Goal: Task Accomplishment & Management: Manage account settings

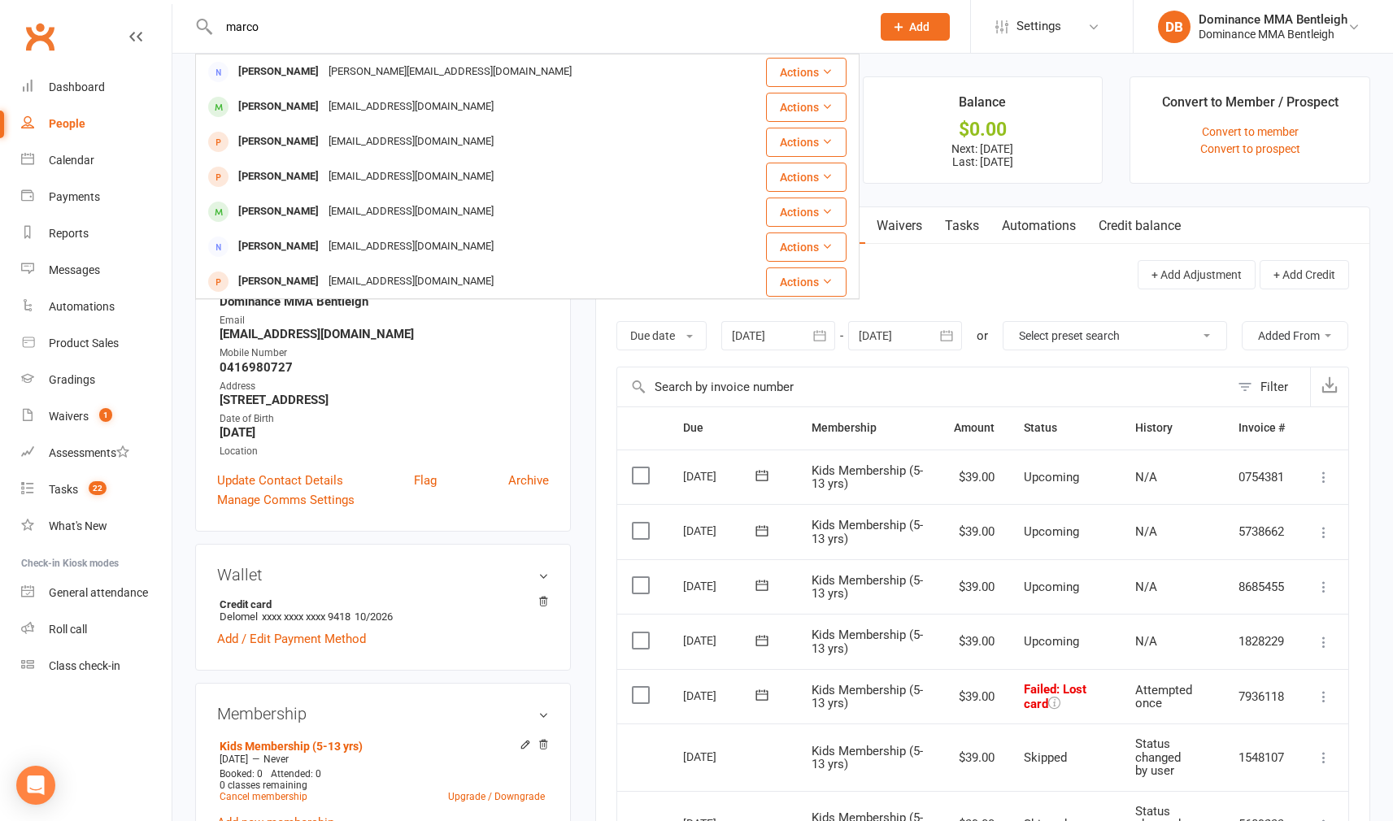
type input "[PERSON_NAME]"
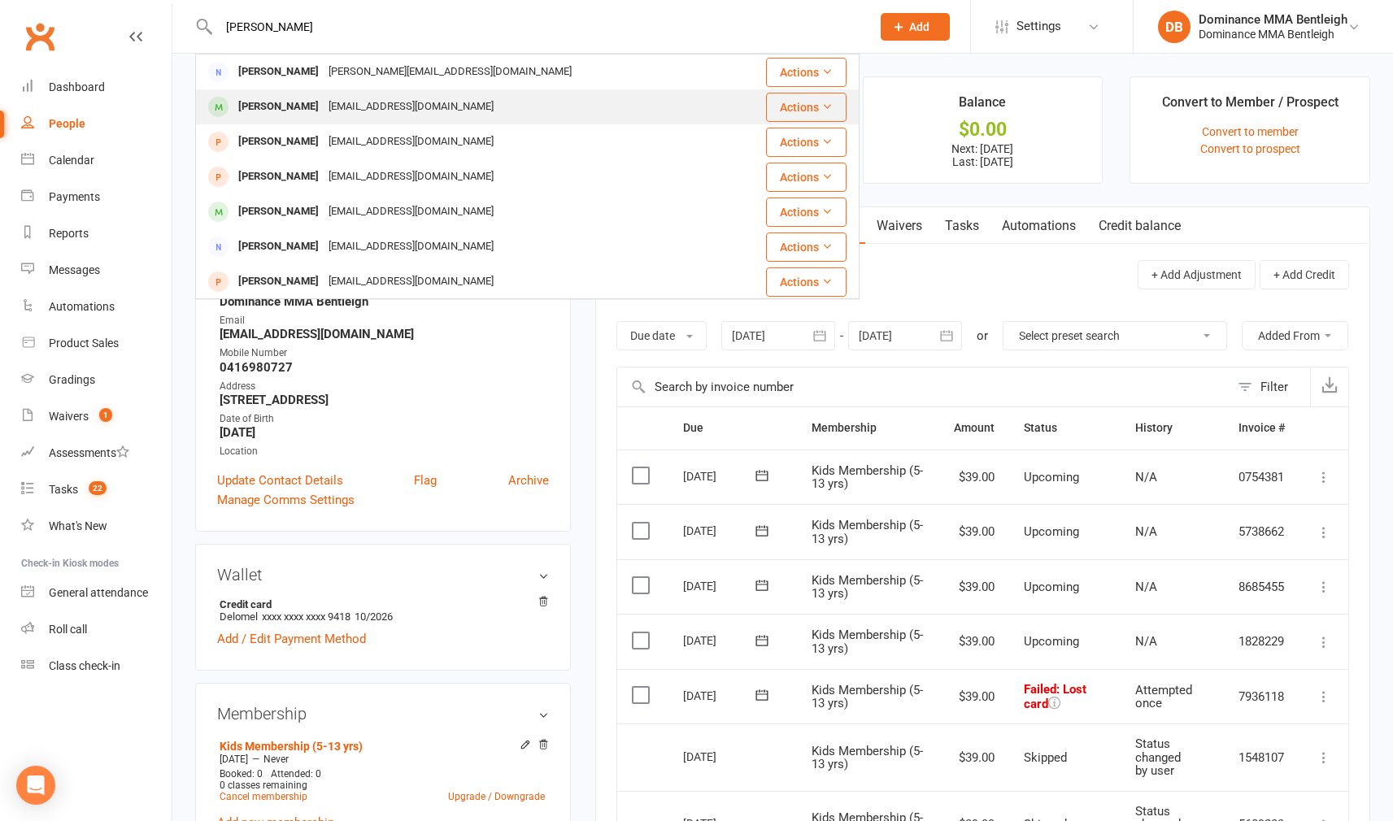
drag, startPoint x: 0, startPoint y: 0, endPoint x: 349, endPoint y: 111, distance: 366.1
click at [349, 111] on div "[EMAIL_ADDRESS][DOMAIN_NAME]" at bounding box center [411, 107] width 175 height 24
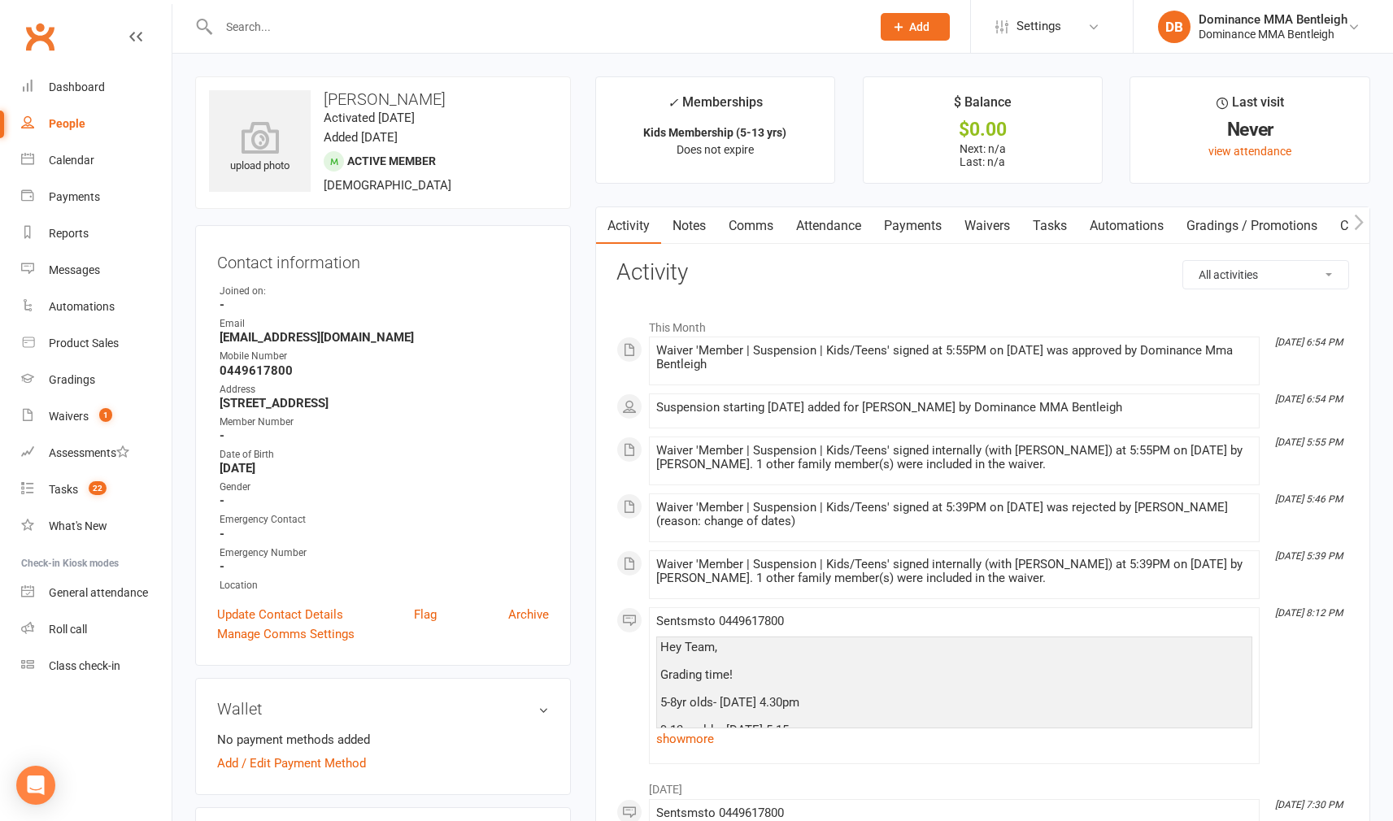
click at [328, 40] on div at bounding box center [527, 26] width 664 height 53
click at [328, 39] on div at bounding box center [527, 26] width 664 height 53
click at [332, 28] on input "text" at bounding box center [536, 26] width 645 height 23
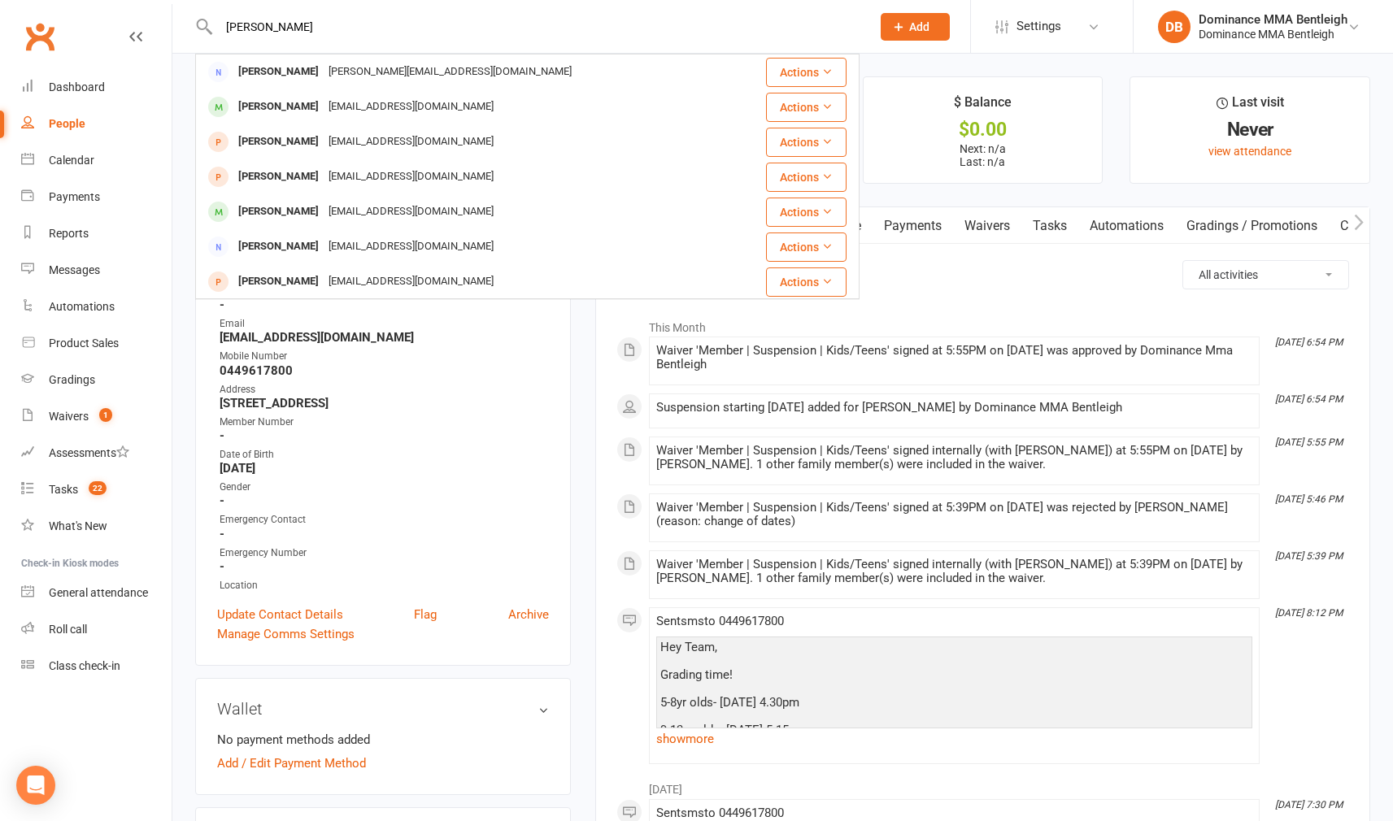
type input "[PERSON_NAME]"
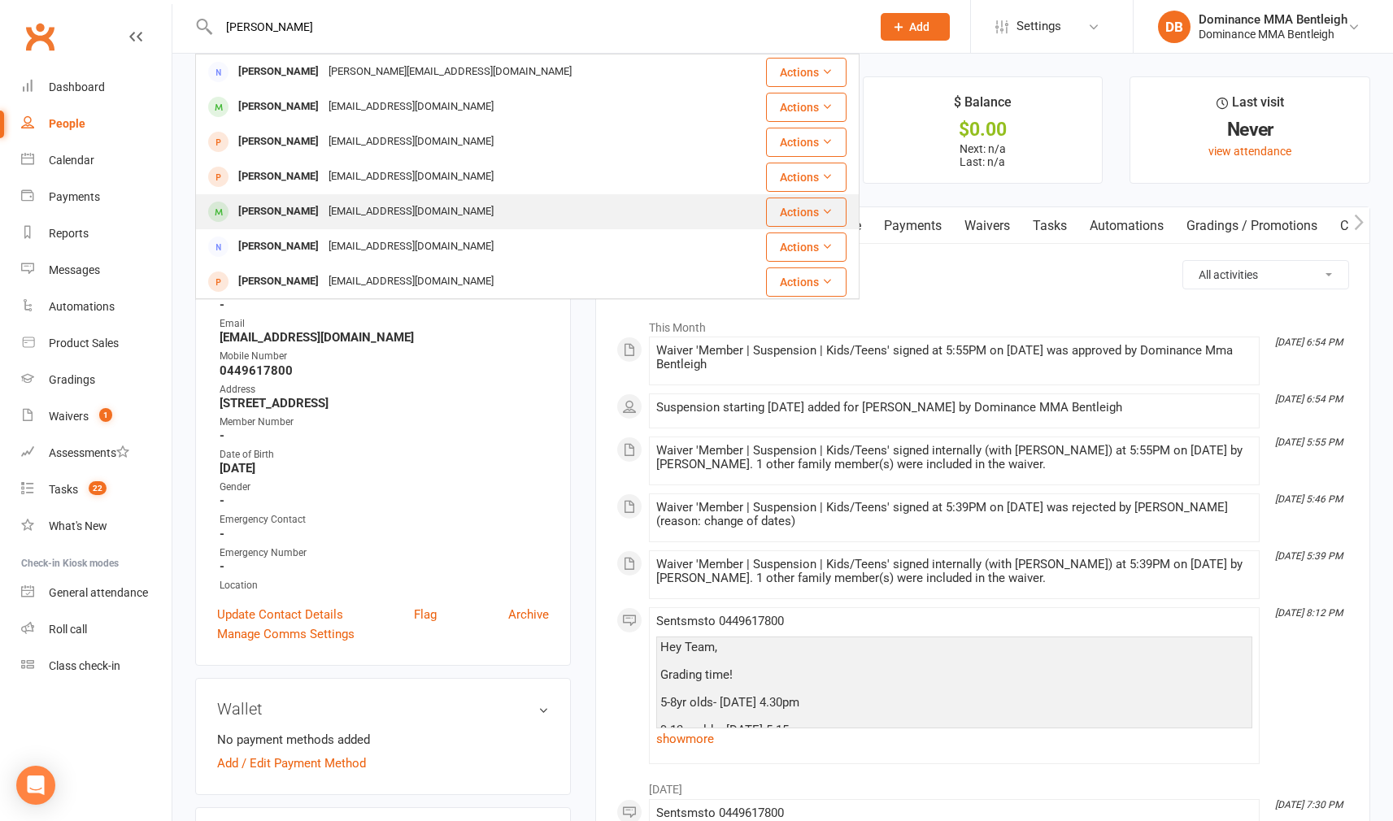
drag, startPoint x: 332, startPoint y: 28, endPoint x: 370, endPoint y: 211, distance: 187.5
click at [370, 211] on div "[EMAIL_ADDRESS][DOMAIN_NAME]" at bounding box center [411, 212] width 175 height 24
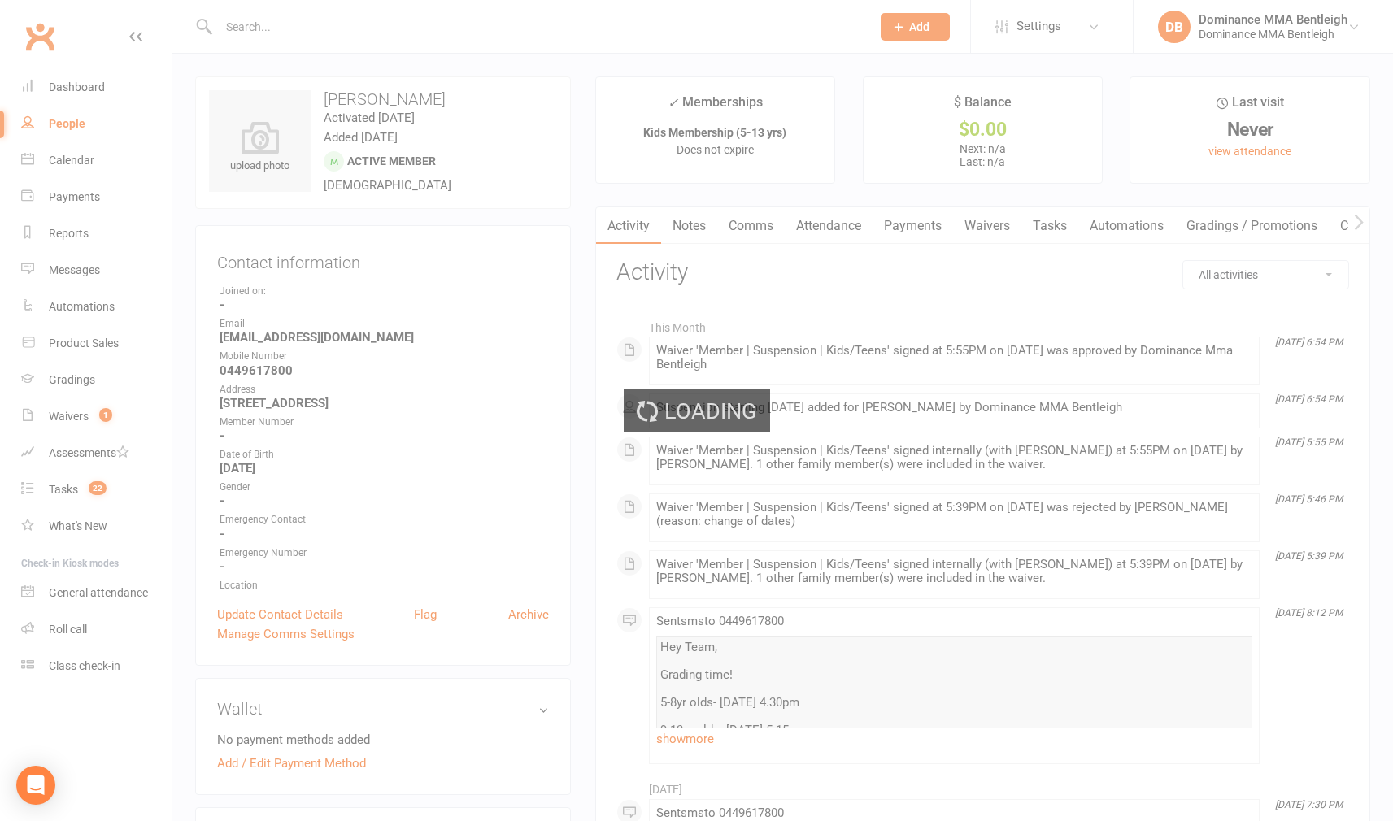
scroll to position [0, 1]
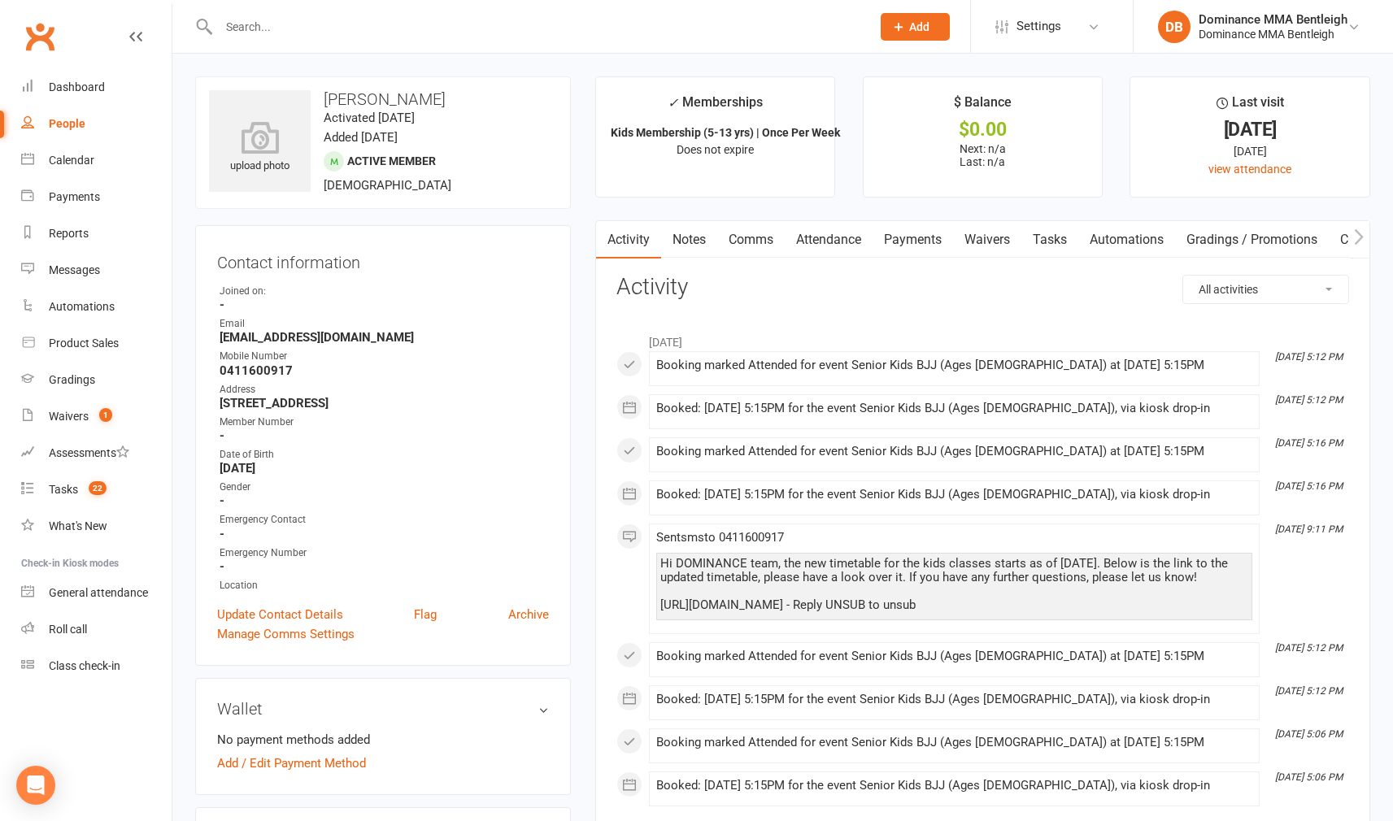
click at [419, 33] on input "text" at bounding box center [536, 26] width 645 height 23
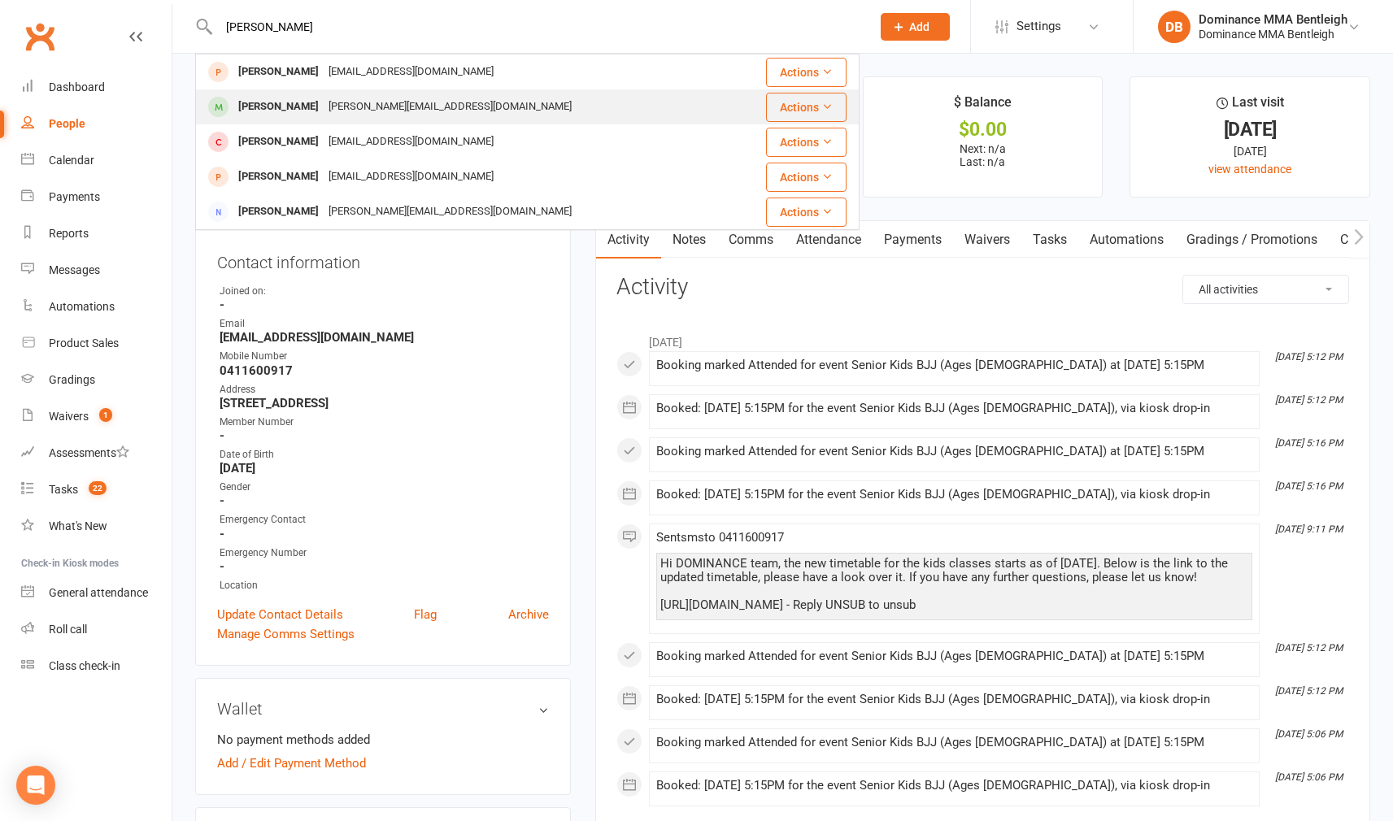
type input "[PERSON_NAME]"
click at [339, 96] on div "[PERSON_NAME][EMAIL_ADDRESS][DOMAIN_NAME]" at bounding box center [450, 107] width 253 height 24
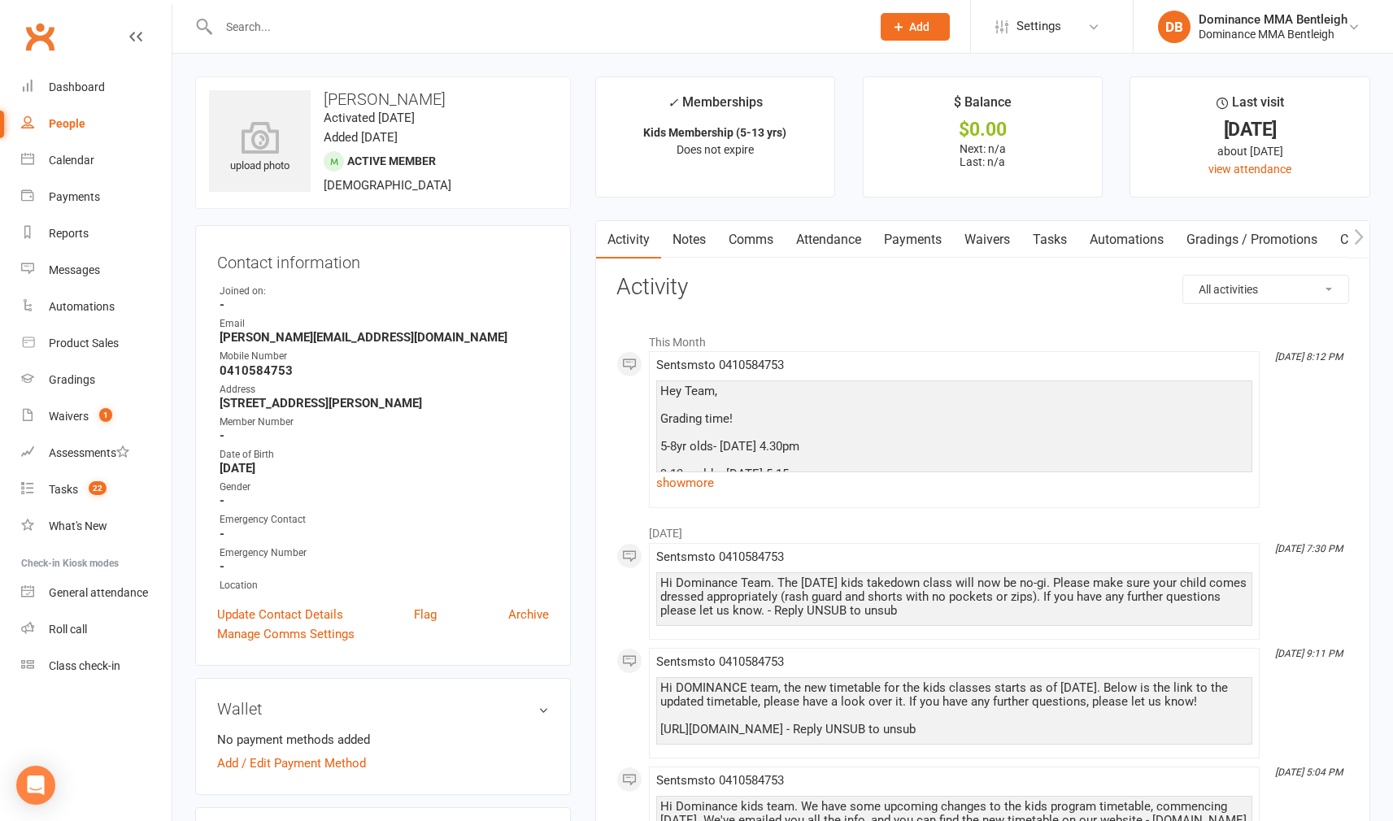
click at [254, 27] on input "text" at bounding box center [536, 26] width 645 height 23
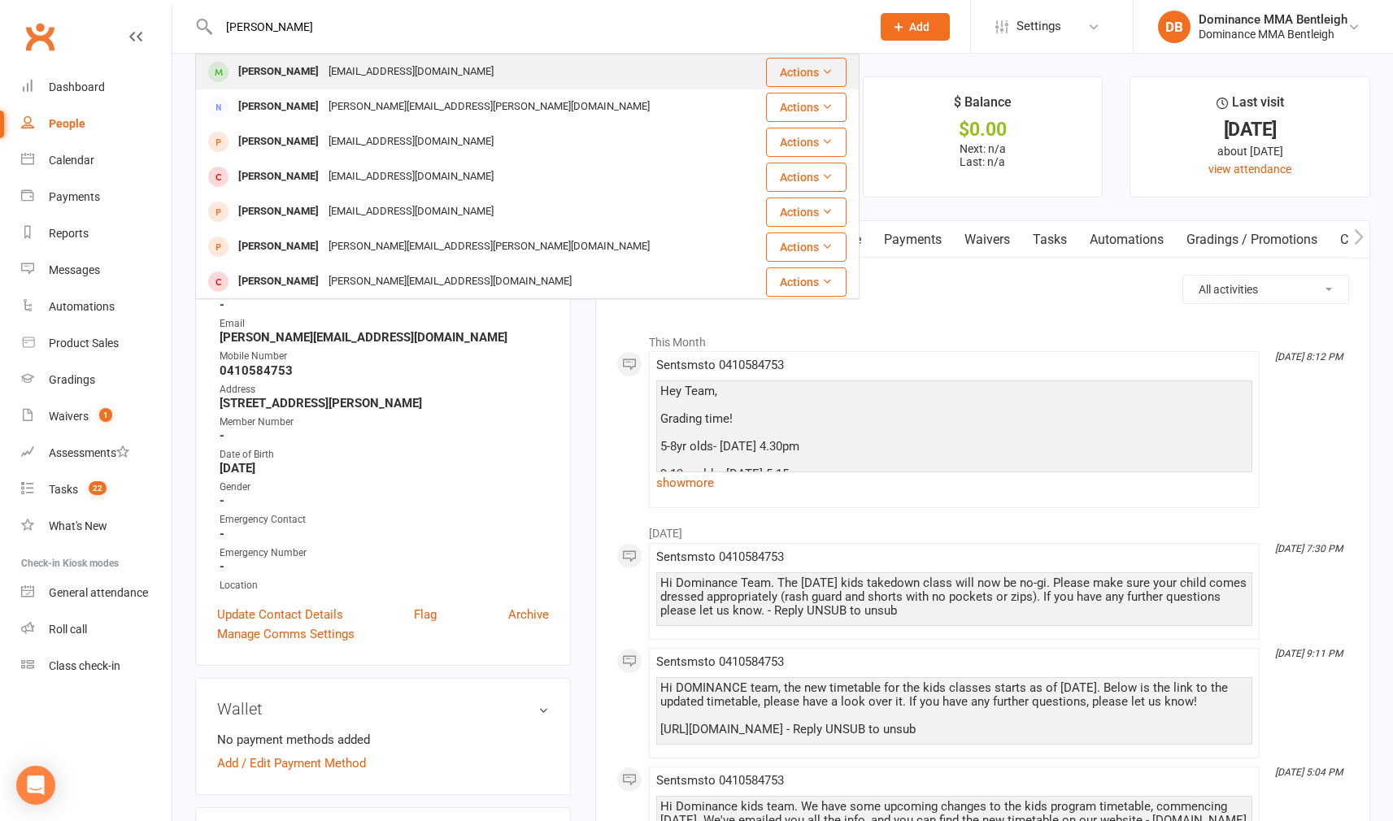
type input "[PERSON_NAME]"
click at [282, 61] on div "[PERSON_NAME]" at bounding box center [278, 72] width 90 height 24
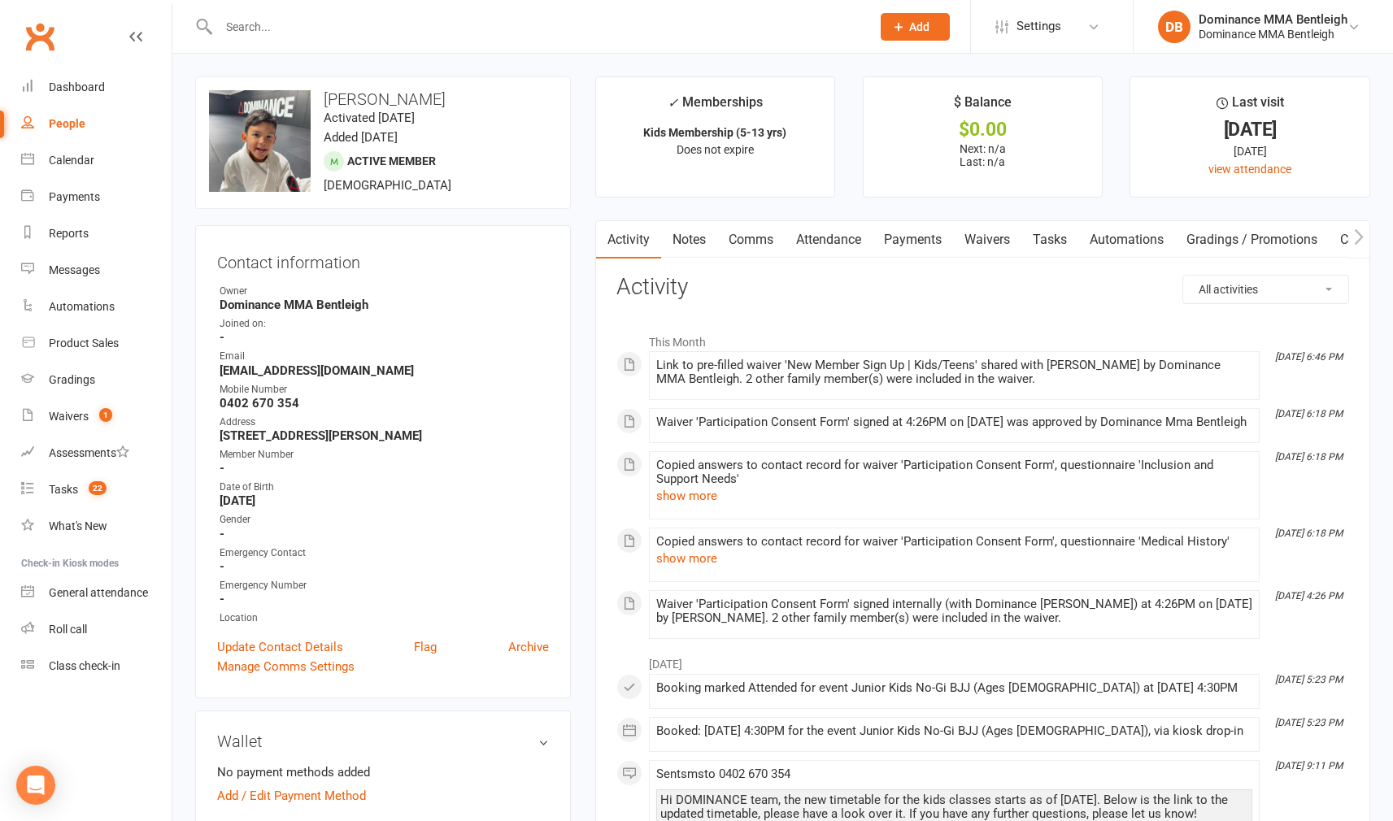
click at [307, 24] on input "text" at bounding box center [536, 26] width 645 height 23
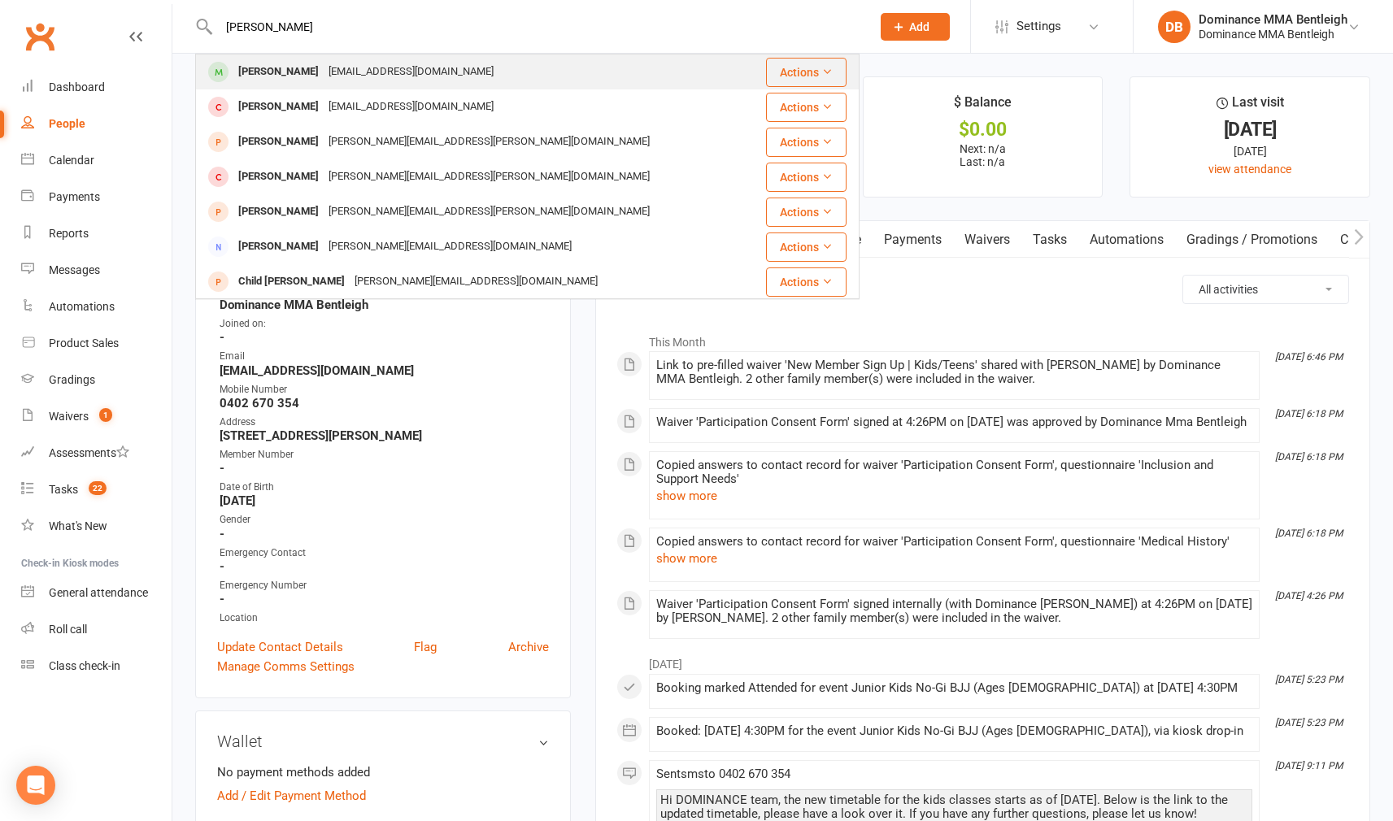
type input "[PERSON_NAME]"
click at [387, 68] on div "[EMAIL_ADDRESS][DOMAIN_NAME]" at bounding box center [411, 72] width 175 height 24
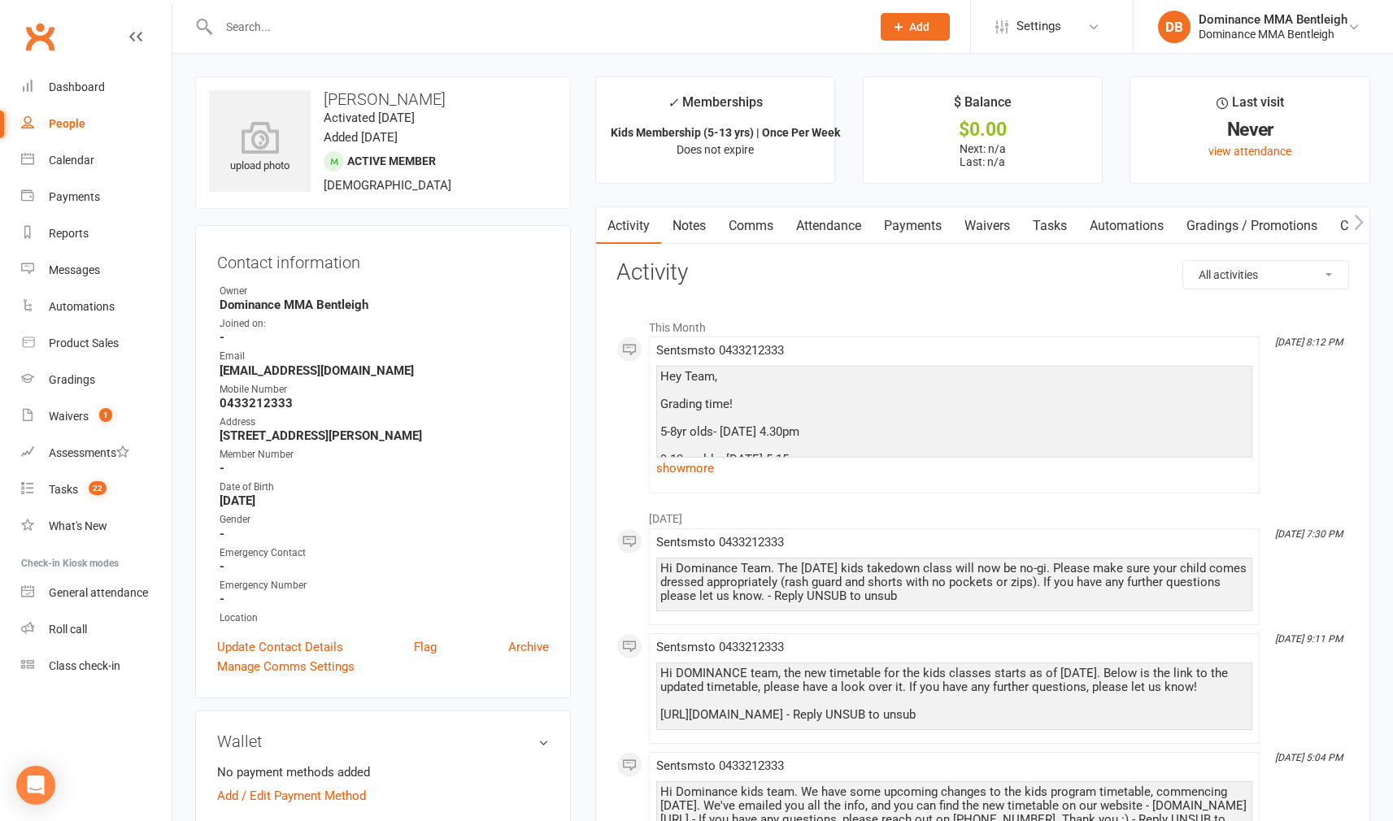
click at [355, 28] on input "text" at bounding box center [536, 26] width 645 height 23
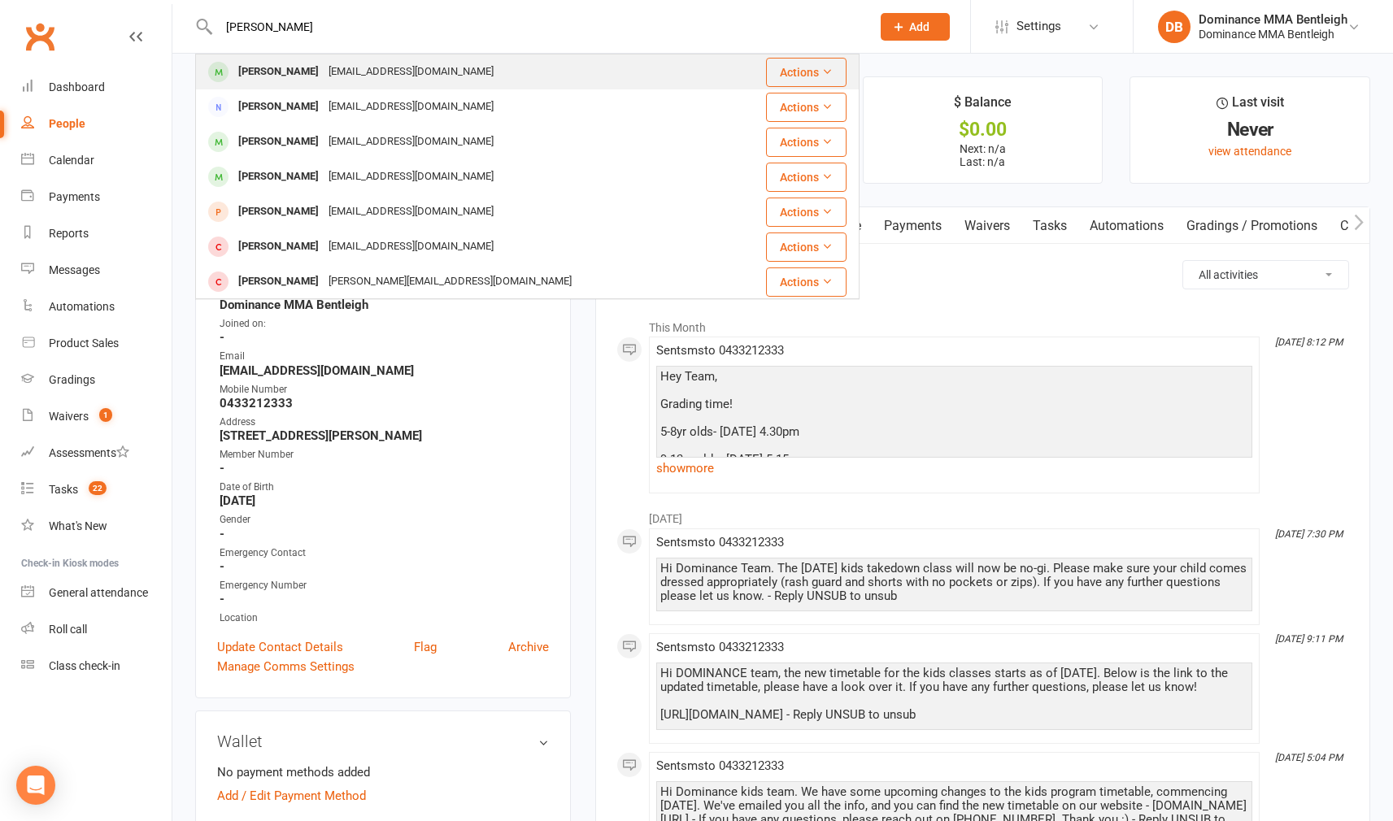
type input "[PERSON_NAME]"
click at [365, 76] on div "[EMAIL_ADDRESS][DOMAIN_NAME]" at bounding box center [411, 72] width 175 height 24
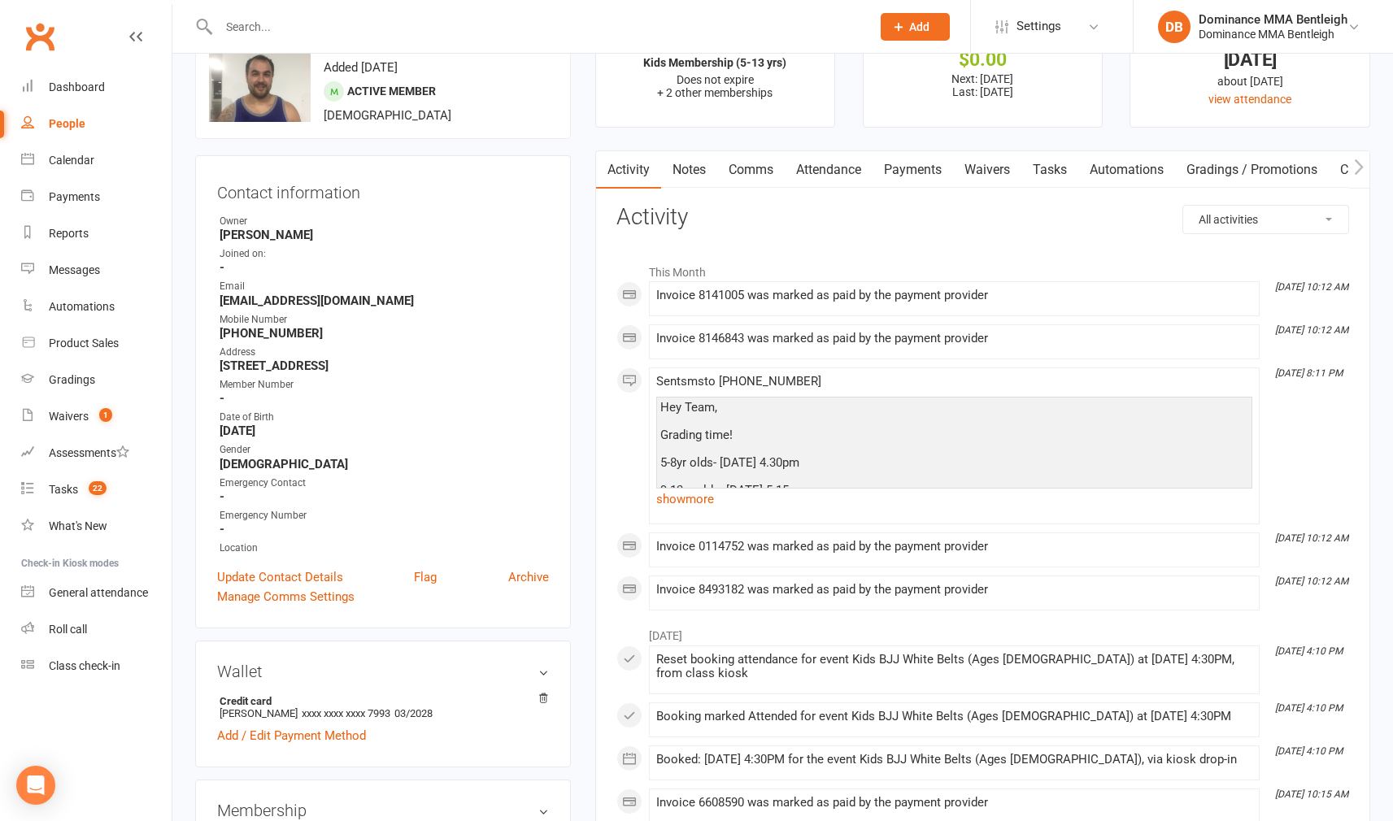
scroll to position [72, 0]
click at [341, 39] on div at bounding box center [527, 26] width 664 height 53
click at [344, 25] on input "text" at bounding box center [536, 26] width 645 height 23
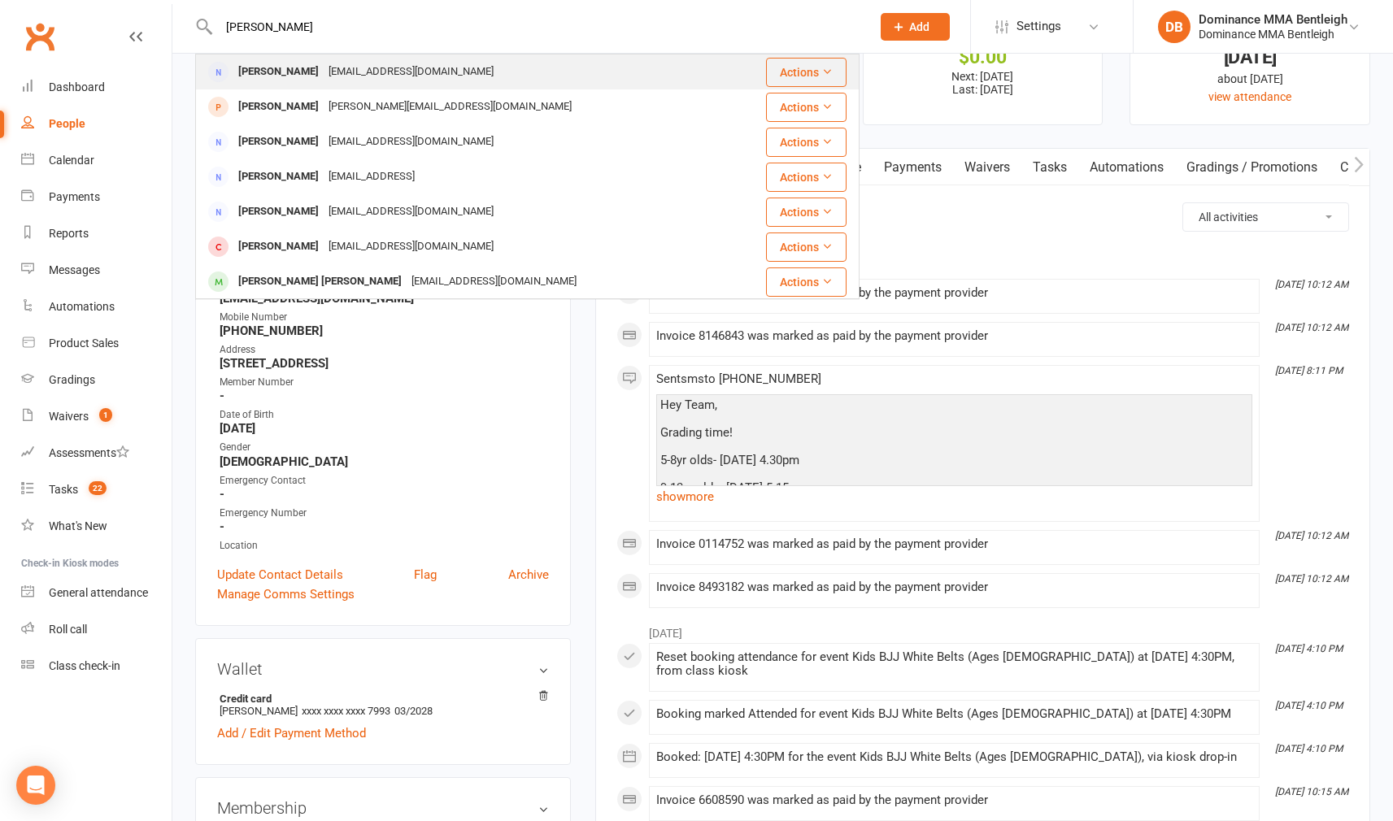
type input "[PERSON_NAME]"
click at [324, 64] on div "[EMAIL_ADDRESS][DOMAIN_NAME]" at bounding box center [411, 72] width 175 height 24
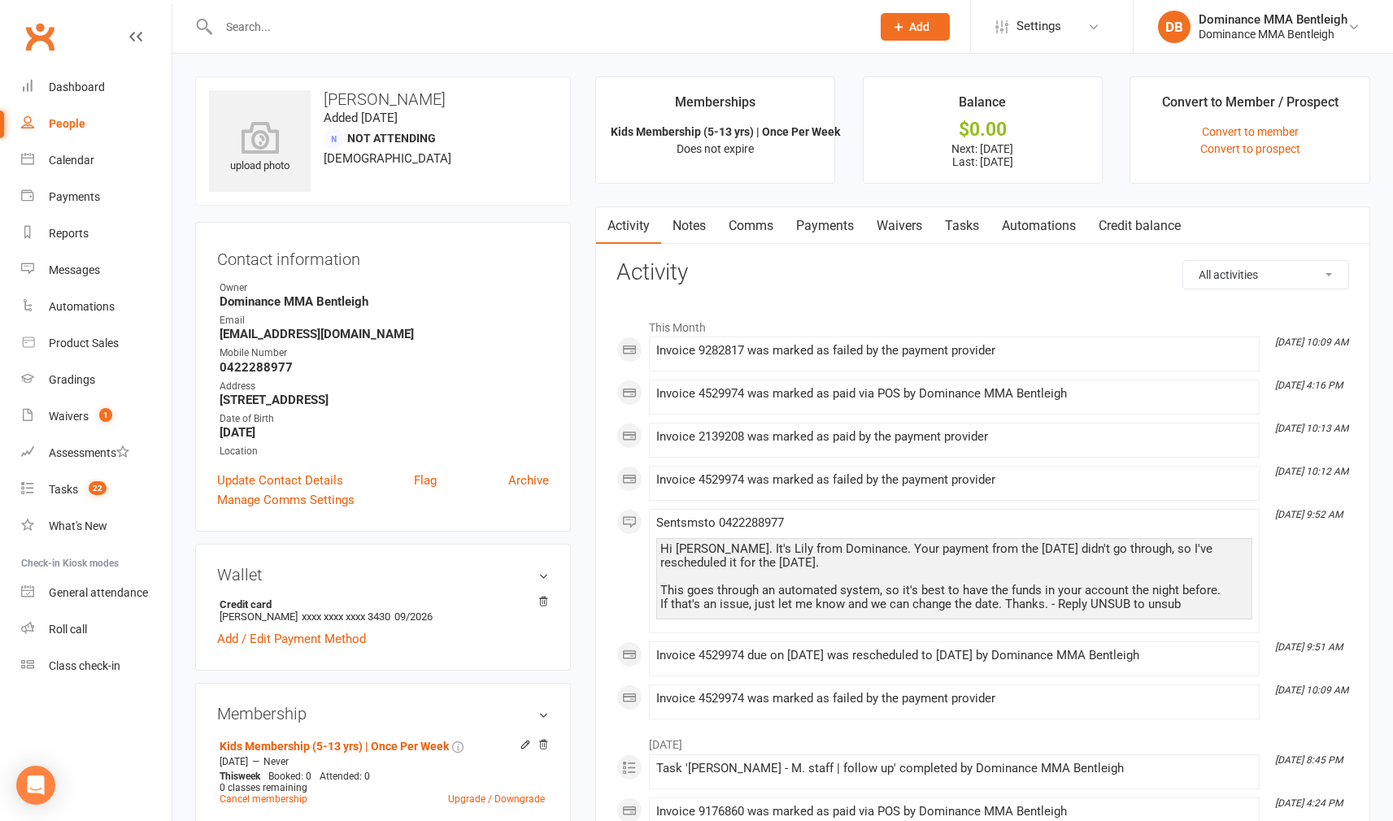
click at [814, 214] on link "Payments" at bounding box center [824, 225] width 80 height 37
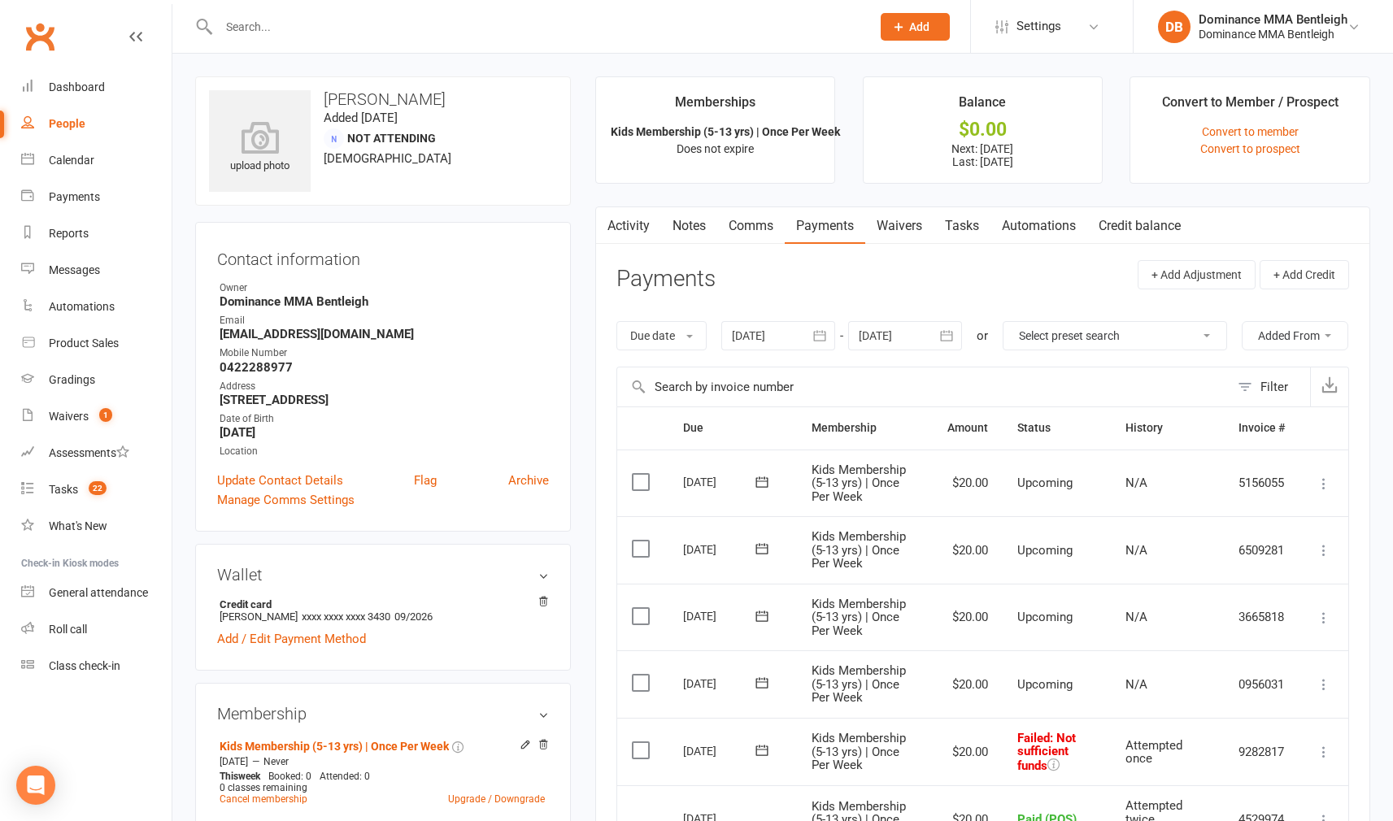
click at [747, 228] on link "Comms" at bounding box center [750, 225] width 67 height 37
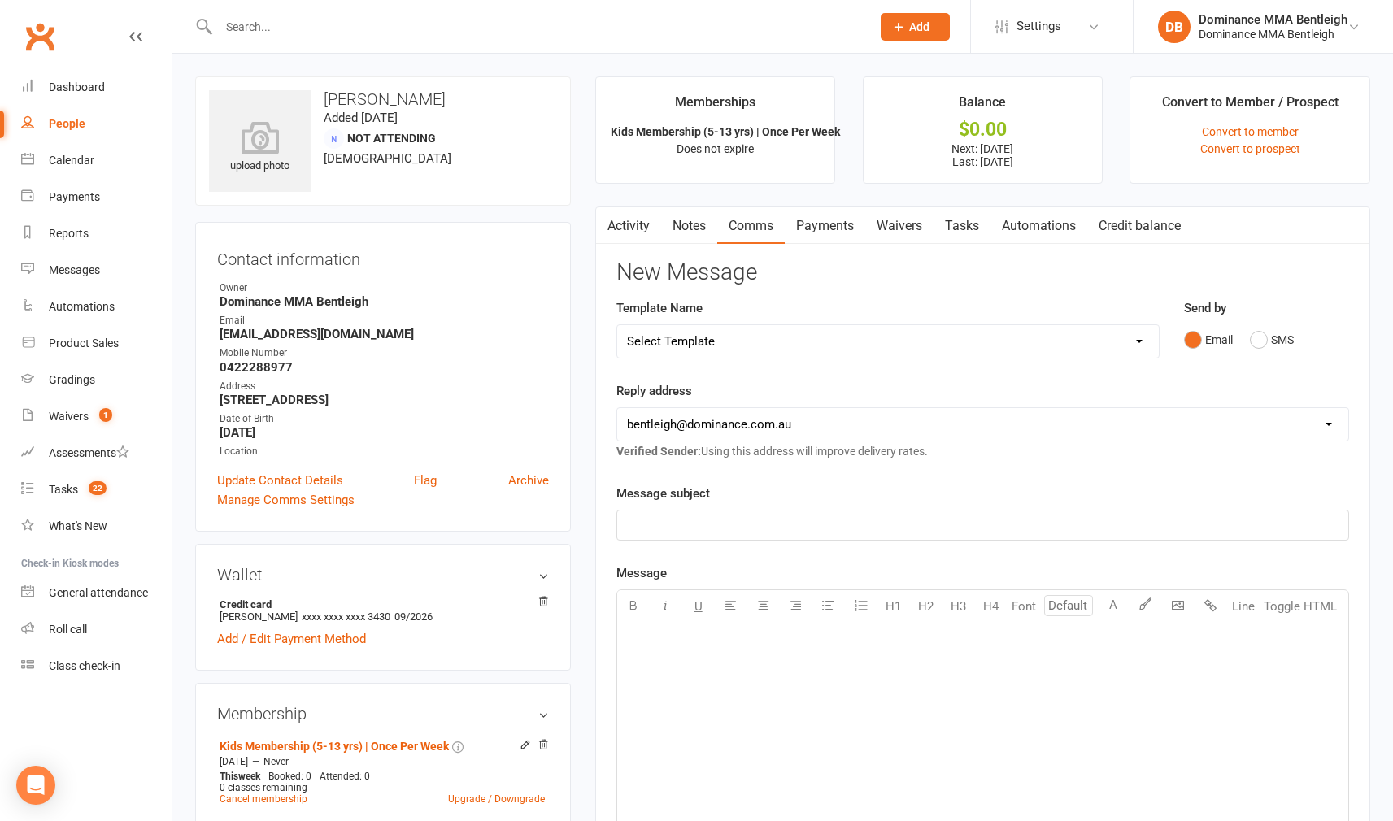
click at [839, 221] on link "Payments" at bounding box center [824, 225] width 80 height 37
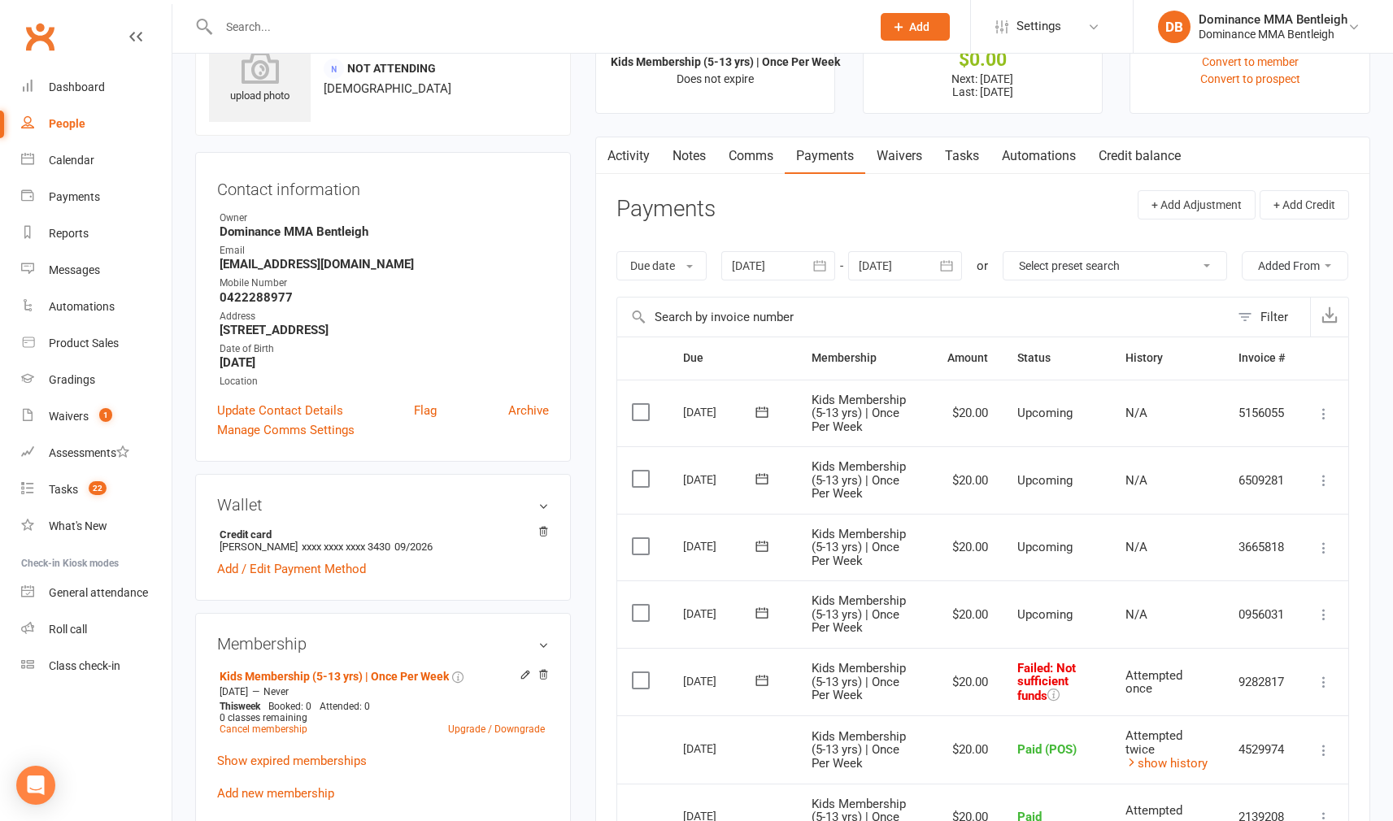
scroll to position [72, 0]
click at [641, 619] on label at bounding box center [643, 610] width 22 height 16
click at [641, 602] on input "checkbox" at bounding box center [637, 602] width 11 height 0
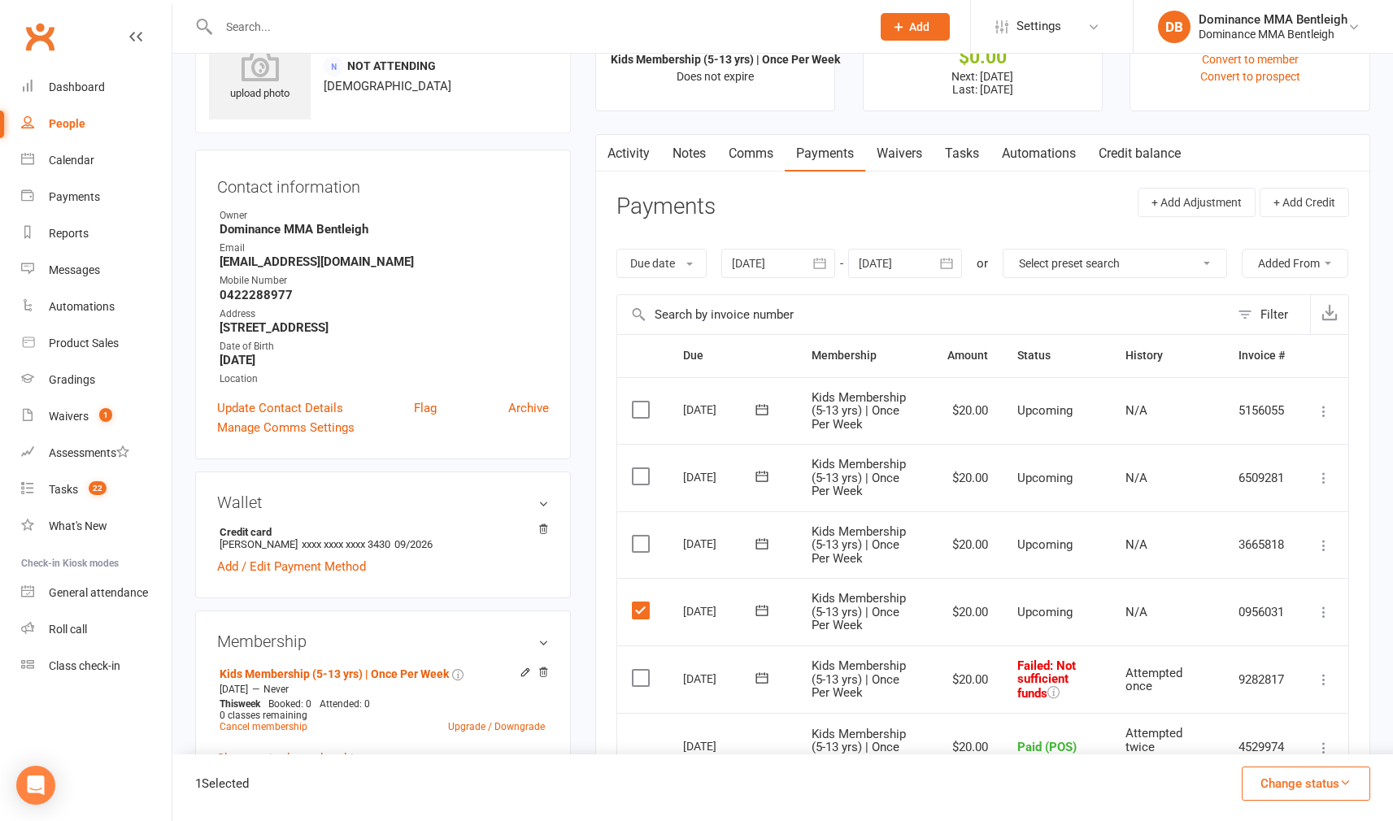
click at [639, 686] on label at bounding box center [643, 678] width 22 height 16
click at [639, 670] on input "checkbox" at bounding box center [637, 670] width 11 height 0
click at [1327, 688] on icon at bounding box center [1323, 679] width 16 height 16
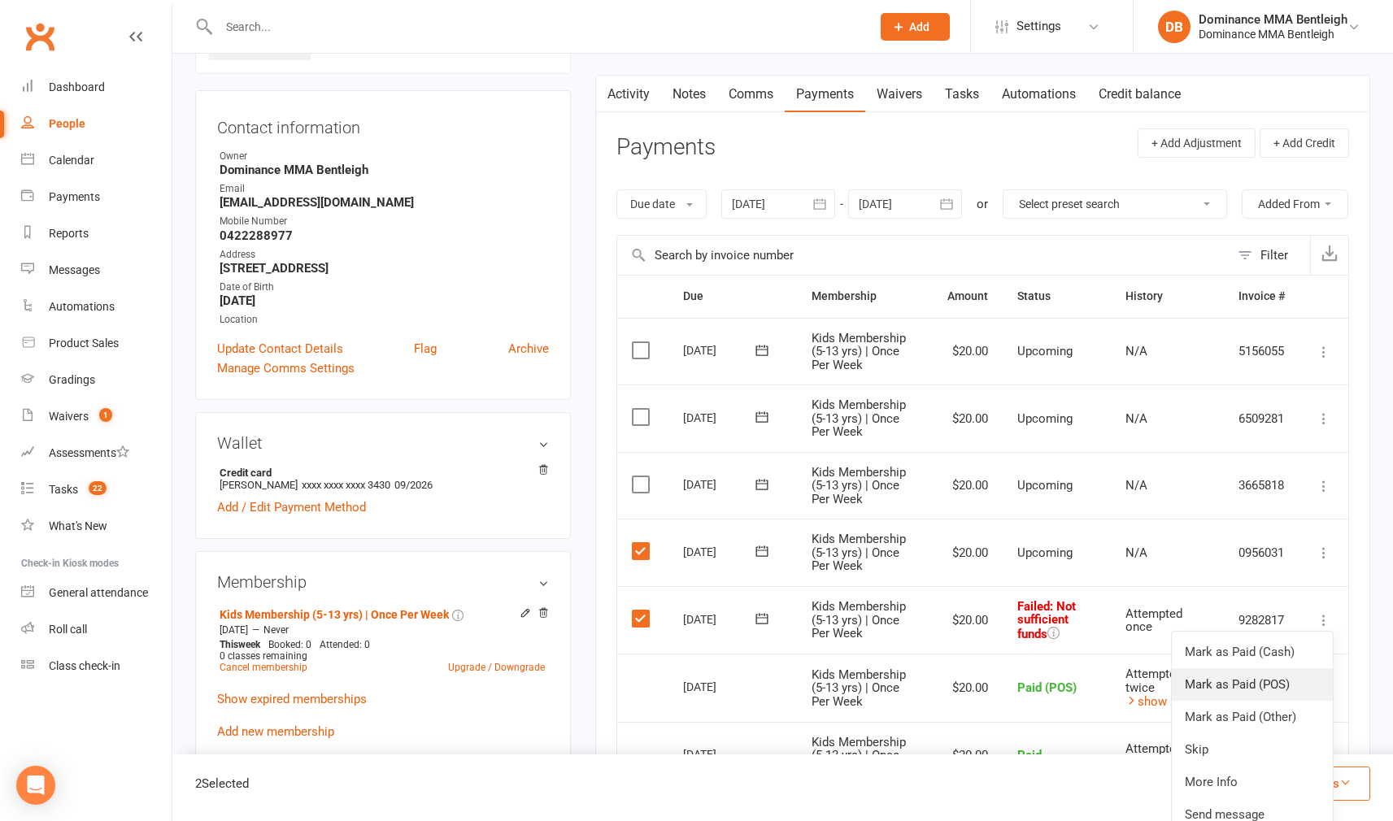
scroll to position [132, 0]
click at [1278, 701] on link "Mark as Paid (POS)" at bounding box center [1251, 684] width 161 height 33
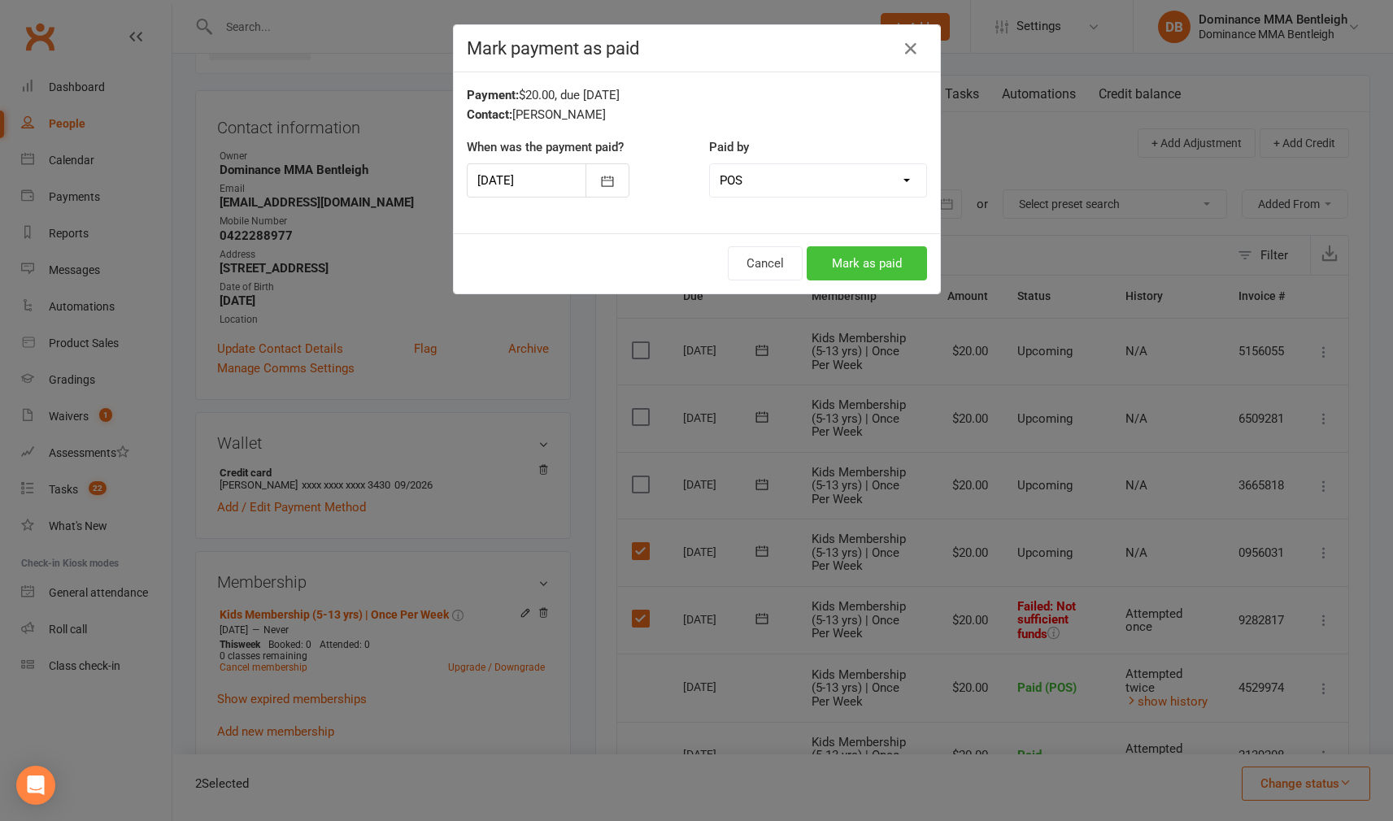
click at [902, 263] on button "Mark as paid" at bounding box center [866, 263] width 120 height 34
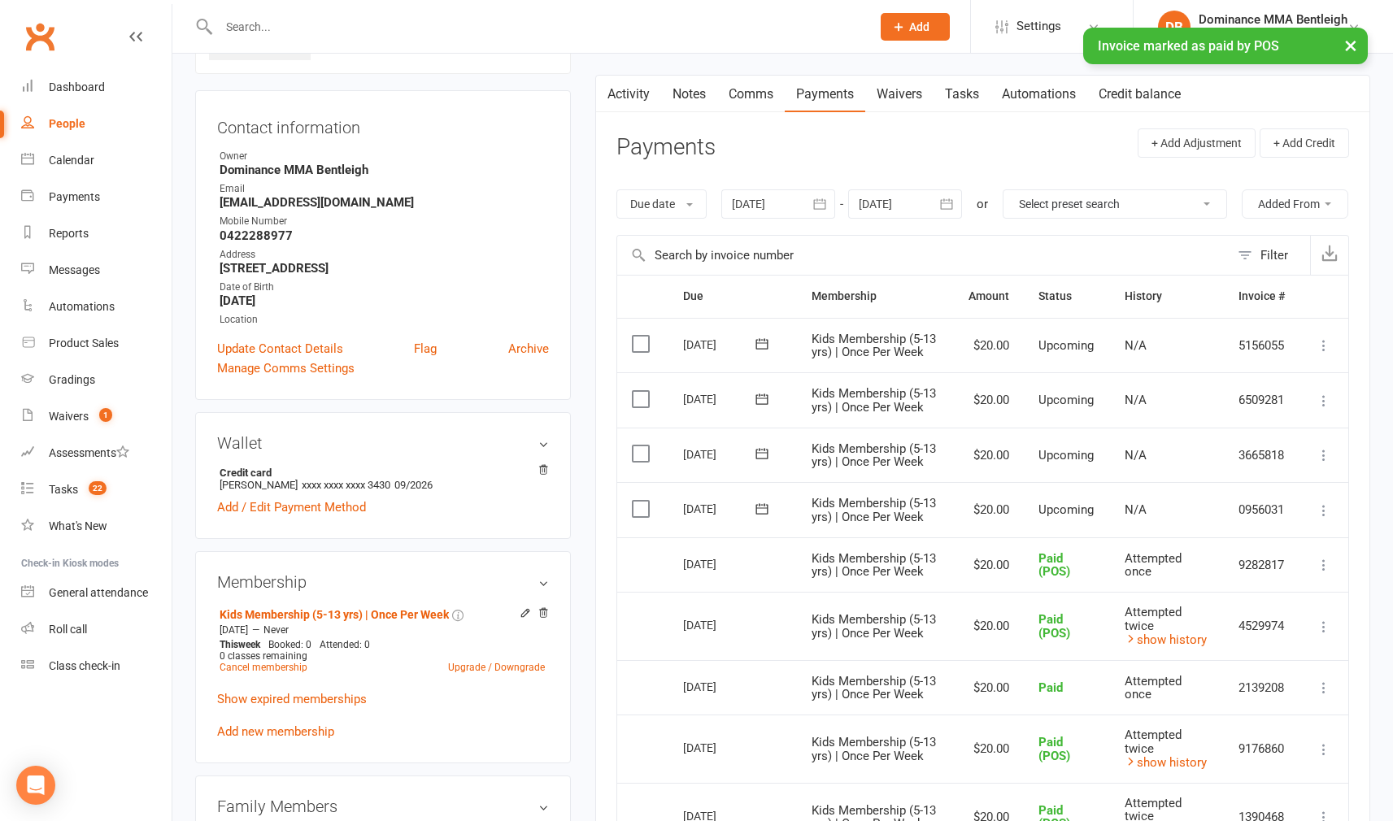
click at [632, 517] on label at bounding box center [643, 509] width 22 height 16
click at [632, 501] on input "checkbox" at bounding box center [637, 501] width 11 height 0
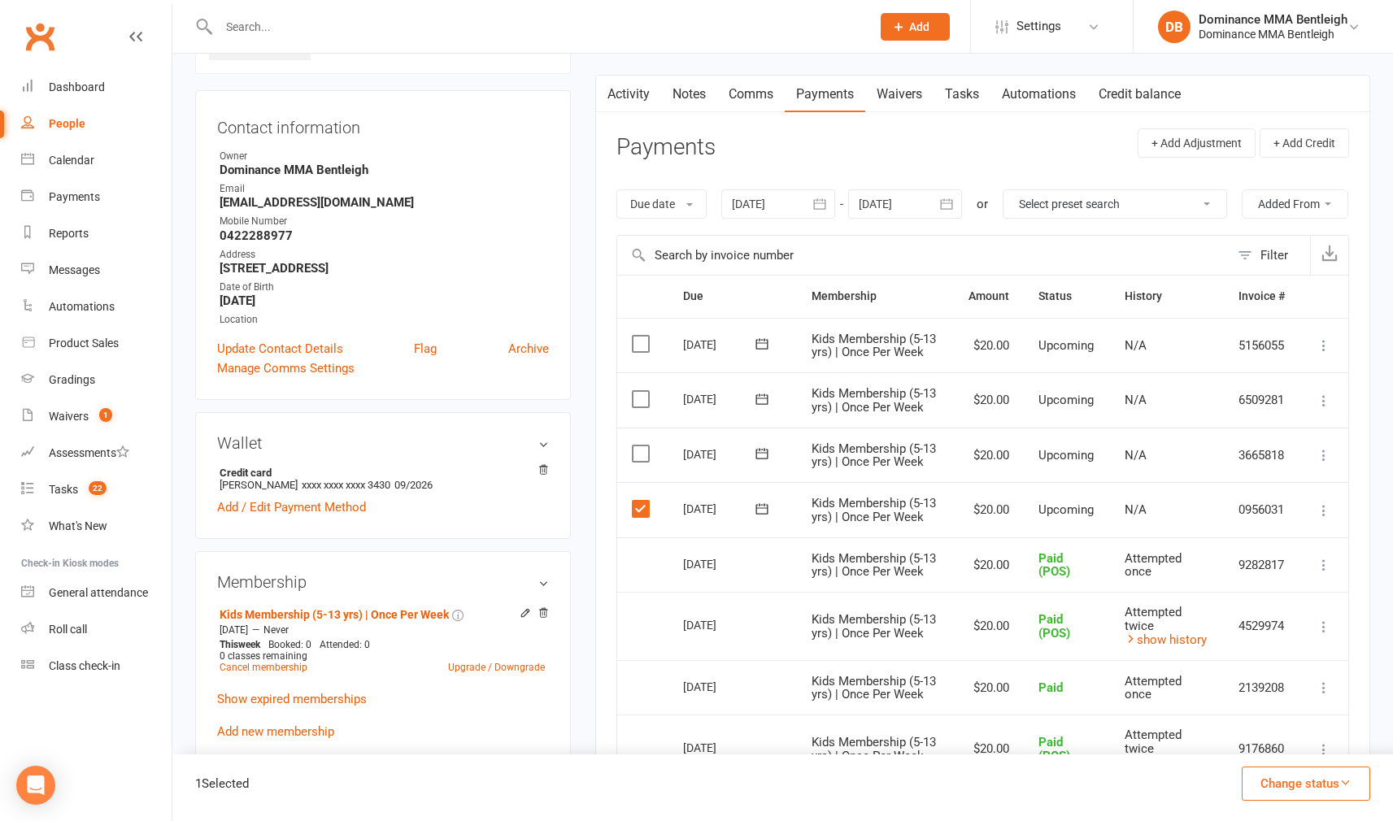
click at [1331, 520] on button at bounding box center [1324, 511] width 20 height 20
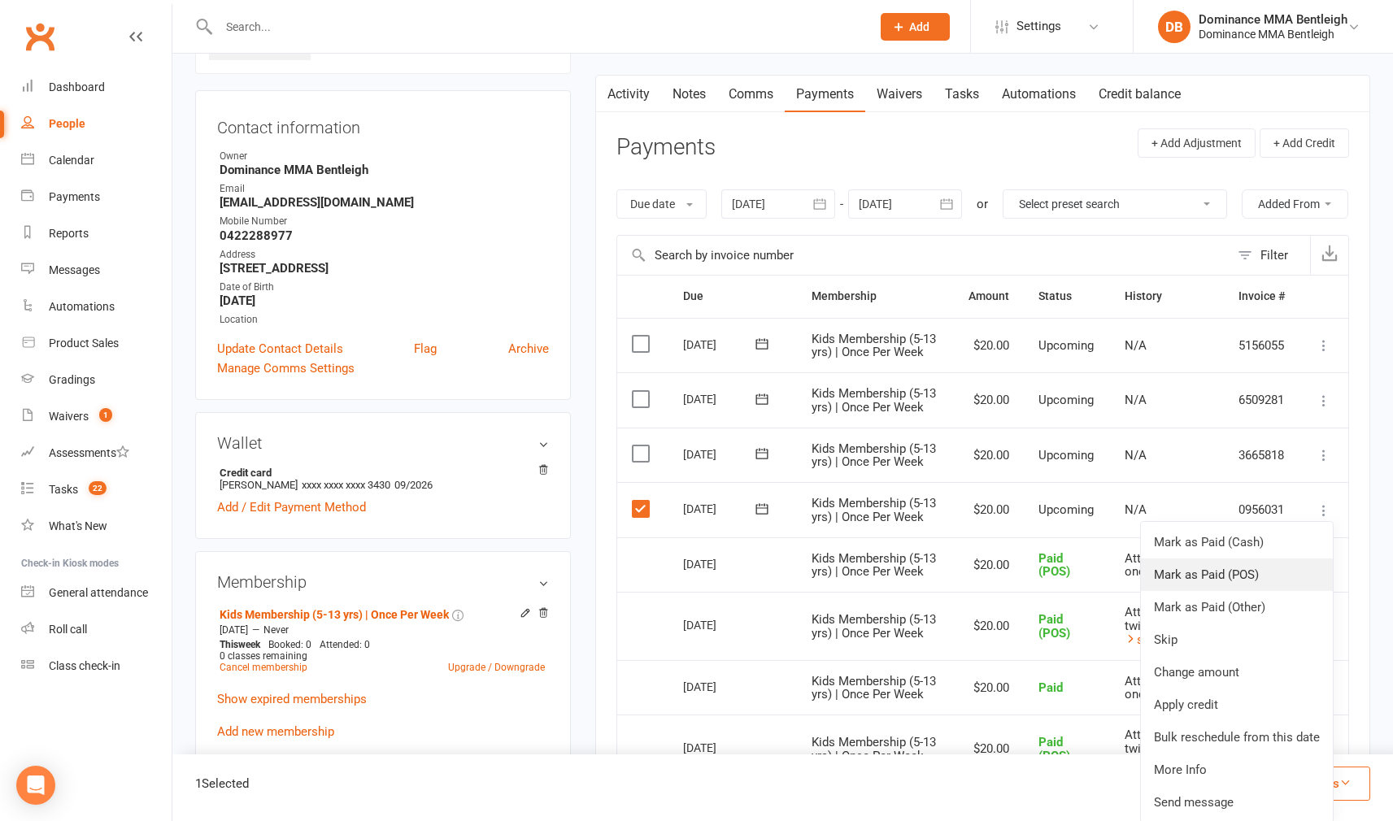
click at [1245, 591] on link "Mark as Paid (POS)" at bounding box center [1237, 574] width 192 height 33
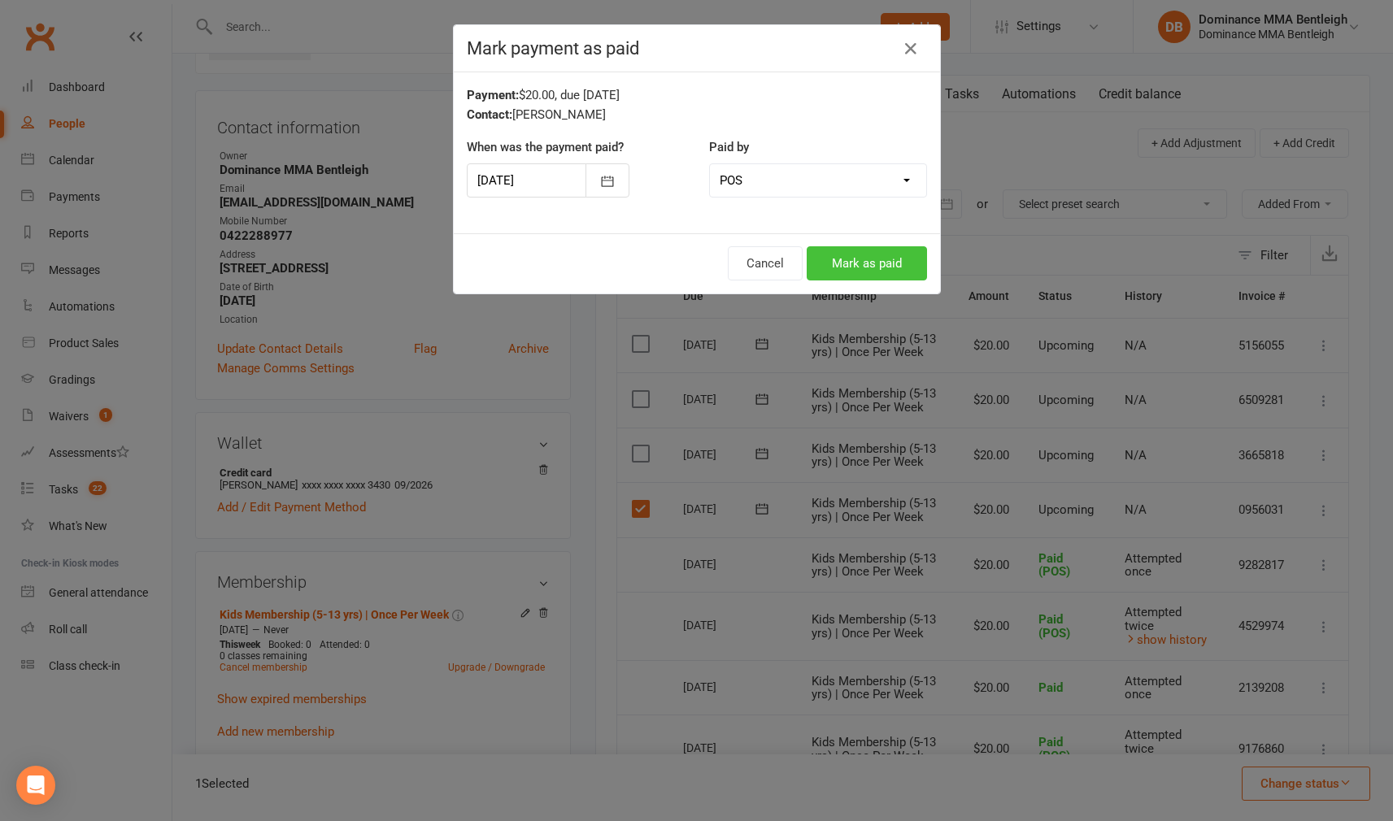
click at [887, 261] on button "Mark as paid" at bounding box center [866, 263] width 120 height 34
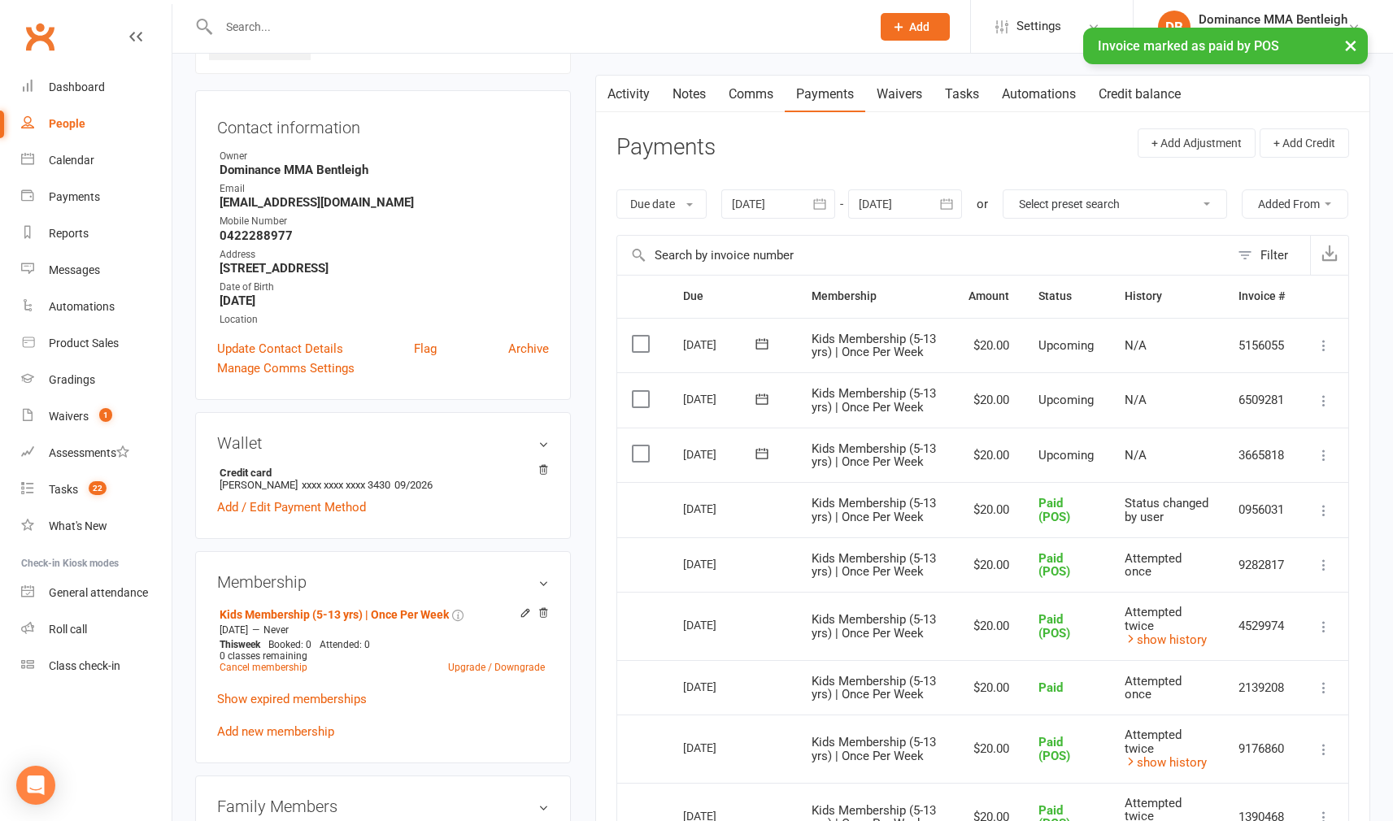
click at [482, 7] on div at bounding box center [527, 26] width 664 height 53
click at [481, 15] on input "text" at bounding box center [536, 26] width 645 height 23
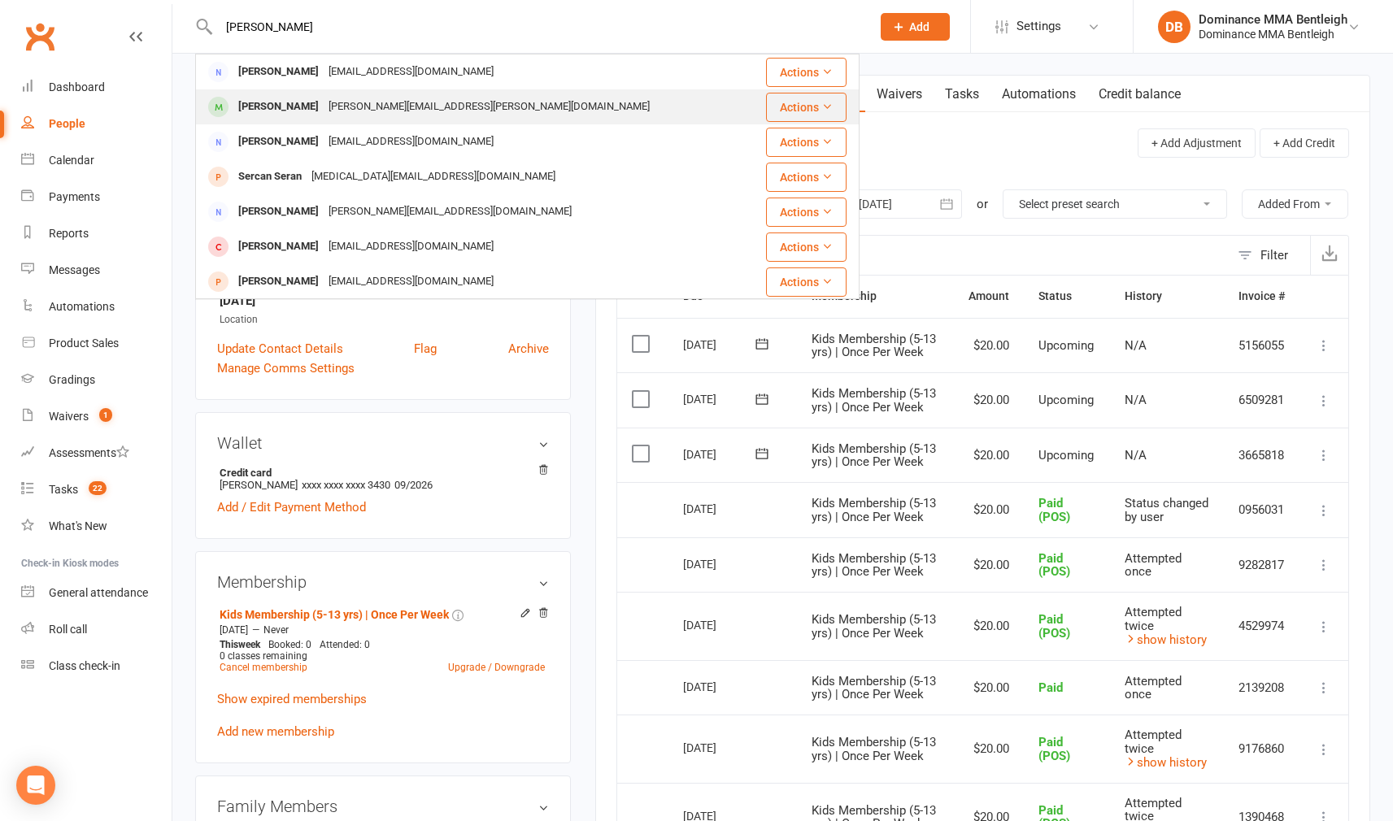
type input "[PERSON_NAME]"
click at [355, 106] on div "[PERSON_NAME][EMAIL_ADDRESS][PERSON_NAME][DOMAIN_NAME]" at bounding box center [489, 107] width 331 height 24
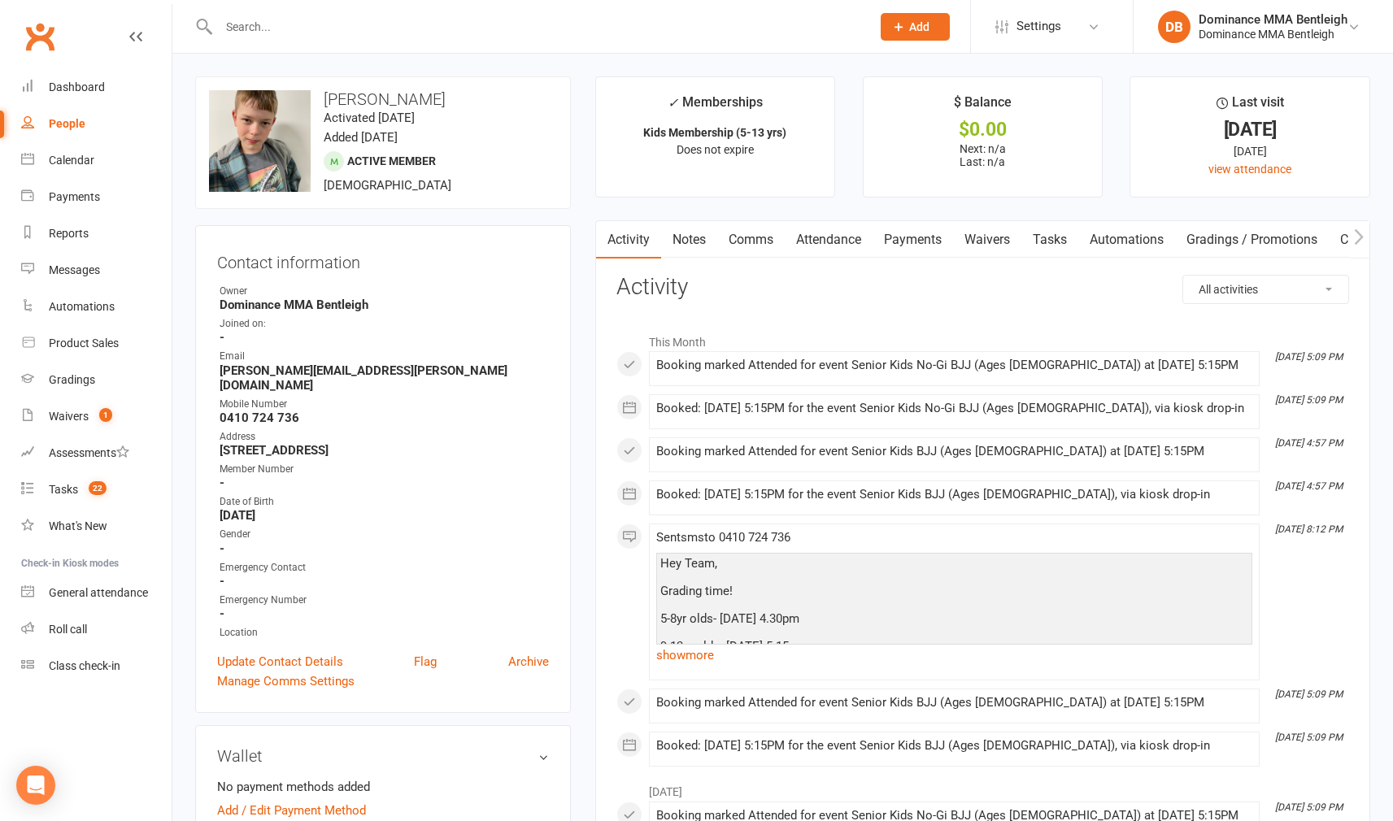
click at [368, 31] on input "text" at bounding box center [536, 26] width 645 height 23
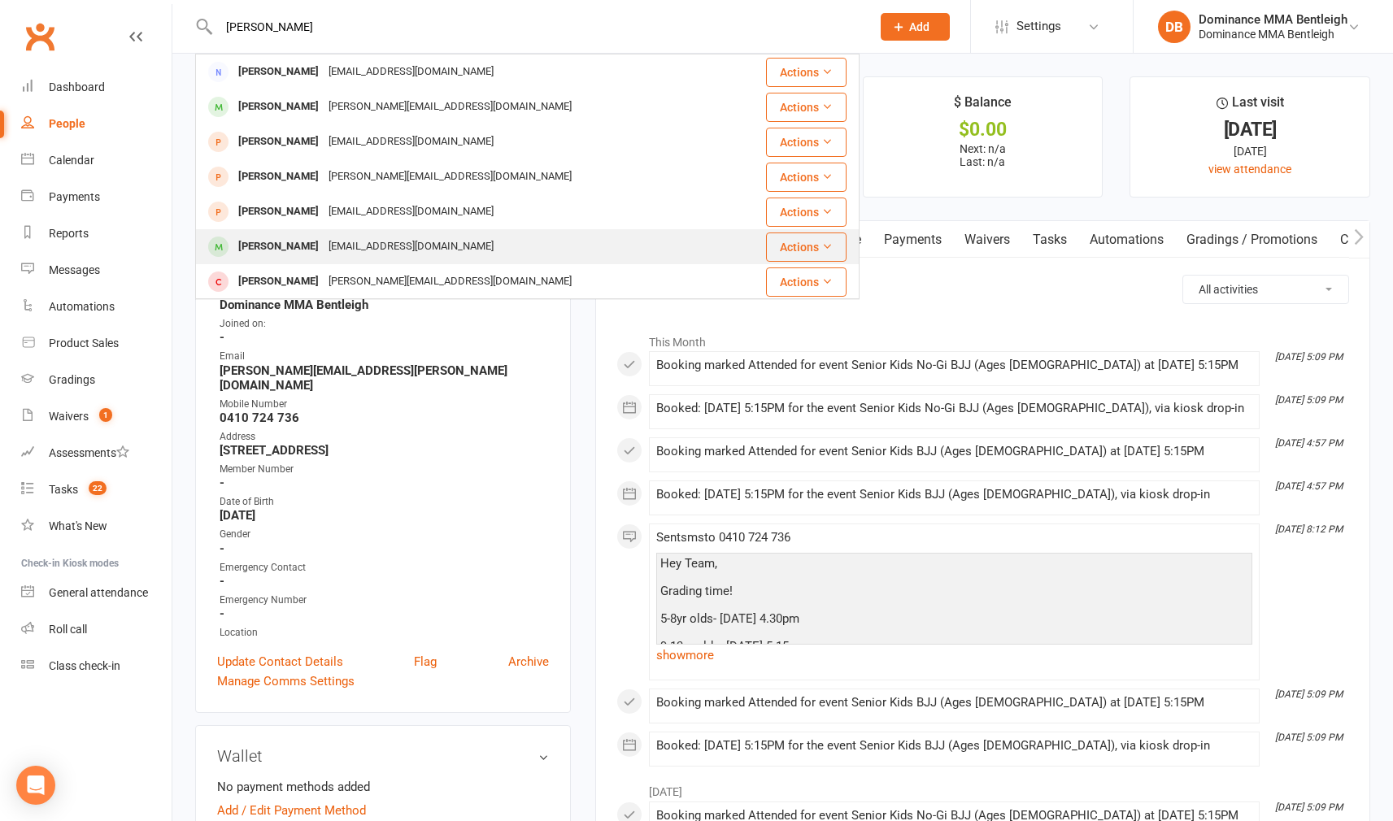
type input "[PERSON_NAME]"
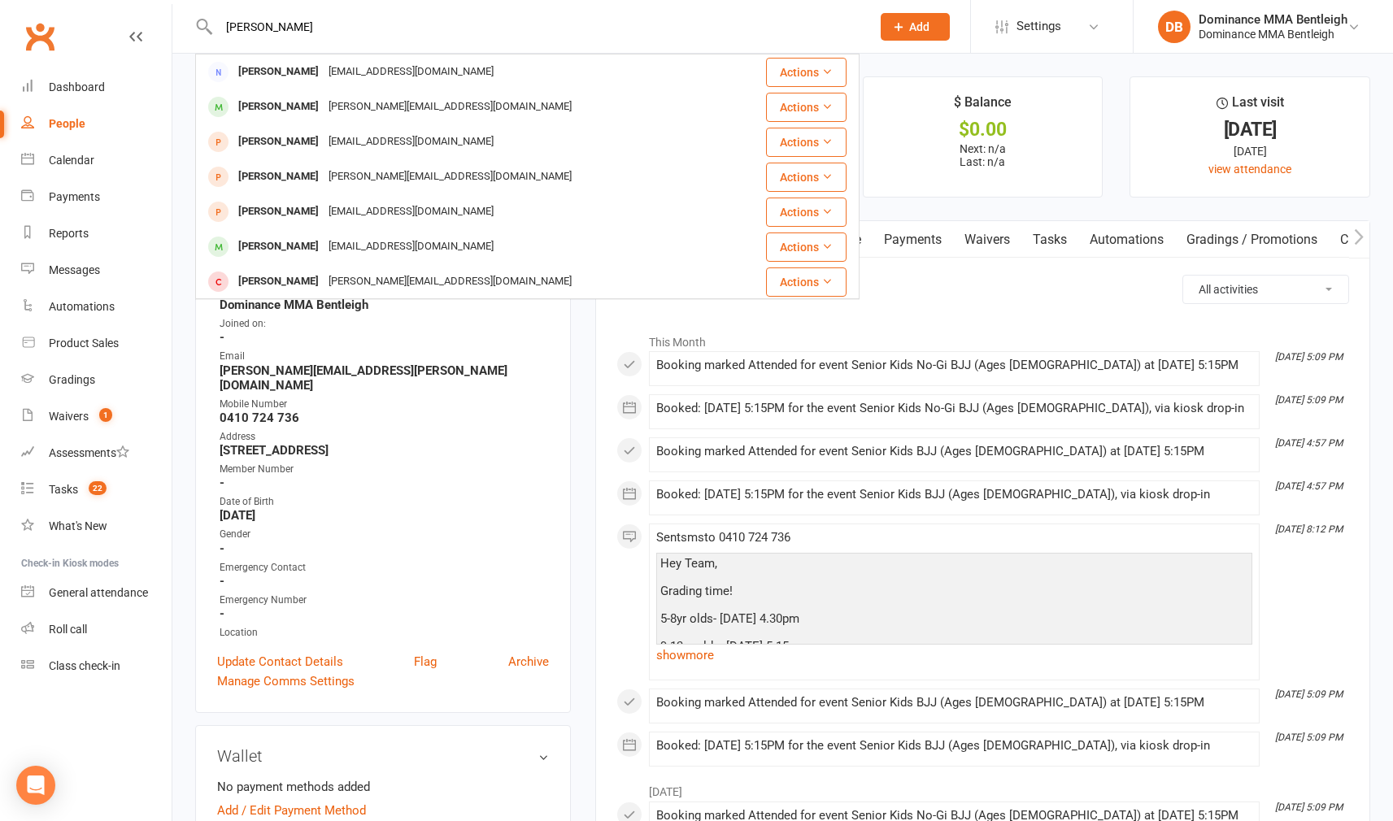
click at [304, 245] on div "[PERSON_NAME]" at bounding box center [278, 247] width 90 height 24
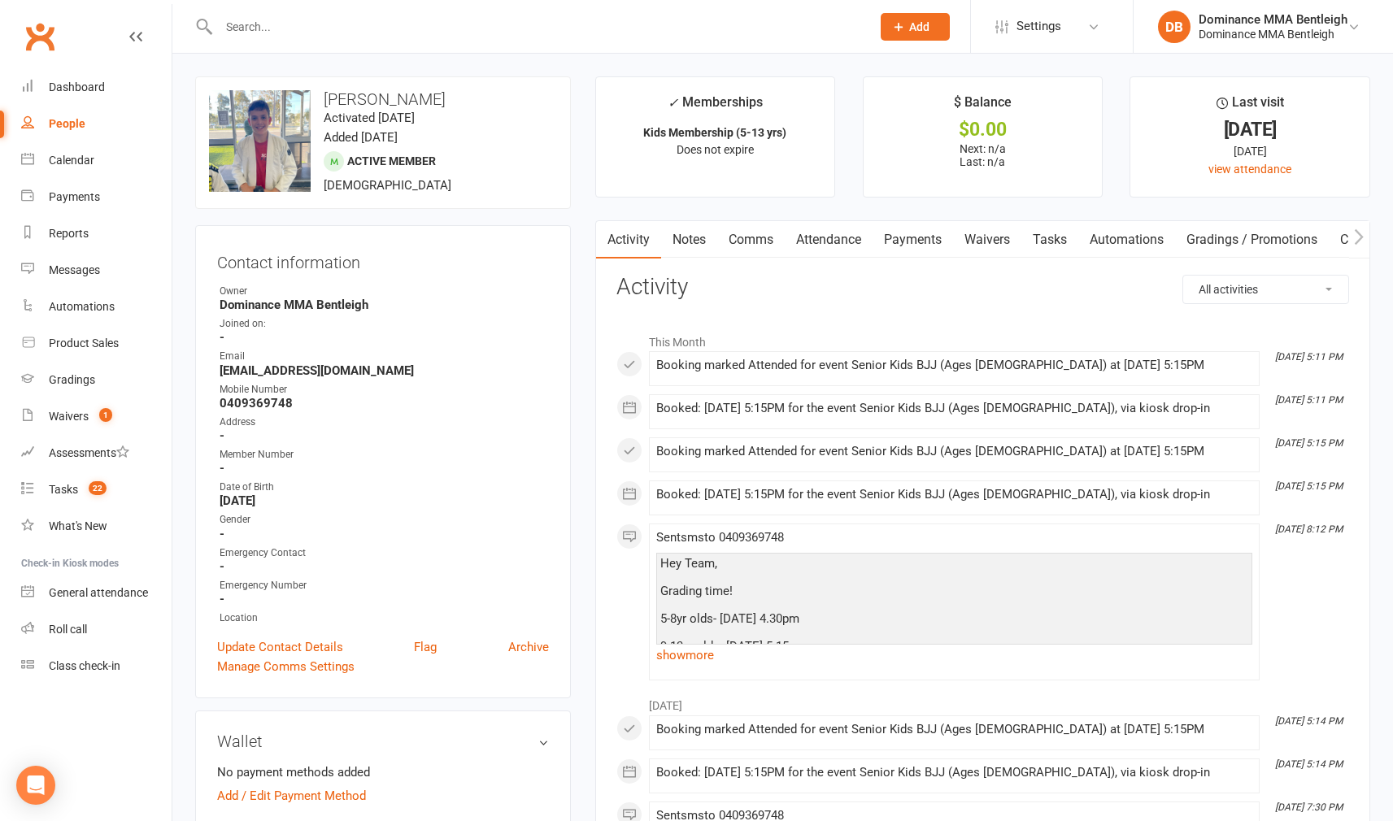
click at [379, 33] on input "text" at bounding box center [536, 26] width 645 height 23
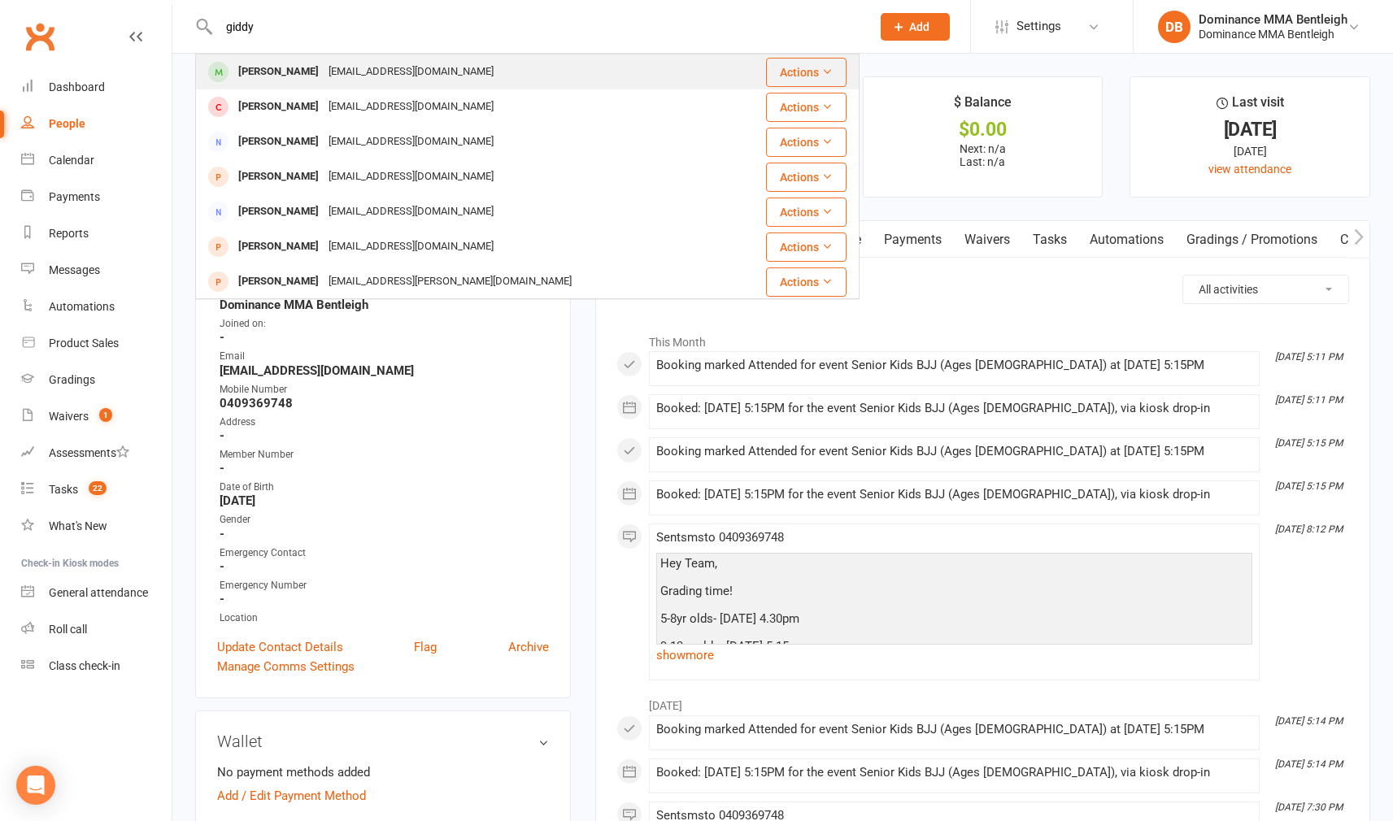
type input "giddy"
click at [363, 66] on div "[EMAIL_ADDRESS][DOMAIN_NAME]" at bounding box center [411, 72] width 175 height 24
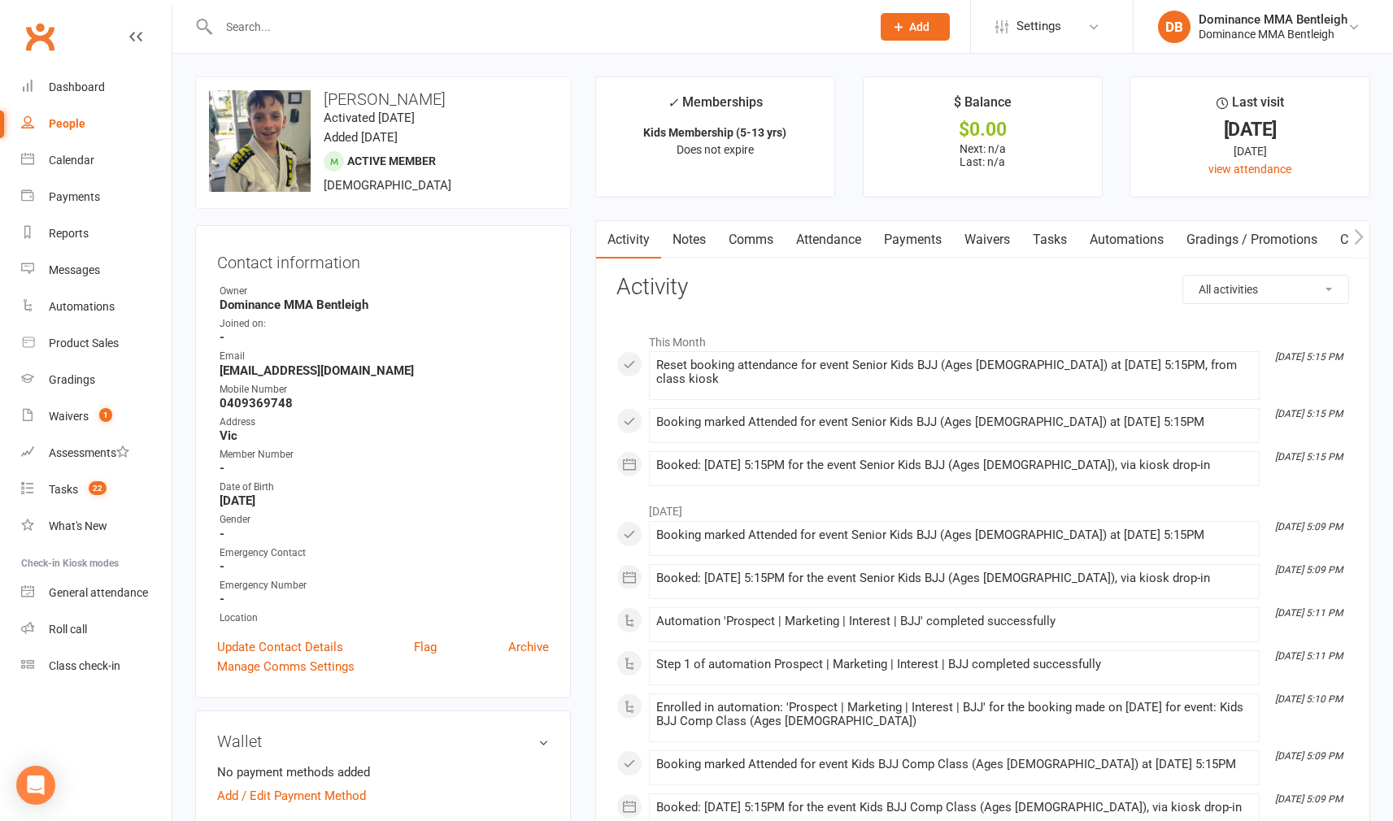
click at [367, 35] on input "text" at bounding box center [536, 26] width 645 height 23
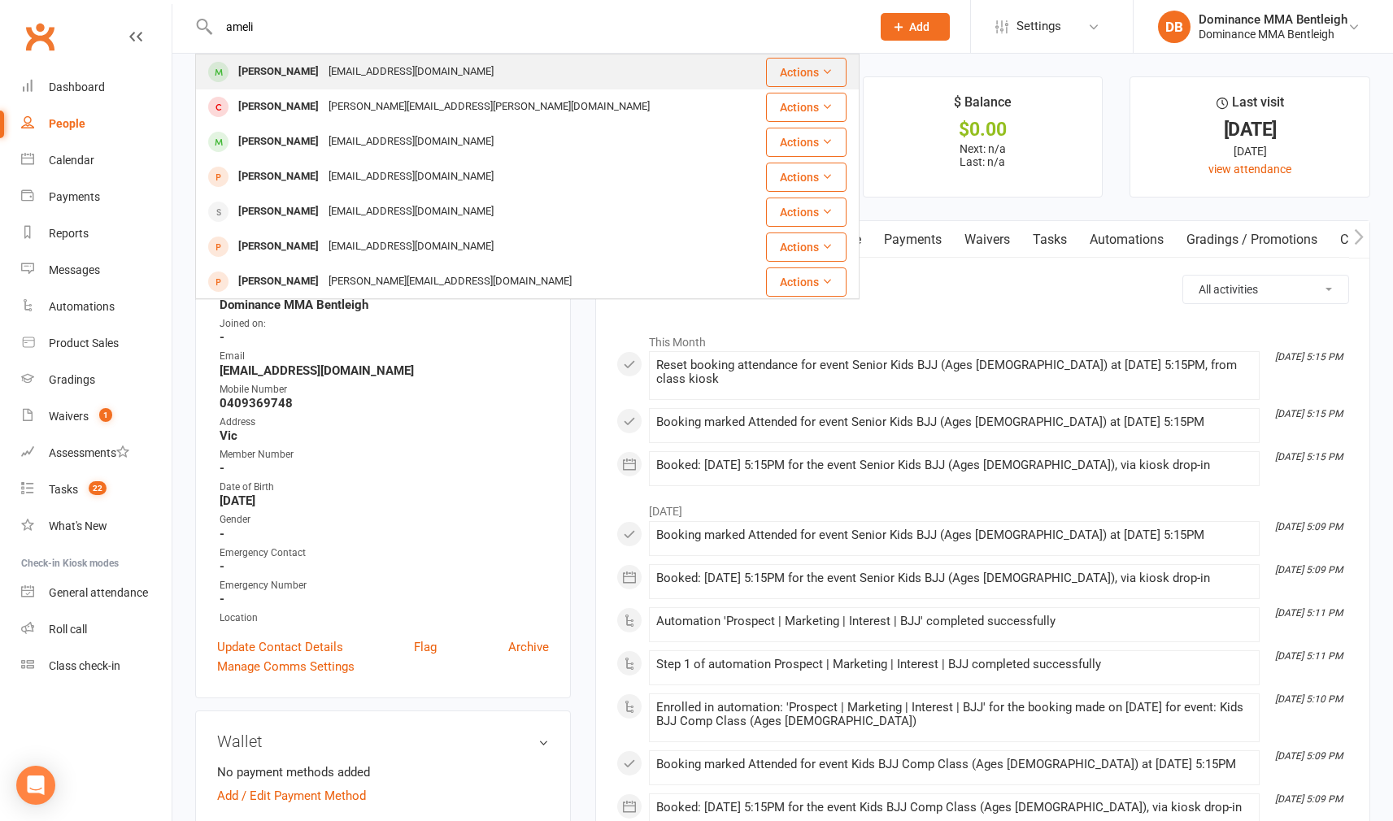
type input "ameli"
click at [324, 77] on div "[EMAIL_ADDRESS][DOMAIN_NAME]" at bounding box center [411, 72] width 175 height 24
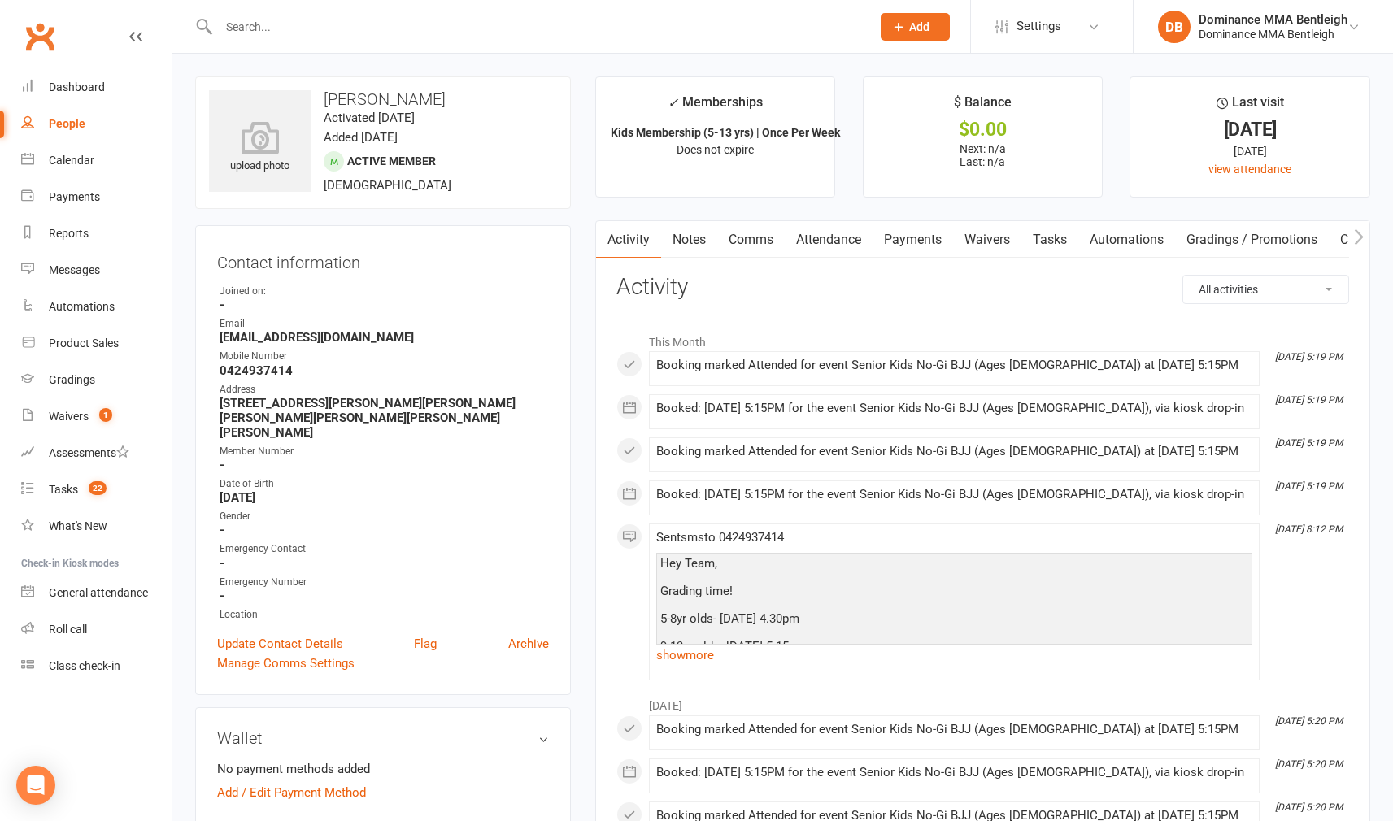
click at [362, 26] on input "text" at bounding box center [536, 26] width 645 height 23
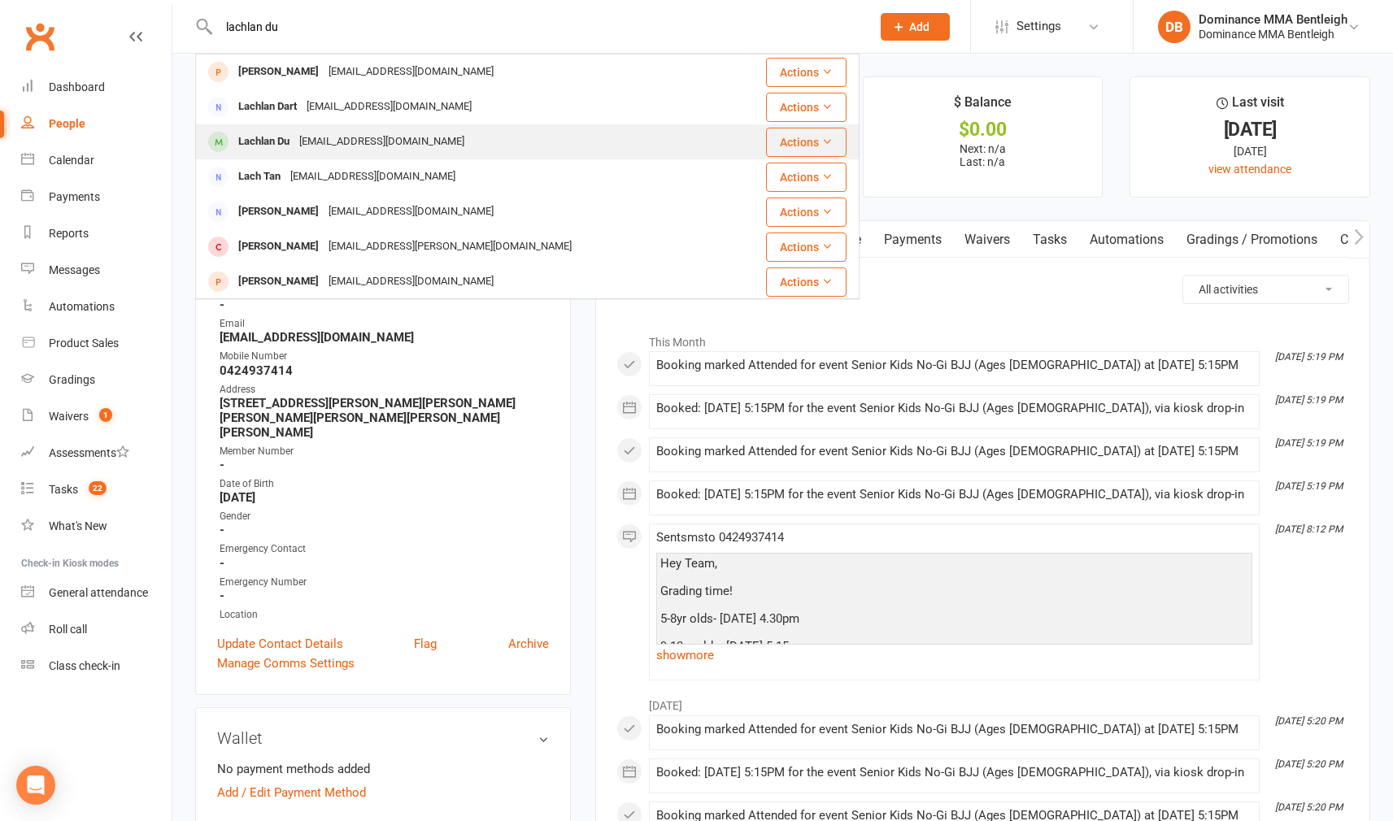
type input "lachlan du"
click at [347, 131] on div "[EMAIL_ADDRESS][DOMAIN_NAME]" at bounding box center [381, 142] width 175 height 24
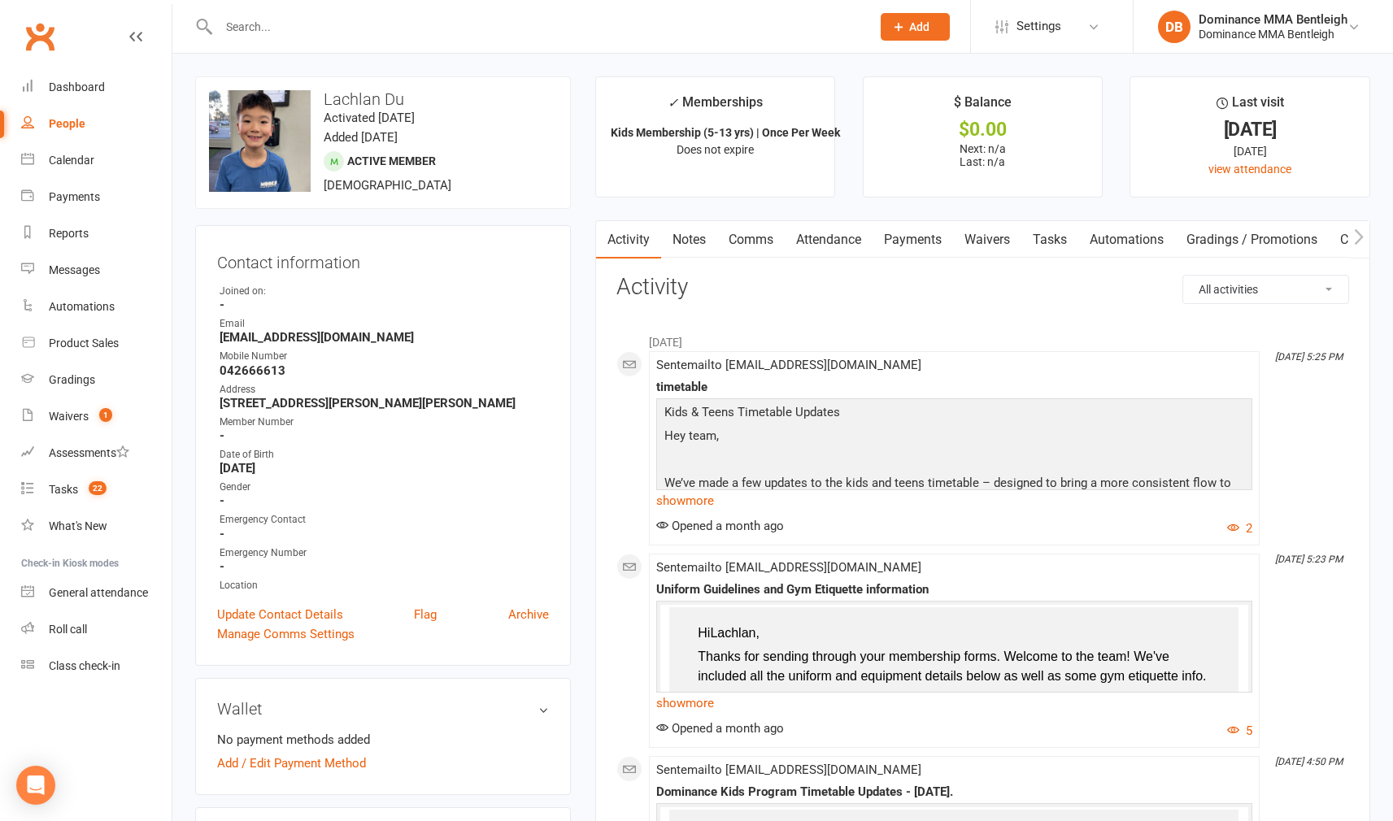
click at [383, 18] on input "text" at bounding box center [536, 26] width 645 height 23
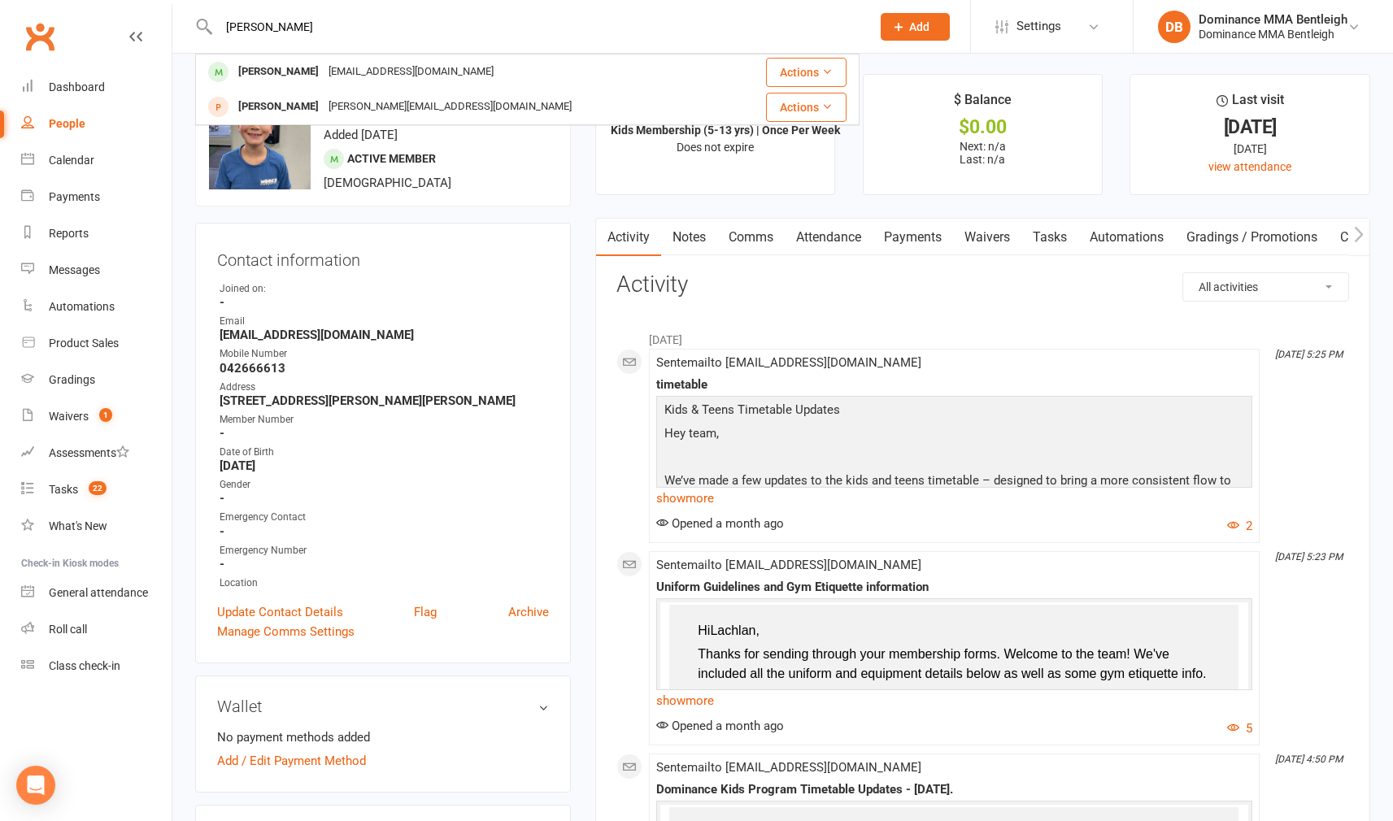
type input "[PERSON_NAME]"
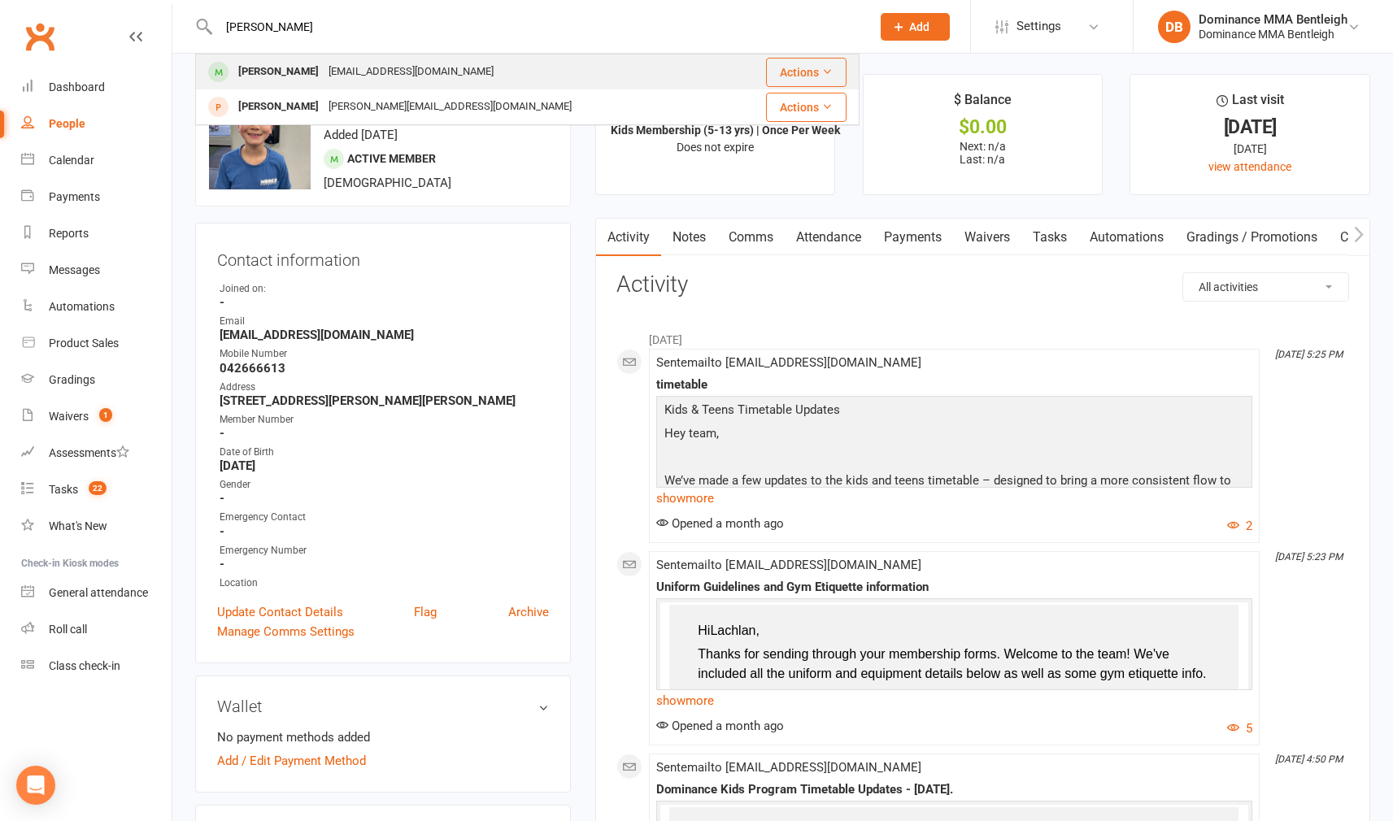
click at [337, 70] on div "[EMAIL_ADDRESS][DOMAIN_NAME]" at bounding box center [411, 72] width 175 height 24
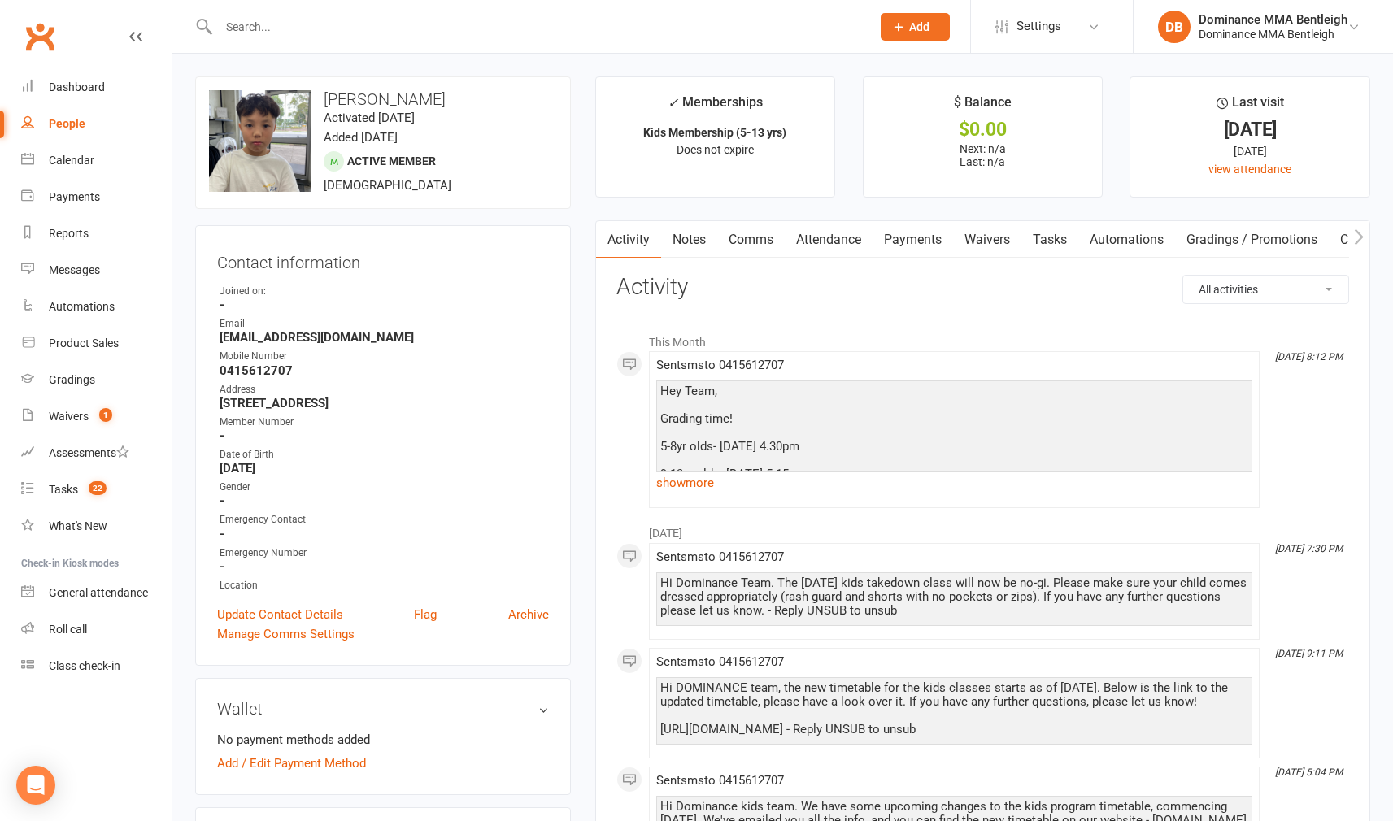
click at [354, 27] on input "text" at bounding box center [536, 26] width 645 height 23
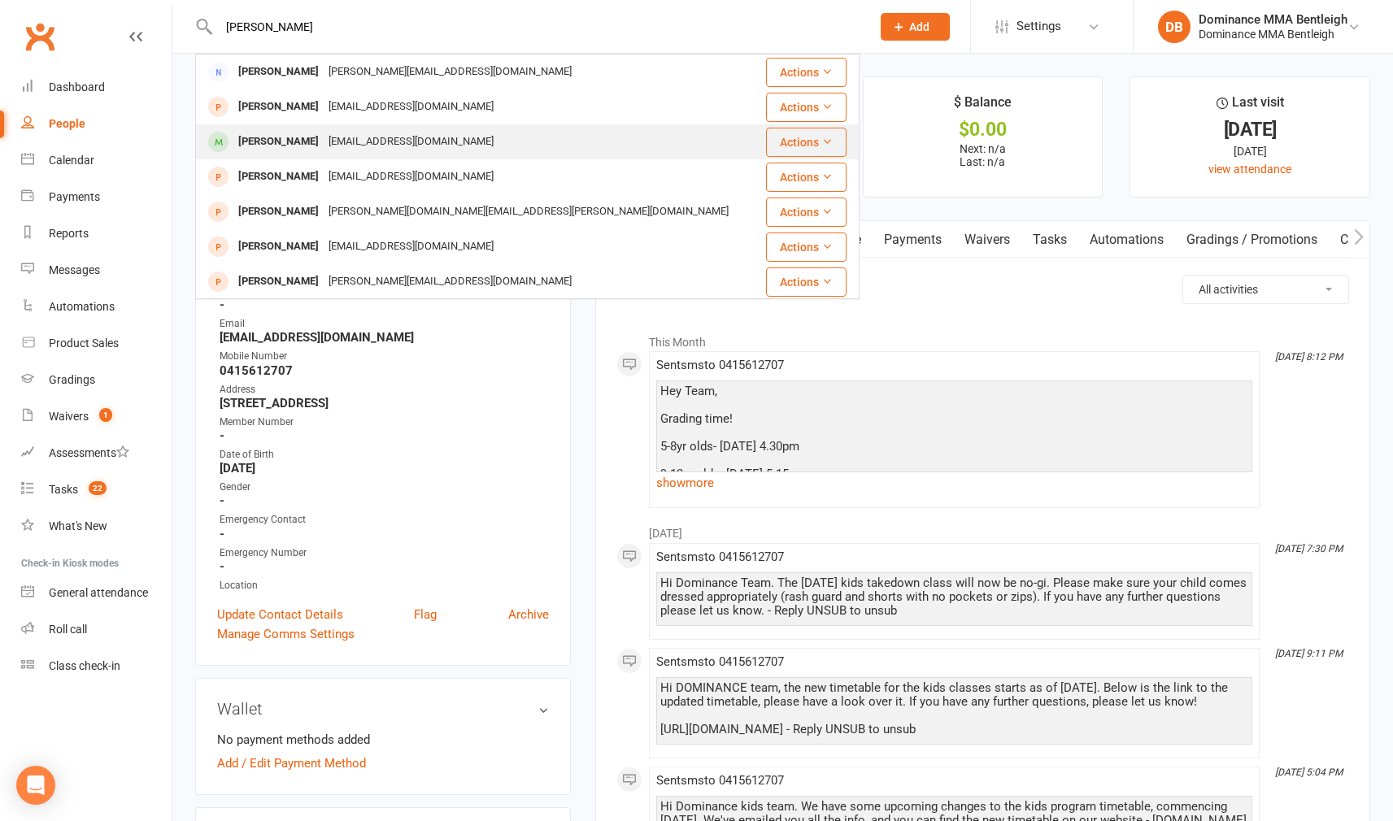
type input "[PERSON_NAME]"
click at [314, 137] on div "[PERSON_NAME]" at bounding box center [278, 142] width 90 height 24
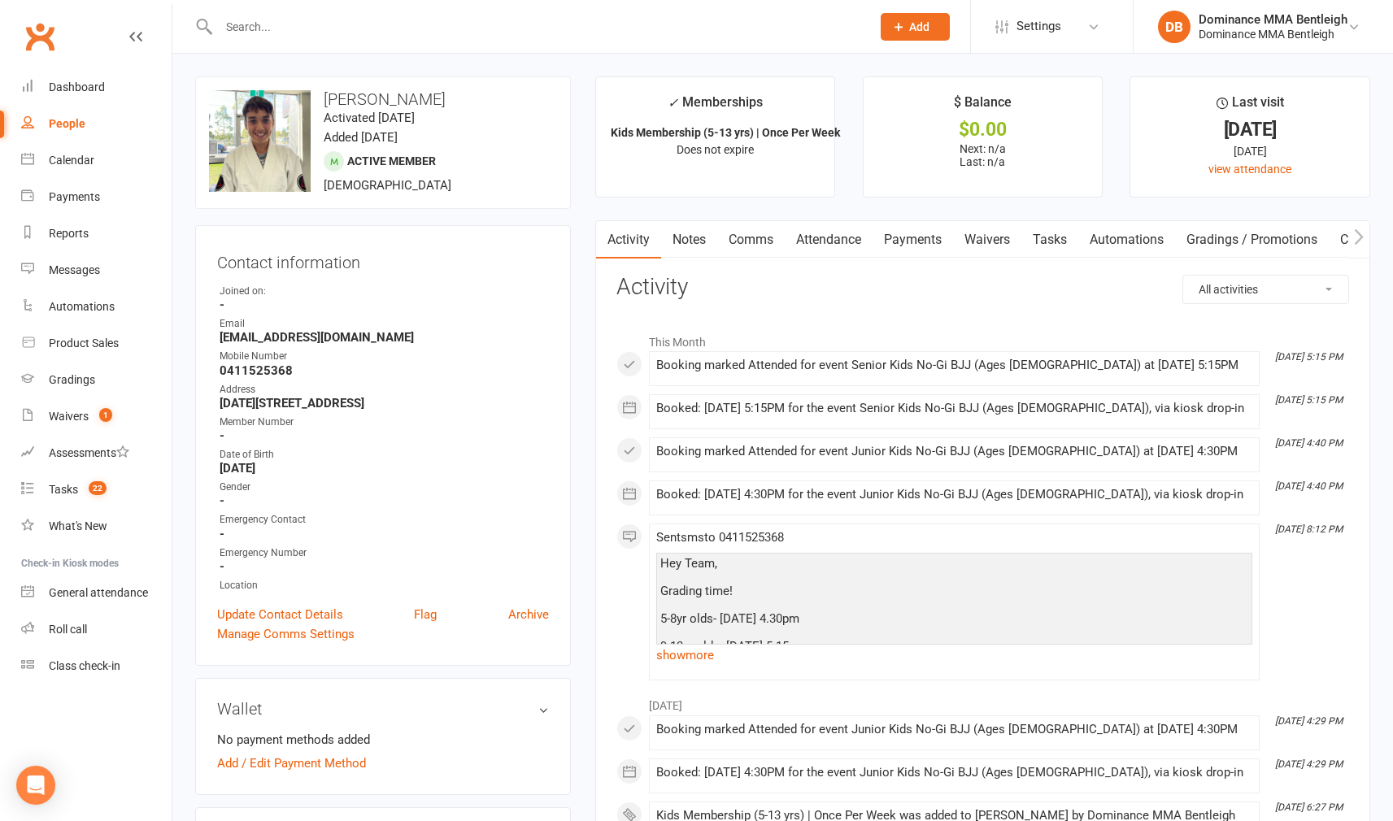
click at [369, 36] on div at bounding box center [527, 26] width 664 height 53
click at [370, 28] on input "text" at bounding box center [536, 26] width 645 height 23
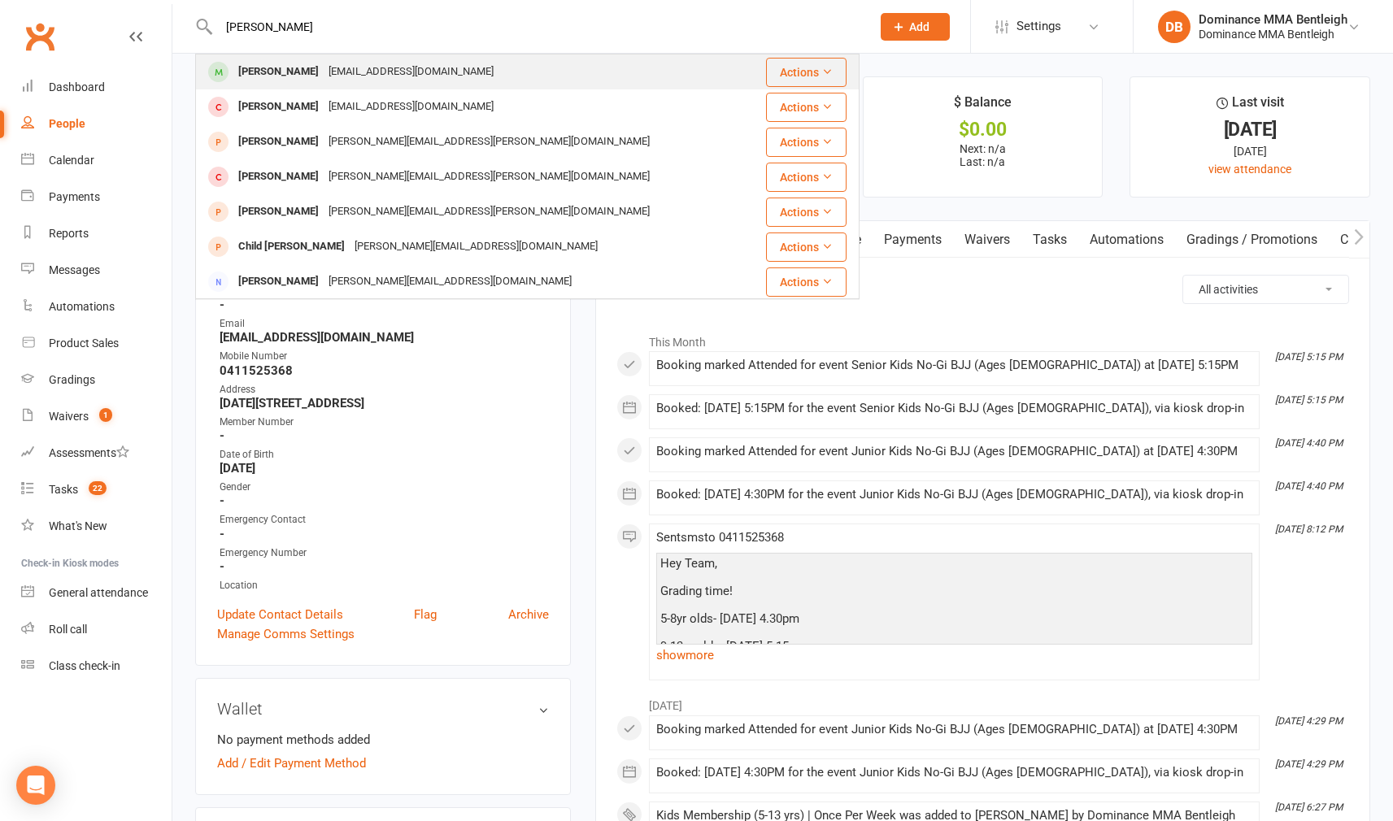
type input "[PERSON_NAME]"
click at [325, 78] on div "[EMAIL_ADDRESS][DOMAIN_NAME]" at bounding box center [411, 72] width 175 height 24
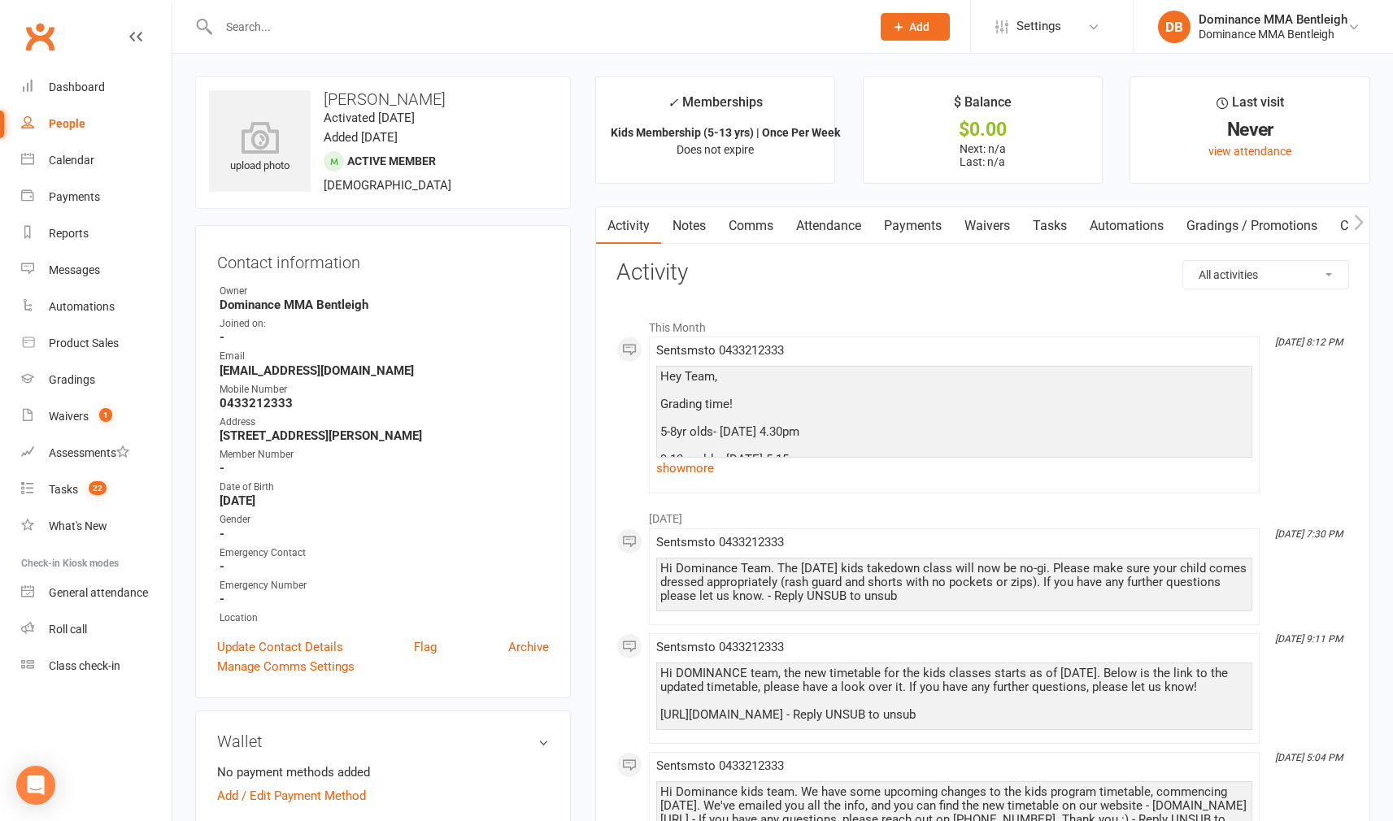
click at [312, 15] on input "text" at bounding box center [536, 26] width 645 height 23
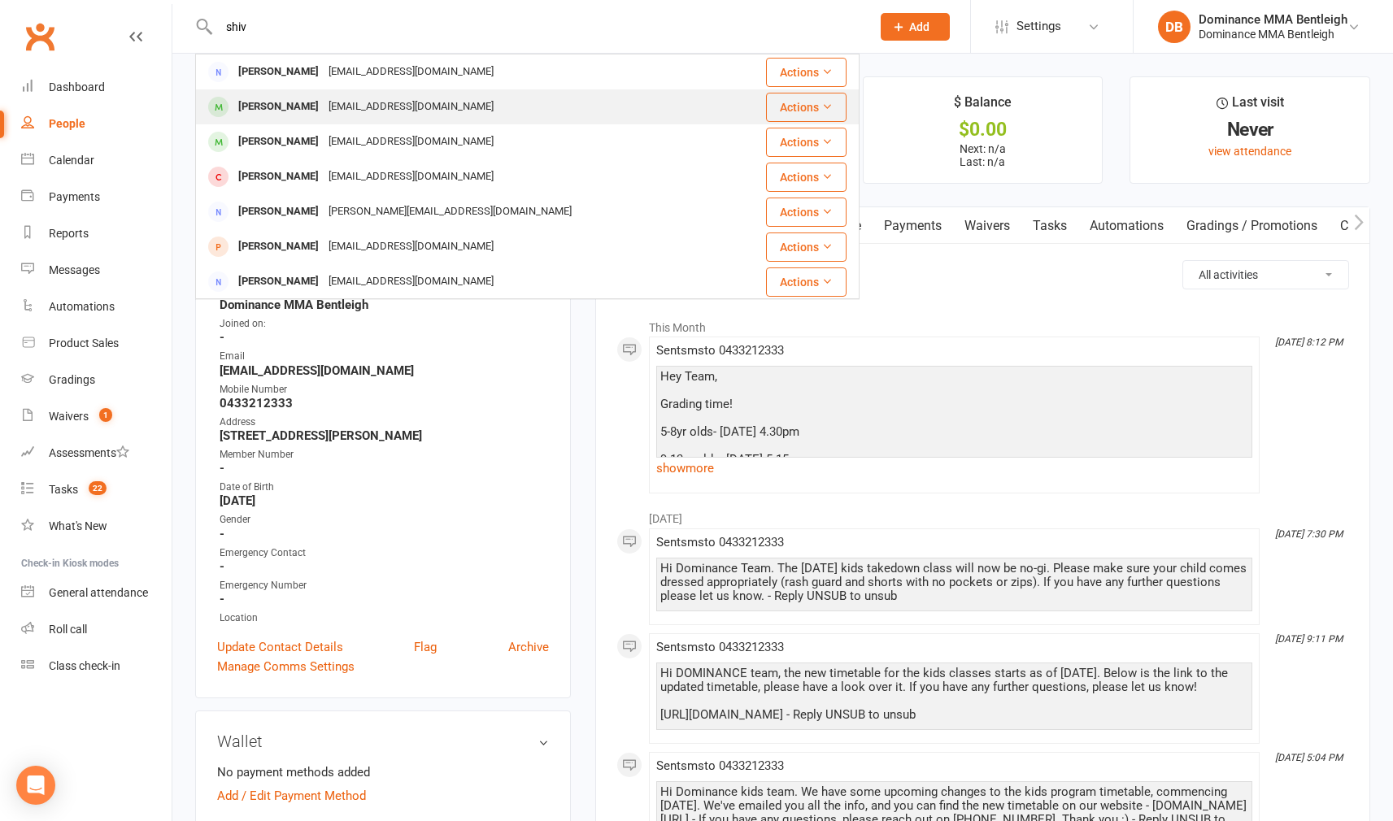
type input "shiv"
click at [312, 106] on div "[PERSON_NAME]" at bounding box center [278, 107] width 90 height 24
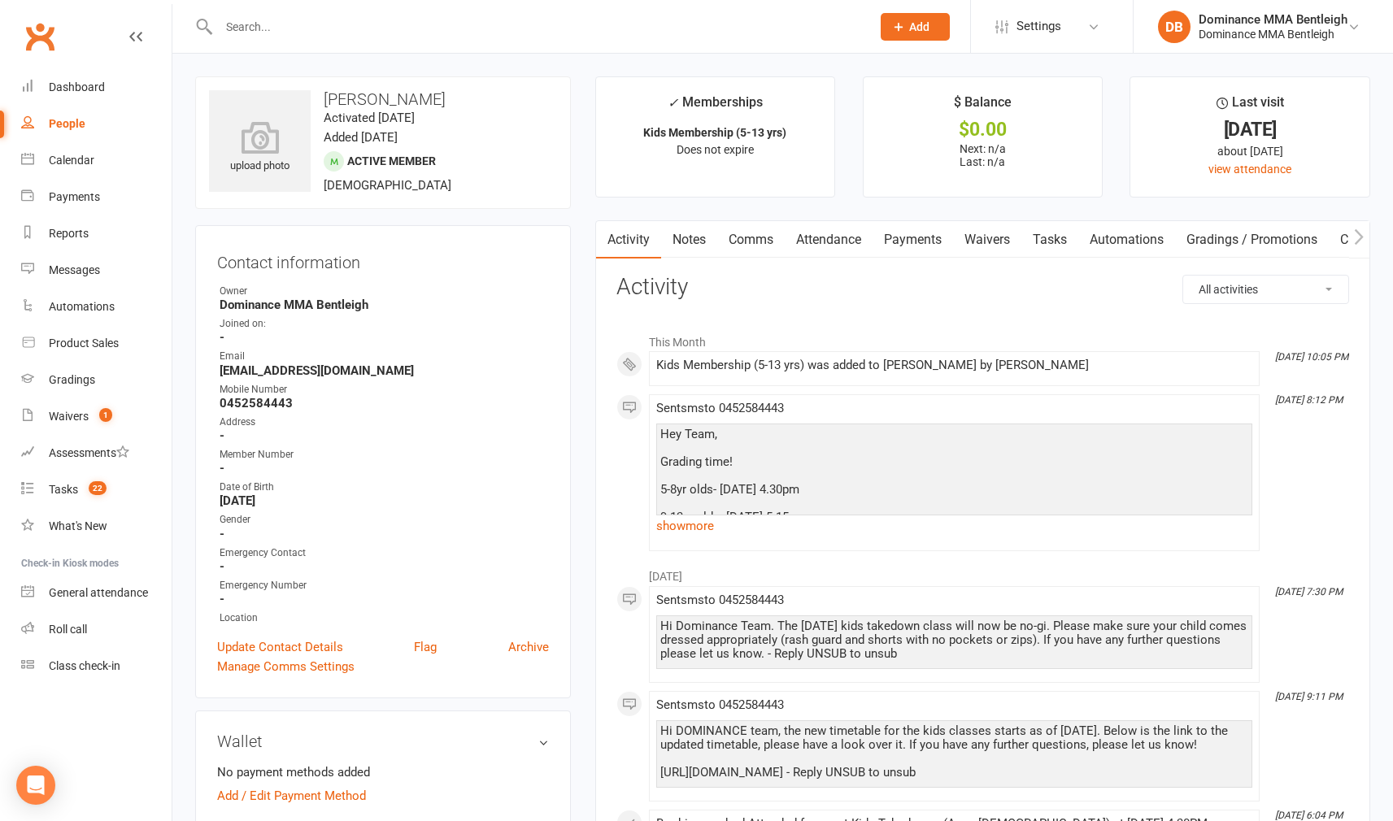
click at [367, 35] on input "text" at bounding box center [536, 26] width 645 height 23
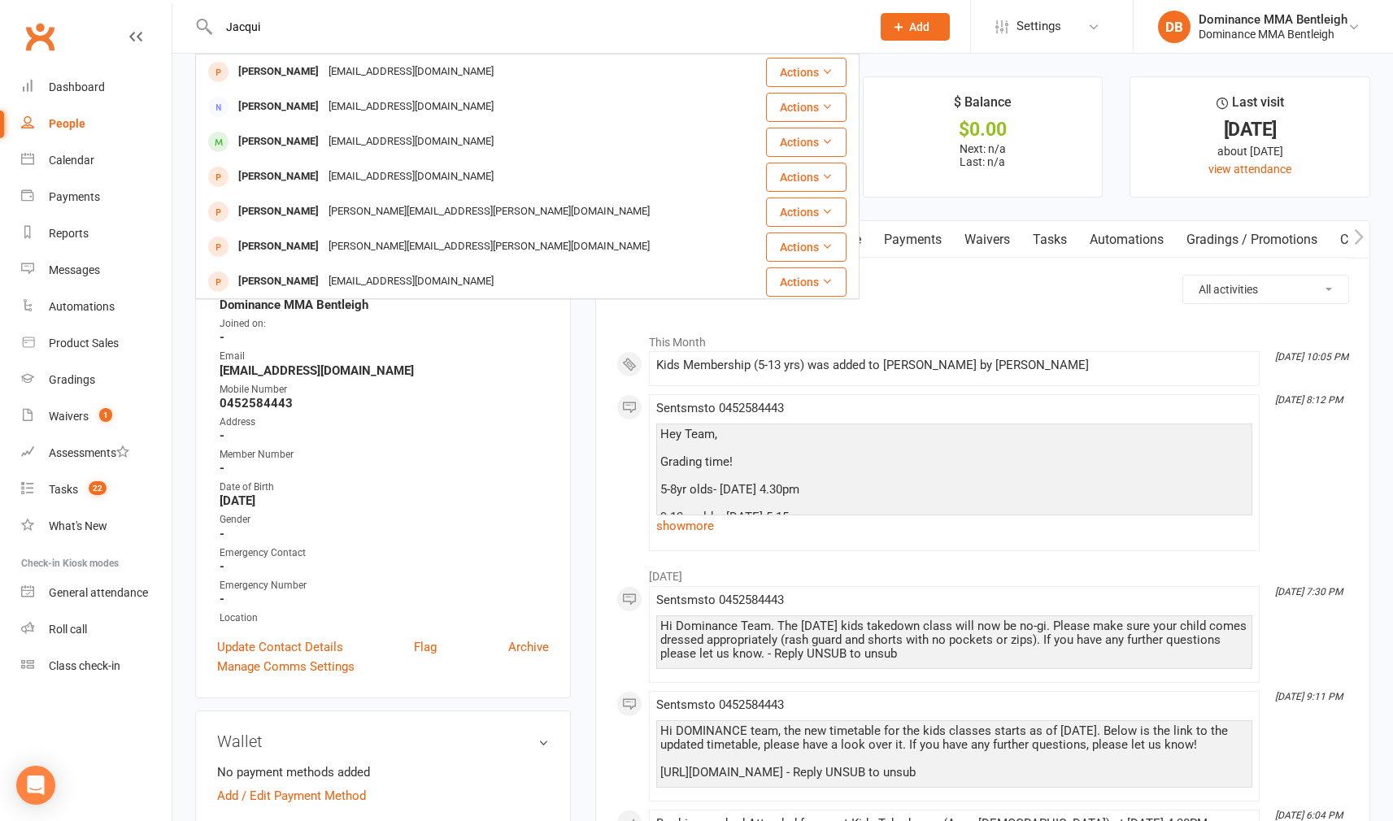
type input "Jacqui"
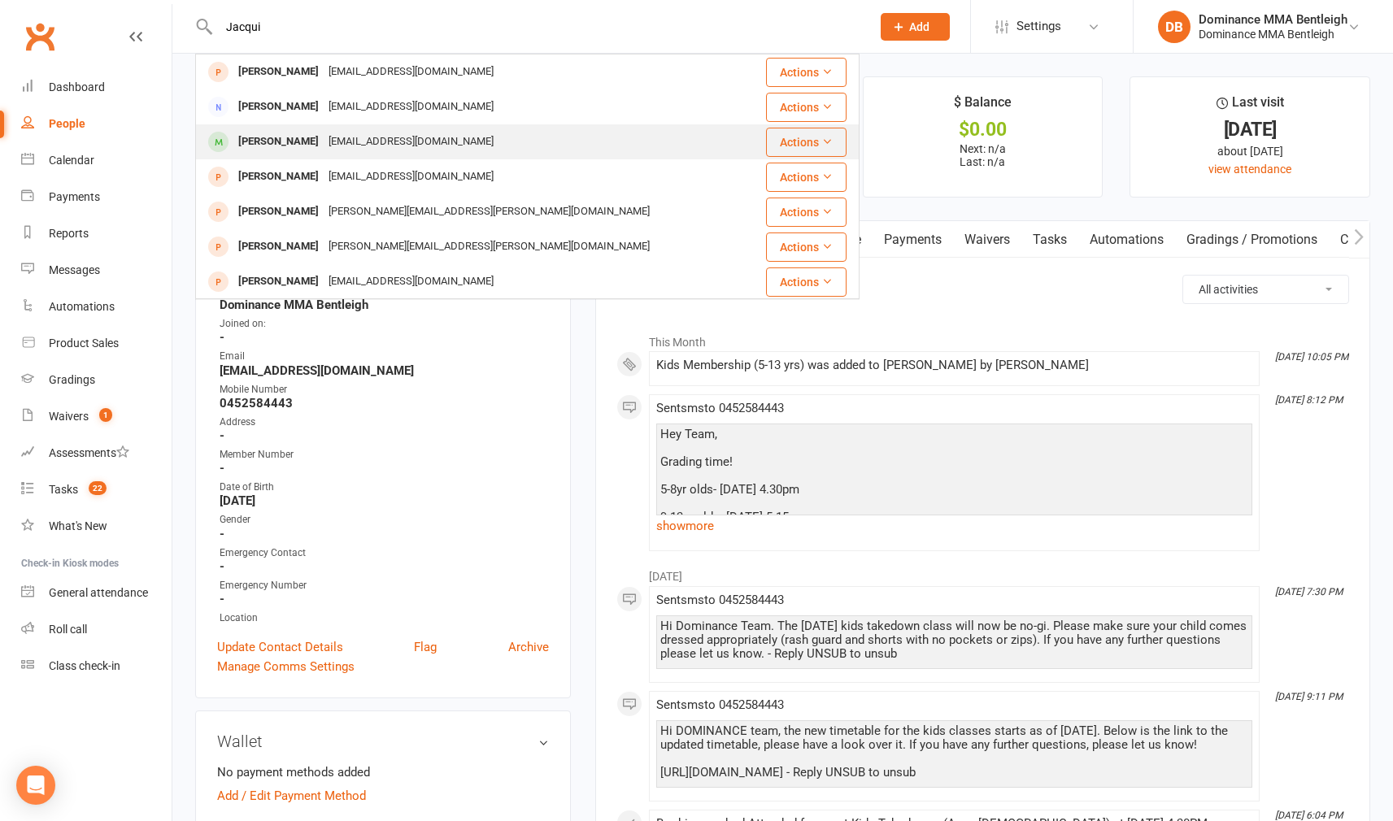
drag, startPoint x: 367, startPoint y: 33, endPoint x: 337, endPoint y: 139, distance: 109.9
click at [337, 139] on div "[EMAIL_ADDRESS][DOMAIN_NAME]" at bounding box center [411, 142] width 175 height 24
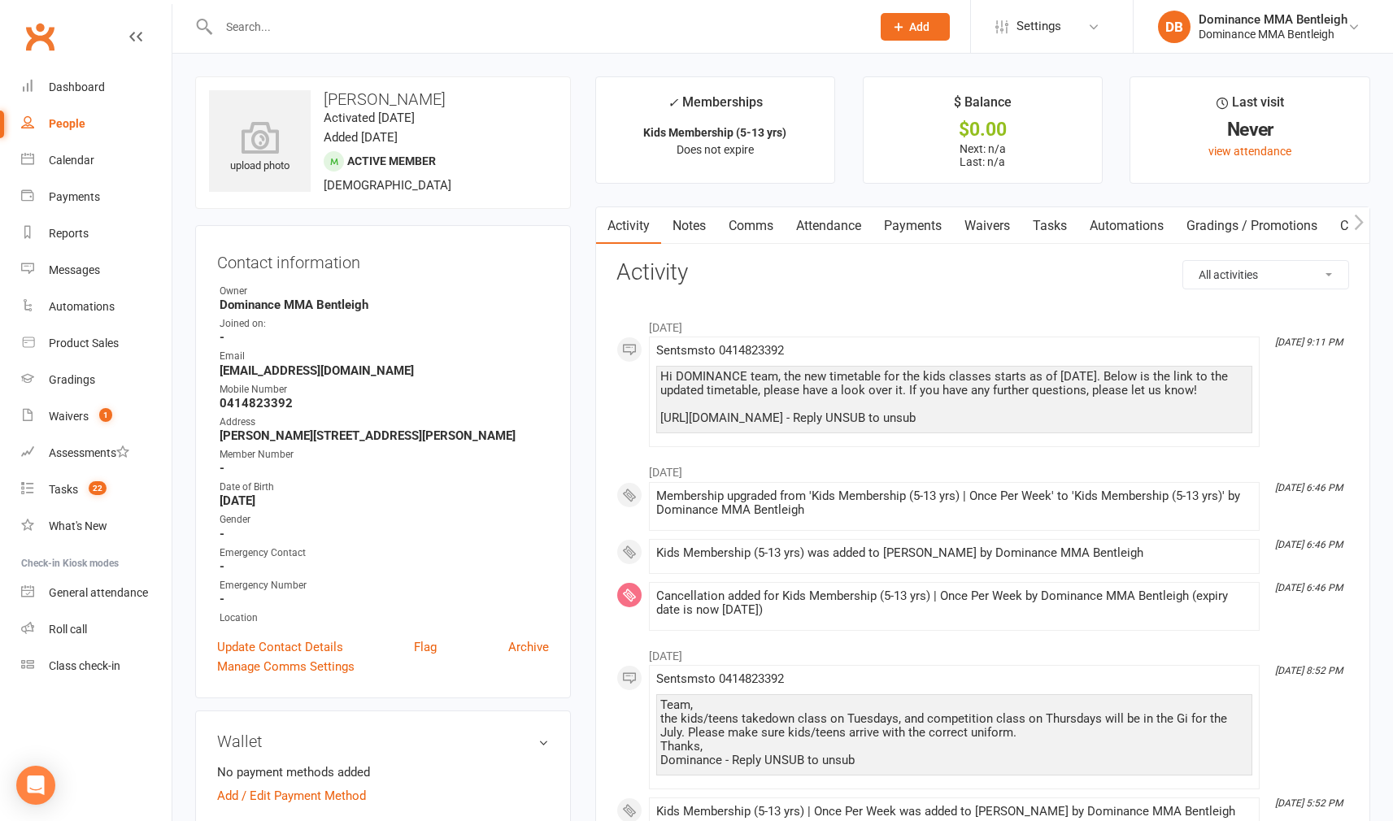
click at [457, 29] on input "text" at bounding box center [536, 26] width 645 height 23
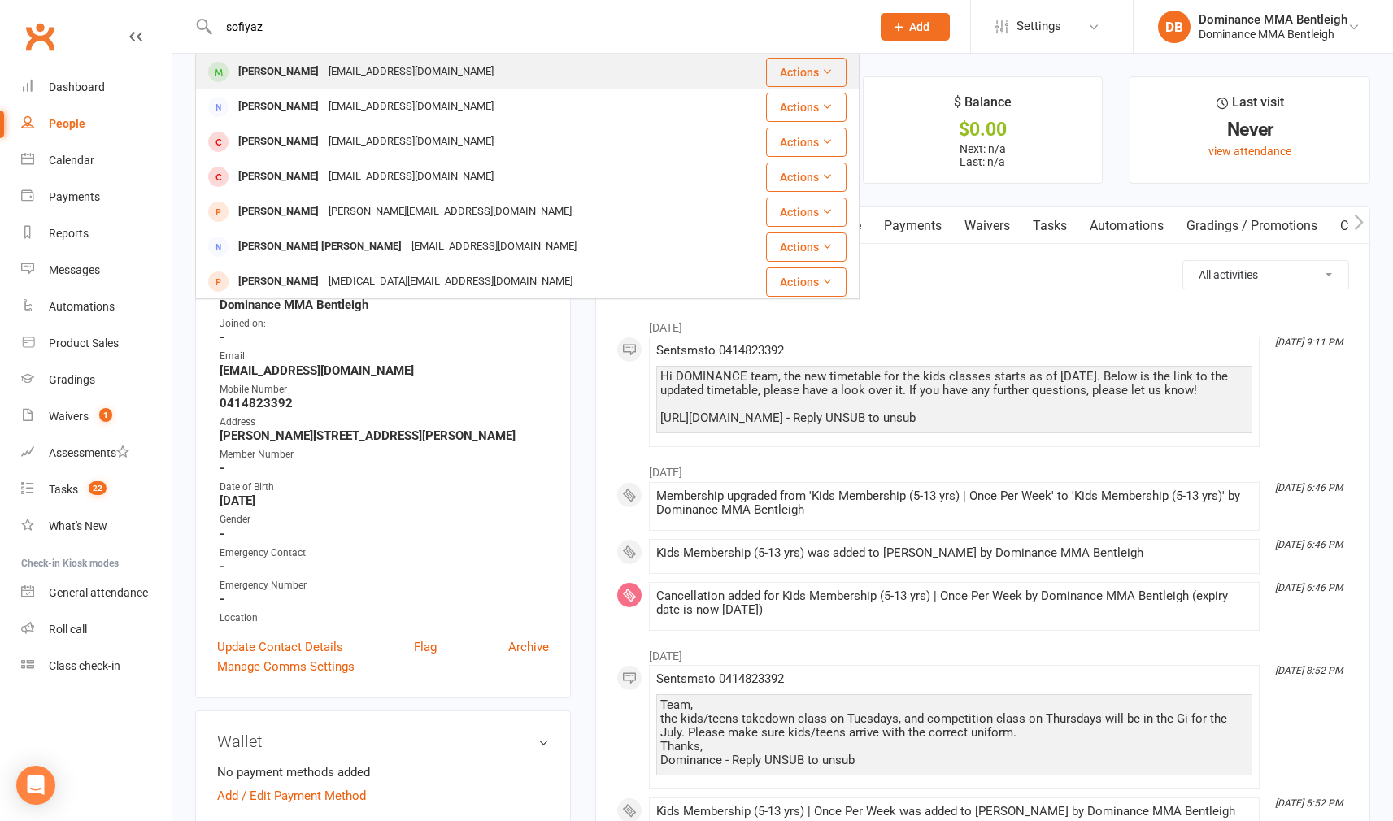
type input "sofiyaz"
click at [387, 69] on div "[EMAIL_ADDRESS][DOMAIN_NAME]" at bounding box center [411, 72] width 175 height 24
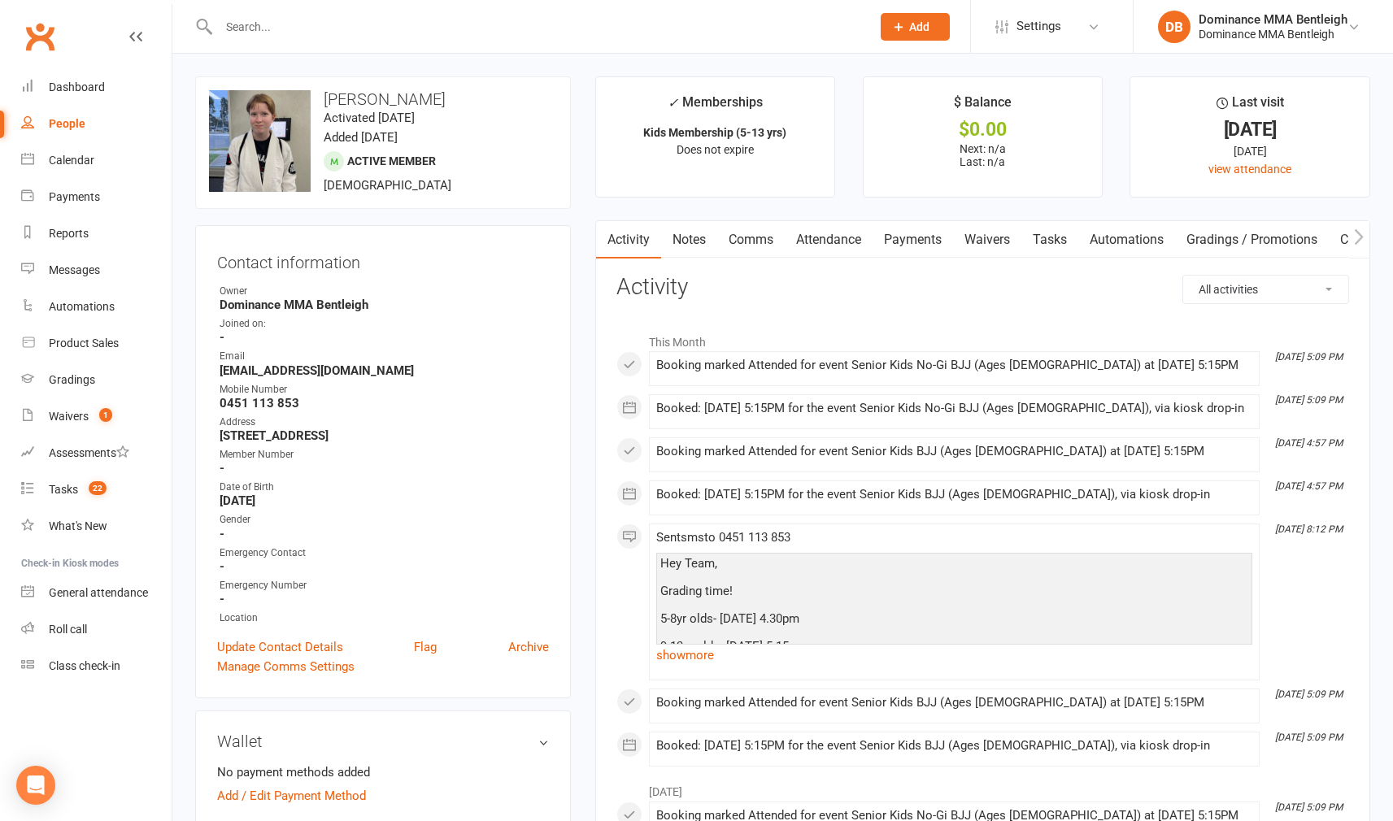
click at [403, 37] on input "text" at bounding box center [536, 26] width 645 height 23
type input "ell"
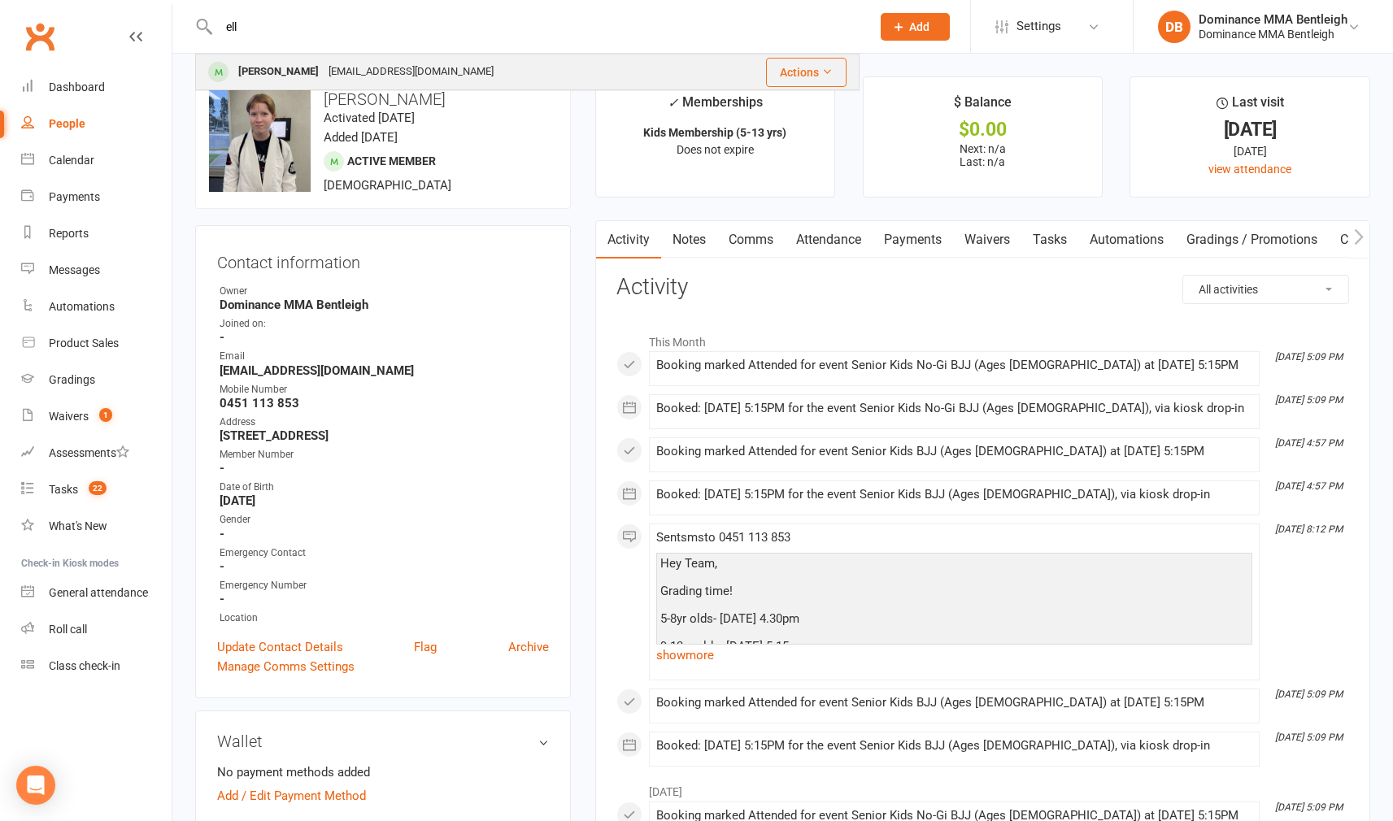
drag, startPoint x: 403, startPoint y: 37, endPoint x: 358, endPoint y: 66, distance: 53.4
click at [358, 66] on div "[EMAIL_ADDRESS][DOMAIN_NAME]" at bounding box center [411, 72] width 175 height 24
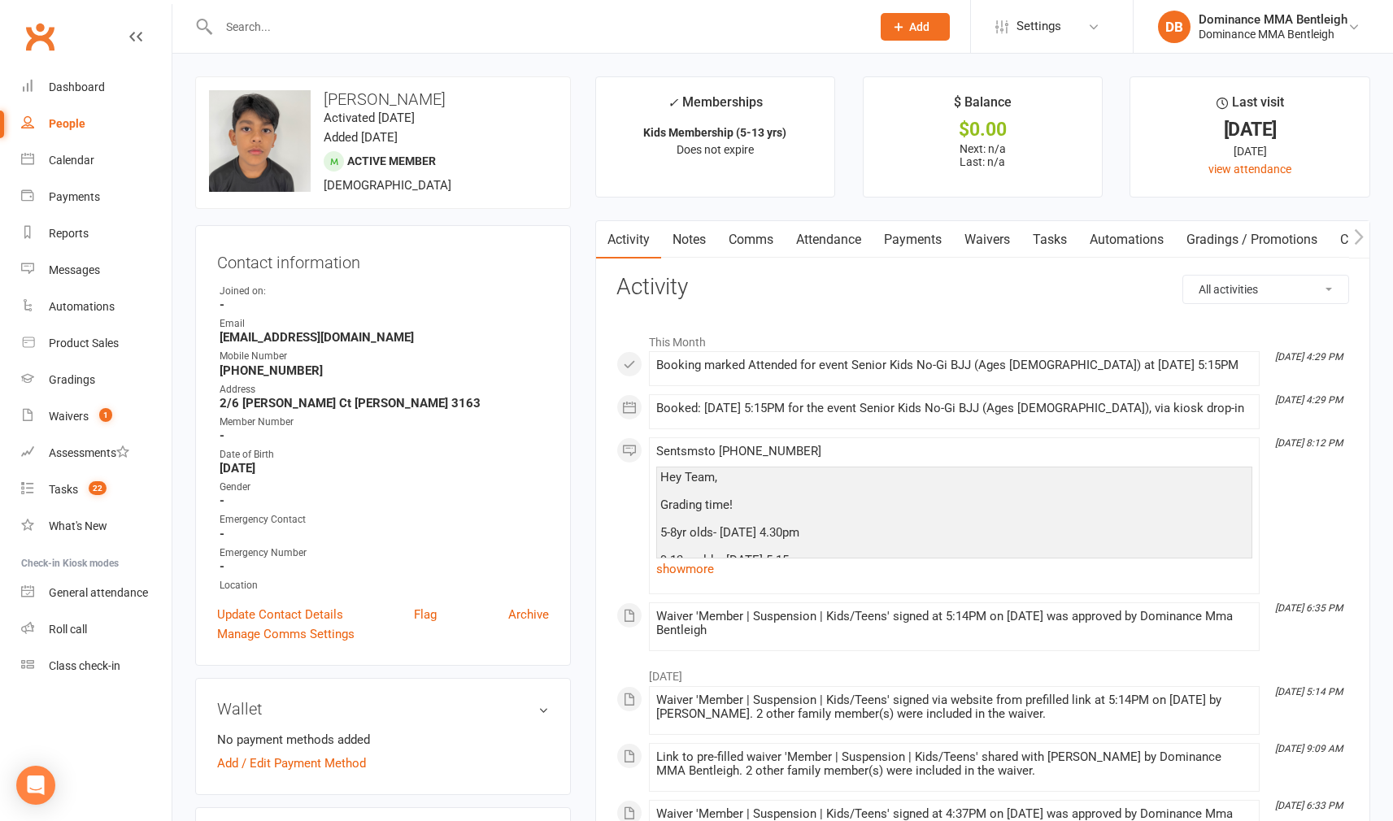
click at [410, 24] on input "text" at bounding box center [536, 26] width 645 height 23
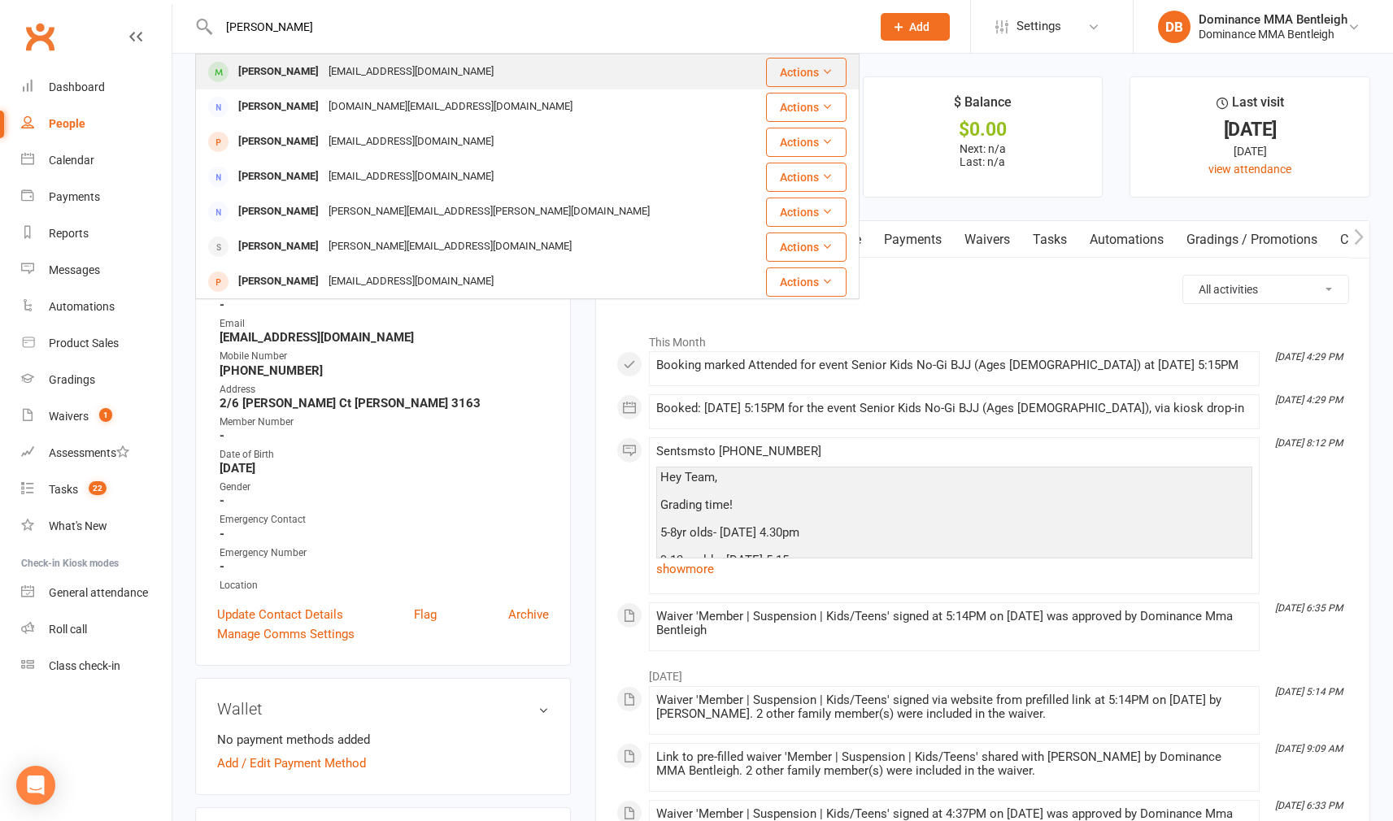
type input "[PERSON_NAME]"
click at [388, 63] on div "[EMAIL_ADDRESS][DOMAIN_NAME]" at bounding box center [411, 72] width 175 height 24
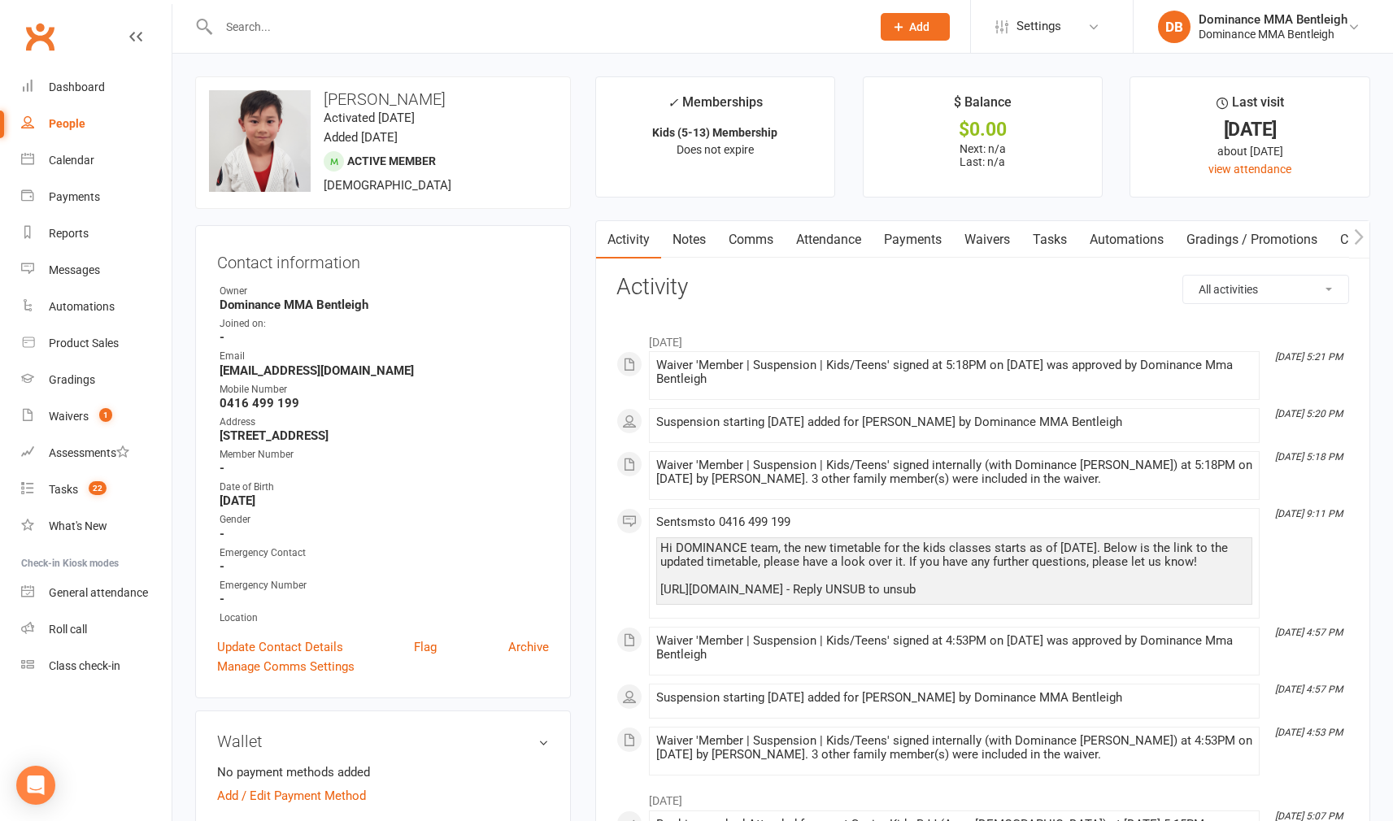
click at [429, 37] on input "text" at bounding box center [536, 26] width 645 height 23
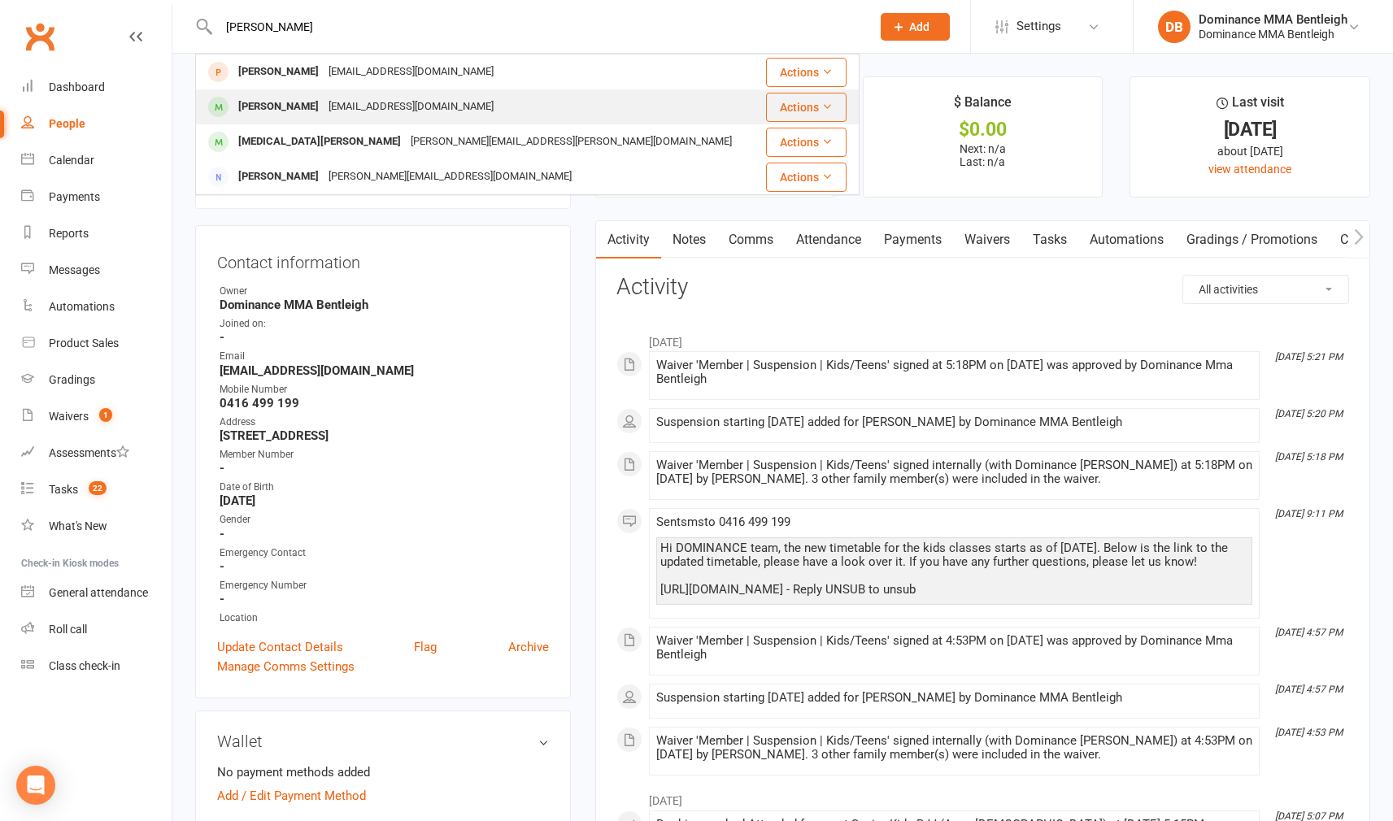
type input "[PERSON_NAME]"
click at [370, 98] on div "[EMAIL_ADDRESS][DOMAIN_NAME]" at bounding box center [411, 107] width 175 height 24
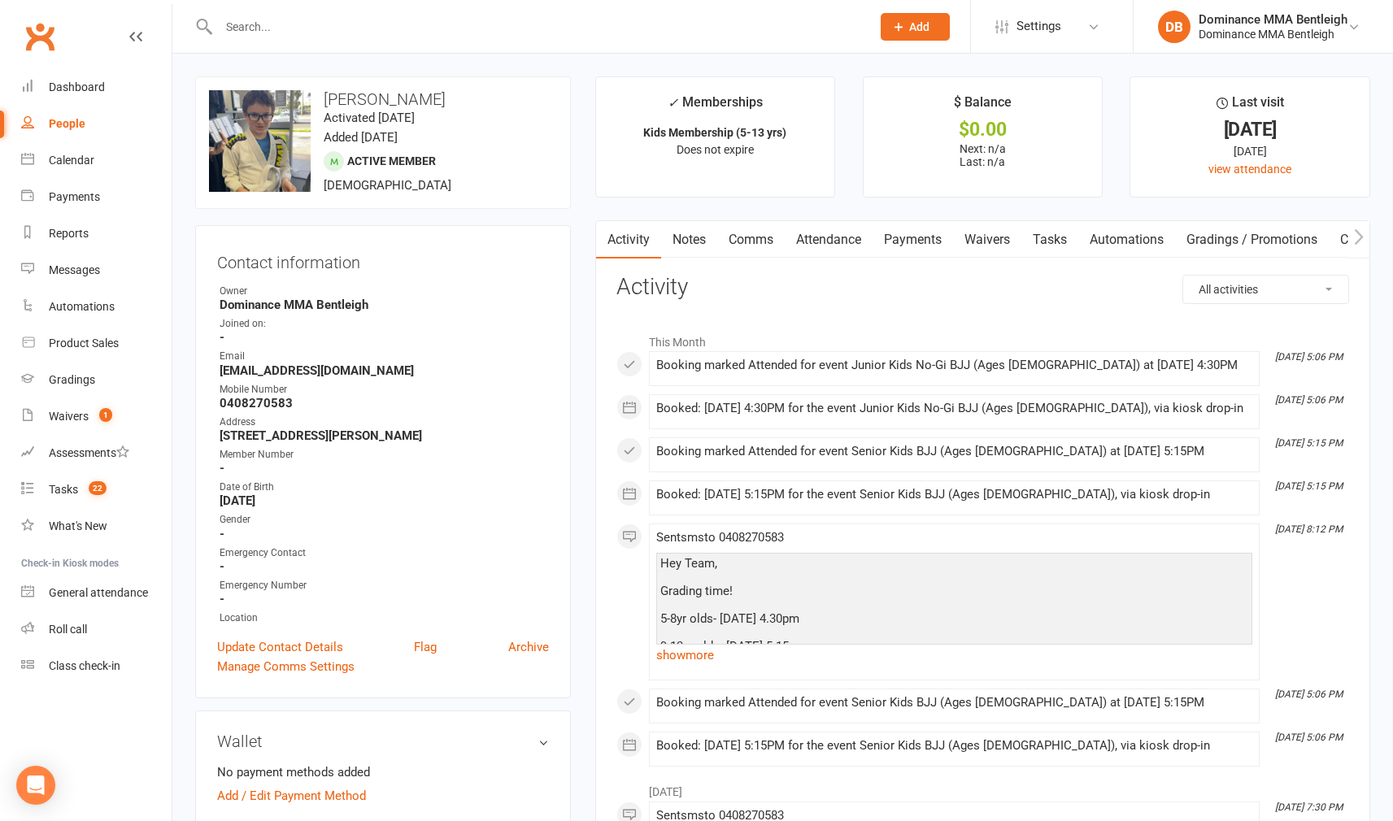
click at [421, 20] on input "text" at bounding box center [536, 26] width 645 height 23
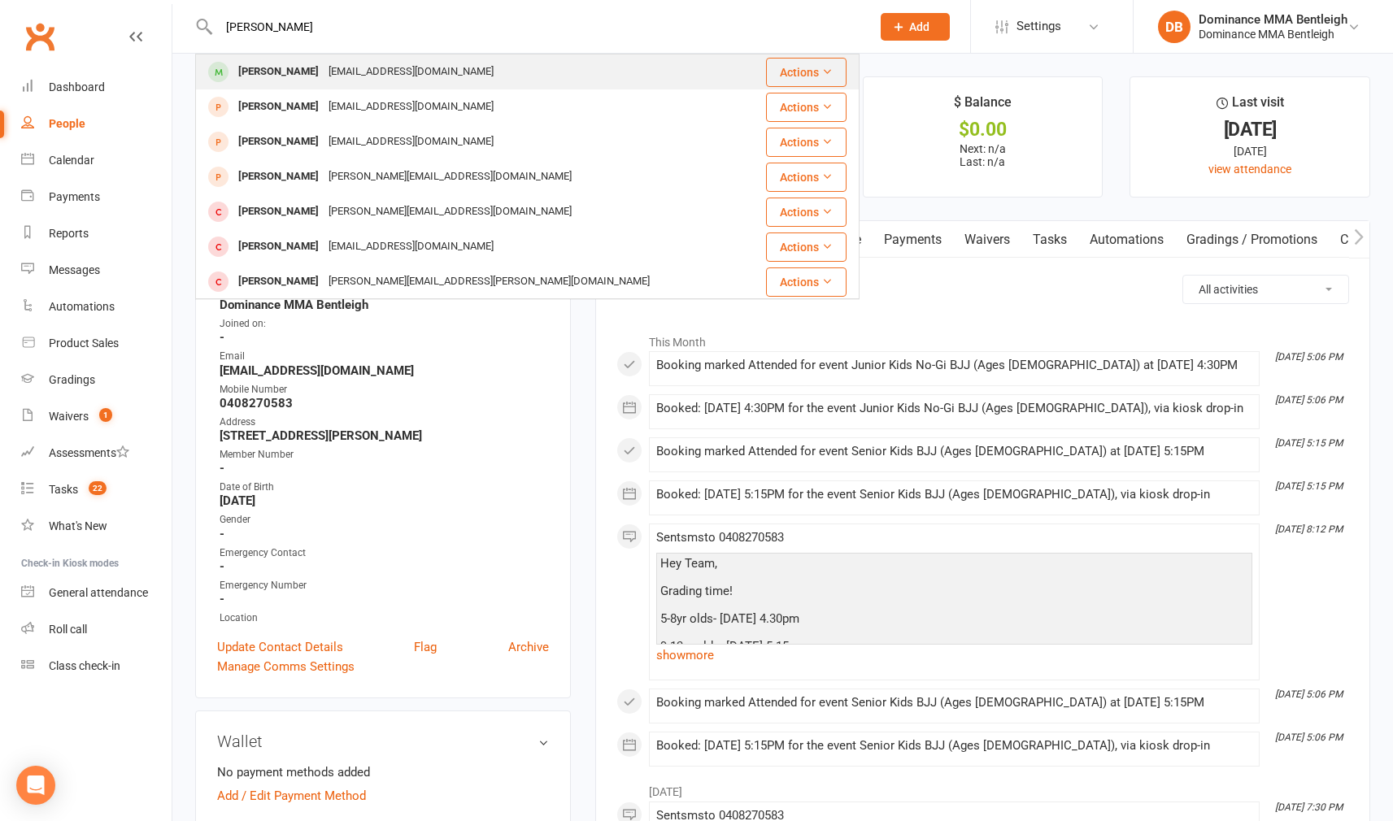
type input "[PERSON_NAME]"
click at [378, 70] on div "[EMAIL_ADDRESS][DOMAIN_NAME]" at bounding box center [411, 72] width 175 height 24
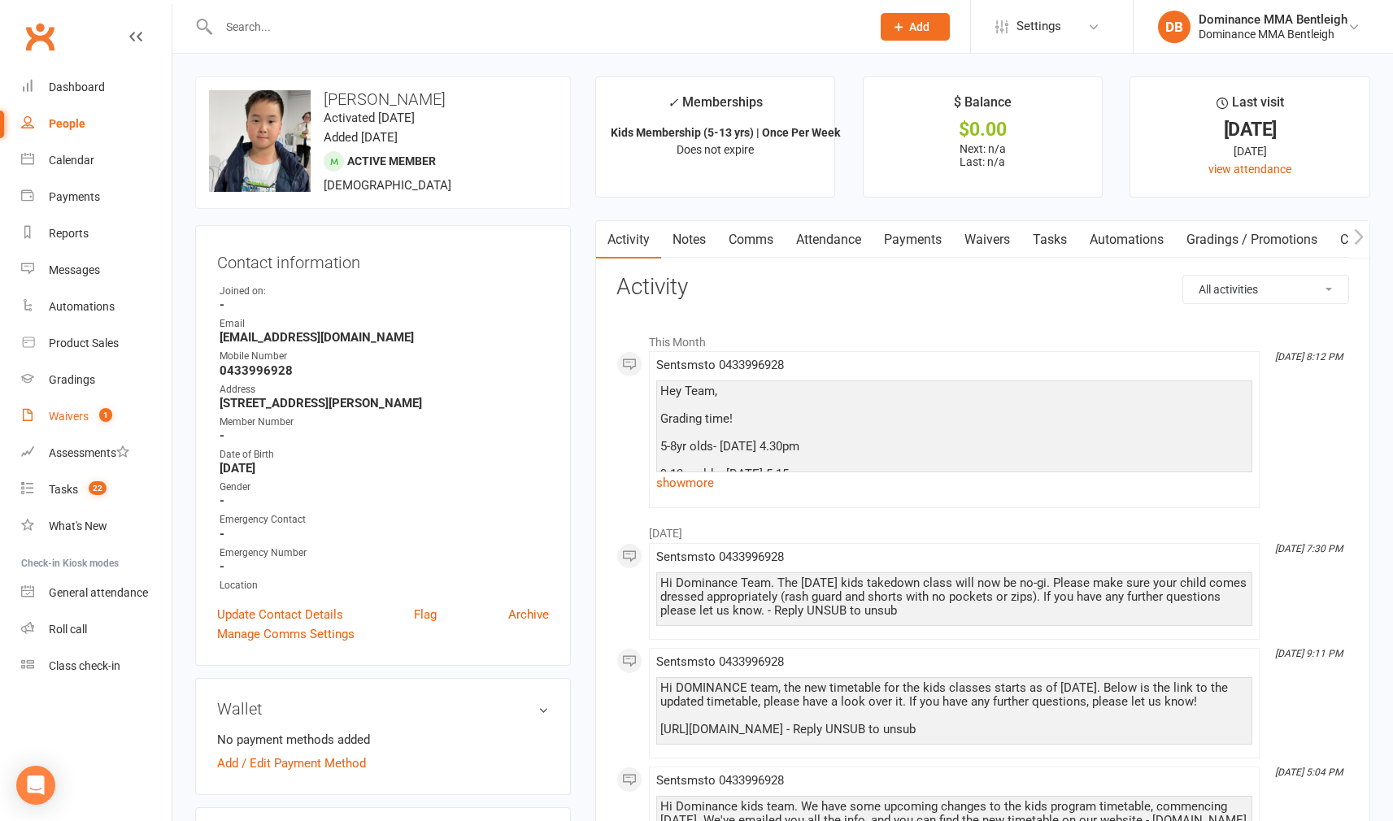
click at [65, 423] on link "Waivers 1" at bounding box center [96, 416] width 150 height 37
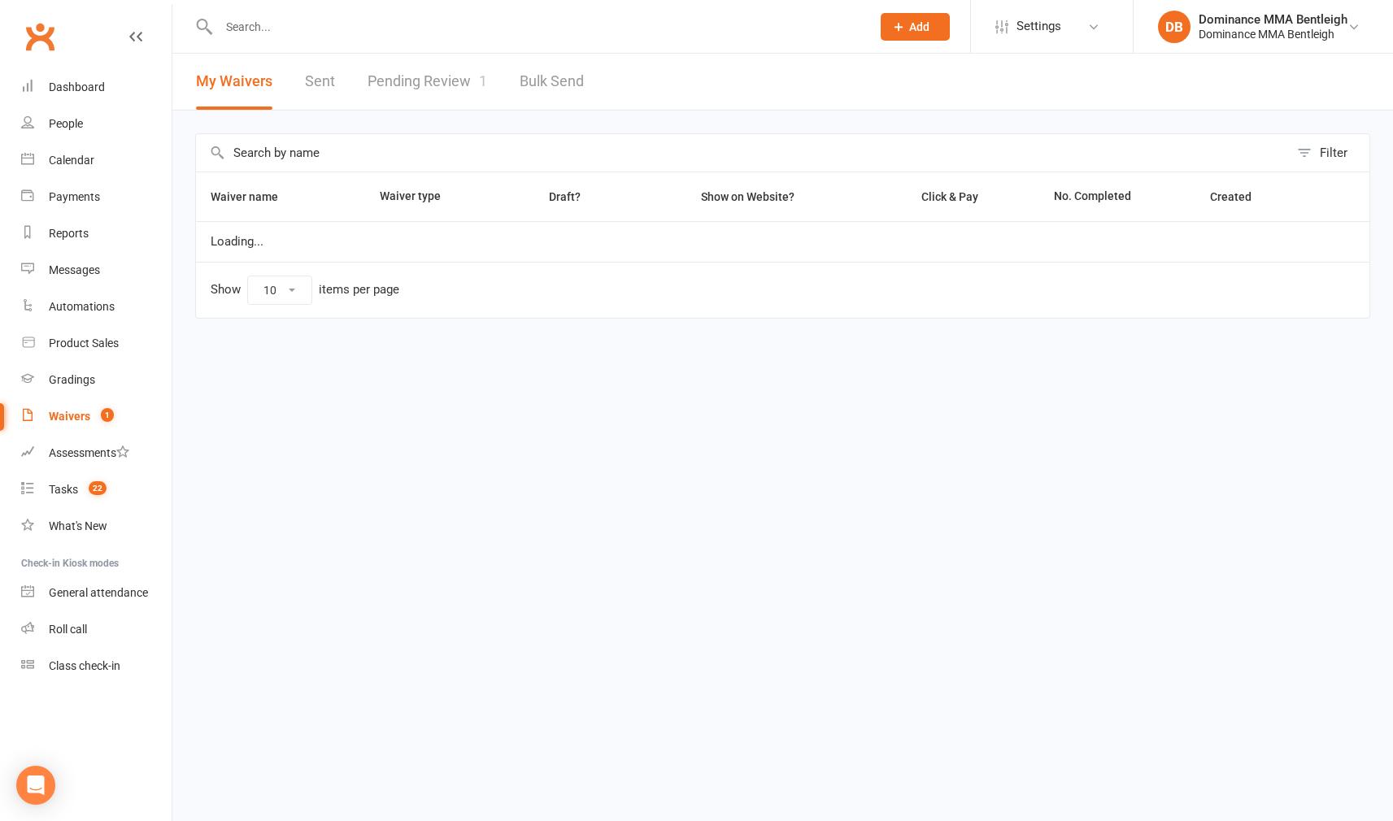
click at [432, 94] on link "Pending Review 1" at bounding box center [426, 82] width 119 height 56
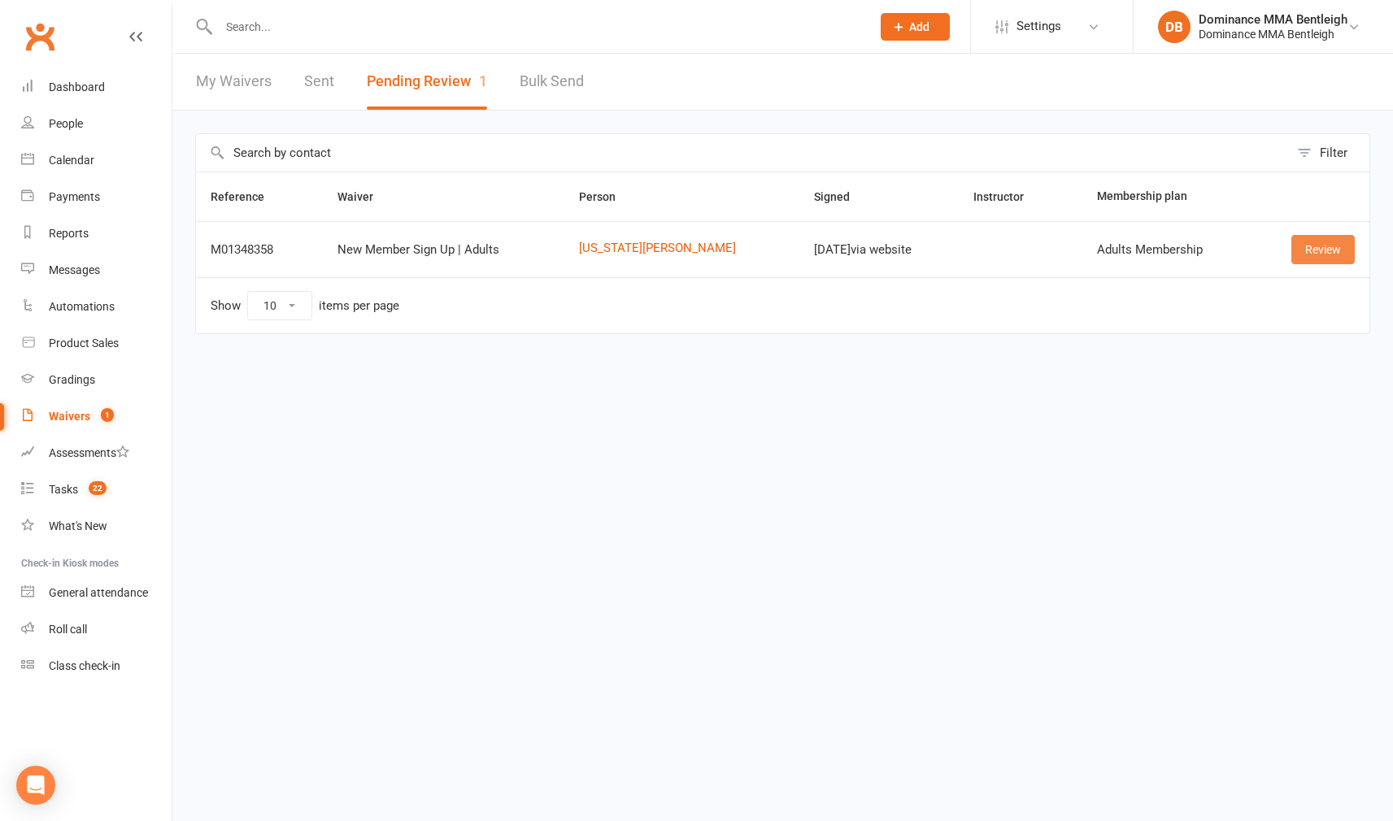
click at [1319, 245] on link "Review" at bounding box center [1322, 249] width 63 height 29
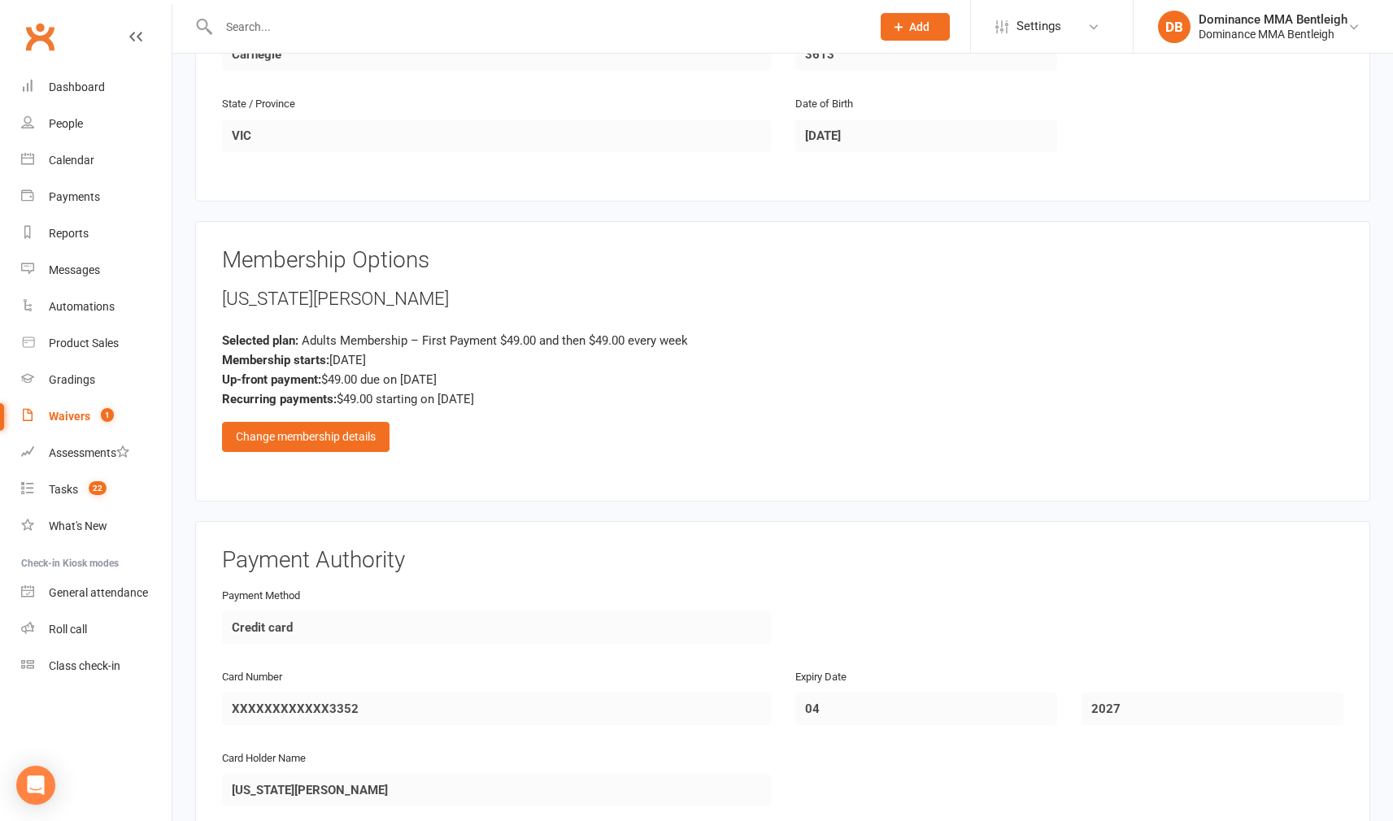
scroll to position [611, 0]
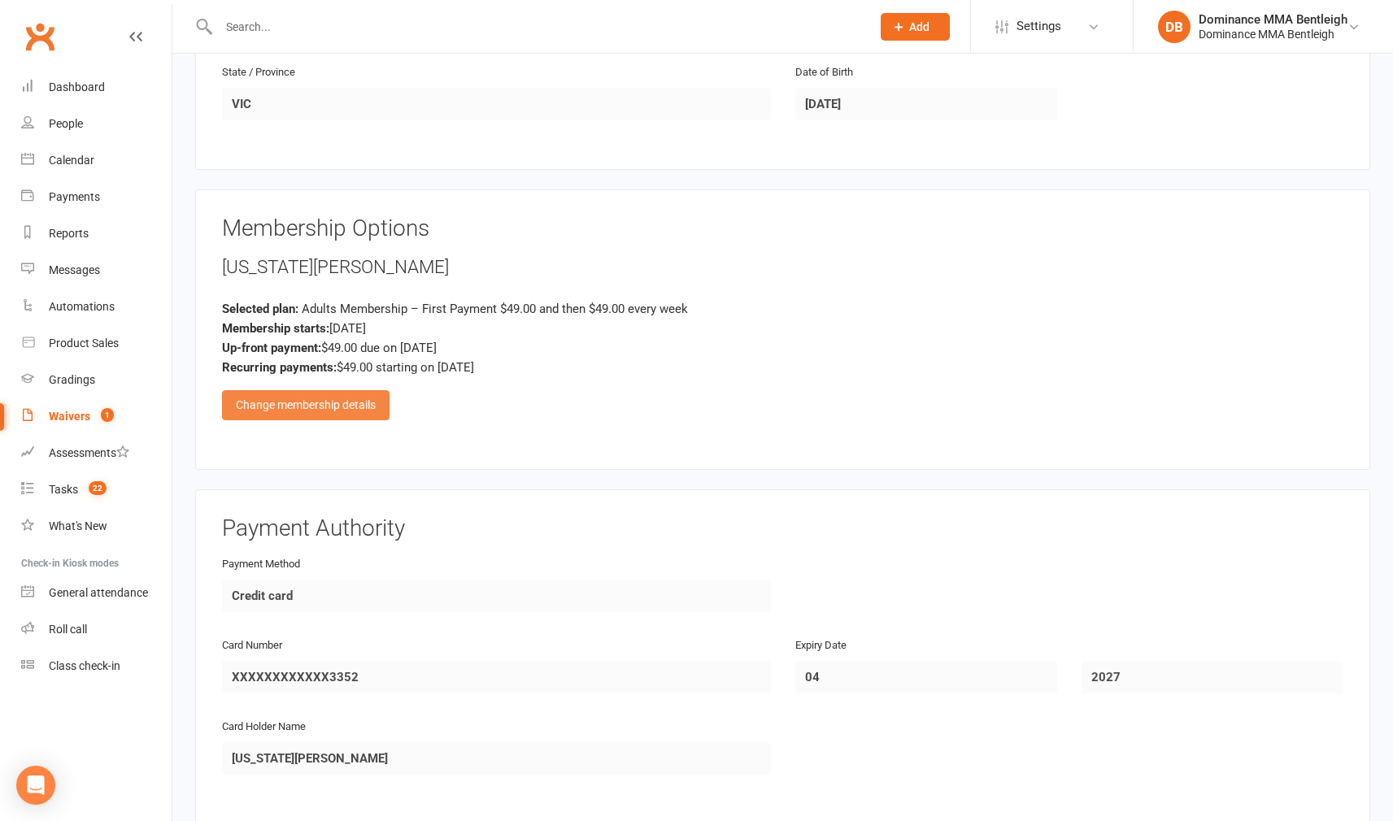
click at [354, 404] on div "Change membership details" at bounding box center [305, 404] width 167 height 29
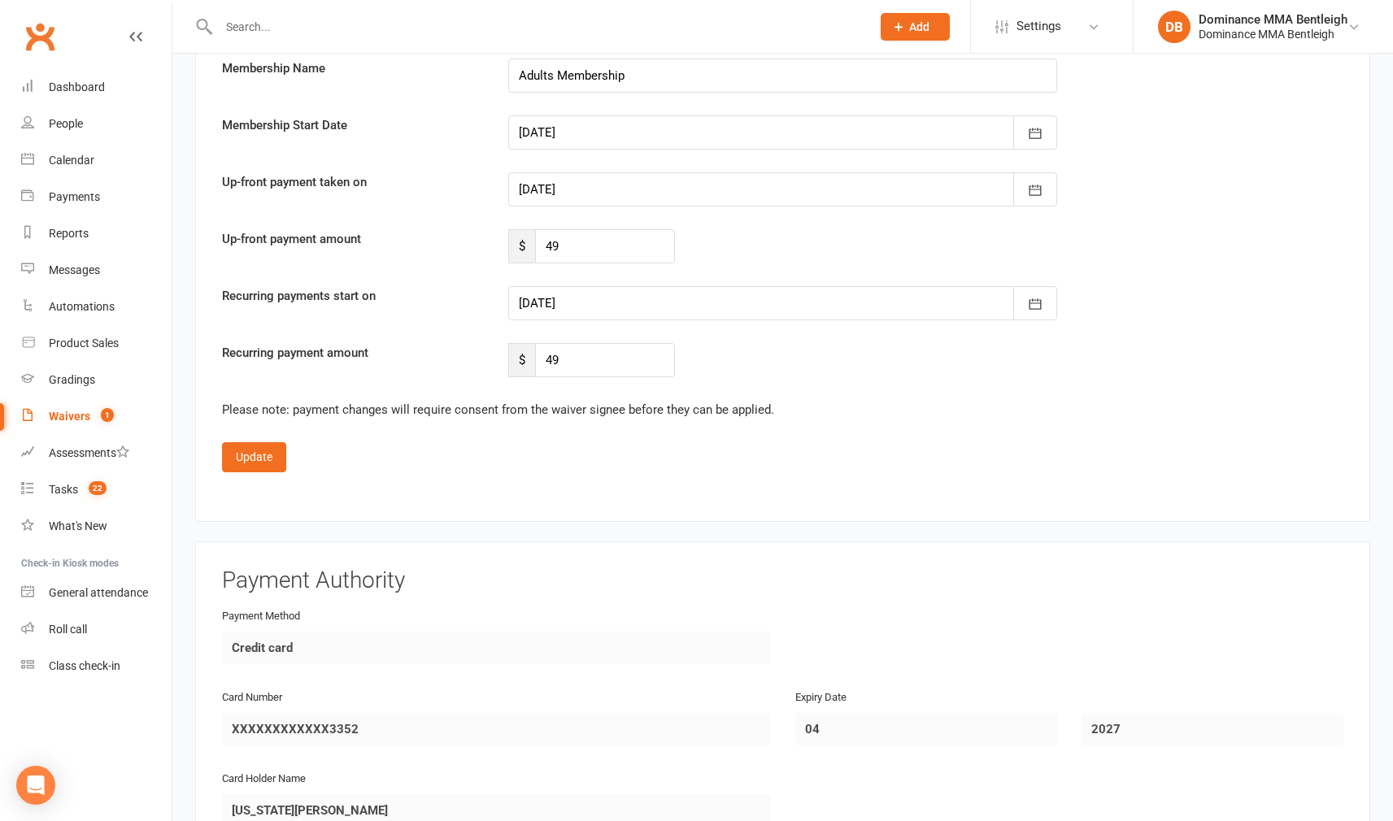
scroll to position [1362, 0]
click at [645, 237] on input "49" at bounding box center [605, 245] width 140 height 34
type input "4"
type input "0"
click at [1058, 302] on div "[DATE] [DATE] Sun Mon Tue Wed Thu Fri Sat 36 31 01 02 03 04 05 06 37 07 08 09 1…" at bounding box center [782, 302] width 573 height 34
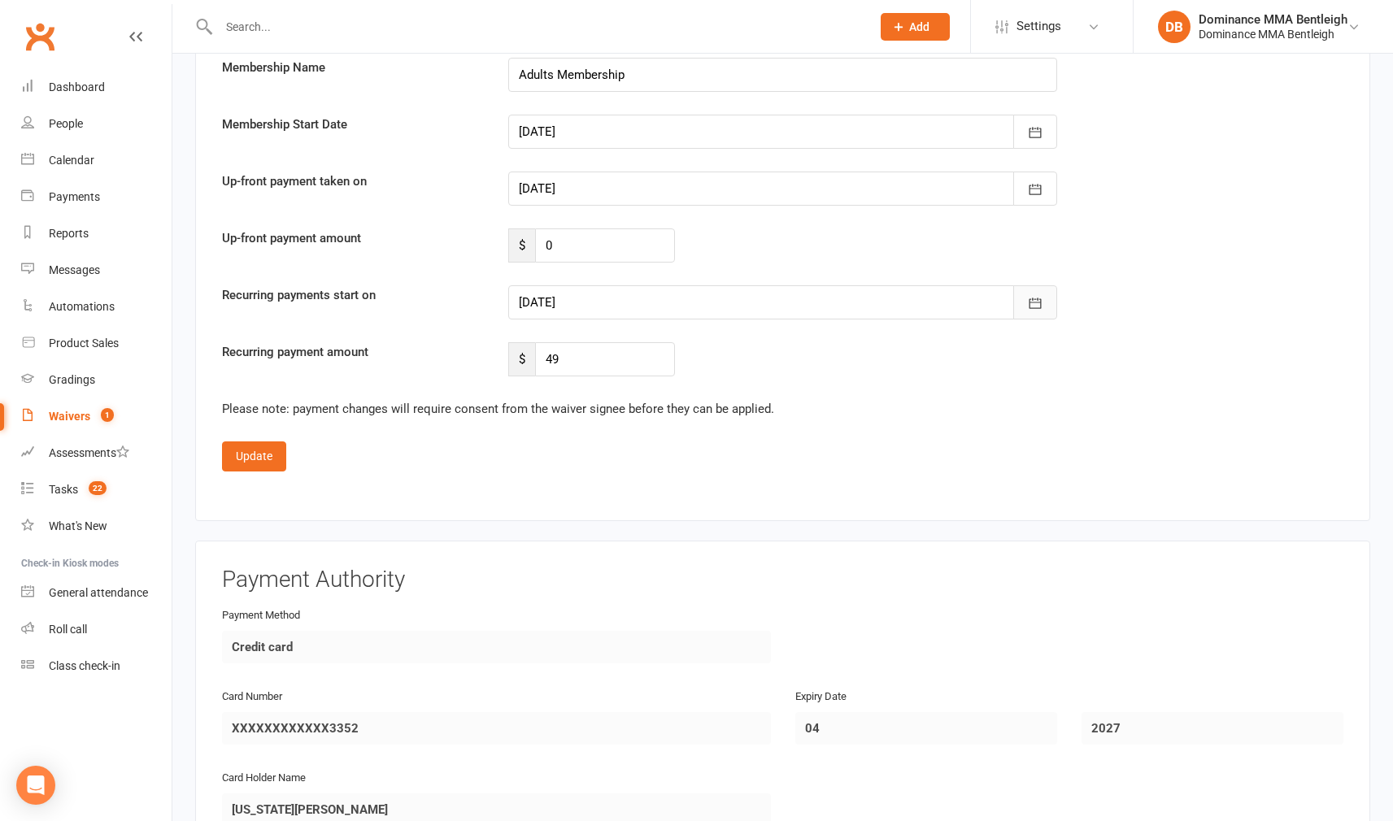
click at [1056, 303] on button "button" at bounding box center [1035, 302] width 44 height 34
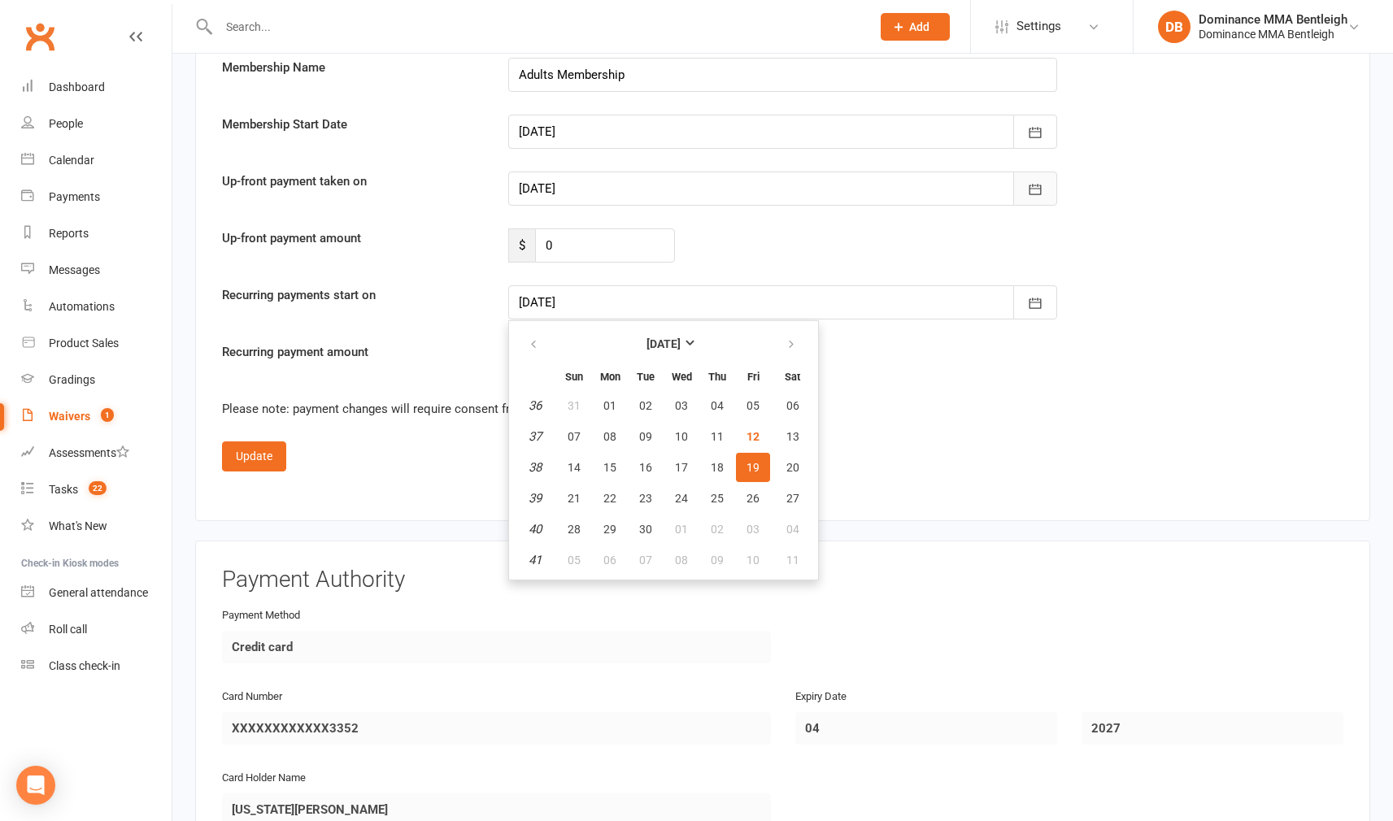
click at [1032, 176] on button "button" at bounding box center [1035, 189] width 44 height 34
click at [1027, 181] on icon "button" at bounding box center [1035, 189] width 16 height 16
click at [1021, 183] on button "button" at bounding box center [1035, 189] width 44 height 34
click at [613, 495] on span "22" at bounding box center [609, 498] width 13 height 13
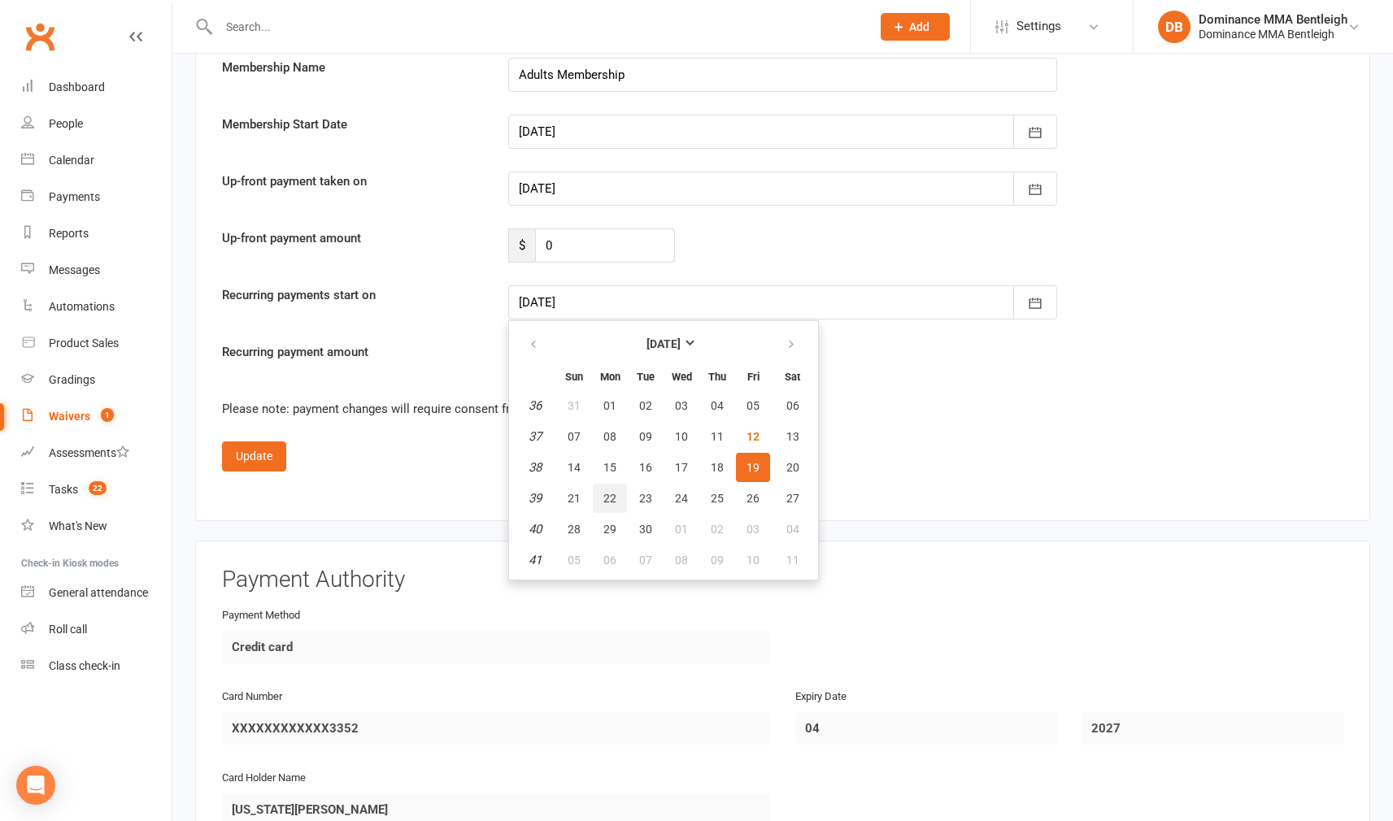
type input "[DATE]"
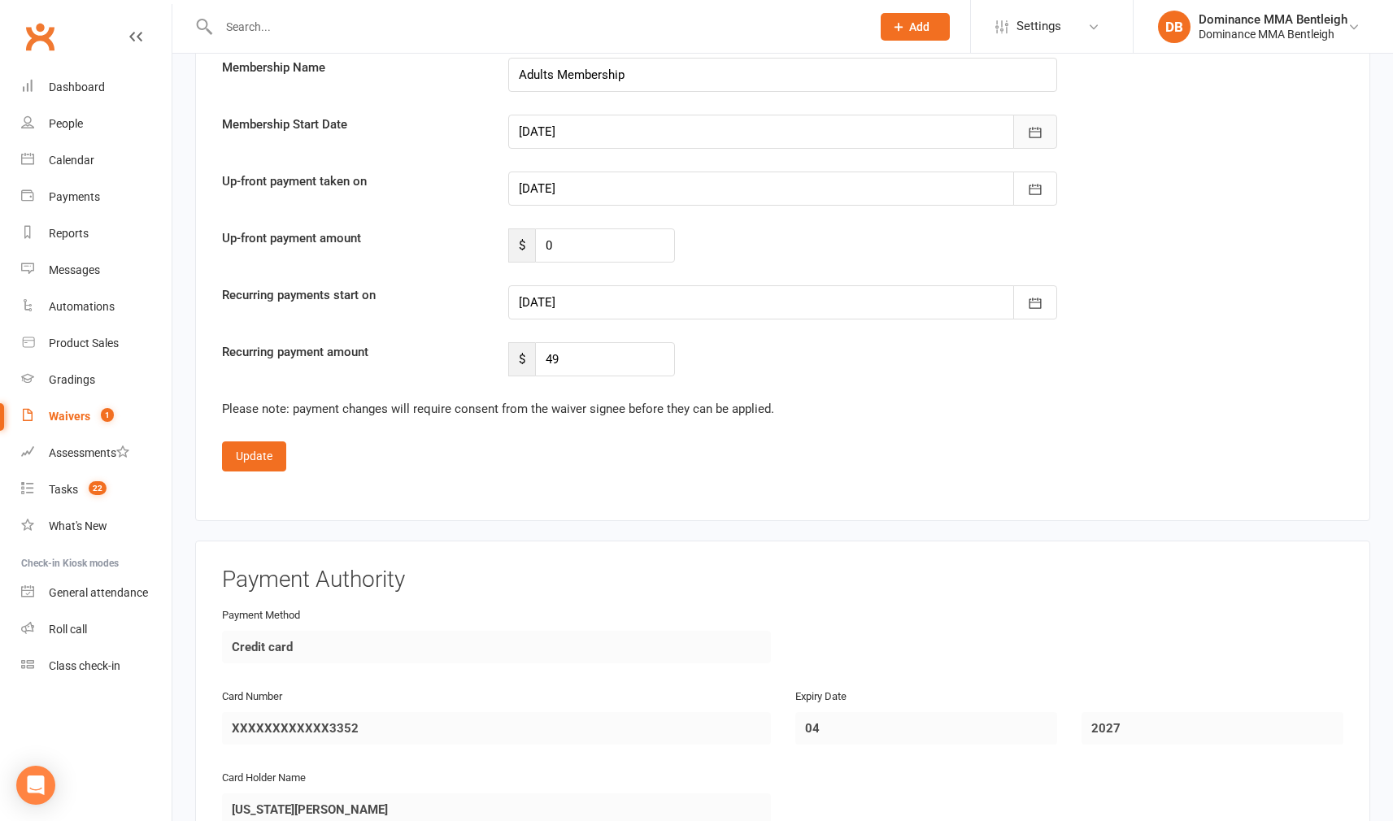
click at [1025, 133] on button "button" at bounding box center [1035, 132] width 44 height 34
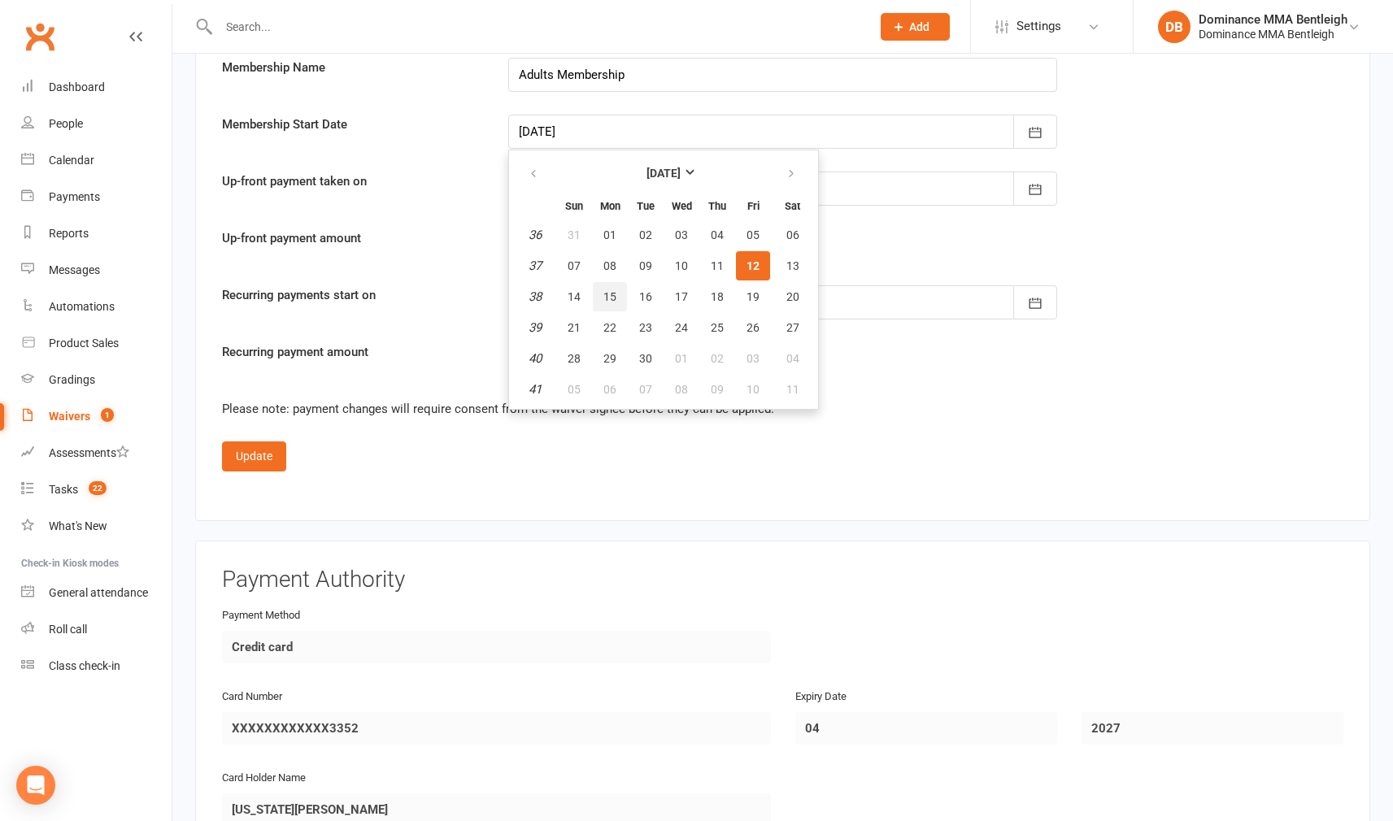
click at [606, 294] on span "15" at bounding box center [609, 296] width 13 height 13
type input "[DATE]"
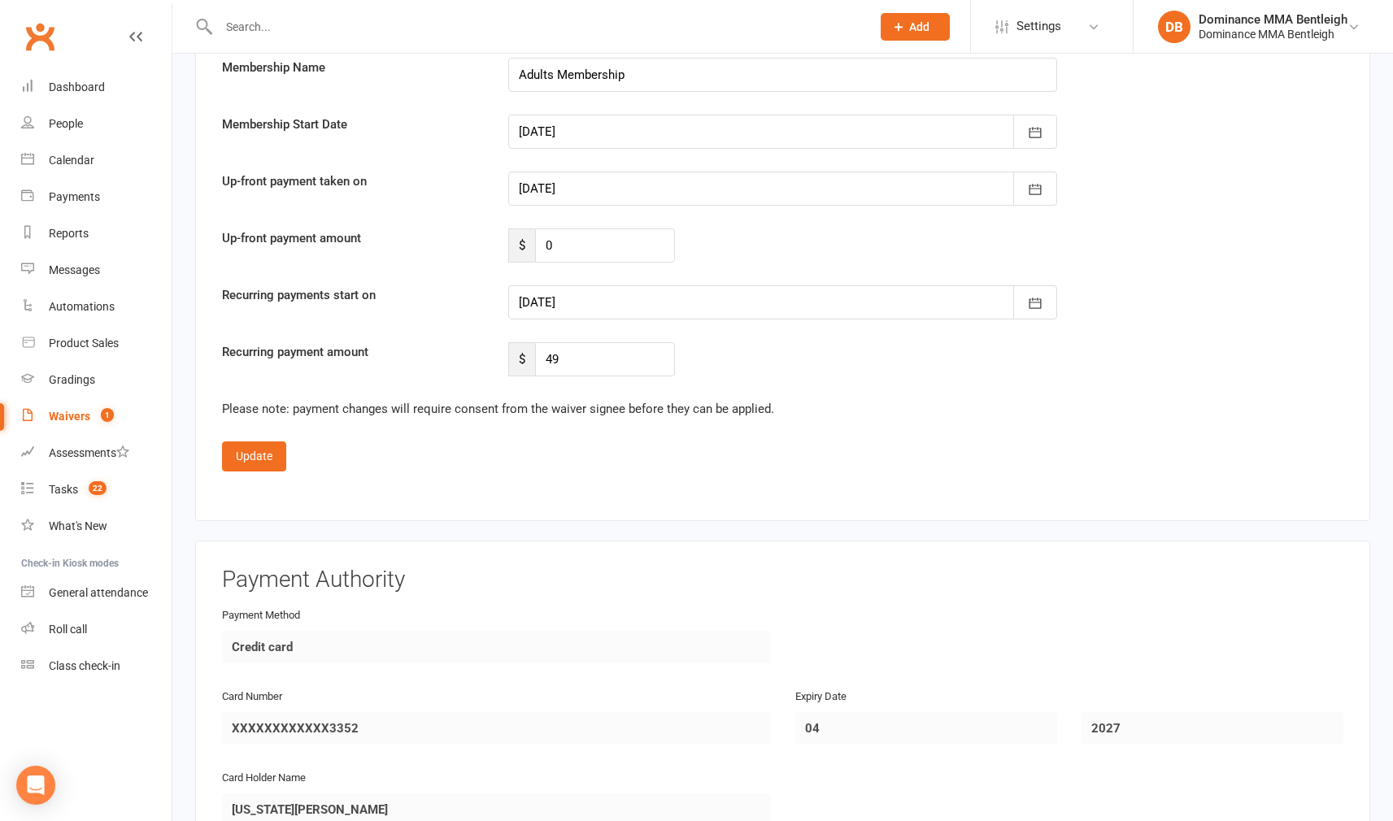
click at [679, 185] on div at bounding box center [782, 189] width 549 height 34
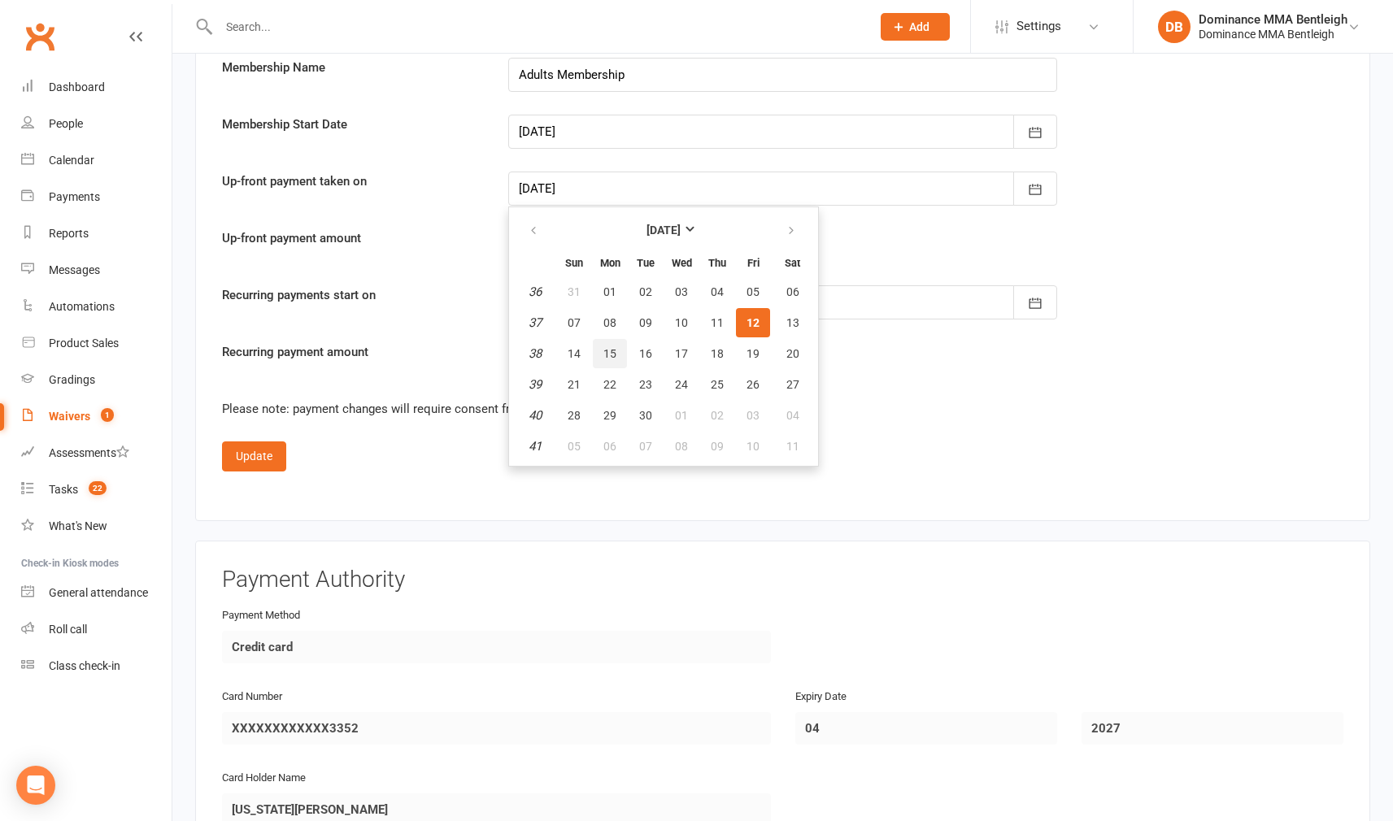
click at [618, 349] on button "15" at bounding box center [610, 353] width 34 height 29
type input "[DATE]"
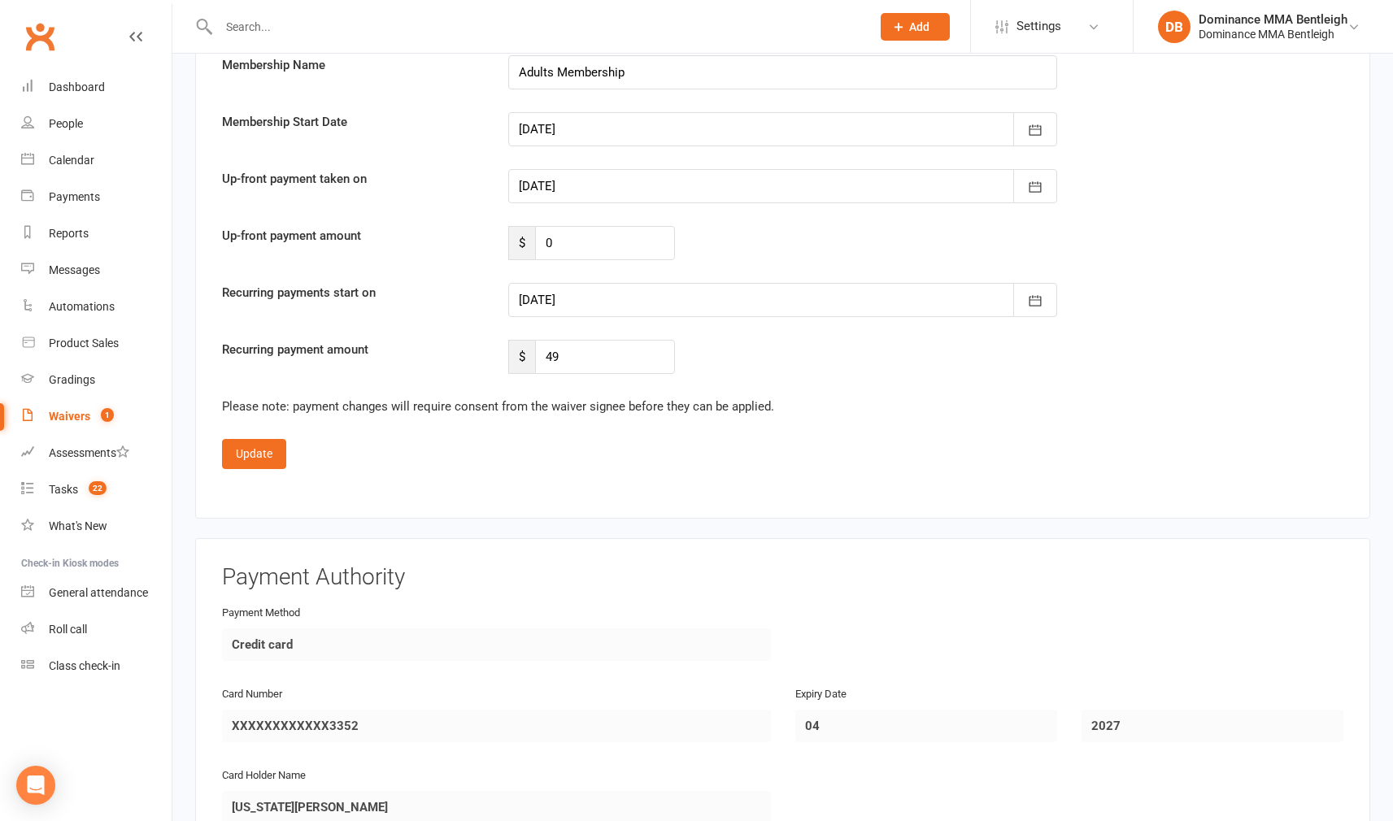
scroll to position [1367, 0]
click at [277, 453] on button "Update" at bounding box center [254, 451] width 64 height 29
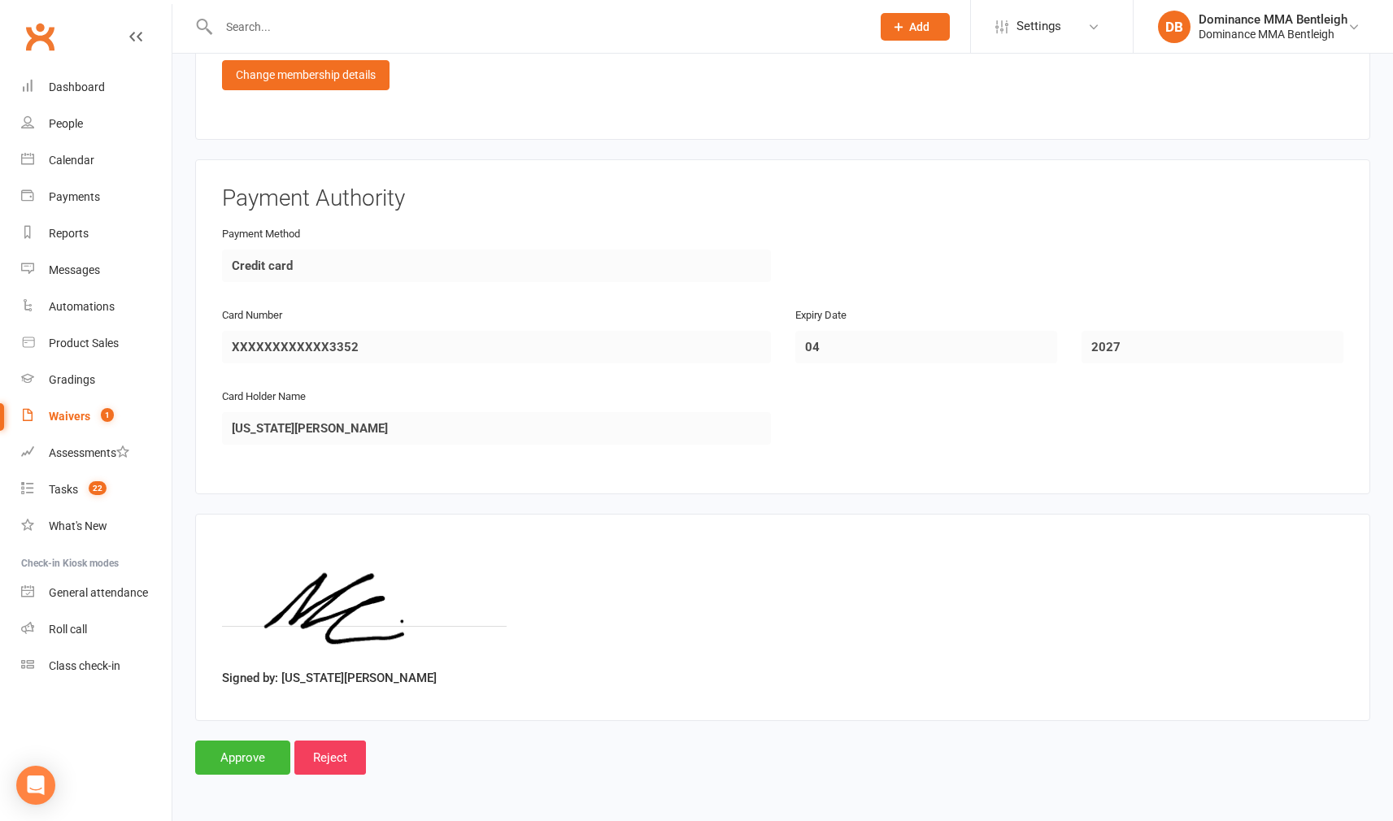
scroll to position [947, 0]
click at [240, 741] on input "Approve" at bounding box center [242, 758] width 95 height 34
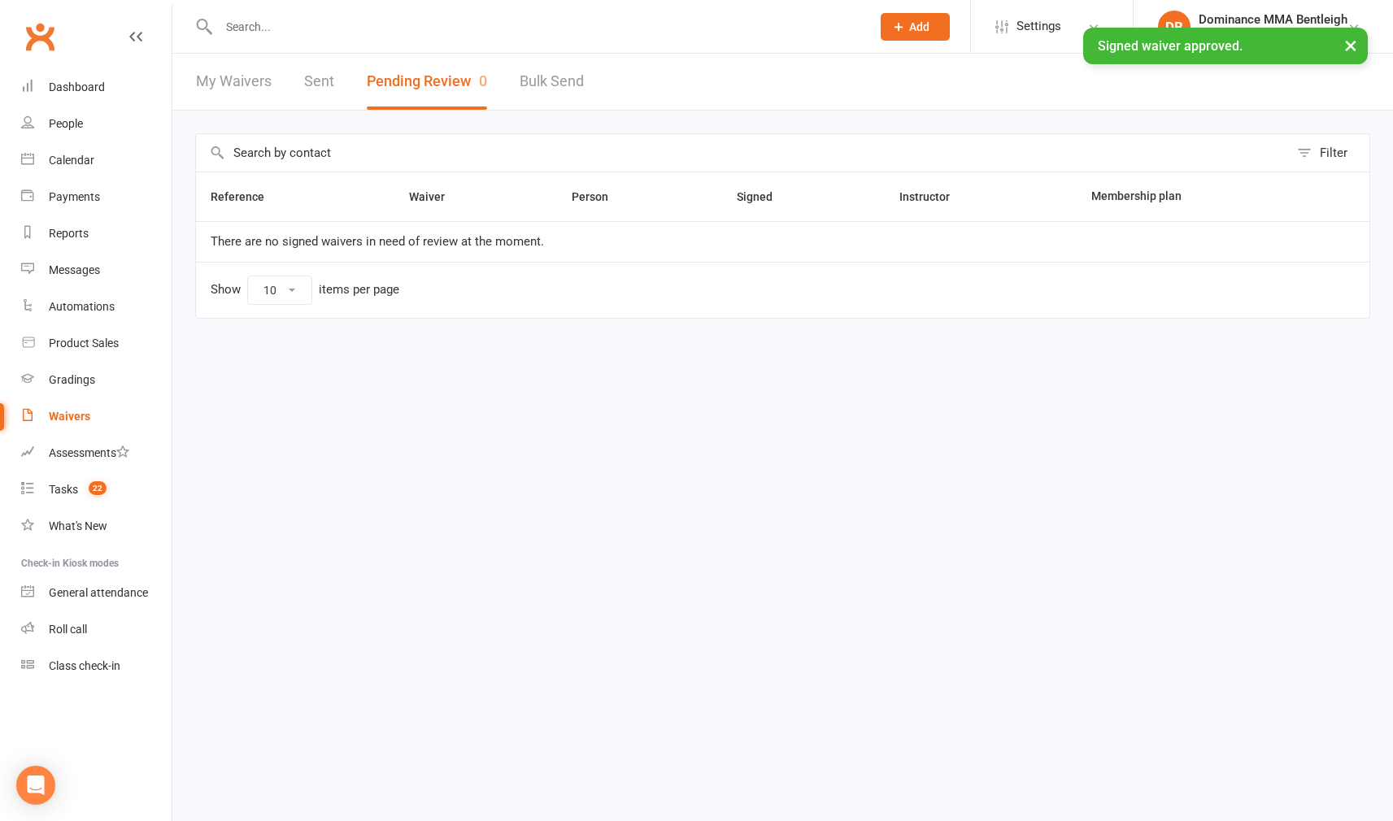
click at [358, 23] on input "text" at bounding box center [536, 26] width 645 height 23
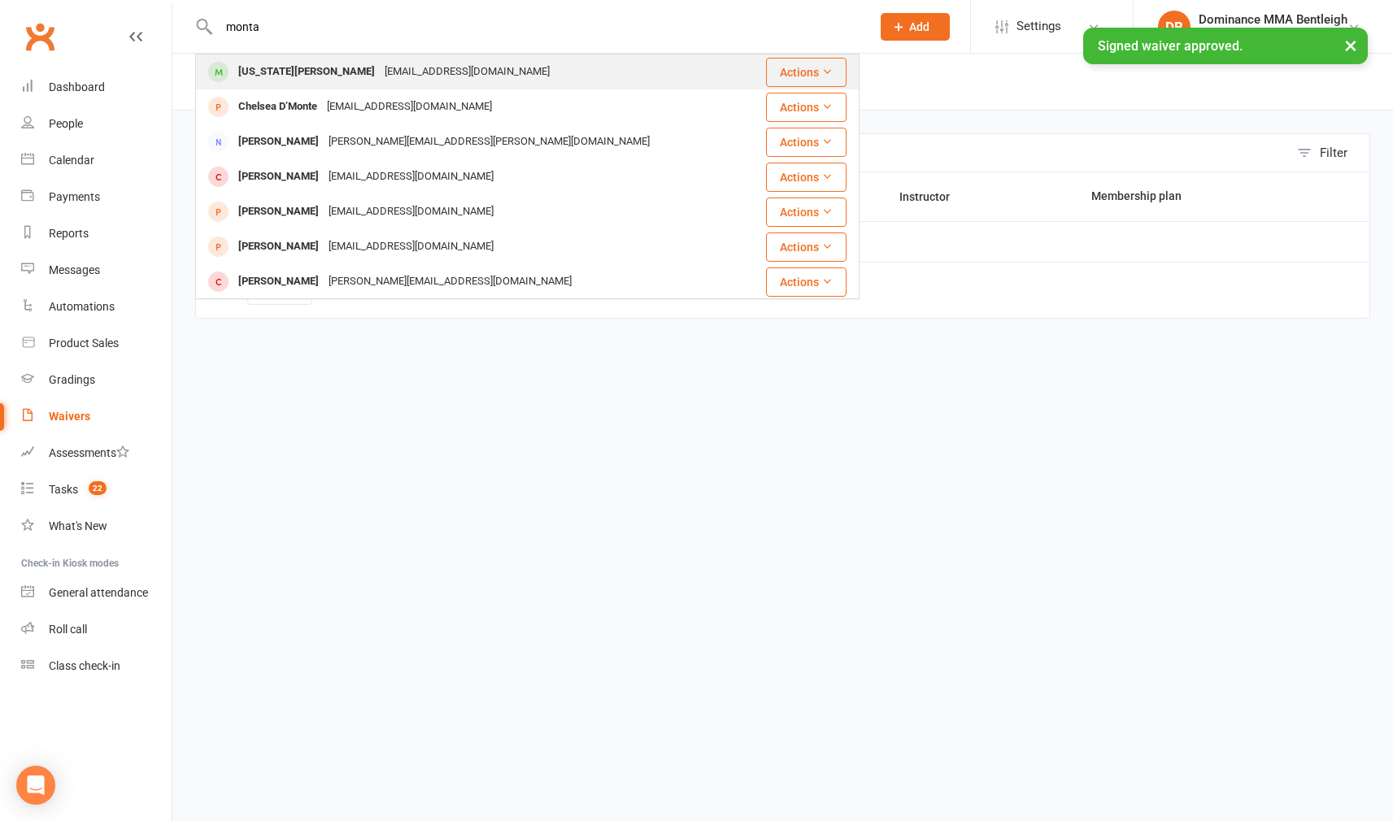
type input "monta"
click at [380, 66] on div "[EMAIL_ADDRESS][DOMAIN_NAME]" at bounding box center [467, 72] width 175 height 24
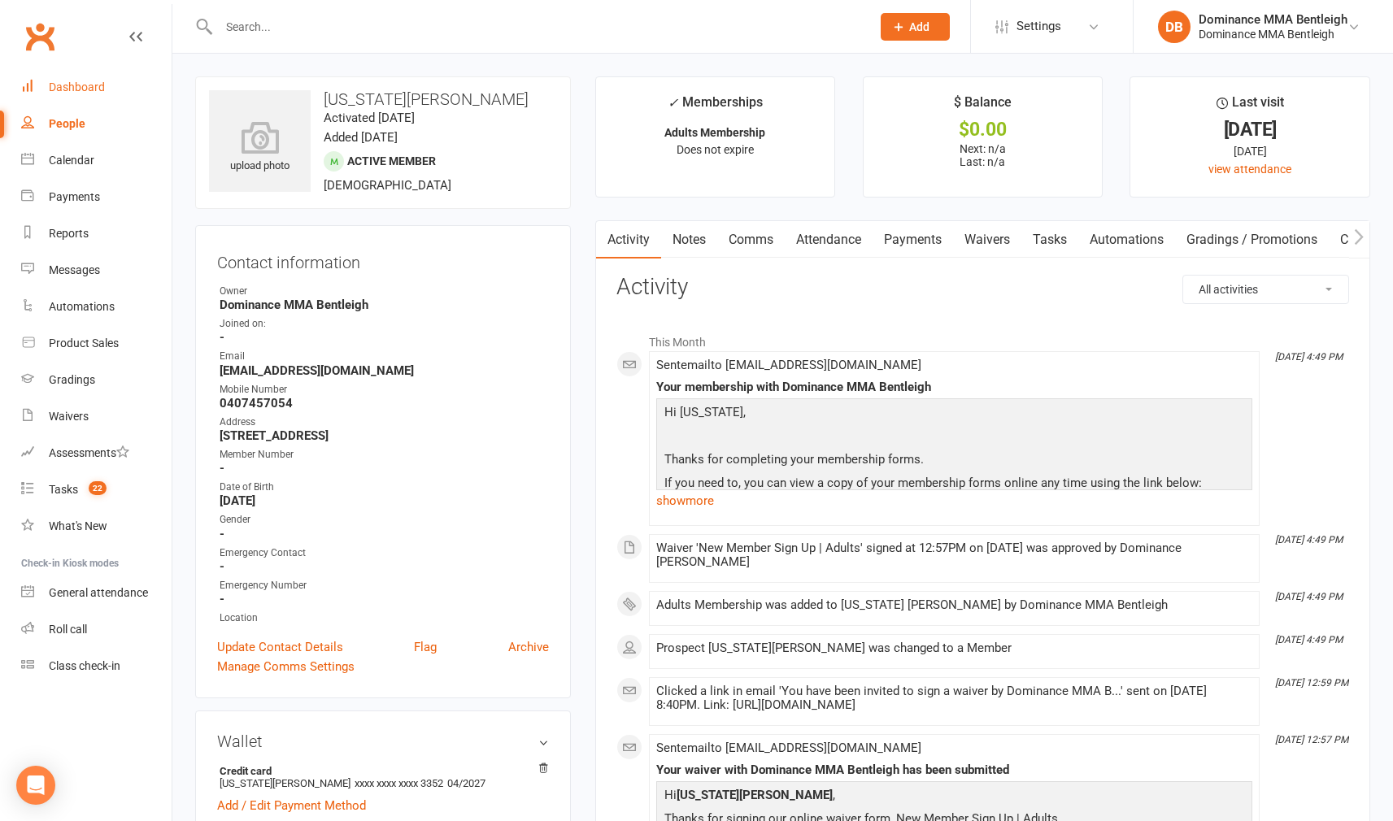
click at [85, 84] on div "Dashboard" at bounding box center [77, 86] width 56 height 13
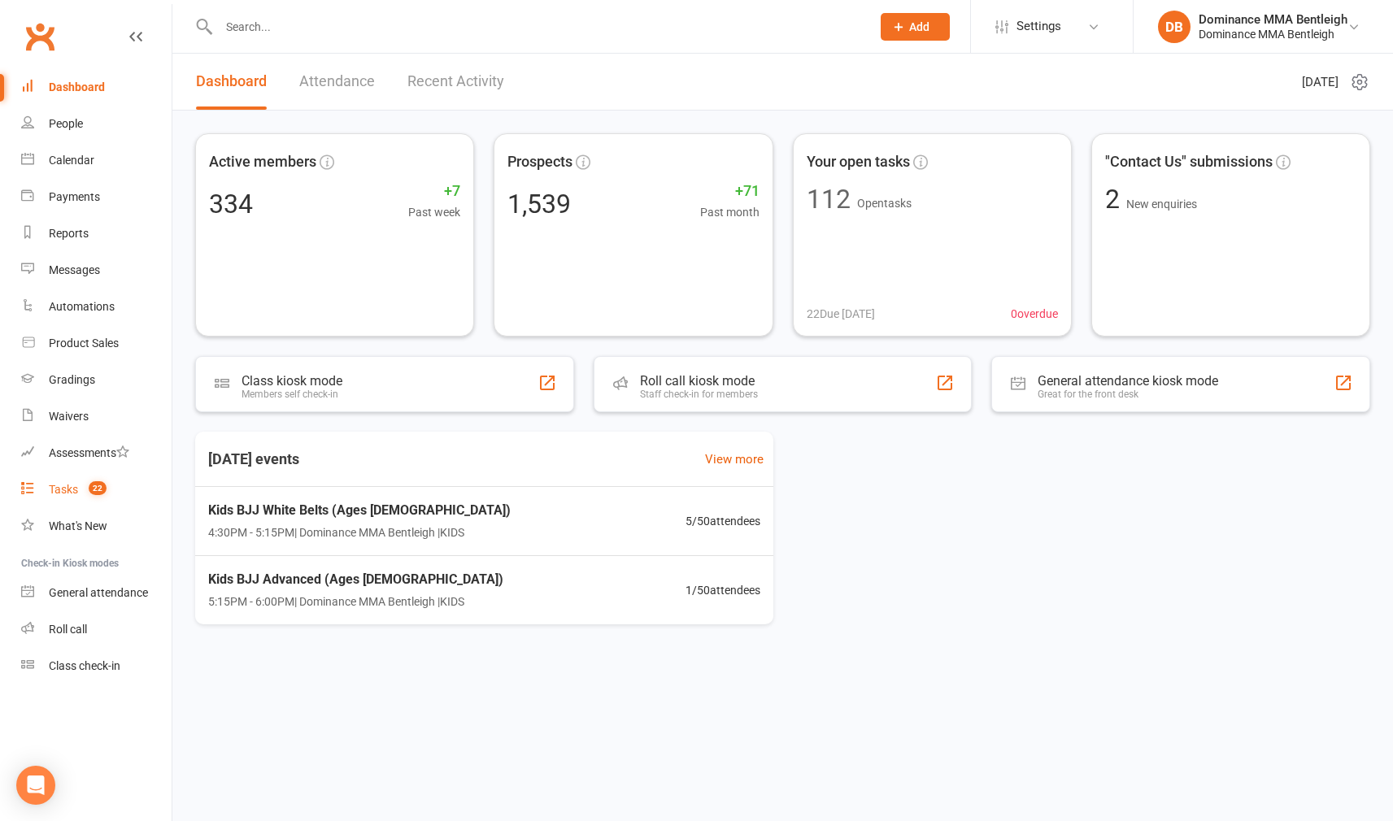
click at [80, 491] on link "Tasks 22" at bounding box center [96, 489] width 150 height 37
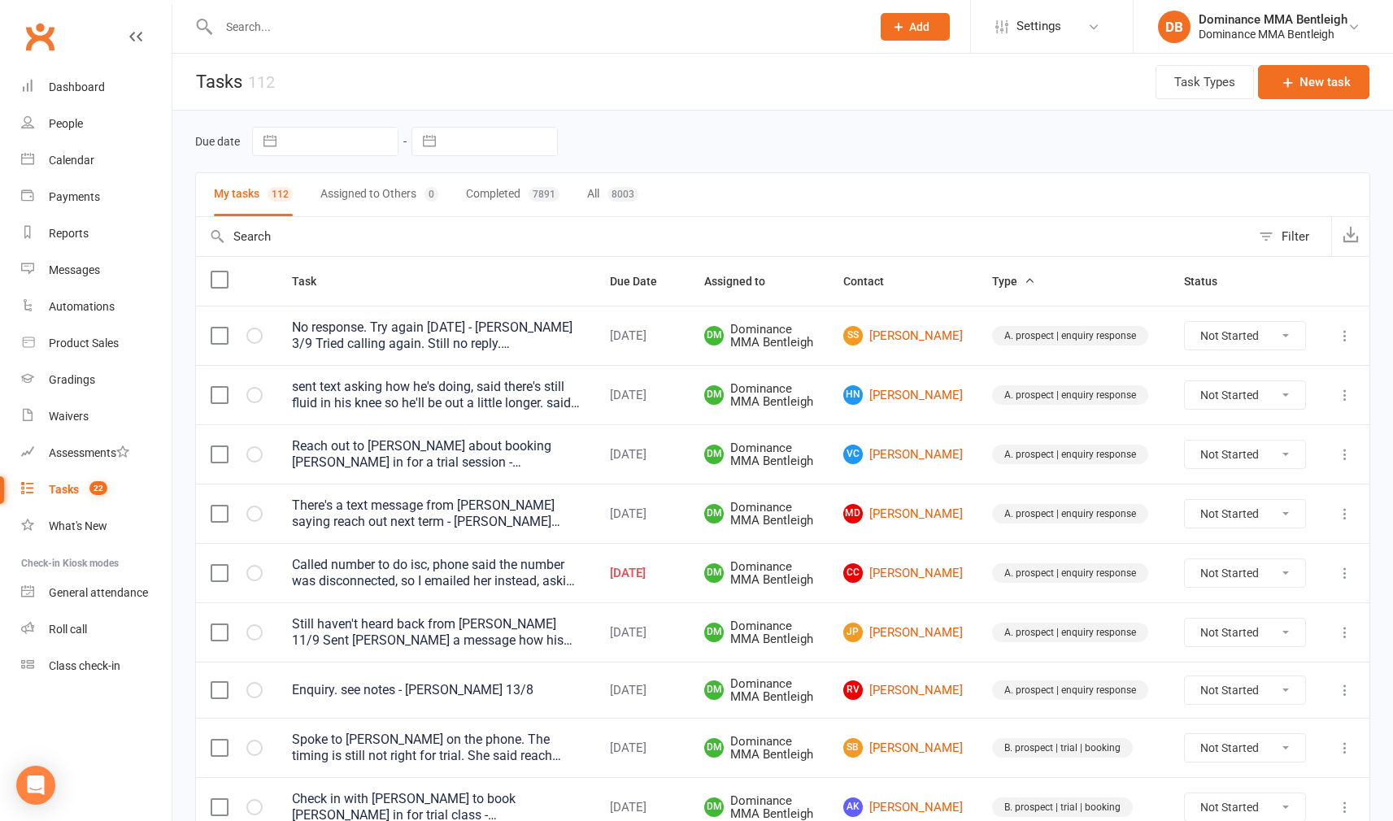
select select "7"
select select "2025"
select select "8"
select select "2025"
select select "9"
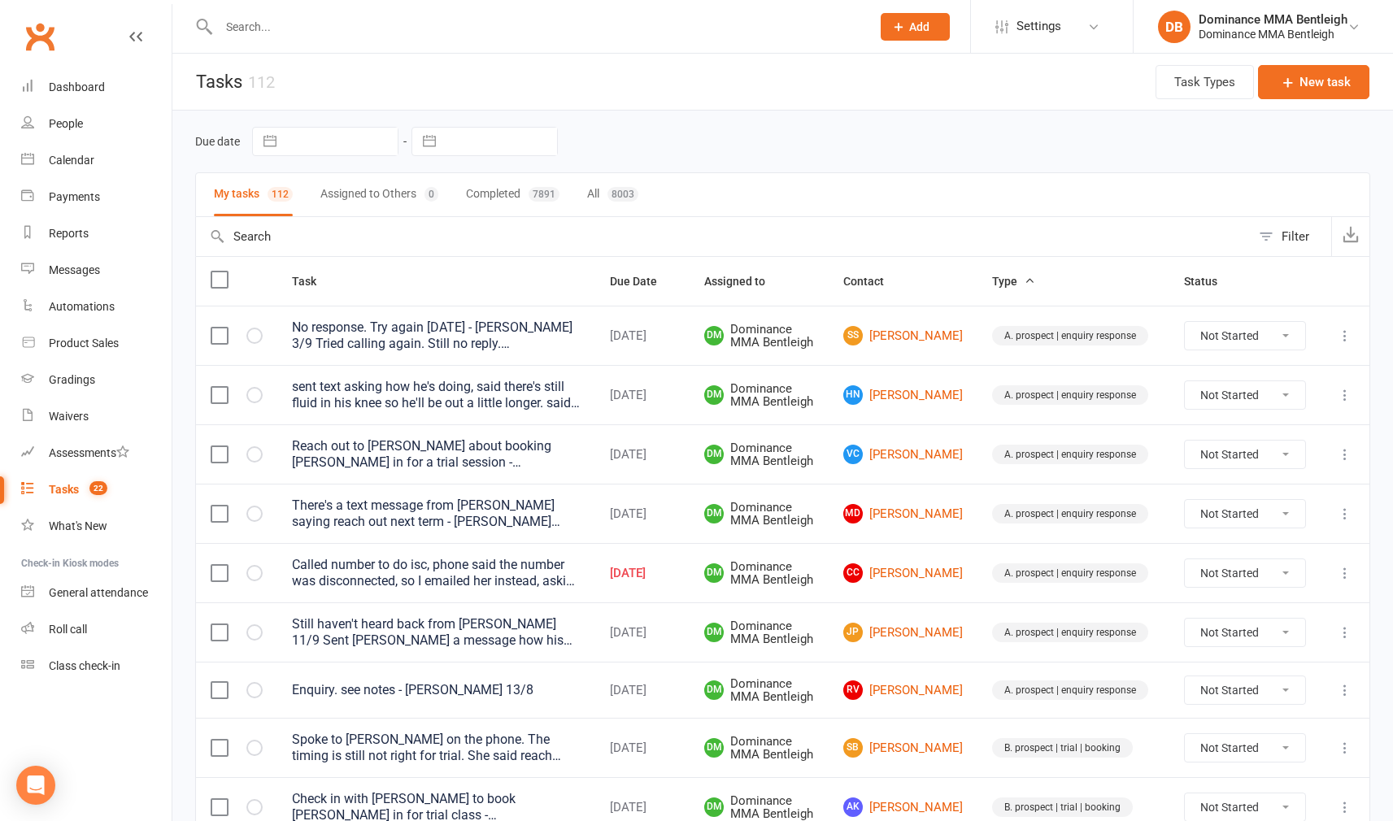
select select "2025"
click at [480, 131] on input "text" at bounding box center [500, 142] width 113 height 28
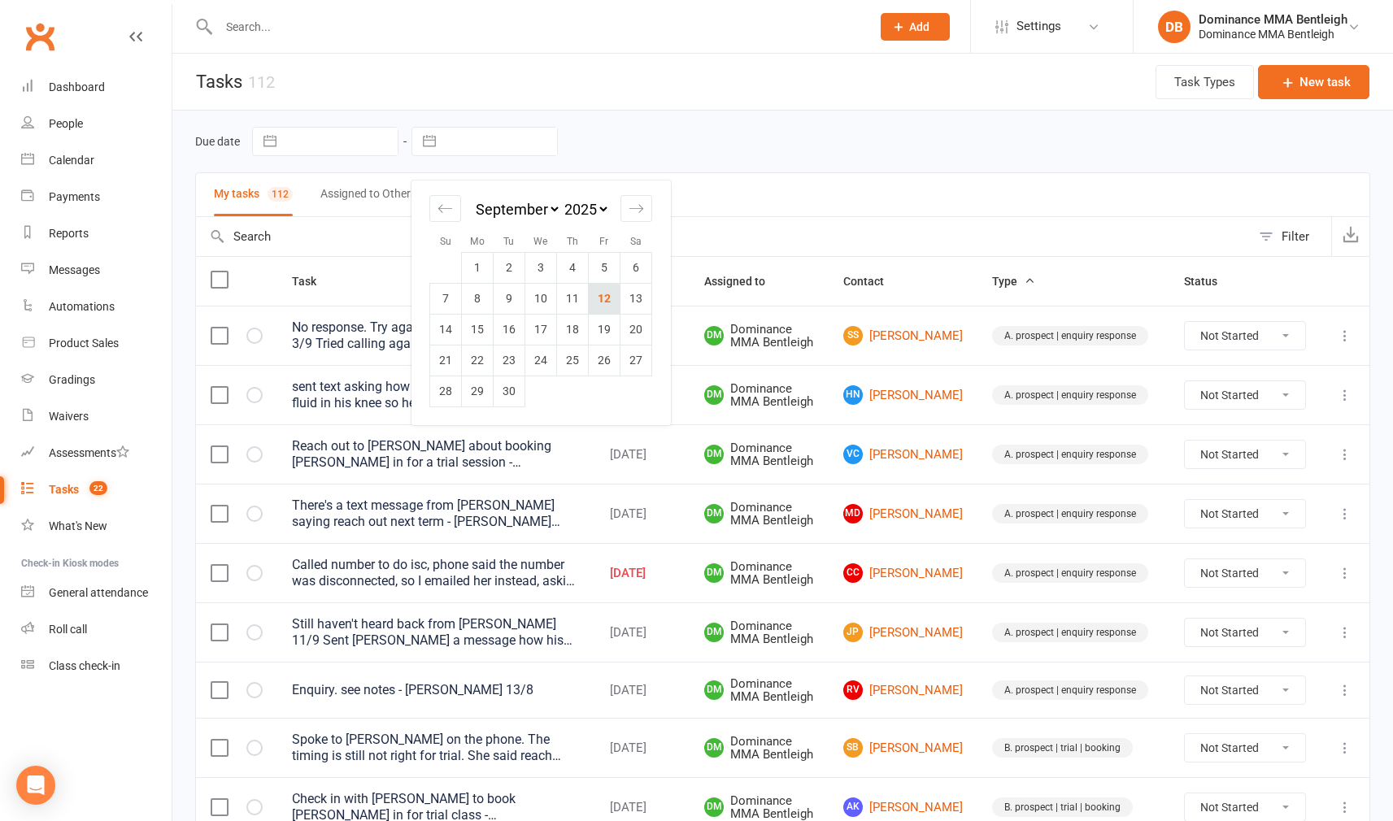
click at [608, 298] on td "12" at bounding box center [605, 298] width 32 height 31
type input "[DATE]"
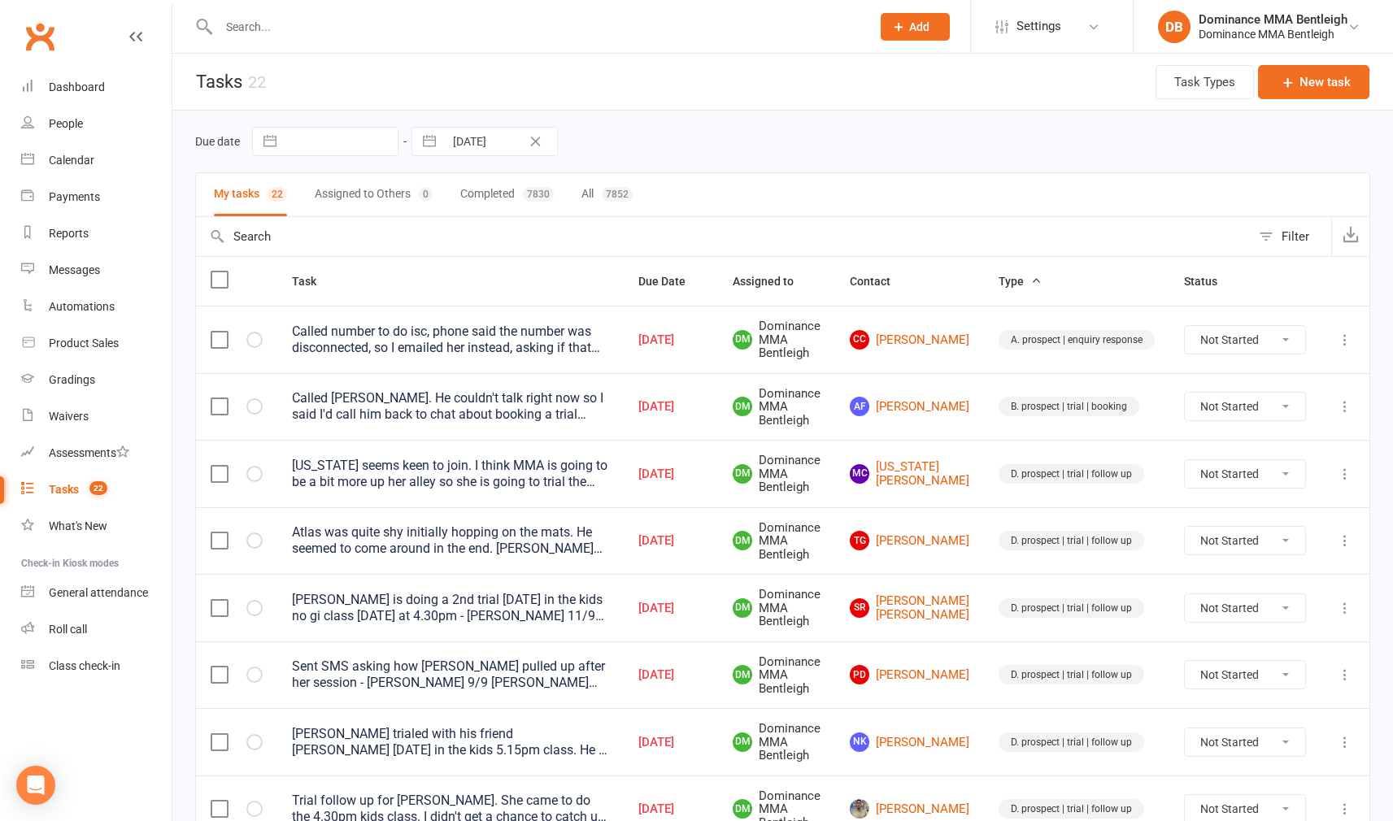
click at [901, 455] on td "MC [US_STATE][PERSON_NAME]" at bounding box center [909, 473] width 149 height 67
drag, startPoint x: 907, startPoint y: 458, endPoint x: 896, endPoint y: 463, distance: 12.7
click at [909, 460] on link "MC [US_STATE][PERSON_NAME]" at bounding box center [909, 473] width 119 height 27
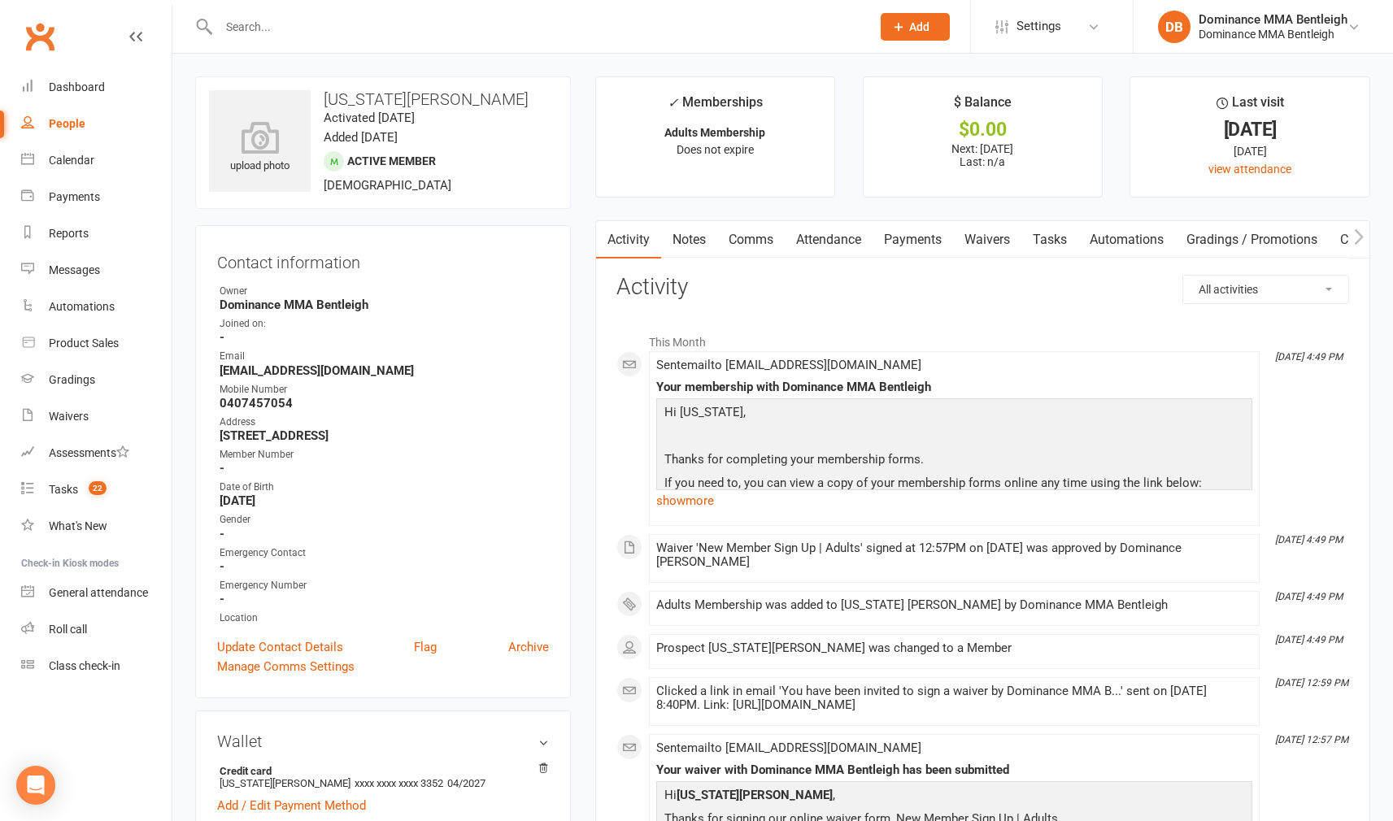
click at [1058, 238] on link "Tasks" at bounding box center [1049, 239] width 57 height 37
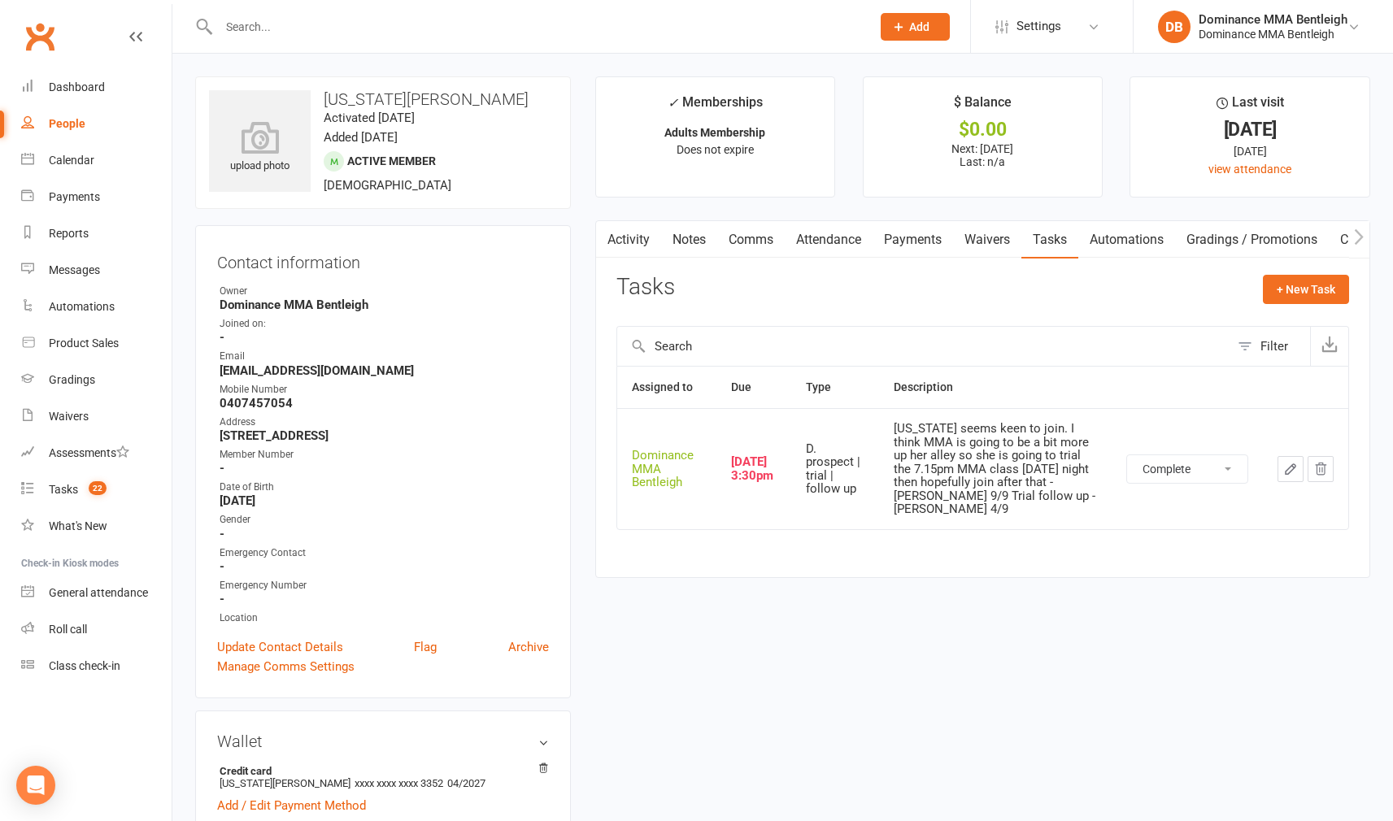
select select "unstarted"
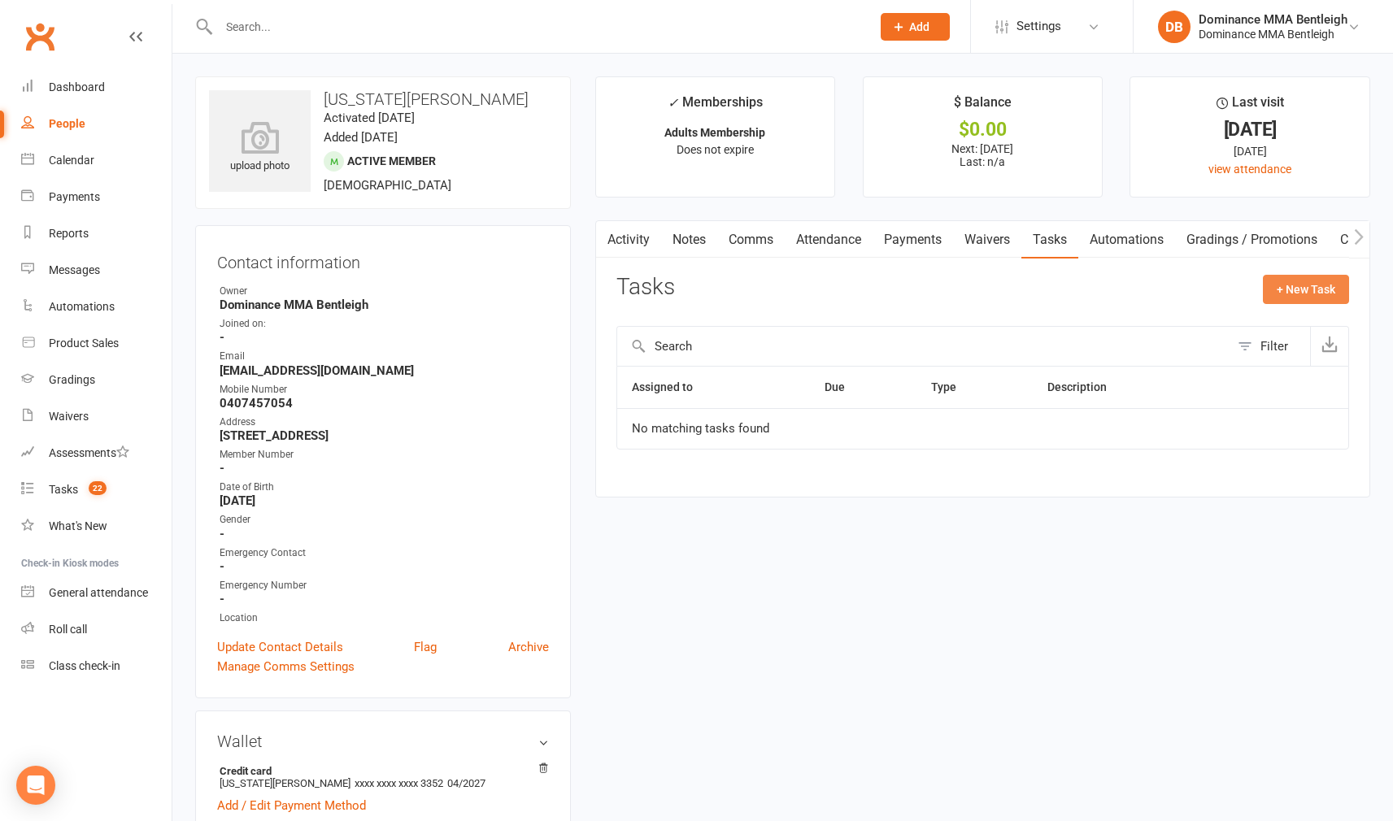
click at [1289, 294] on button "+ New Task" at bounding box center [1305, 289] width 86 height 29
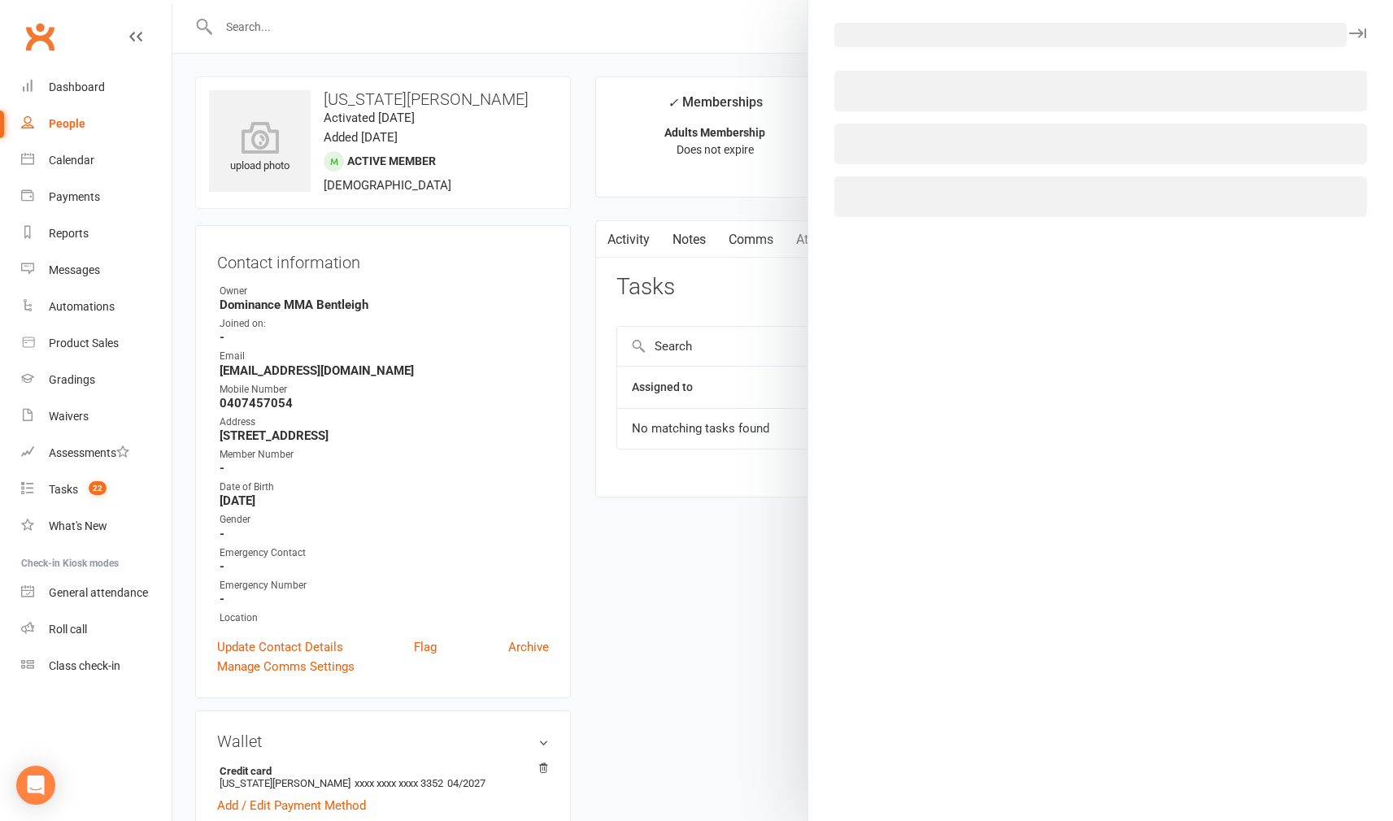
select select "24839"
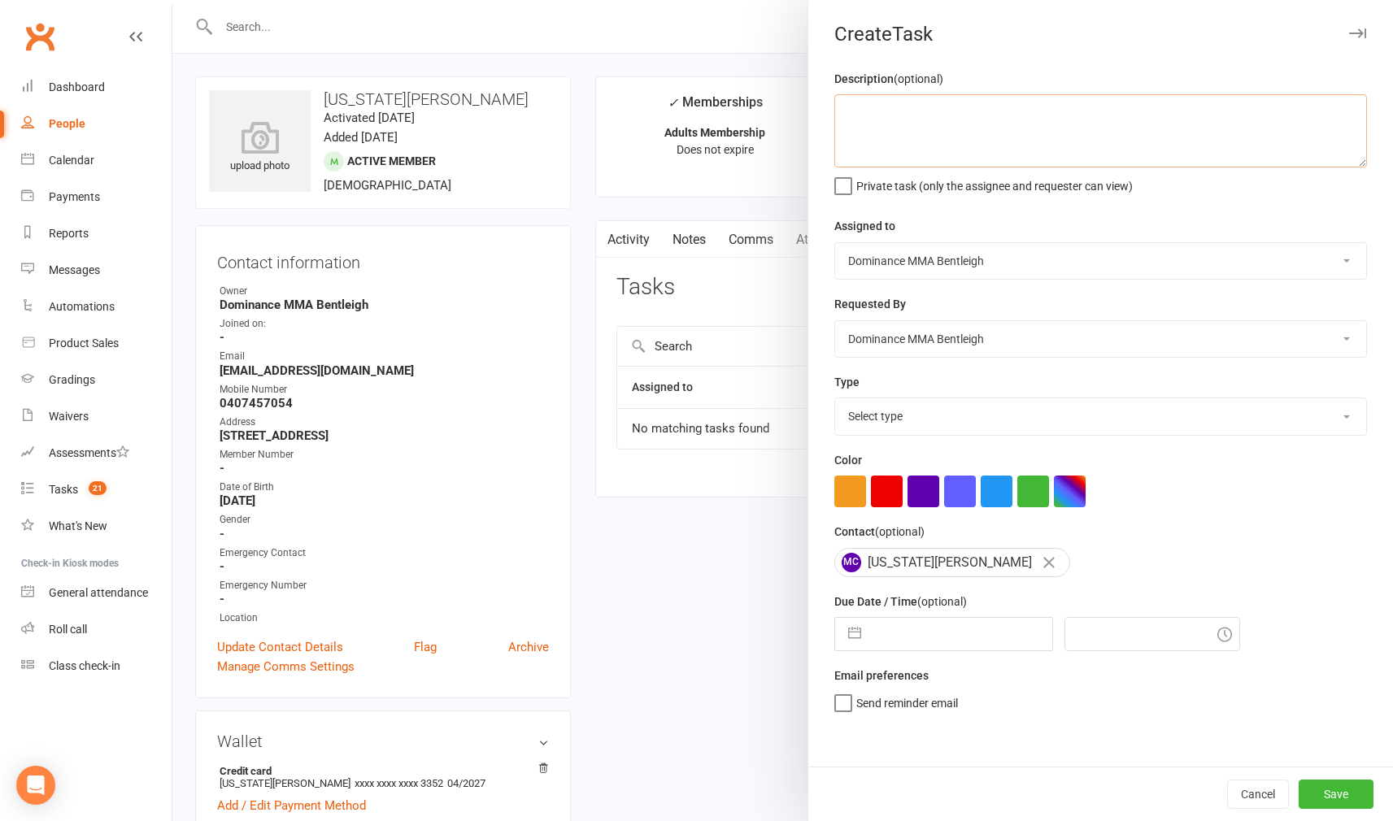
click at [914, 112] on textarea at bounding box center [1100, 130] width 532 height 73
type textarea "1 week [PERSON_NAME] 12/9"
select select "13789"
click at [976, 628] on input "text" at bounding box center [960, 634] width 183 height 33
select select "7"
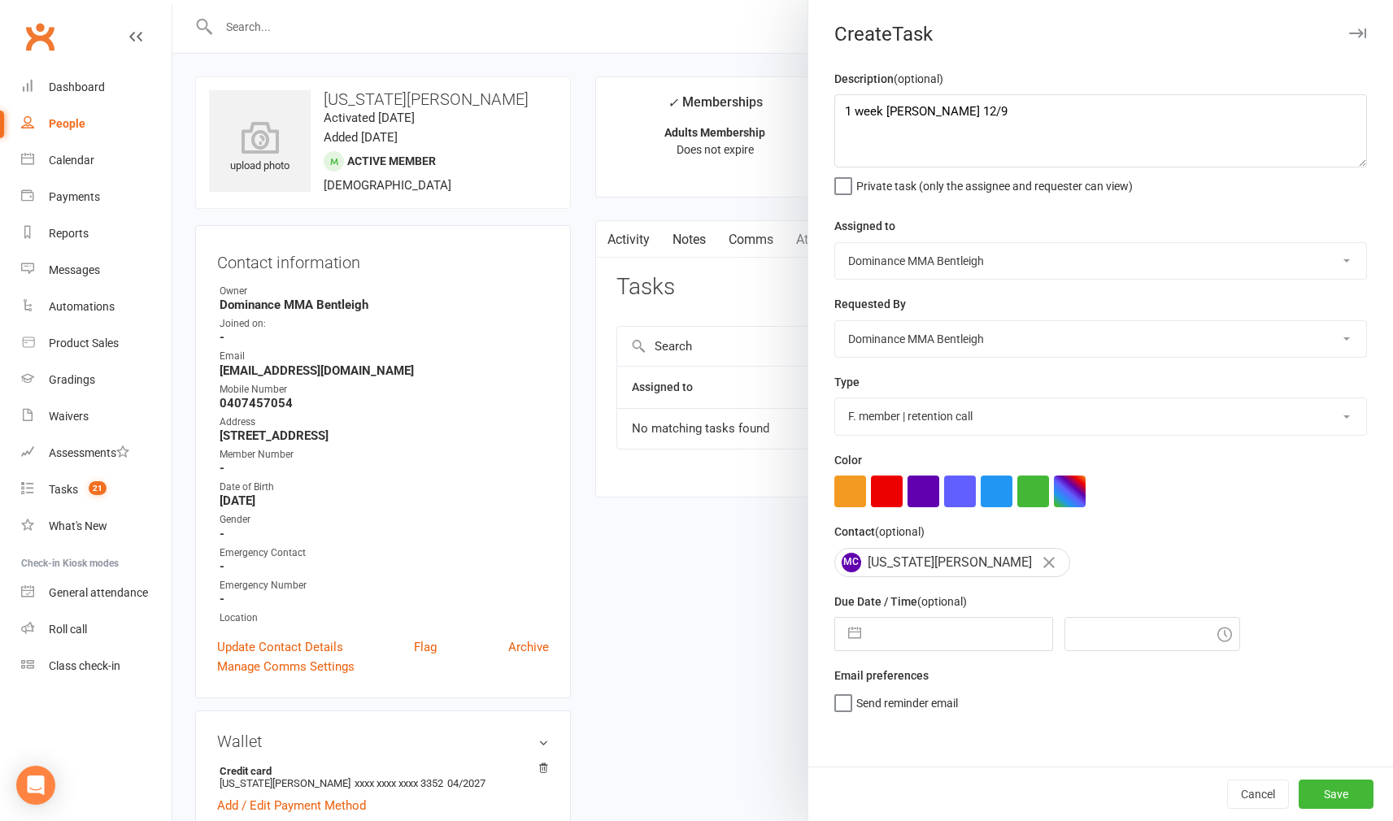
select select "2025"
select select "8"
select select "2025"
select select "9"
select select "2025"
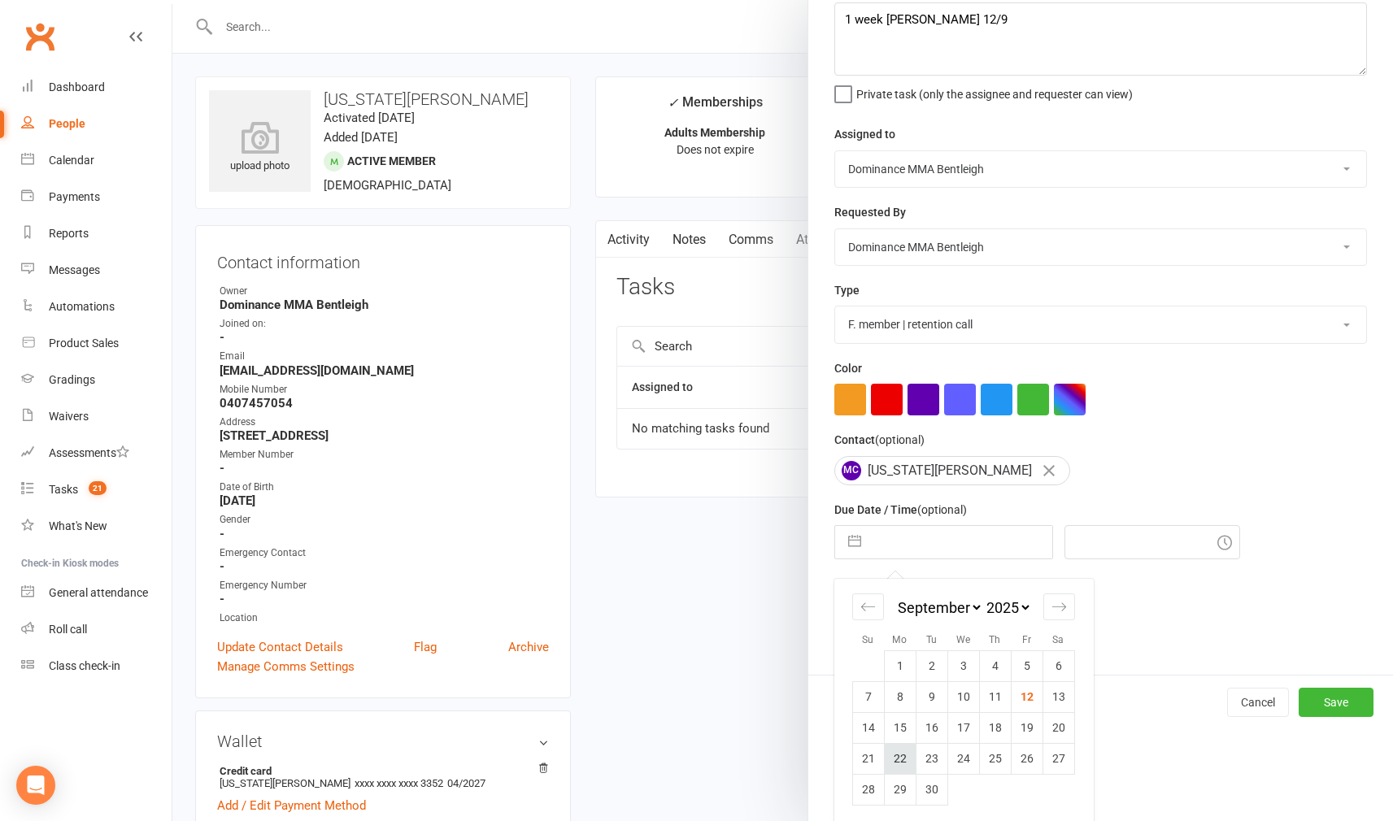
scroll to position [2, 0]
click at [907, 751] on td "22" at bounding box center [900, 758] width 32 height 31
type input "[DATE]"
type input "5:00pm"
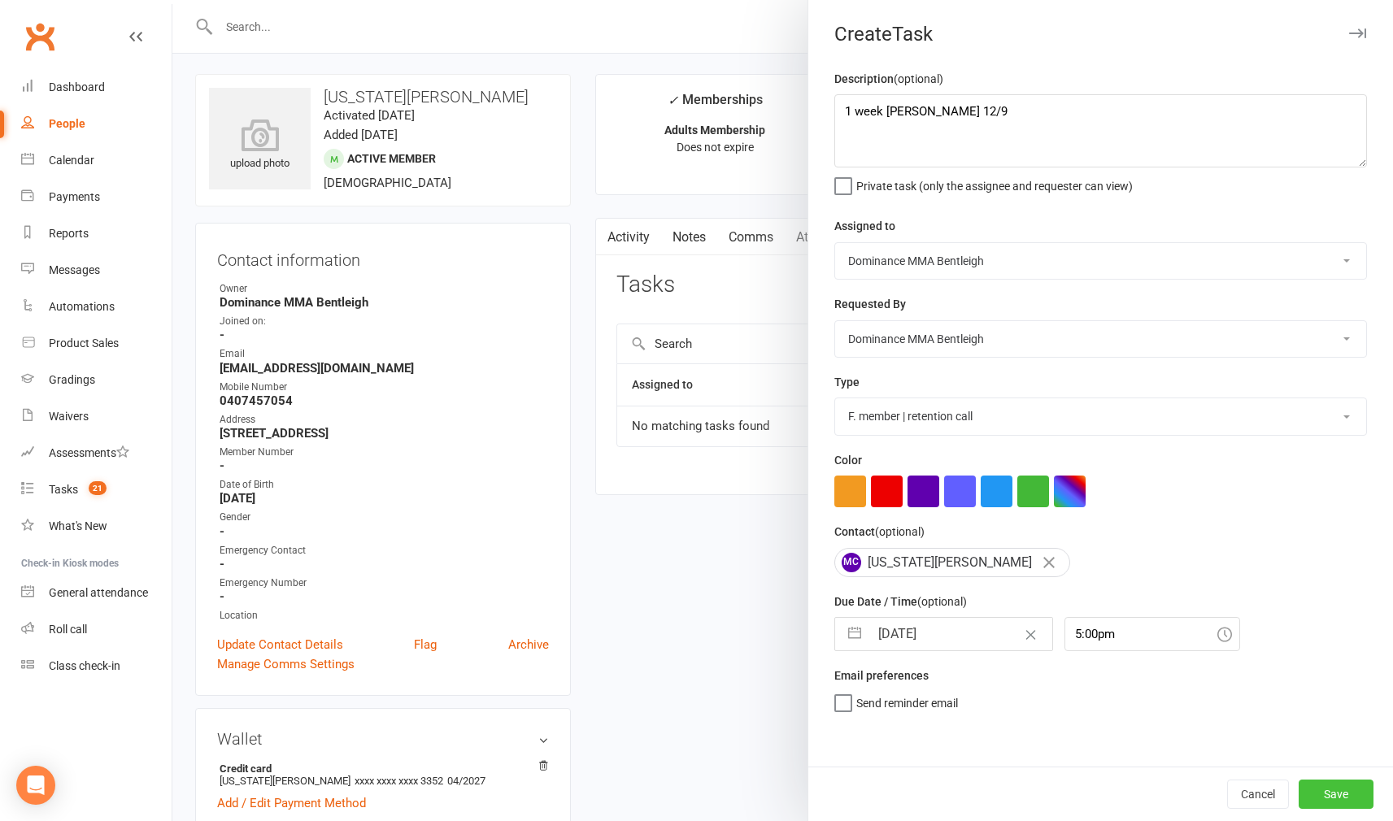
click at [1317, 791] on button "Save" at bounding box center [1335, 794] width 75 height 29
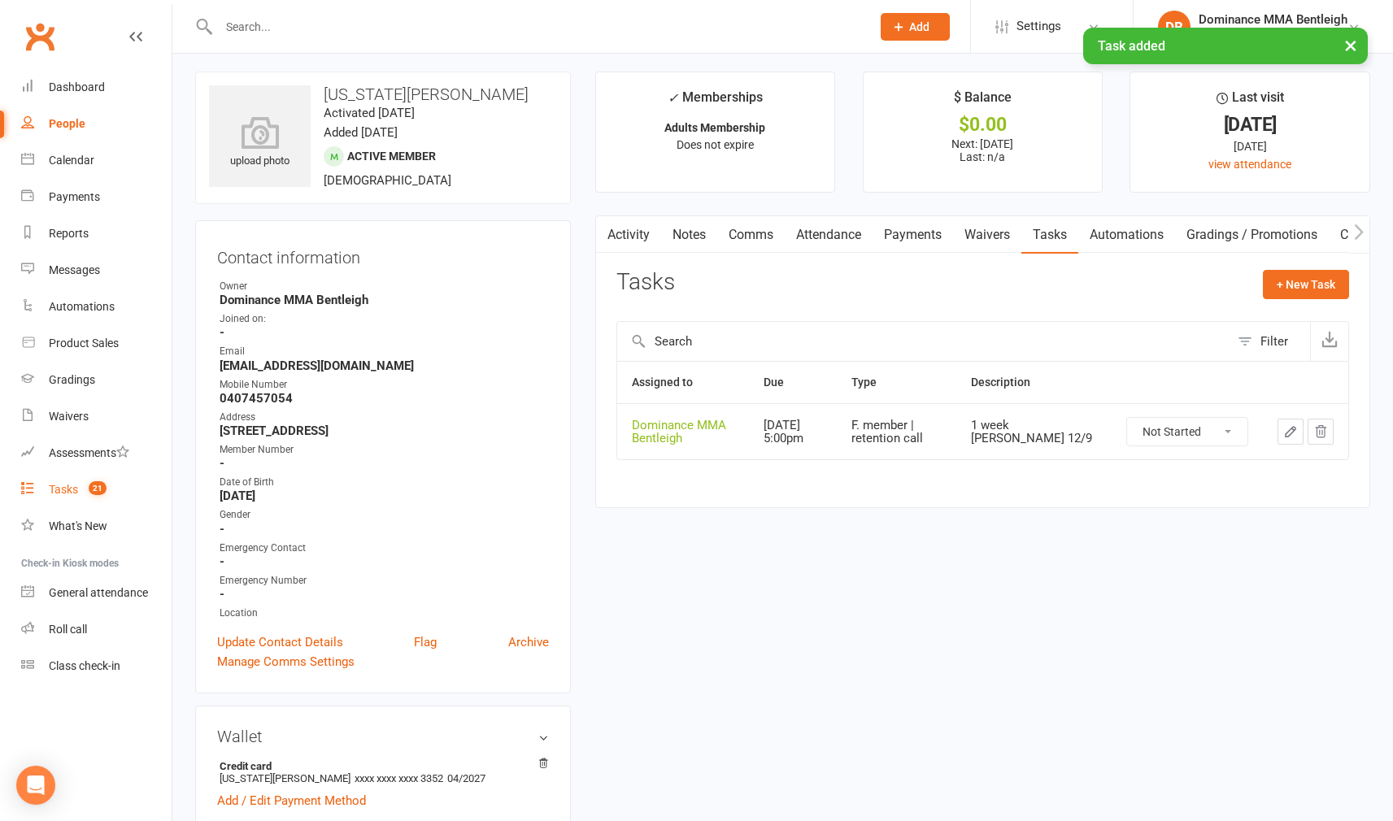
click at [68, 477] on link "Tasks 21" at bounding box center [96, 489] width 150 height 37
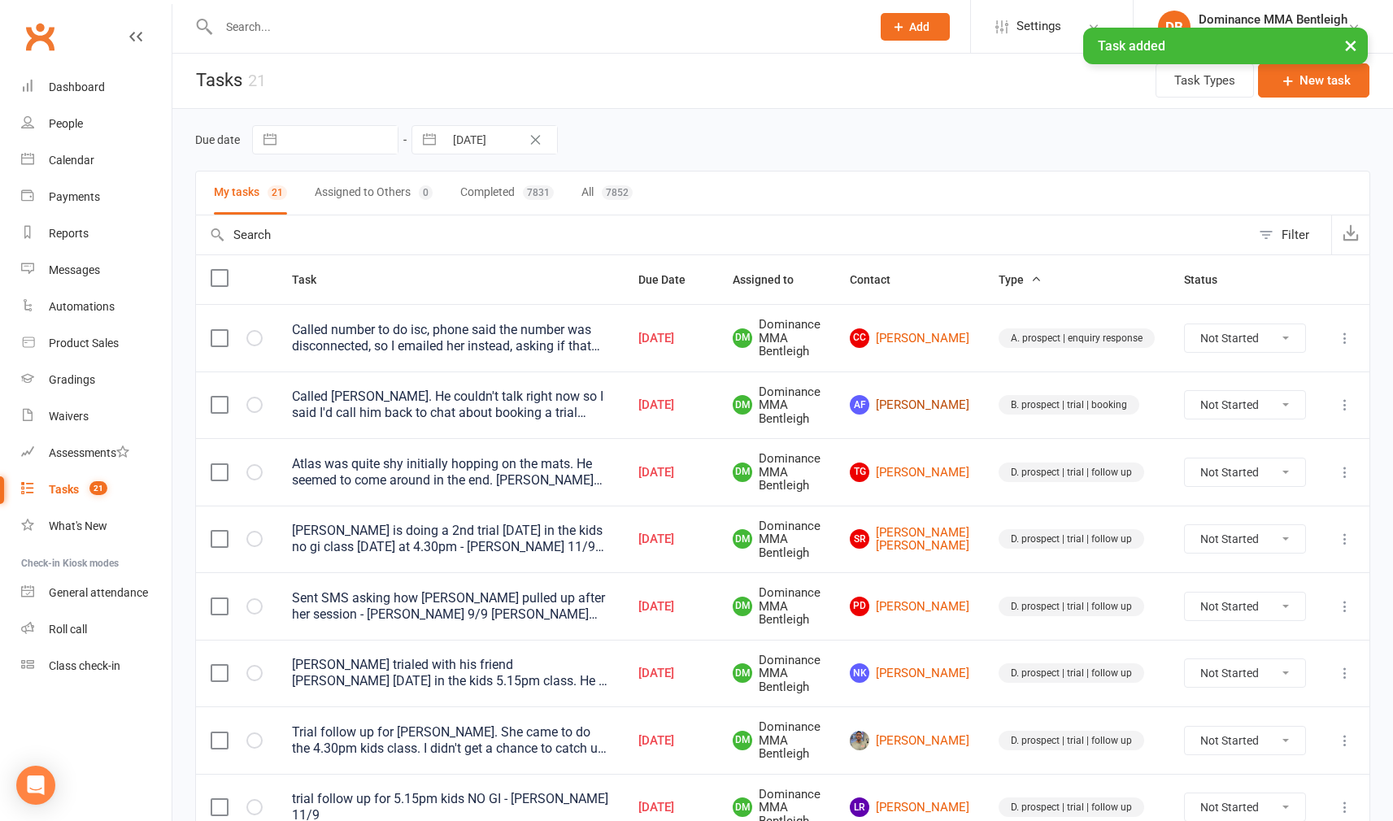
click at [937, 416] on td "AF [PERSON_NAME]" at bounding box center [909, 405] width 149 height 67
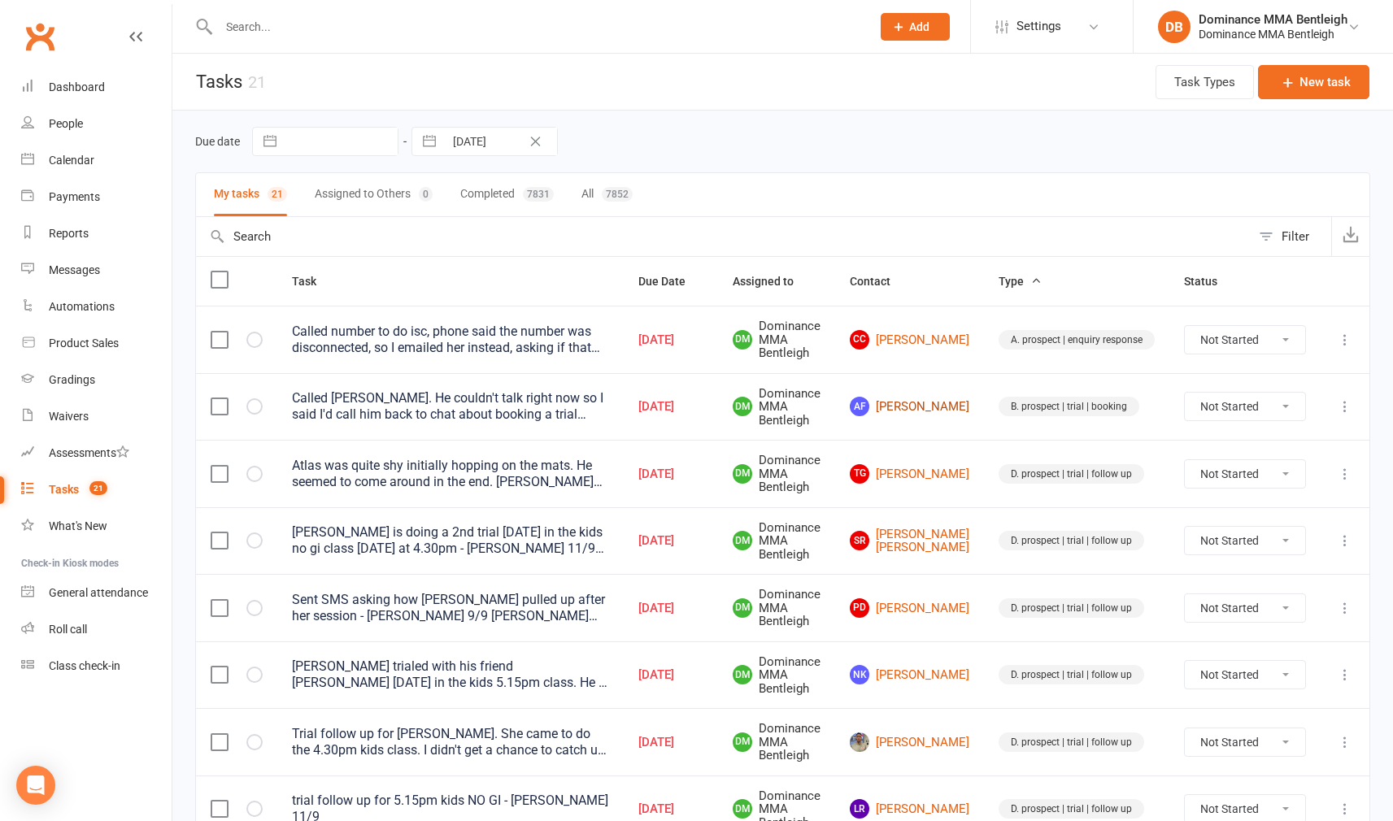
scroll to position [1, 0]
click at [940, 411] on link "AF [PERSON_NAME]" at bounding box center [909, 406] width 119 height 20
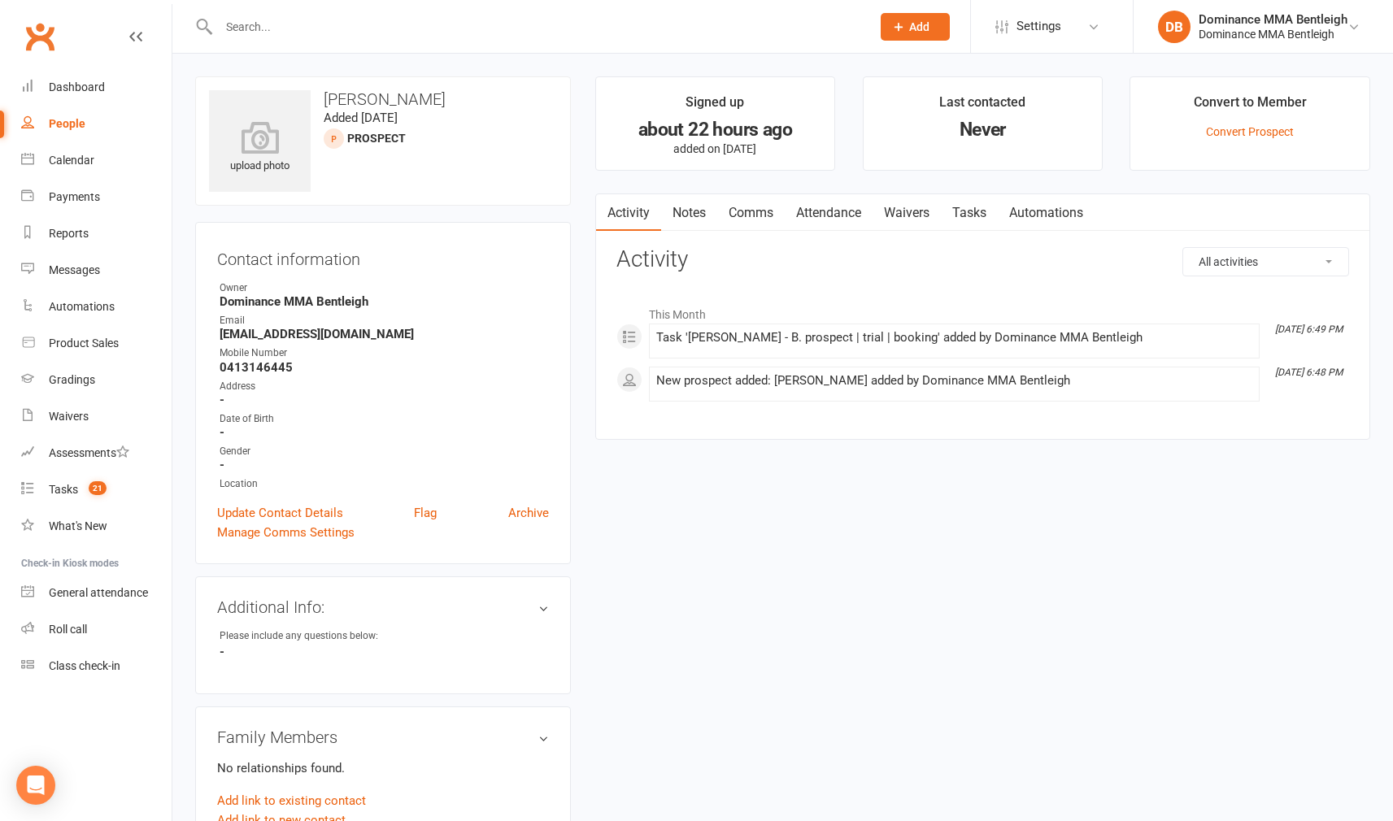
click at [952, 217] on link "Tasks" at bounding box center [969, 212] width 57 height 37
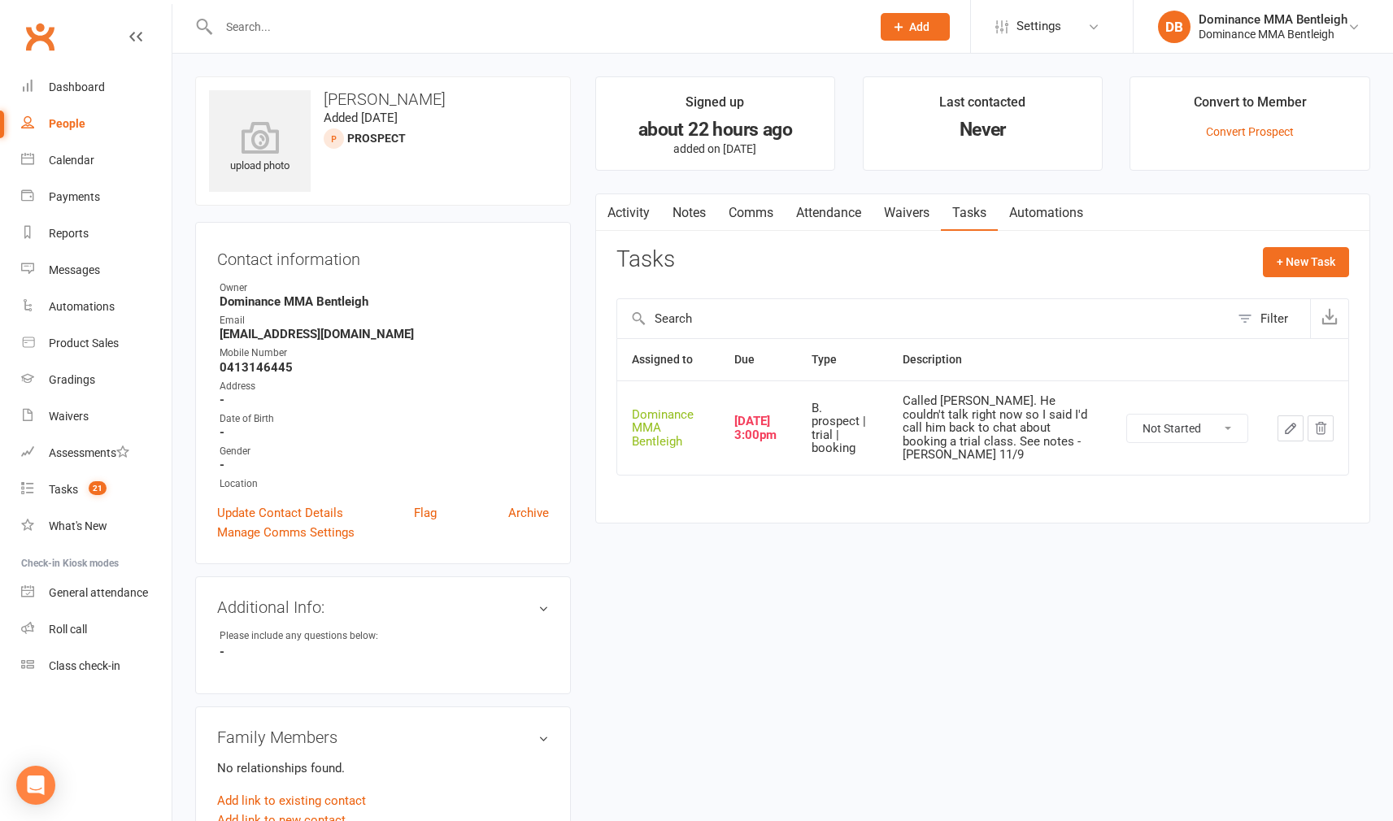
click at [1277, 419] on button "button" at bounding box center [1290, 428] width 26 height 26
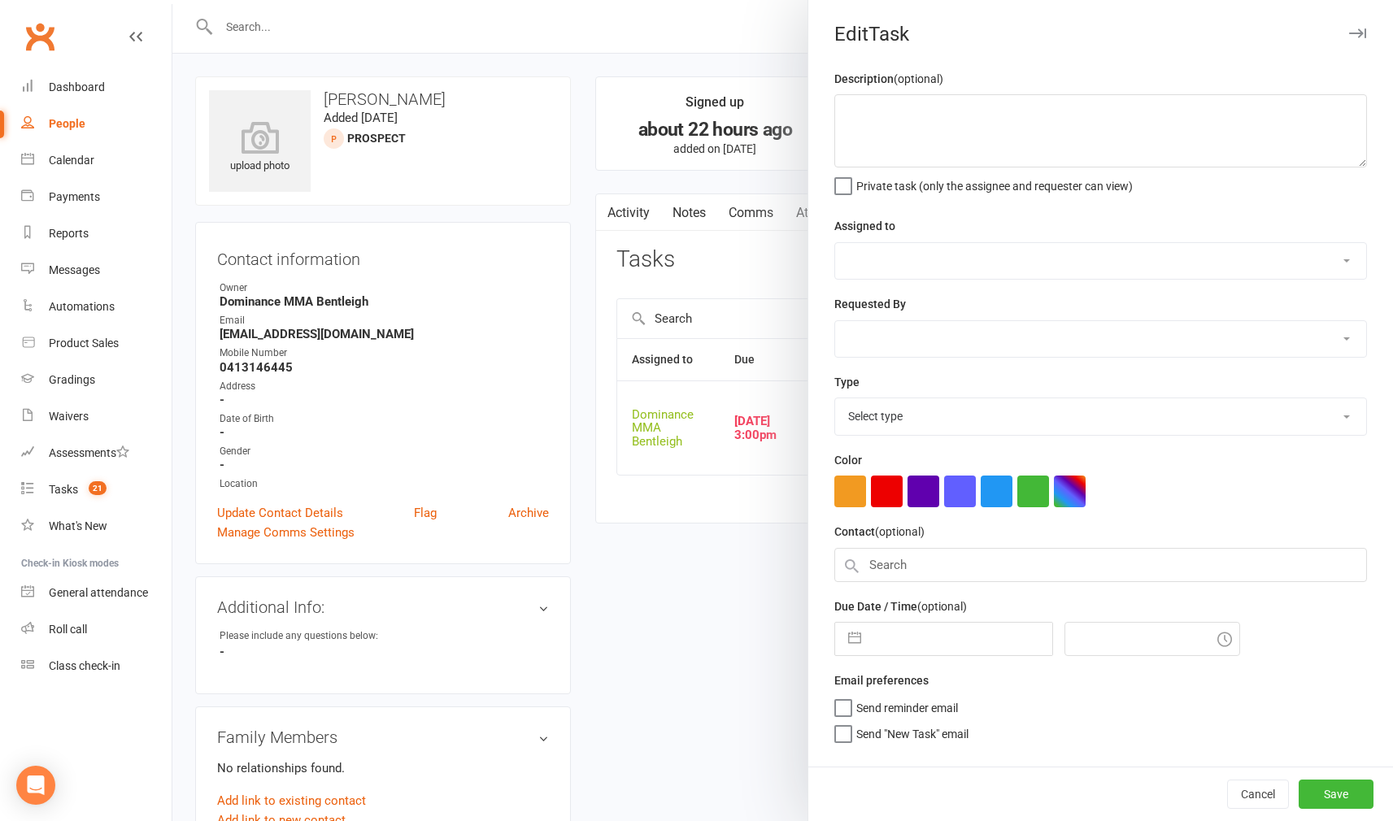
type textarea "Called [PERSON_NAME]. He couldn't talk right now so I said I'd call him back to…"
select select "24839"
type input "[DATE]"
type input "3:00pm"
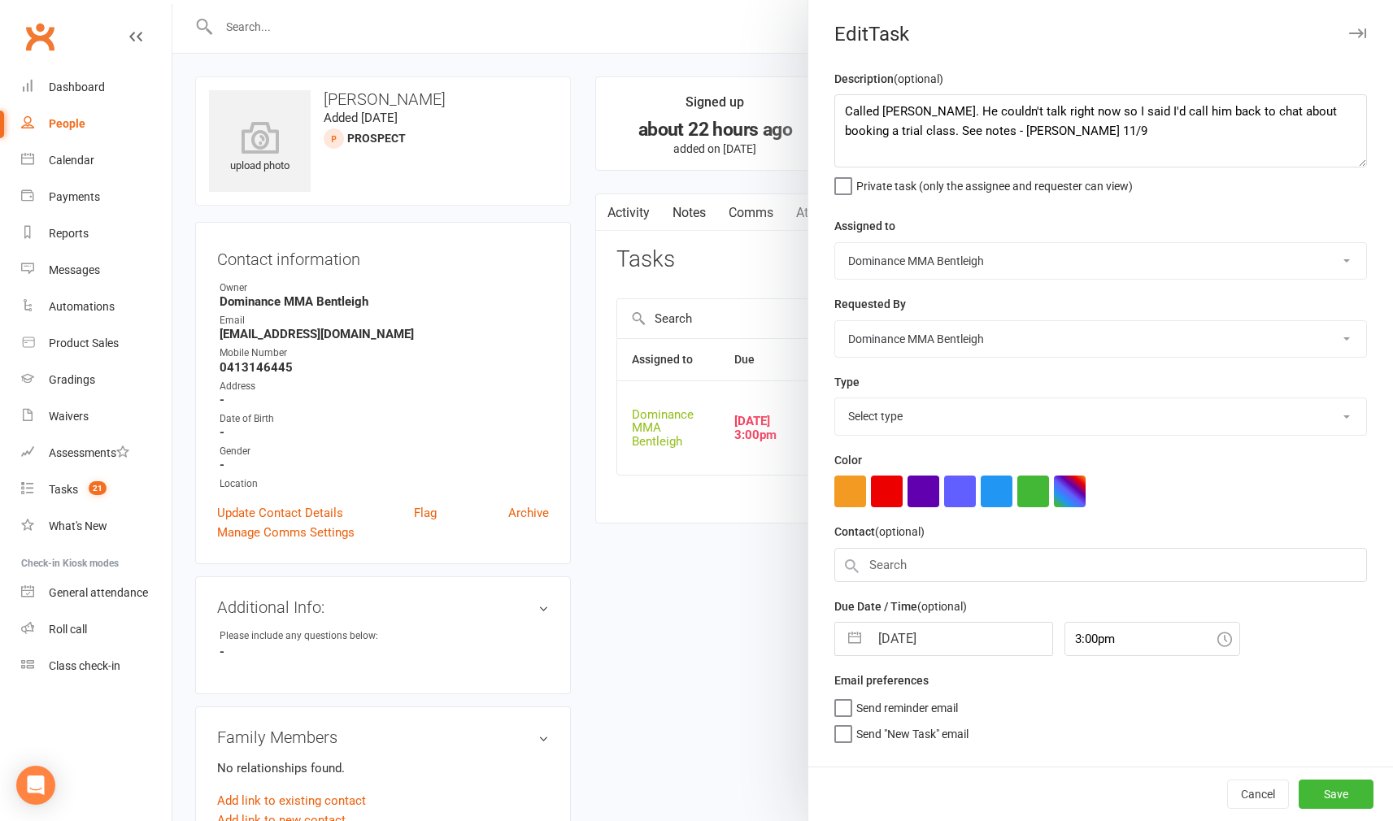
select select "13655"
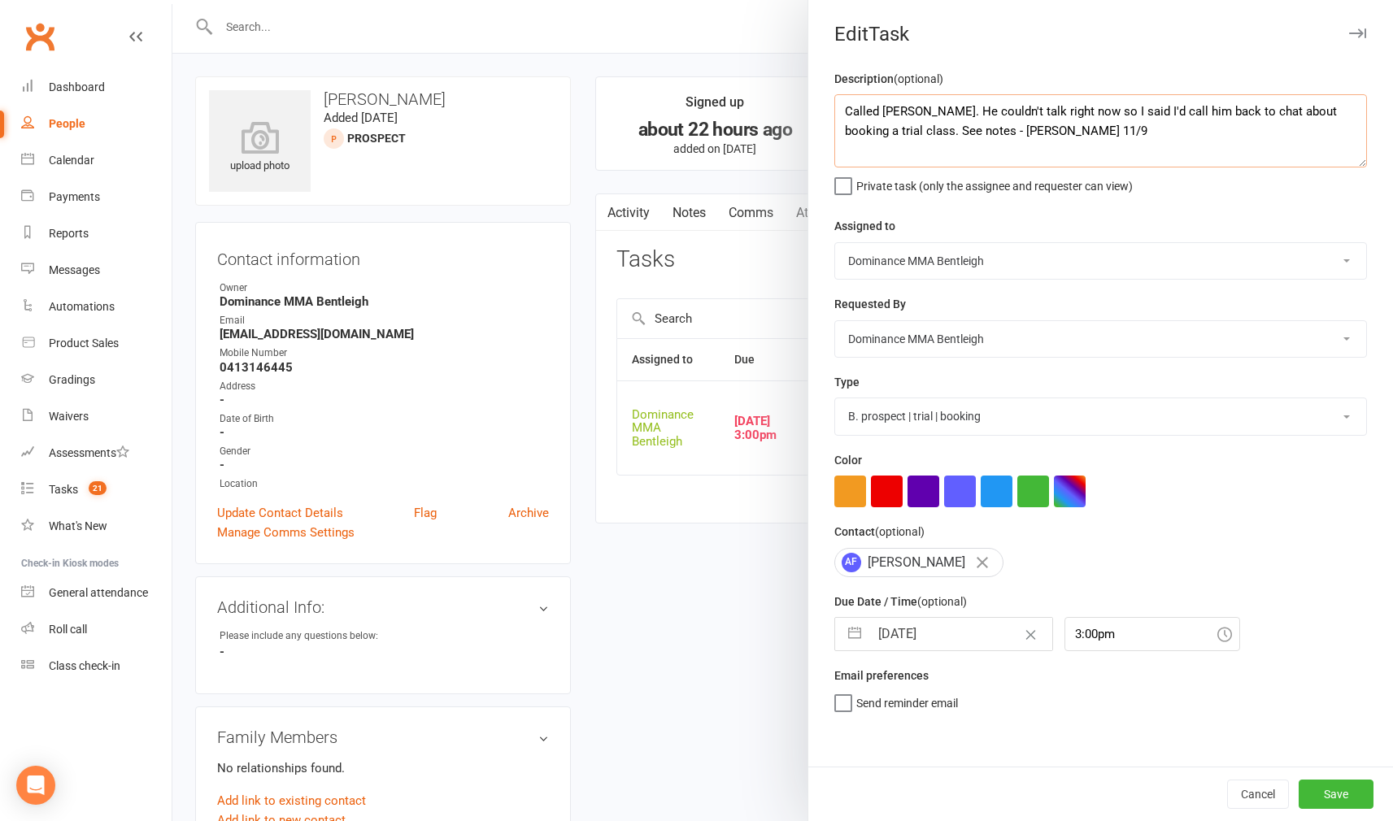
click at [842, 109] on textarea "Called [PERSON_NAME]. He couldn't talk right now so I said I'd call him back to…" at bounding box center [1100, 130] width 532 height 73
click at [865, 111] on textarea "Called [PERSON_NAME]. He couldn't talk right now so I said I'd call him back to…" at bounding box center [1100, 130] width 532 height 73
type textarea "No answer from [PERSON_NAME]. Sent message for him to call me back to book in f…"
drag, startPoint x: 977, startPoint y: 630, endPoint x: 957, endPoint y: 611, distance: 27.6
click at [976, 629] on input "[DATE]" at bounding box center [960, 634] width 183 height 33
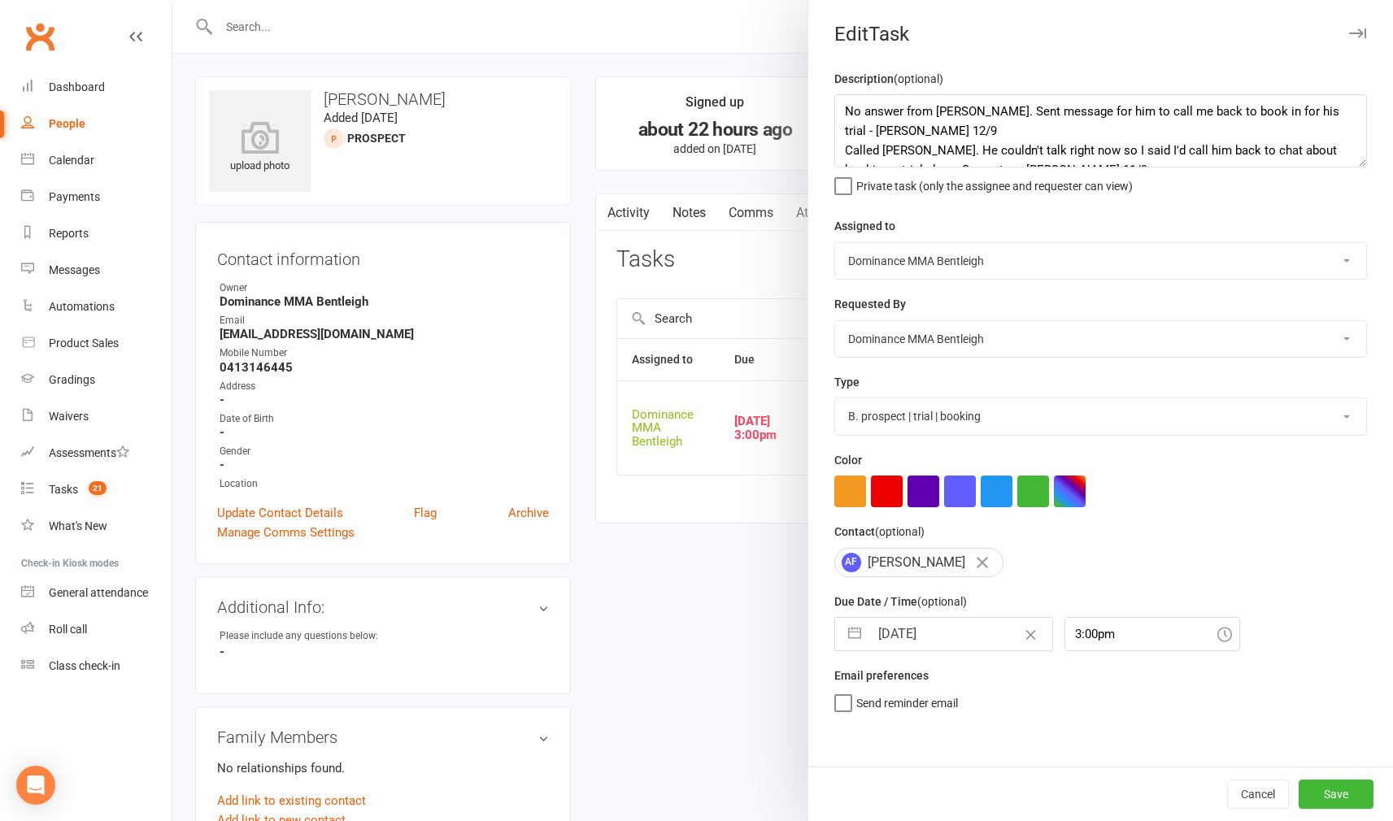
select select "7"
select select "2025"
select select "8"
select select "2025"
select select "9"
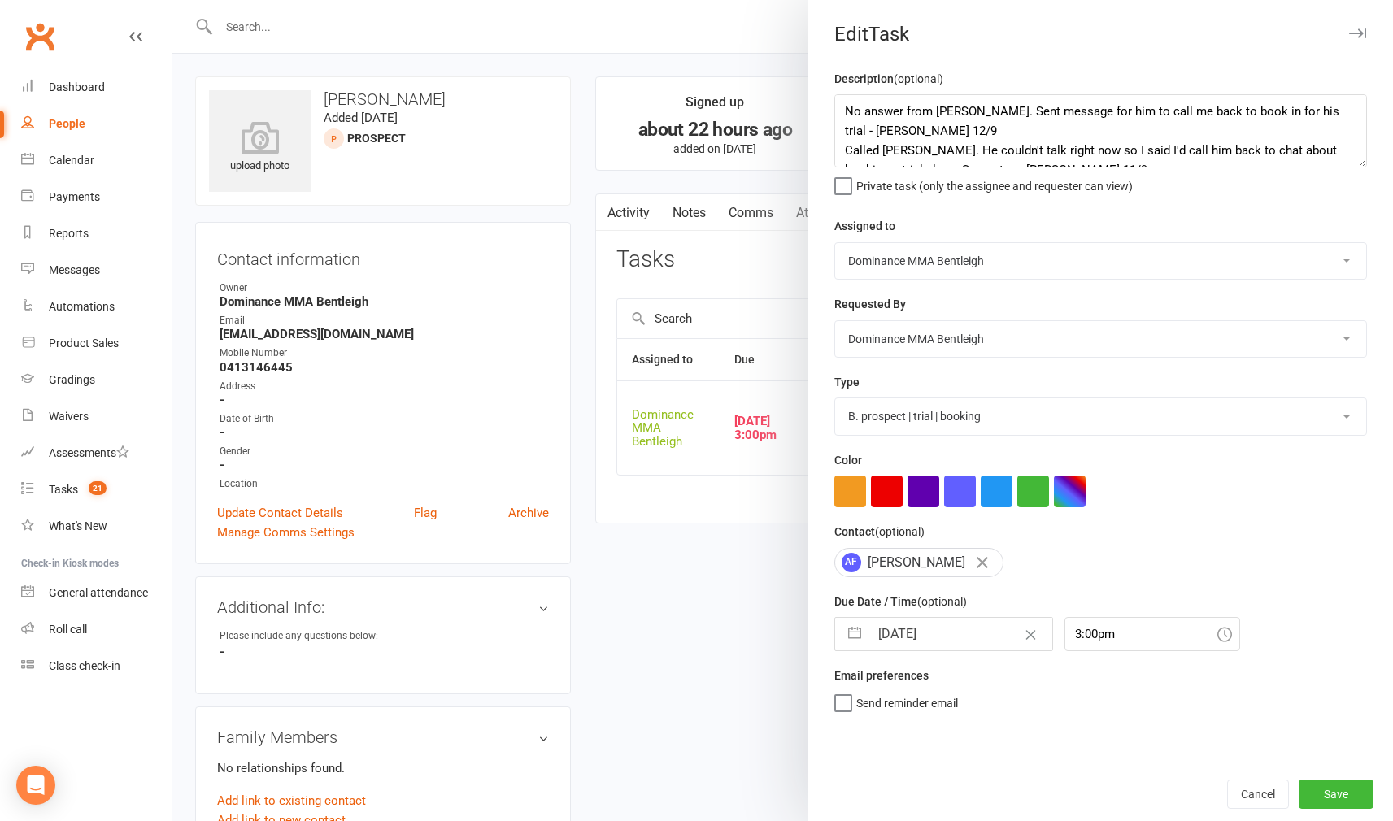
select select "2025"
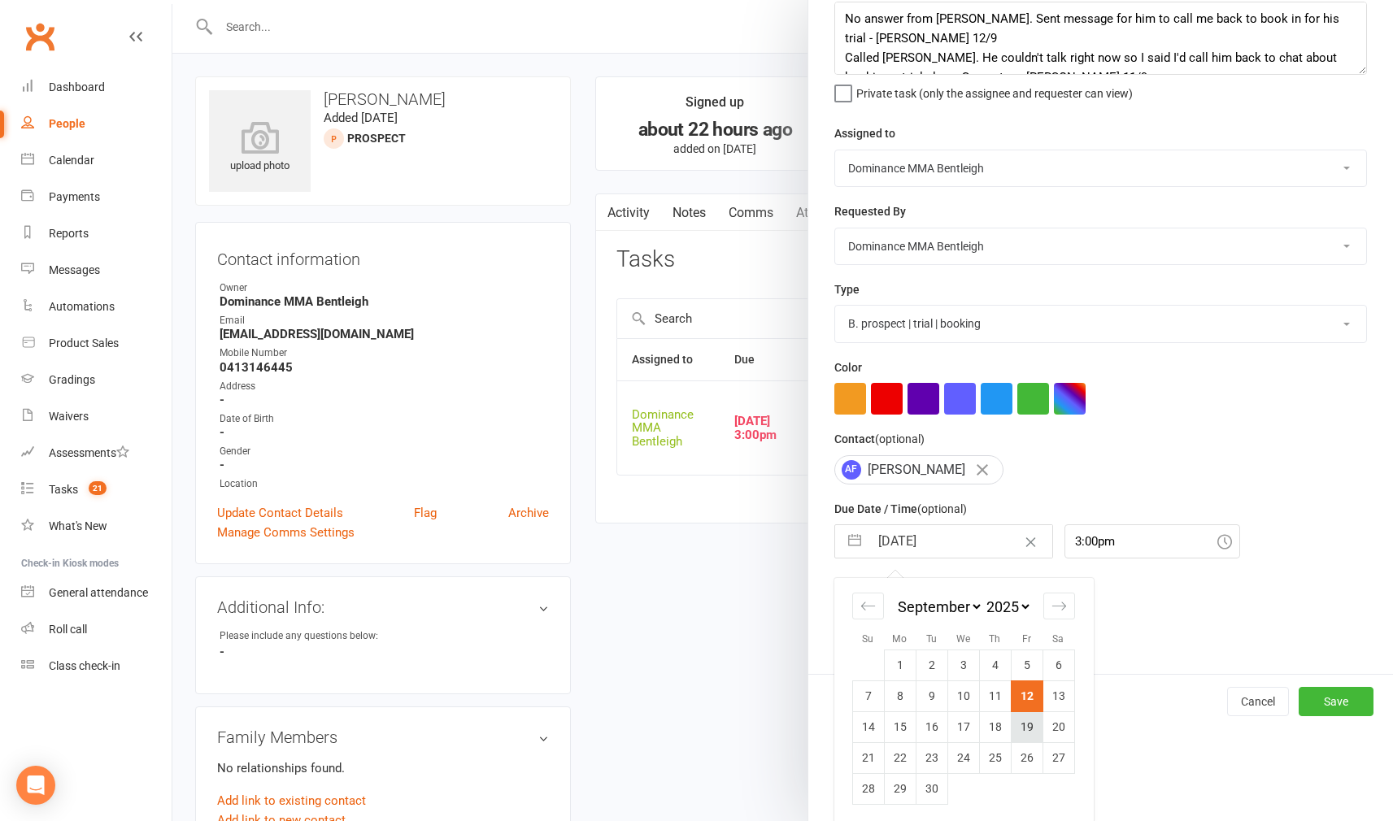
scroll to position [92, 0]
click at [1055, 702] on td "13" at bounding box center [1058, 696] width 32 height 31
type input "[DATE]"
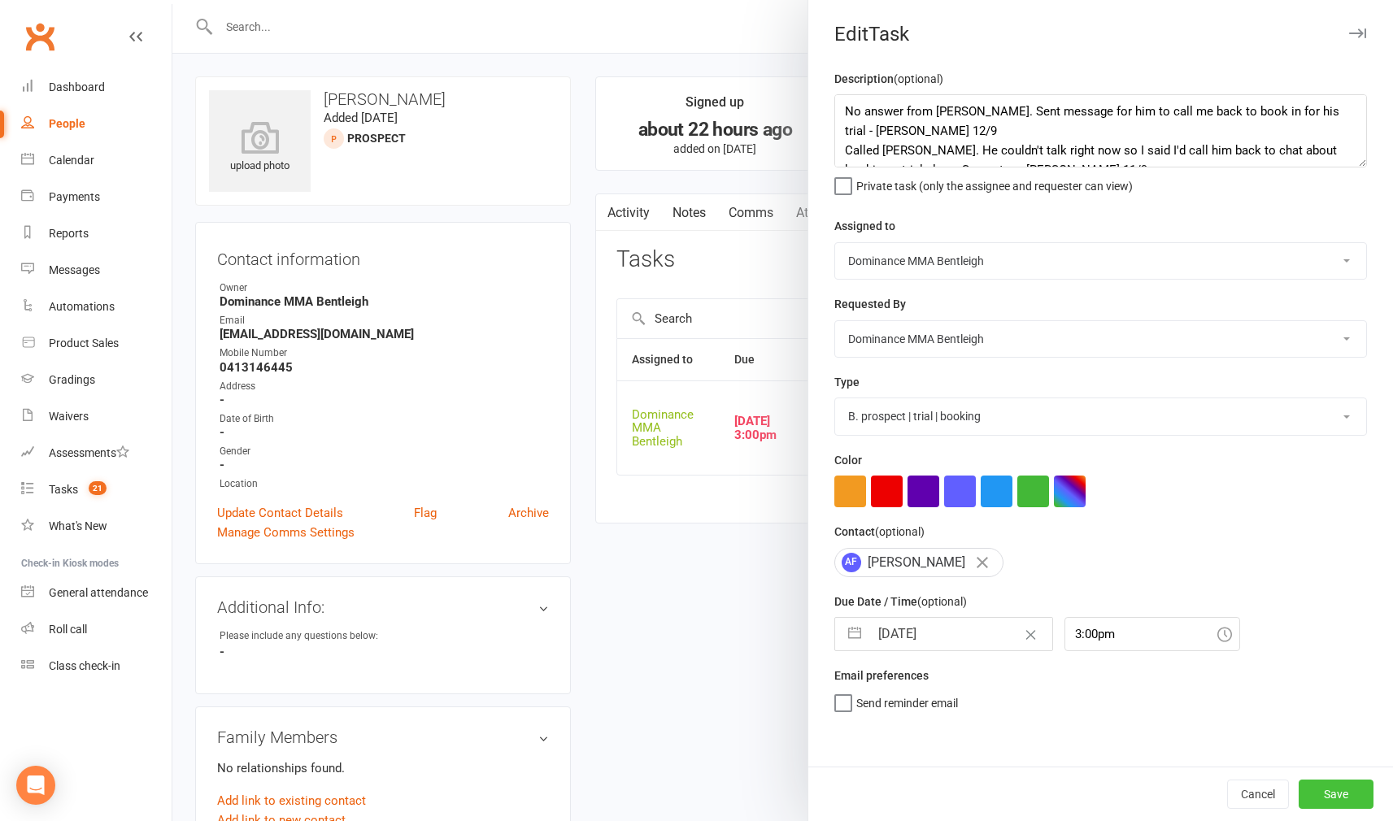
click at [1333, 787] on button "Save" at bounding box center [1335, 794] width 75 height 29
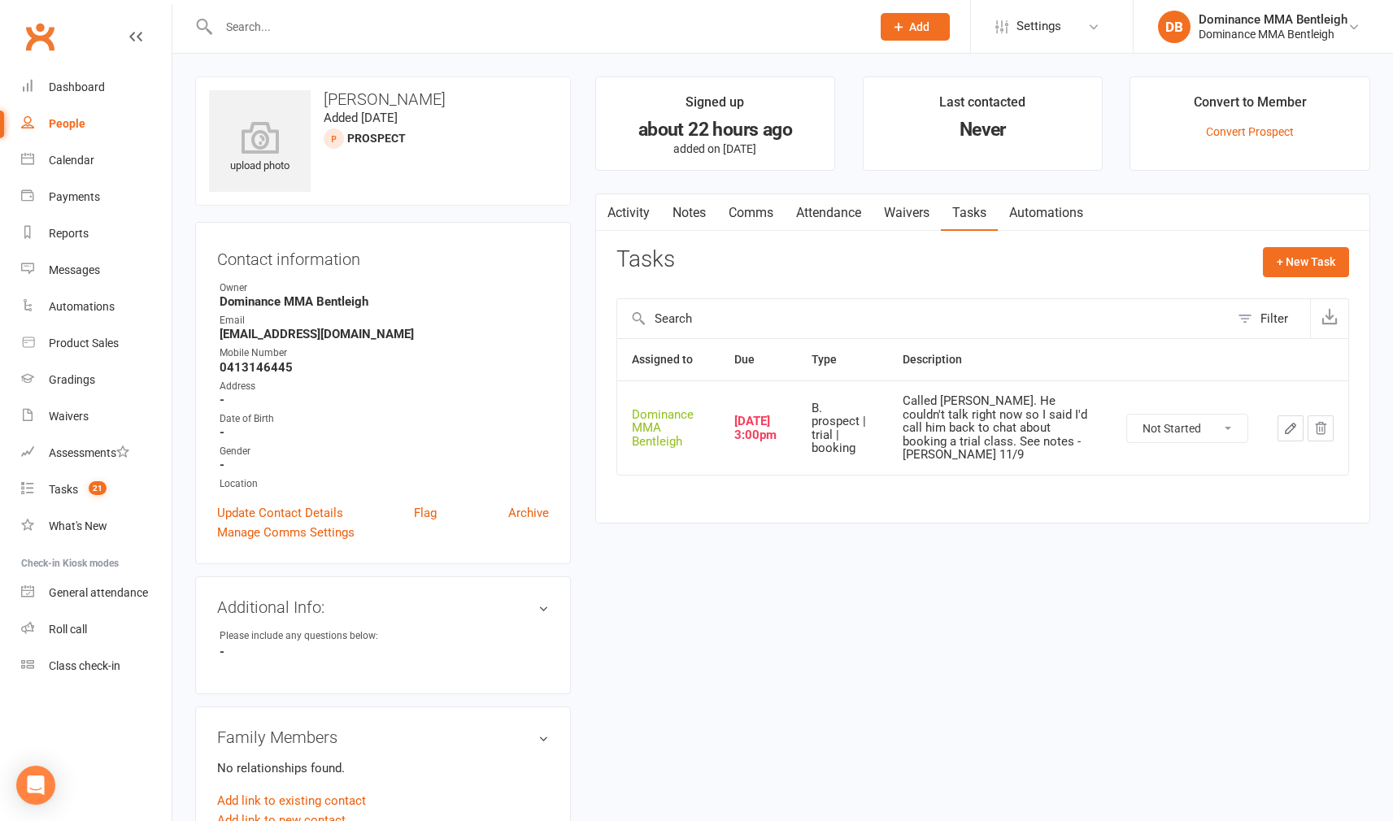
scroll to position [3, 0]
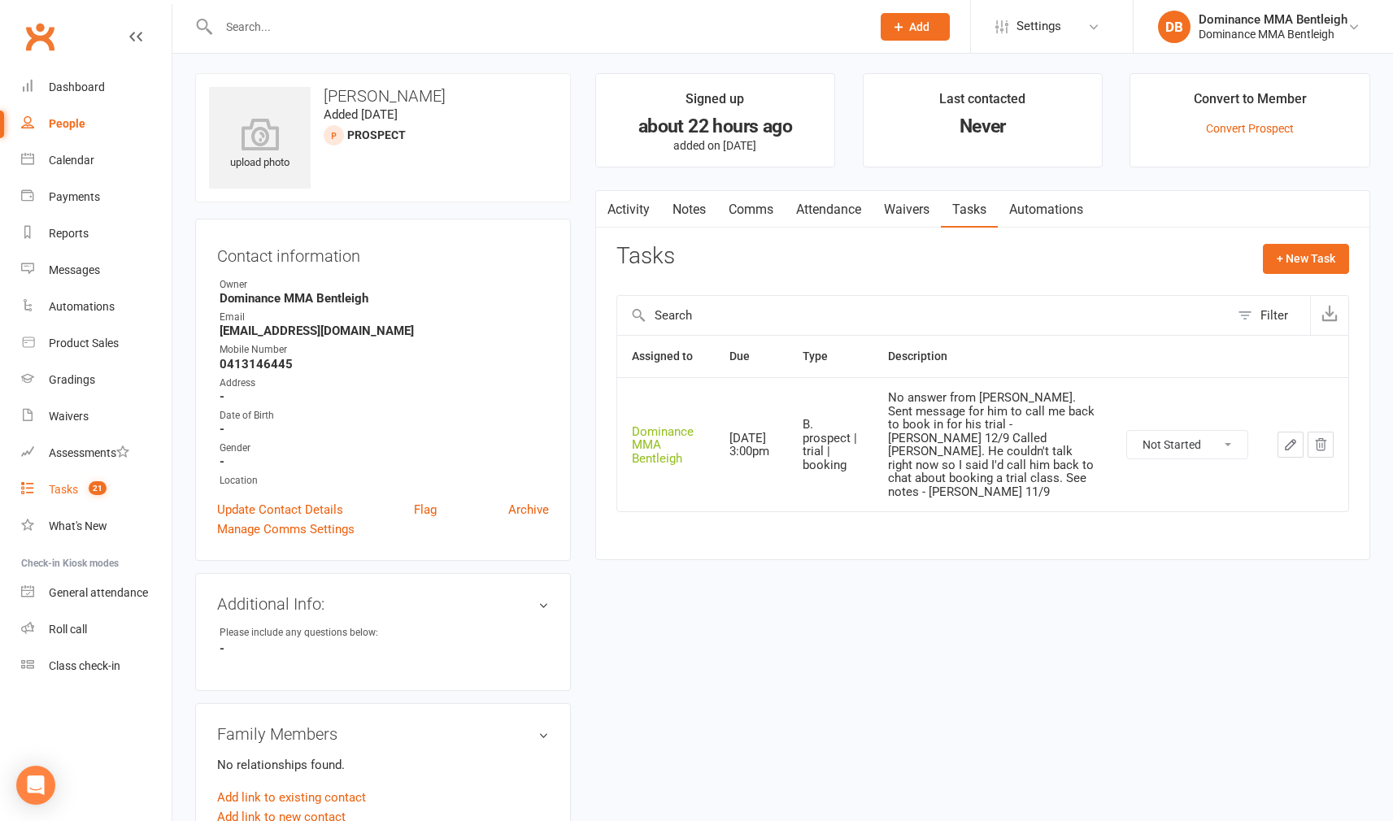
click at [65, 495] on div "Tasks" at bounding box center [63, 489] width 29 height 13
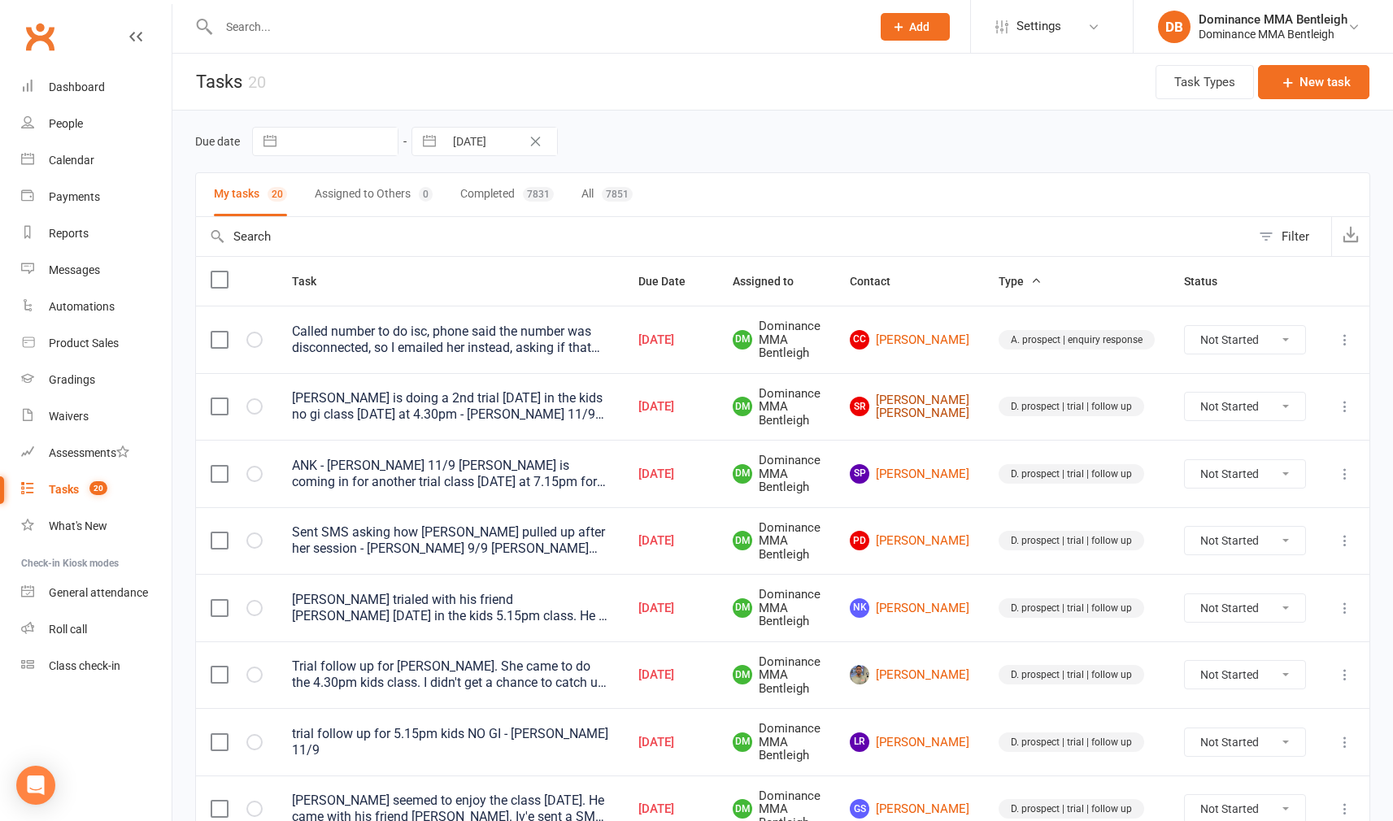
click at [946, 400] on link "SR [PERSON_NAME] [PERSON_NAME]" at bounding box center [909, 406] width 119 height 27
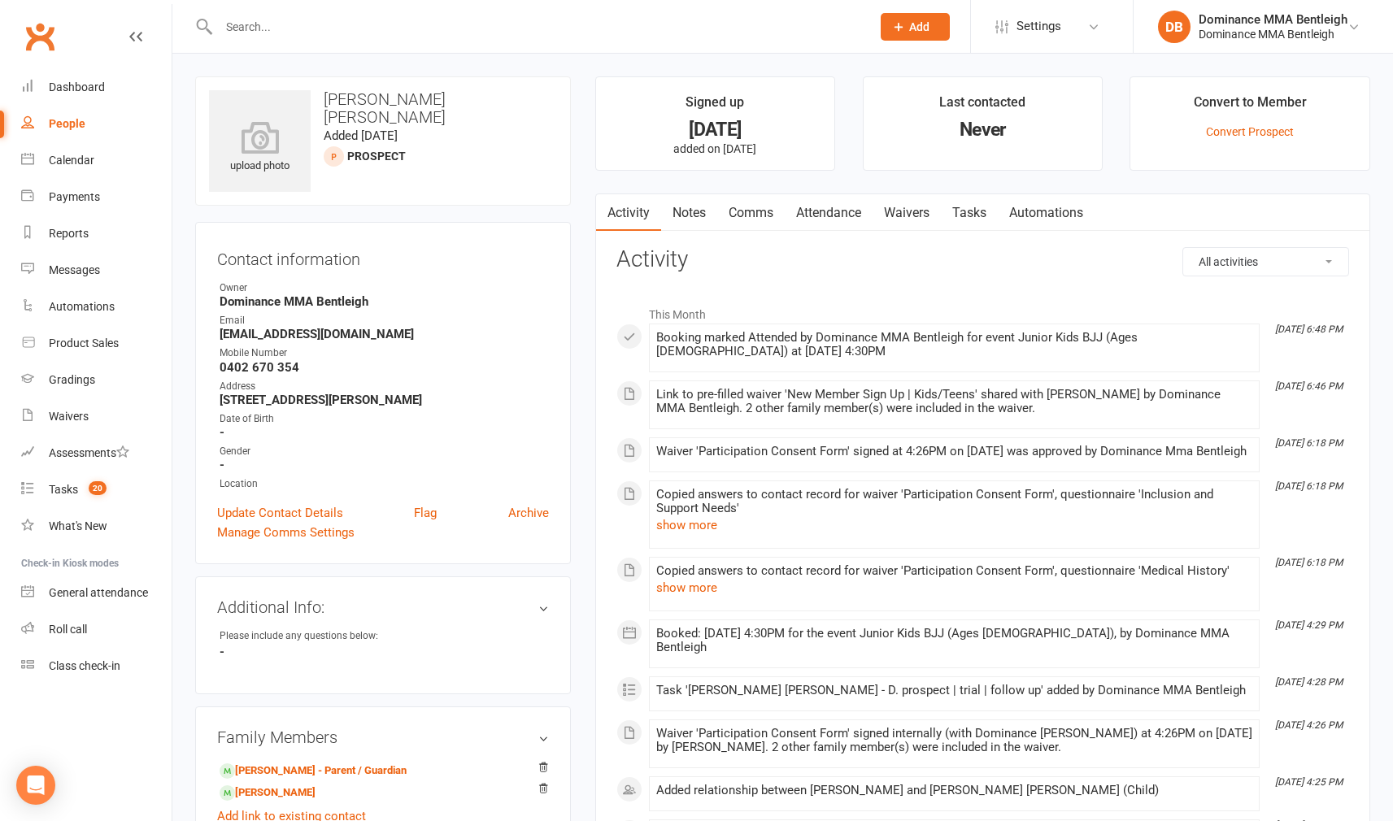
click at [963, 219] on link "Tasks" at bounding box center [969, 212] width 57 height 37
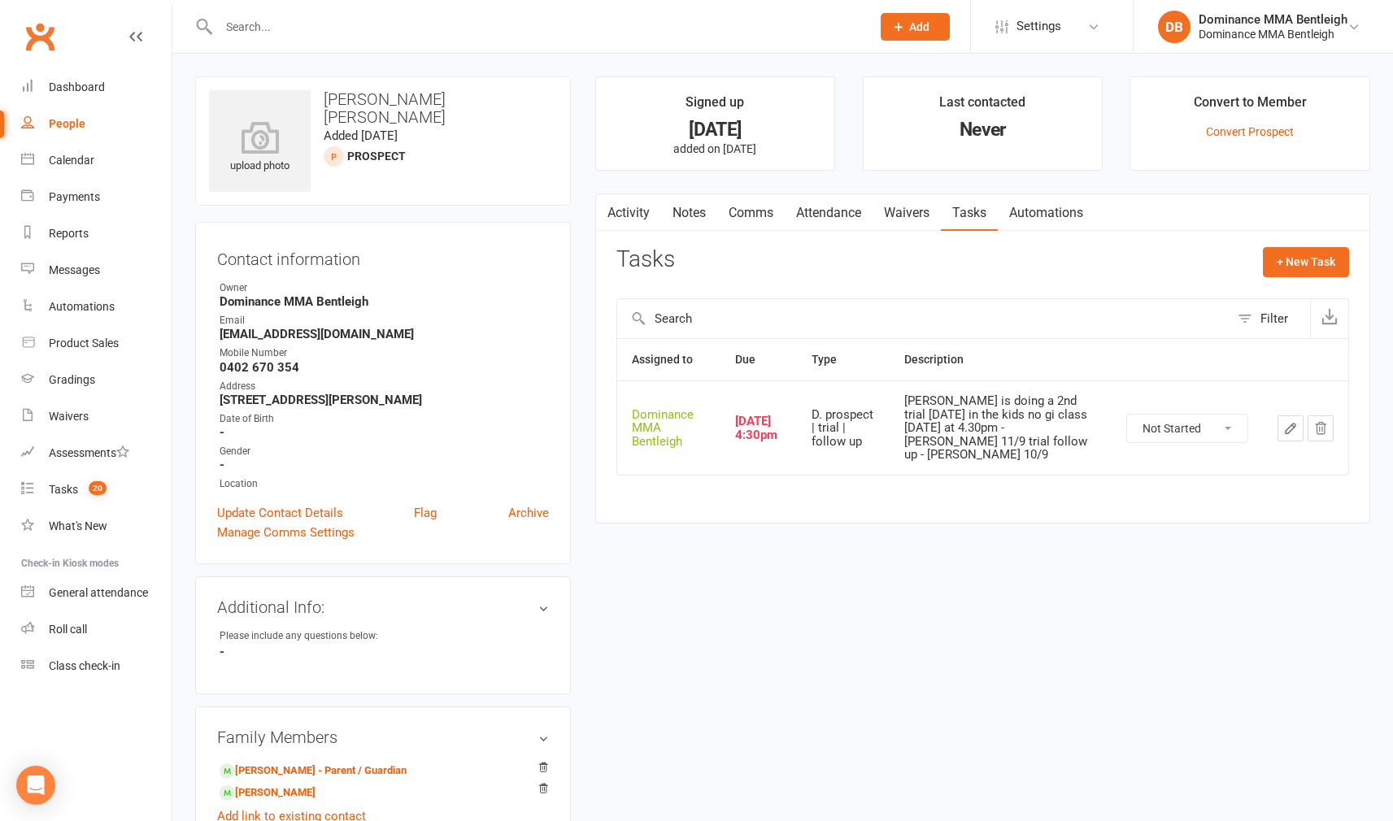
click at [1275, 422] on td at bounding box center [1304, 427] width 85 height 94
click at [1288, 421] on icon "button" at bounding box center [1290, 428] width 15 height 15
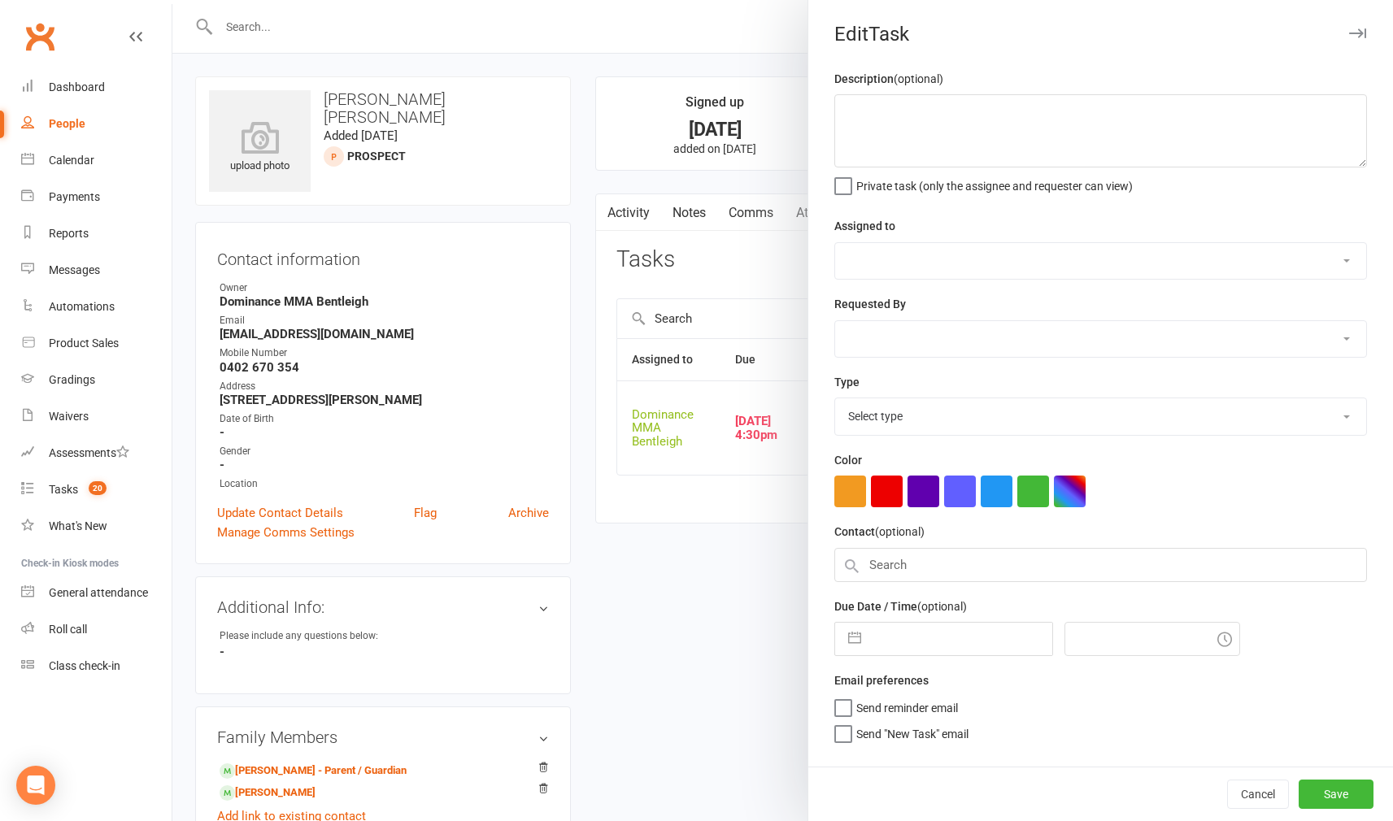
type textarea "[PERSON_NAME] is doing a 2nd trial [DATE] in the kids no gi class [DATE] at 4.3…"
select select "24839"
type input "[DATE]"
type input "4:30pm"
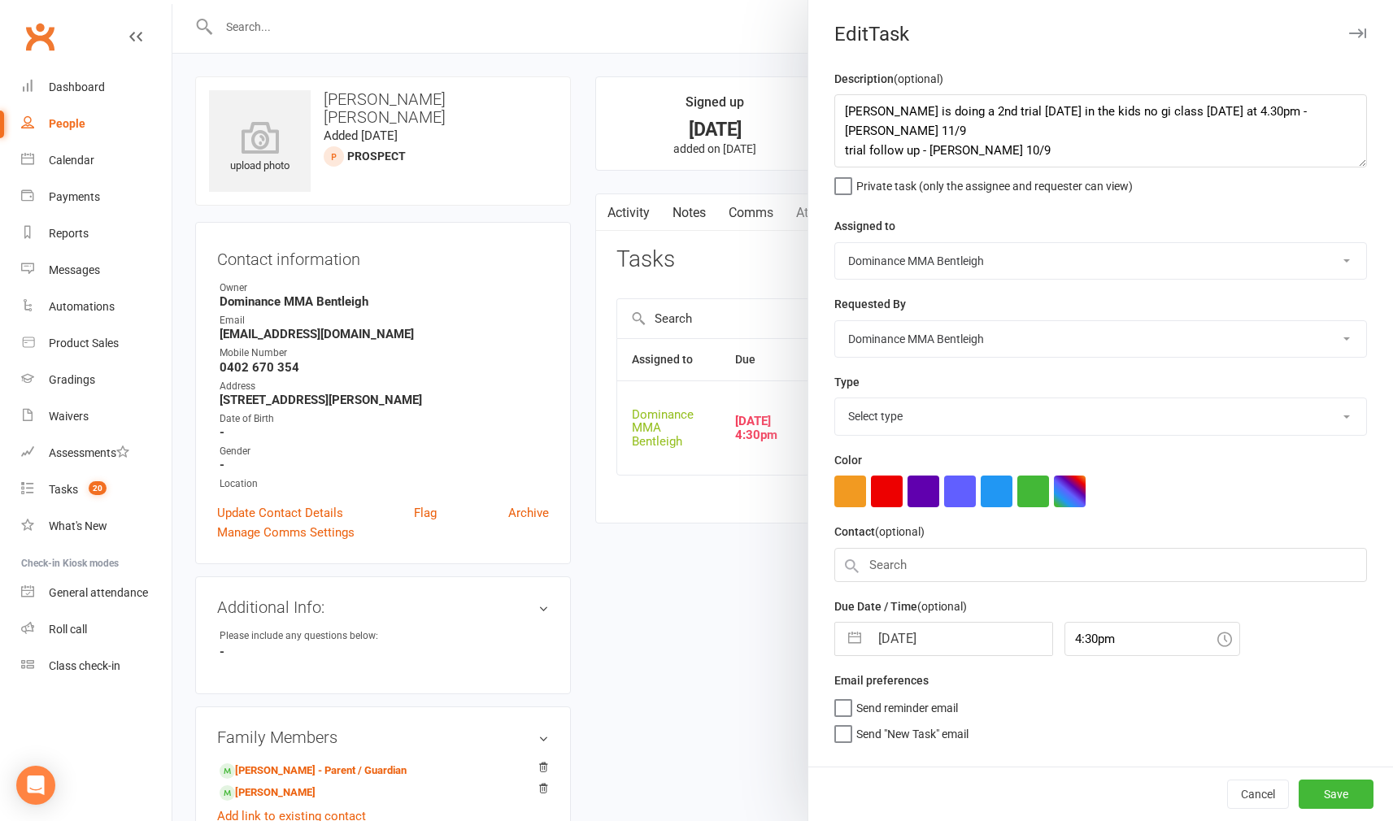
select select "13787"
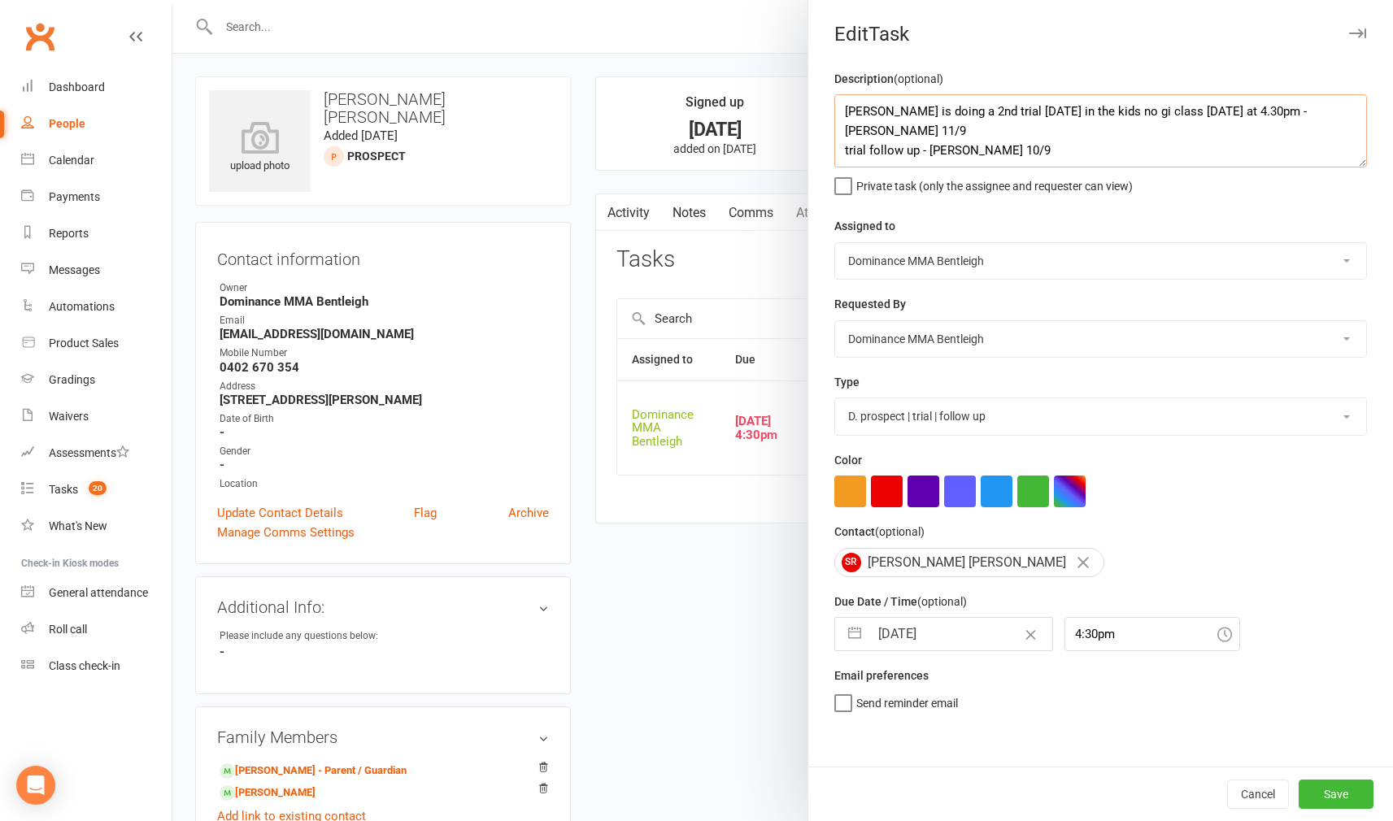
click at [847, 109] on textarea "[PERSON_NAME] is doing a 2nd trial [DATE] in the kids no gi class [DATE] at 4.3…" at bounding box center [1100, 130] width 532 height 73
click at [863, 109] on textarea "[PERSON_NAME] is doing a 2nd trial [DATE] in the kids no gi class [DATE] at 4.3…" at bounding box center [1100, 130] width 532 height 73
type textarea "[PERSON_NAME] said he'll get [PERSON_NAME] signed up next week. Check in then -…"
click at [961, 640] on input "[DATE]" at bounding box center [960, 634] width 183 height 33
select select "7"
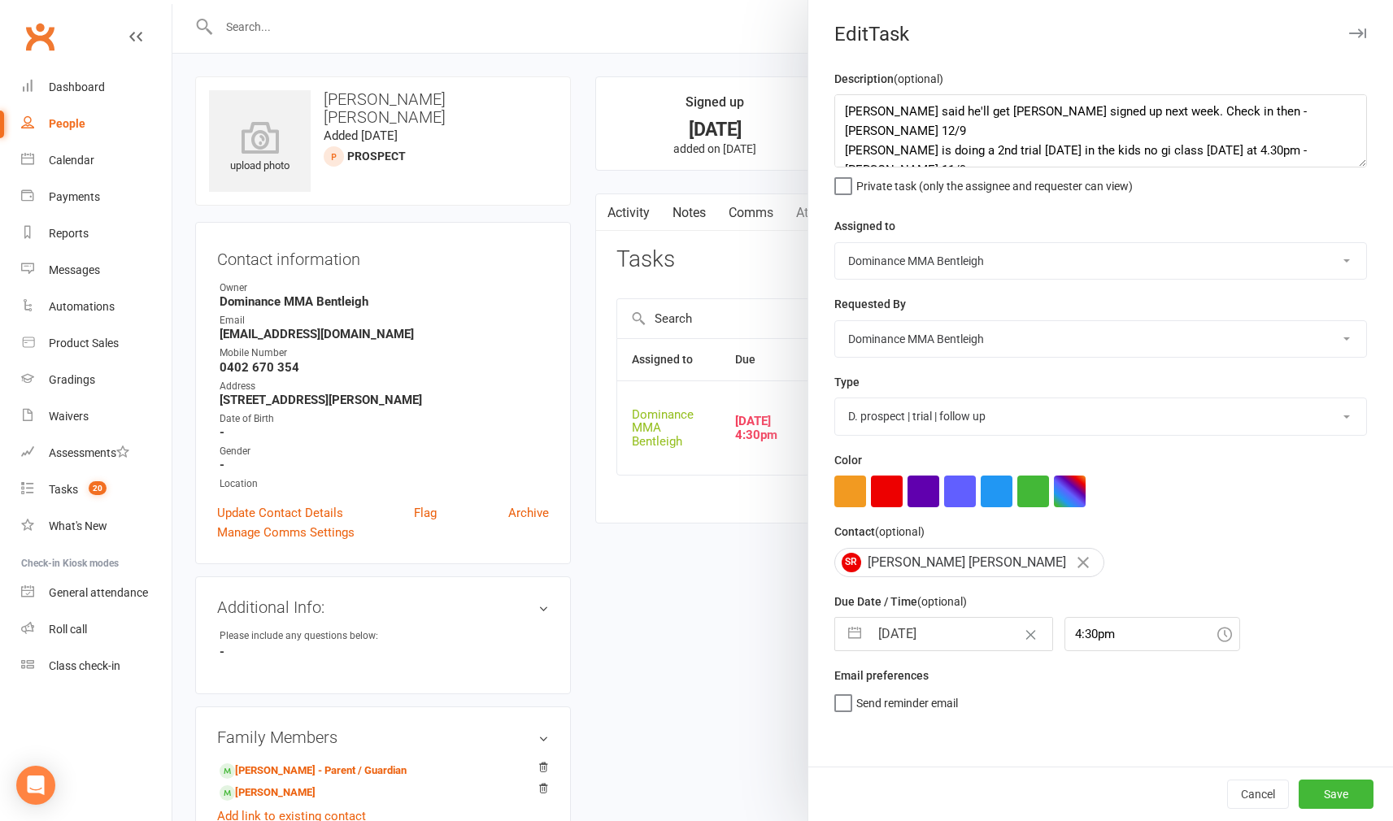
select select "2025"
select select "8"
select select "2025"
select select "9"
select select "2025"
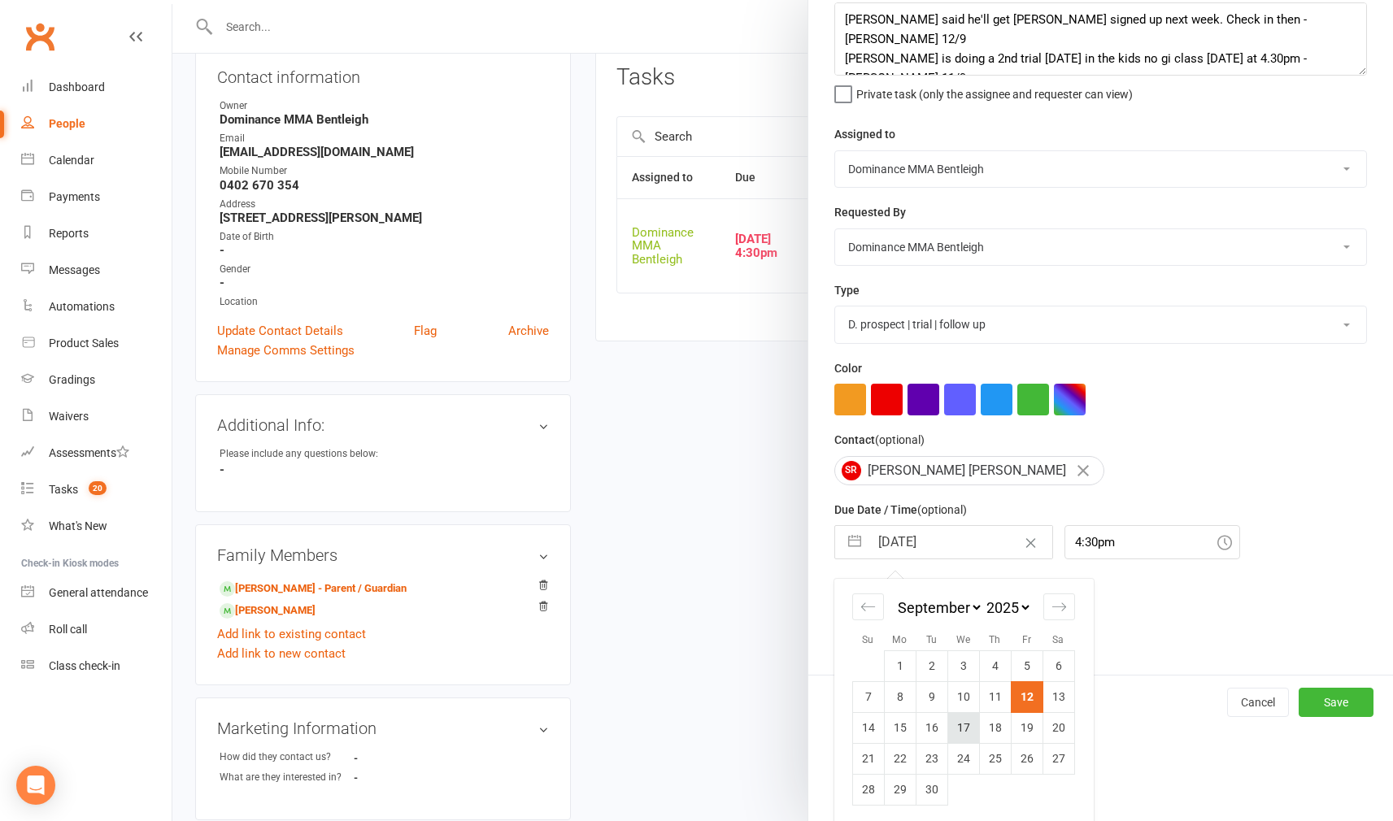
scroll to position [185, 0]
click at [940, 719] on td "16" at bounding box center [931, 727] width 32 height 31
type input "[DATE]"
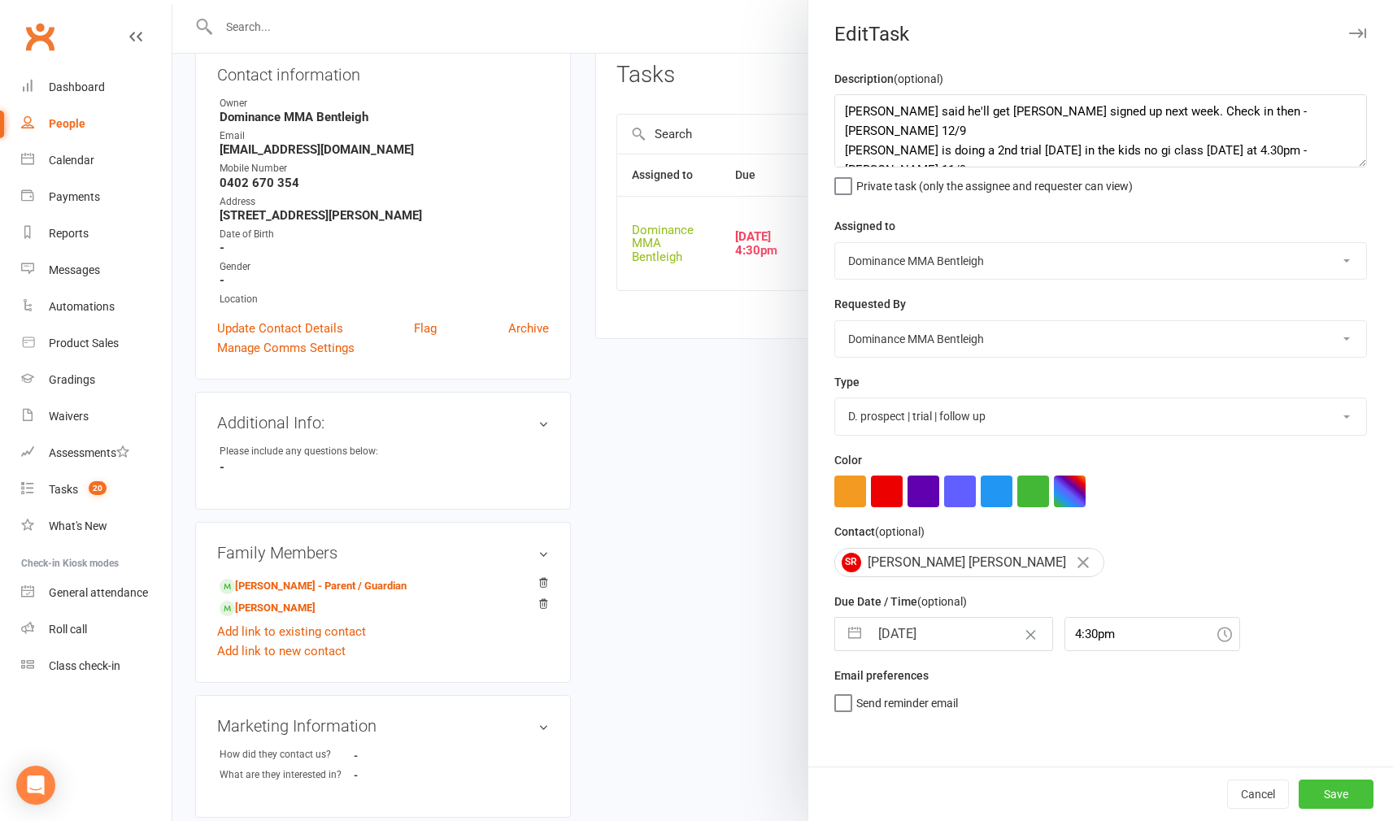
click at [1325, 780] on button "Save" at bounding box center [1335, 794] width 75 height 29
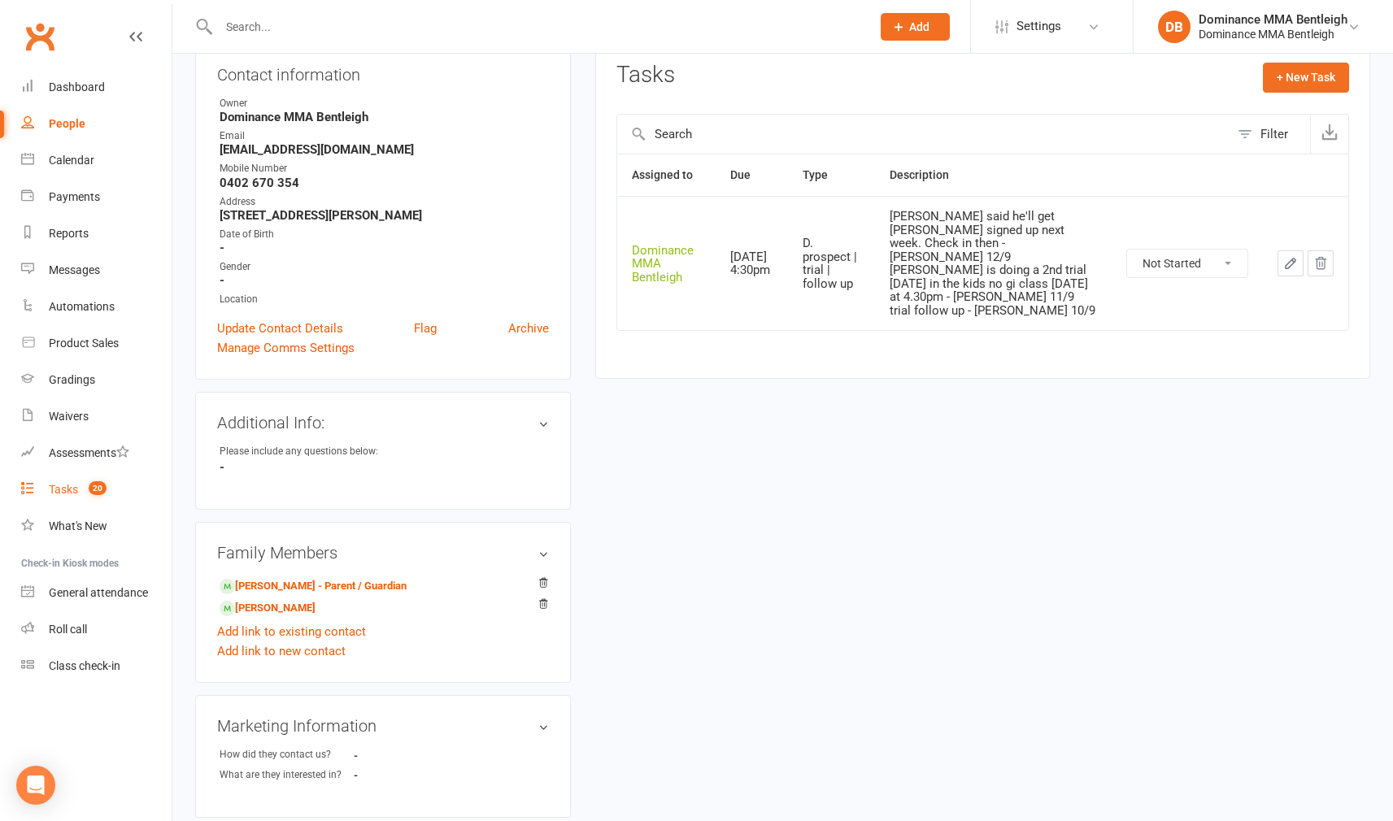
click at [81, 493] on count-badge "20" at bounding box center [93, 489] width 26 height 13
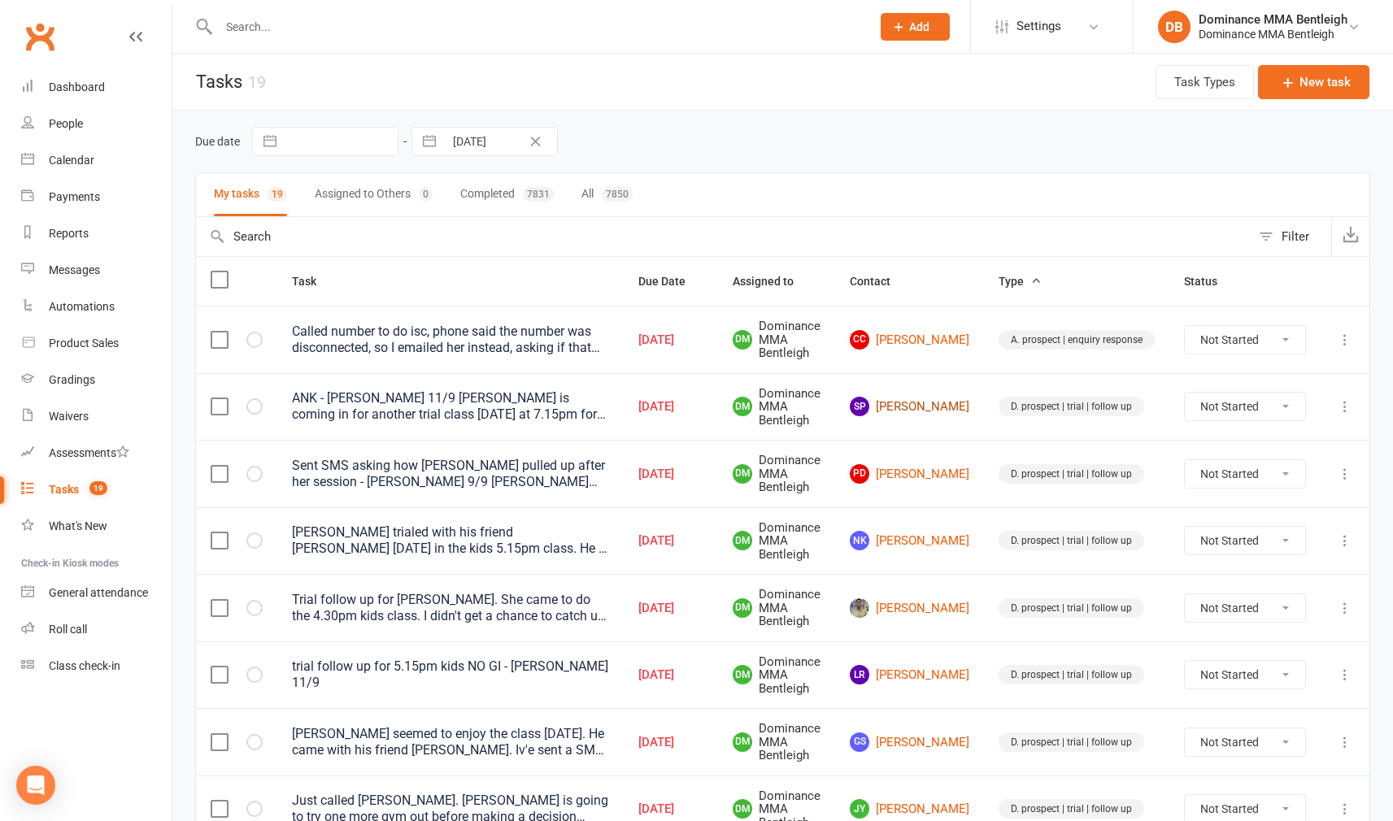
click at [942, 411] on link "SP [PERSON_NAME]" at bounding box center [909, 407] width 119 height 20
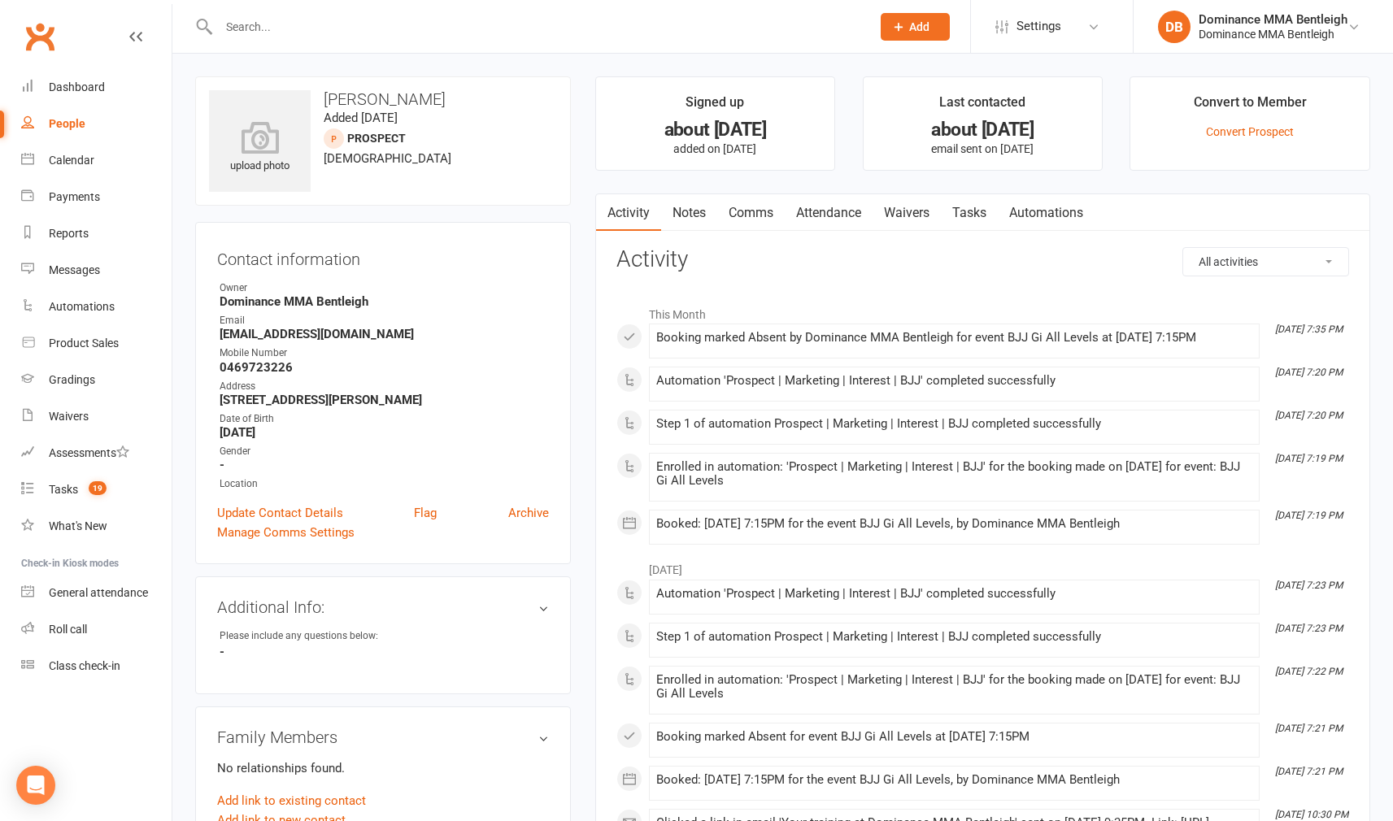
drag, startPoint x: 982, startPoint y: 220, endPoint x: 991, endPoint y: 240, distance: 21.5
click at [982, 220] on link "Tasks" at bounding box center [969, 212] width 57 height 37
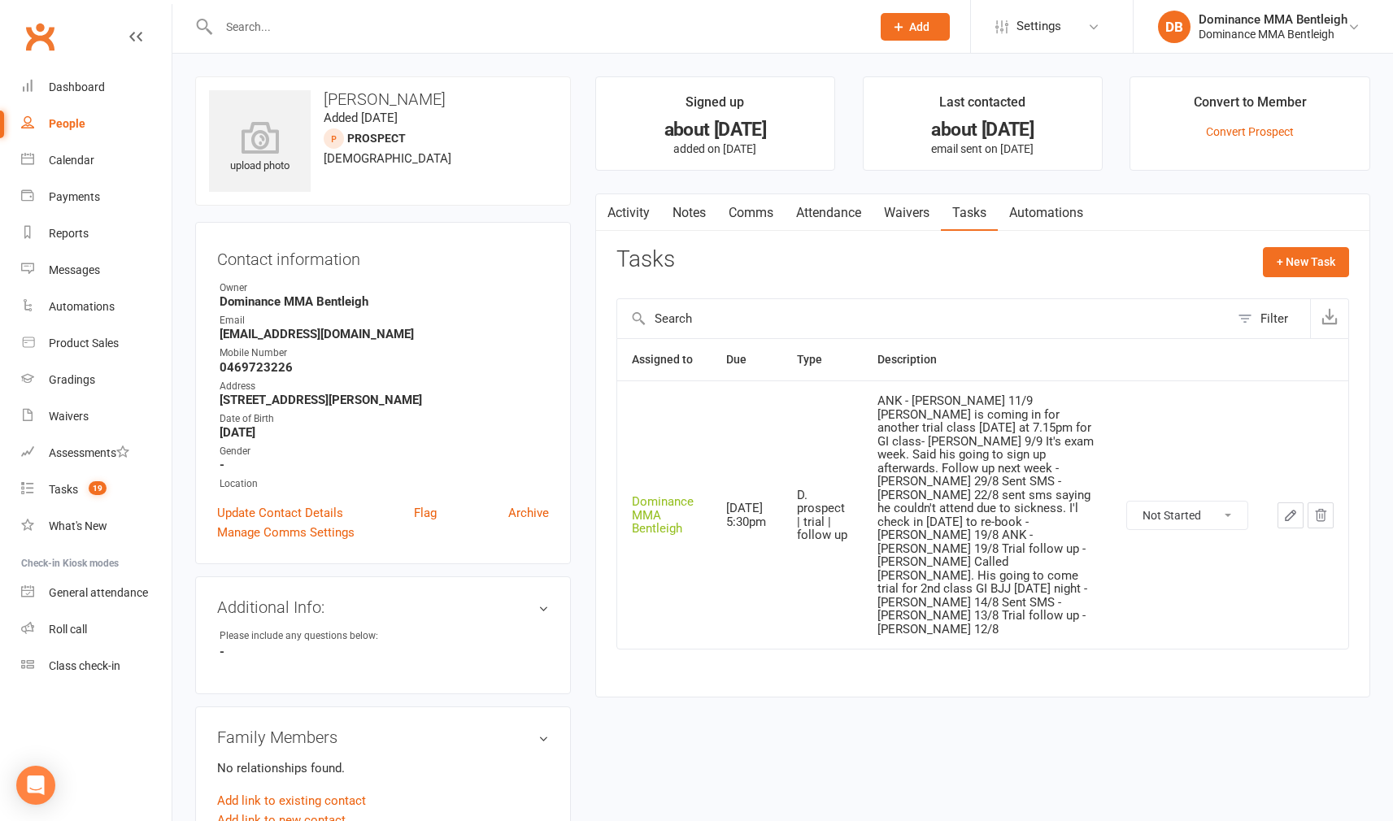
scroll to position [2, 0]
click at [237, 24] on input "text" at bounding box center [536, 26] width 645 height 23
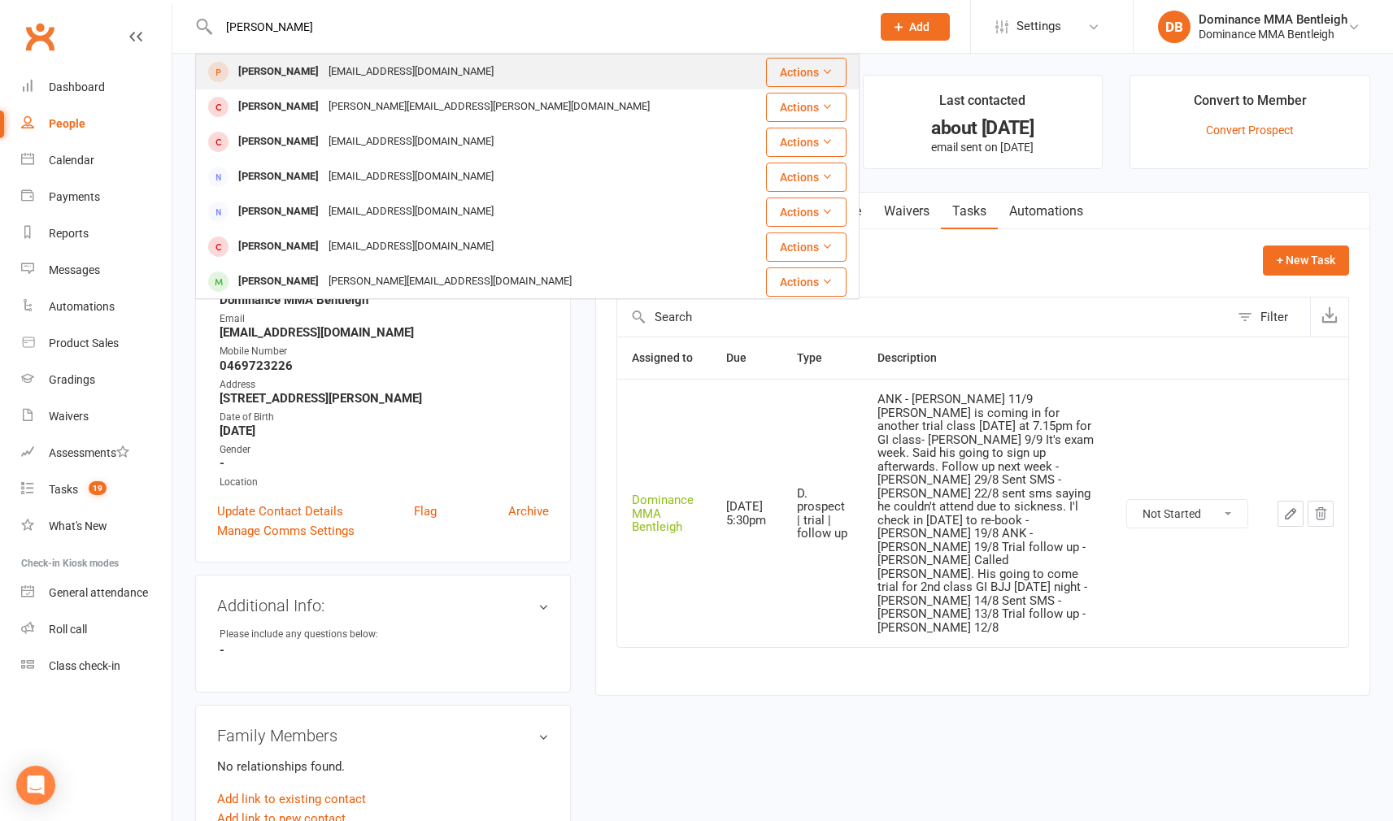
type input "[PERSON_NAME]"
click at [372, 76] on div "[EMAIL_ADDRESS][DOMAIN_NAME]" at bounding box center [411, 72] width 175 height 24
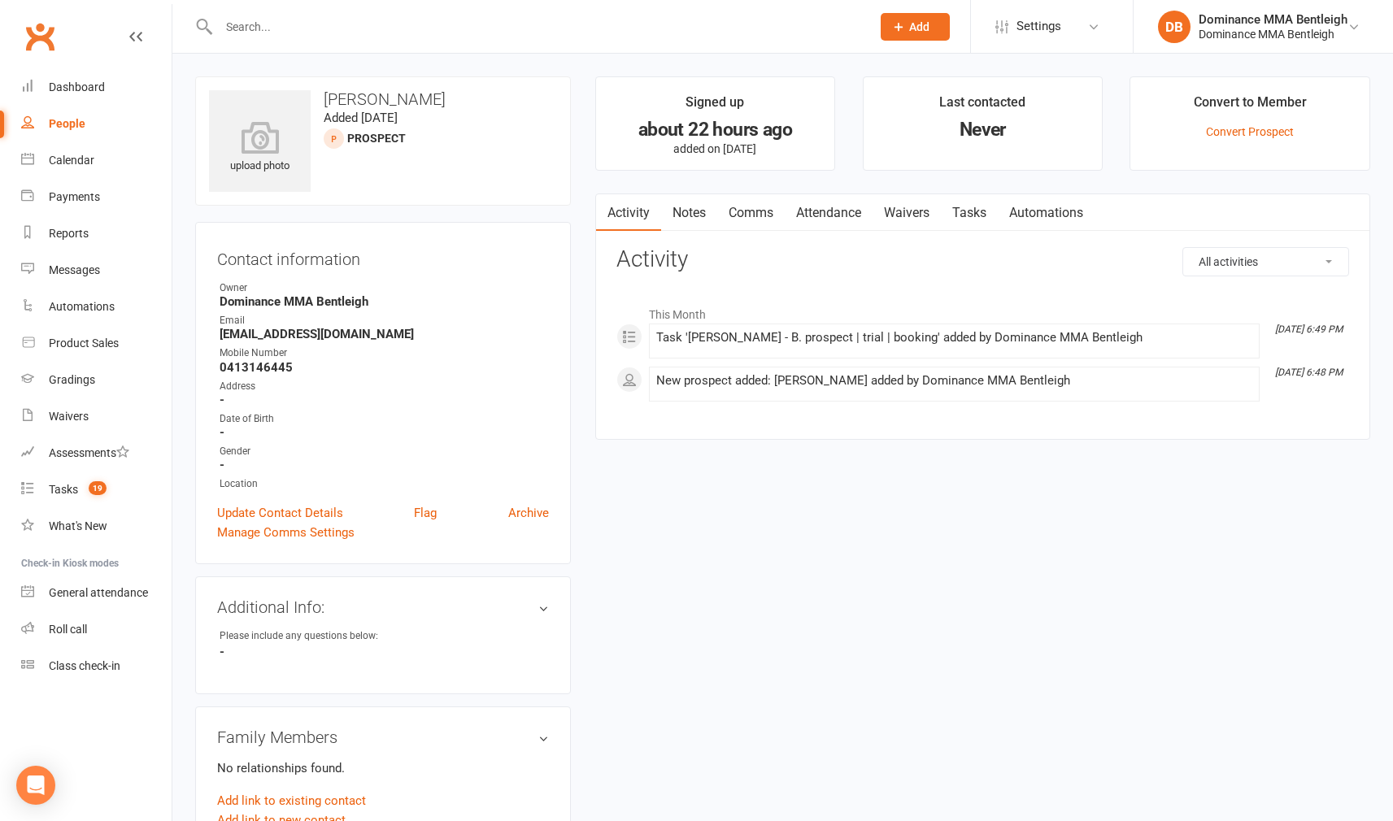
click at [957, 206] on link "Tasks" at bounding box center [969, 212] width 57 height 37
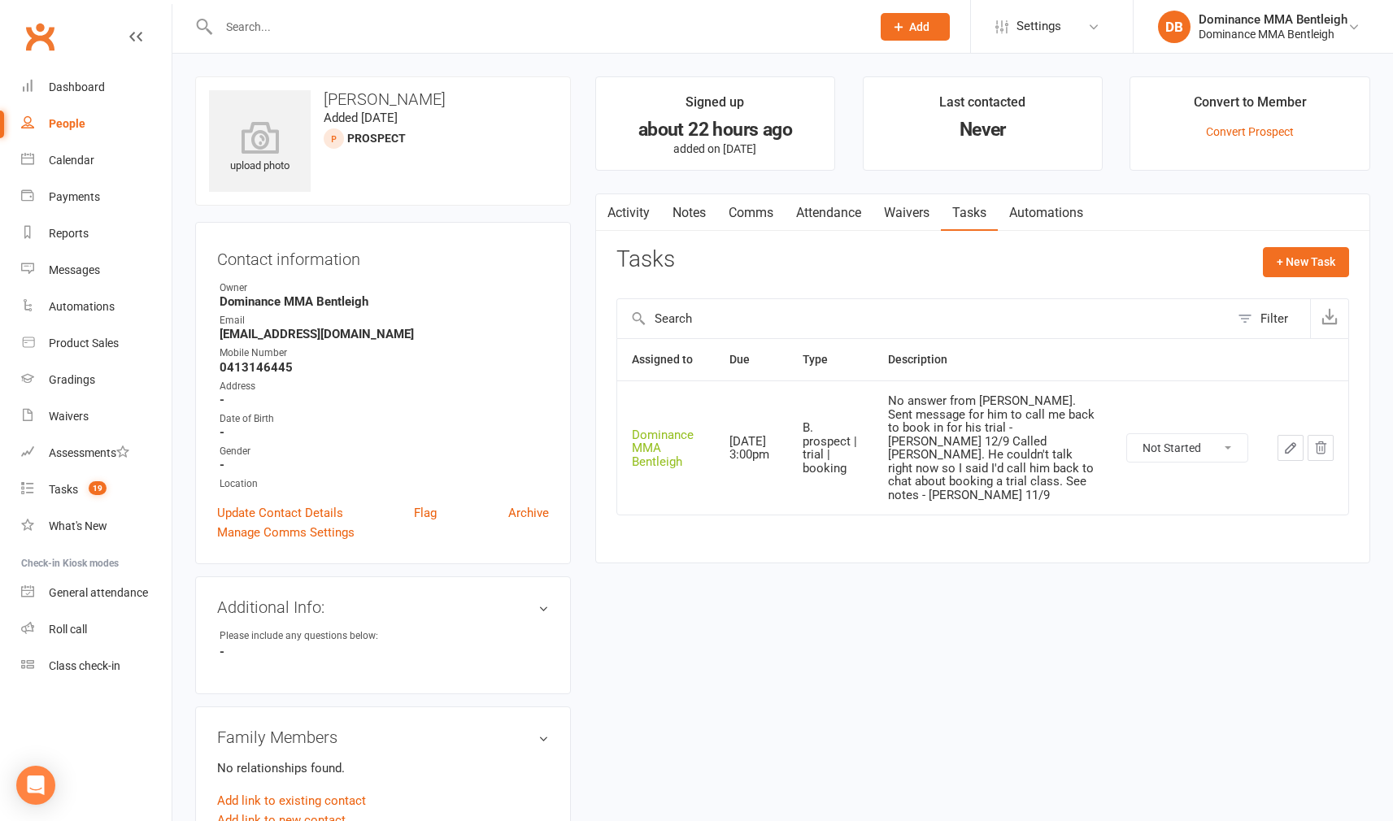
click at [1298, 435] on button "button" at bounding box center [1290, 448] width 26 height 26
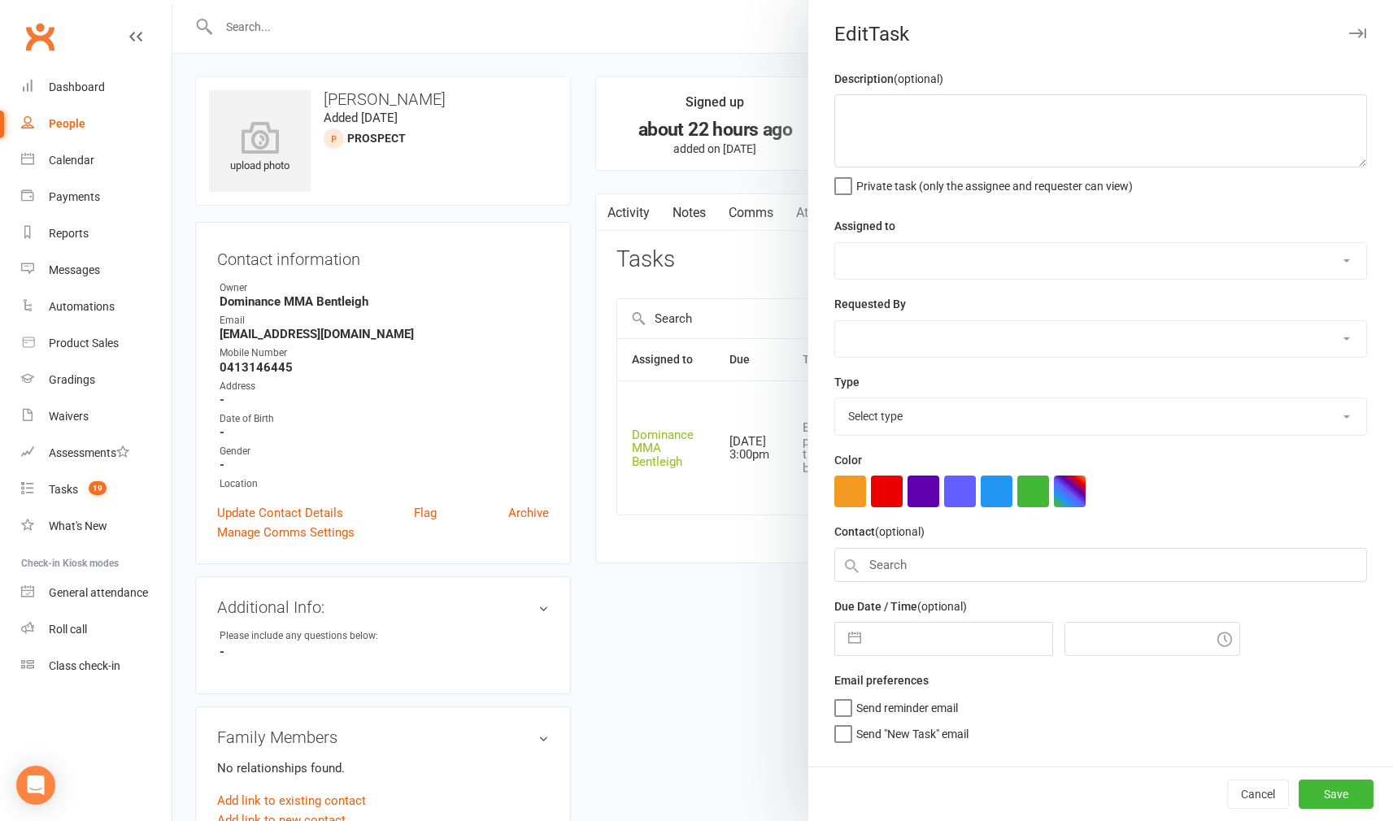
type textarea "No answer from [PERSON_NAME]. Sent message for him to call me back to book in f…"
select select "24839"
type input "[DATE]"
type input "3:00pm"
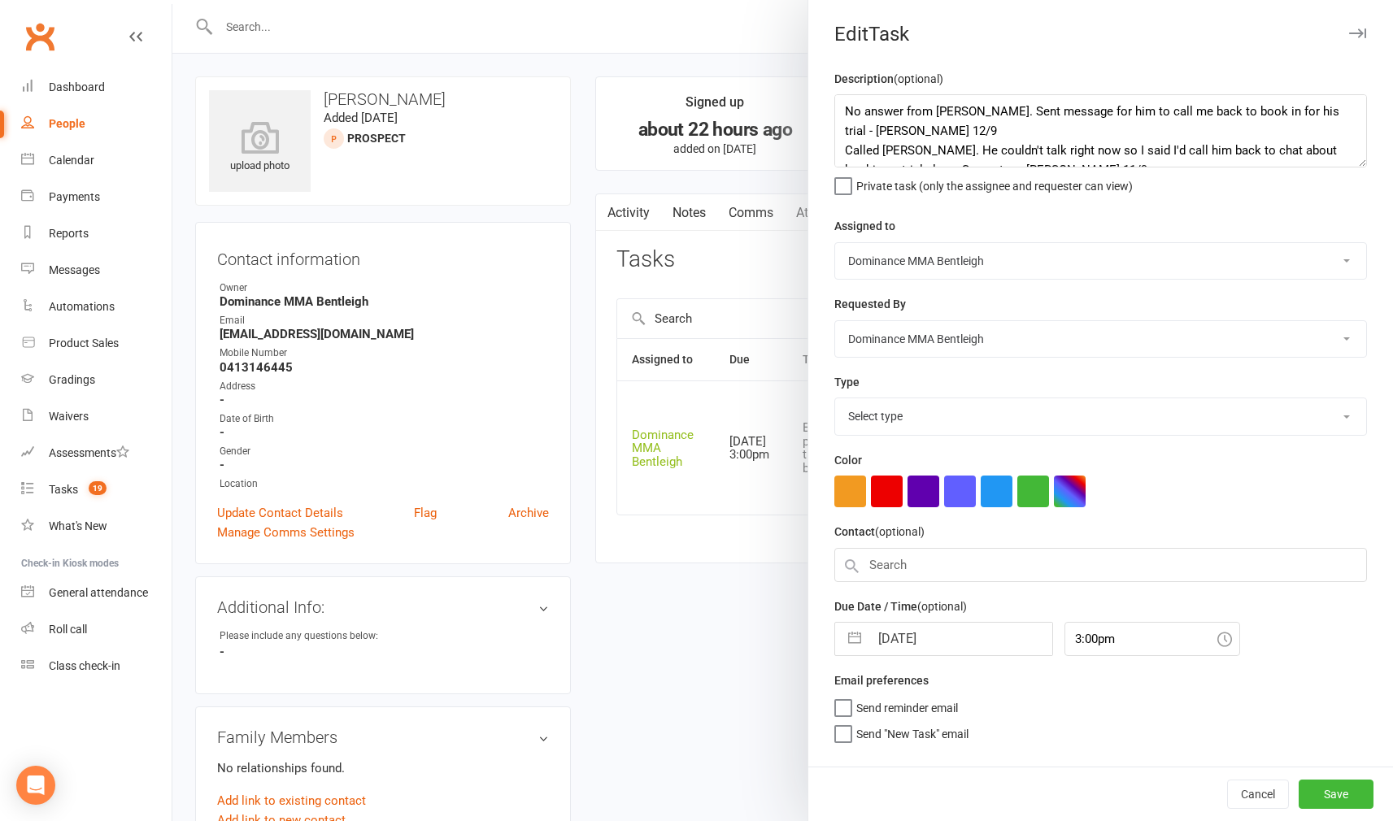
select select "13655"
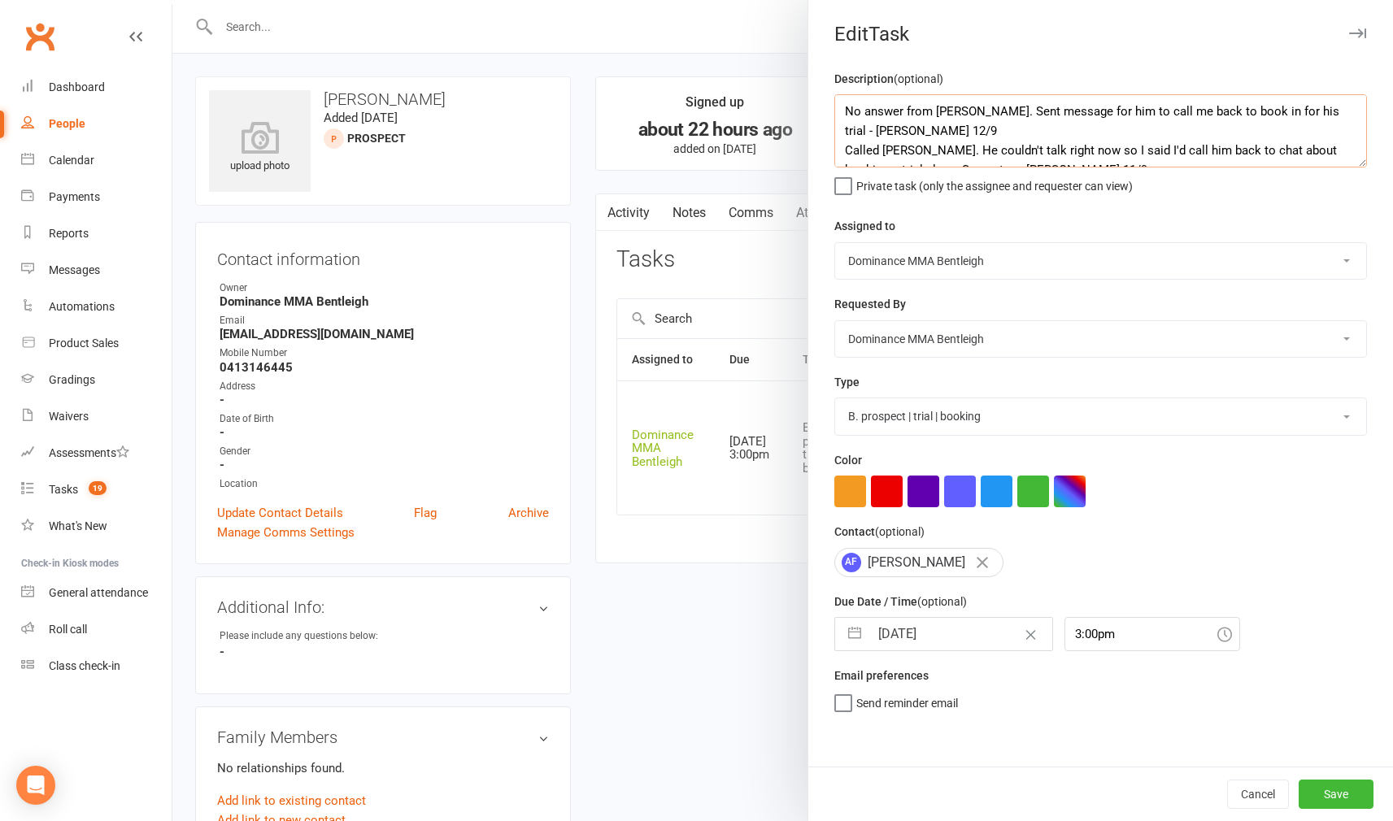
drag, startPoint x: 838, startPoint y: 108, endPoint x: 854, endPoint y: 105, distance: 15.8
click at [838, 108] on textarea "No answer from [PERSON_NAME]. Sent message for him to call me back to book in f…" at bounding box center [1100, 130] width 532 height 73
click at [865, 102] on textarea "No answer from [PERSON_NAME]. Sent message for him to call me back to book in f…" at bounding box center [1100, 130] width 532 height 73
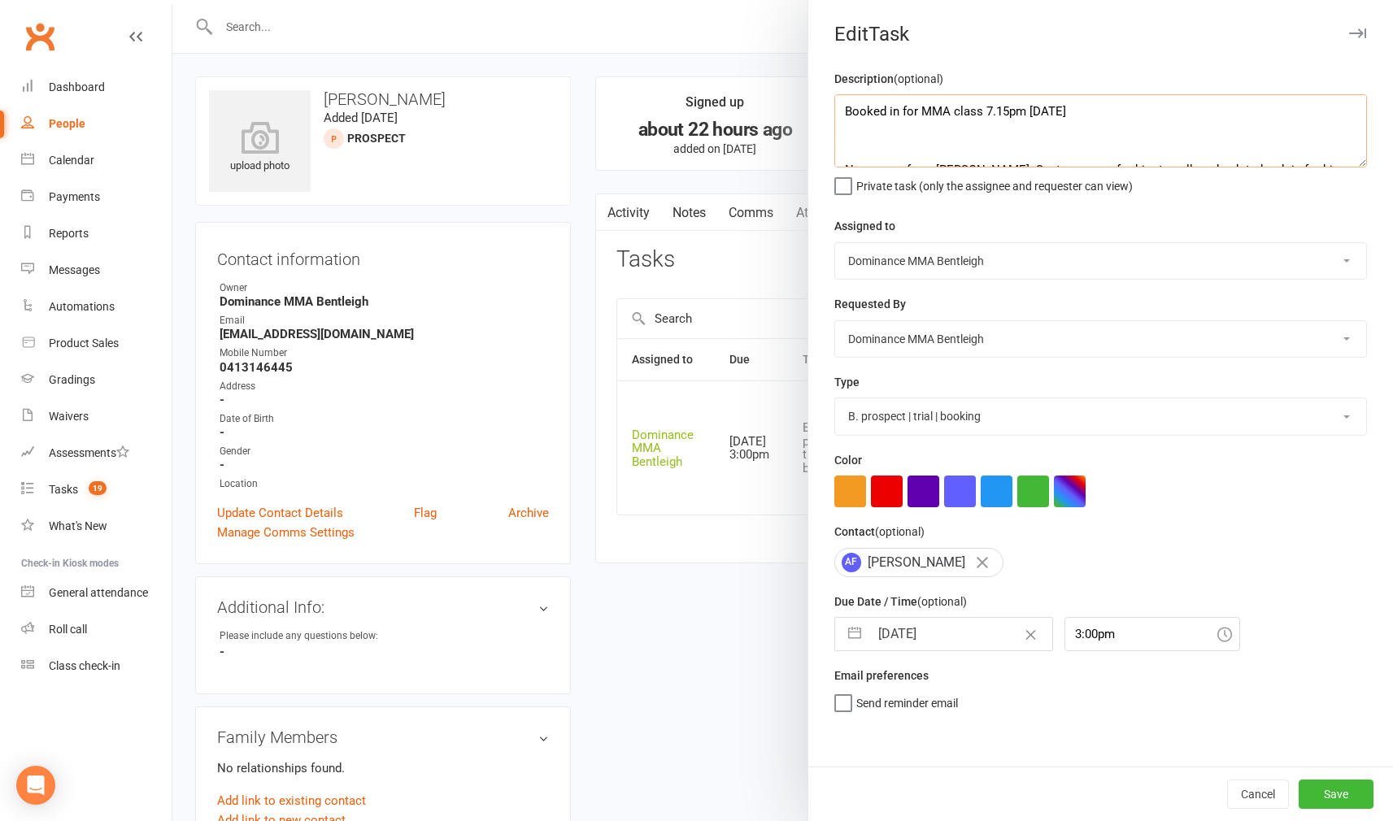
drag, startPoint x: 1086, startPoint y: 105, endPoint x: 1115, endPoint y: 103, distance: 28.5
click at [1087, 105] on textarea "Booked in for MMA class 7.15pm [DATE] No answer from [PERSON_NAME]. Sent messag…" at bounding box center [1100, 130] width 532 height 73
click at [847, 107] on textarea "Booked in for MMA class 7.15pm [DATE] - [PERSON_NAME] 12/9 No answer from [PERS…" at bounding box center [1100, 130] width 532 height 73
click at [911, 91] on div "Description (optional) Booked in for MMA class 7.15pm [DATE] - [PERSON_NAME] 12…" at bounding box center [1100, 131] width 532 height 124
click at [951, 102] on textarea "Booked in for MMA class 7.15pm [DATE] - [PERSON_NAME] 12/9 No answer from [PERS…" at bounding box center [1100, 130] width 532 height 73
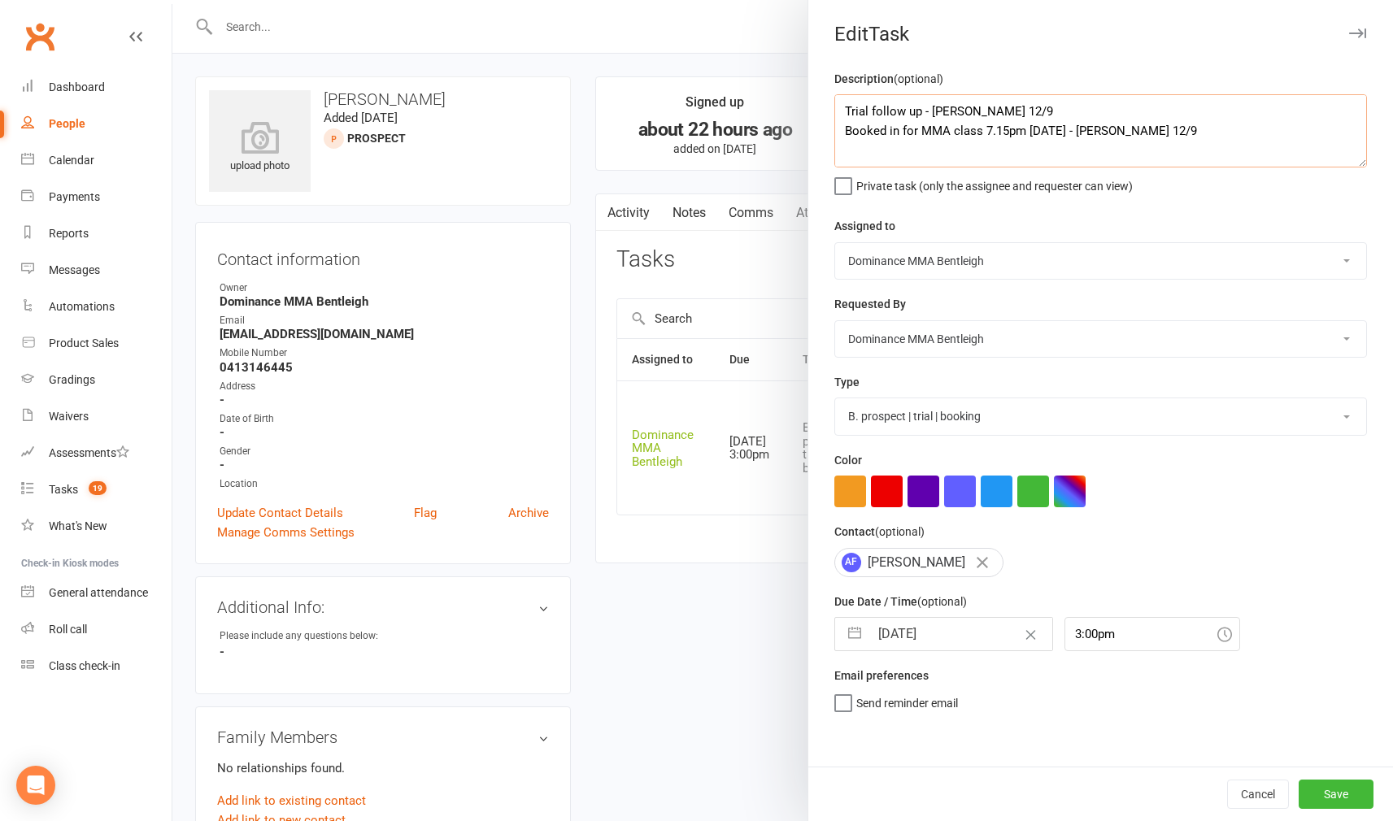
type textarea "Trial follow up - [PERSON_NAME] 12/9 Booked in for MMA class 7.15pm [DATE] - [P…"
select select "13787"
select select "7"
select select "2025"
select select "8"
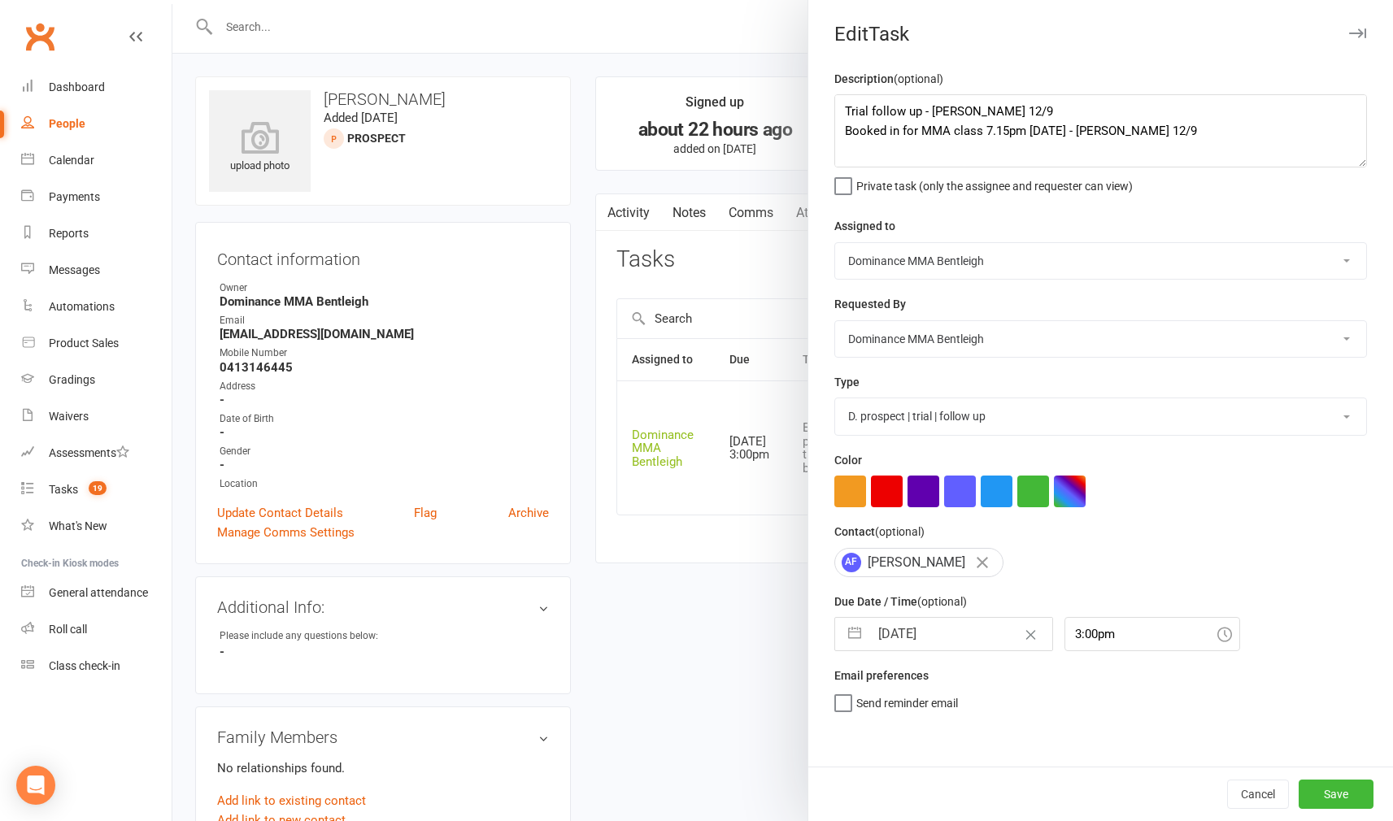
select select "2025"
select select "9"
select select "2025"
click at [956, 635] on input "[DATE]" at bounding box center [960, 634] width 183 height 33
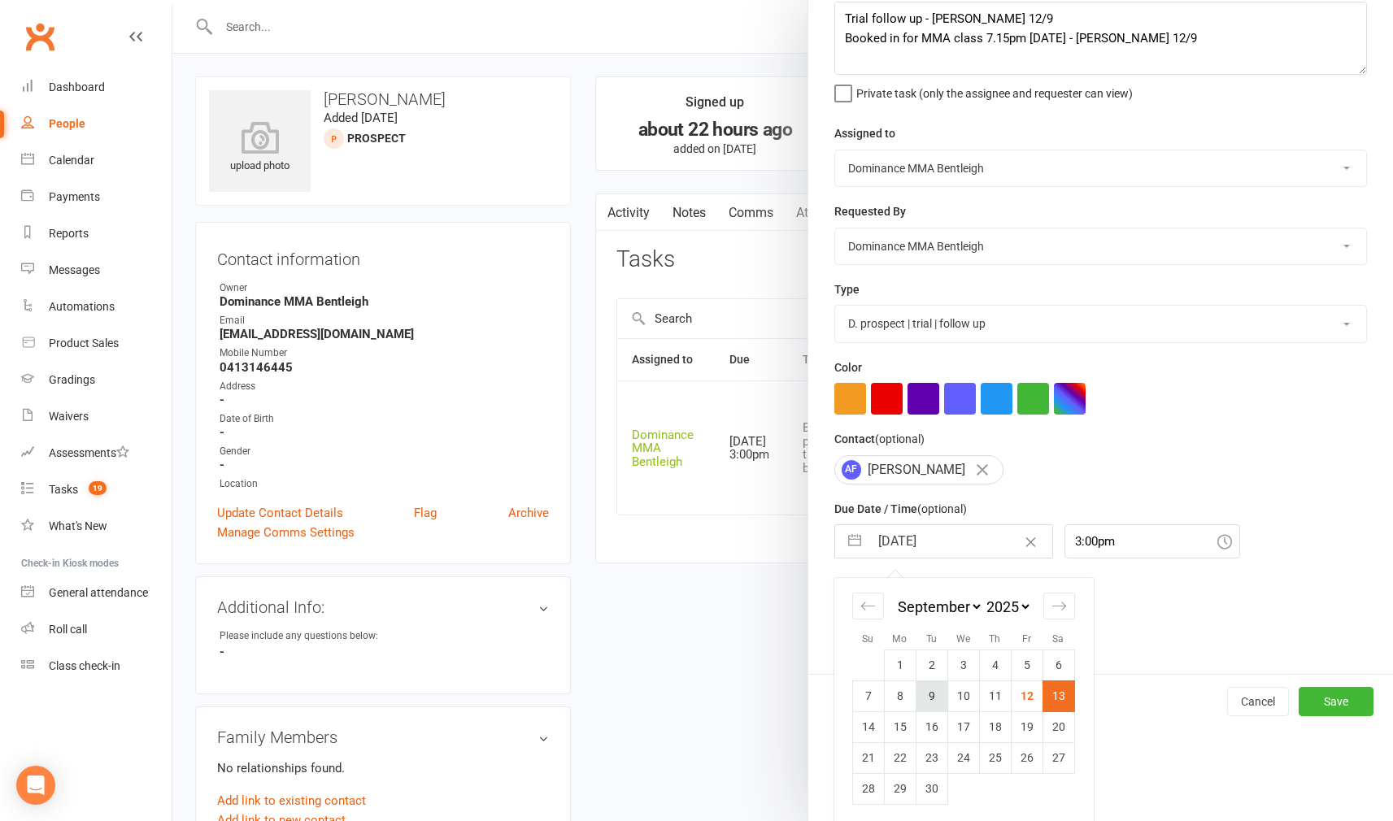
scroll to position [92, 0]
click at [903, 723] on td "15" at bounding box center [900, 727] width 32 height 31
type input "[DATE]"
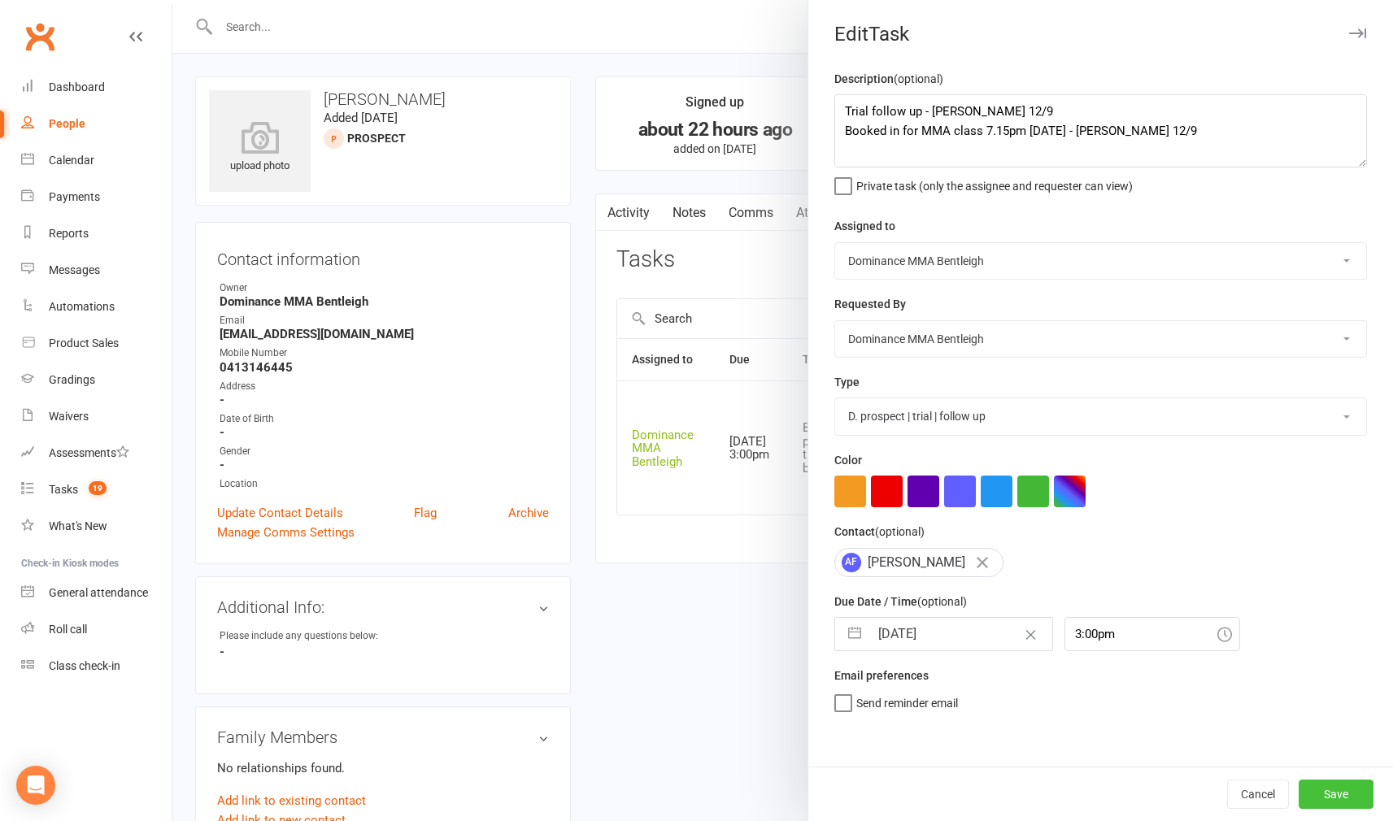
click at [1332, 790] on button "Save" at bounding box center [1335, 794] width 75 height 29
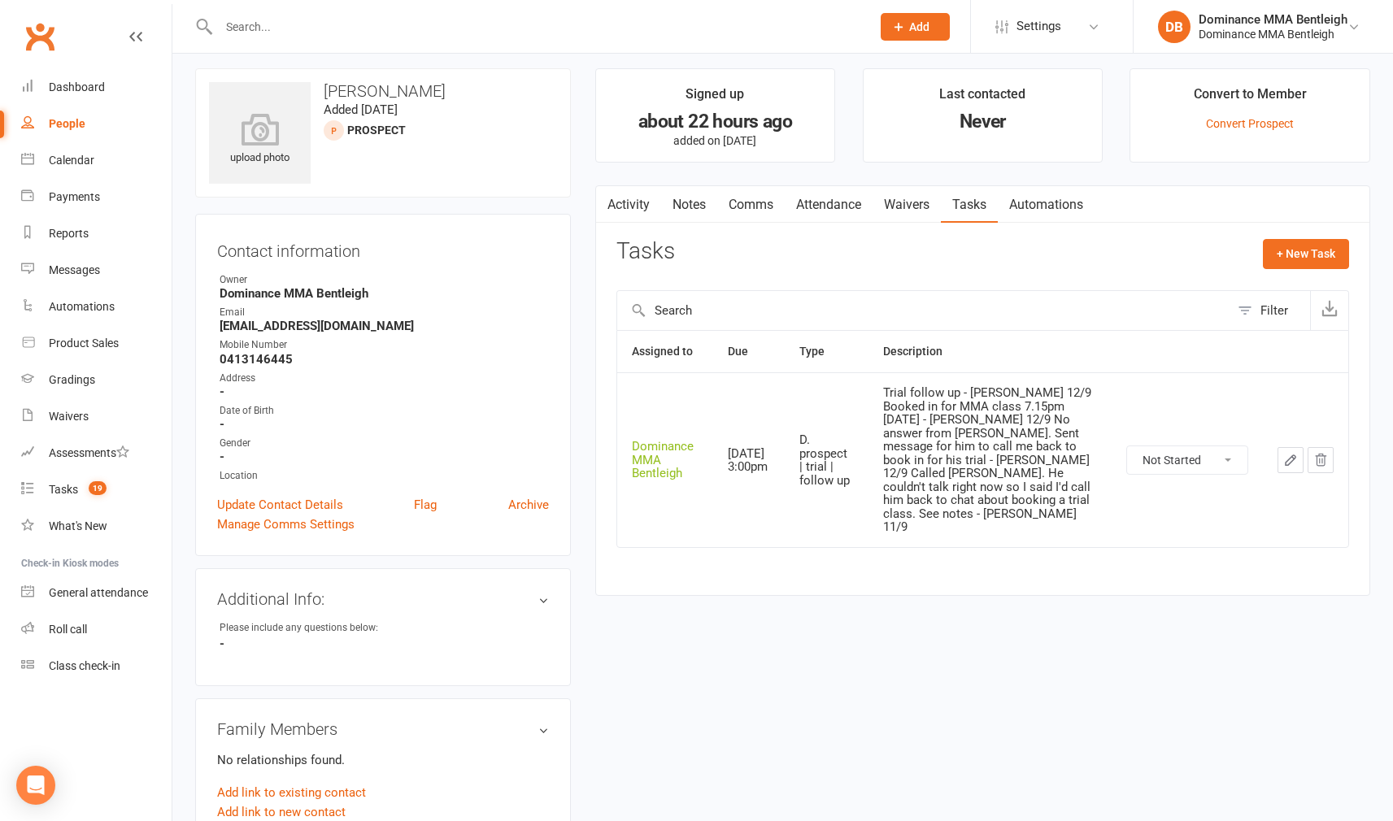
scroll to position [9, 0]
drag, startPoint x: 698, startPoint y: 225, endPoint x: 692, endPoint y: 219, distance: 9.2
click at [699, 224] on div "Activity Notes Comms Attendance Waivers Tasks Automations Tasks + New Task Filt…" at bounding box center [982, 390] width 775 height 411
click at [688, 211] on link "Notes" at bounding box center [689, 203] width 56 height 37
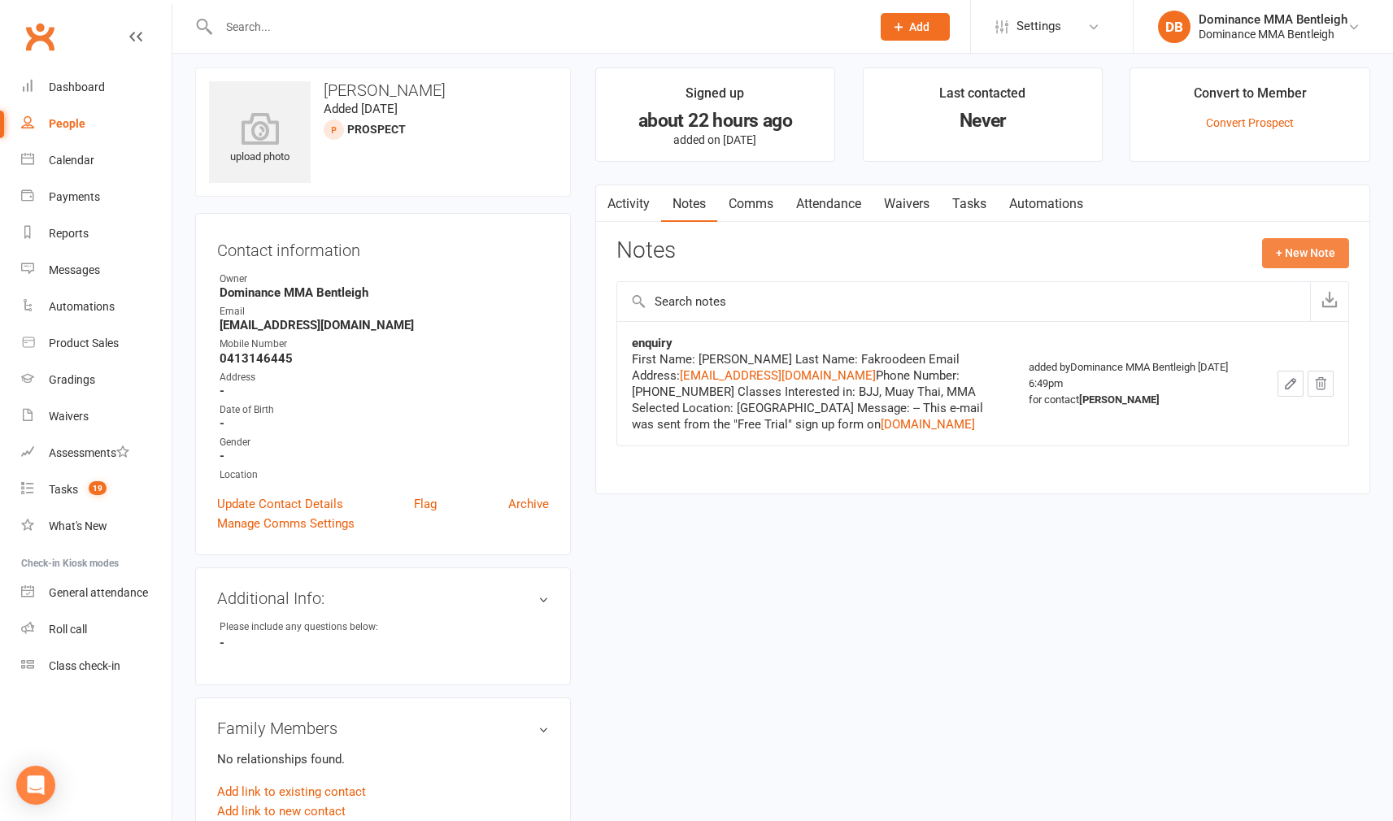
click at [1324, 245] on button "+ New Note" at bounding box center [1305, 252] width 87 height 29
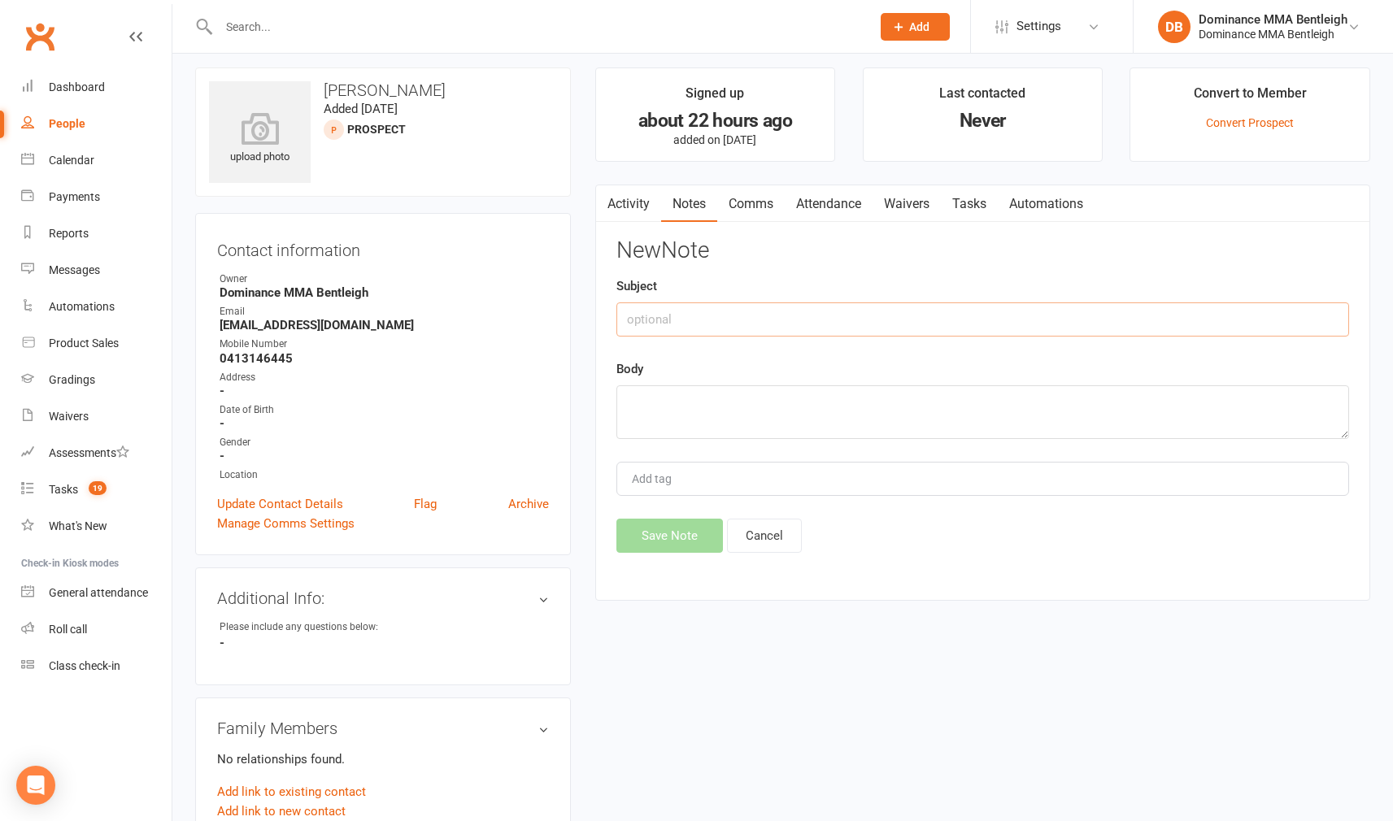
click at [916, 308] on input "text" at bounding box center [982, 319] width 732 height 34
type input "ISC"
click at [824, 395] on textarea at bounding box center [982, 412] width 732 height 54
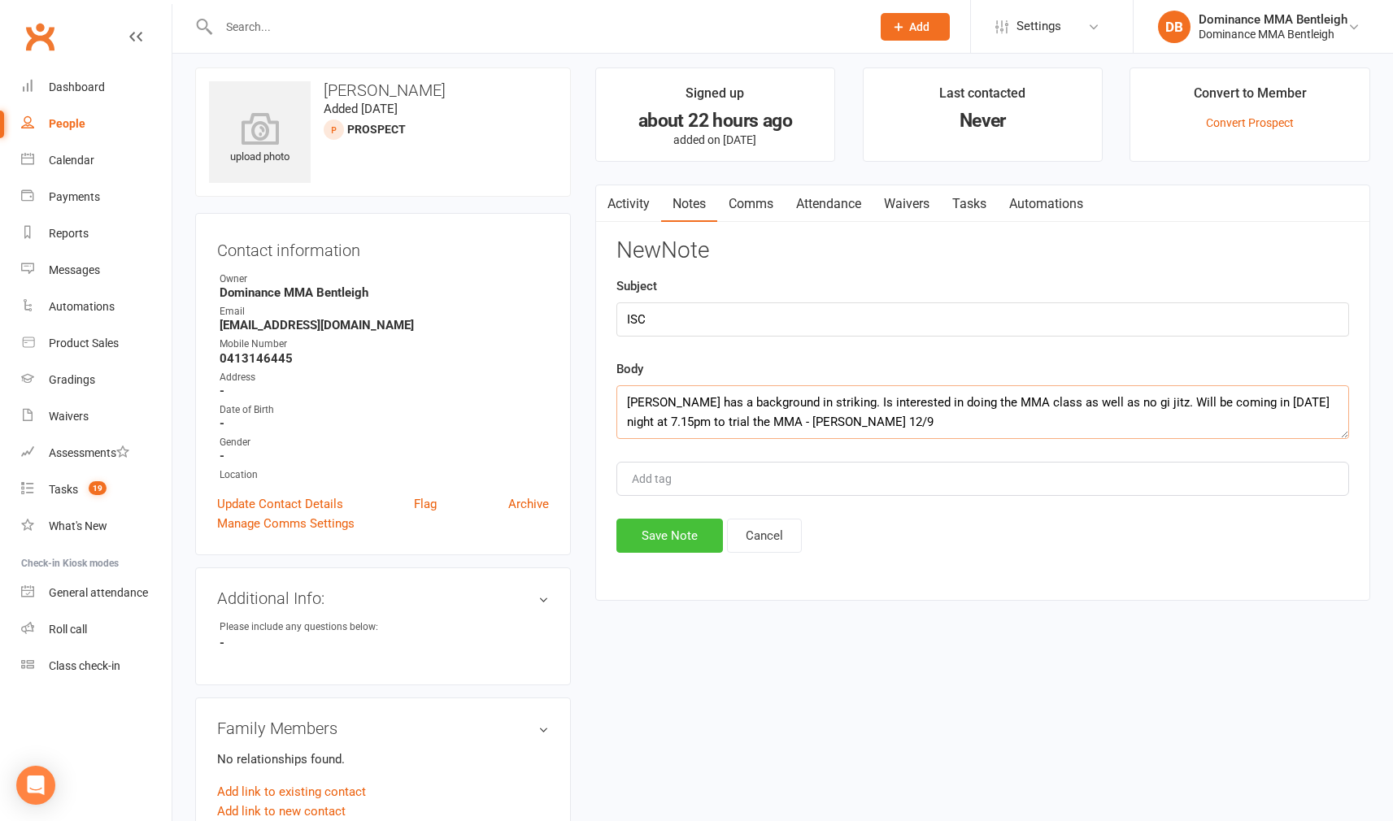
type textarea "[PERSON_NAME] has a background in striking. Is interested in doing the MMA clas…"
click at [667, 529] on button "Save Note" at bounding box center [669, 536] width 106 height 34
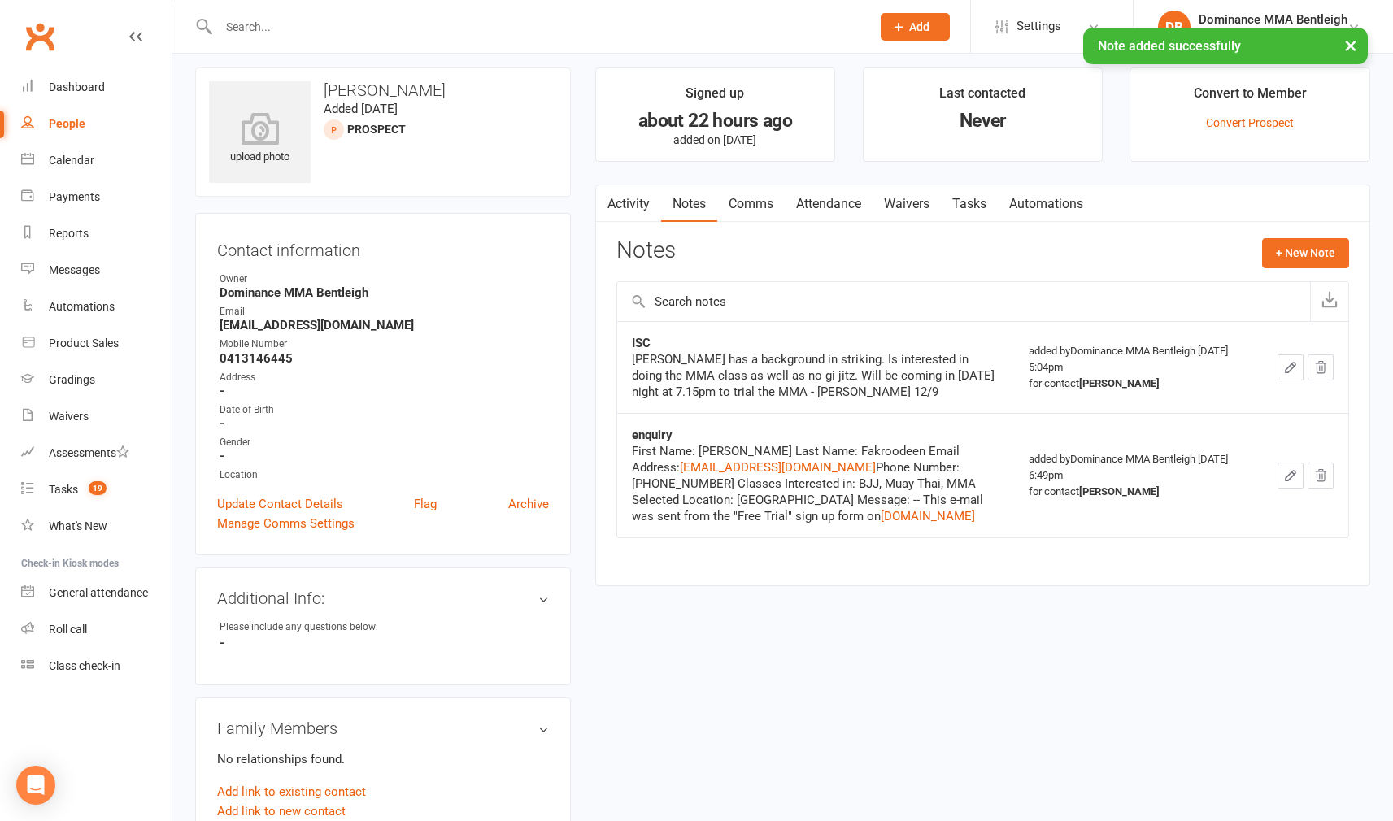
click at [860, 215] on link "Attendance" at bounding box center [828, 203] width 88 height 37
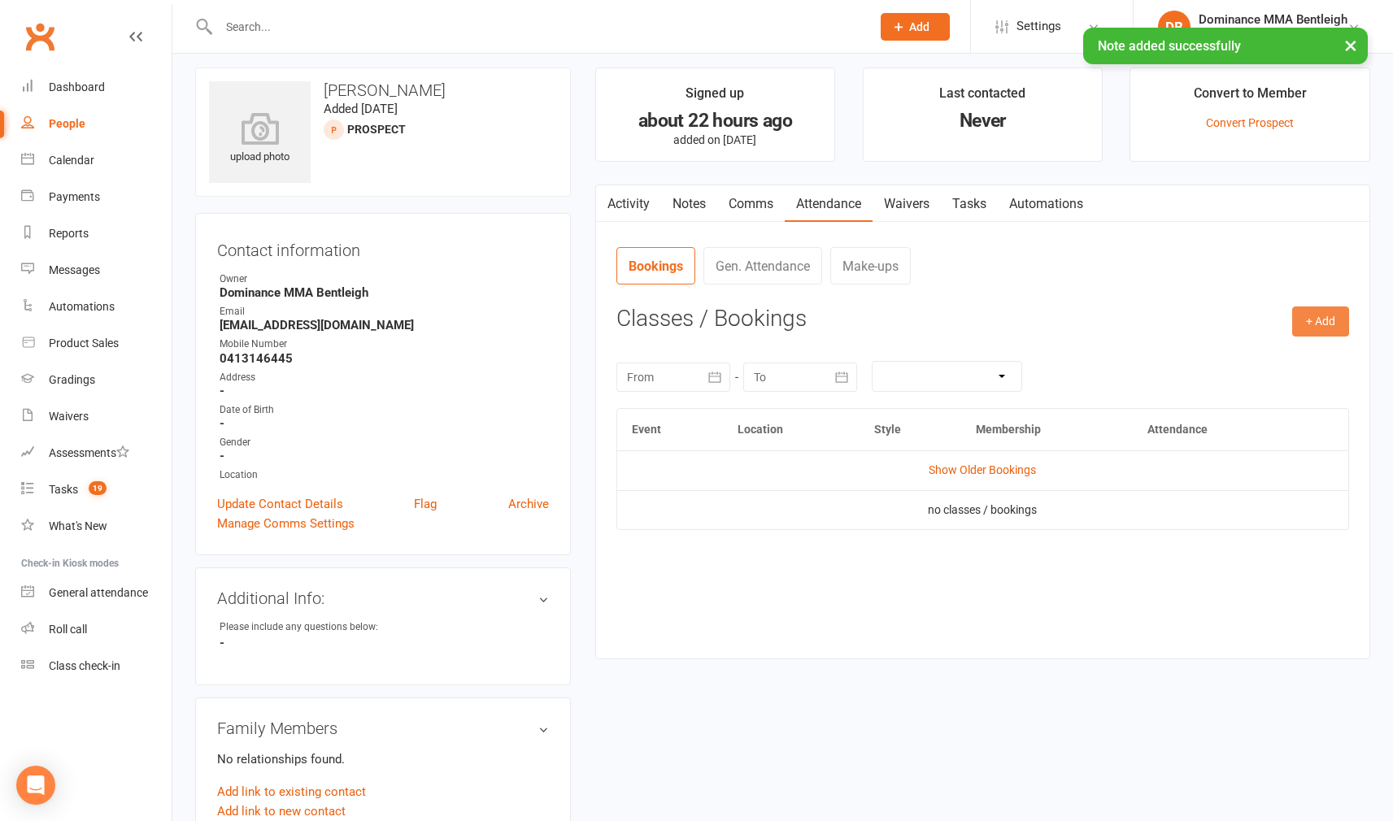
click at [1326, 332] on button "+ Add" at bounding box center [1320, 320] width 57 height 29
click at [1285, 356] on link "Book Event" at bounding box center [1267, 358] width 161 height 33
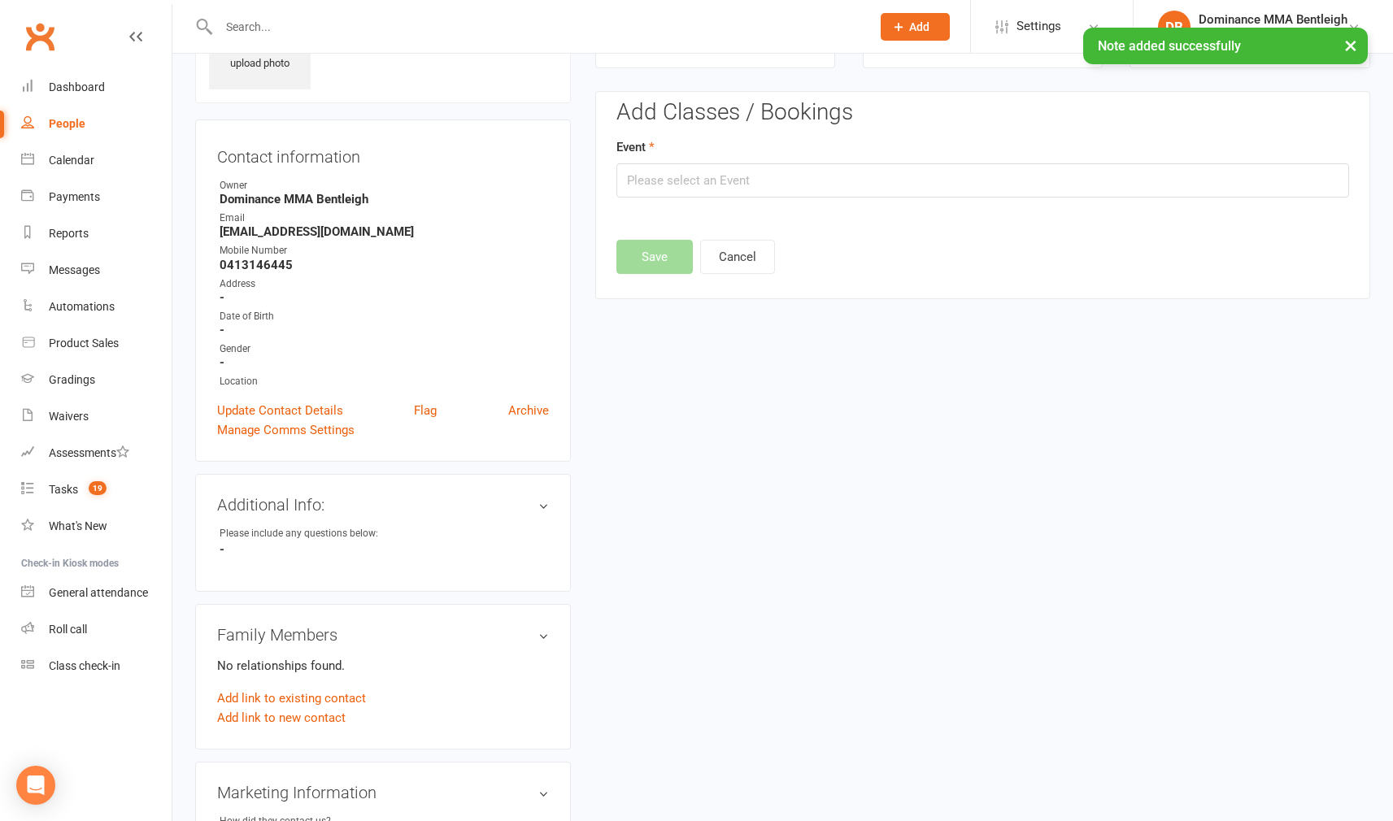
scroll to position [111, 0]
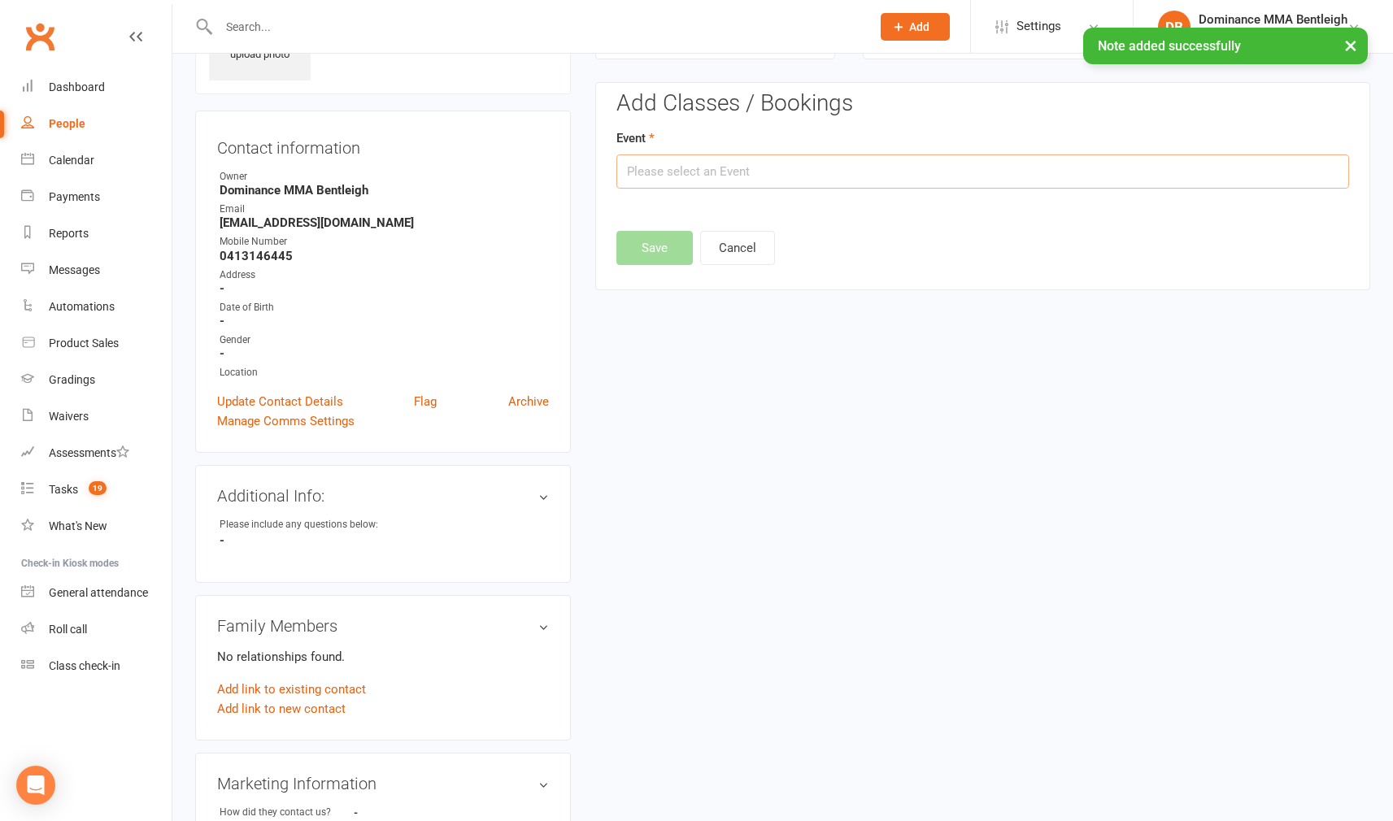
click at [1161, 168] on input "text" at bounding box center [982, 171] width 732 height 34
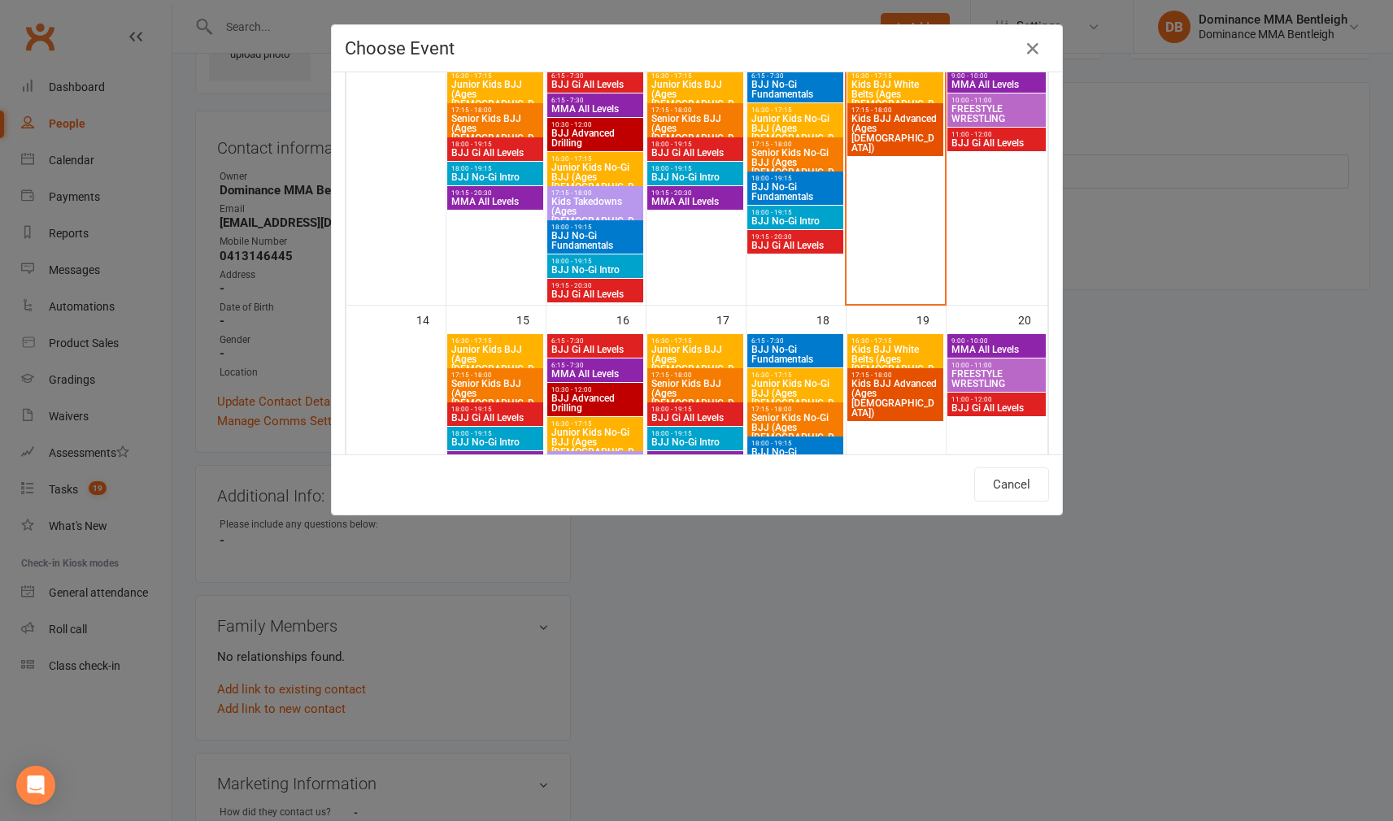
scroll to position [541, 0]
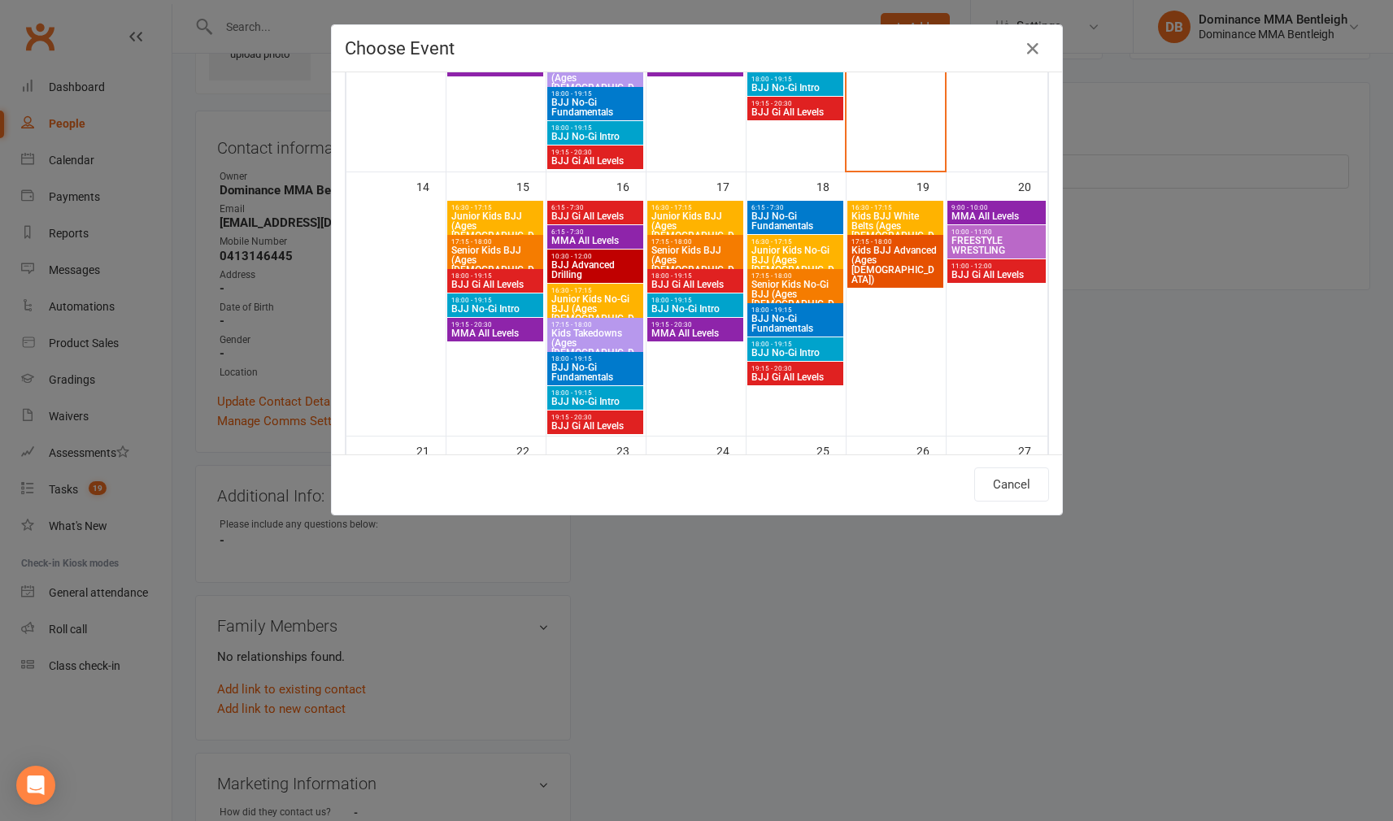
click at [523, 334] on span "MMA All Levels" at bounding box center [494, 333] width 89 height 10
type input "MMA All Levels - [DATE] 7:15:00 PM"
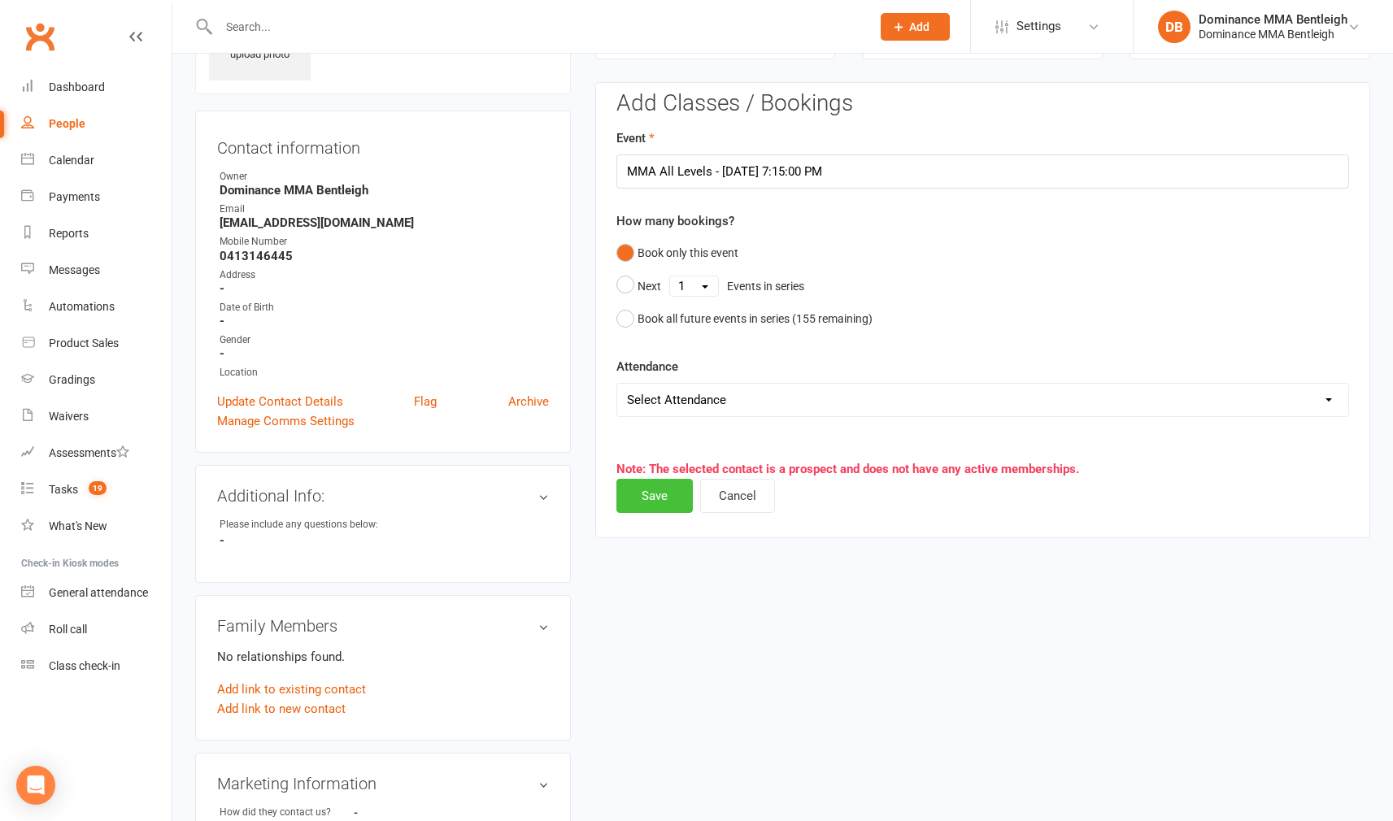
click at [670, 499] on button "Save" at bounding box center [654, 496] width 76 height 34
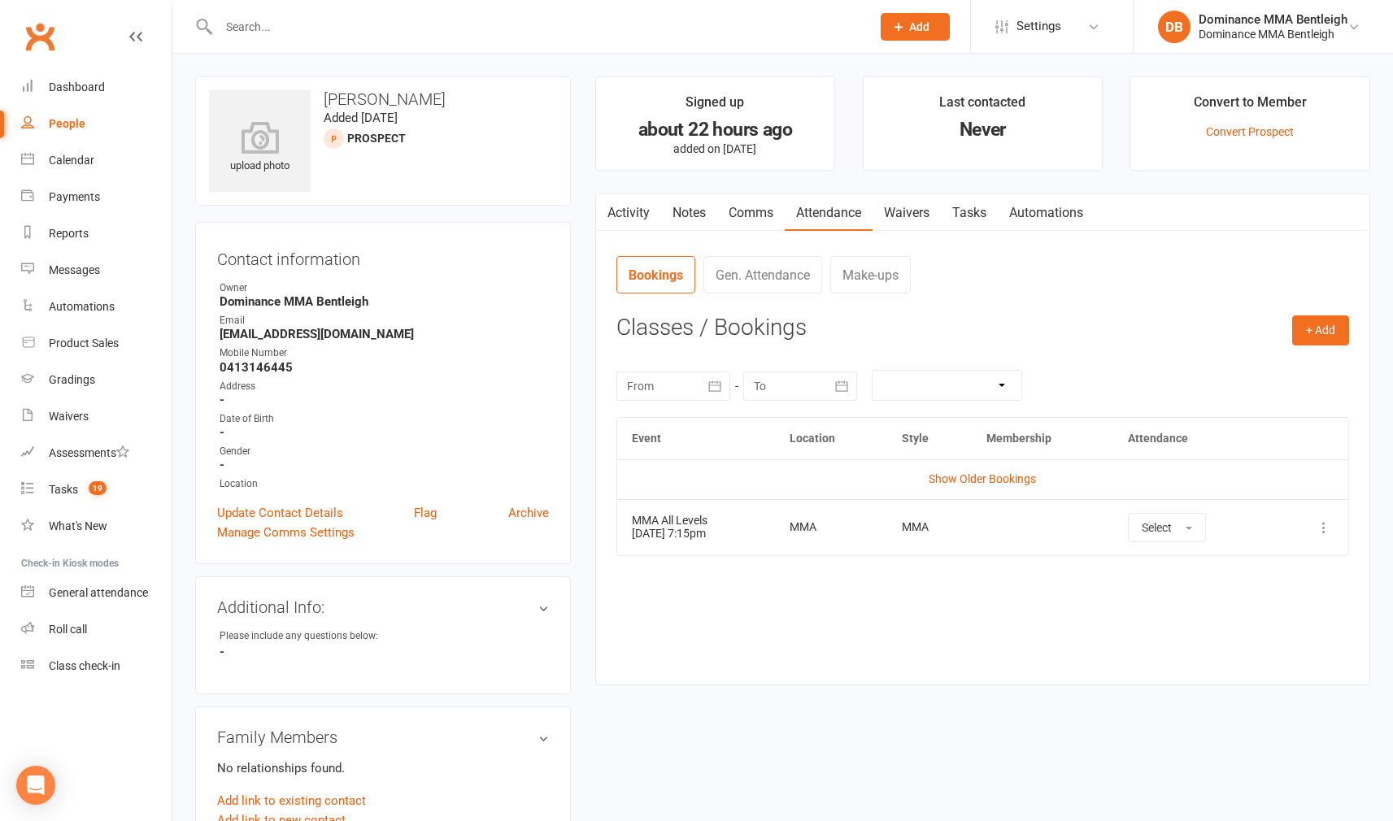
scroll to position [0, 0]
click at [950, 208] on link "Tasks" at bounding box center [969, 212] width 57 height 37
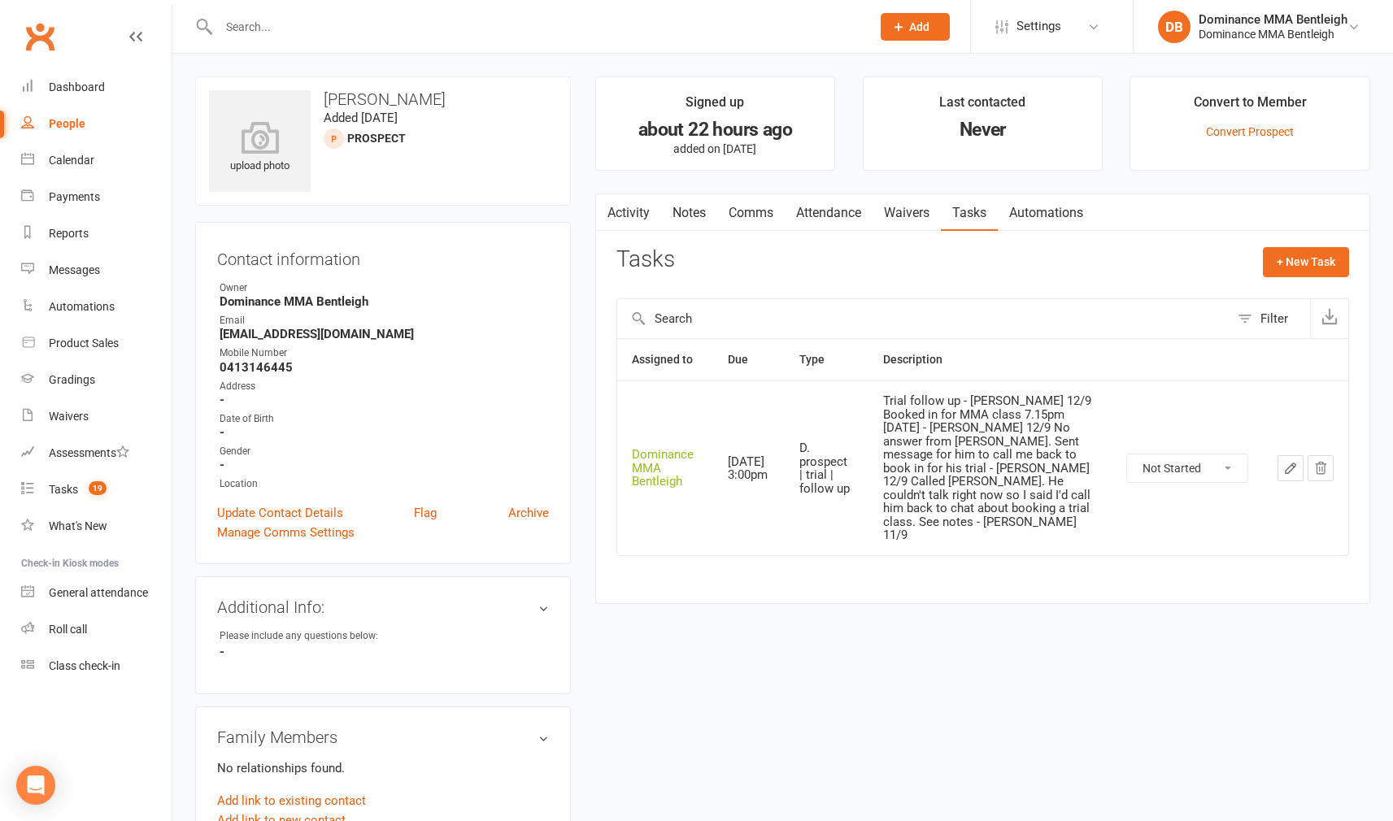
drag, startPoint x: 894, startPoint y: 206, endPoint x: 904, endPoint y: 216, distance: 13.8
click at [902, 209] on link "Waivers" at bounding box center [906, 212] width 68 height 37
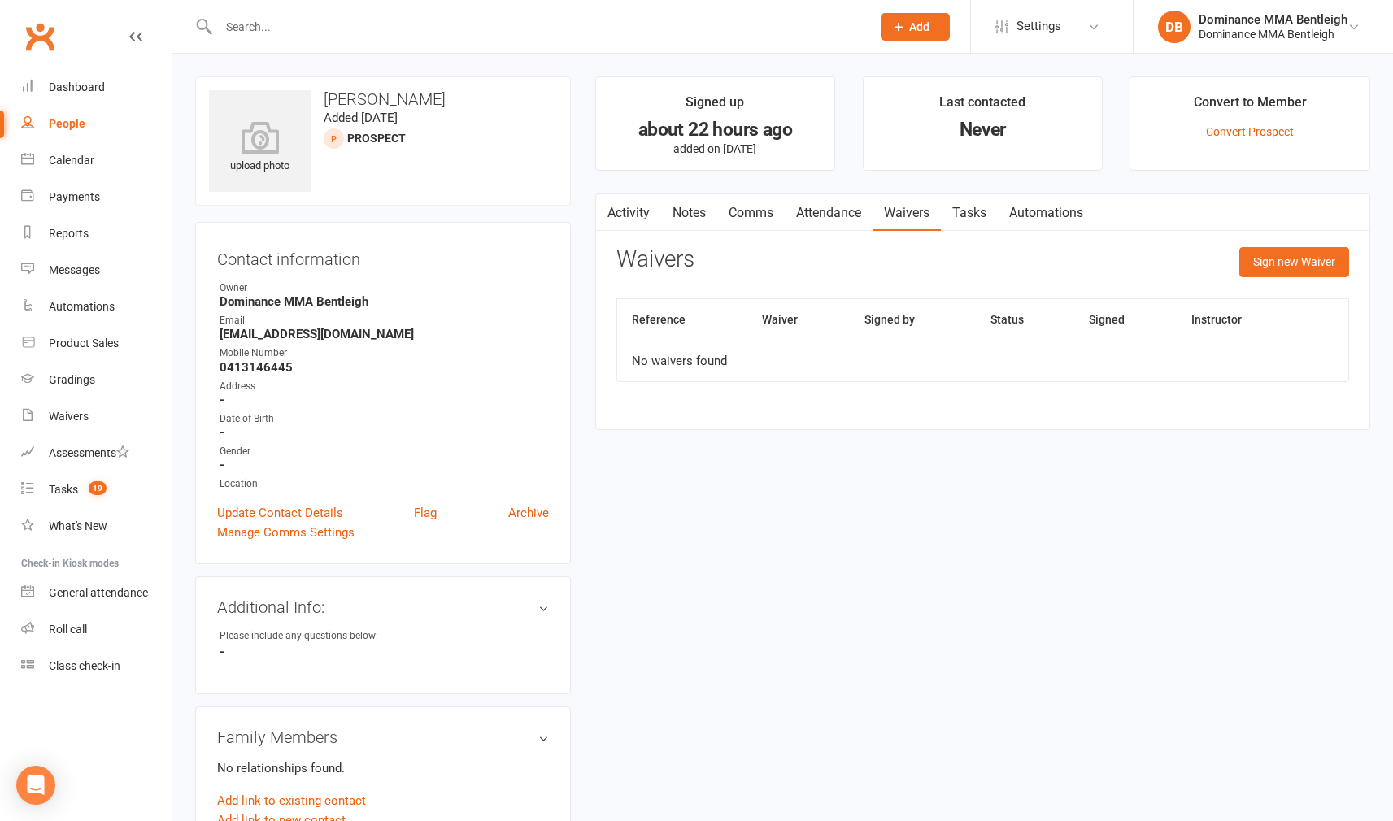
click at [1262, 269] on button "Sign new Waiver" at bounding box center [1294, 261] width 110 height 29
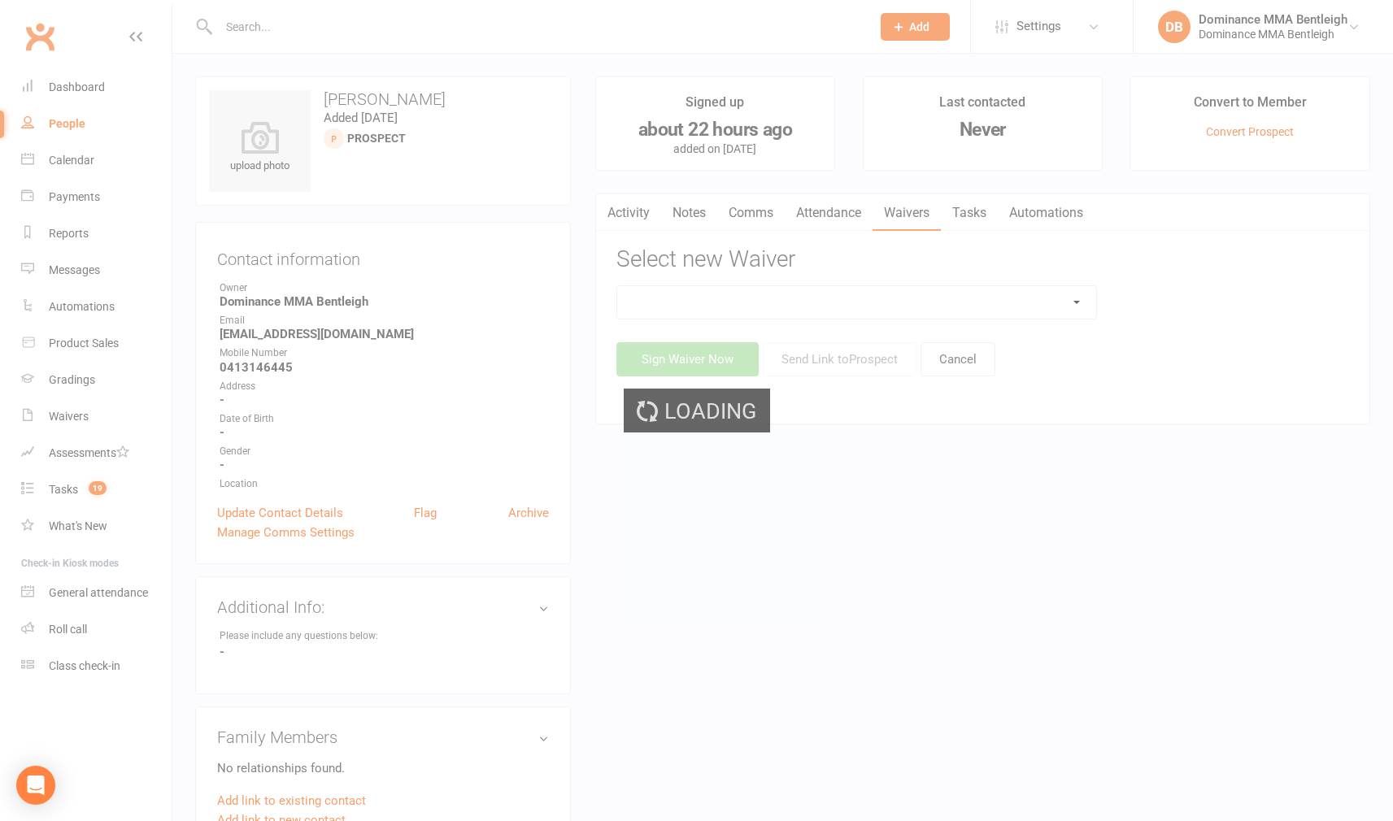
click at [1035, 299] on div "Loading" at bounding box center [696, 410] width 1393 height 821
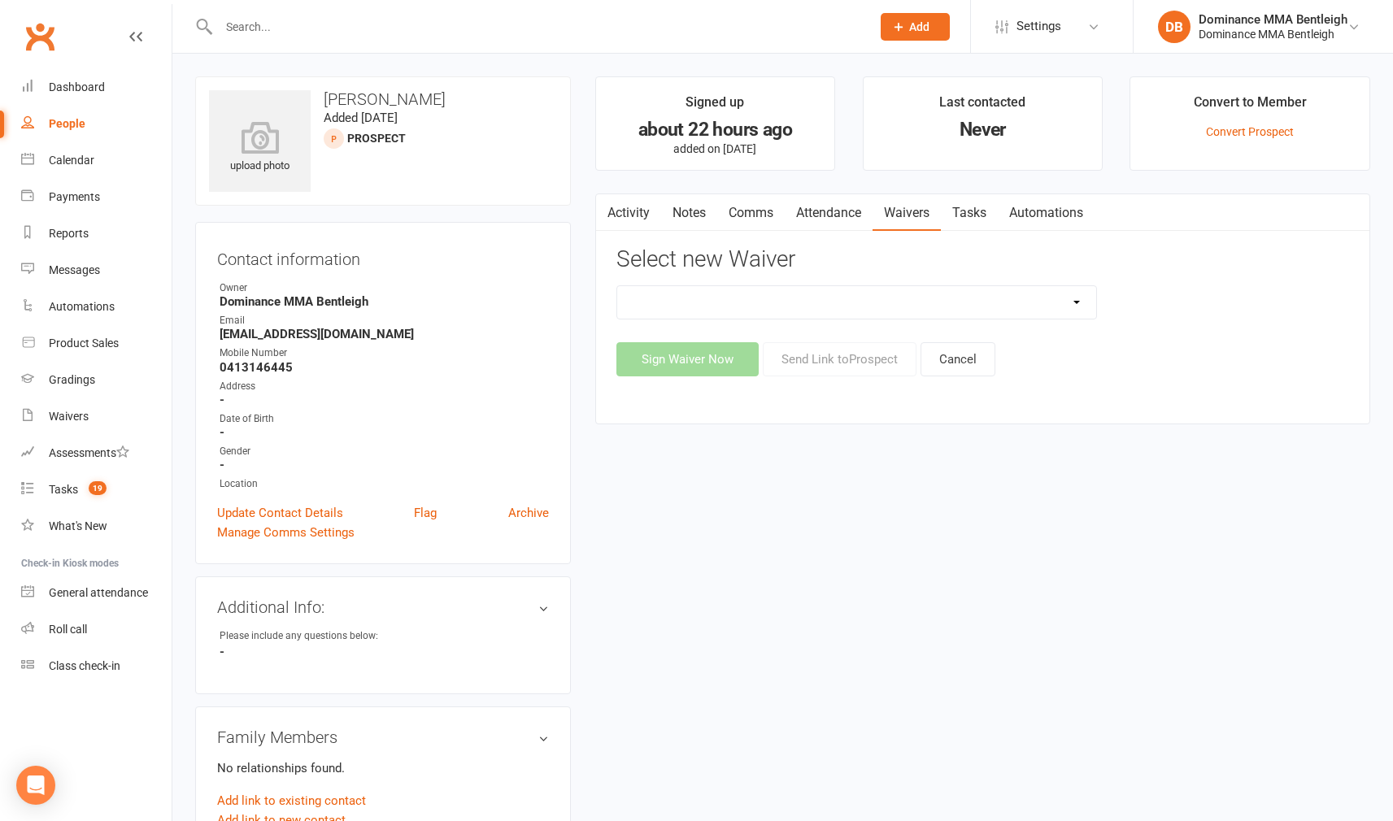
select select "1931"
click at [851, 364] on button "Send Link to [GEOGRAPHIC_DATA]" at bounding box center [840, 359] width 154 height 34
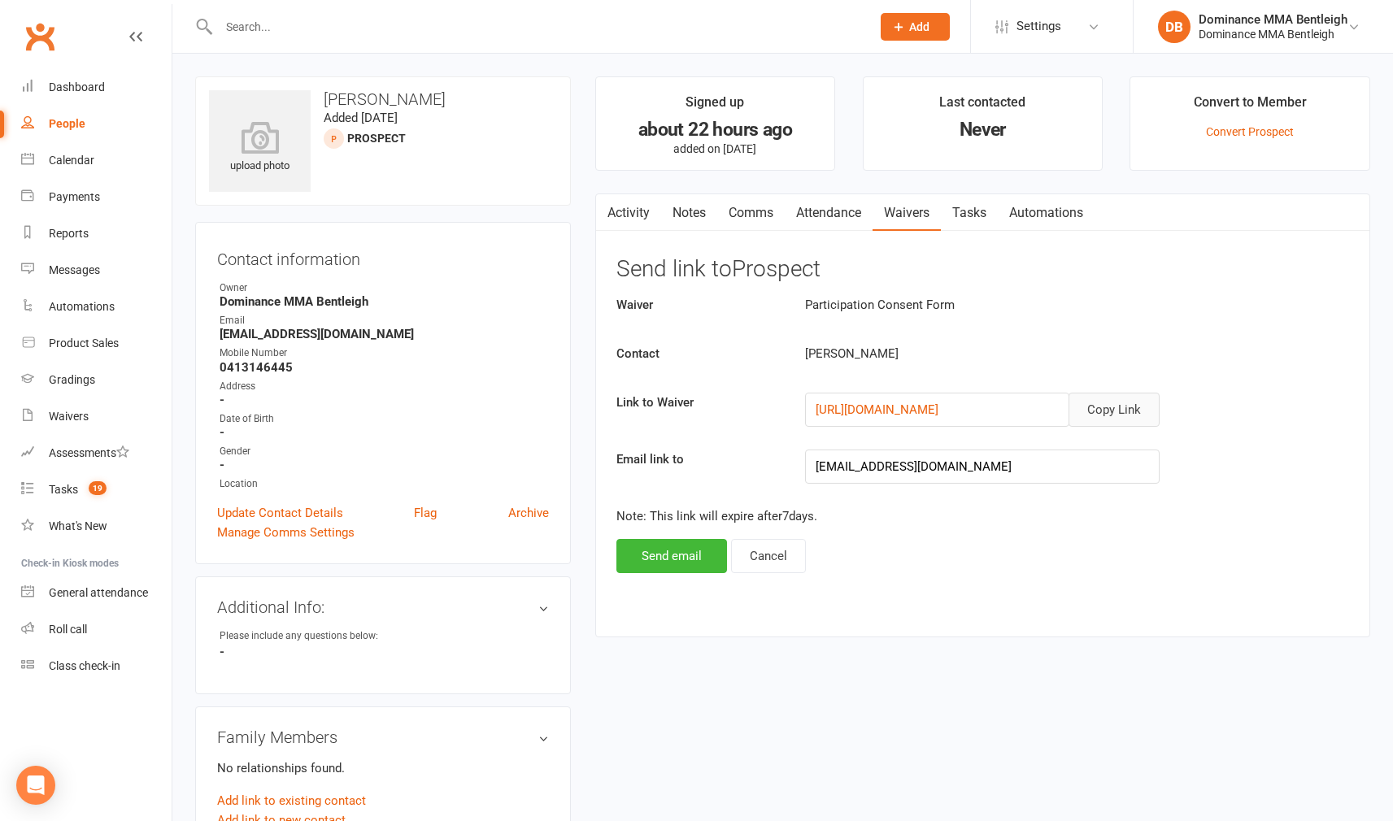
click at [1091, 402] on button "Copy Link" at bounding box center [1113, 410] width 91 height 34
click at [691, 561] on button "Send email" at bounding box center [671, 556] width 111 height 34
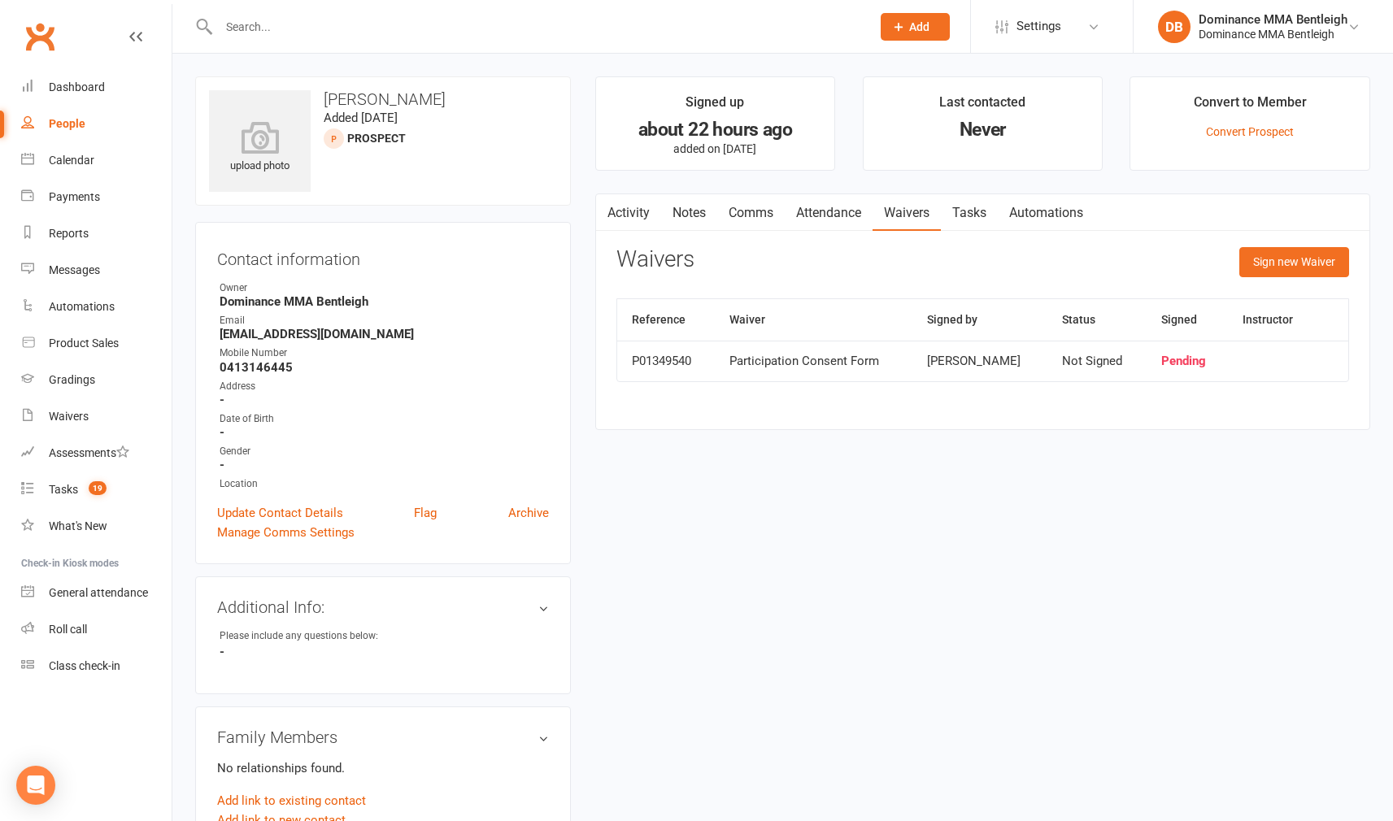
click at [753, 207] on link "Comms" at bounding box center [750, 212] width 67 height 37
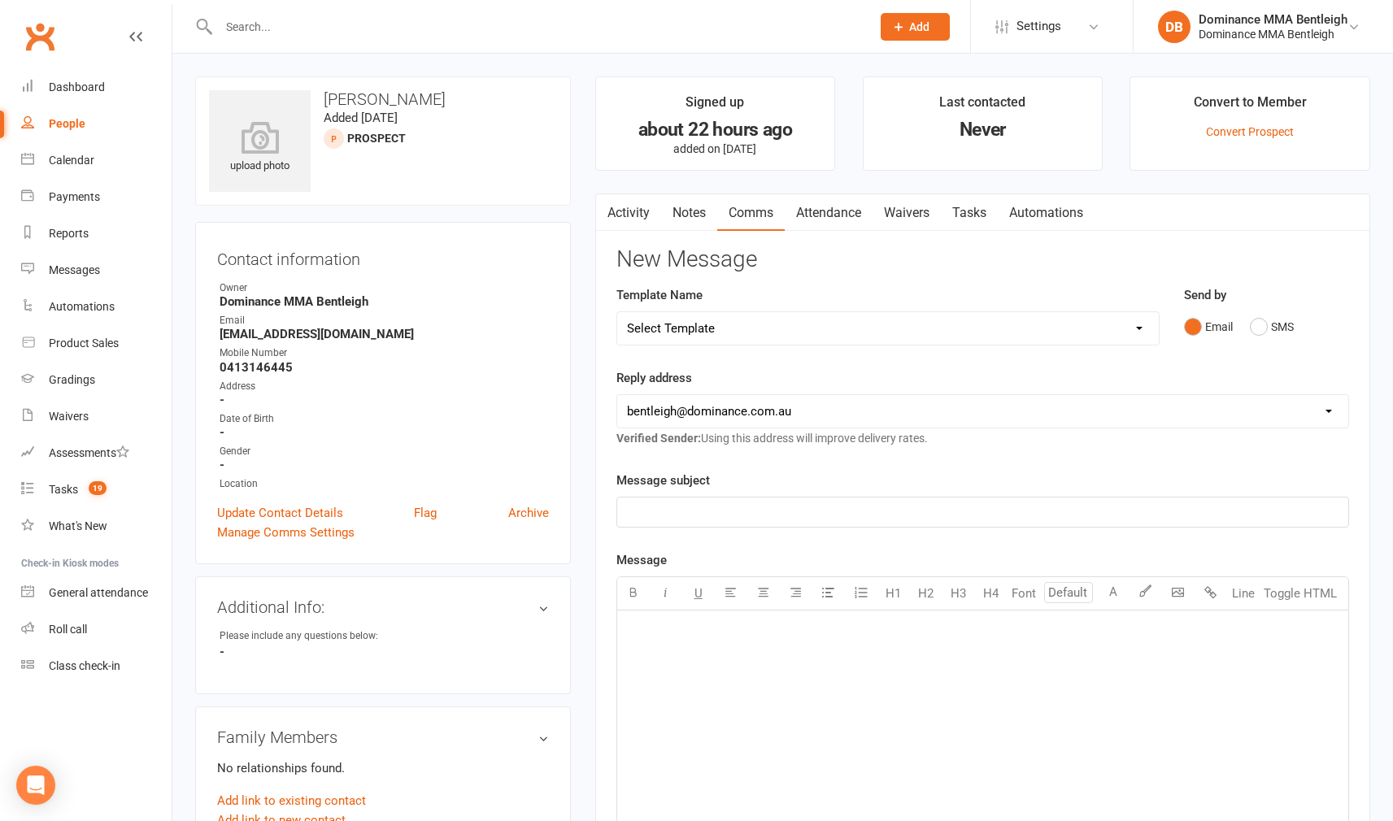
select select "21"
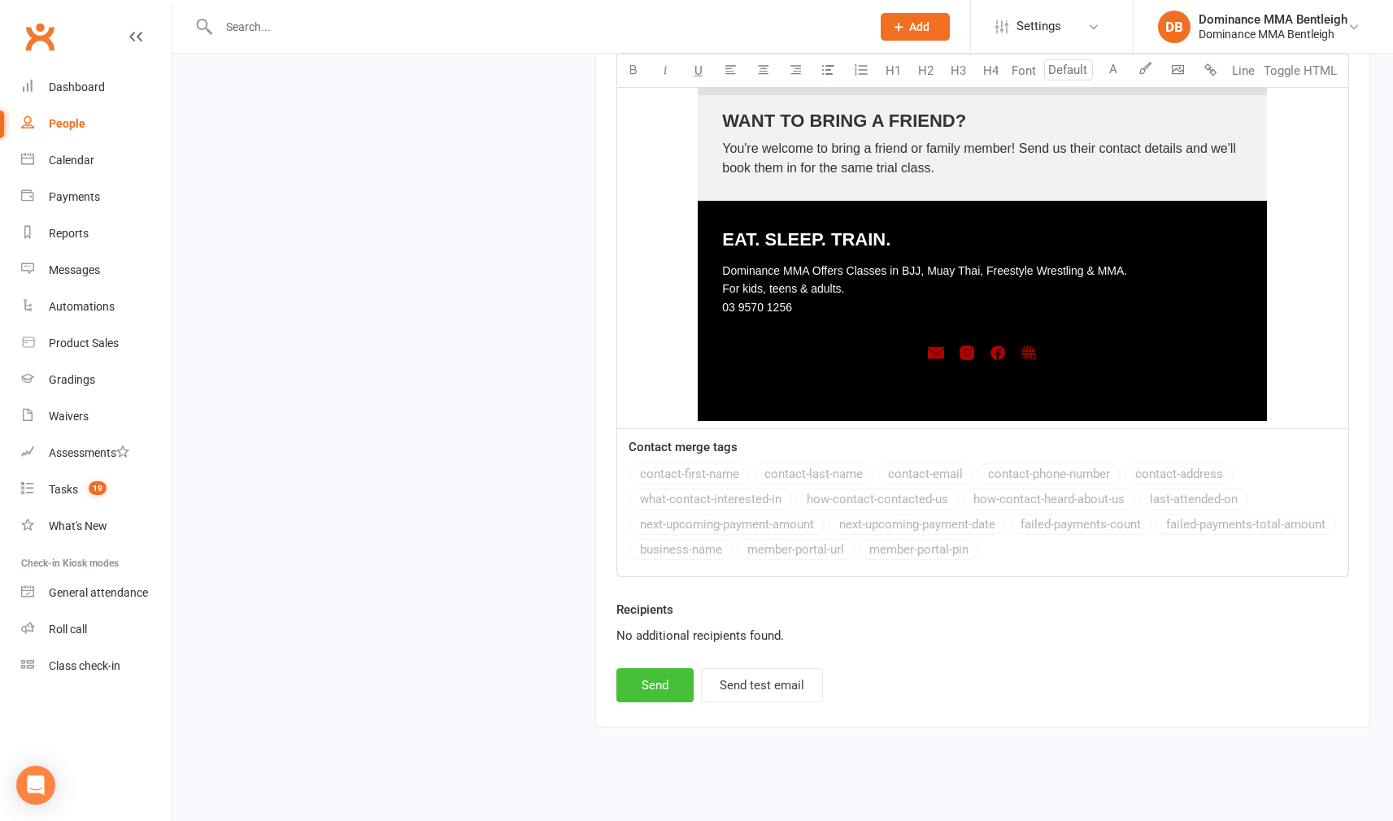
scroll to position [2217, 0]
click at [684, 669] on button "Send" at bounding box center [654, 686] width 77 height 34
select select
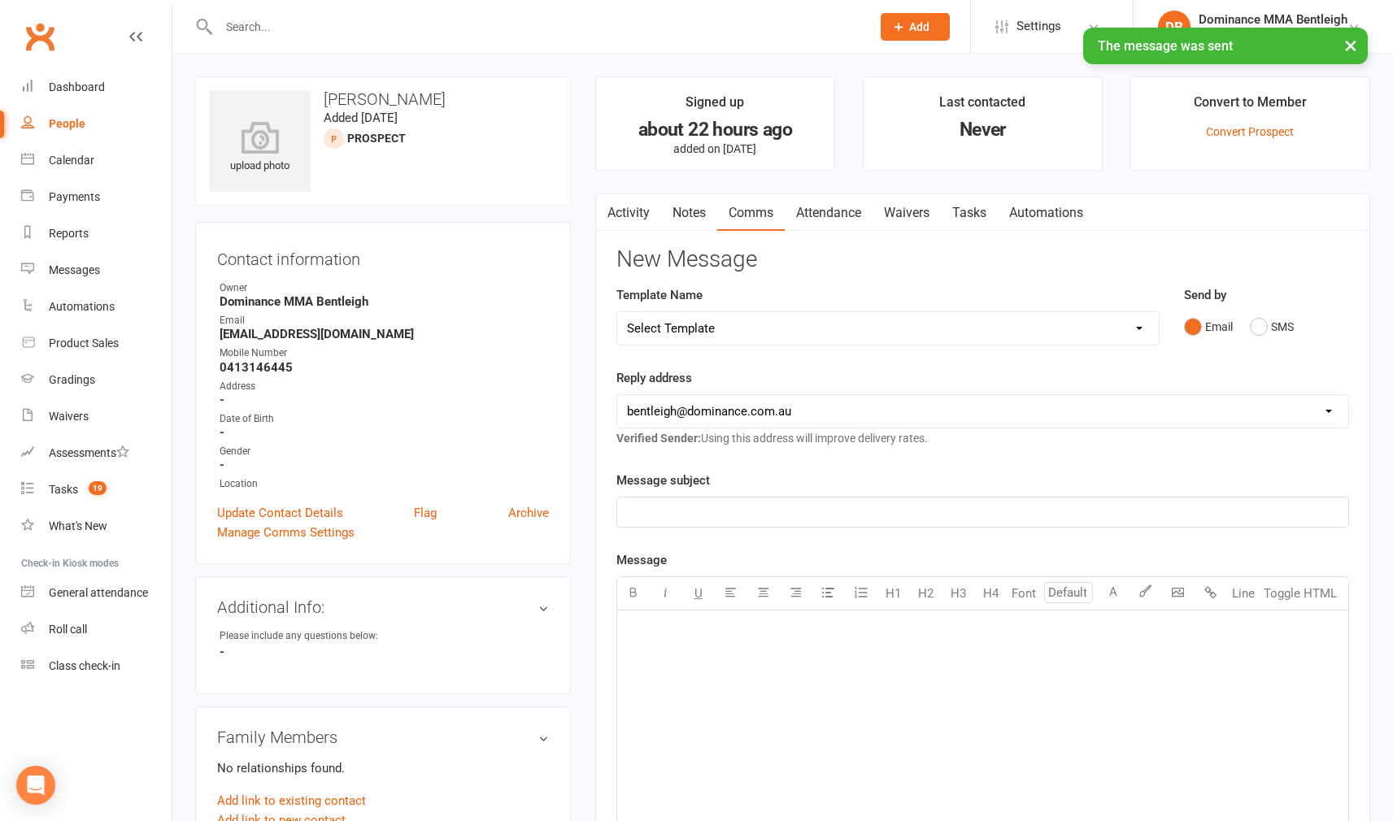
scroll to position [0, 0]
click at [1122, 306] on div "Template Name Select Template [Email] MARKETING | 10TH BIRTHDAY SPECIAL | CANCE…" at bounding box center [887, 315] width 543 height 60
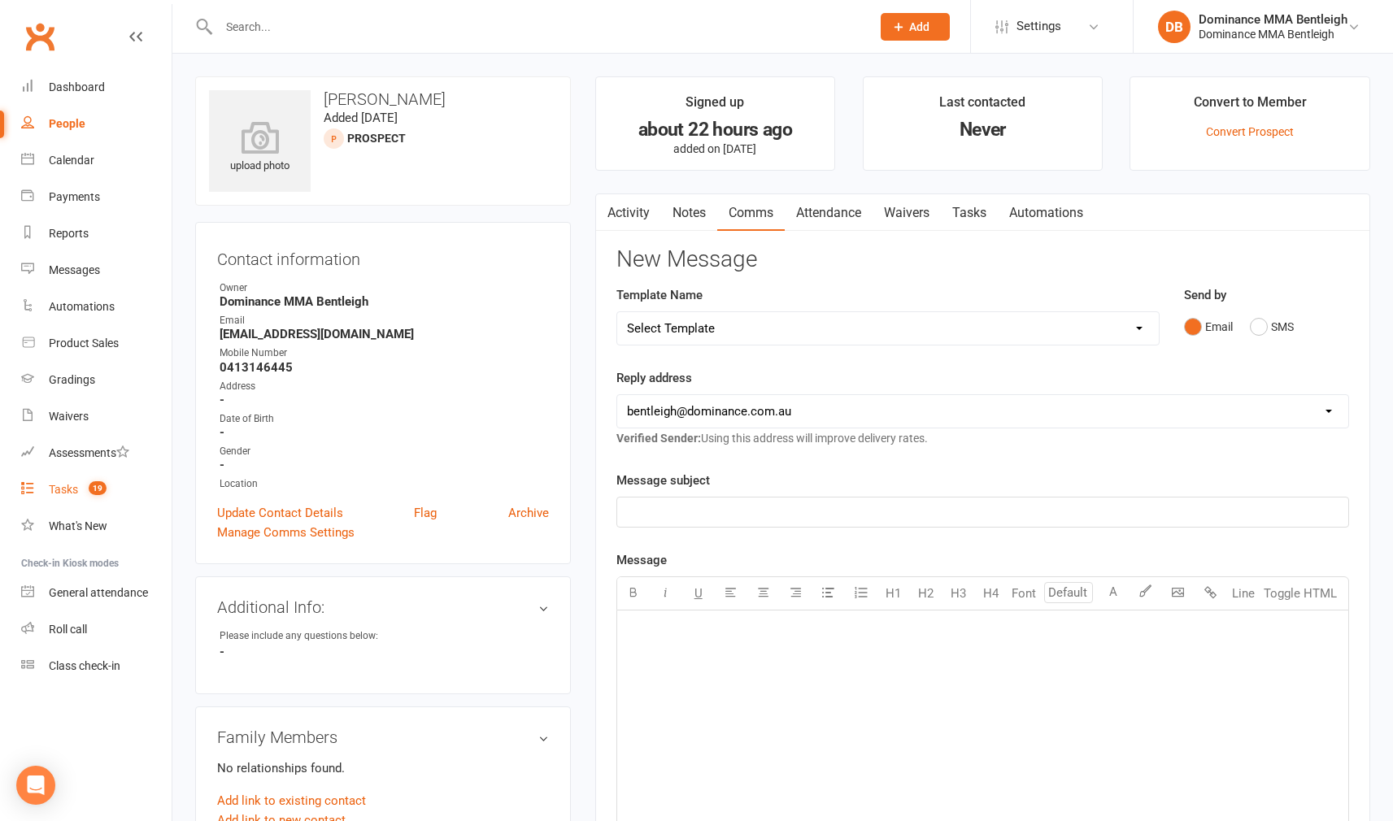
click at [79, 489] on link "Tasks 19" at bounding box center [96, 489] width 150 height 37
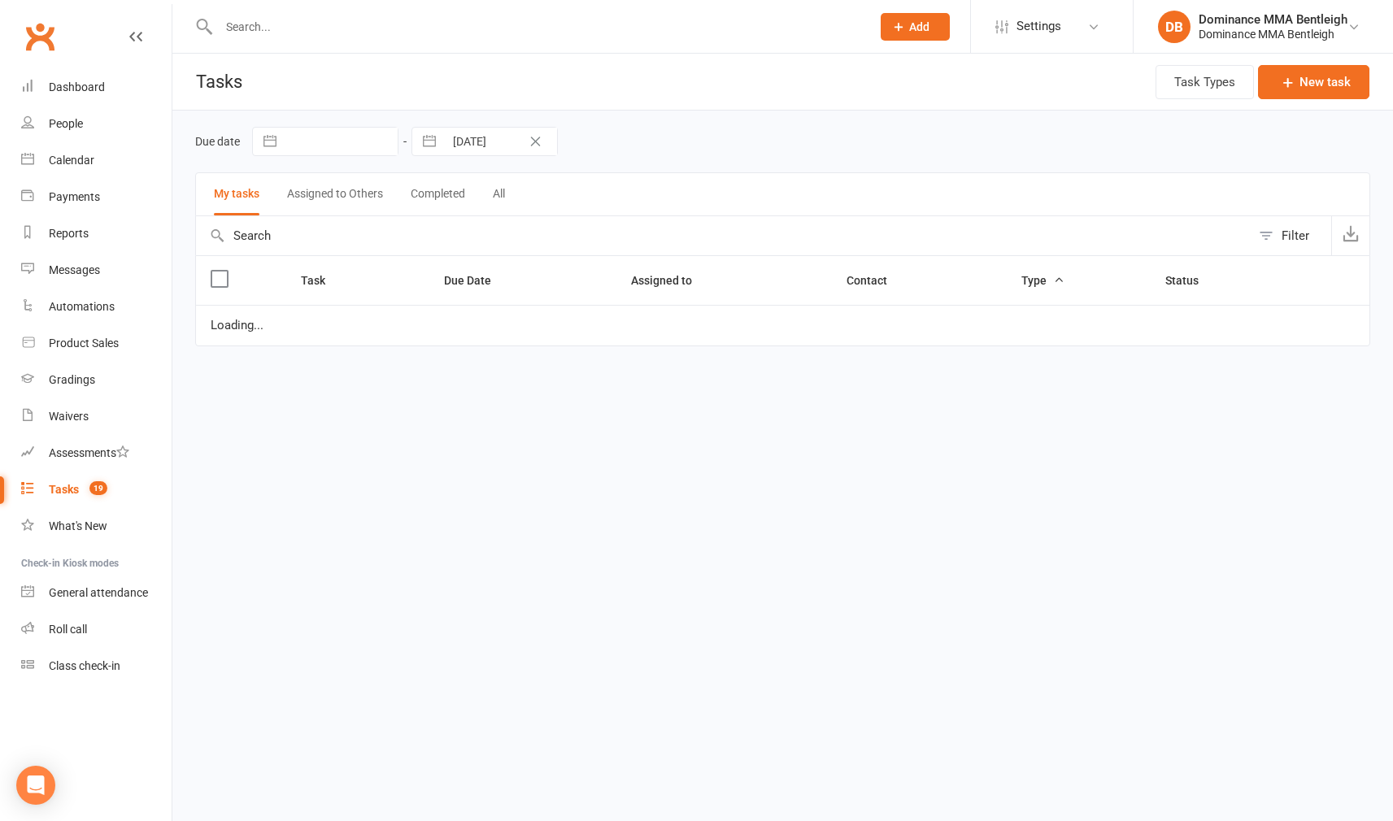
click at [79, 489] on link "Tasks 19" at bounding box center [96, 489] width 150 height 37
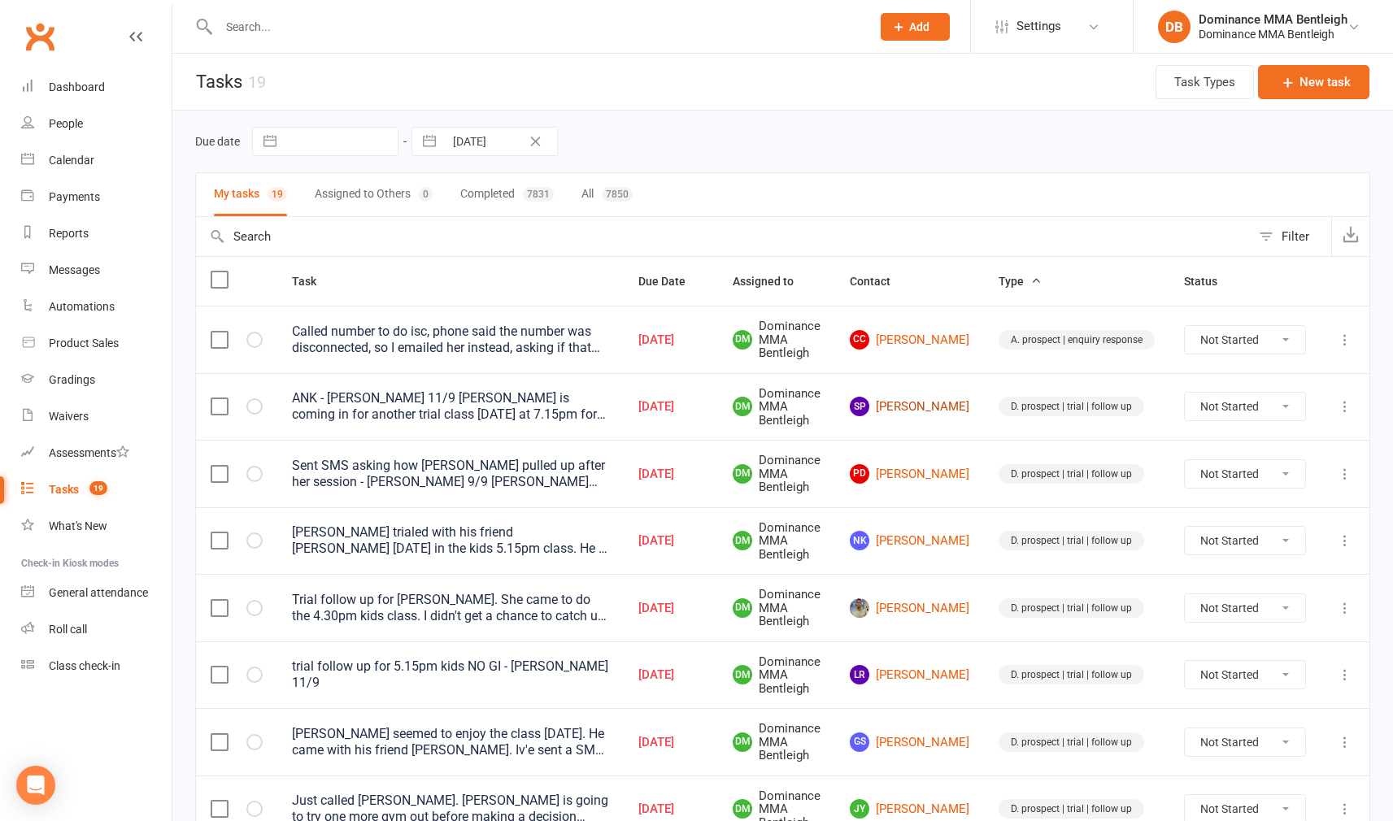
click at [933, 409] on link "SP [PERSON_NAME]" at bounding box center [909, 407] width 119 height 20
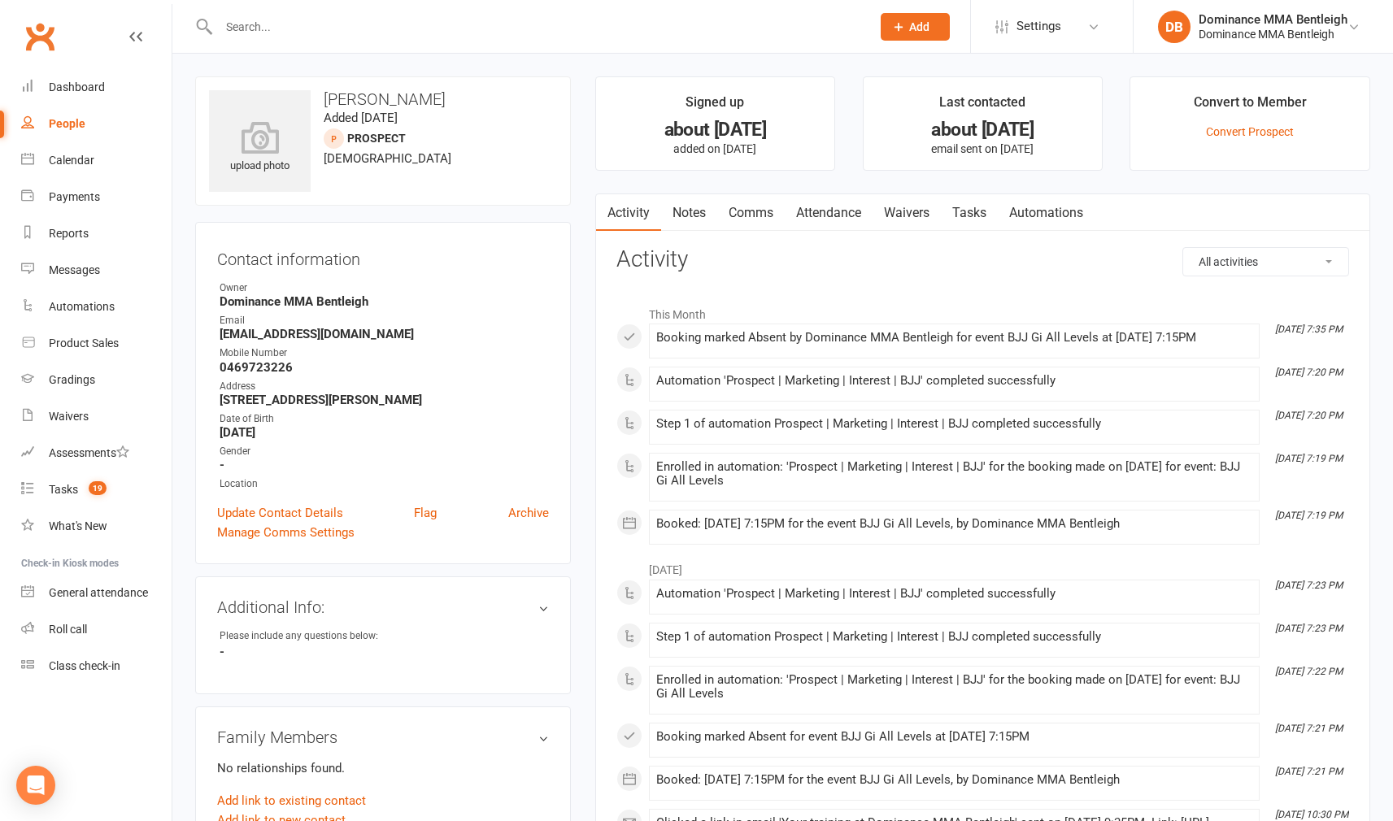
click at [966, 210] on link "Tasks" at bounding box center [969, 212] width 57 height 37
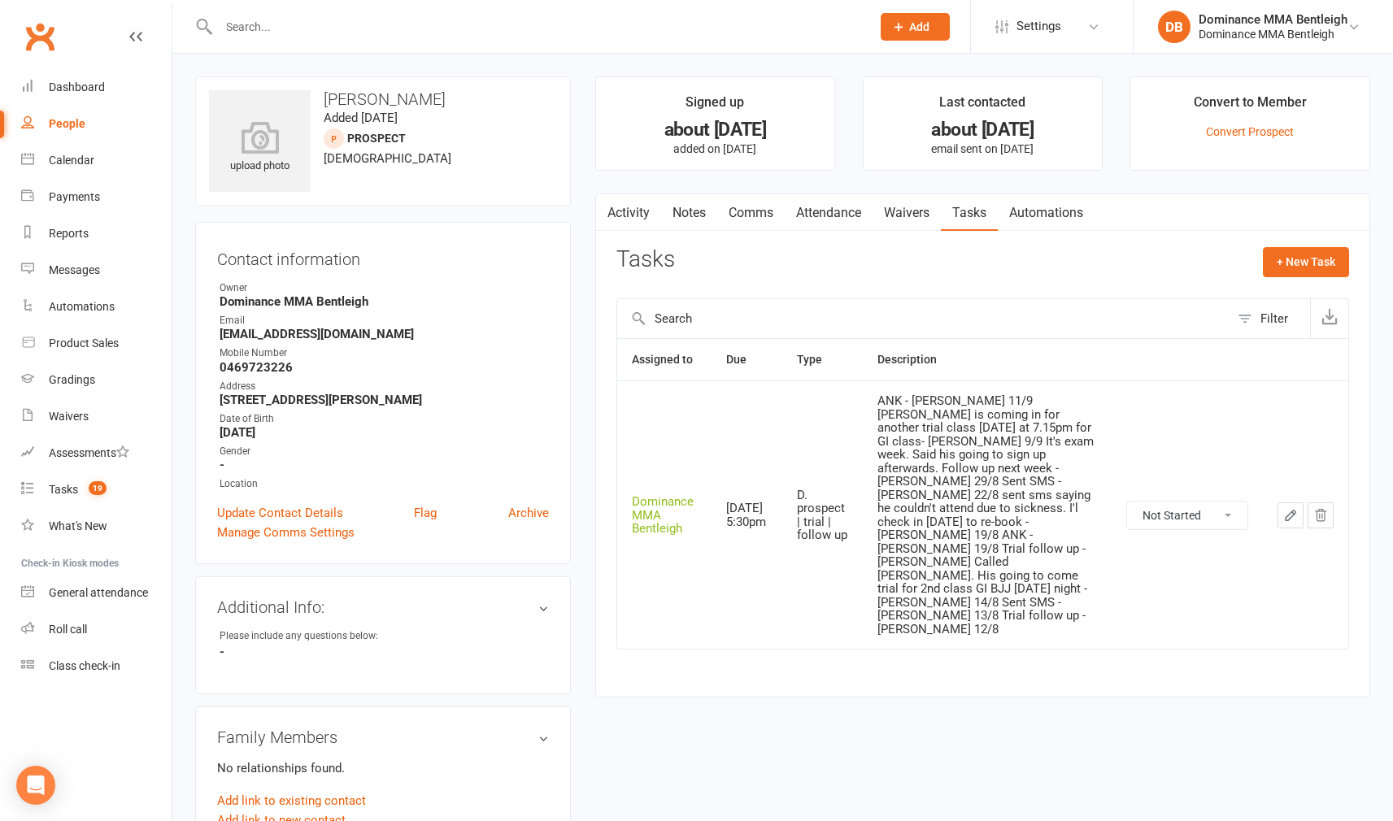
click at [1288, 508] on icon "button" at bounding box center [1290, 515] width 15 height 15
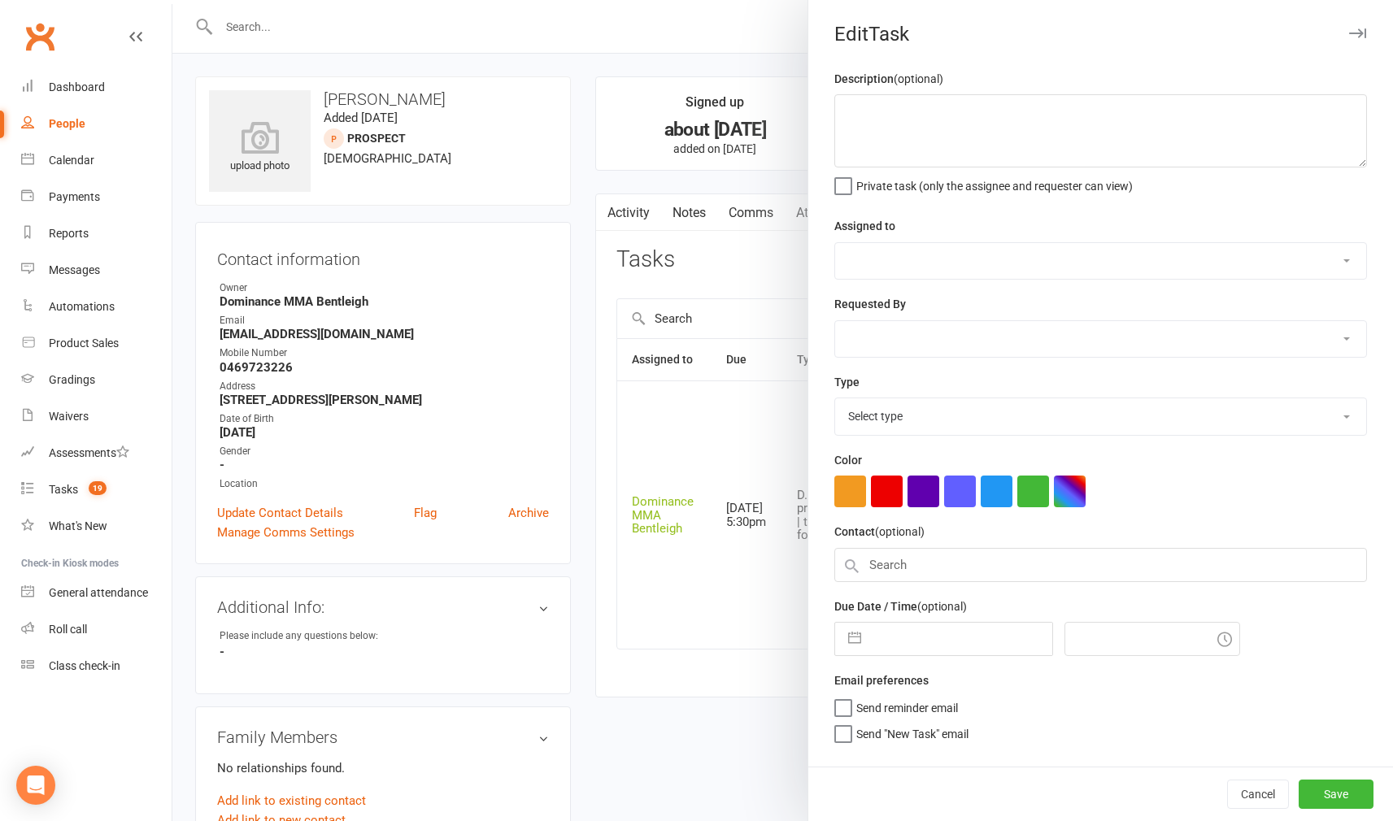
type textarea "ANK - [PERSON_NAME] 11/9 [PERSON_NAME] is coming in for another trial class [DA…"
select select "24839"
type input "[DATE]"
type input "5:30pm"
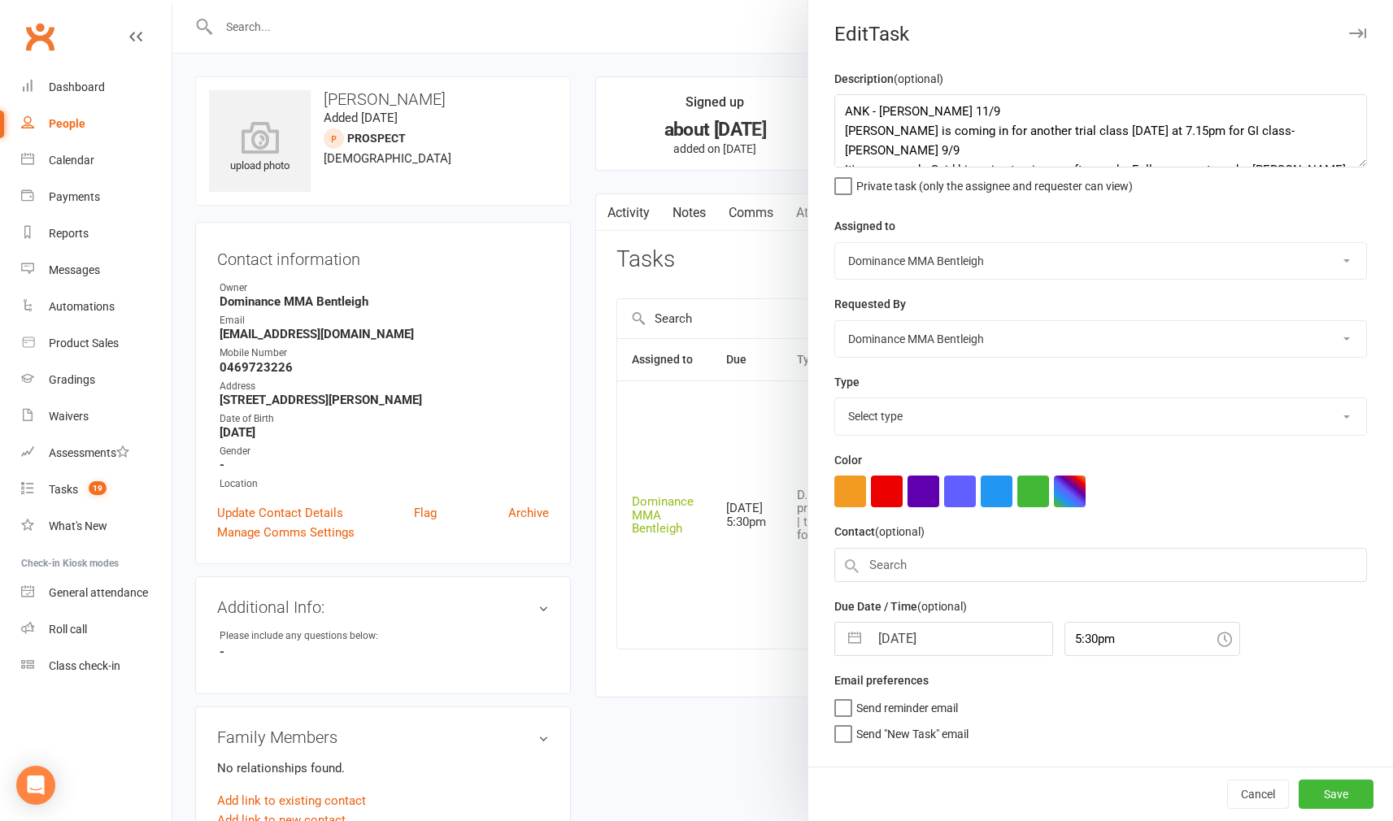
select select "13787"
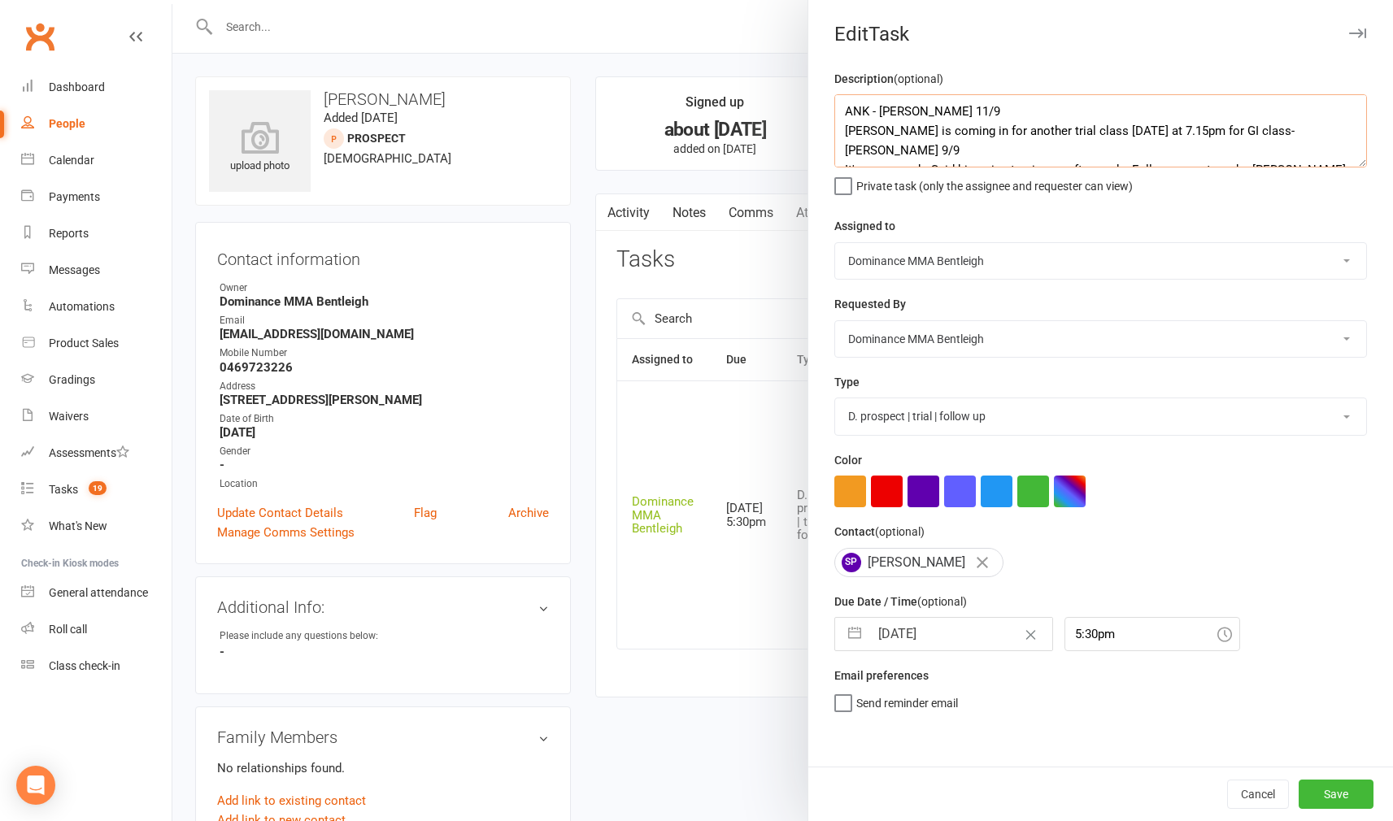
click at [851, 109] on textarea "ANK - [PERSON_NAME] 11/9 [PERSON_NAME] is coming in for another trial class [DA…" at bounding box center [1100, 130] width 532 height 73
click at [845, 109] on textarea "ANK - [PERSON_NAME] 11/9 [PERSON_NAME] is coming in for another trial class [DA…" at bounding box center [1100, 130] width 532 height 73
click at [854, 111] on textarea "ANK - [PERSON_NAME] 11/9 [PERSON_NAME] is coming in for another trial class [DA…" at bounding box center [1100, 130] width 532 height 73
type textarea "Tried calling. Sent message. Reach out again next week to book in for trial GI …"
click at [971, 630] on input "[DATE]" at bounding box center [960, 634] width 183 height 33
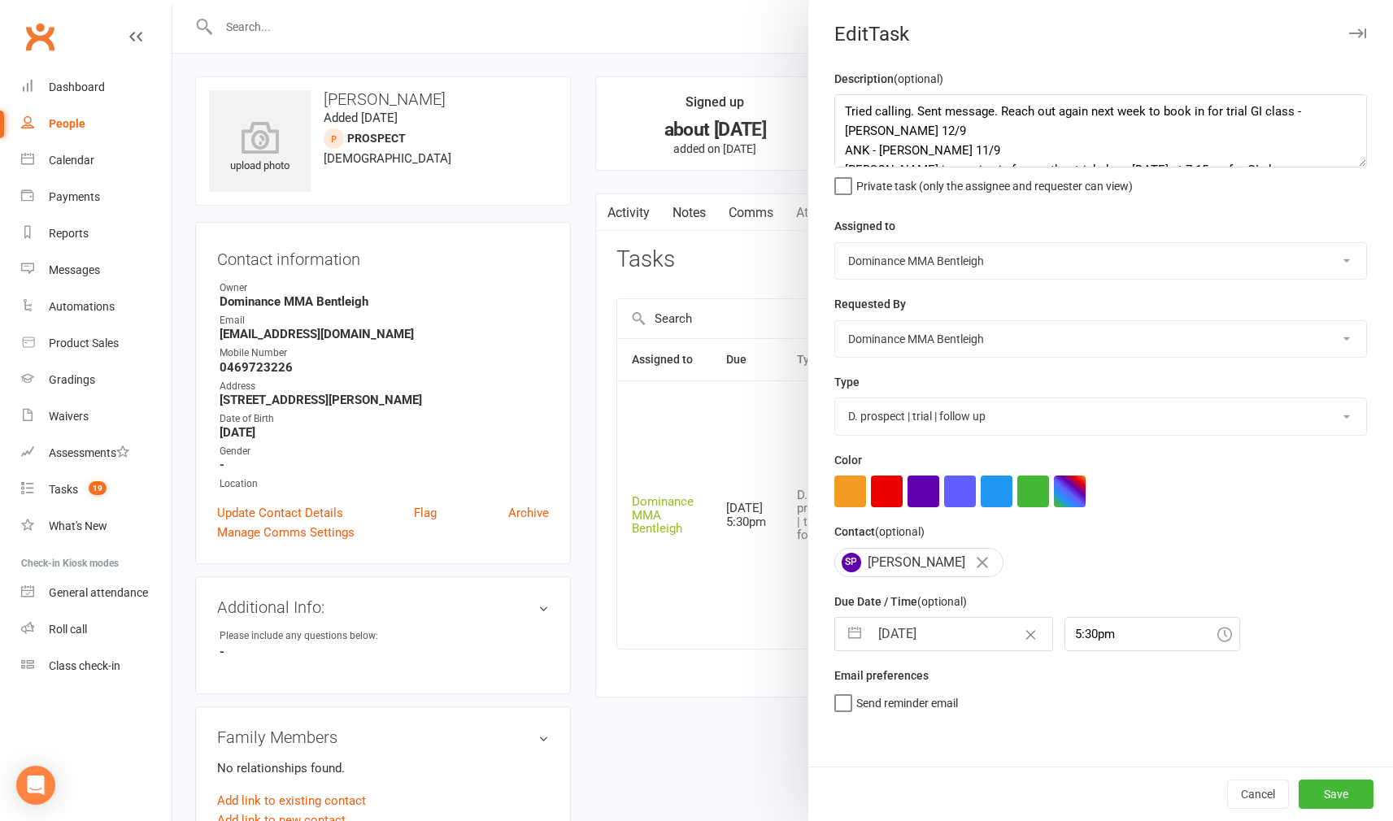
select select "7"
select select "2025"
select select "8"
select select "2025"
select select "9"
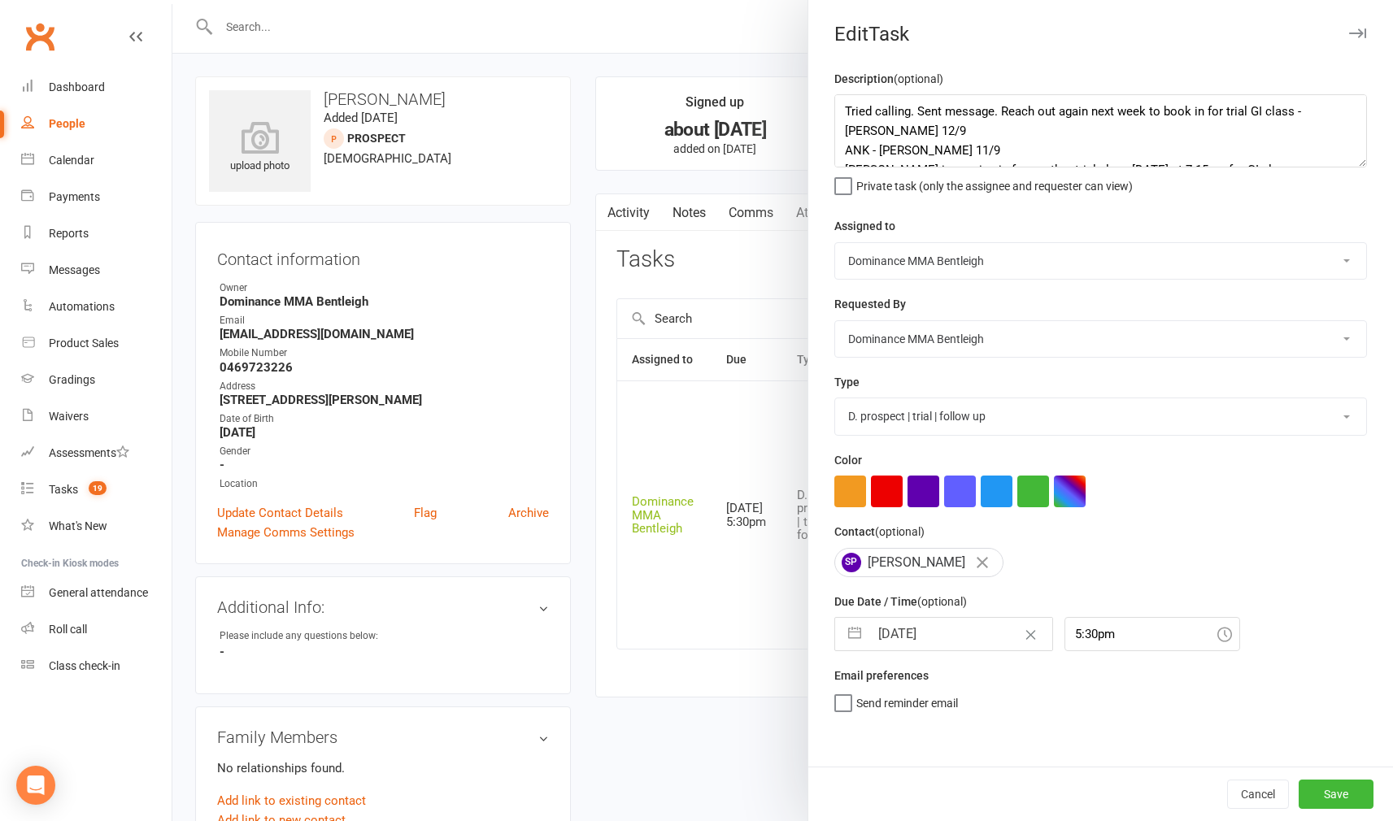
select select "2025"
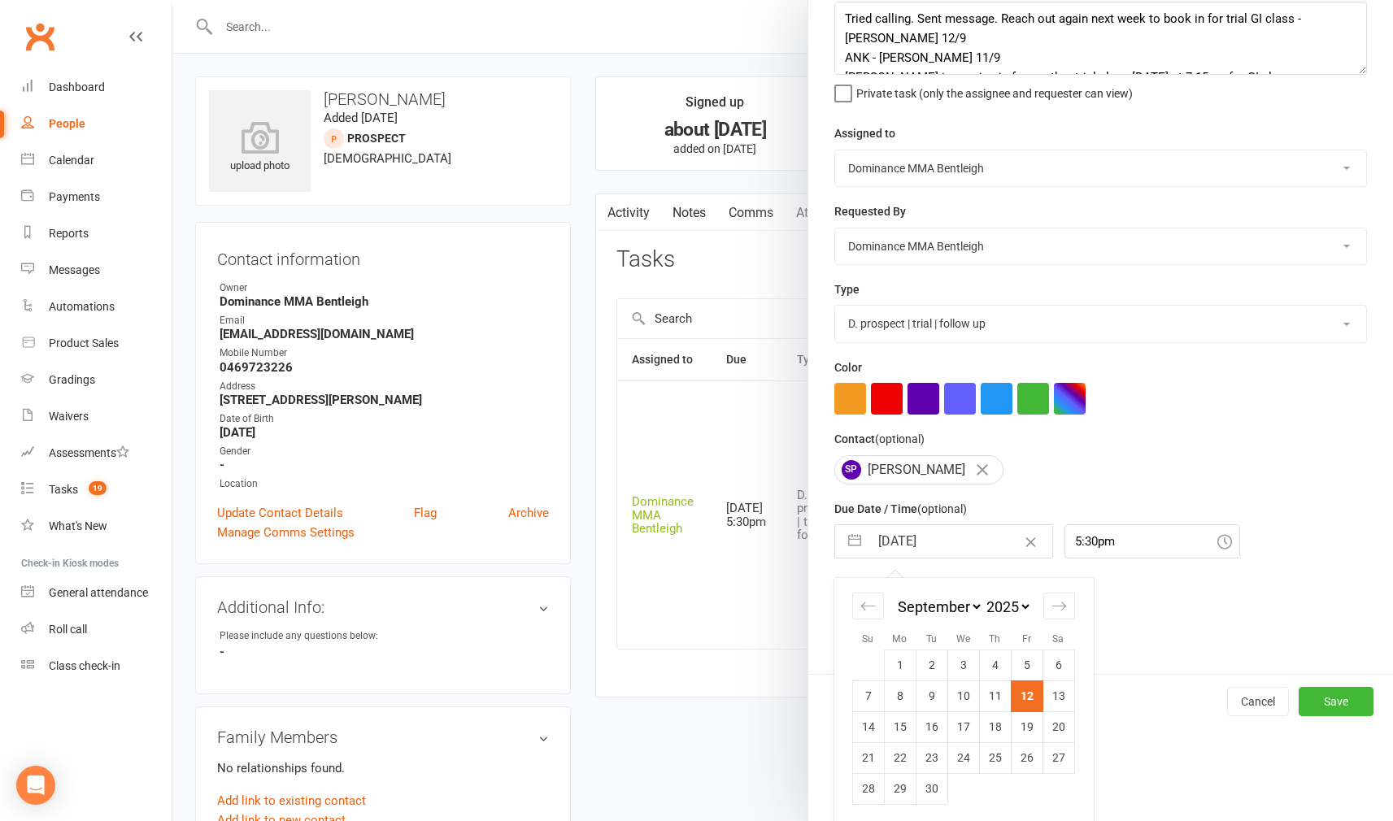
scroll to position [92, 0]
click at [973, 724] on td "17" at bounding box center [963, 727] width 32 height 31
type input "[DATE]"
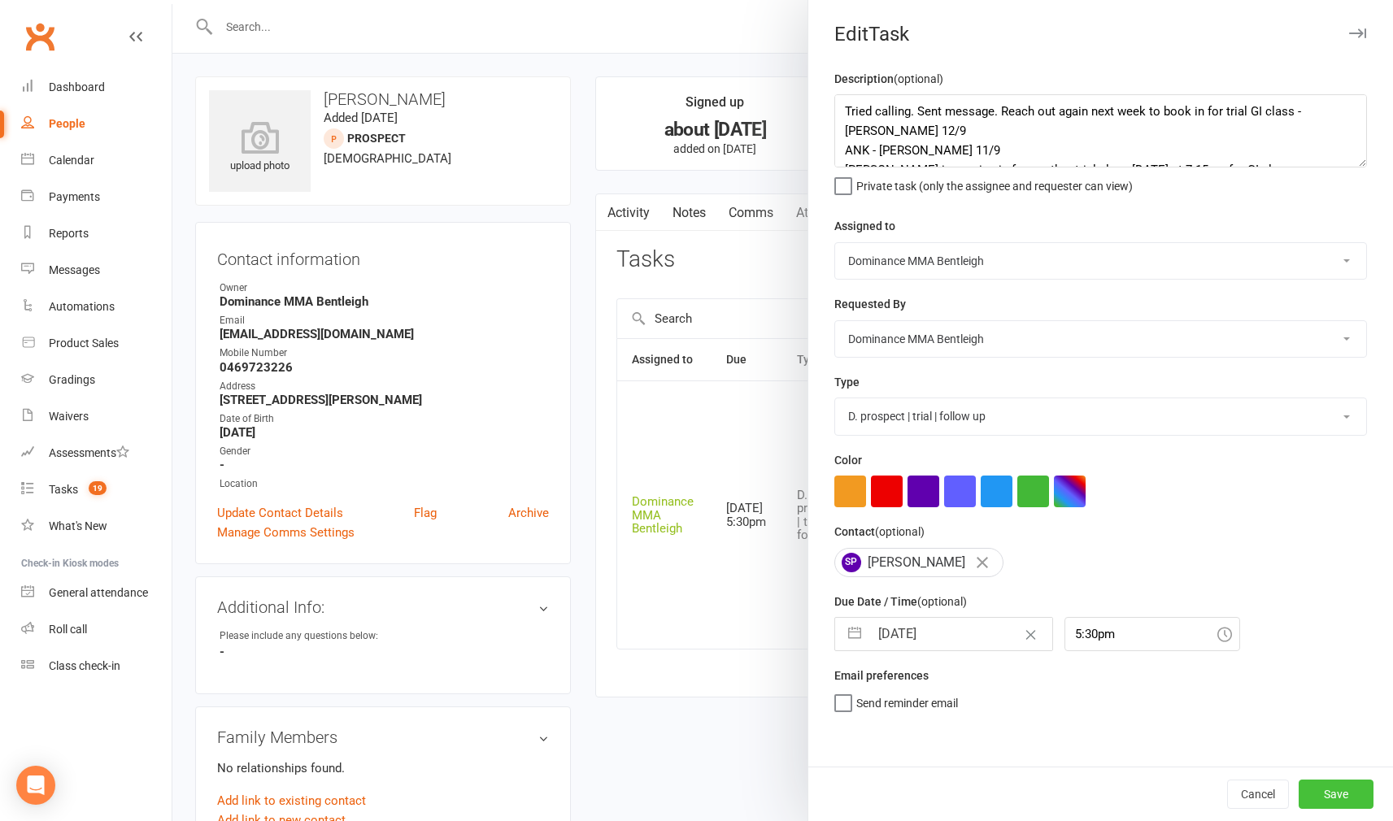
click at [1348, 789] on button "Save" at bounding box center [1335, 794] width 75 height 29
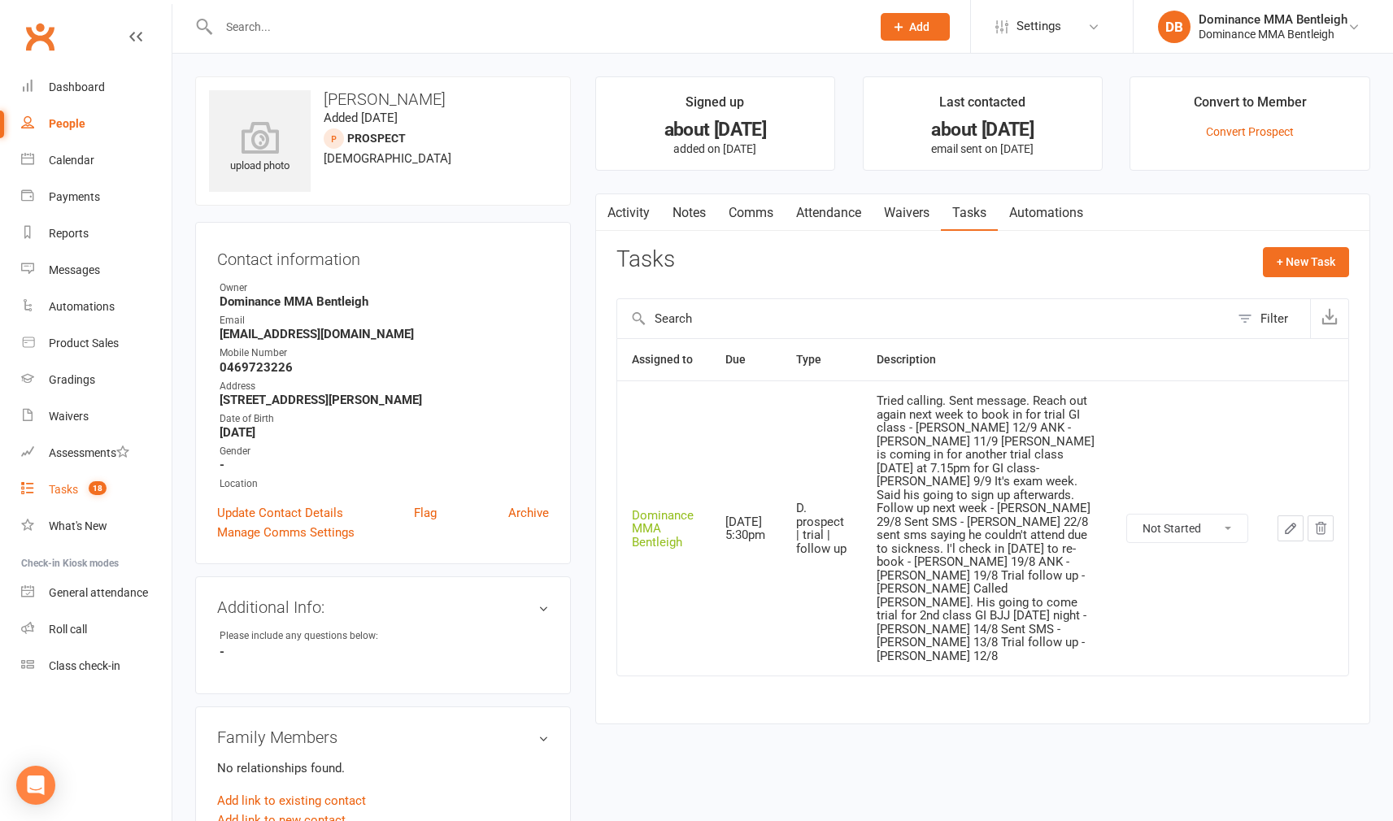
click at [54, 489] on div "Tasks" at bounding box center [63, 489] width 29 height 13
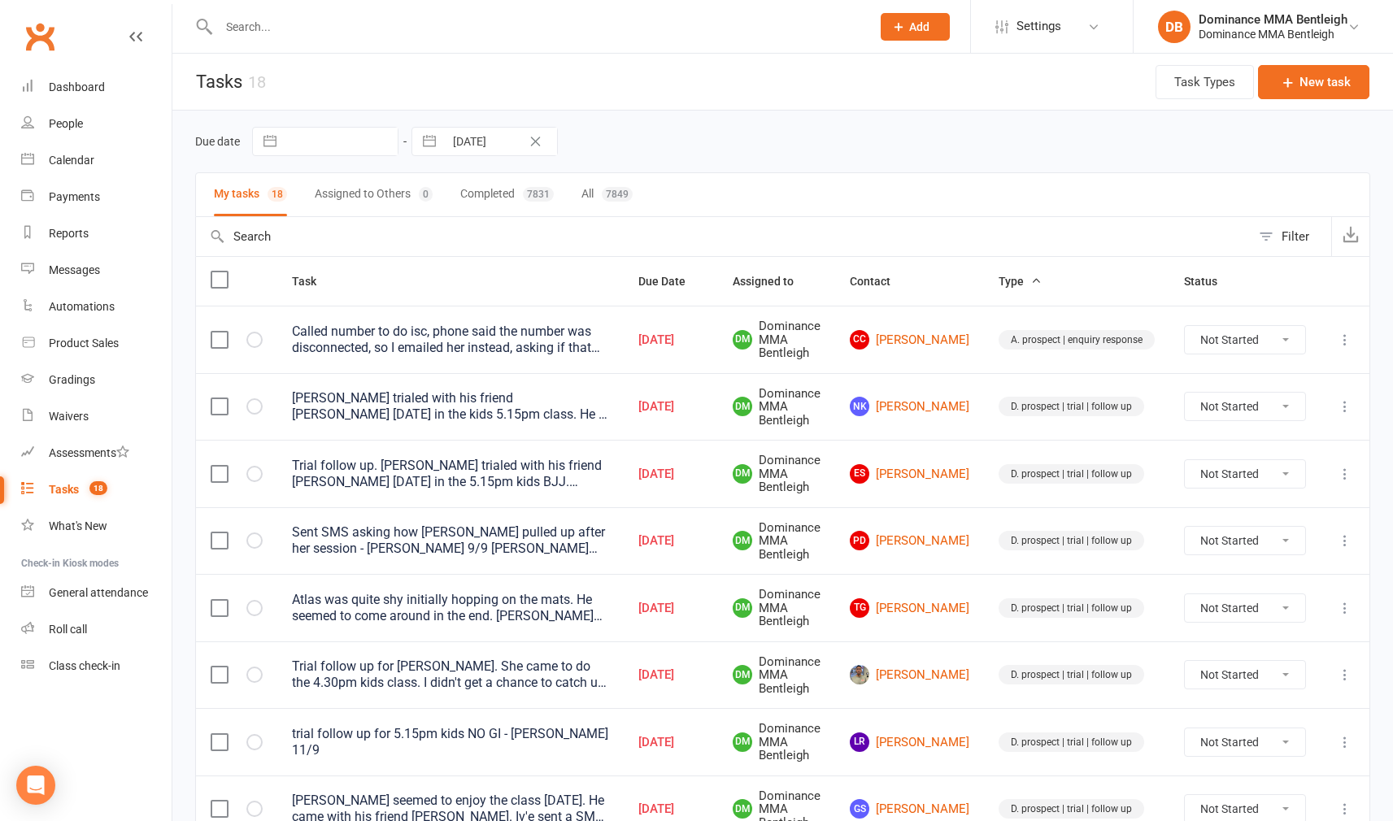
click at [949, 407] on link "NK [PERSON_NAME]" at bounding box center [909, 407] width 119 height 20
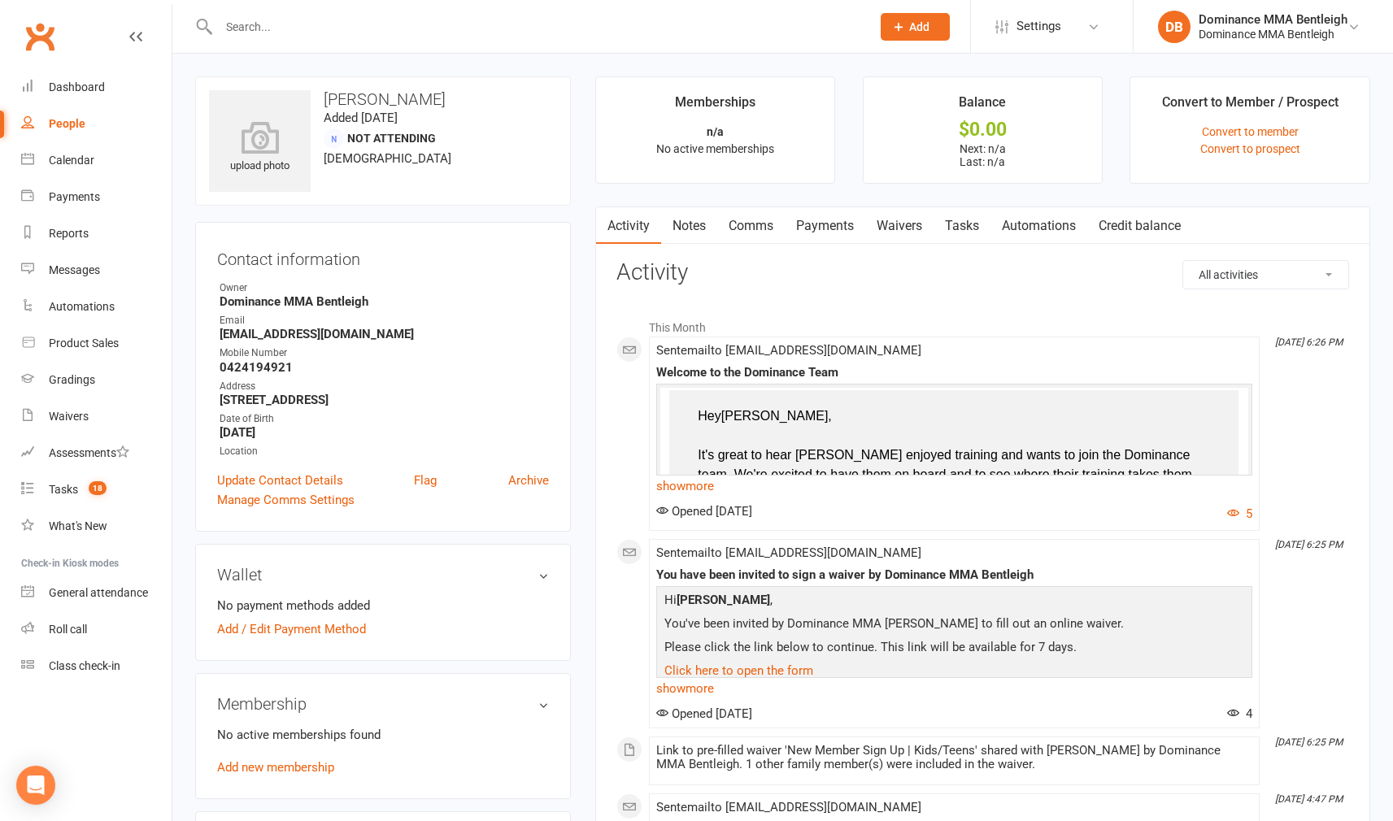
drag, startPoint x: 963, startPoint y: 230, endPoint x: 948, endPoint y: 231, distance: 15.5
click at [963, 229] on link "Tasks" at bounding box center [961, 225] width 57 height 37
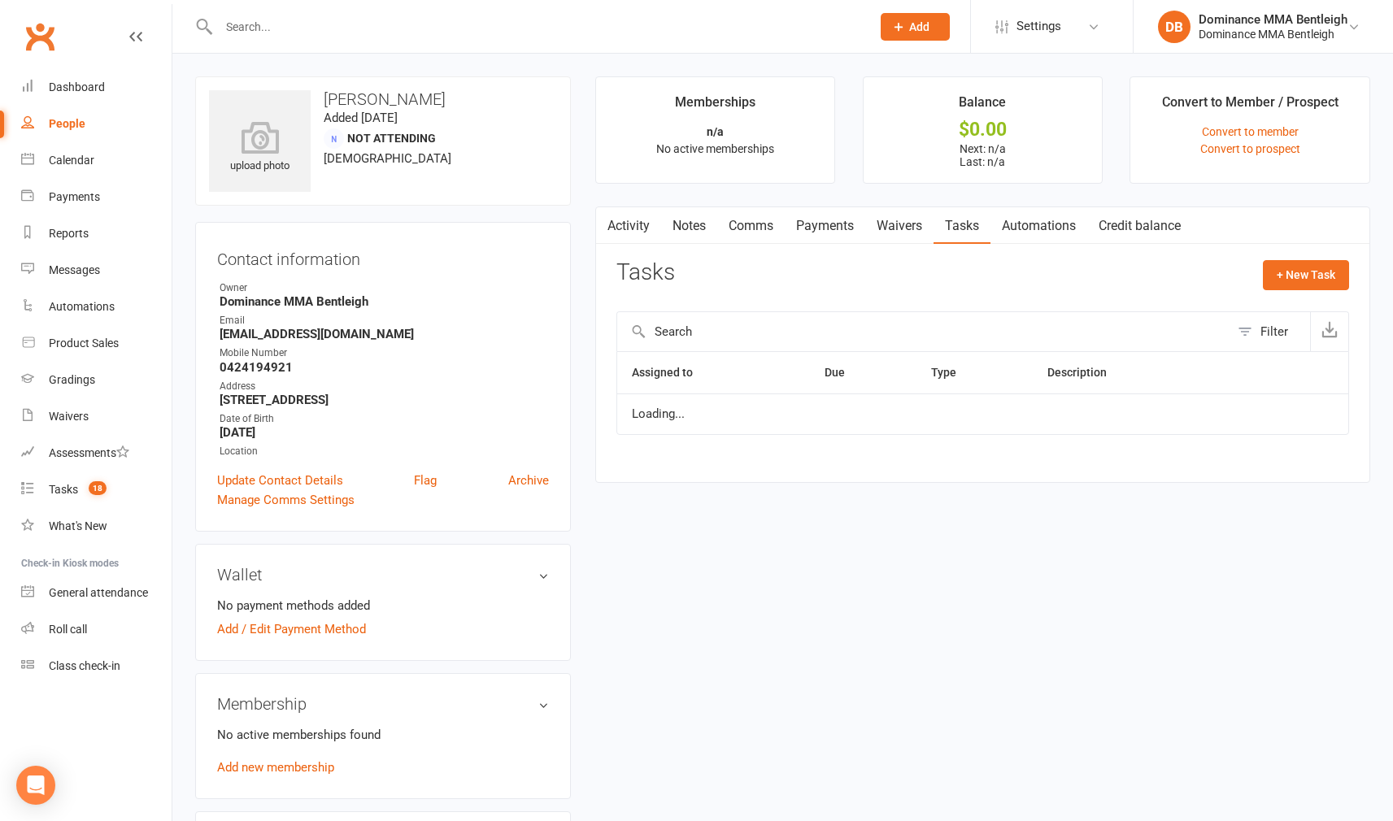
click at [929, 235] on link "Waivers" at bounding box center [899, 225] width 68 height 37
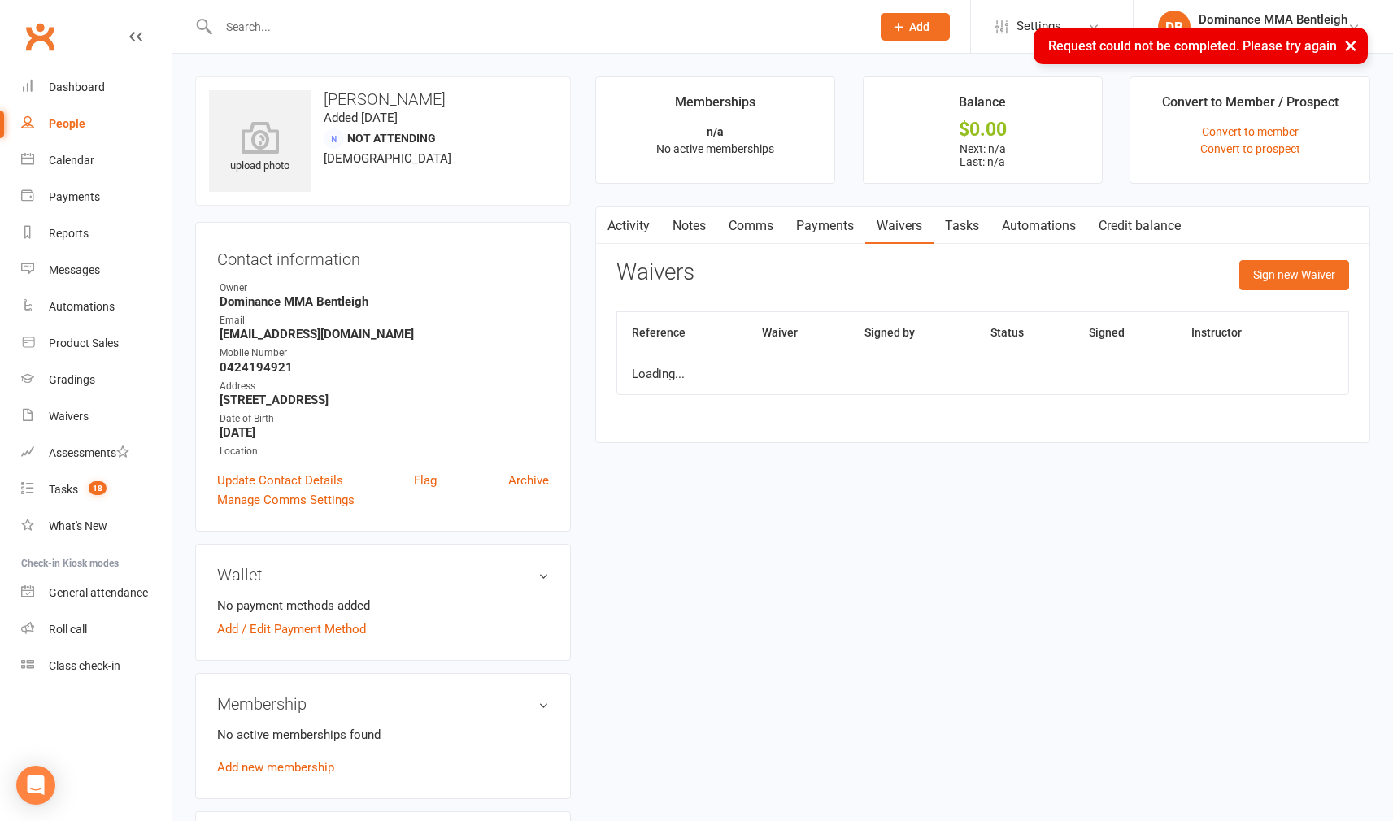
click at [954, 227] on link "Tasks" at bounding box center [961, 225] width 57 height 37
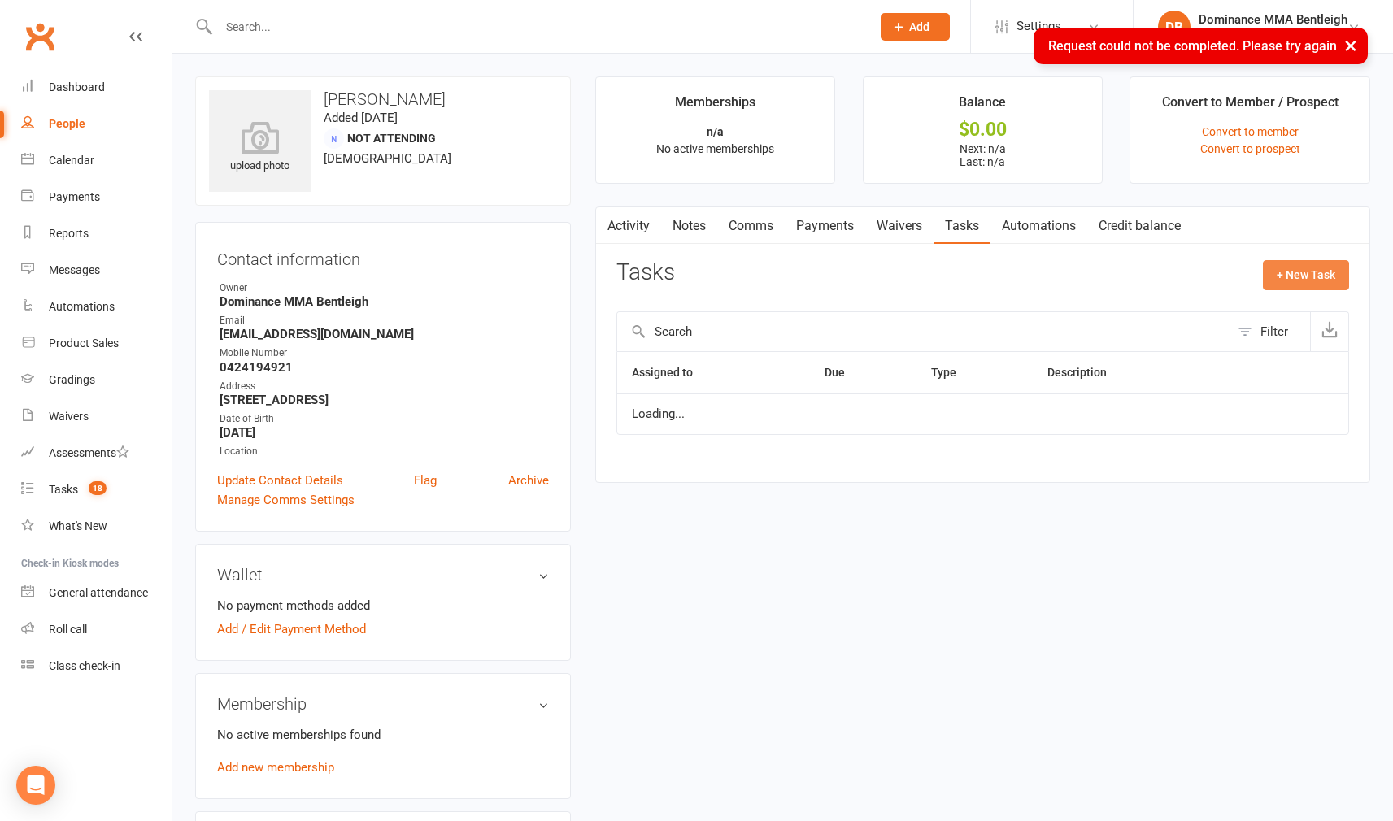
click at [1320, 280] on button "+ New Task" at bounding box center [1305, 274] width 86 height 29
select select "24839"
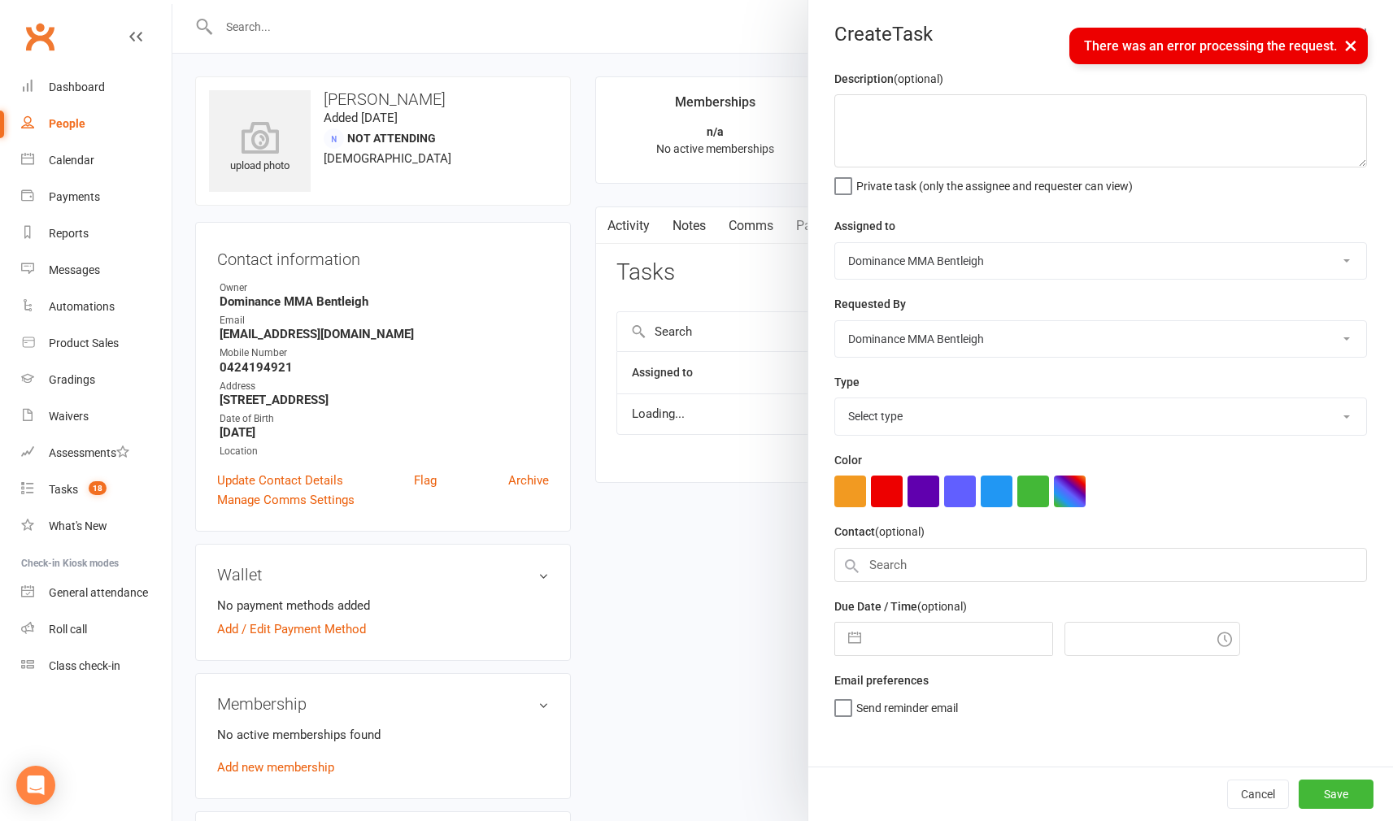
click at [1357, 50] on button "×" at bounding box center [1350, 45] width 29 height 35
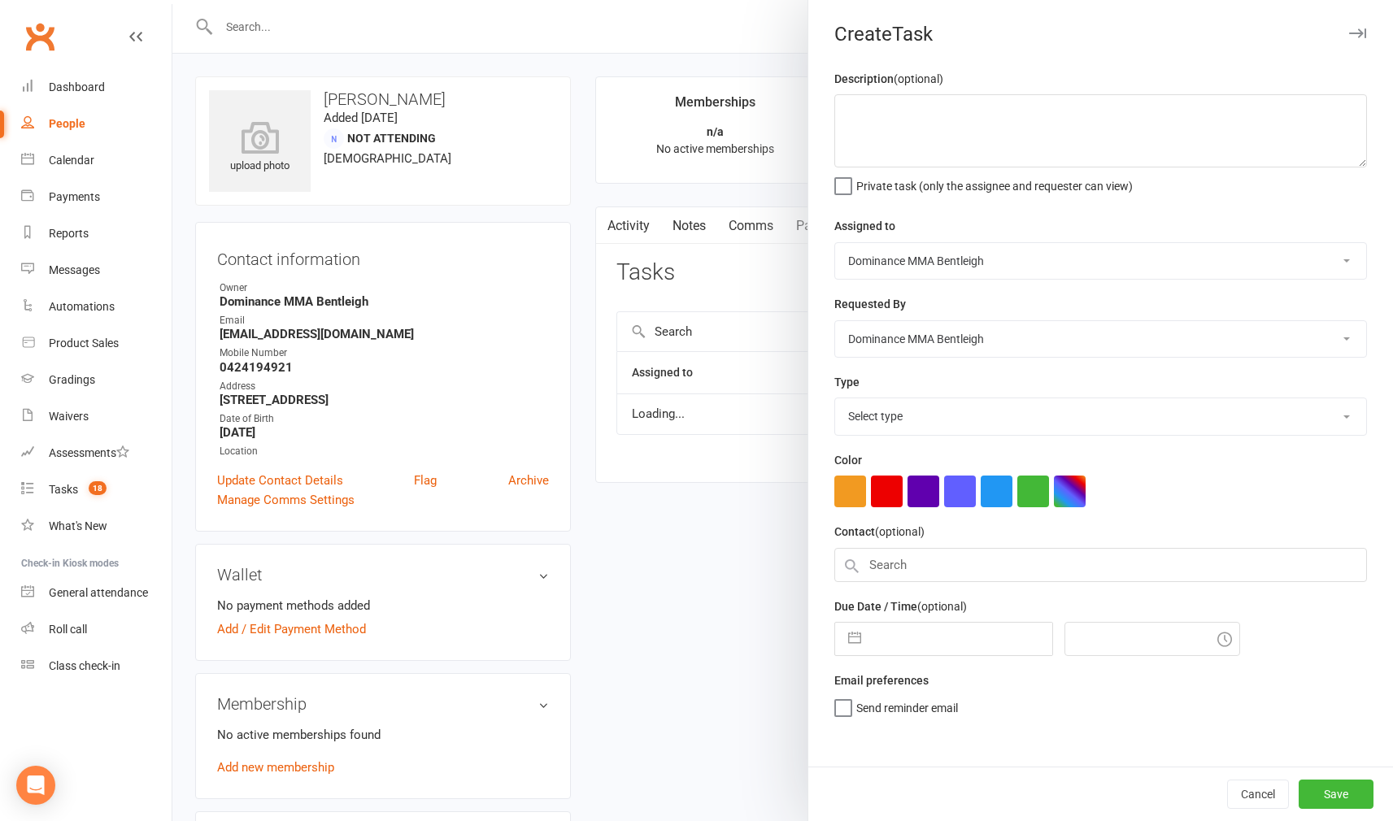
click at [1355, 38] on button "button" at bounding box center [1357, 34] width 20 height 20
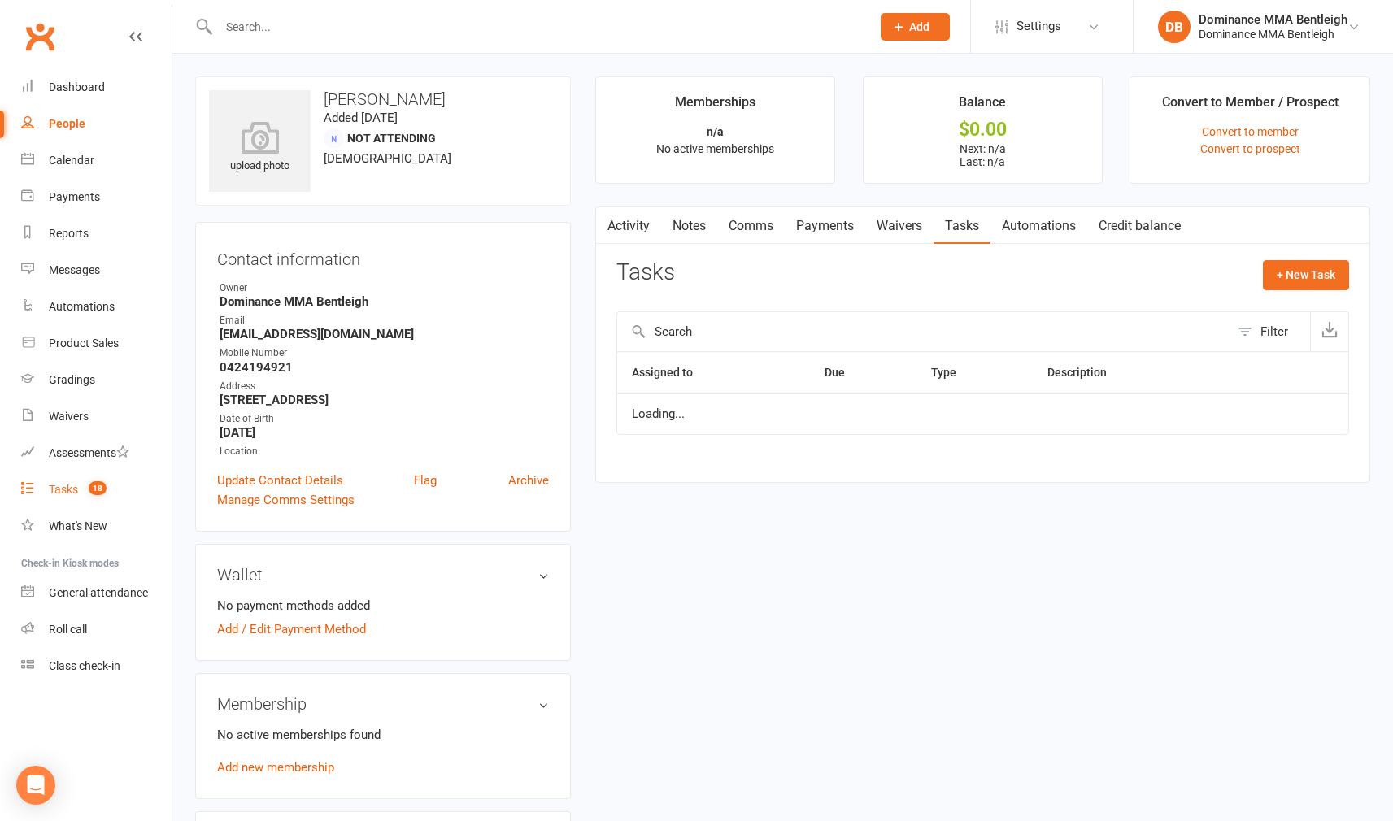
click at [74, 497] on link "Tasks 18" at bounding box center [96, 489] width 150 height 37
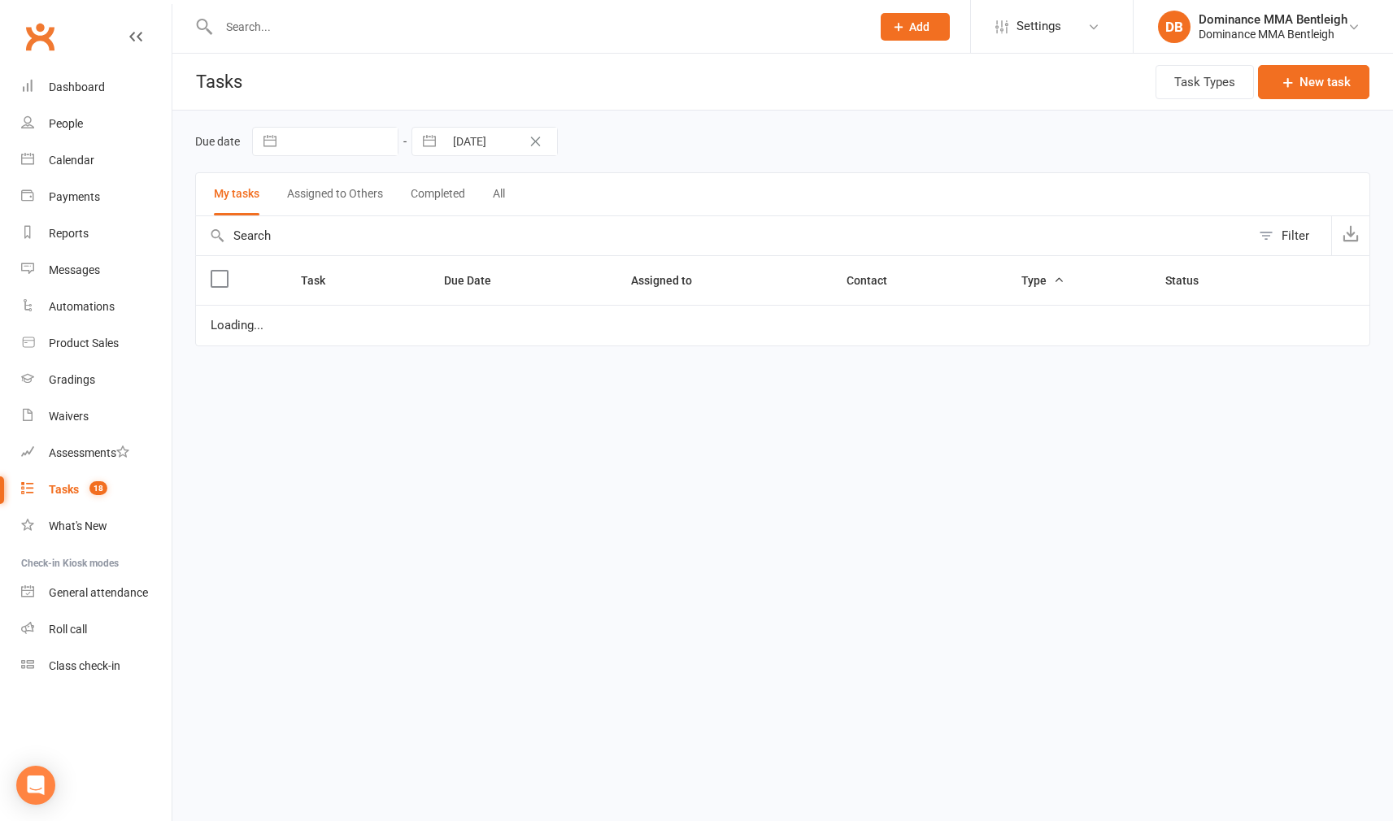
click at [82, 489] on count-badge "18" at bounding box center [94, 489] width 26 height 13
click at [453, 38] on div at bounding box center [527, 26] width 664 height 53
click at [417, 32] on input "text" at bounding box center [536, 26] width 645 height 23
click at [403, 40] on div at bounding box center [527, 26] width 664 height 53
click at [406, 27] on input "text" at bounding box center [536, 26] width 645 height 23
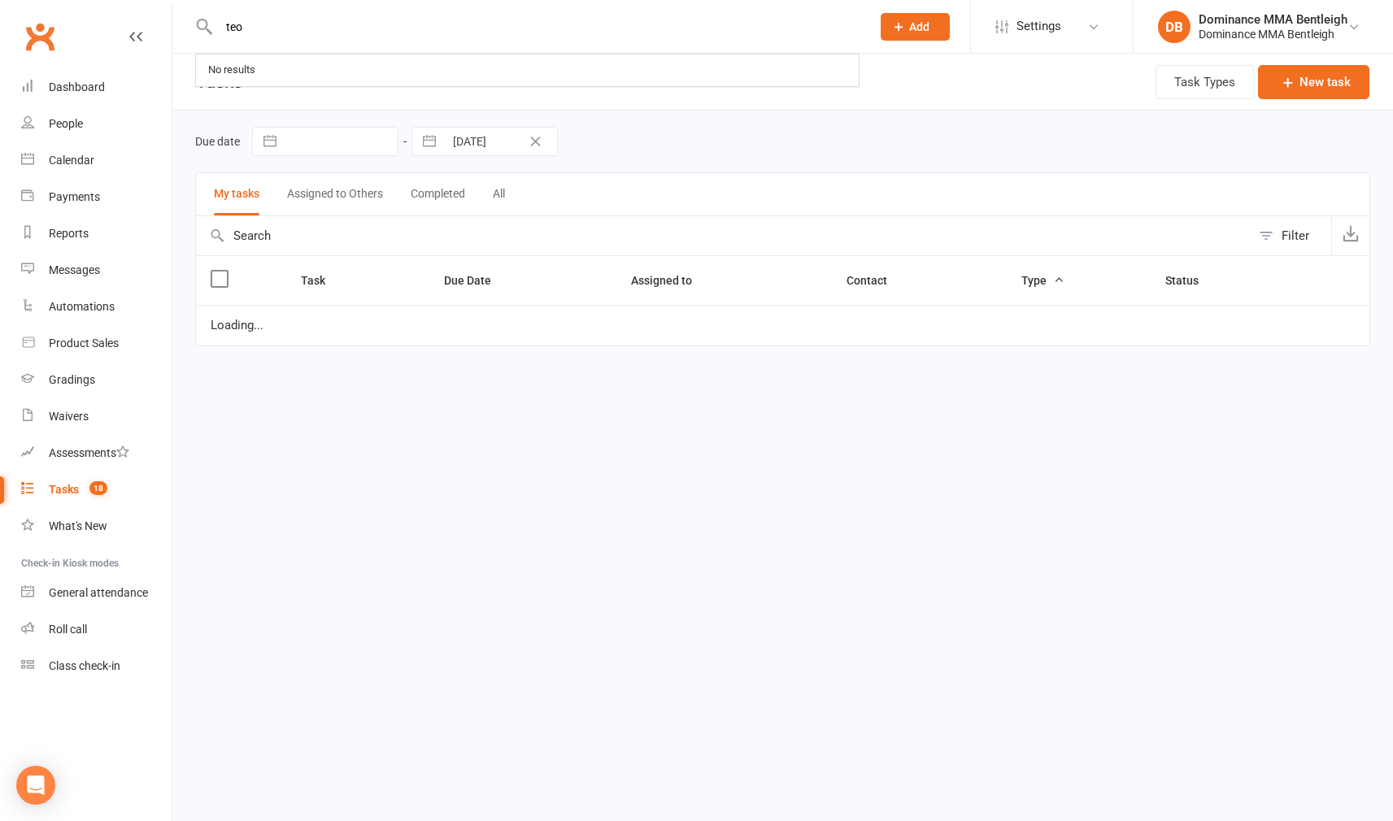
click at [312, 25] on input "teo" at bounding box center [536, 26] width 645 height 23
click at [376, 37] on input "teo" at bounding box center [536, 26] width 645 height 23
type input "t"
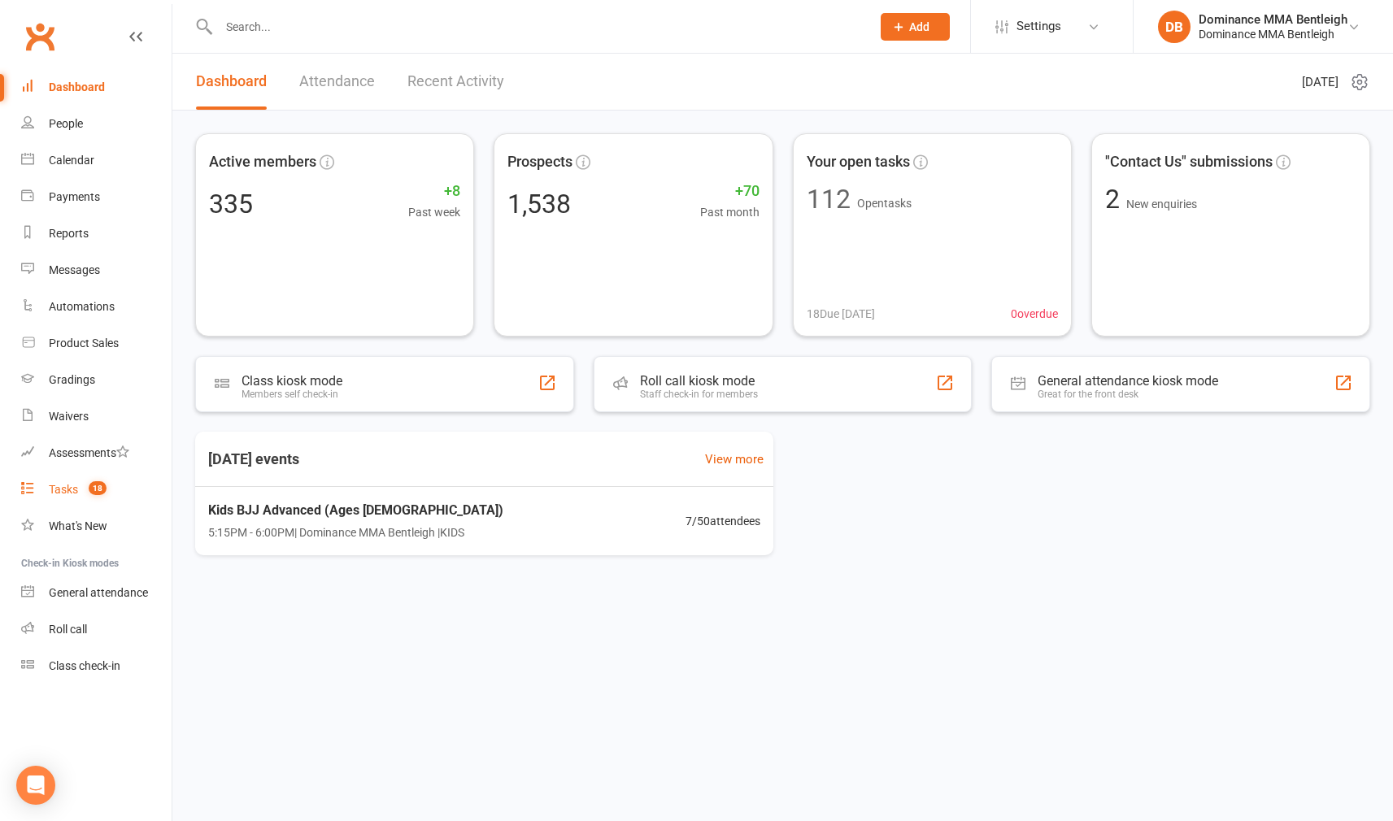
click at [81, 482] on link "Tasks 18" at bounding box center [96, 489] width 150 height 37
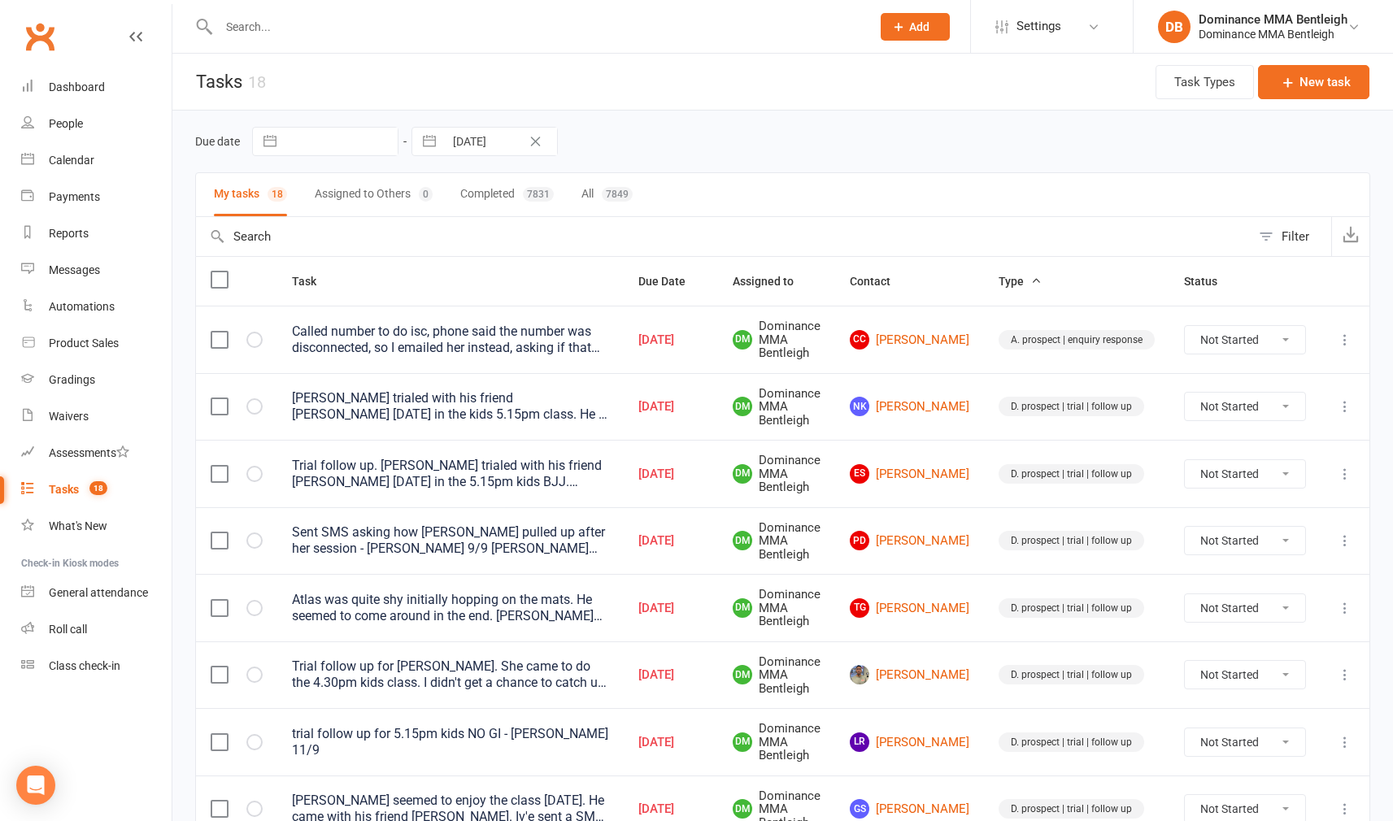
click at [372, 28] on input "text" at bounding box center [536, 26] width 645 height 23
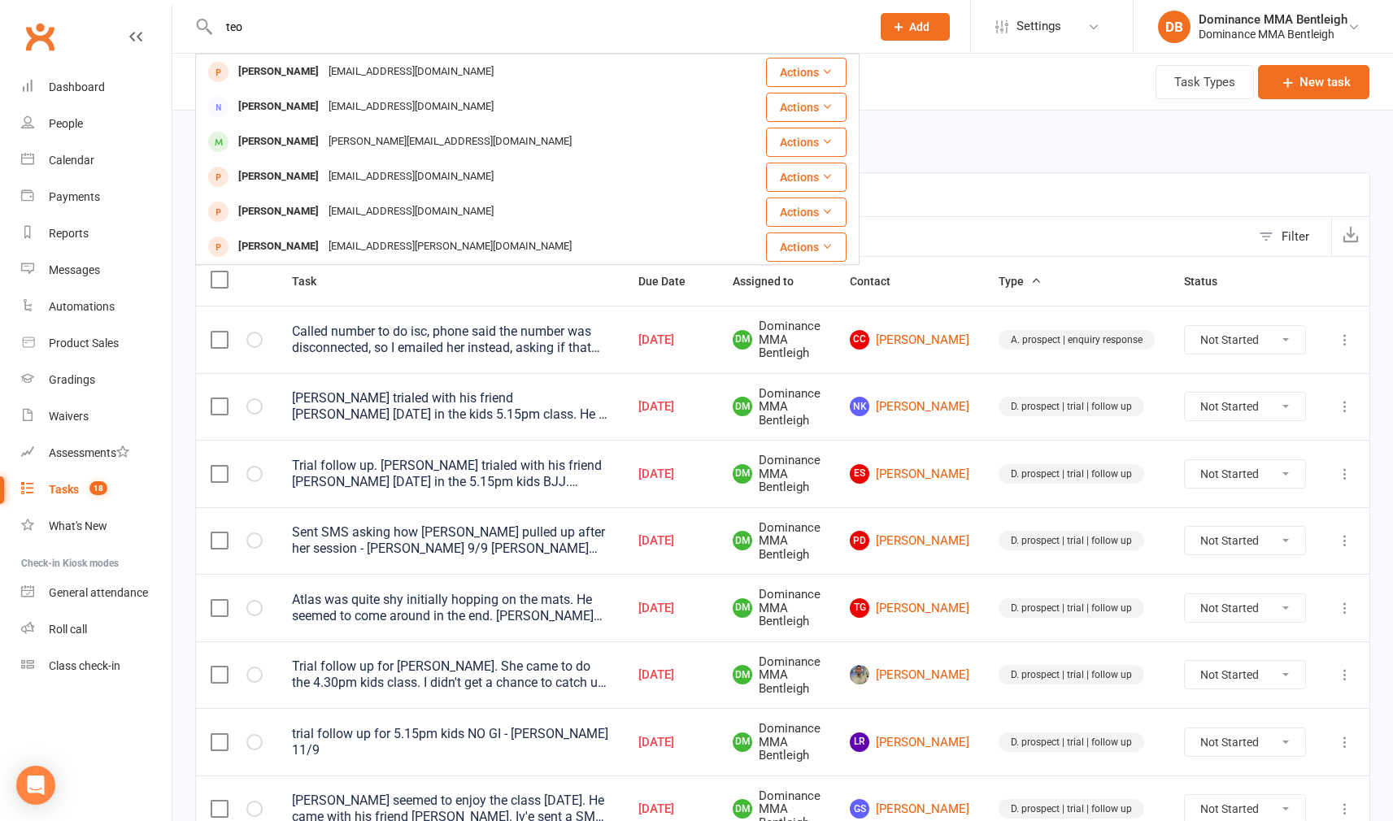
type input "toe"
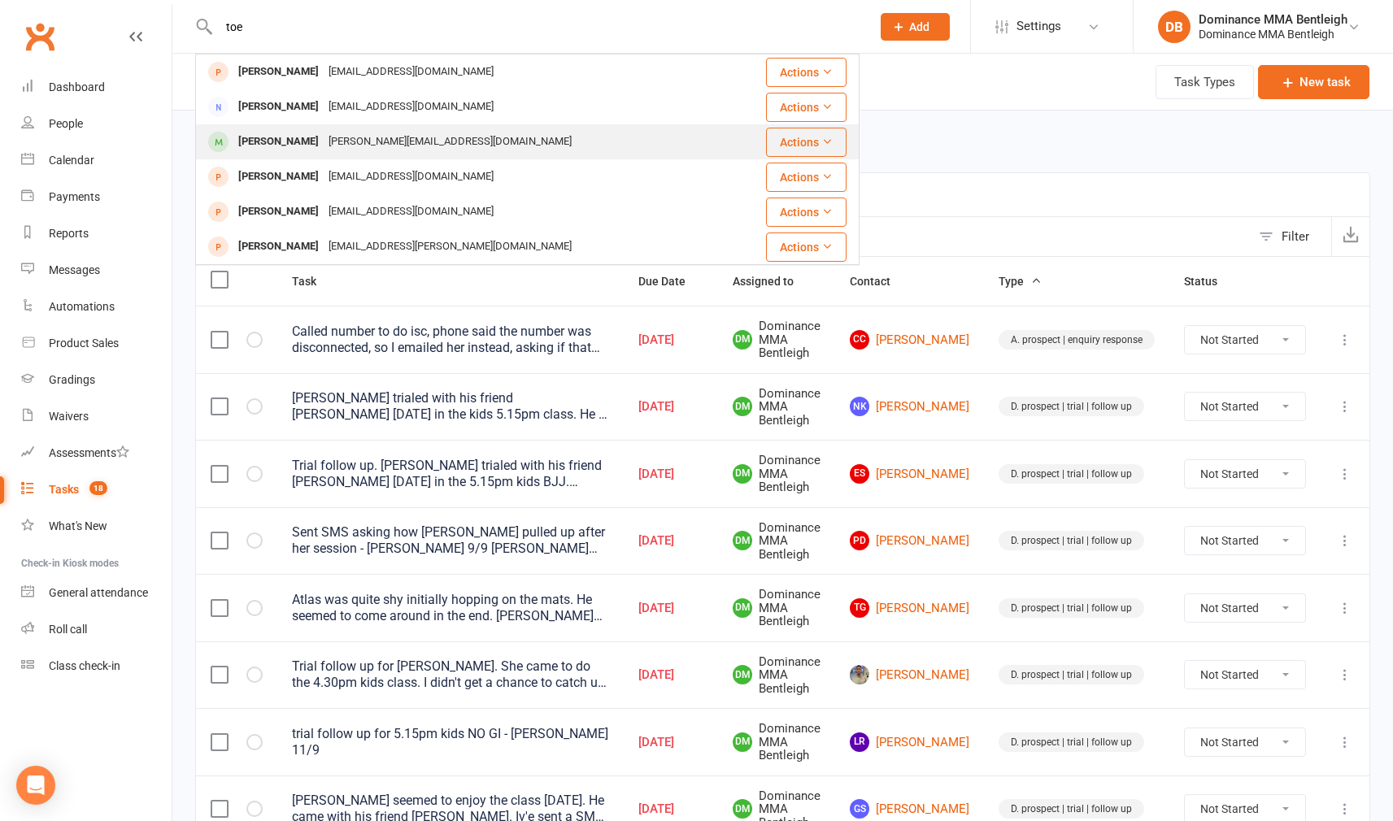
drag, startPoint x: 372, startPoint y: 28, endPoint x: 377, endPoint y: 145, distance: 116.4
click at [377, 145] on div "Marlene.delomel@gmail.com" at bounding box center [450, 142] width 253 height 24
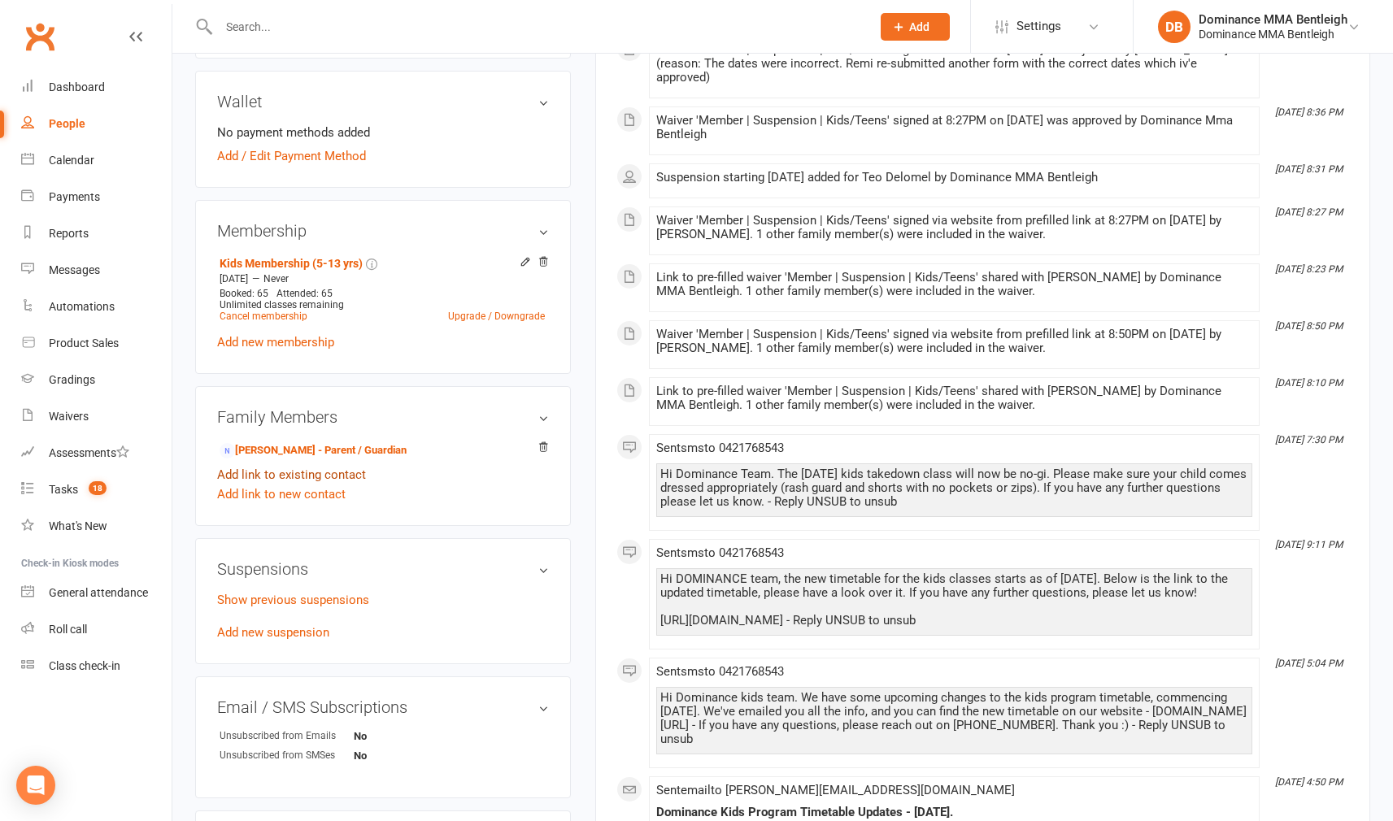
scroll to position [607, 1]
click at [355, 453] on link "Remi Delomel - Parent / Guardian" at bounding box center [312, 450] width 187 height 17
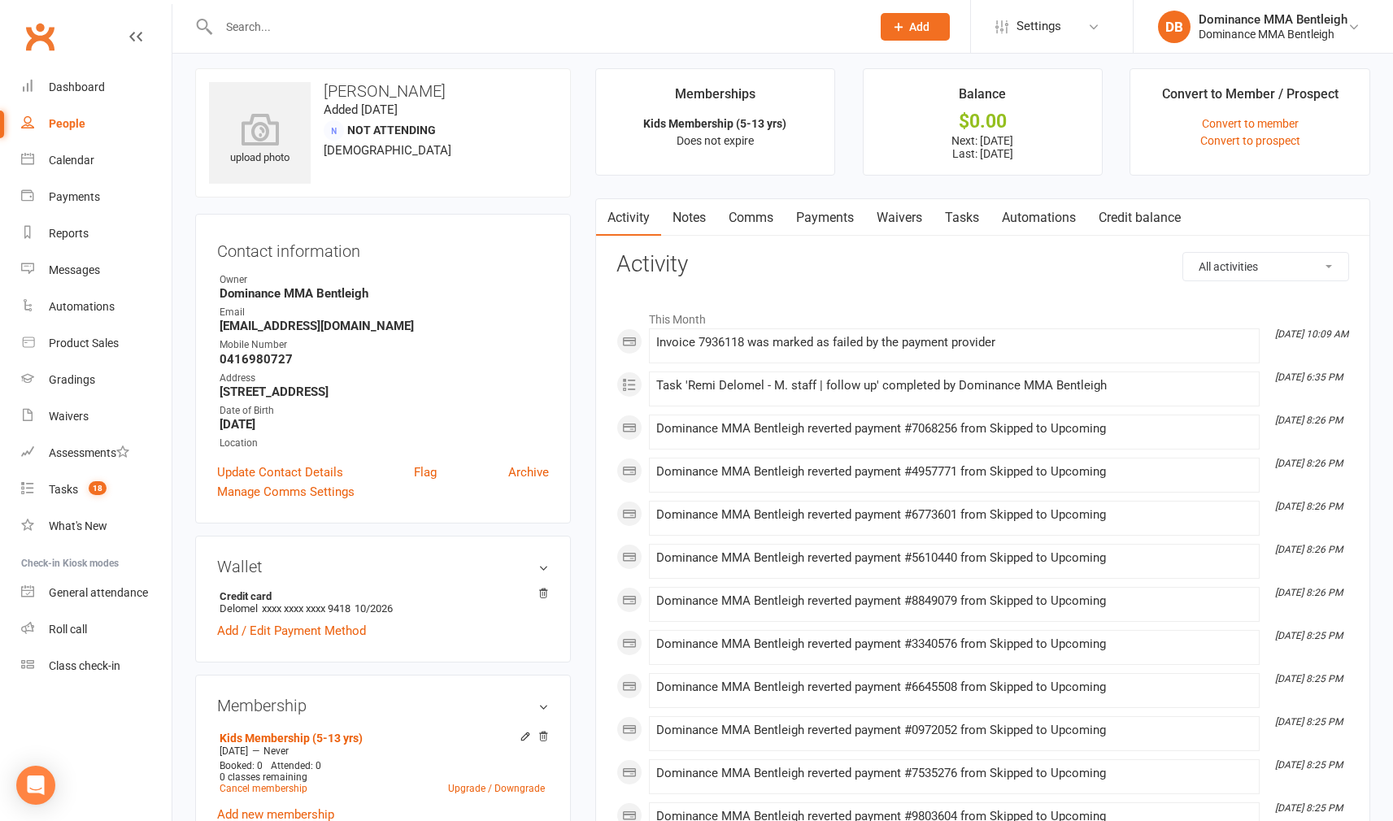
scroll to position [15, 0]
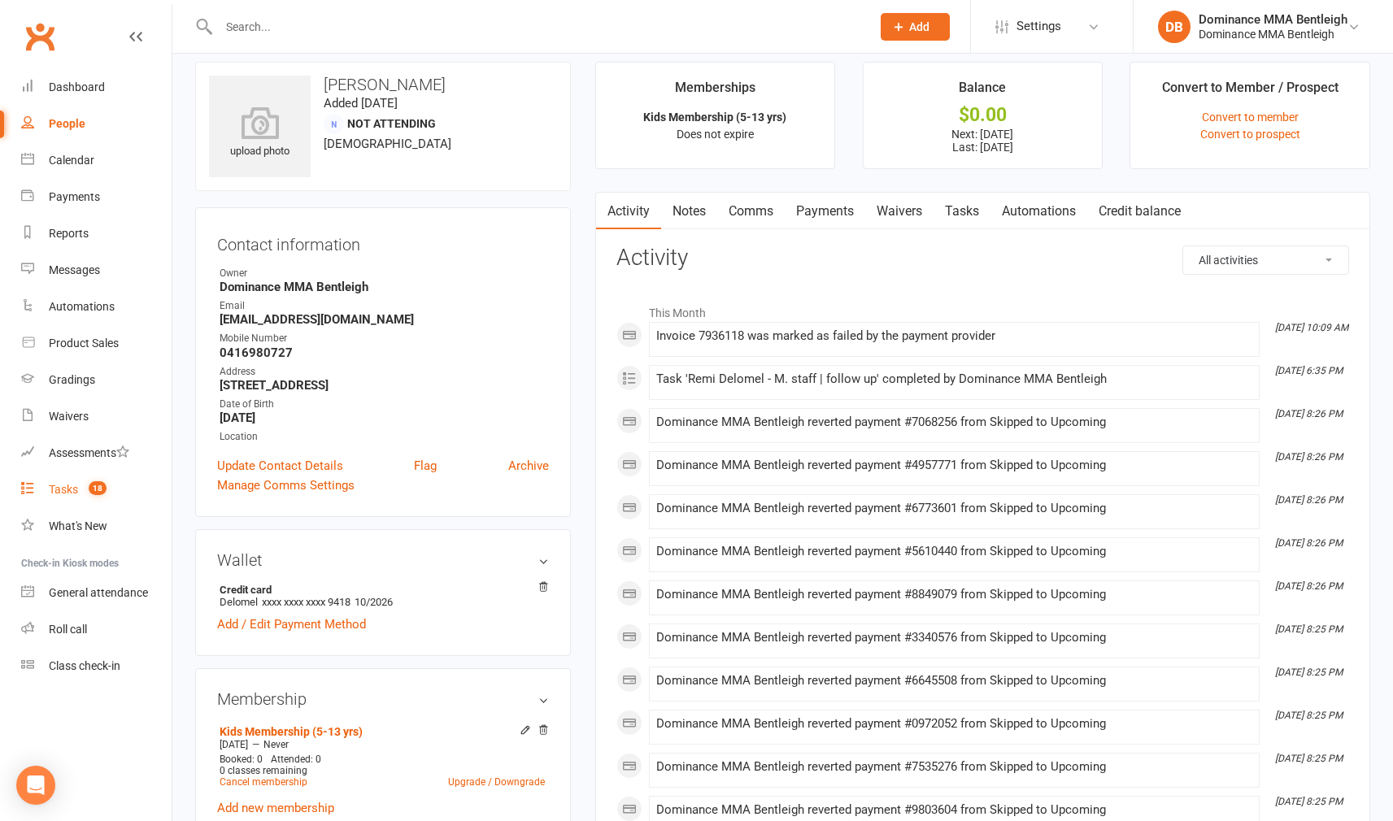
click at [54, 483] on link "Tasks 18" at bounding box center [96, 489] width 150 height 37
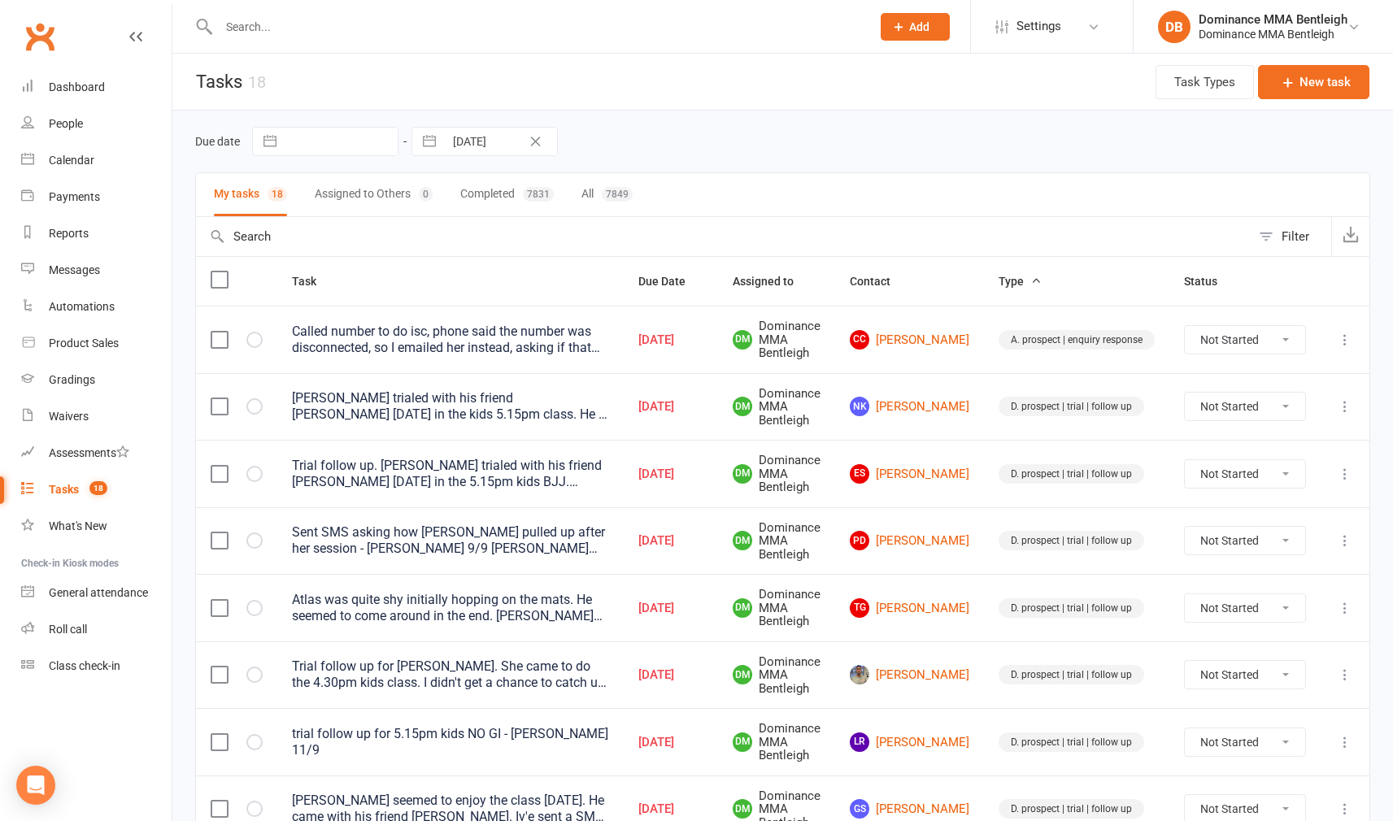
click at [955, 405] on link "NK [PERSON_NAME]" at bounding box center [909, 407] width 119 height 20
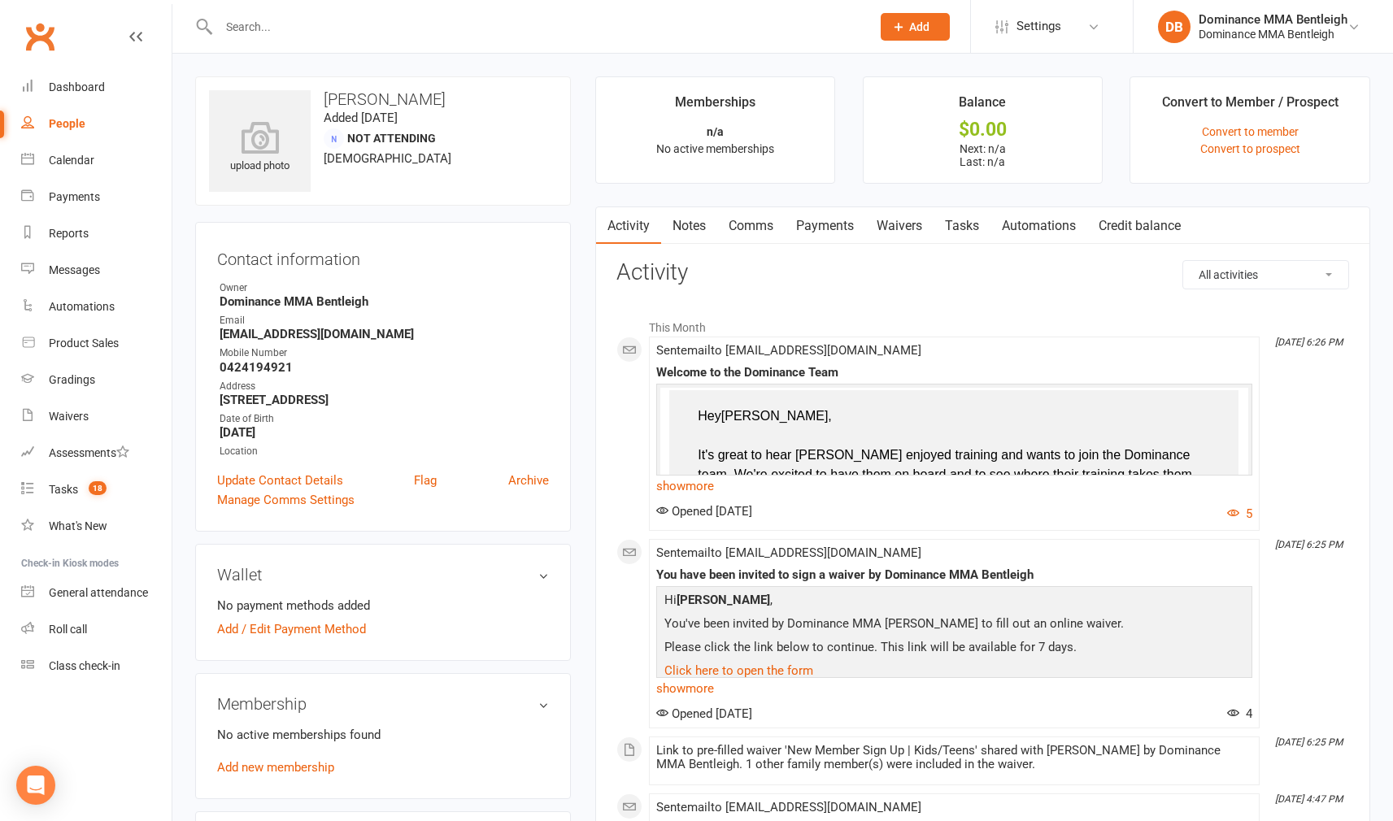
click at [976, 232] on link "Tasks" at bounding box center [961, 225] width 57 height 37
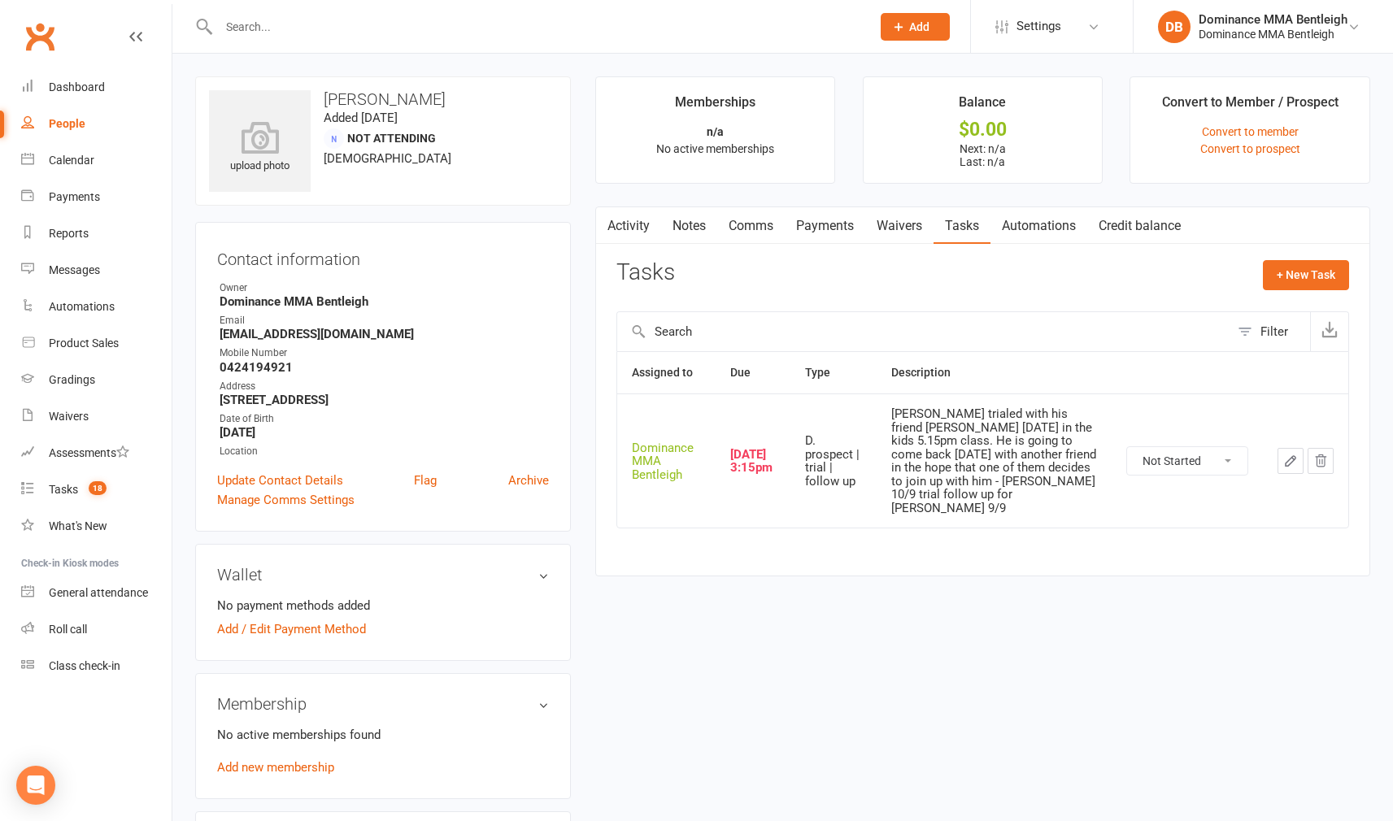
click at [1281, 452] on button "button" at bounding box center [1290, 461] width 26 height 26
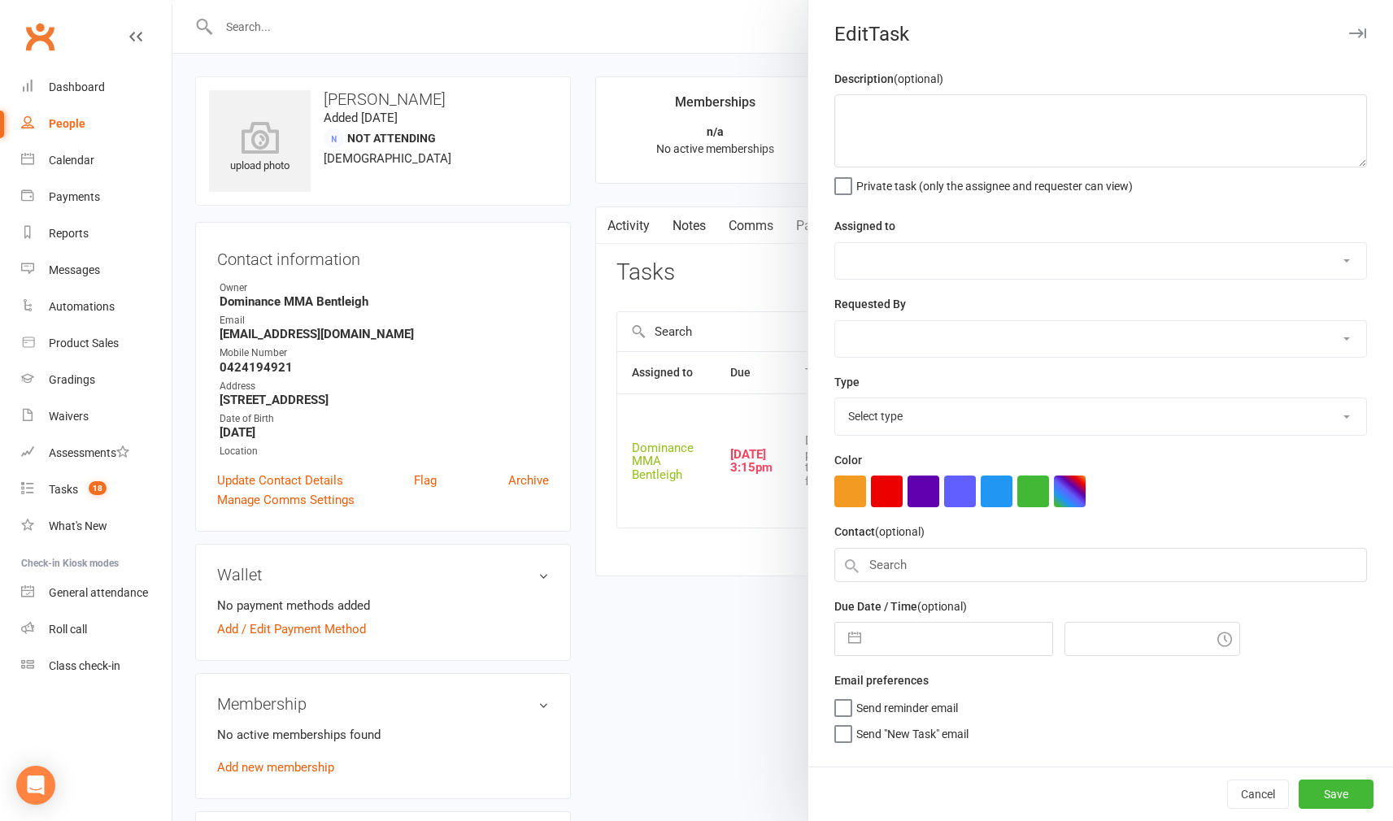
type textarea "[PERSON_NAME] trialed with his friend [PERSON_NAME] [DATE] in the kids 5.15pm c…"
select select "24839"
type input "[DATE]"
type input "3:15pm"
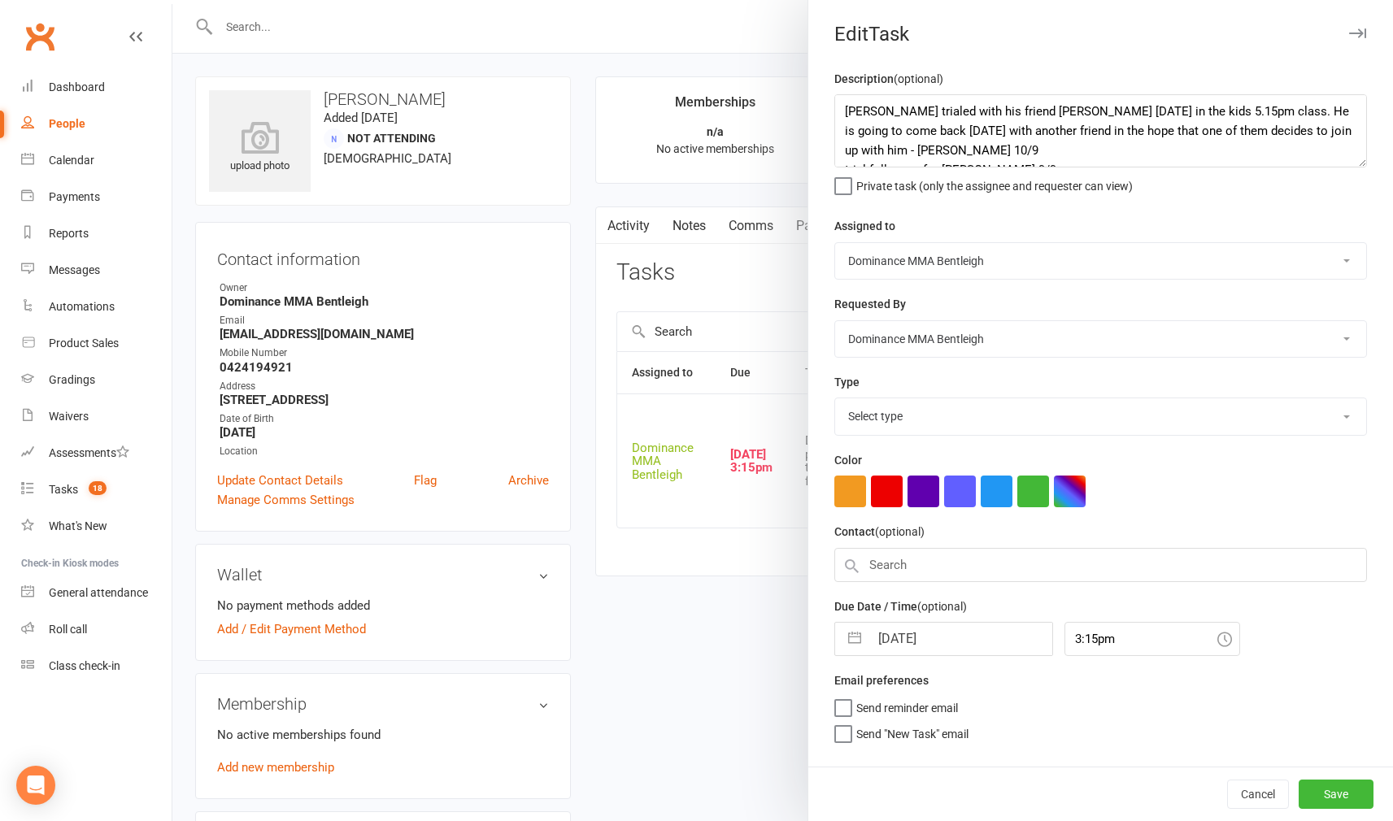
select select "13787"
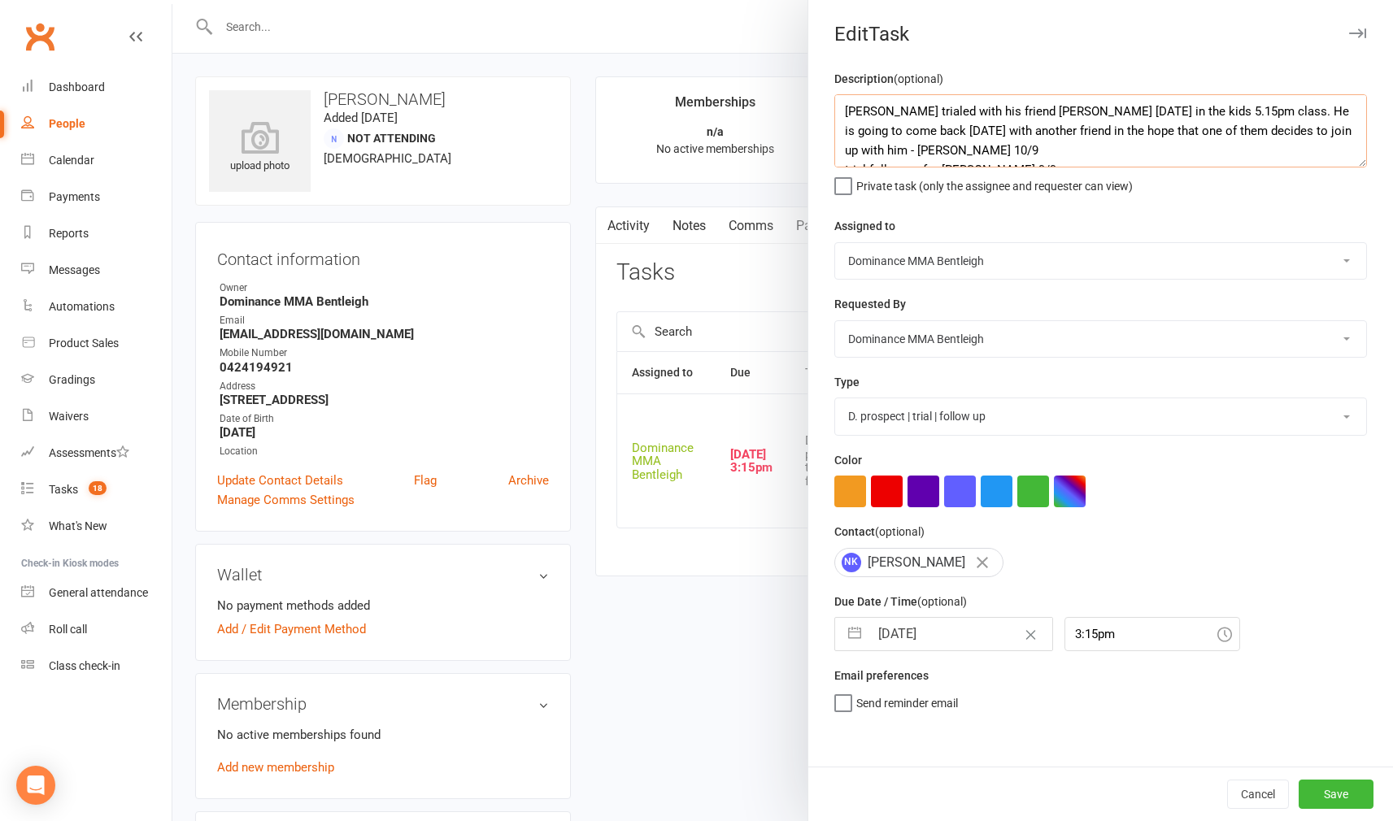
click at [850, 110] on textarea "[PERSON_NAME] trialed with his friend [PERSON_NAME] [DATE] in the kids 5.15pm c…" at bounding box center [1100, 130] width 532 height 73
click at [841, 106] on textarea "[PERSON_NAME] trialed with his friend [PERSON_NAME] [DATE] in the kids 5.15pm c…" at bounding box center [1100, 130] width 532 height 73
click at [875, 104] on textarea "[PERSON_NAME] trialed with his friend [PERSON_NAME] [DATE] in the kids 5.15pm c…" at bounding box center [1100, 130] width 532 height 73
type textarea "Sent SMS following up with Tyler's membership forms - Dylan 12/9 Tyler trialed …"
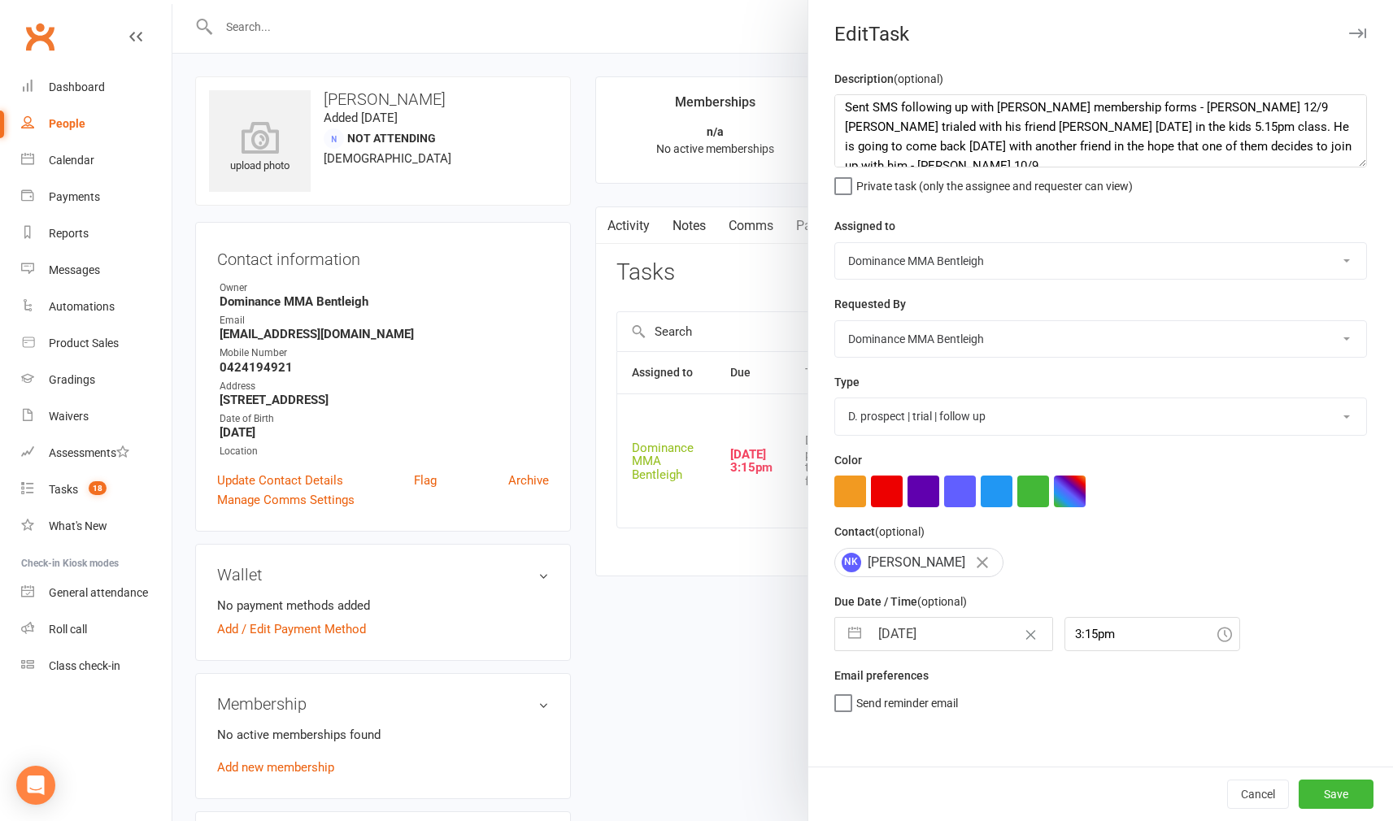
select select "7"
select select "2025"
select select "8"
select select "2025"
select select "9"
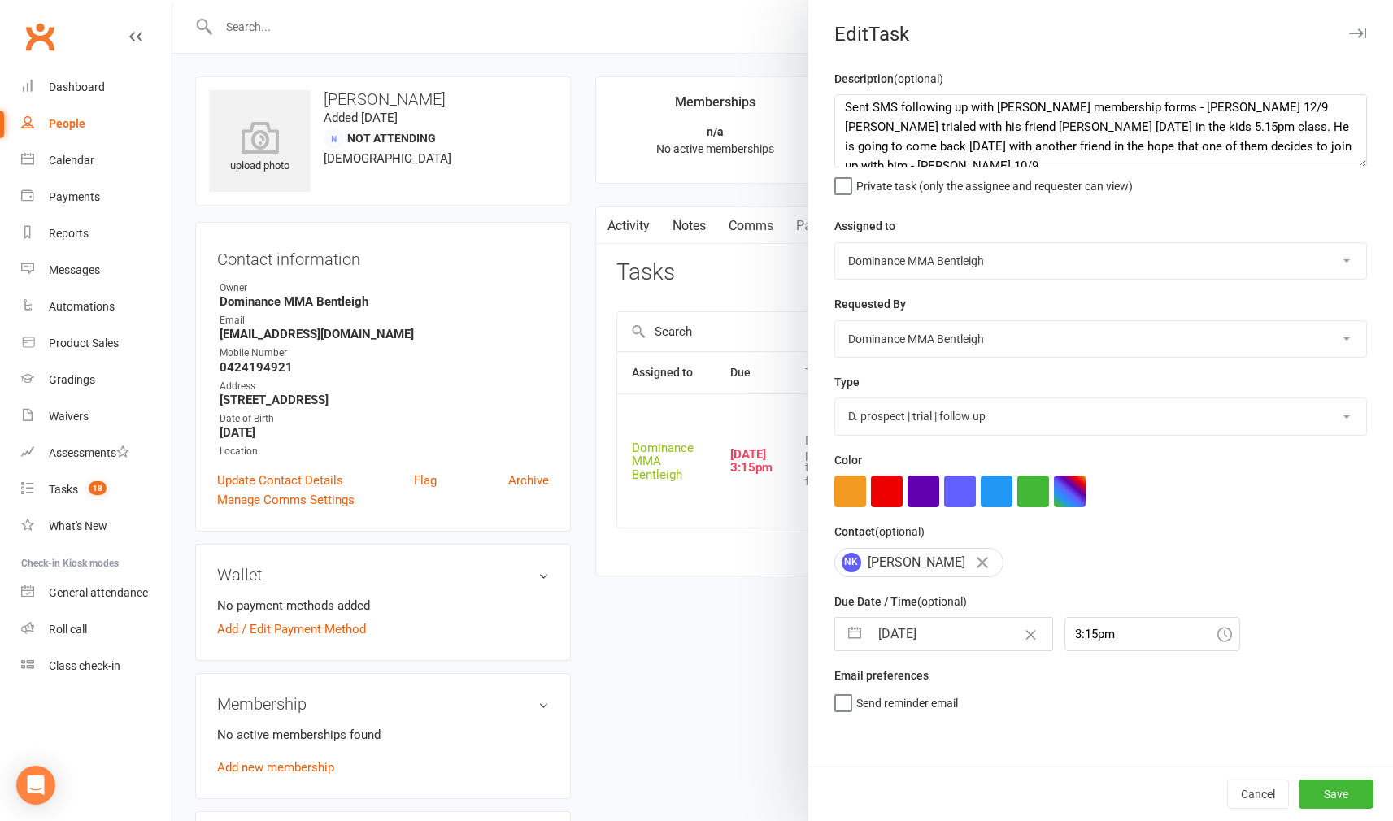
select select "2025"
click at [952, 624] on input "[DATE]" at bounding box center [960, 634] width 183 height 33
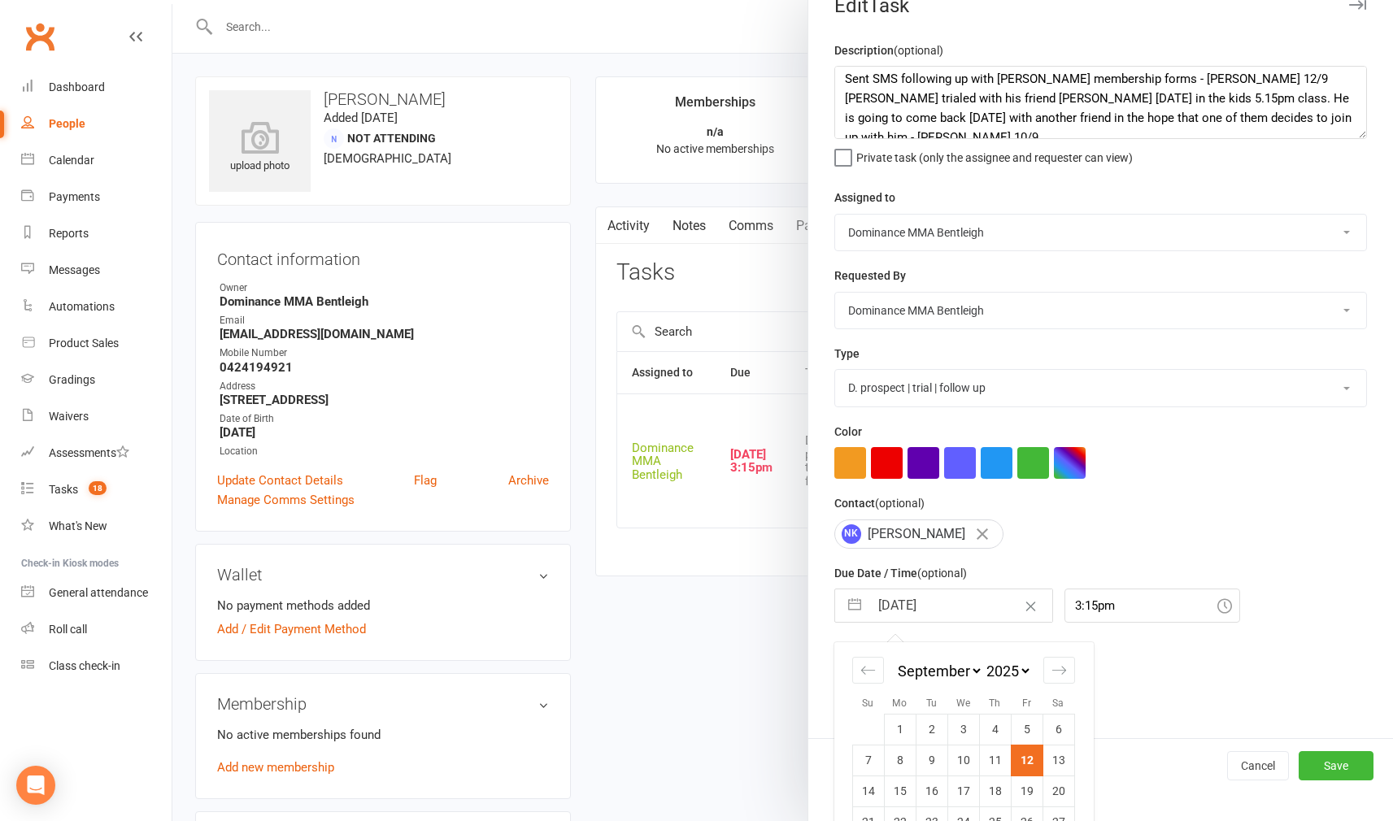
scroll to position [79, 0]
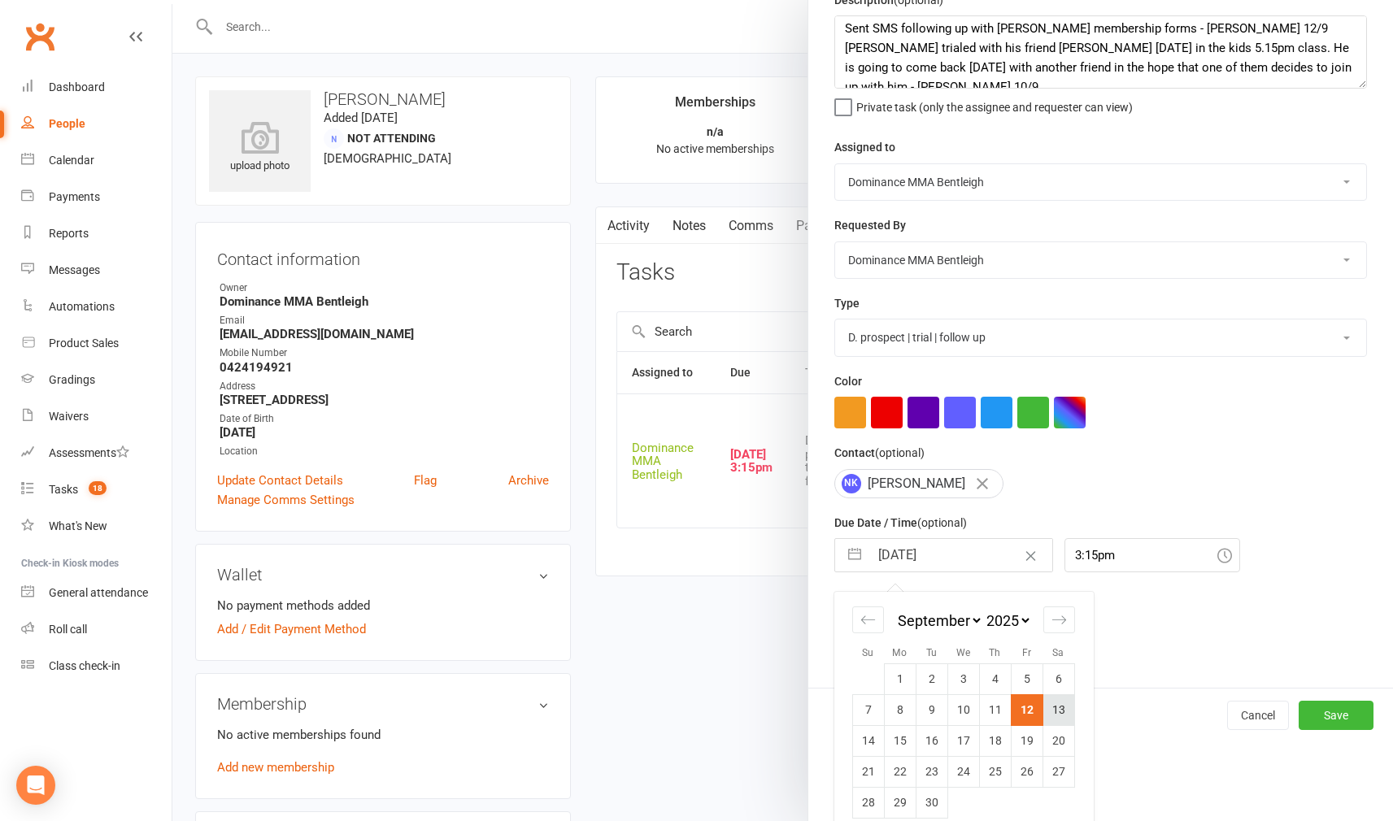
click at [1055, 709] on td "13" at bounding box center [1058, 709] width 32 height 31
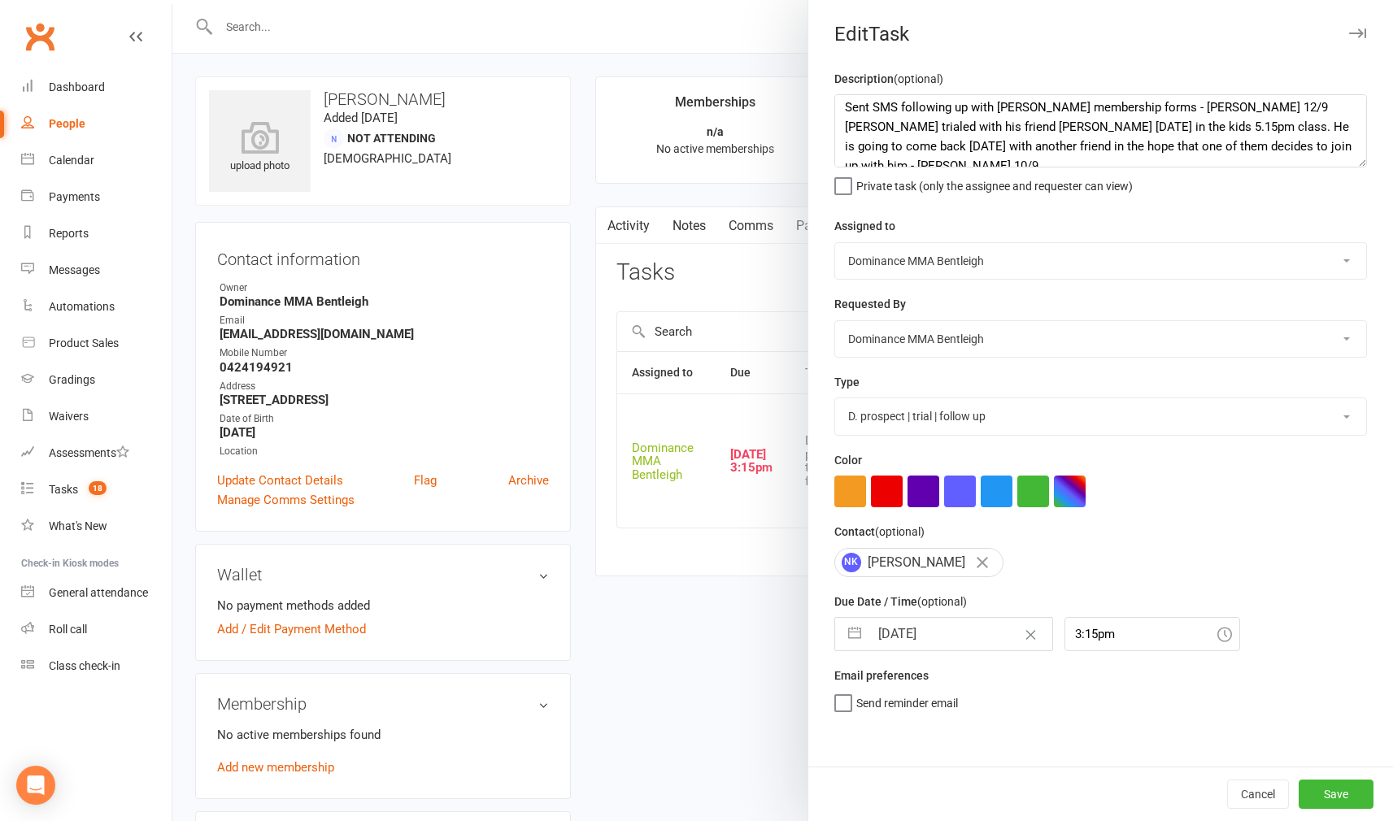
type input "[DATE]"
click at [1326, 792] on button "Save" at bounding box center [1335, 794] width 75 height 29
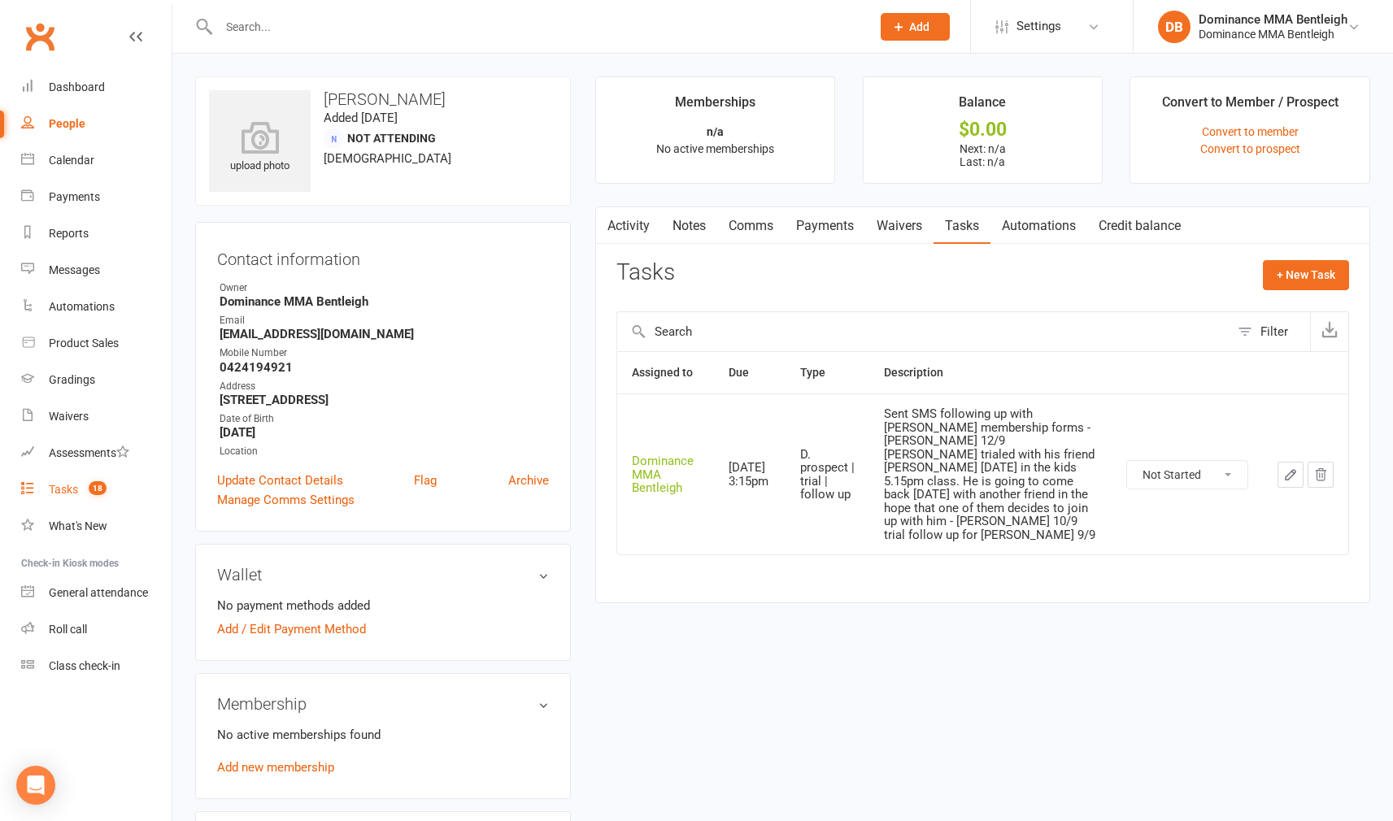
click at [70, 488] on div "Tasks" at bounding box center [63, 489] width 29 height 13
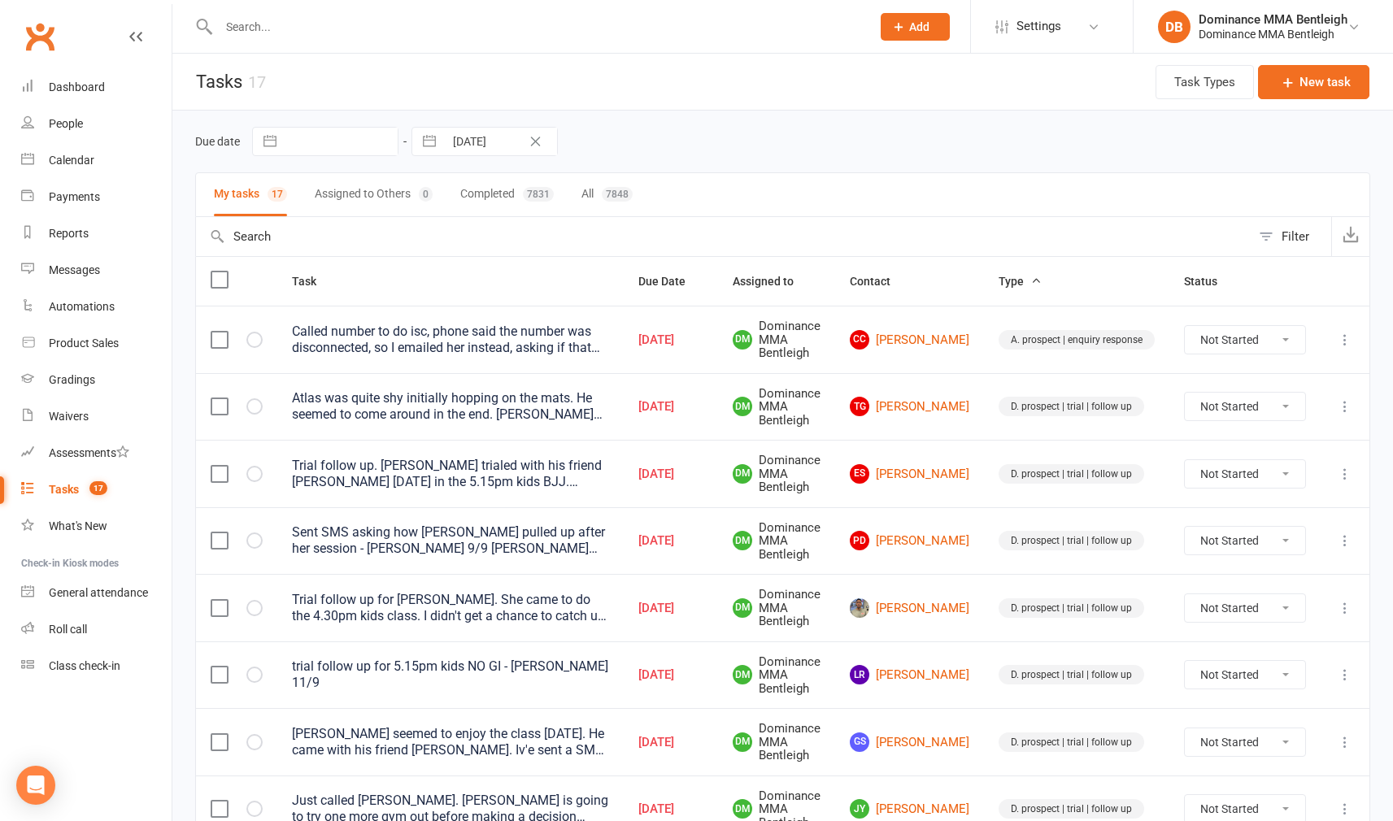
click at [278, 37] on input "text" at bounding box center [536, 26] width 645 height 23
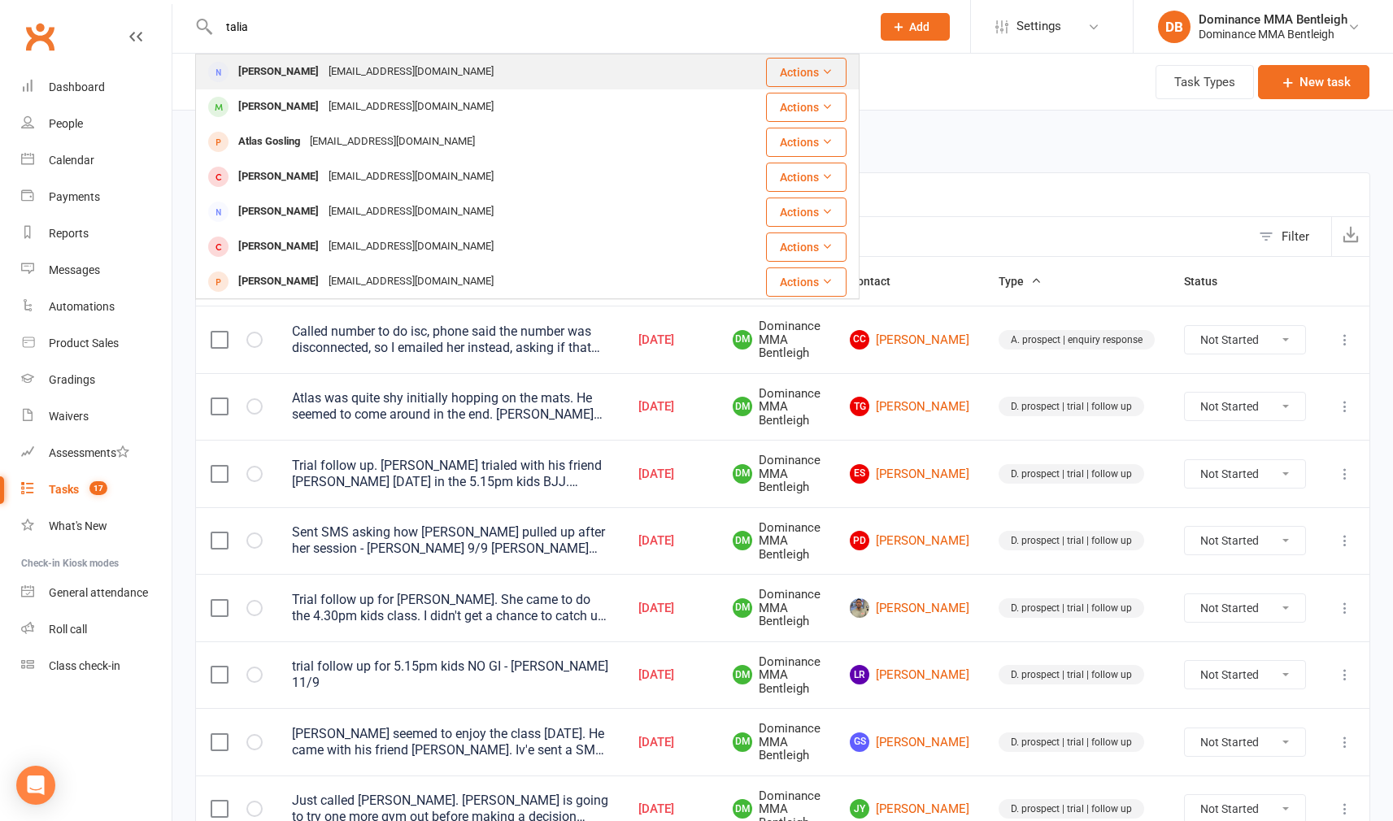
type input "talia"
click at [324, 70] on div "taliagosling@gmail.com" at bounding box center [411, 72] width 175 height 24
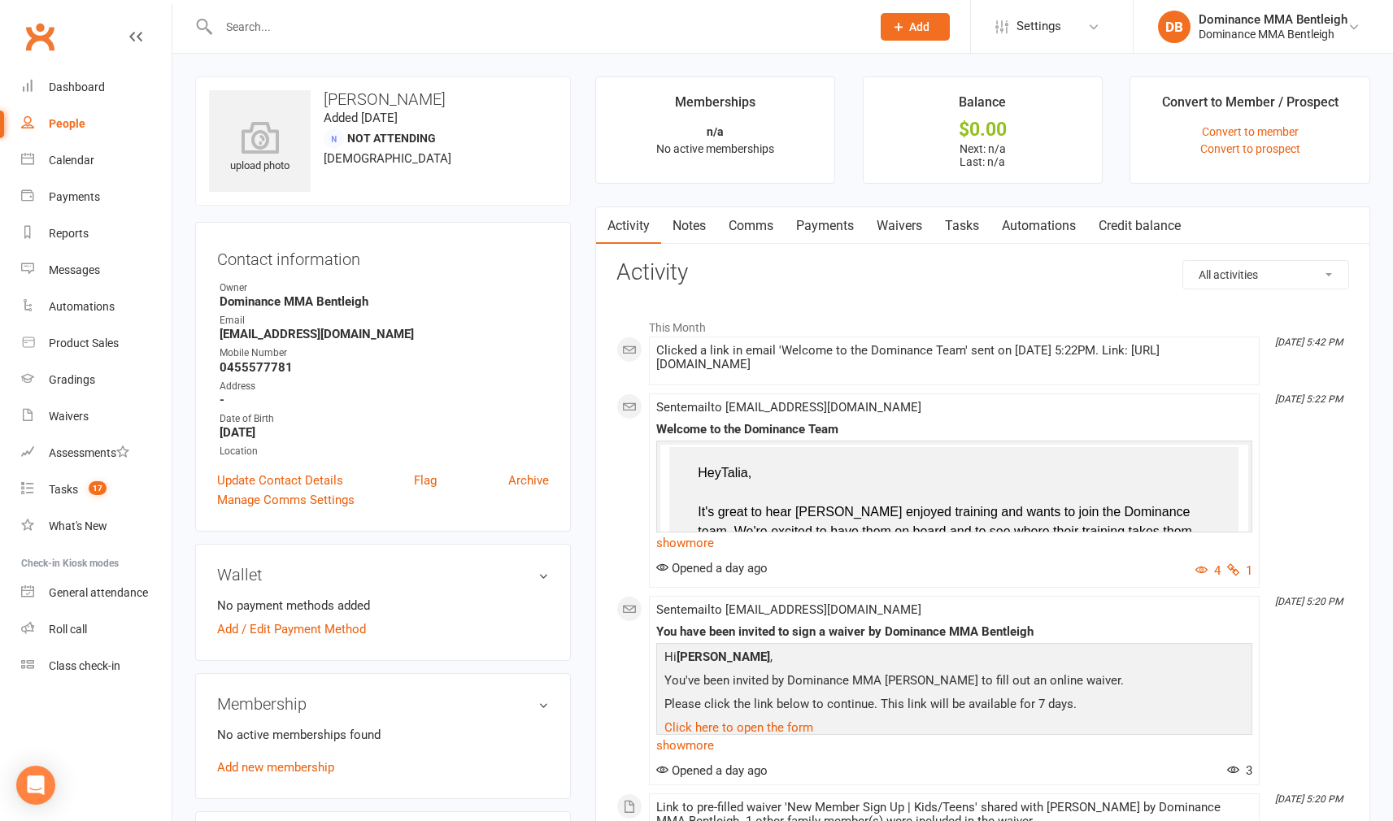
click at [680, 213] on link "Notes" at bounding box center [689, 225] width 56 height 37
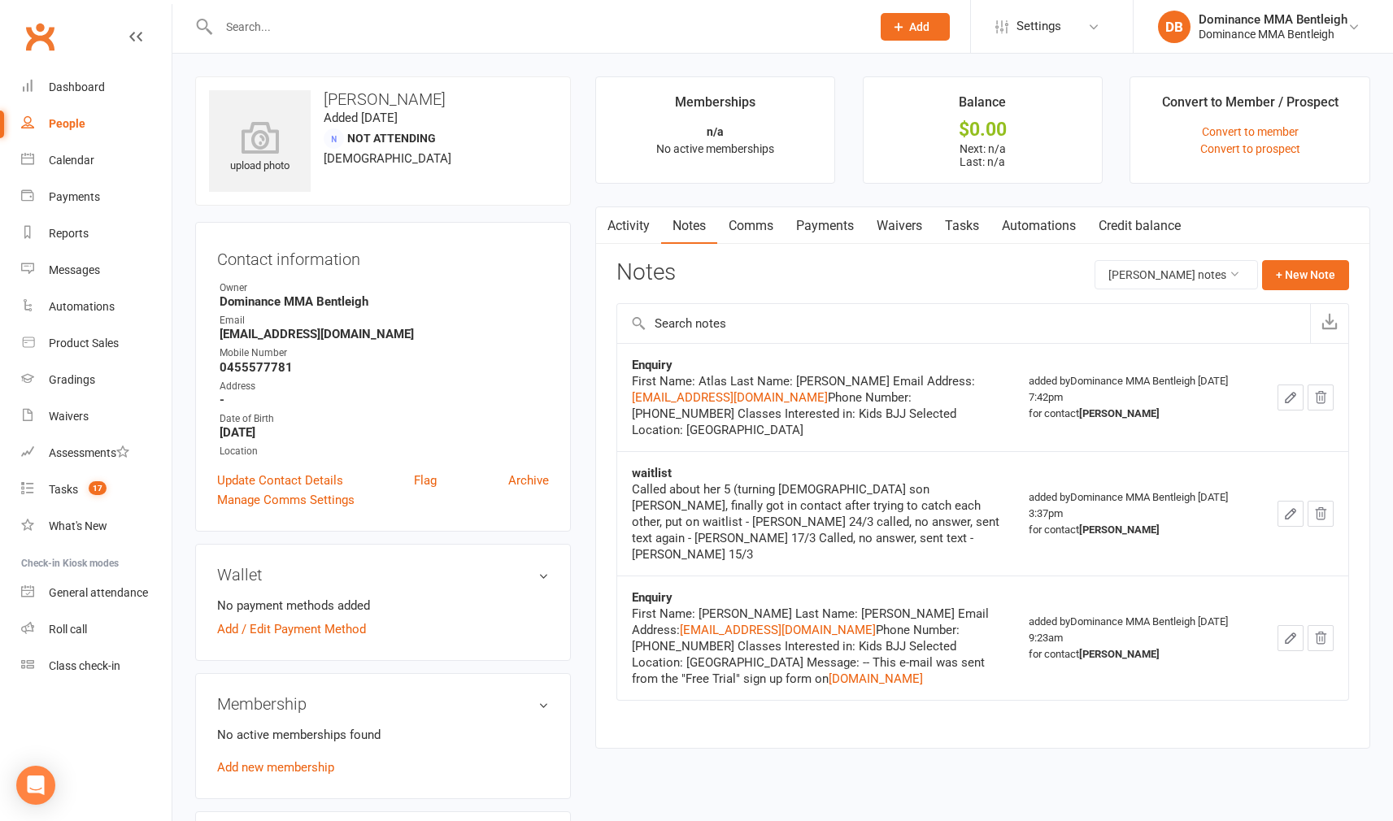
click at [753, 219] on link "Comms" at bounding box center [750, 225] width 67 height 37
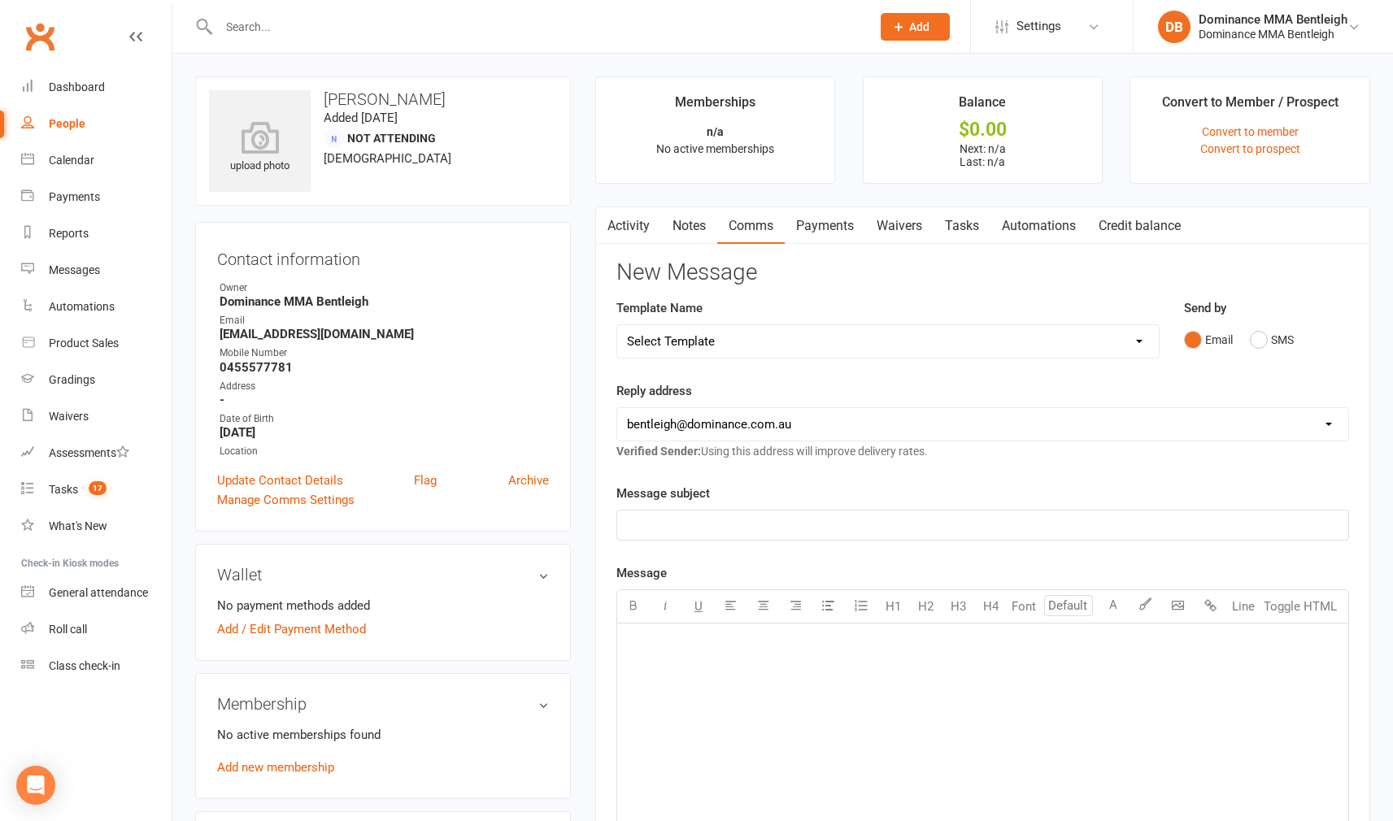
drag, startPoint x: 641, startPoint y: 219, endPoint x: 625, endPoint y: 215, distance: 16.2
click at [641, 219] on link "Activity" at bounding box center [628, 225] width 65 height 37
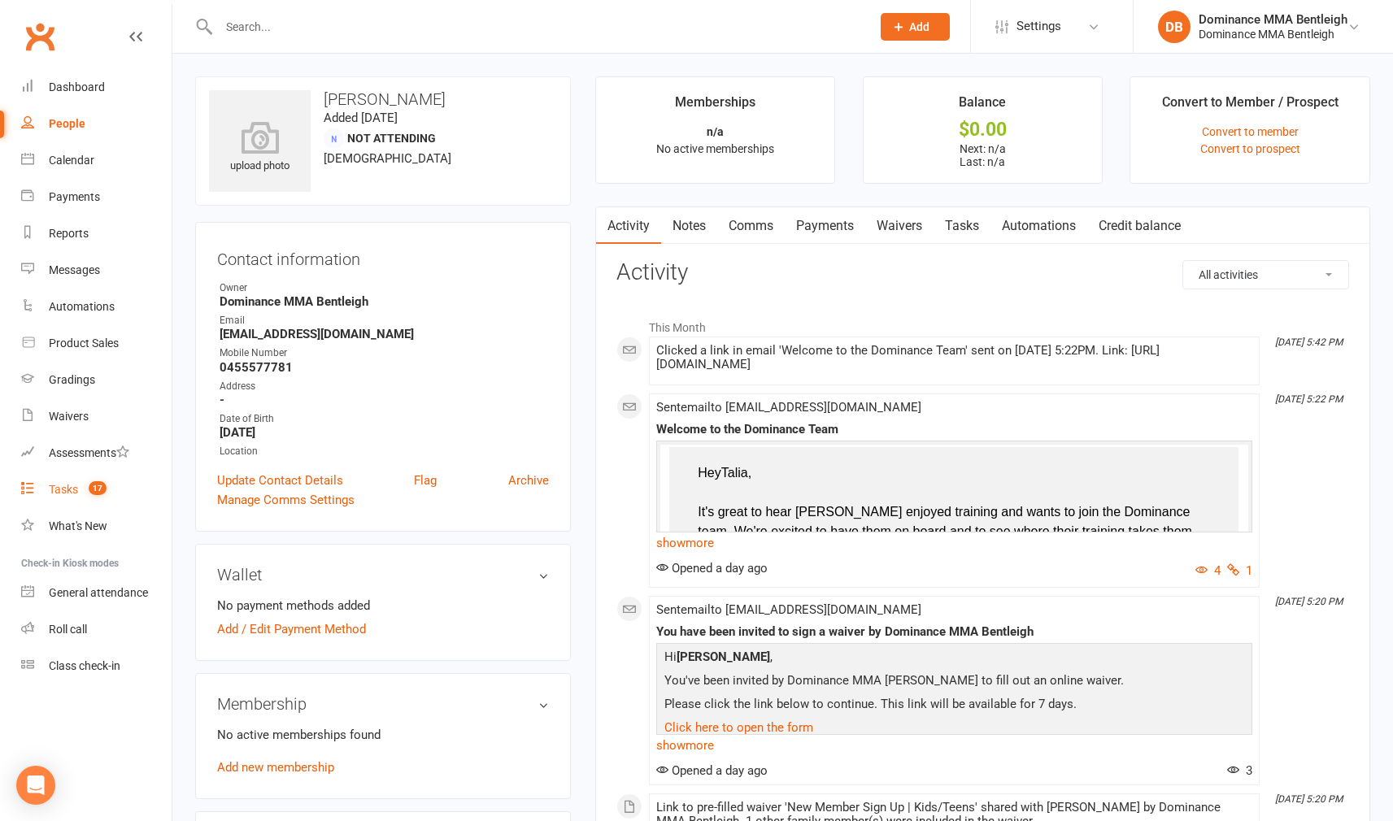
click at [66, 485] on div "Tasks" at bounding box center [63, 489] width 29 height 13
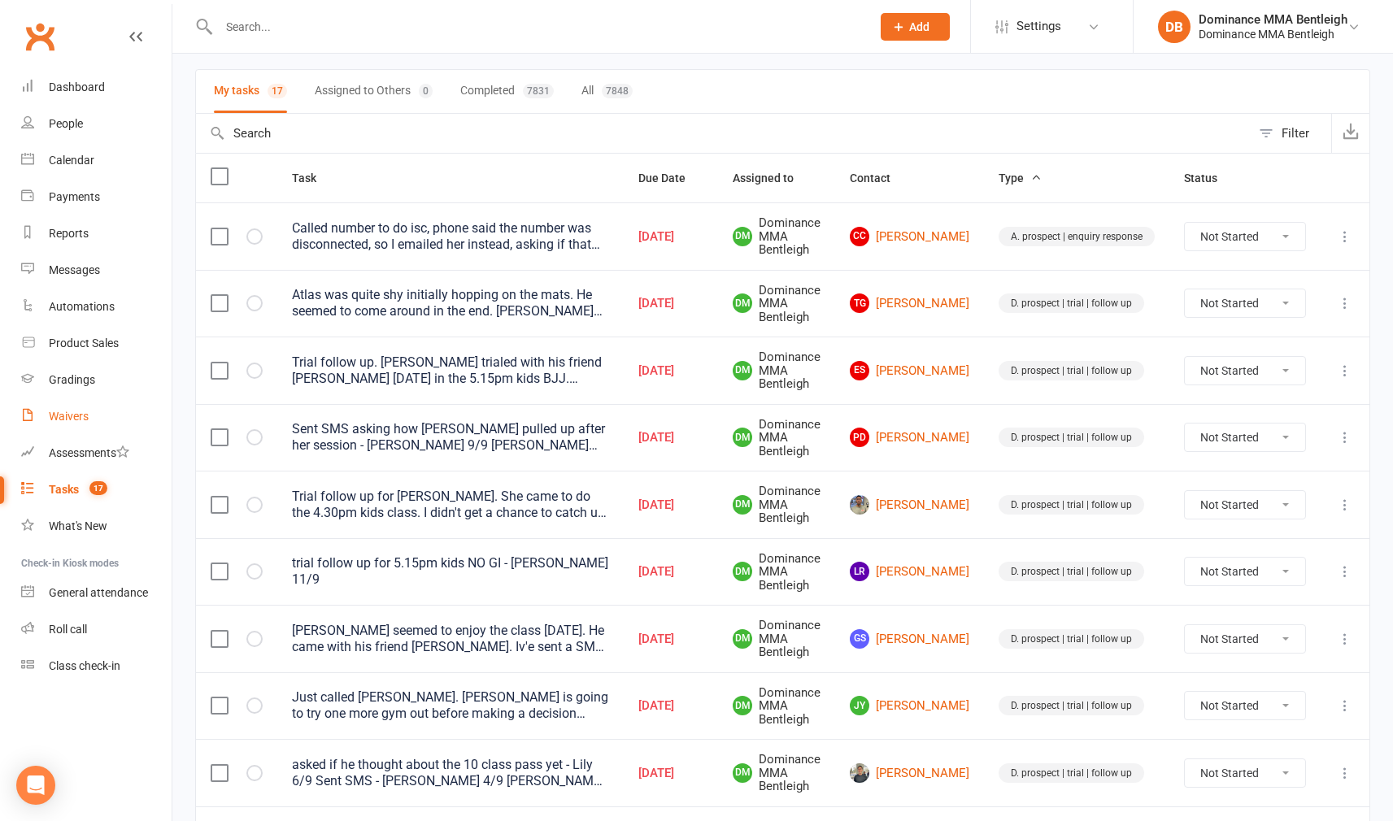
scroll to position [106, 0]
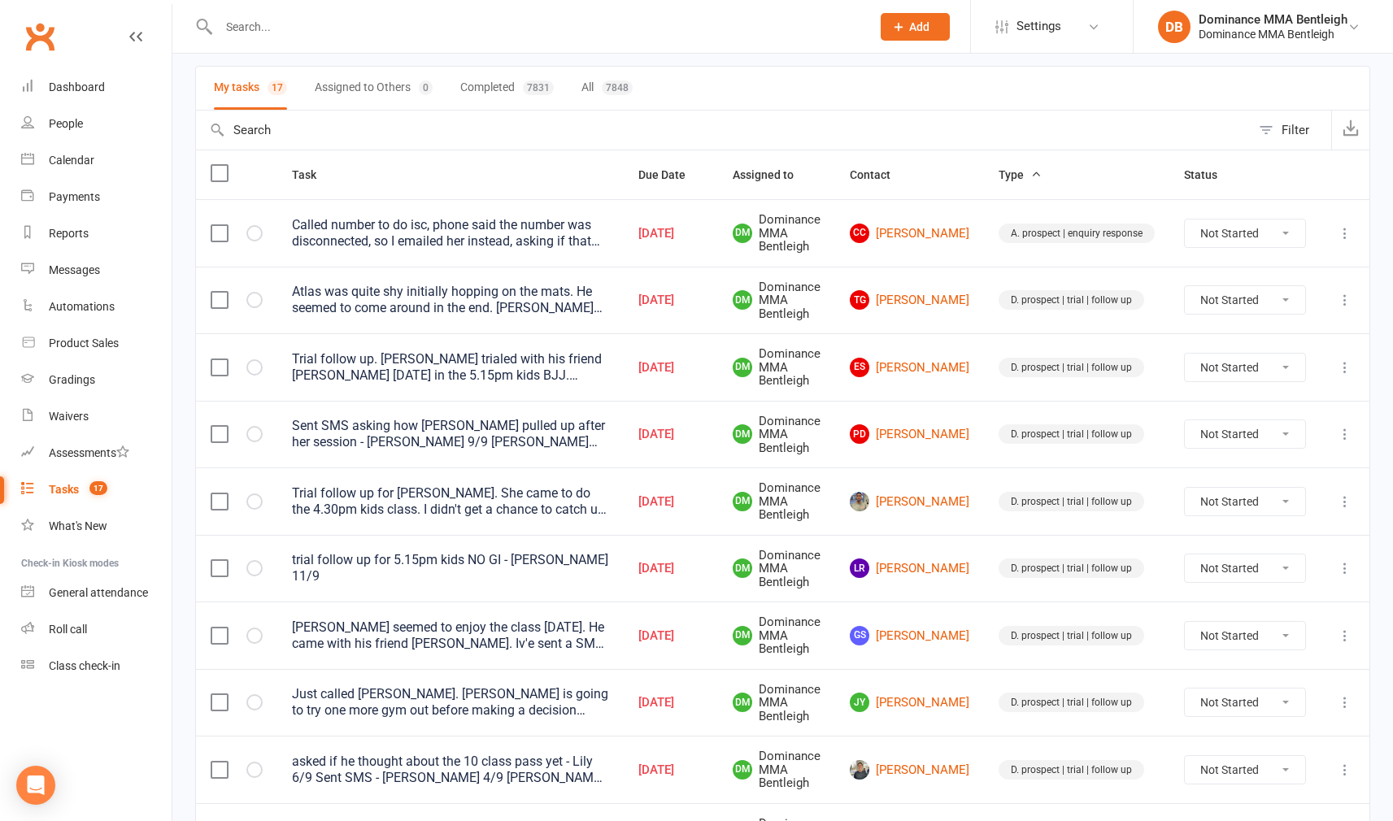
click at [936, 313] on td "TG Talia Gosling" at bounding box center [909, 300] width 149 height 67
click at [936, 308] on link "TG Talia Gosling" at bounding box center [909, 300] width 119 height 20
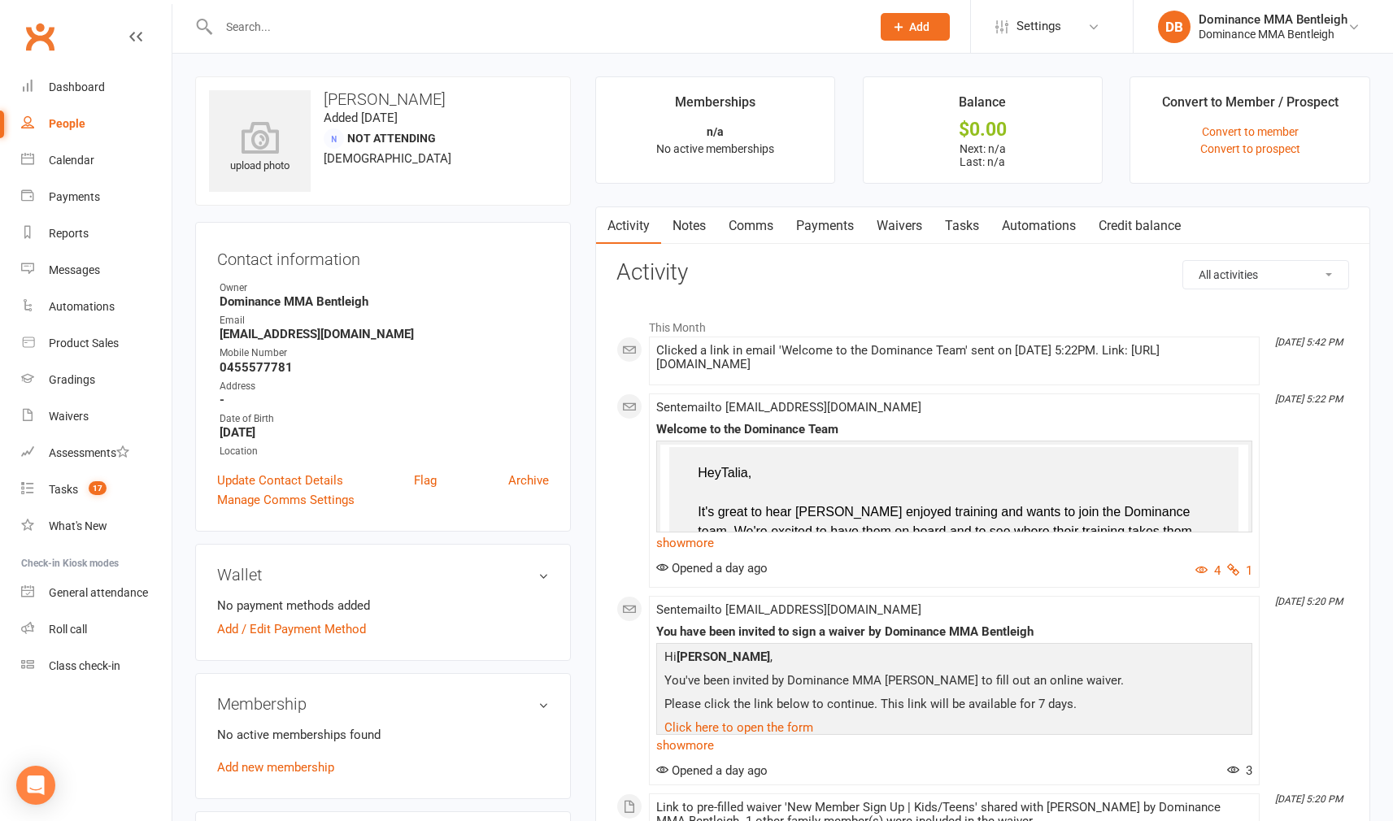
click at [973, 228] on link "Tasks" at bounding box center [961, 225] width 57 height 37
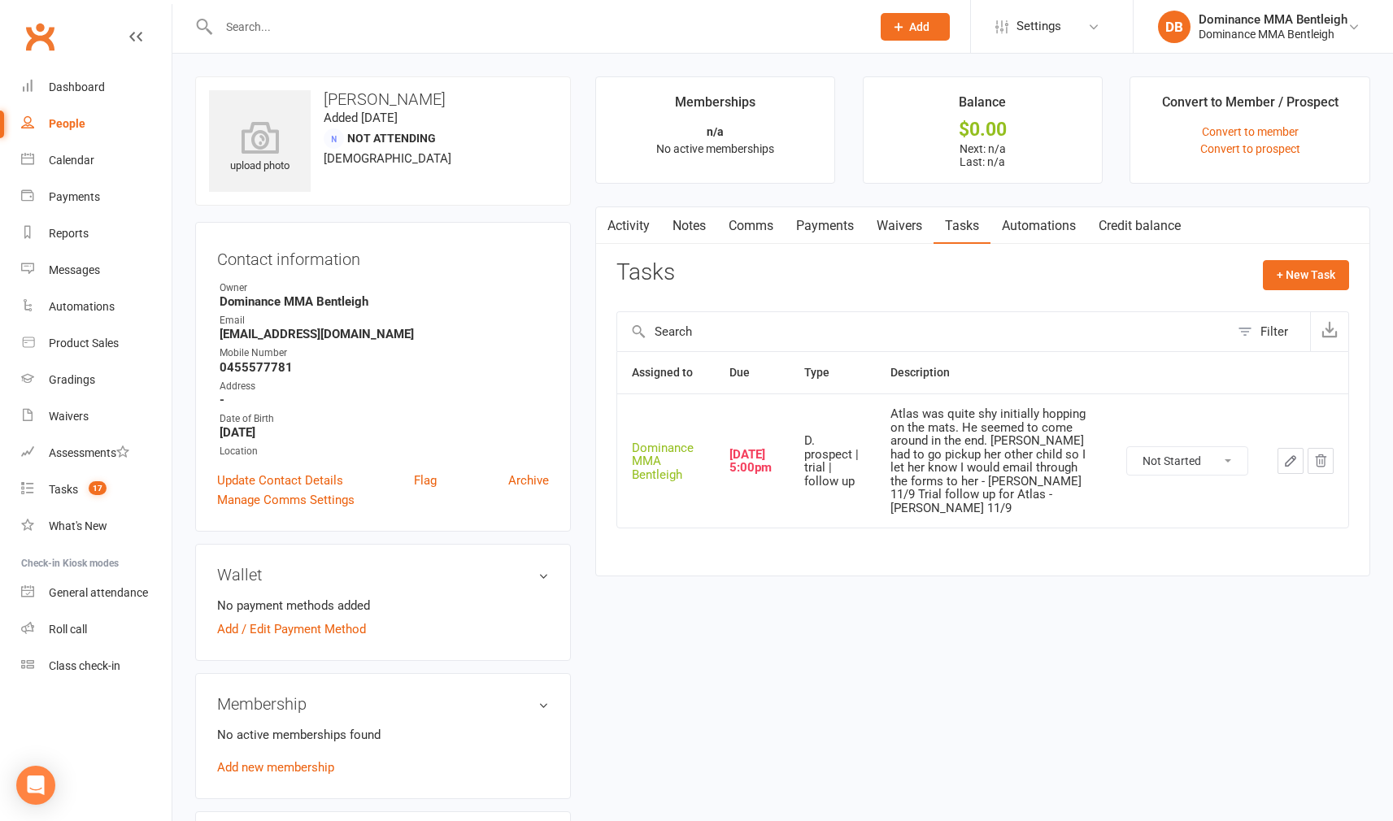
click at [1283, 454] on icon "button" at bounding box center [1290, 461] width 15 height 15
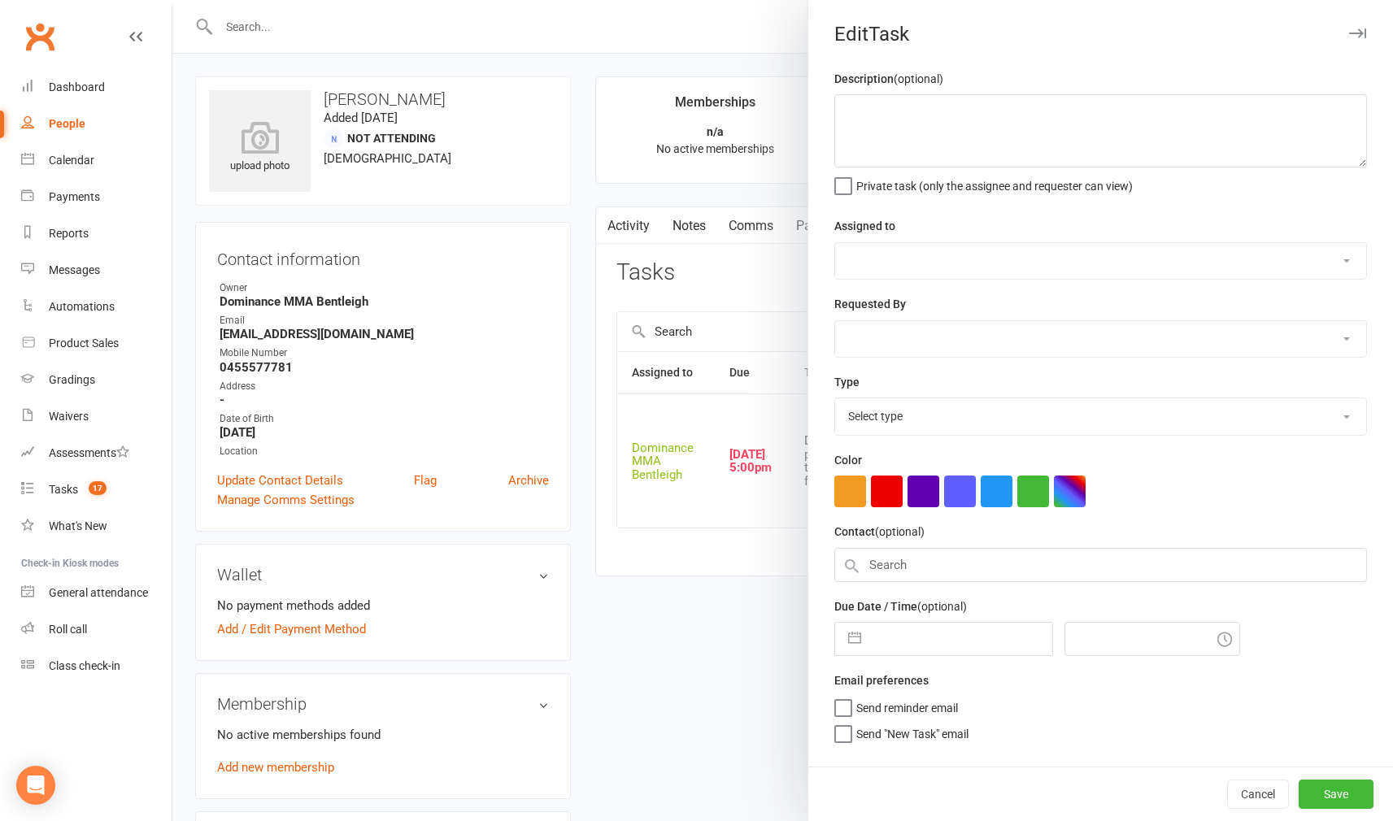
type textarea "Atlas was quite shy initially hopping on the mats. He seemed to come around in …"
select select "24839"
type input "[DATE]"
type input "5:00pm"
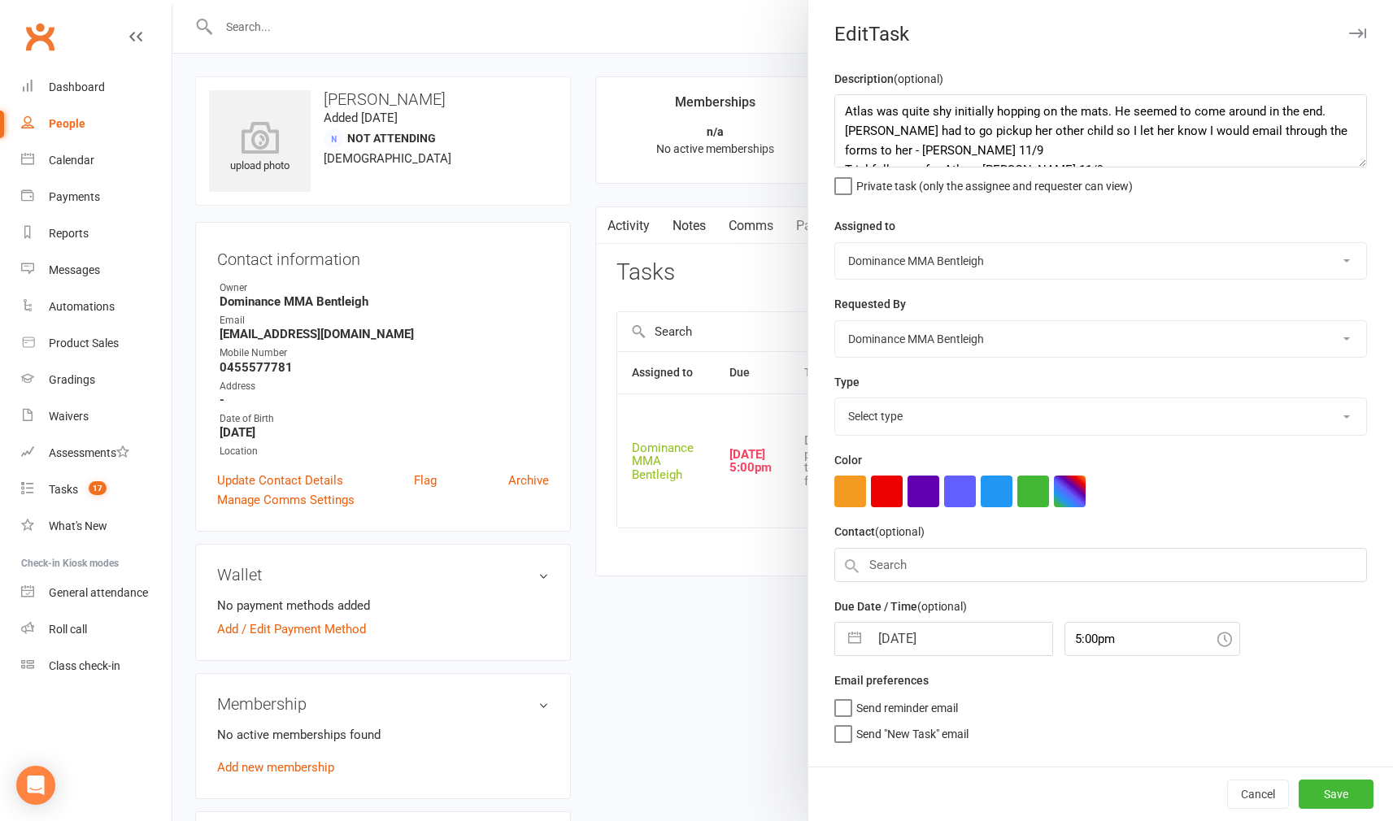
select select "13787"
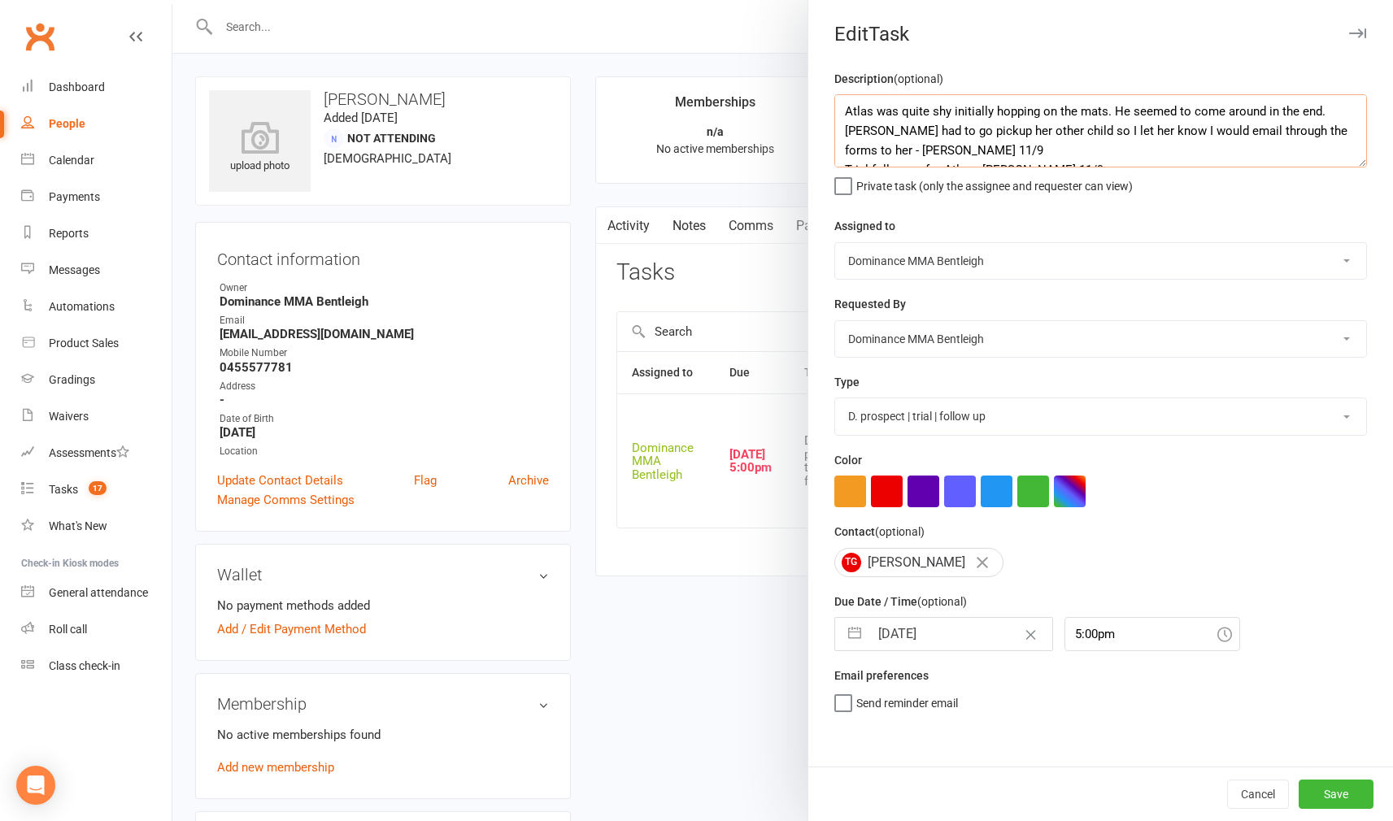
click at [841, 106] on textarea "Atlas was quite shy initially hopping on the mats. He seemed to come around in …" at bounding box center [1100, 130] width 532 height 73
click at [876, 105] on textarea "Atlas was quite shy initially hopping on the mats. He seemed to come around in …" at bounding box center [1100, 130] width 532 height 73
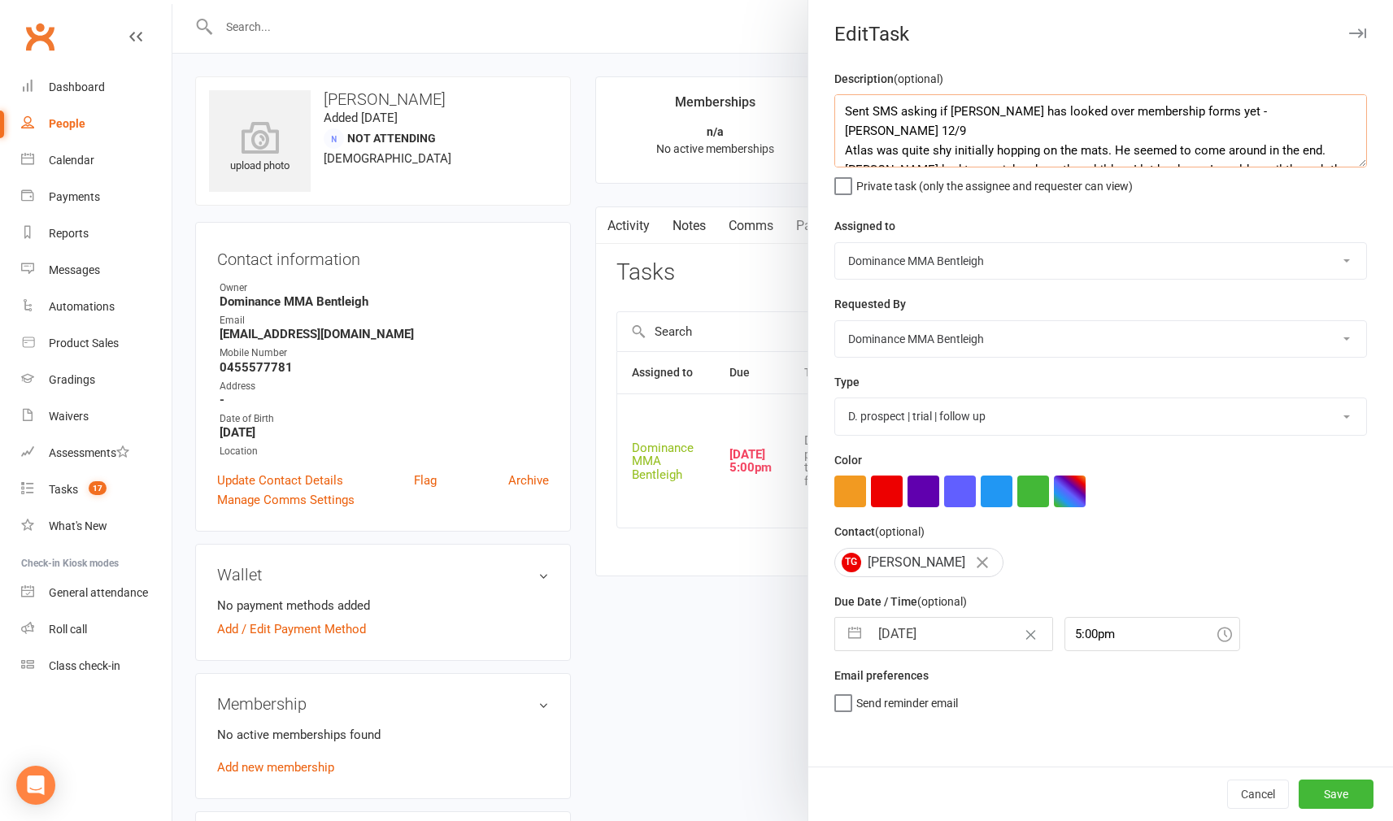
type textarea "Sent SMS asking if Talia has looked over membership forms yet - Dylan 12/9 Atla…"
click at [918, 643] on input "[DATE]" at bounding box center [960, 634] width 183 height 33
select select "7"
select select "2025"
select select "8"
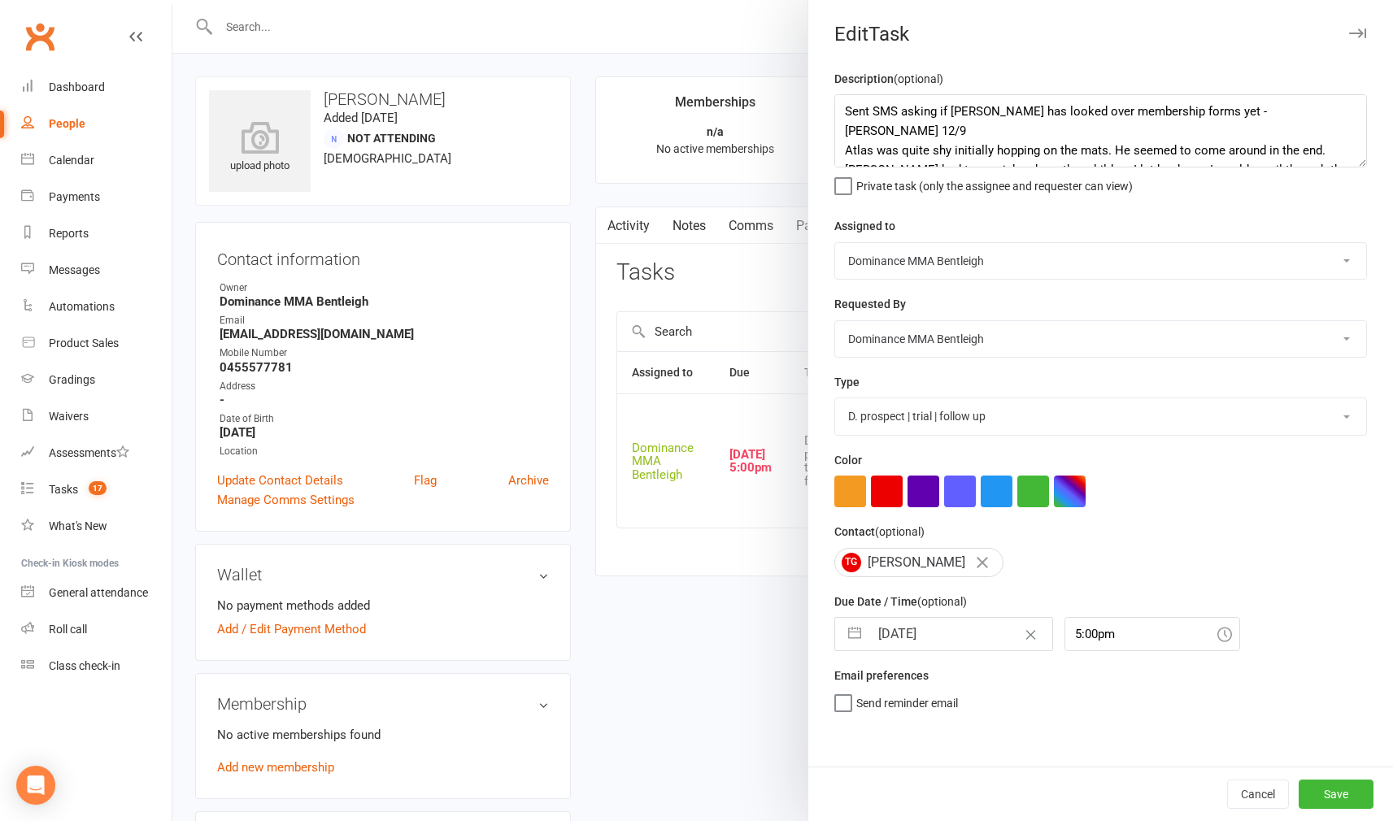
select select "2025"
select select "9"
select select "2025"
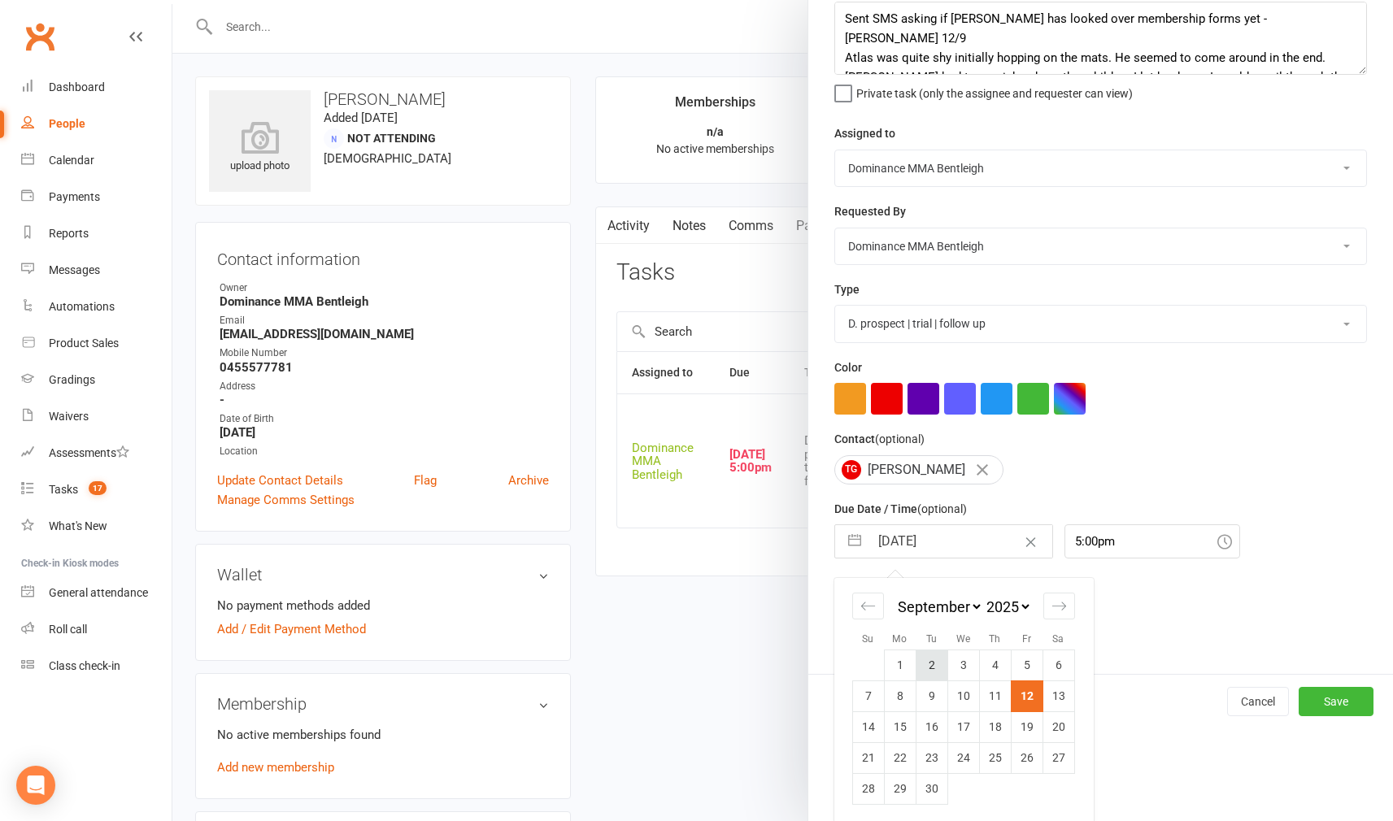
scroll to position [92, 0]
click at [940, 719] on td "16" at bounding box center [931, 727] width 32 height 31
type input "[DATE]"
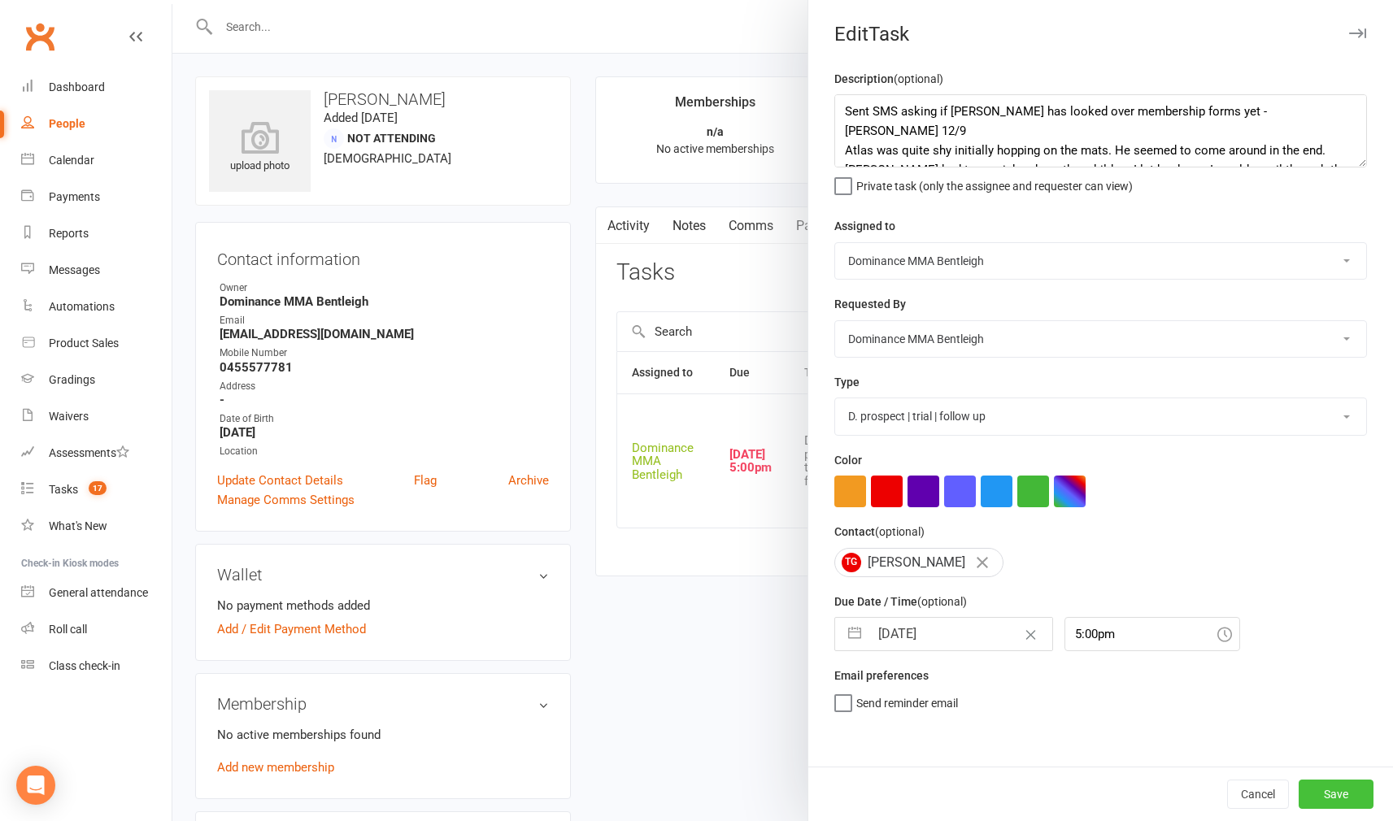
click at [1321, 786] on button "Save" at bounding box center [1335, 794] width 75 height 29
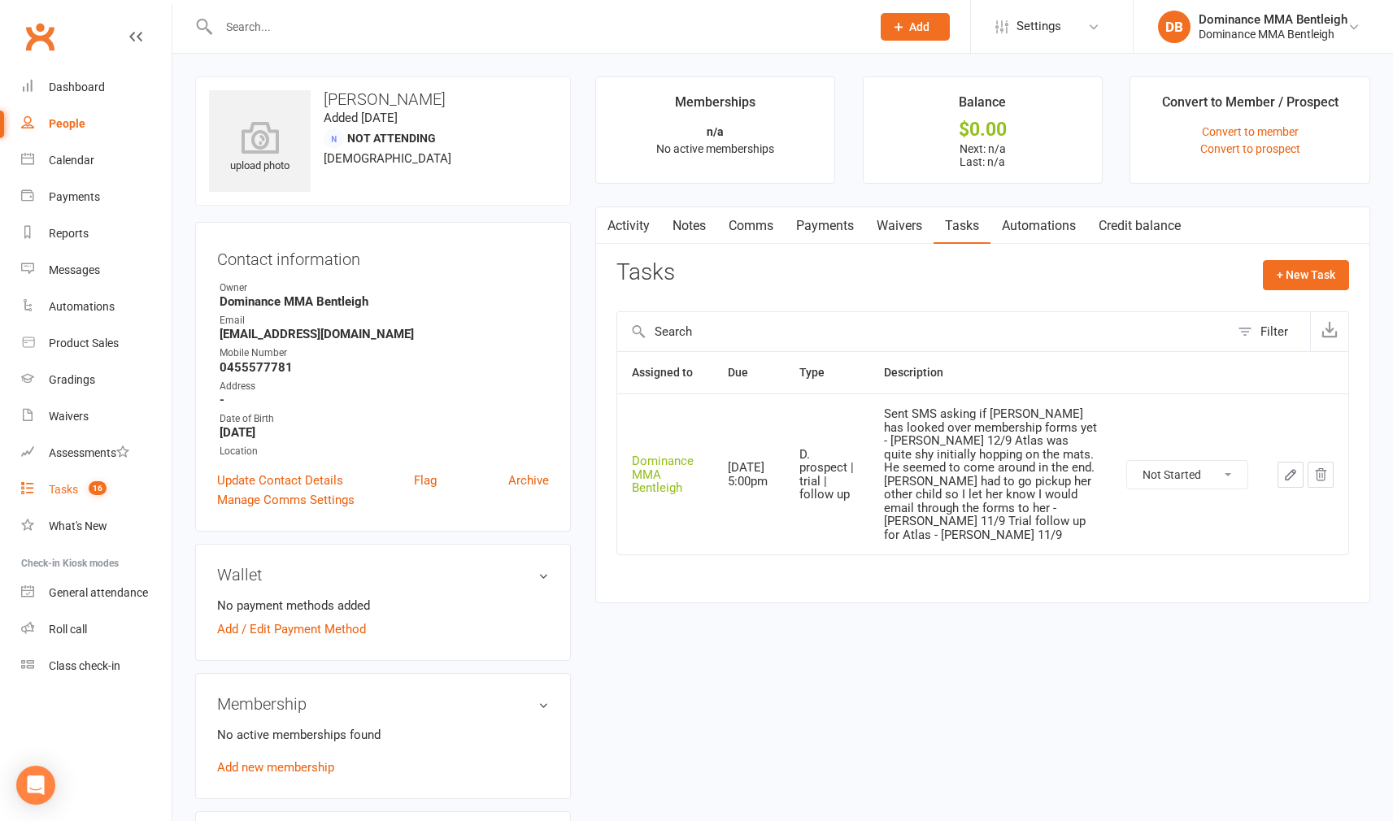
click at [80, 490] on link "Tasks 16" at bounding box center [96, 489] width 150 height 37
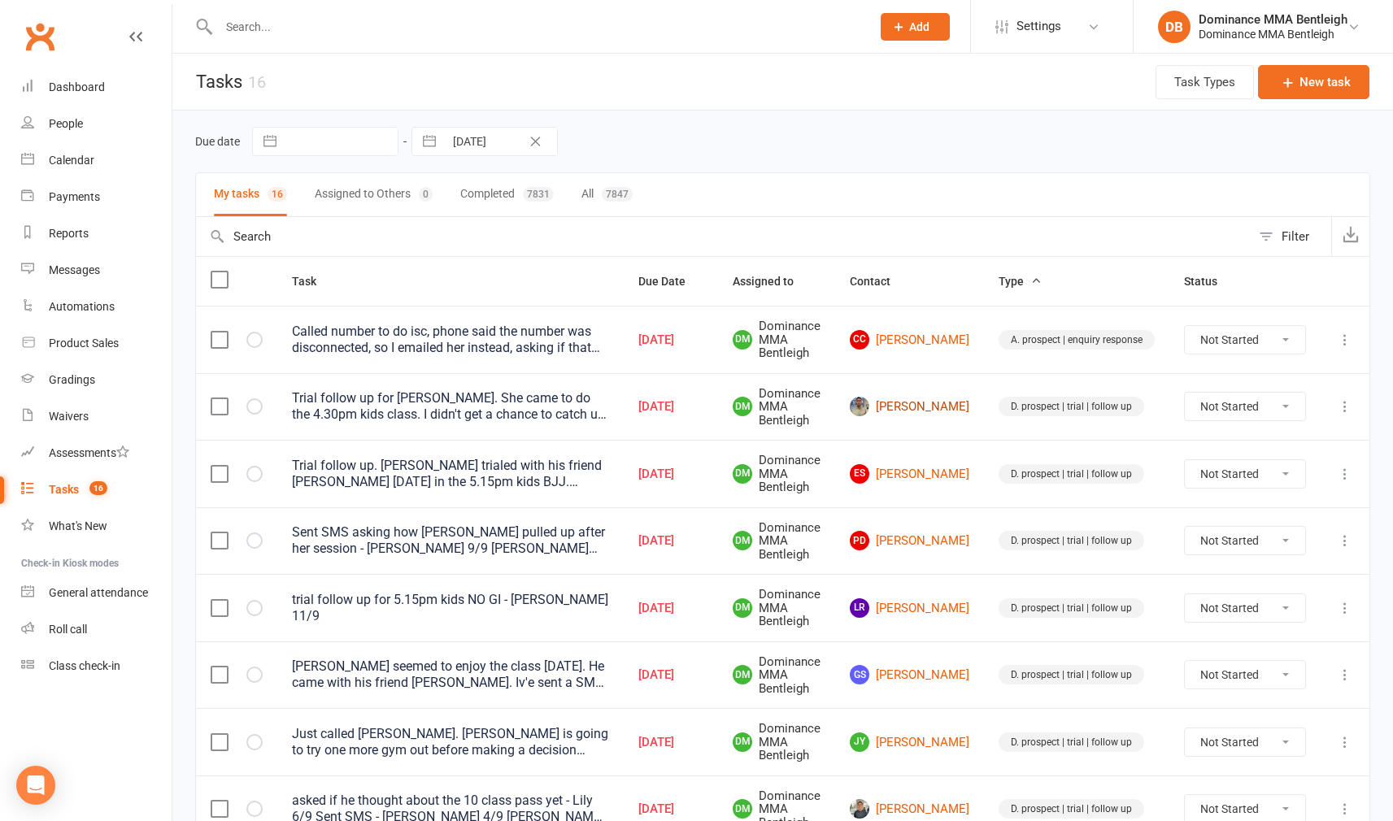
click at [932, 409] on link "[PERSON_NAME]" at bounding box center [909, 407] width 119 height 20
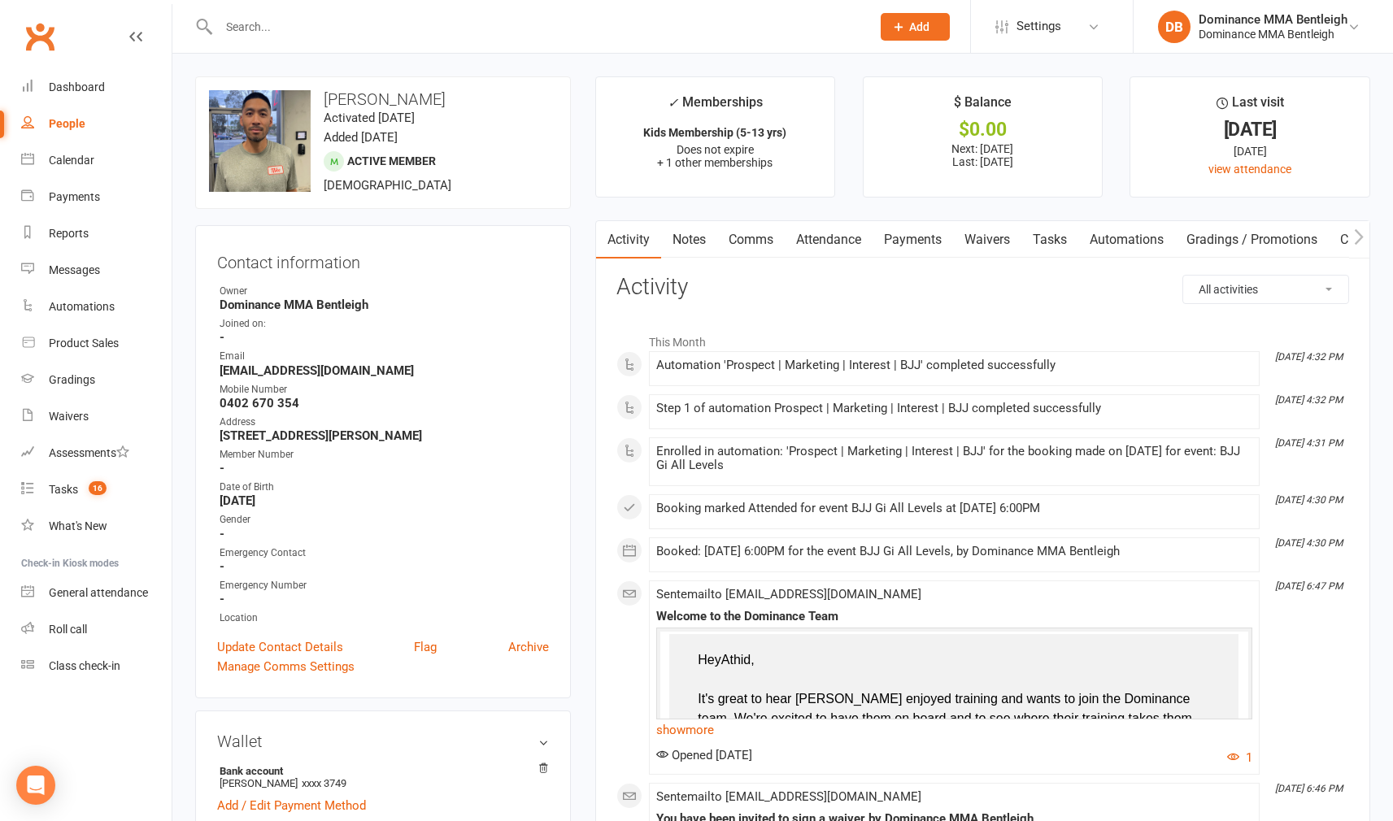
click at [1071, 241] on link "Tasks" at bounding box center [1049, 239] width 57 height 37
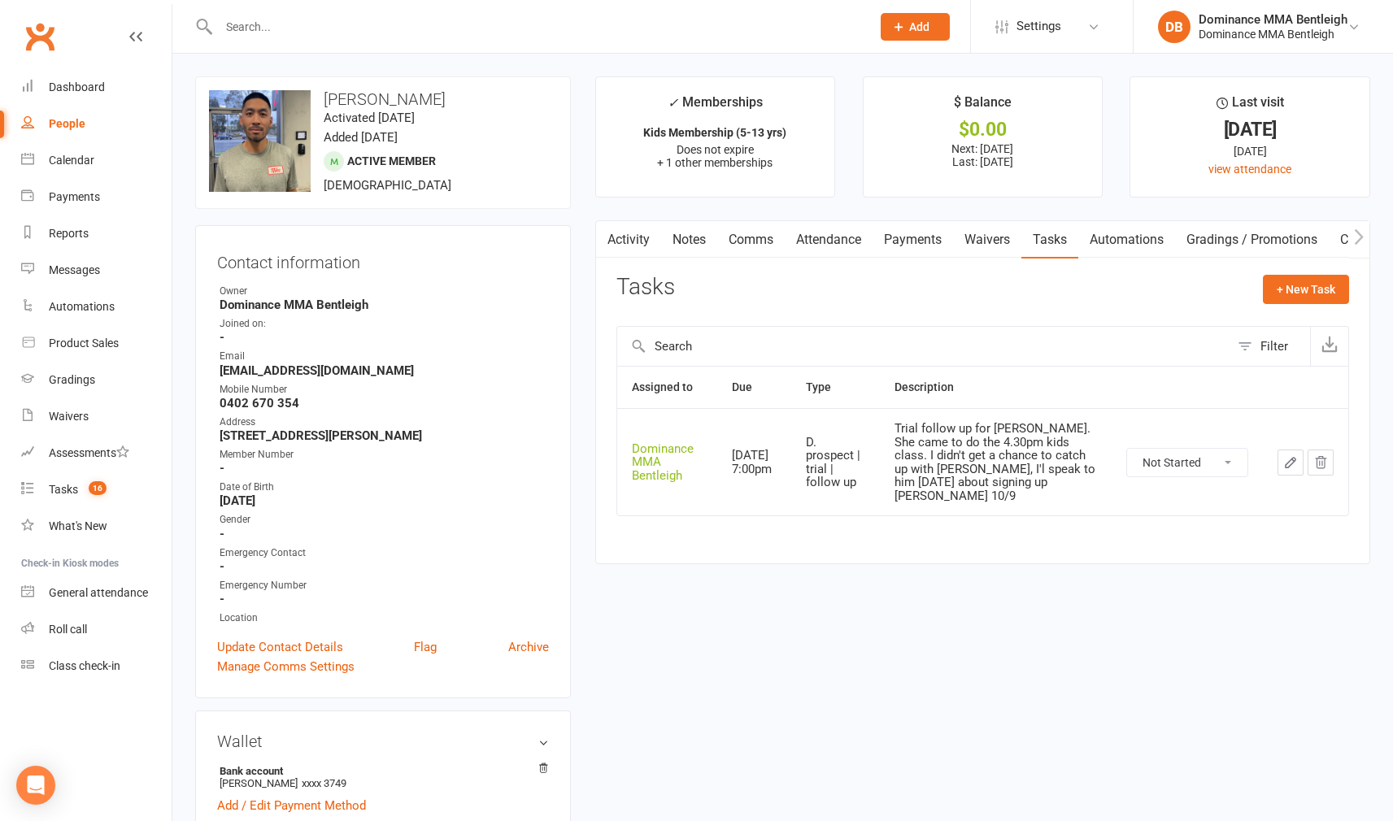
click at [1293, 458] on icon "button" at bounding box center [1290, 463] width 10 height 10
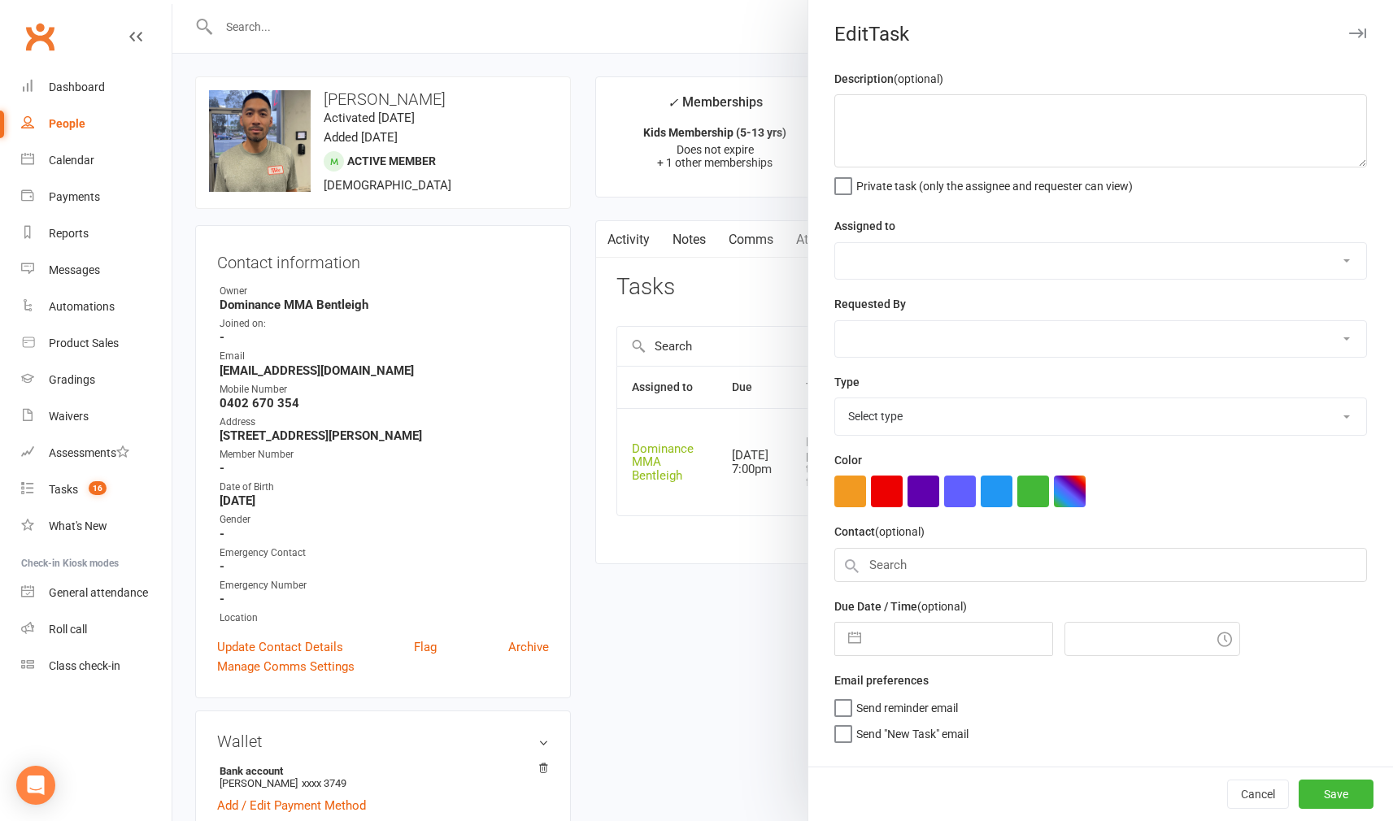
type textarea "Trial follow up for [PERSON_NAME]. She came to do the 4.30pm kids class. I didn…"
select select "24839"
type input "[DATE]"
type input "7:00pm"
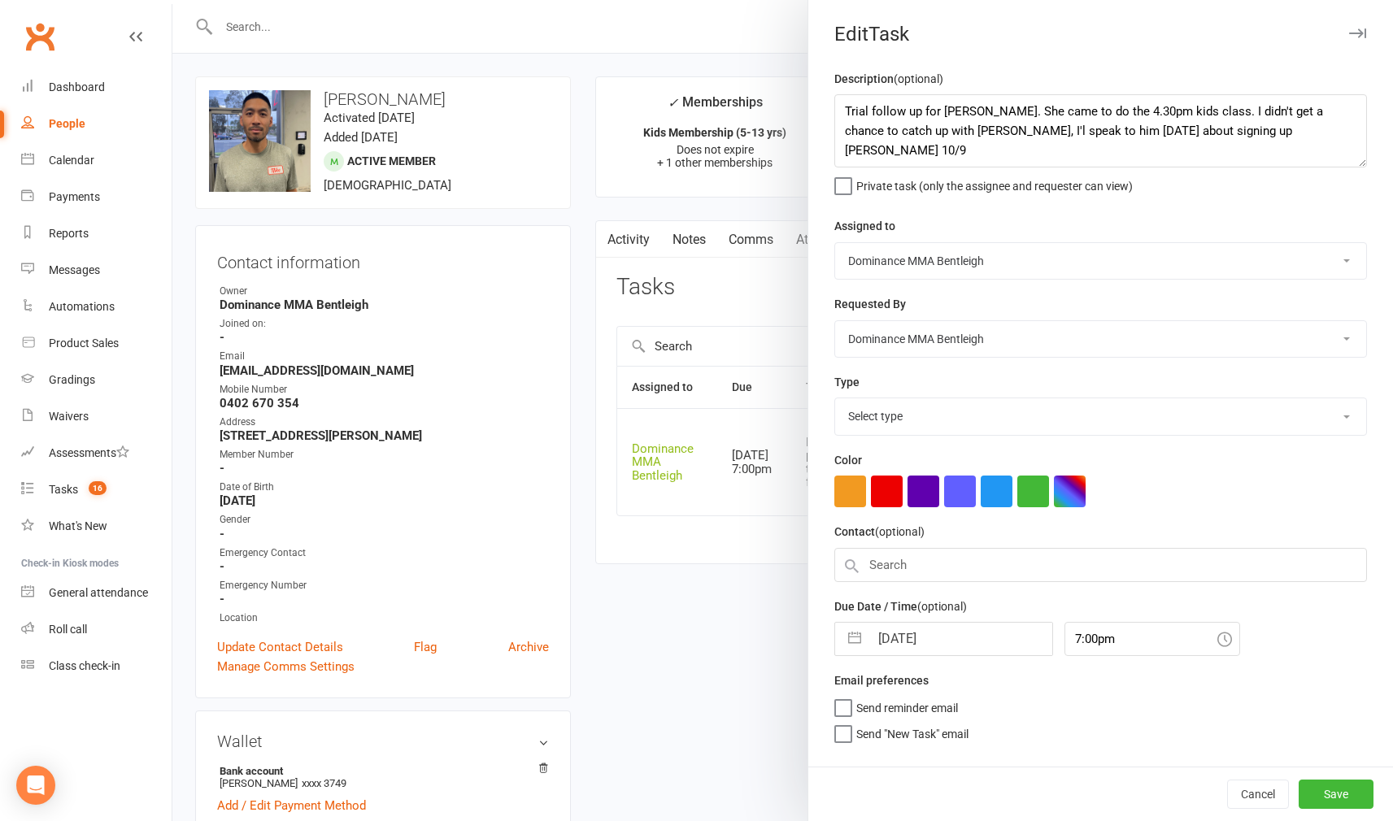
select select "13787"
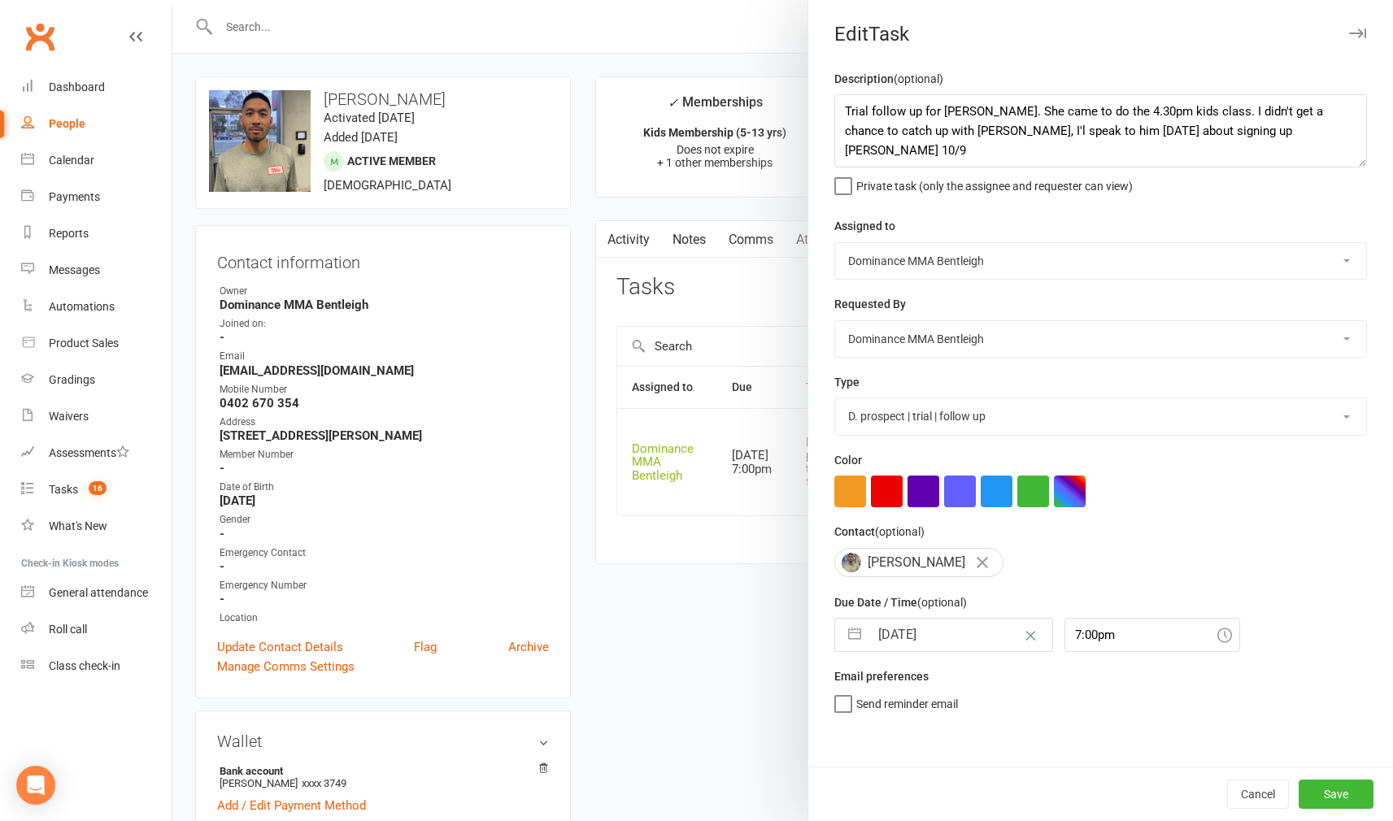
select select "7"
select select "2025"
select select "8"
select select "2025"
select select "9"
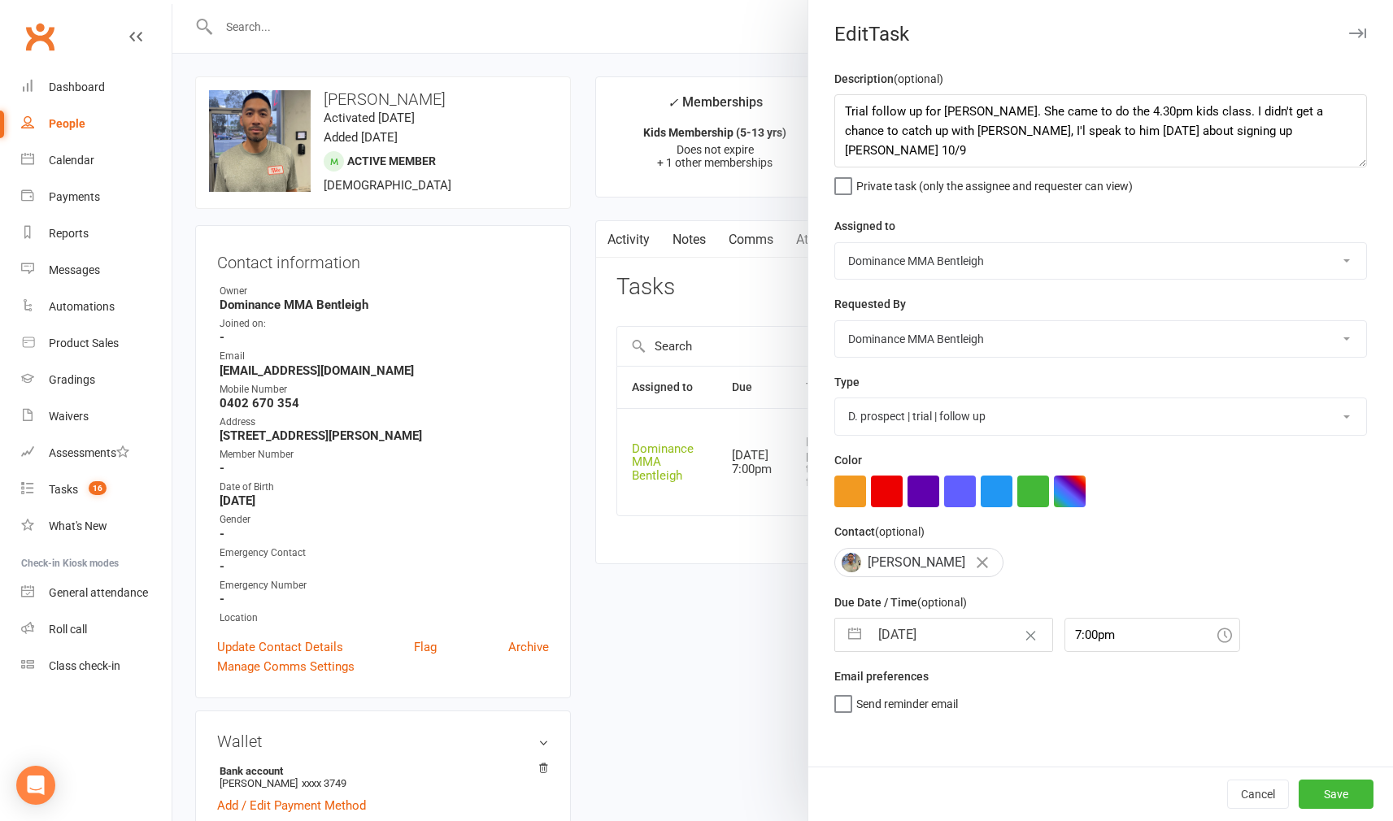
select select "2025"
click at [960, 641] on input "[DATE]" at bounding box center [960, 635] width 183 height 33
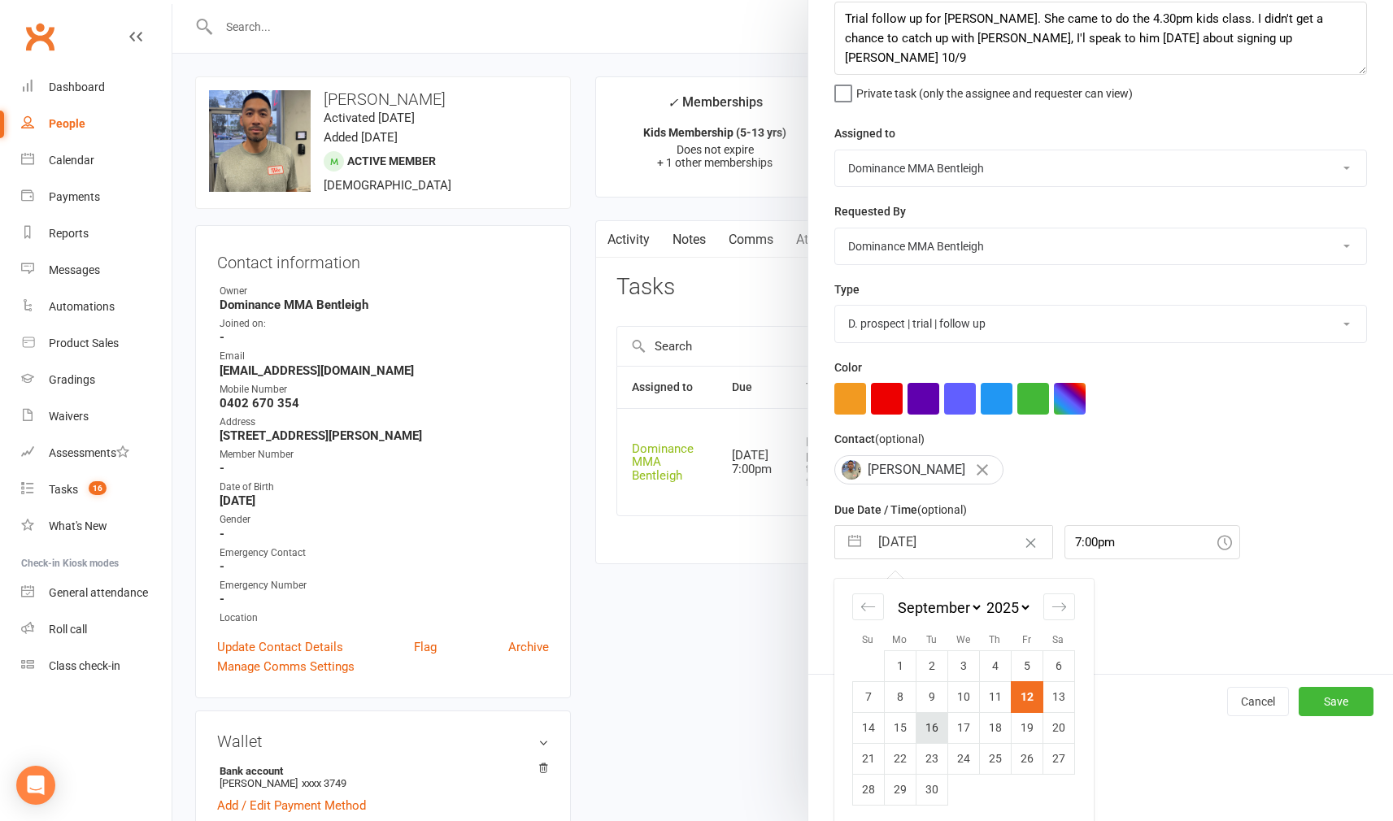
scroll to position [0, 1]
click at [933, 718] on td "16" at bounding box center [931, 727] width 32 height 31
type input "[DATE]"
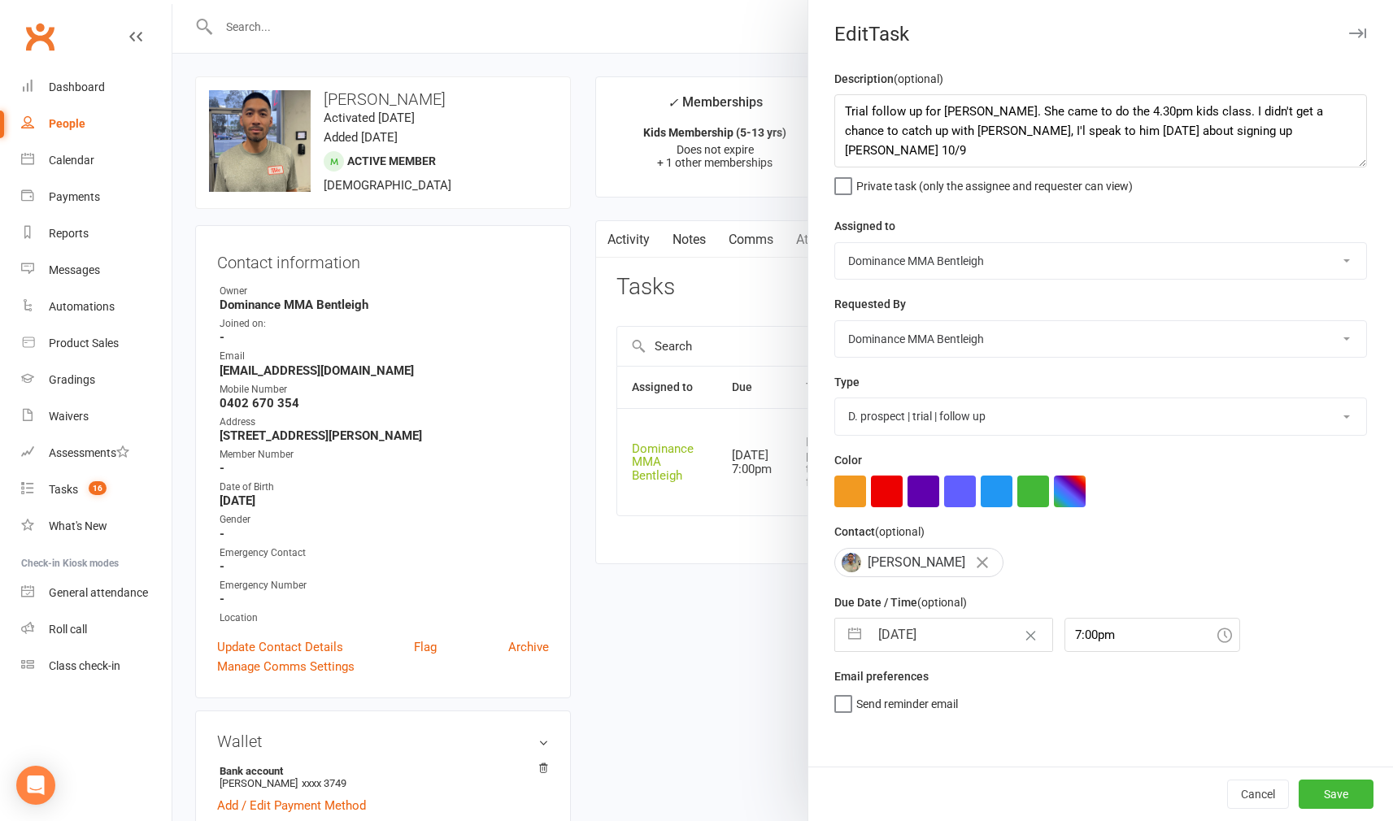
scroll to position [0, 0]
click at [1335, 792] on button "Save" at bounding box center [1335, 794] width 75 height 29
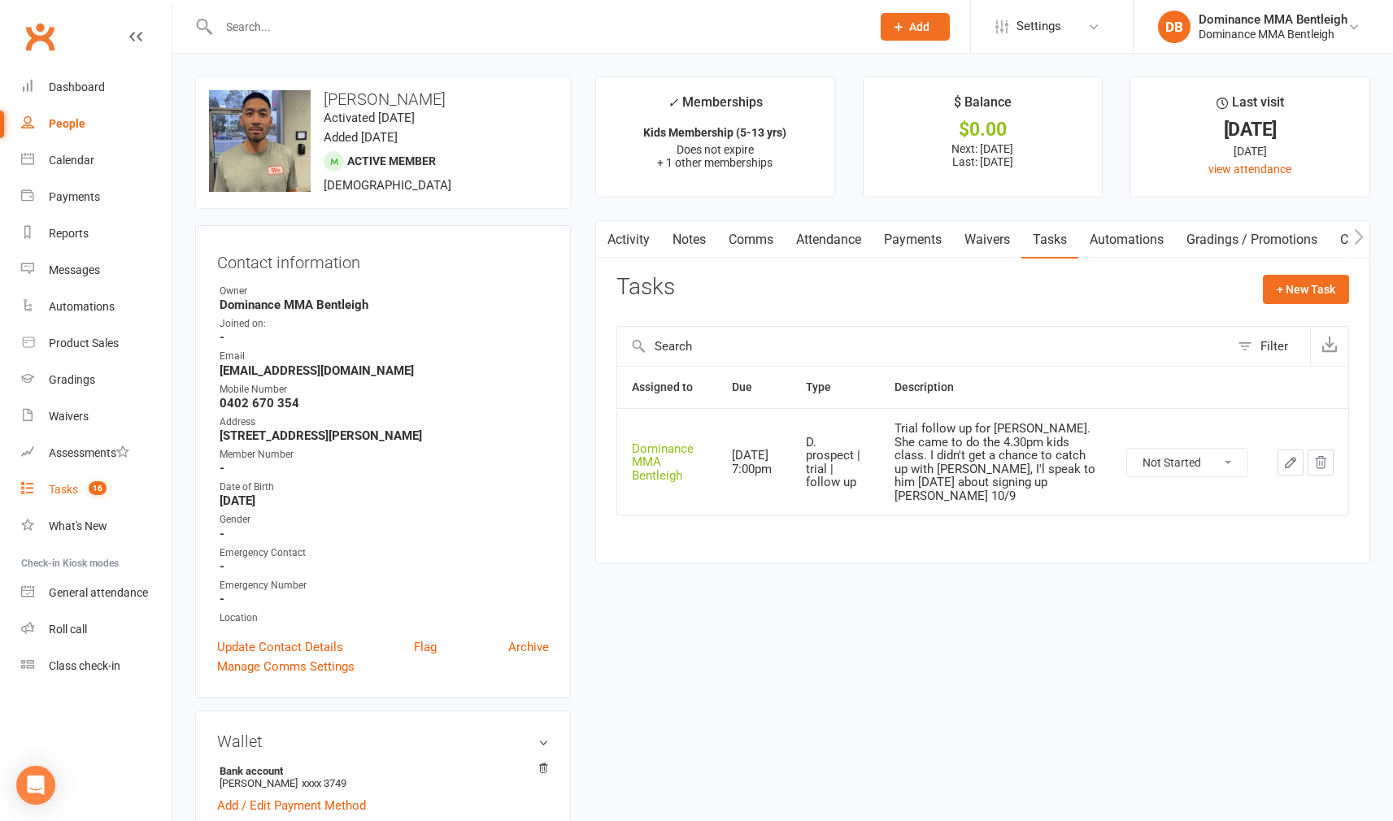
click at [68, 493] on div "Tasks" at bounding box center [63, 489] width 29 height 13
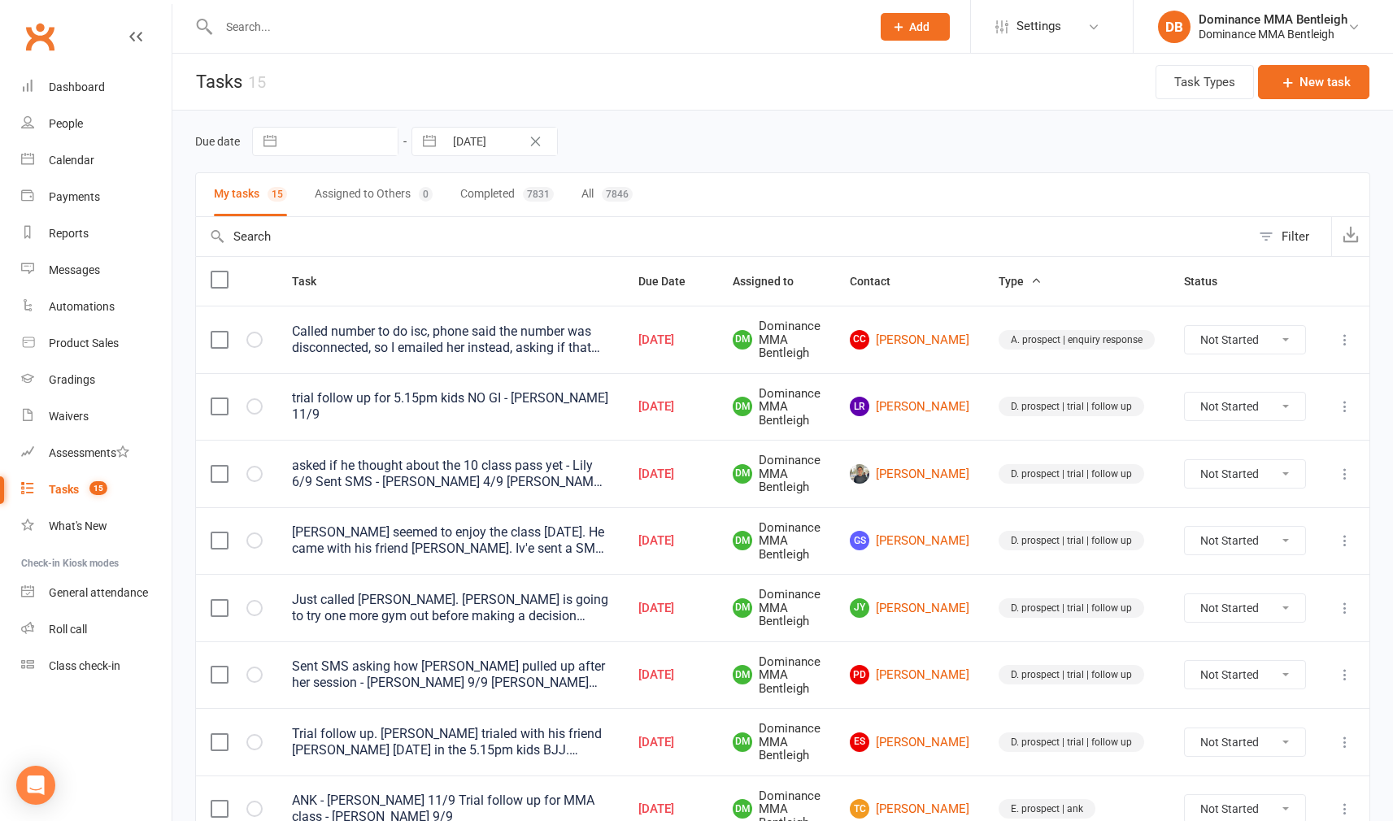
click at [941, 397] on link "LR Lisa Reti-waks" at bounding box center [909, 407] width 119 height 20
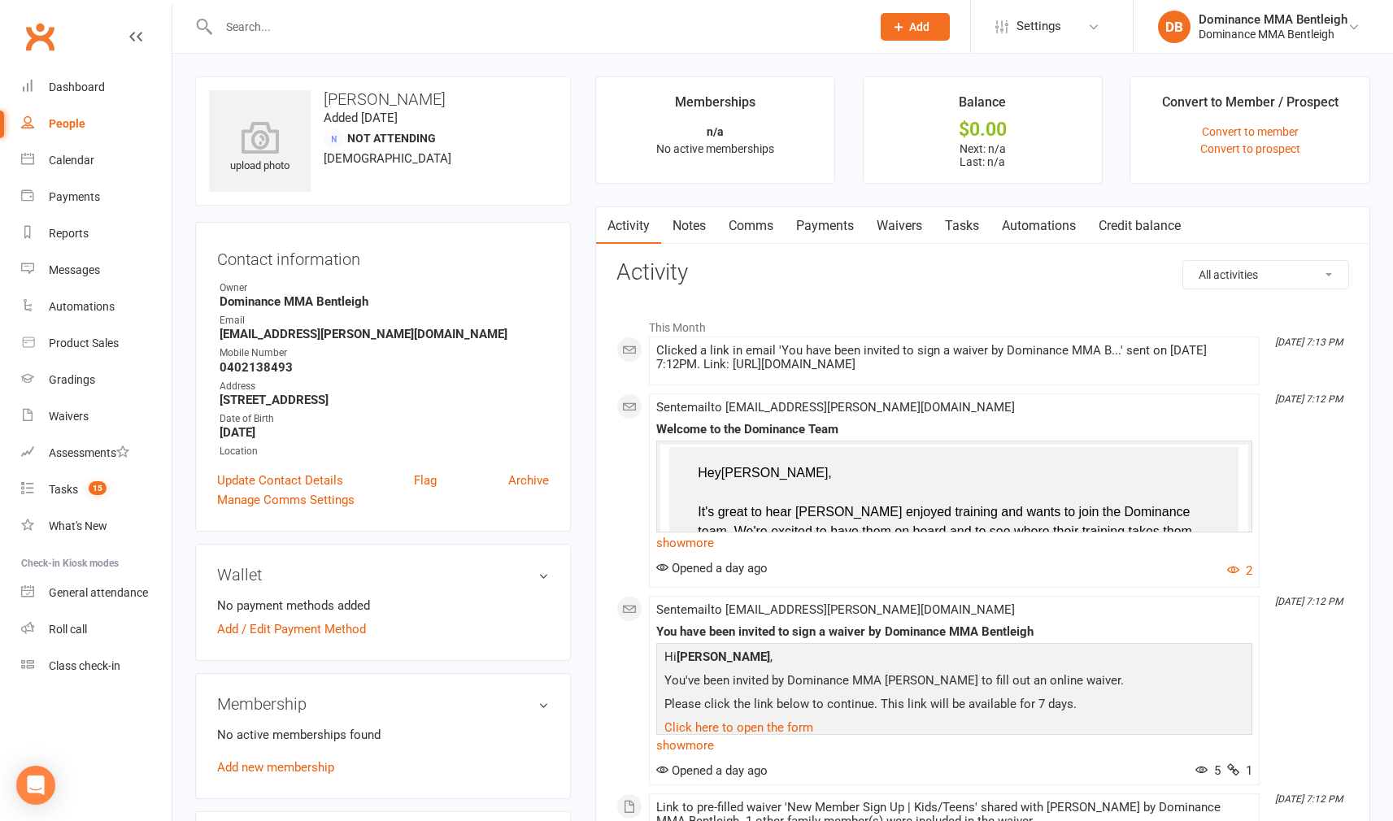
scroll to position [1, 0]
click at [956, 215] on link "Tasks" at bounding box center [961, 224] width 57 height 37
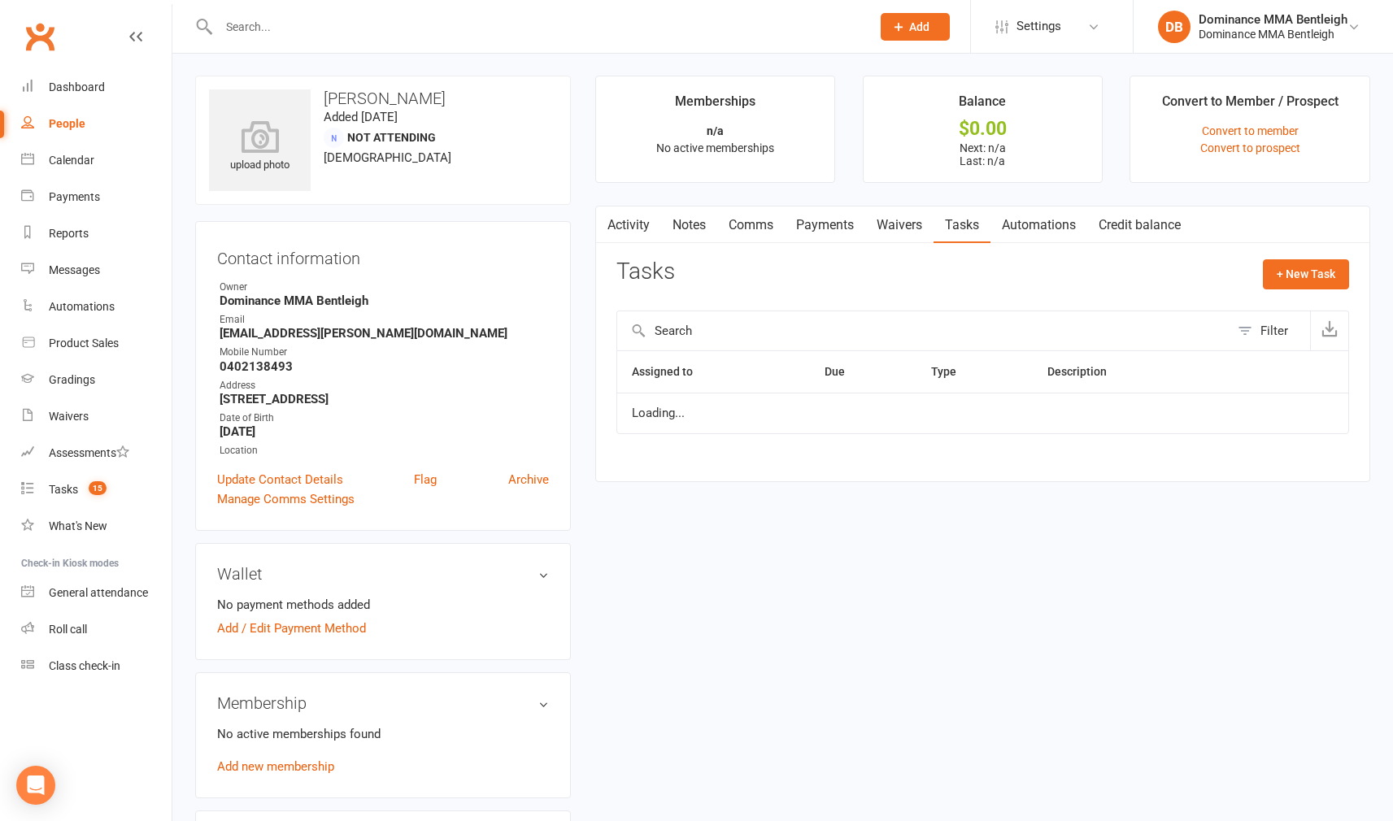
click at [956, 215] on link "Tasks" at bounding box center [961, 224] width 57 height 37
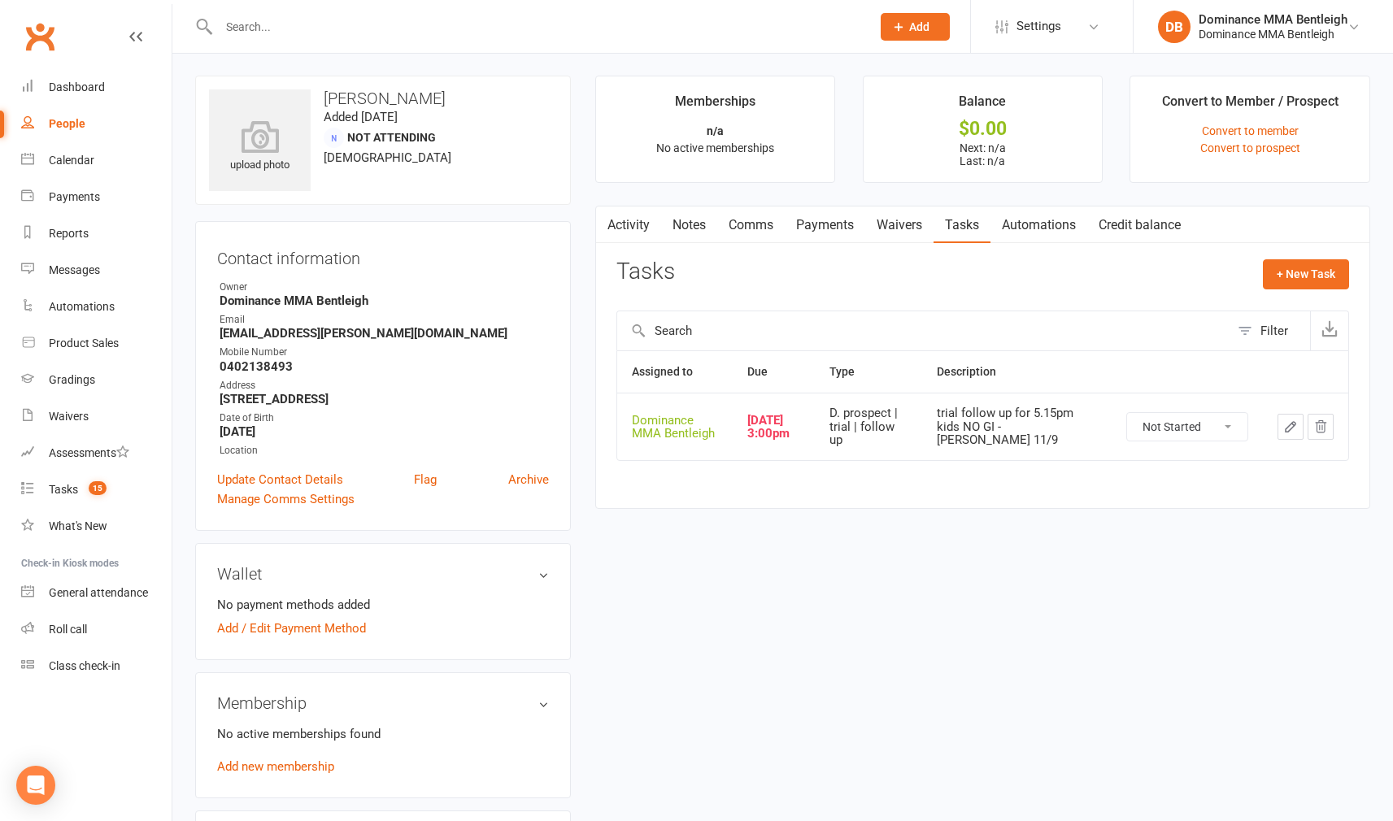
click at [1289, 433] on button "button" at bounding box center [1290, 427] width 26 height 26
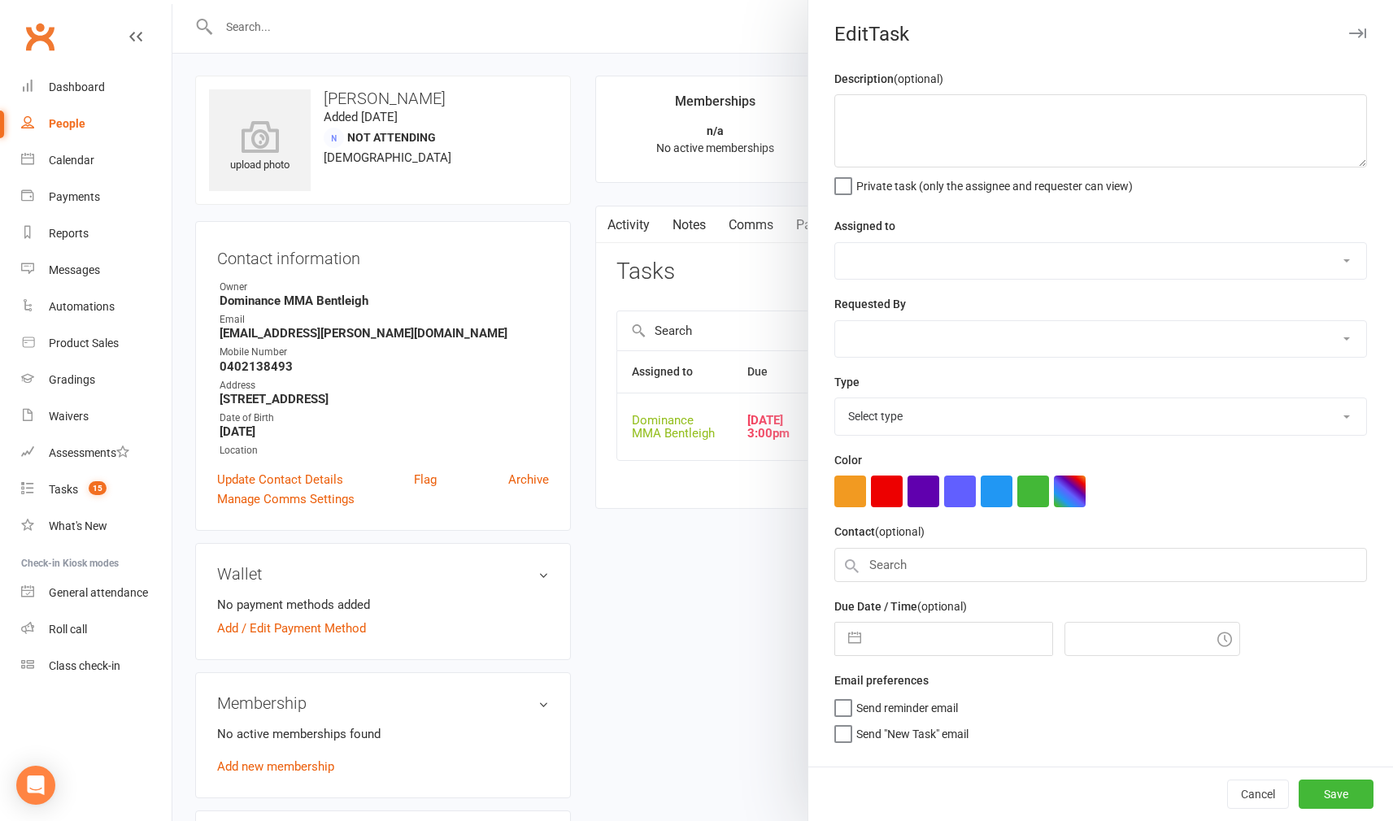
type textarea "trial follow up for 5.15pm kids NO GI - [PERSON_NAME] 11/9"
select select "24839"
type input "[DATE]"
type input "3:00pm"
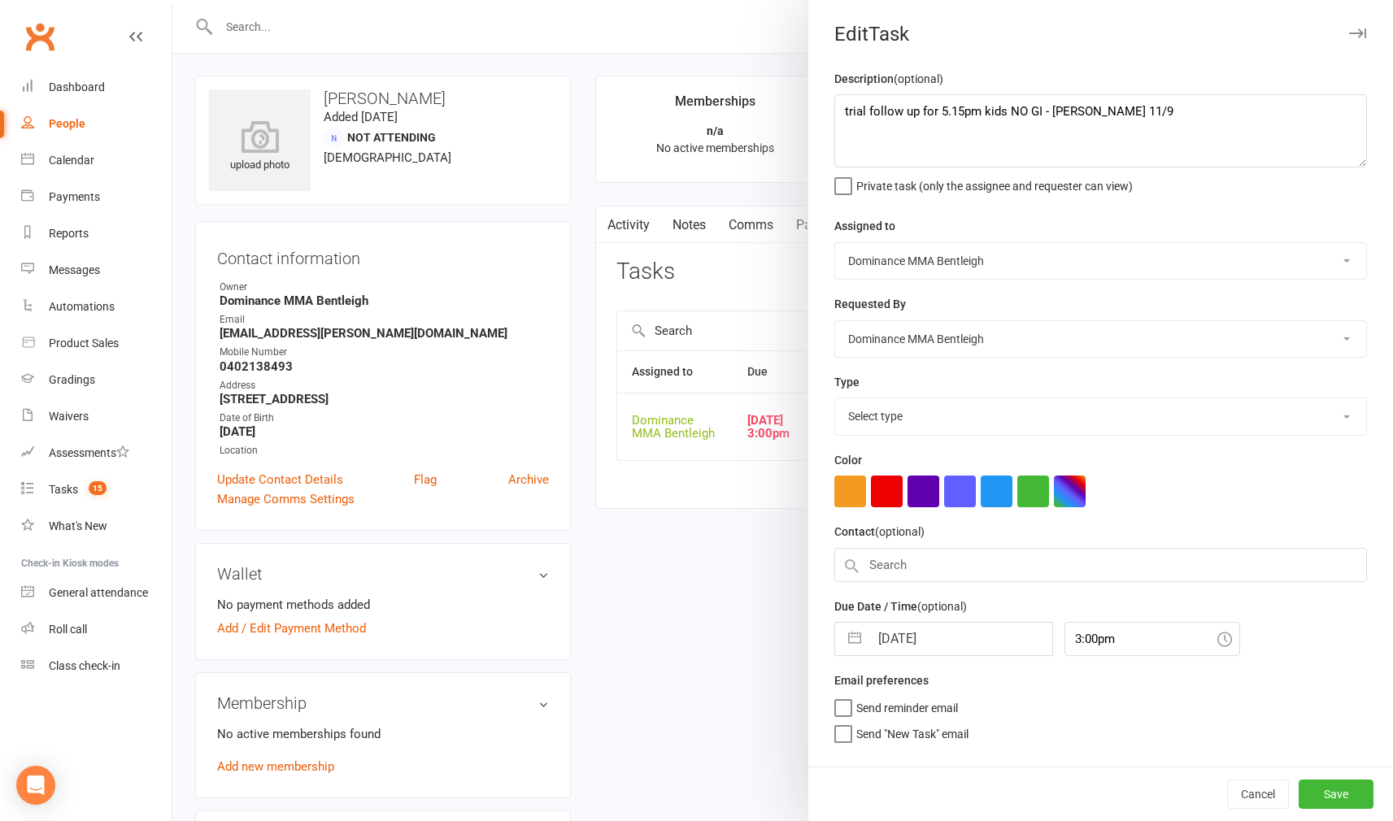
select select "13787"
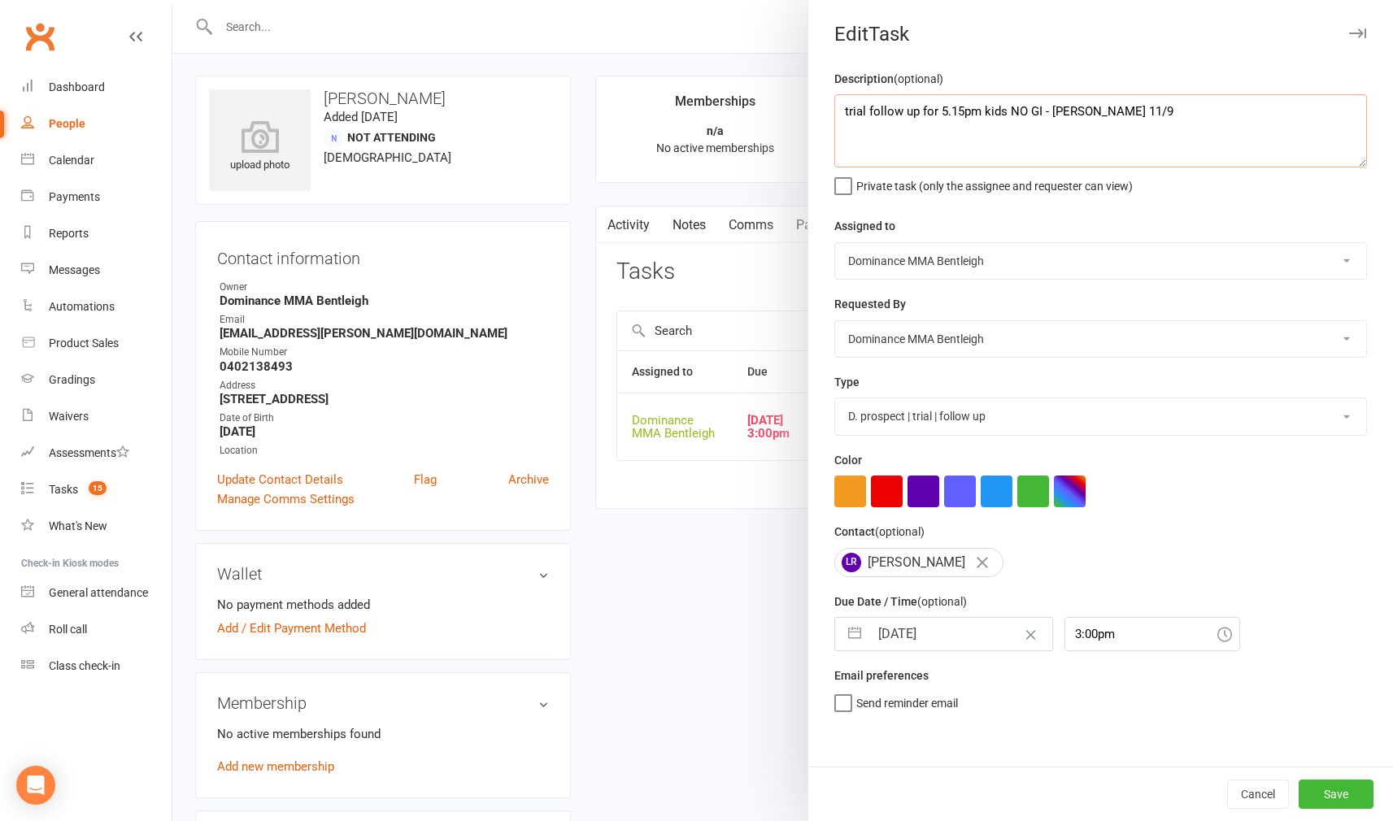
click at [845, 107] on textarea "trial follow up for 5.15pm kids NO GI - [PERSON_NAME] 11/9" at bounding box center [1100, 130] width 532 height 73
click at [839, 110] on textarea "rial follow up for 5.15pm kids NO GI - Dylan 11/9" at bounding box center [1100, 130] width 532 height 73
type textarea "Sent SMS - Dylan 12/9 rial follow up for 5.15pm kids NO GI - Dylan 11/9"
click at [932, 640] on input "[DATE]" at bounding box center [960, 634] width 183 height 33
select select "7"
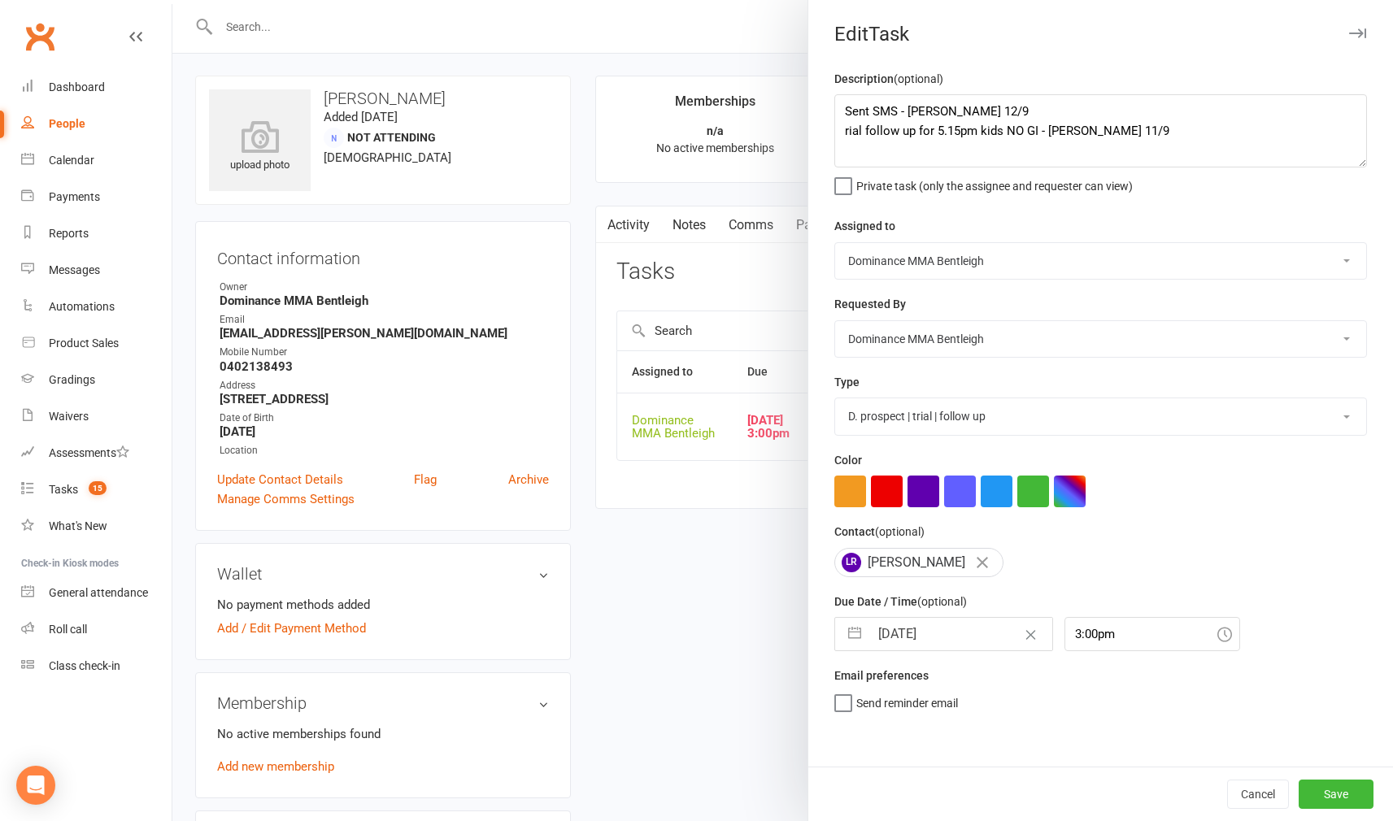
select select "2025"
select select "8"
select select "2025"
select select "9"
select select "2025"
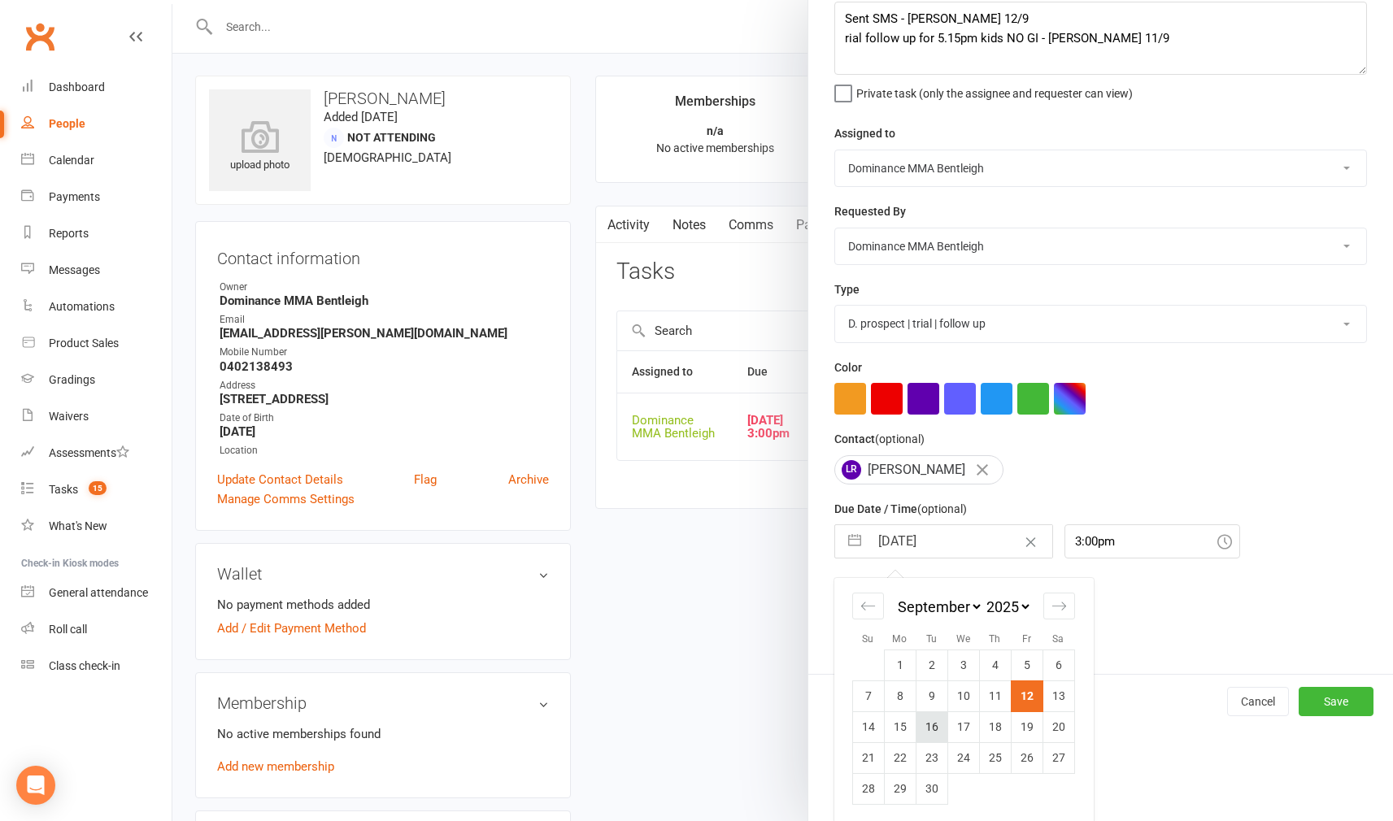
scroll to position [92, 0]
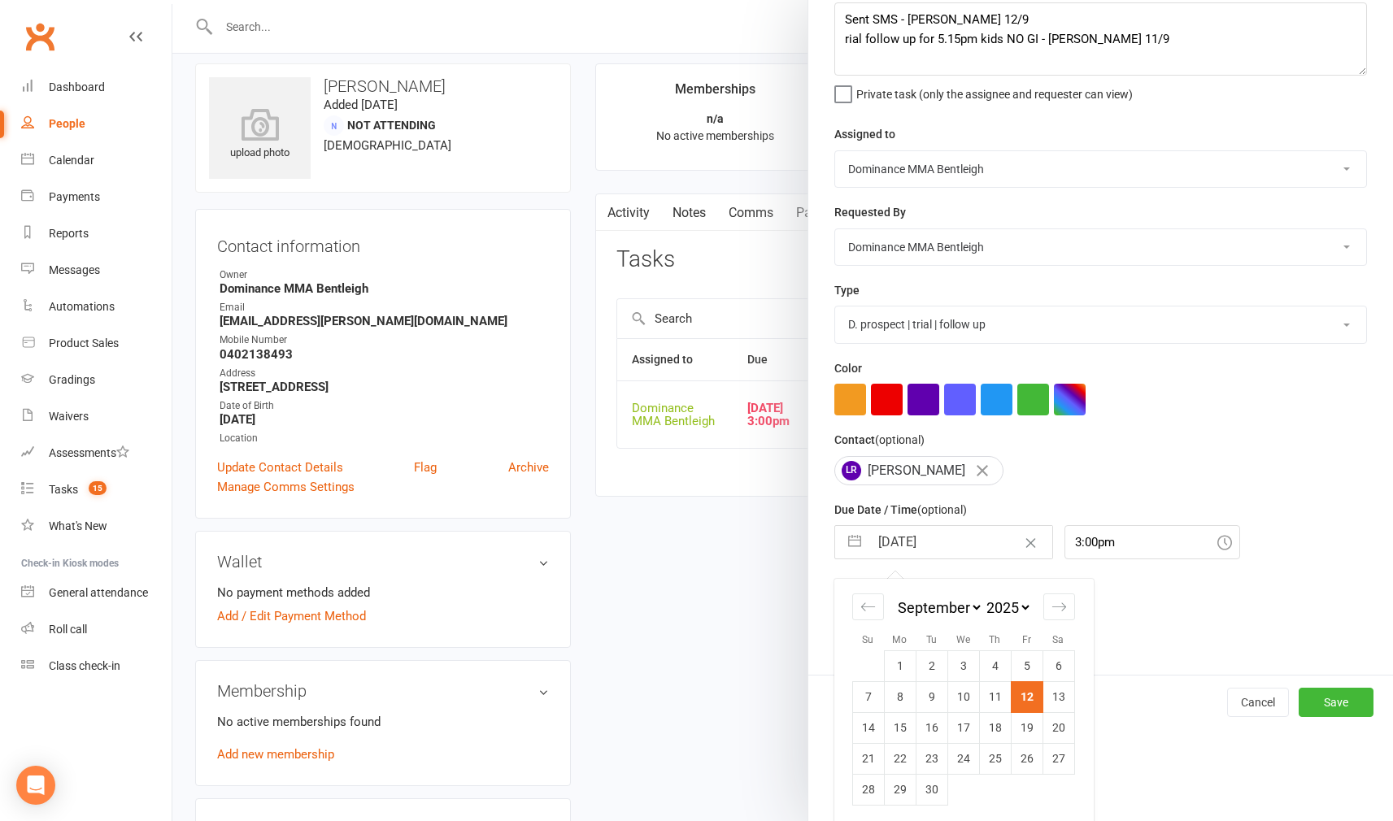
click at [906, 718] on td "15" at bounding box center [900, 727] width 32 height 31
type input "[DATE]"
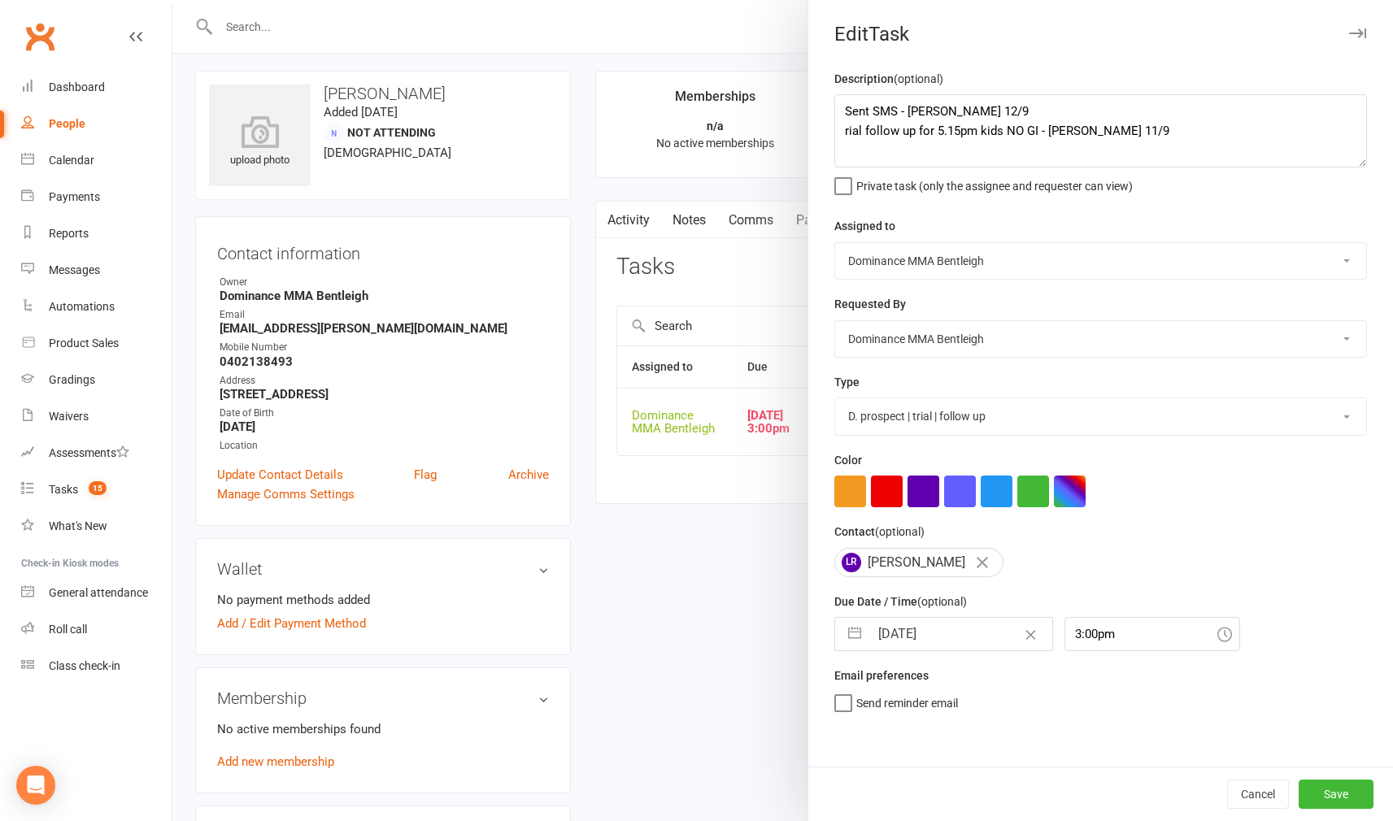
scroll to position [2, 0]
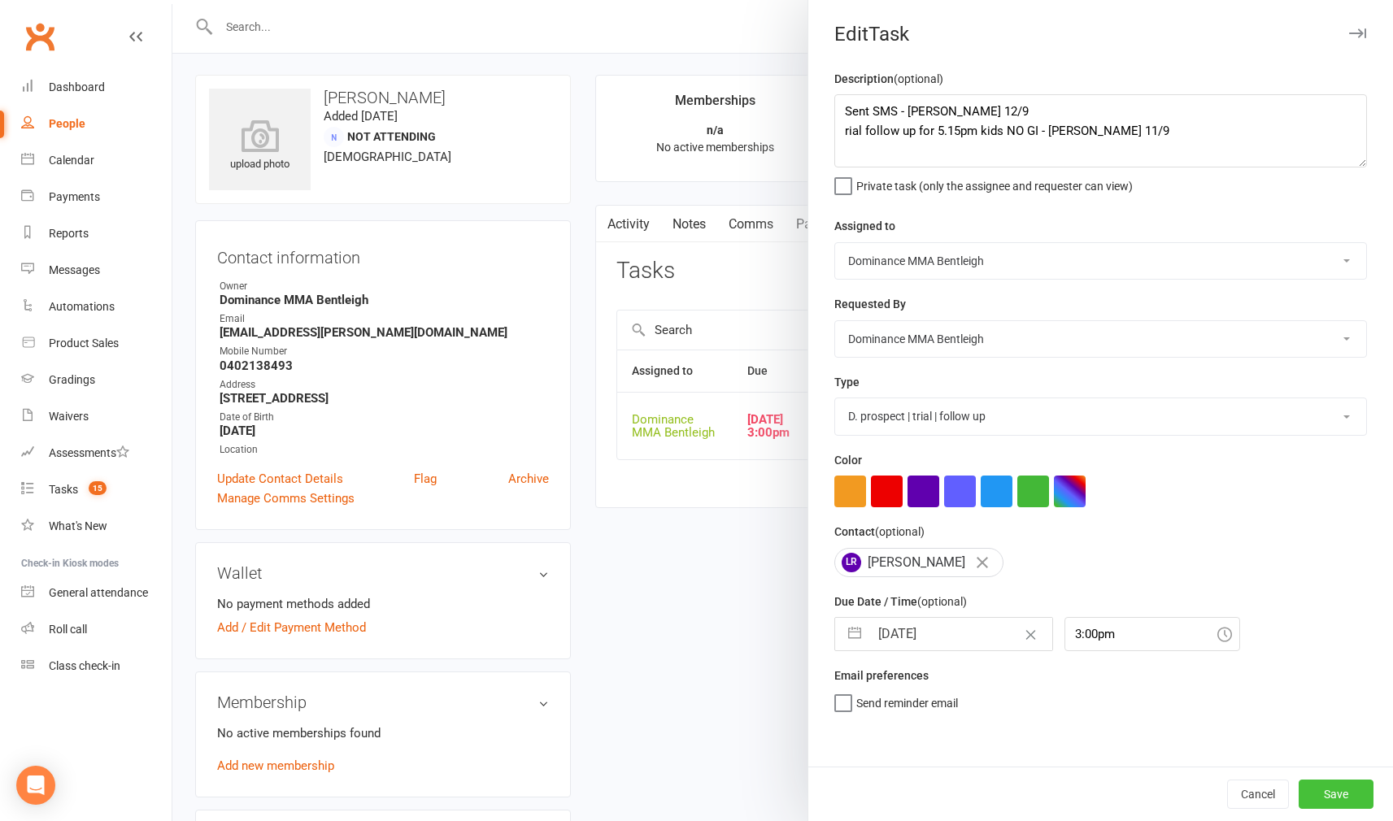
click at [1337, 789] on button "Save" at bounding box center [1335, 794] width 75 height 29
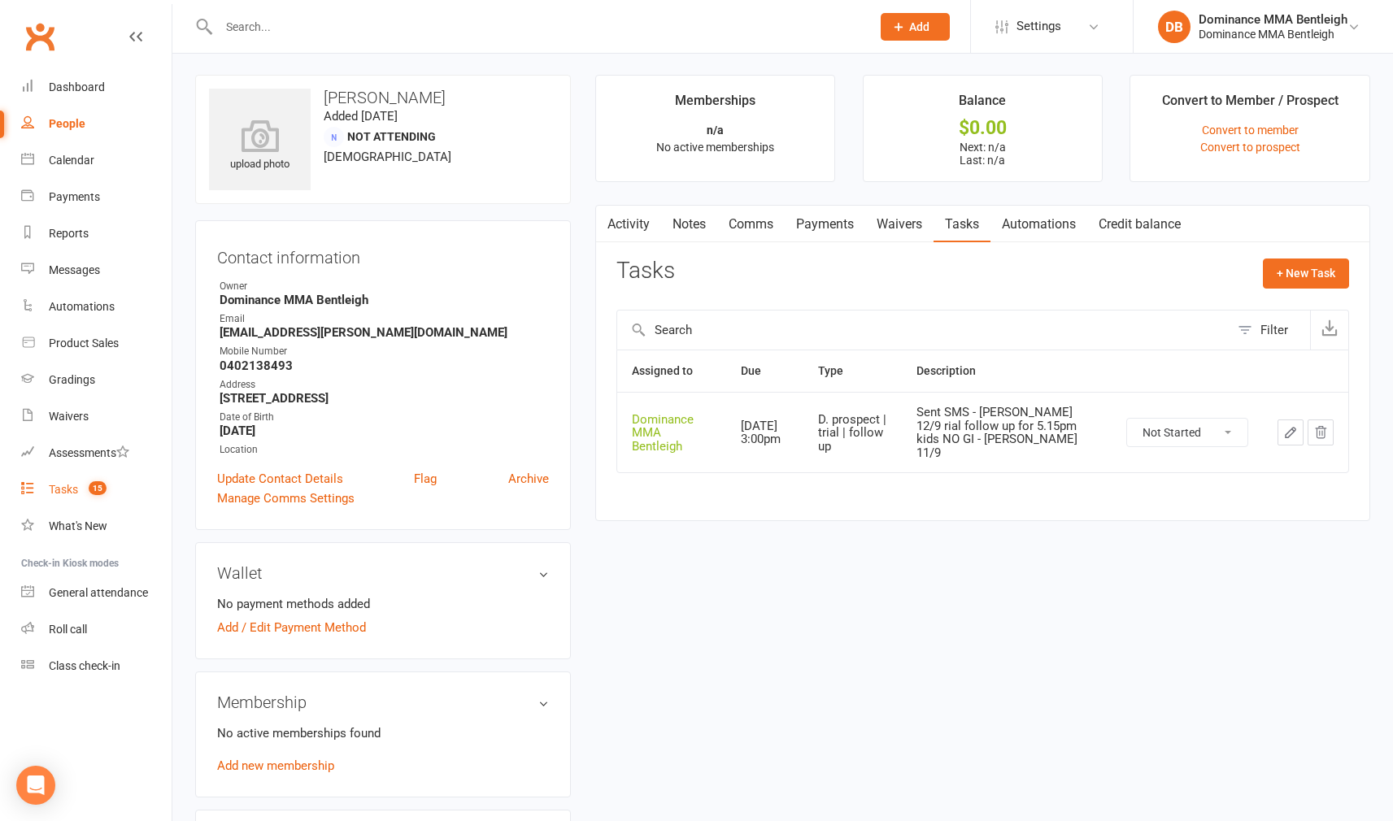
click at [75, 489] on div "Tasks" at bounding box center [63, 489] width 29 height 13
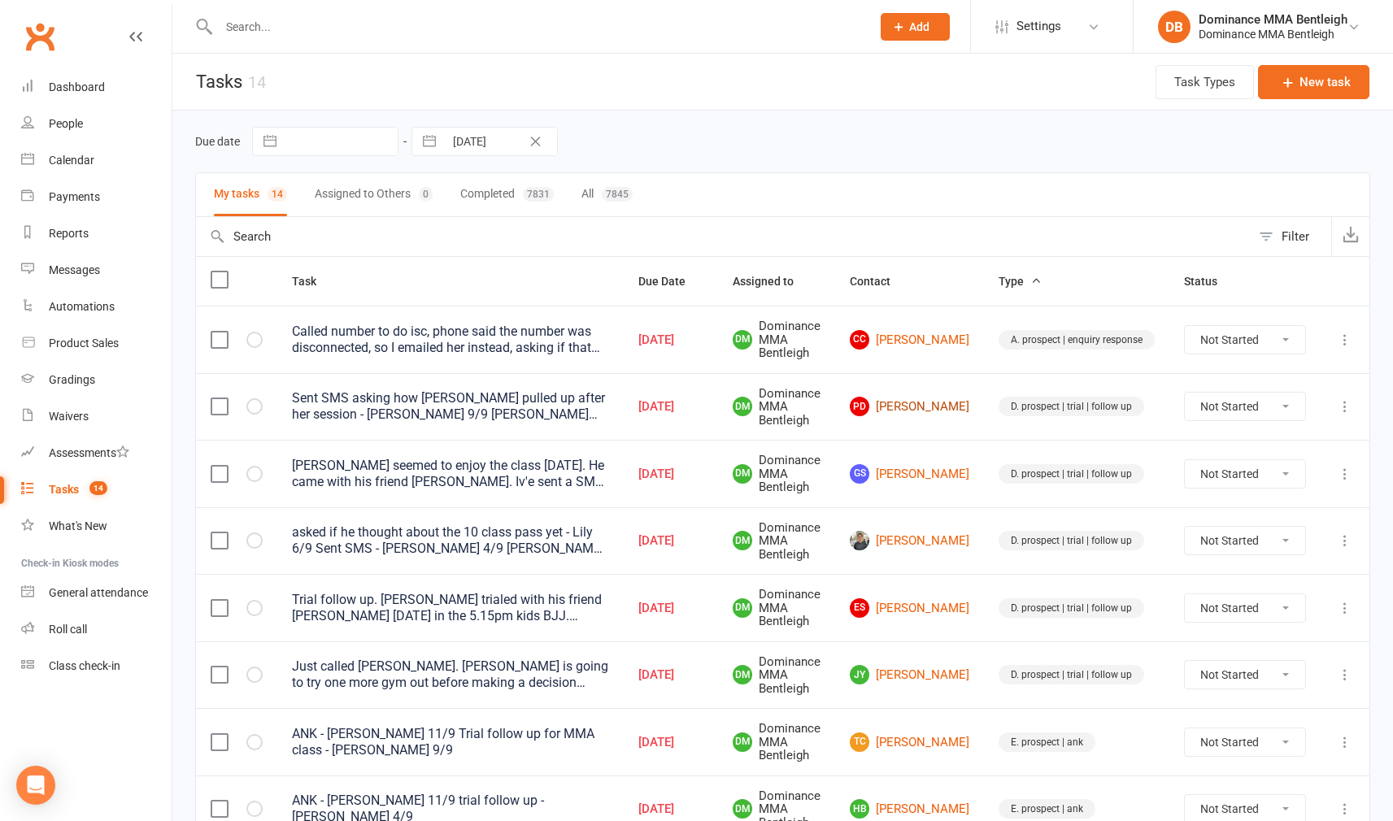
click at [932, 412] on link "PD Prianka Dewan" at bounding box center [909, 407] width 119 height 20
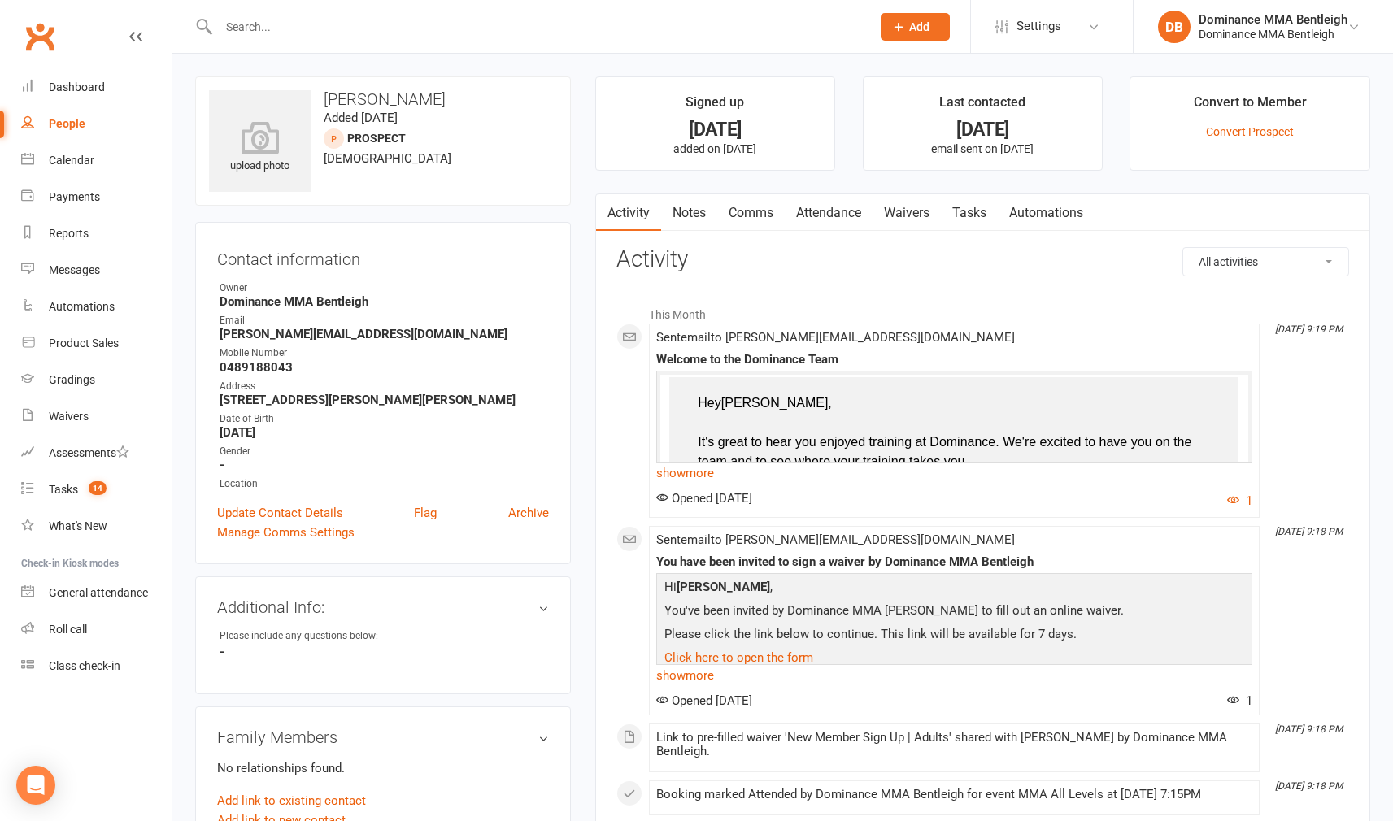
click at [984, 203] on link "Tasks" at bounding box center [969, 212] width 57 height 37
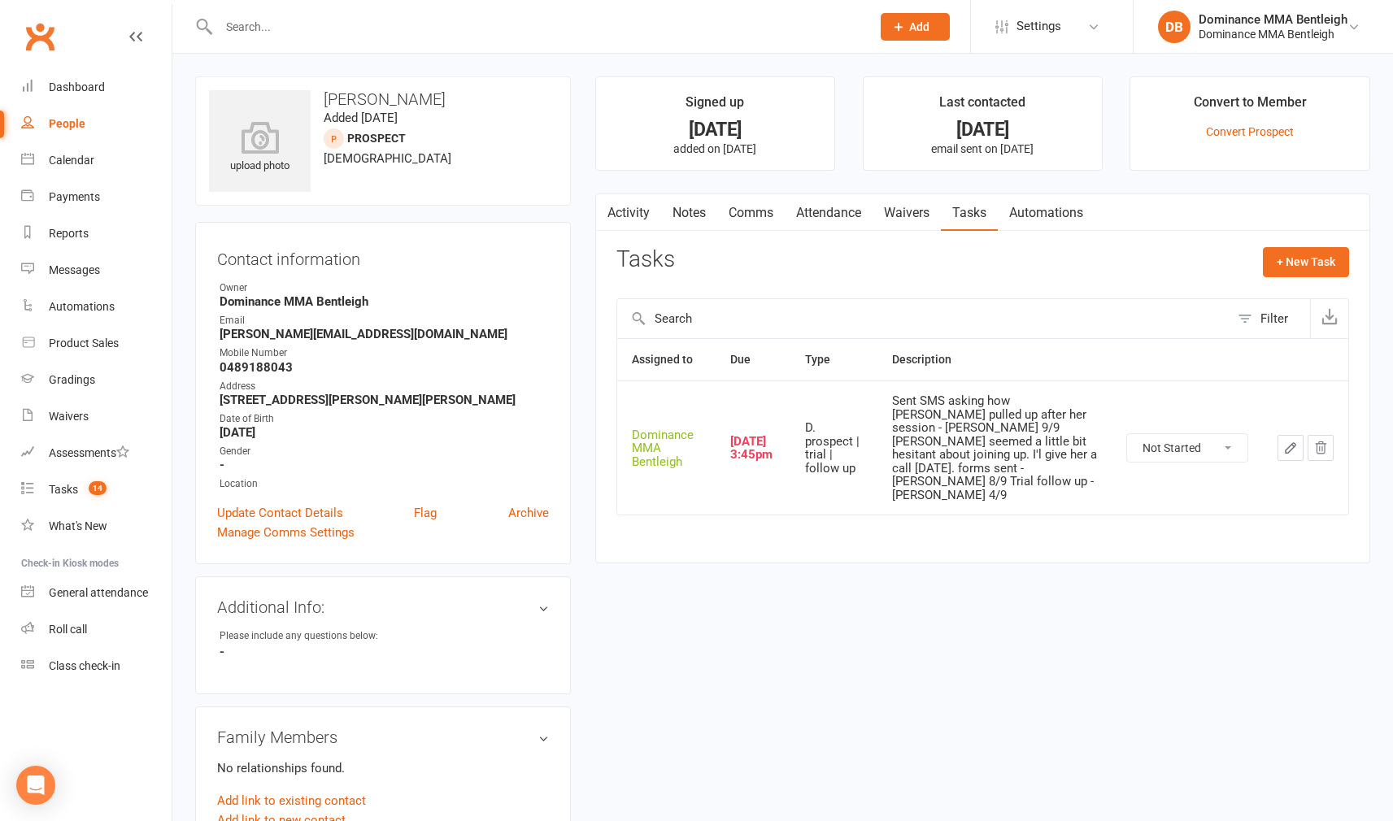
click at [1295, 441] on icon "button" at bounding box center [1290, 448] width 15 height 15
select select "24839"
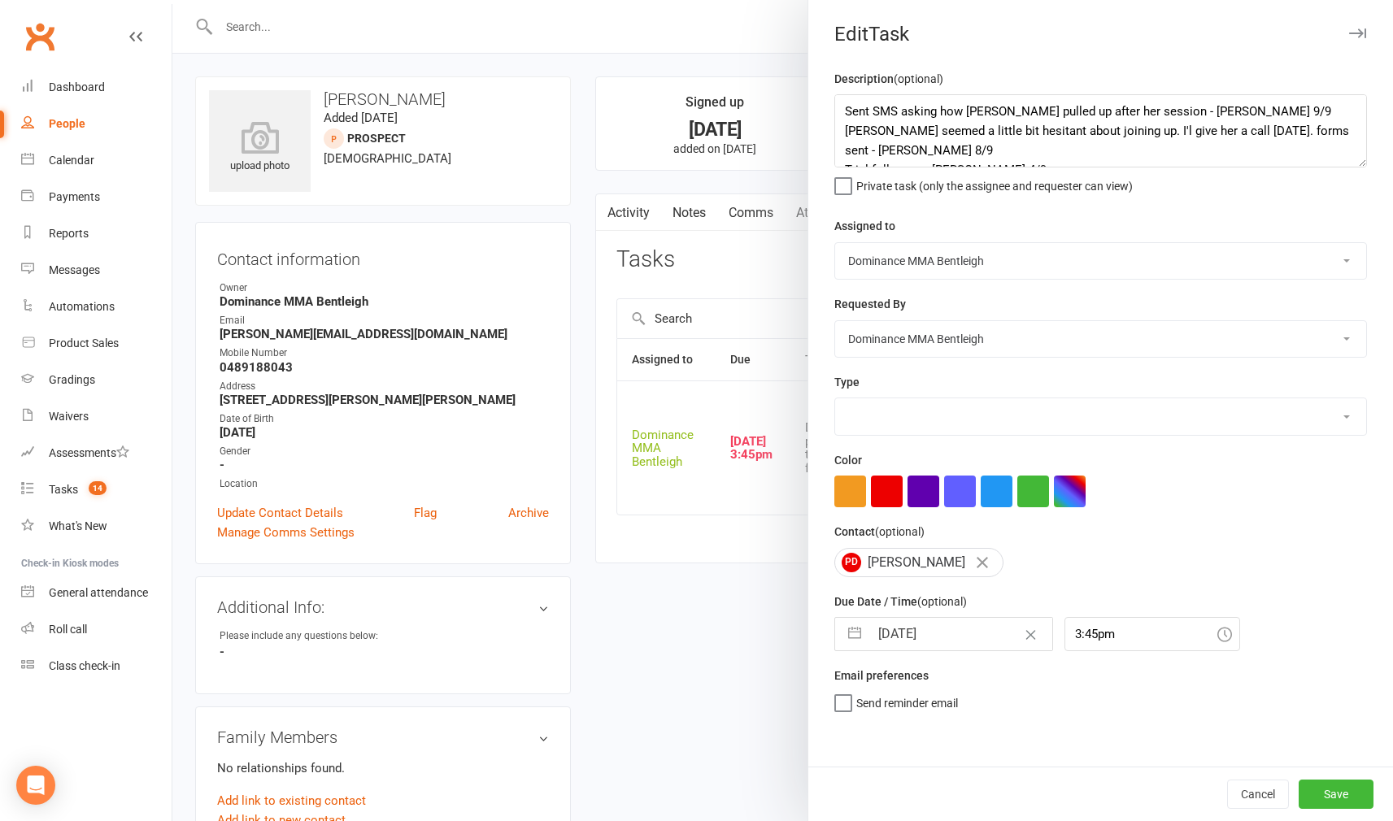
select select "13787"
click at [841, 112] on textarea "Sent SMS asking how [PERSON_NAME] pulled up after her session - [PERSON_NAME] 9…" at bounding box center [1100, 130] width 532 height 73
click at [863, 106] on textarea "Sent SMS asking how [PERSON_NAME] pulled up after her session - [PERSON_NAME] 9…" at bounding box center [1100, 130] width 532 height 73
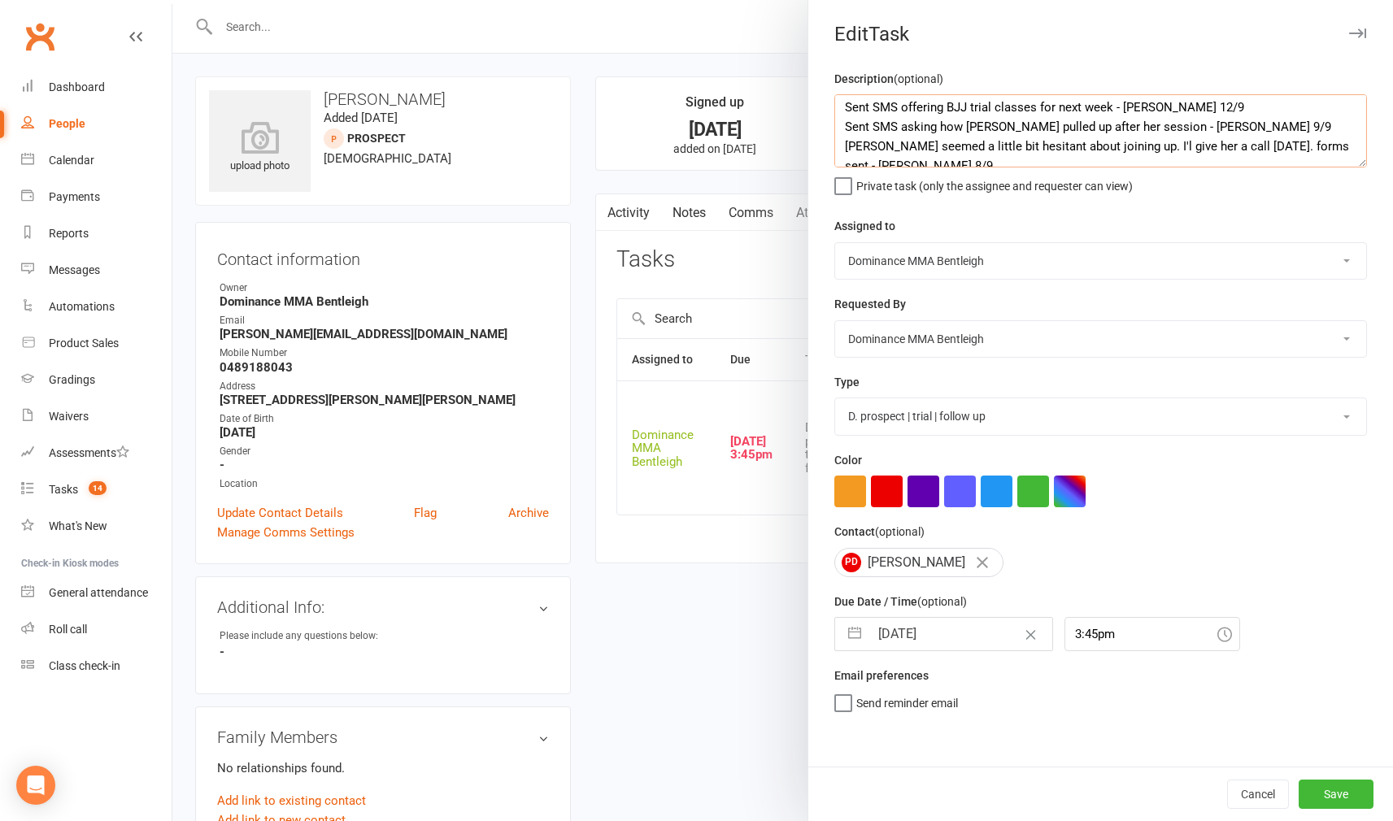
type textarea "Sent SMS offering BJJ trial classes for next week - Dylan 12/9 Sent SMS asking …"
click at [976, 636] on input "[DATE]" at bounding box center [960, 634] width 183 height 33
select select "7"
select select "2025"
select select "8"
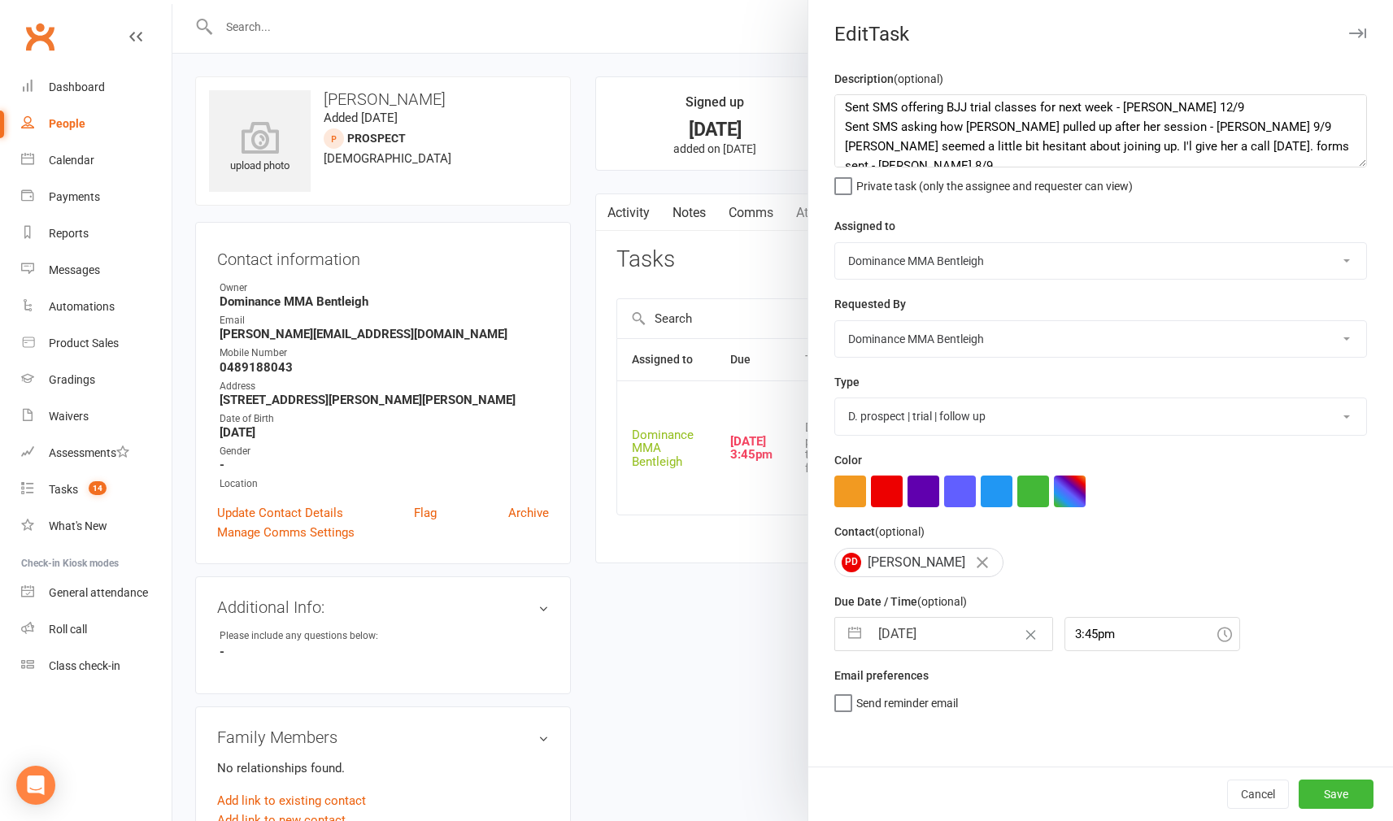
select select "2025"
select select "9"
select select "2025"
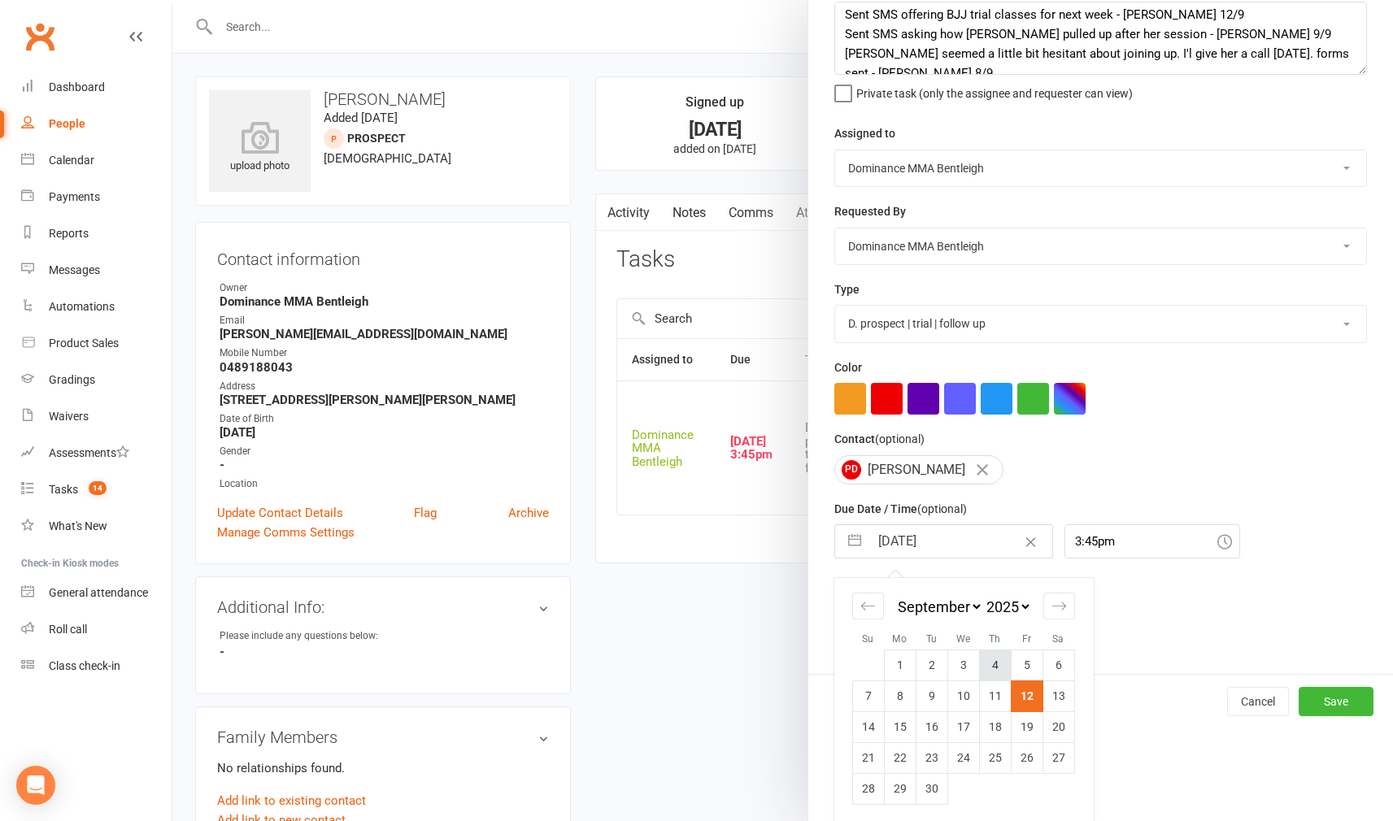
scroll to position [92, 0]
click at [944, 723] on td "16" at bounding box center [931, 727] width 32 height 31
type input "[DATE]"
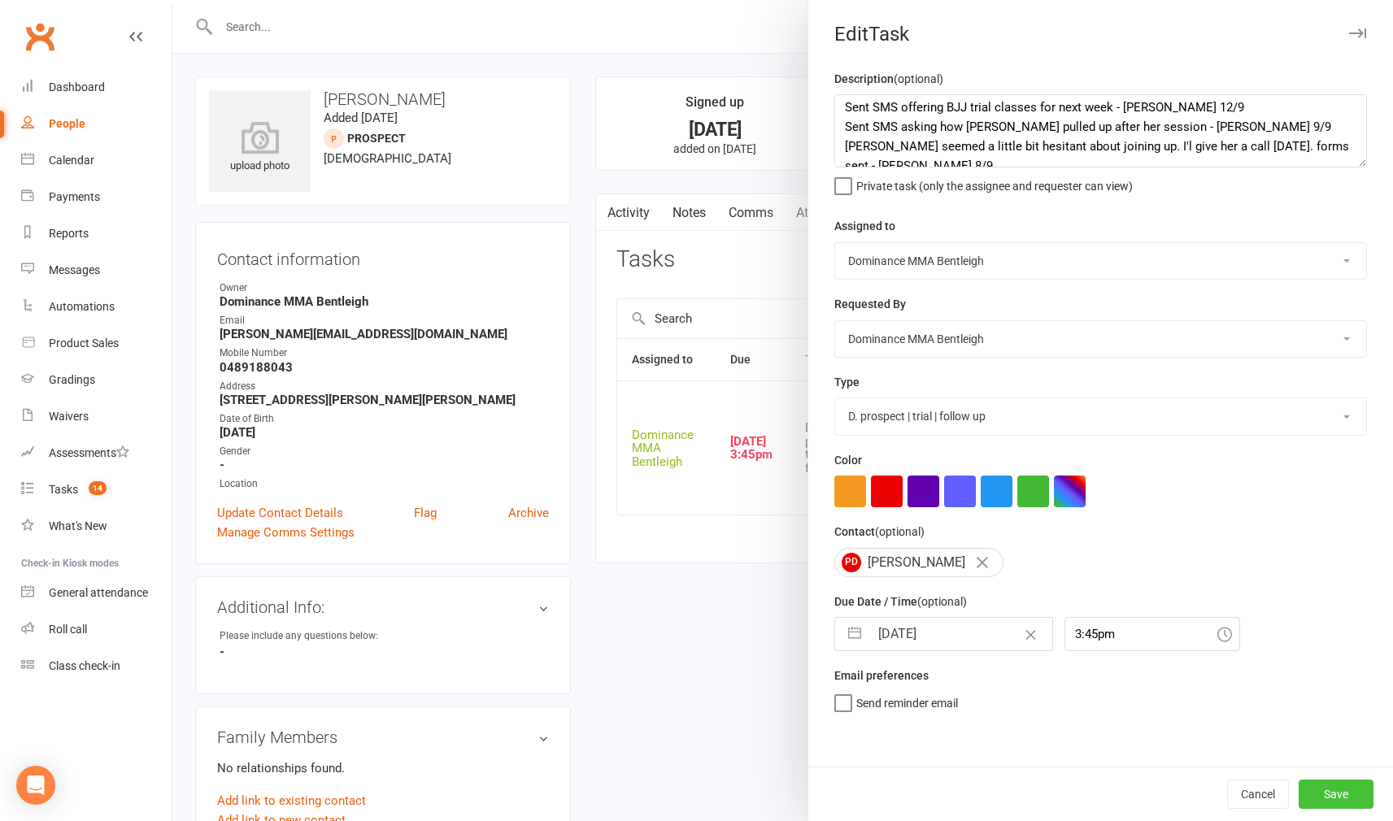
click at [1335, 793] on button "Save" at bounding box center [1335, 794] width 75 height 29
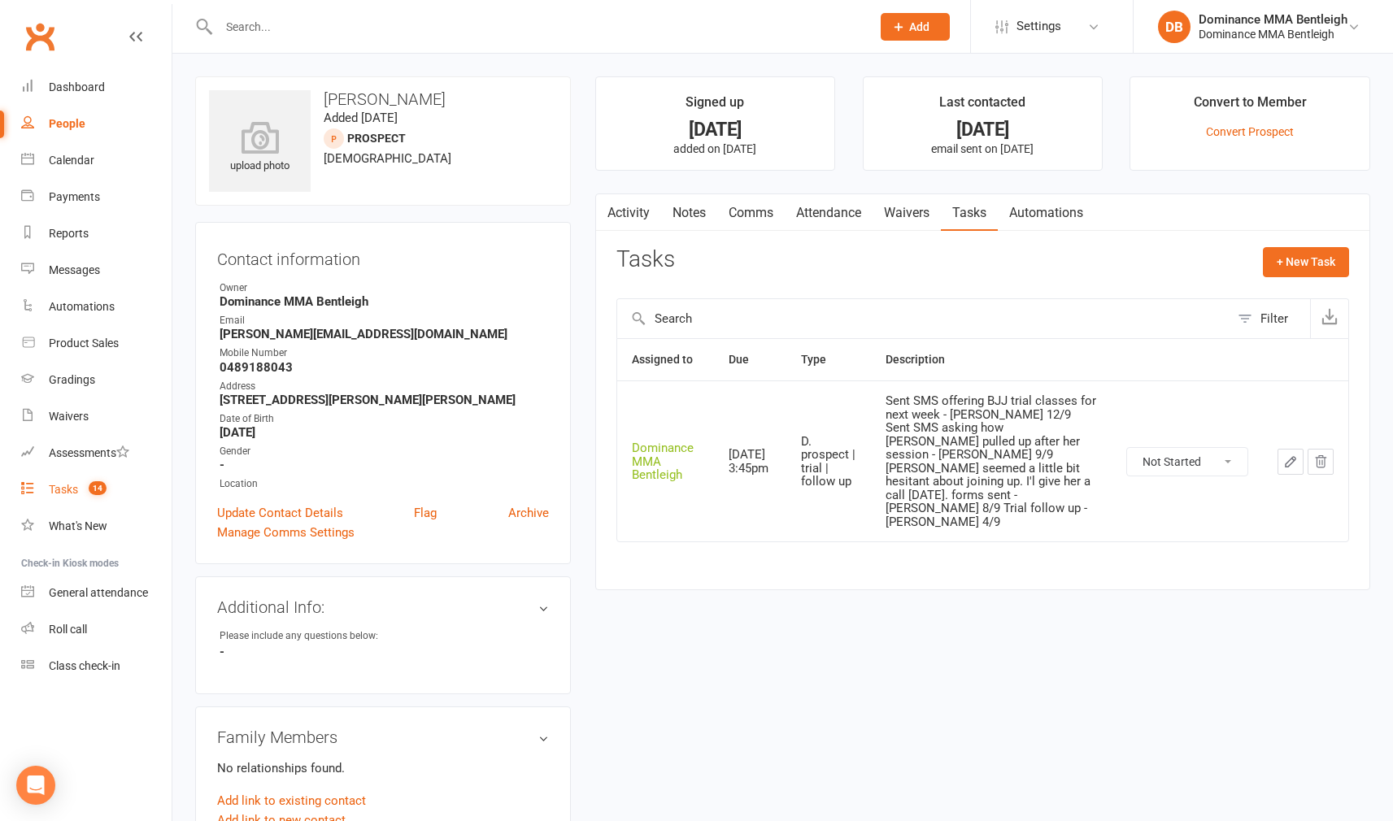
click at [52, 484] on div "Tasks" at bounding box center [63, 489] width 29 height 13
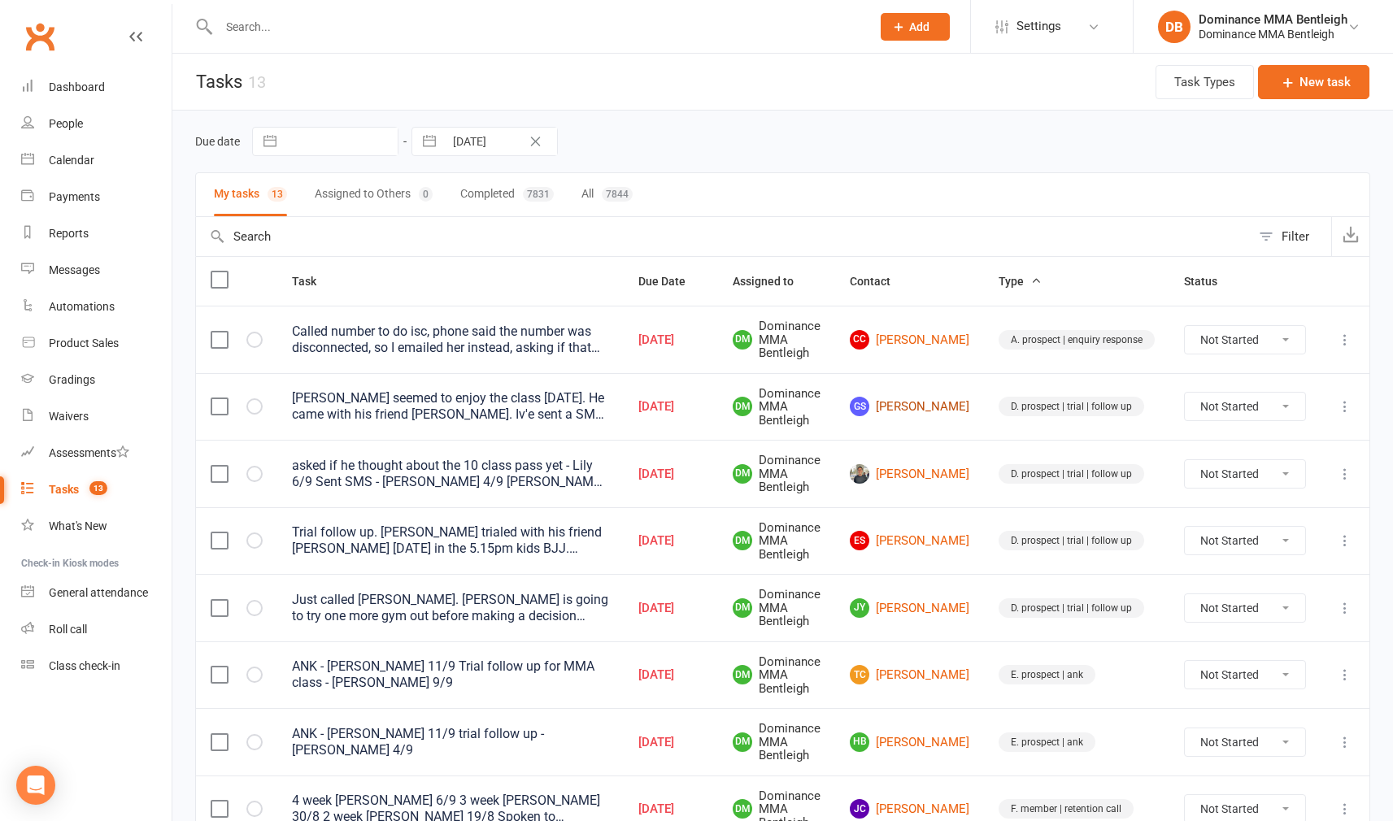
click at [941, 405] on link "GS Gidon Silverman" at bounding box center [909, 407] width 119 height 20
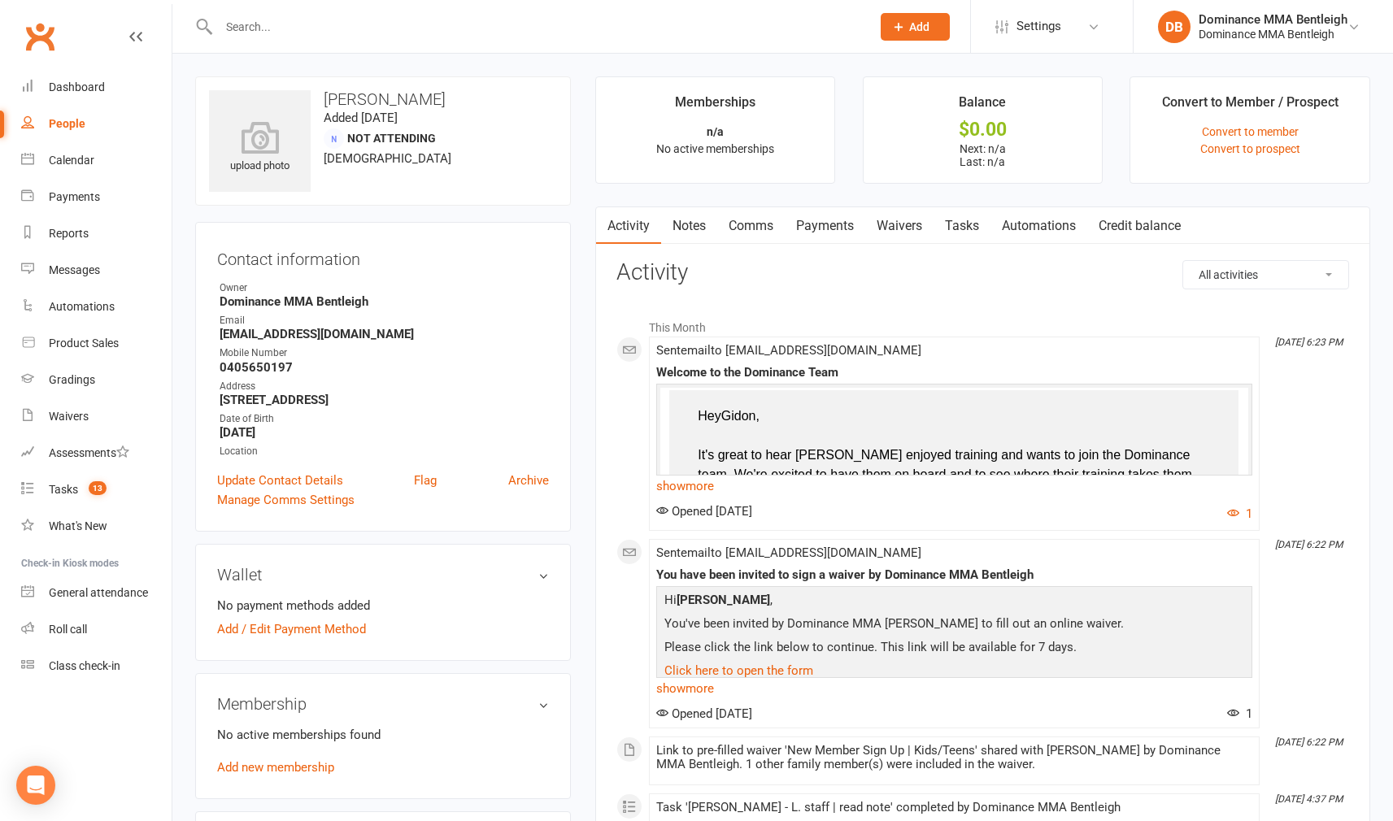
click at [948, 229] on link "Tasks" at bounding box center [961, 225] width 57 height 37
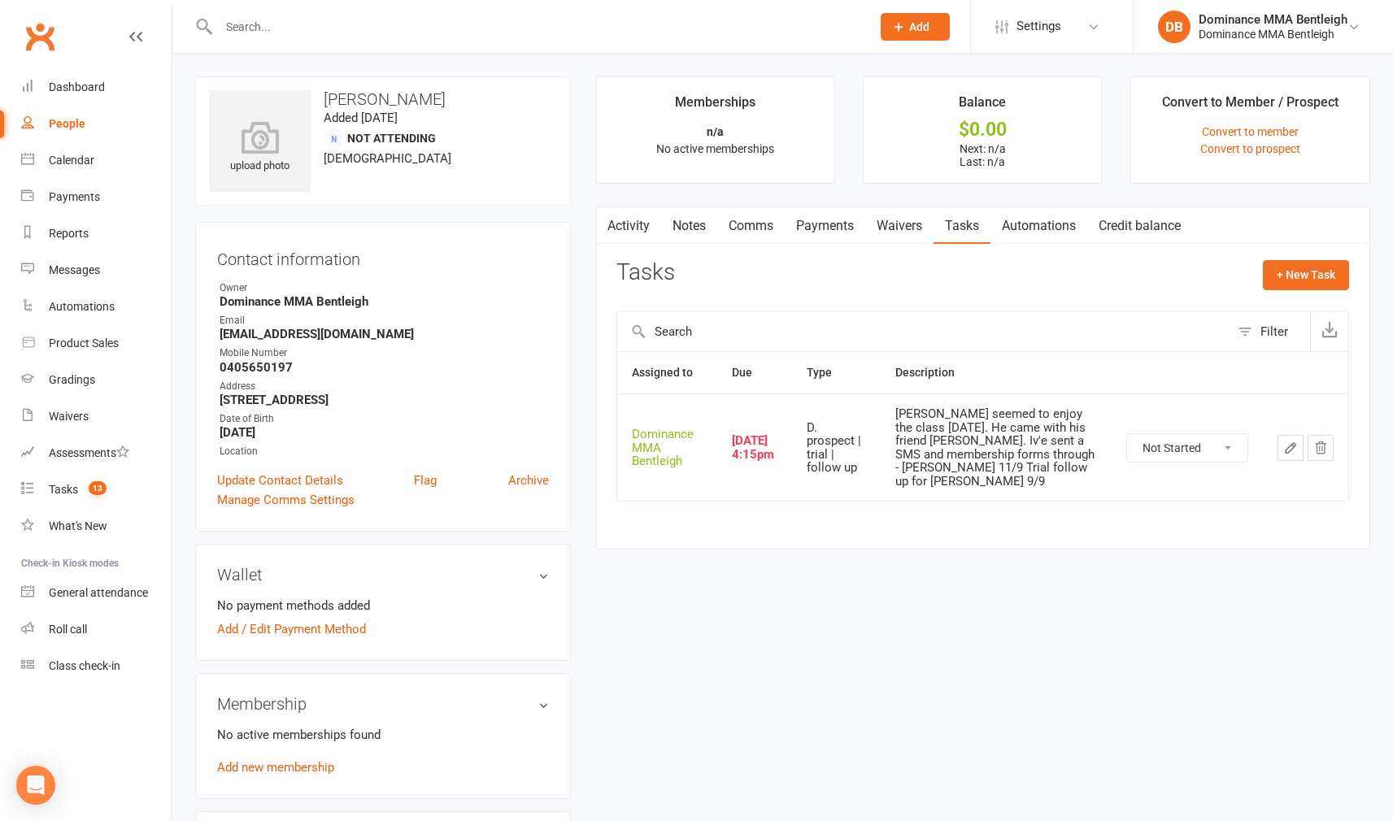
click at [1291, 435] on button "button" at bounding box center [1290, 448] width 26 height 26
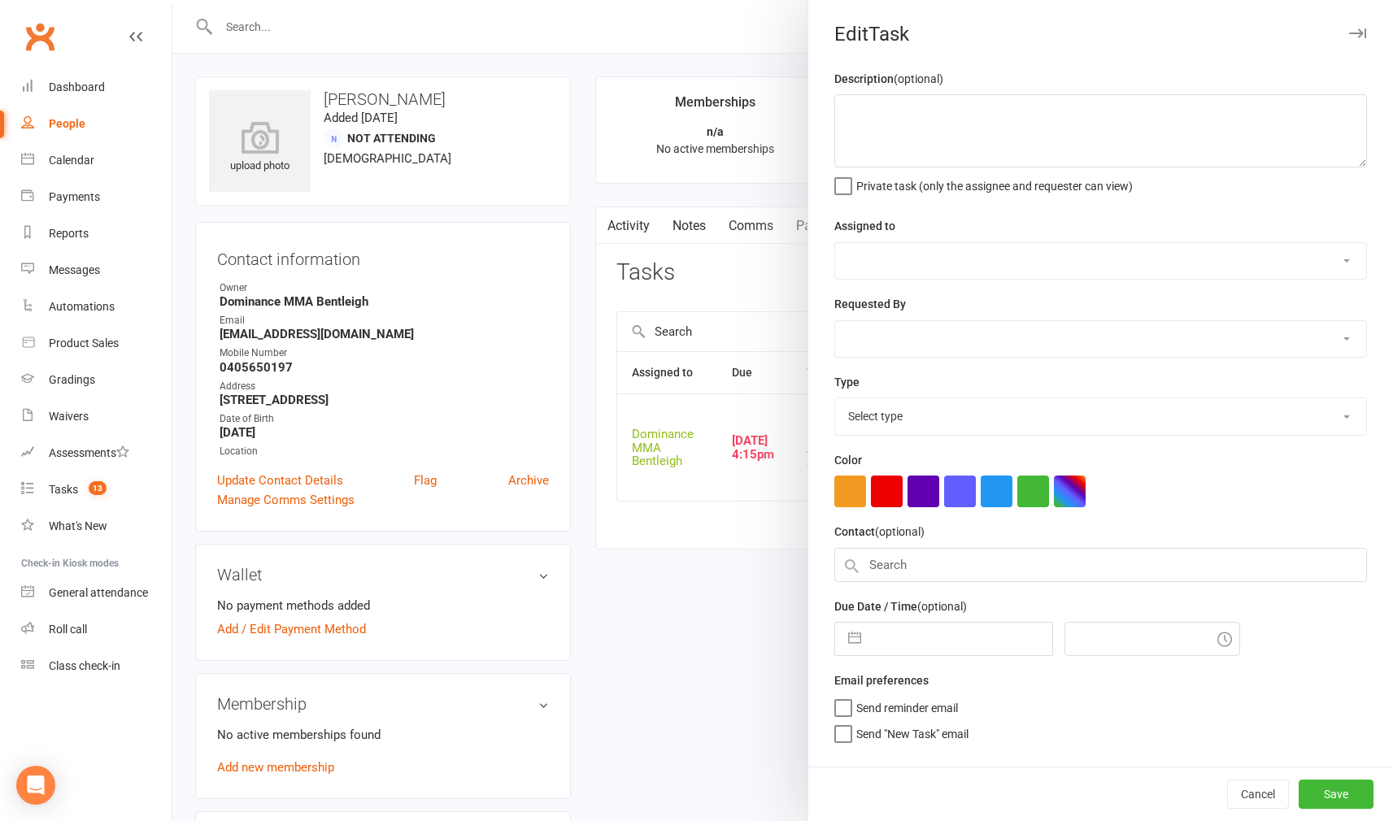
type textarea "[PERSON_NAME] seemed to enjoy the class [DATE]. He came with his friend [PERSON…"
select select "24839"
type input "[DATE]"
type input "4:15pm"
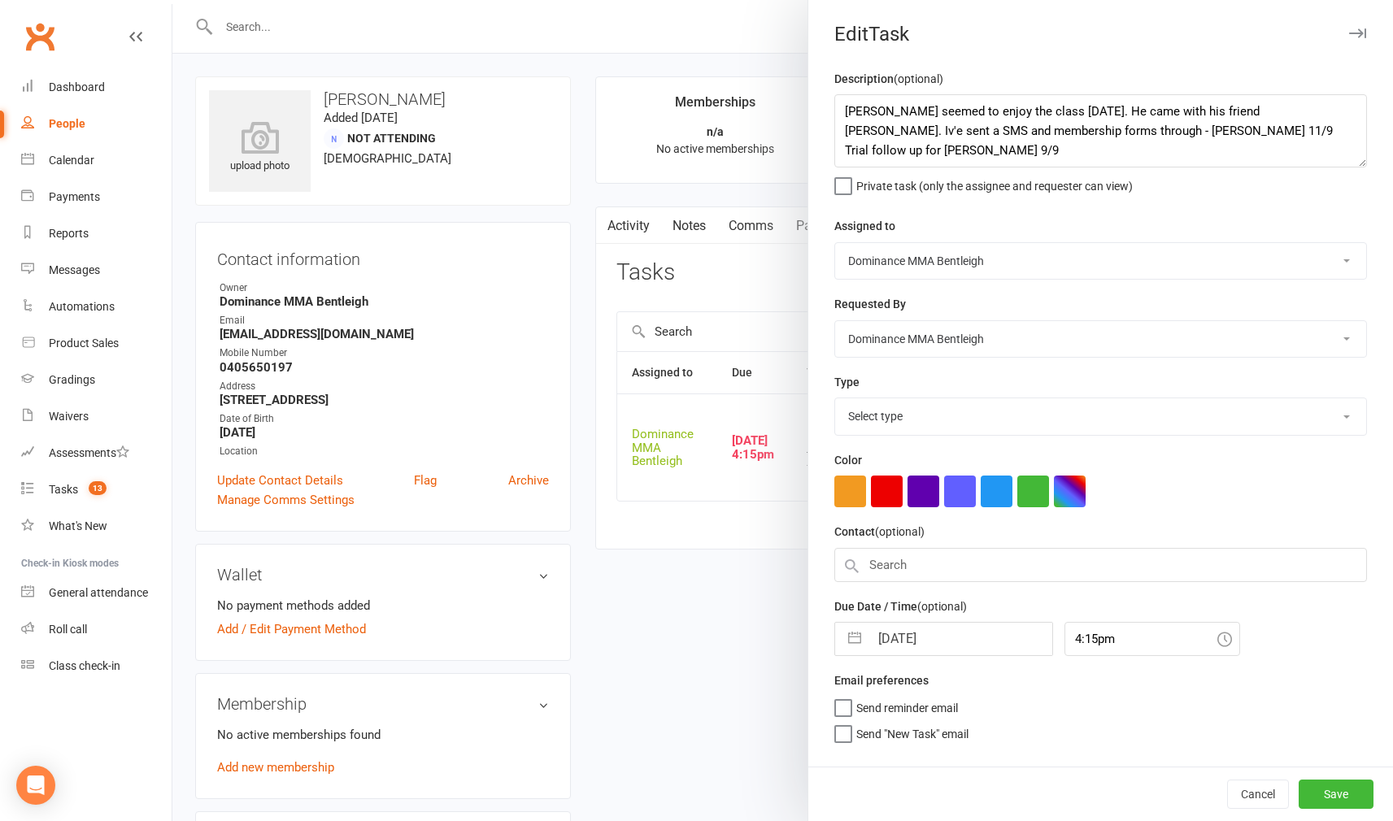
select select "13787"
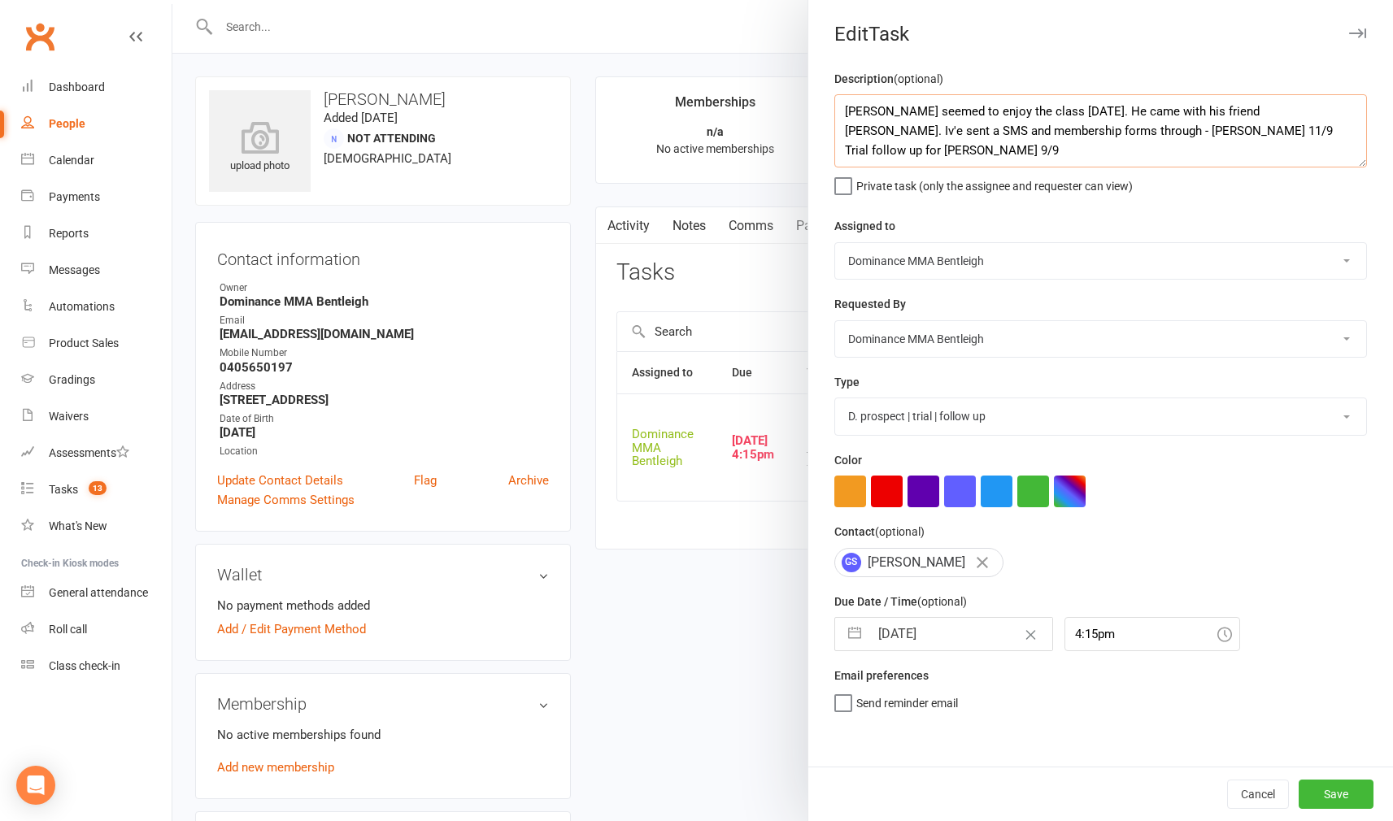
click at [841, 106] on textarea "[PERSON_NAME] seemed to enjoy the class [DATE]. He came with his friend [PERSON…" at bounding box center [1100, 130] width 532 height 73
click at [876, 101] on textarea "[PERSON_NAME] seemed to enjoy the class [DATE]. He came with his friend [PERSON…" at bounding box center [1100, 130] width 532 height 73
type textarea "Sent SMS - Dylan 12/9 Eli seemed to enjoy the class yesterday. He came with his…"
click at [962, 630] on input "[DATE]" at bounding box center [960, 634] width 183 height 33
select select "7"
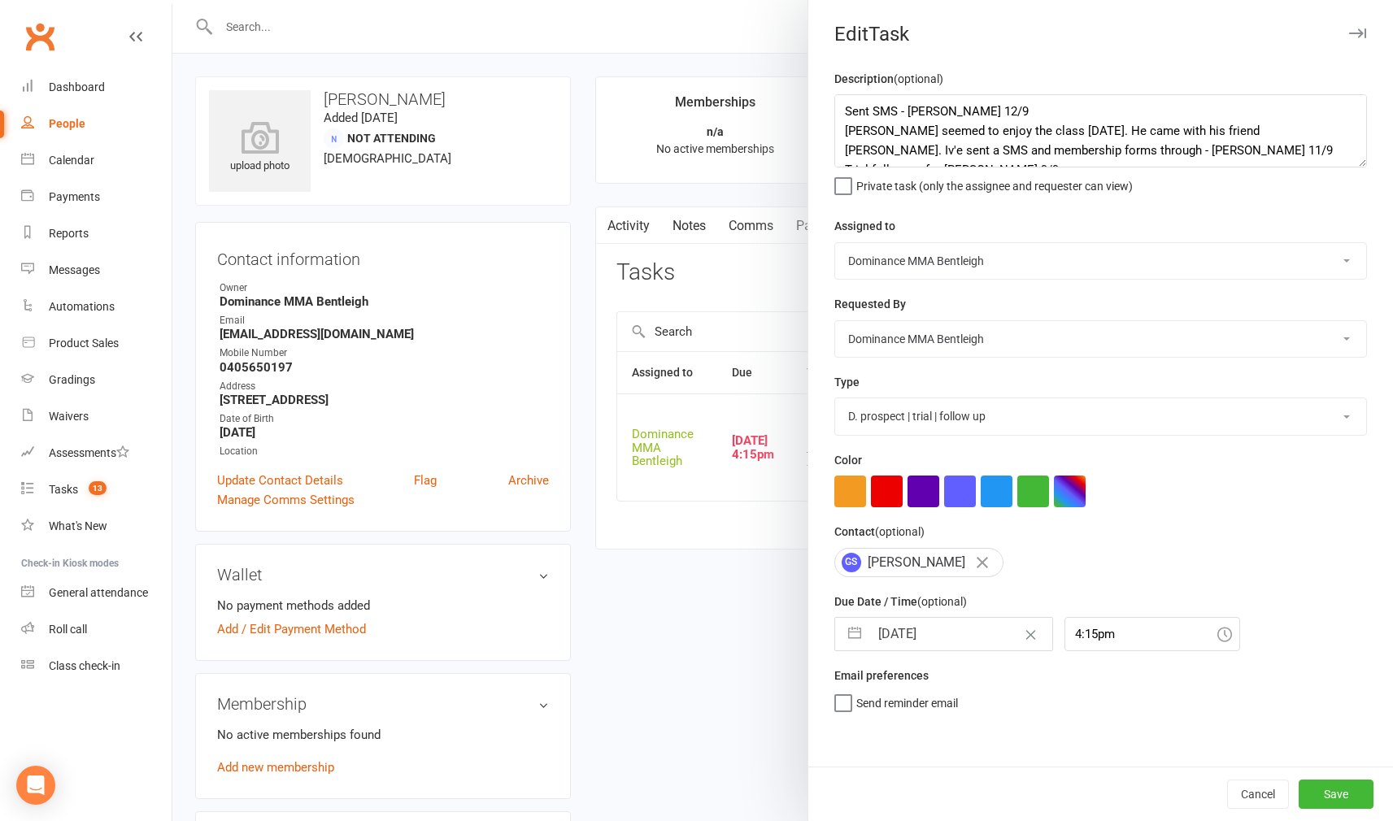
select select "2025"
select select "8"
select select "2025"
select select "9"
select select "2025"
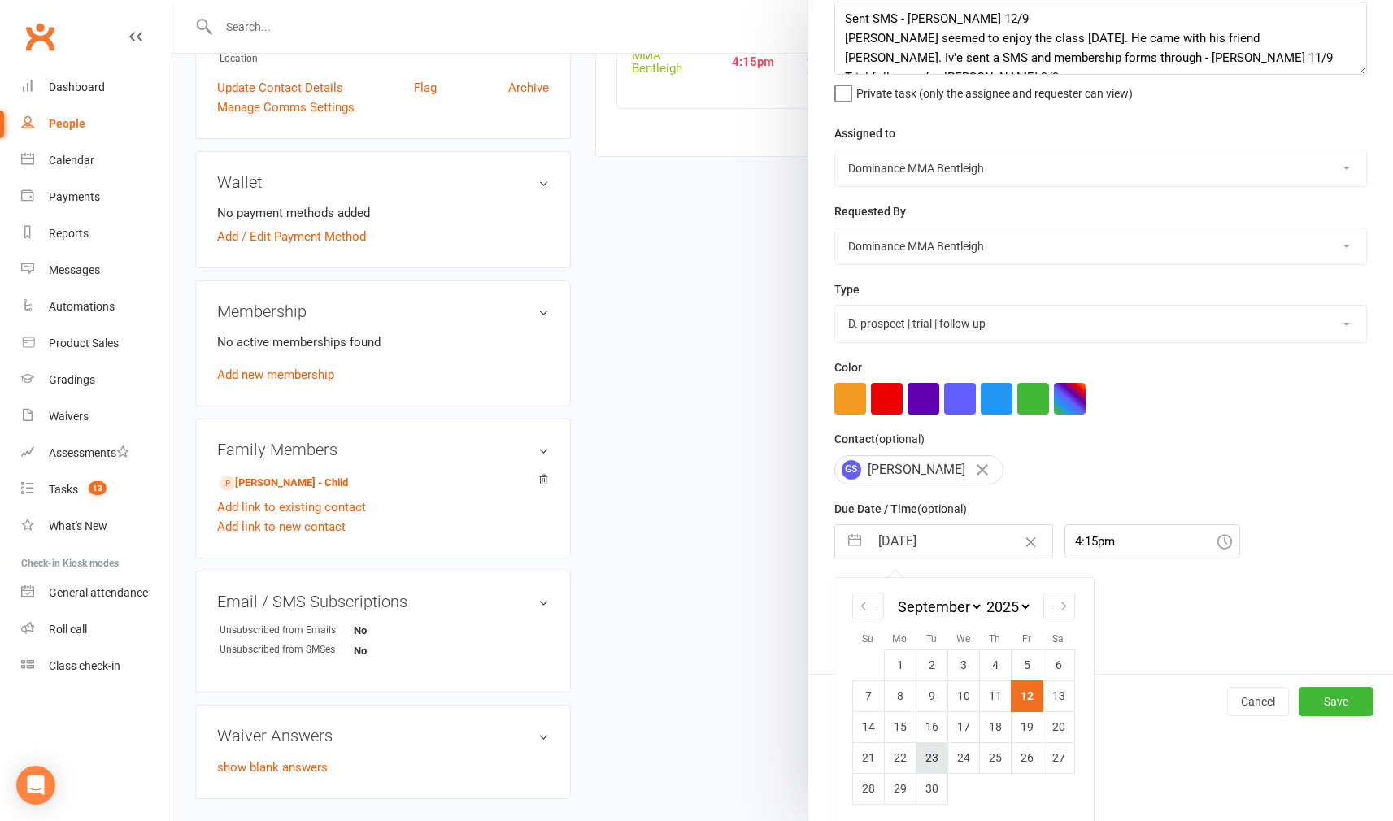
scroll to position [92, 0]
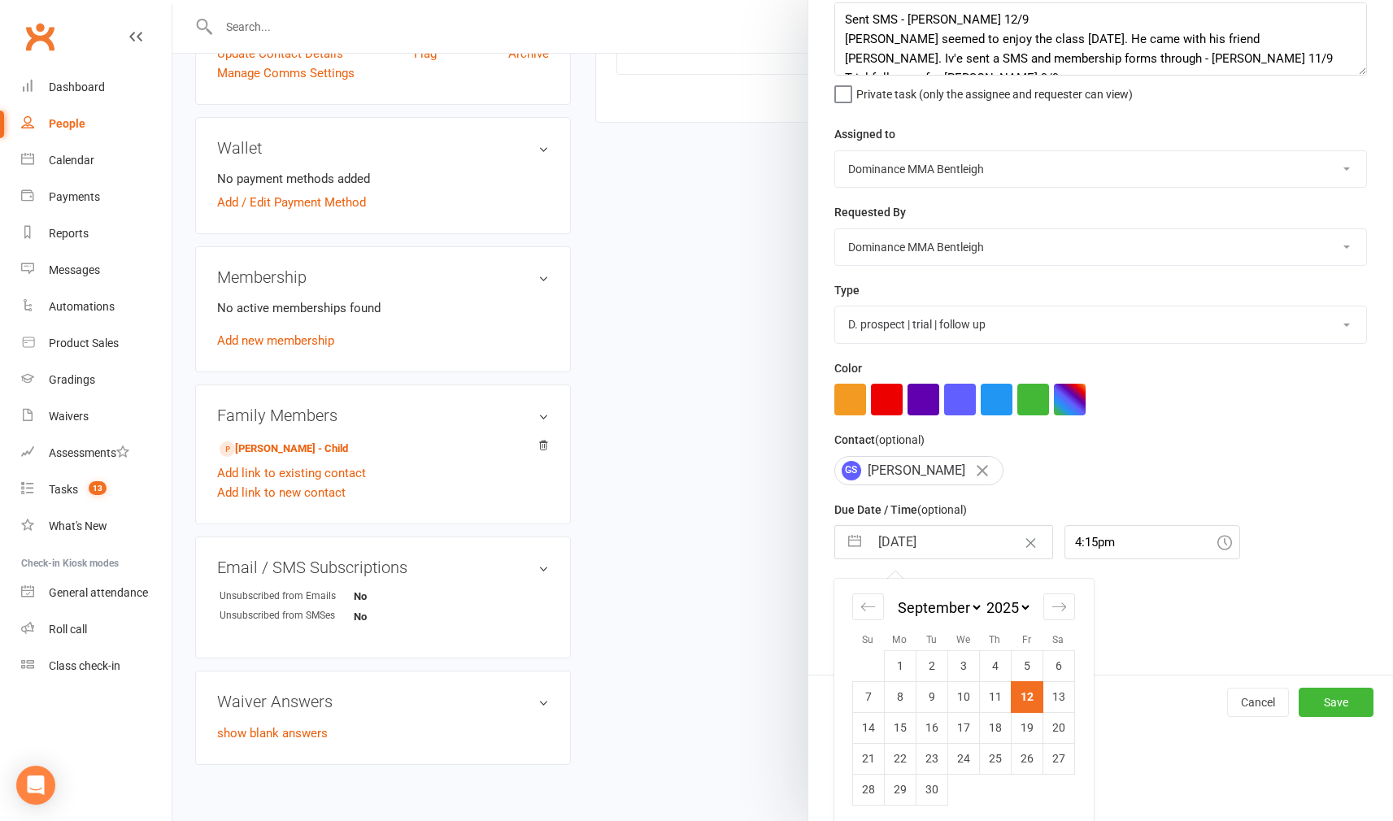
click at [933, 723] on td "16" at bounding box center [931, 727] width 32 height 31
type input "[DATE]"
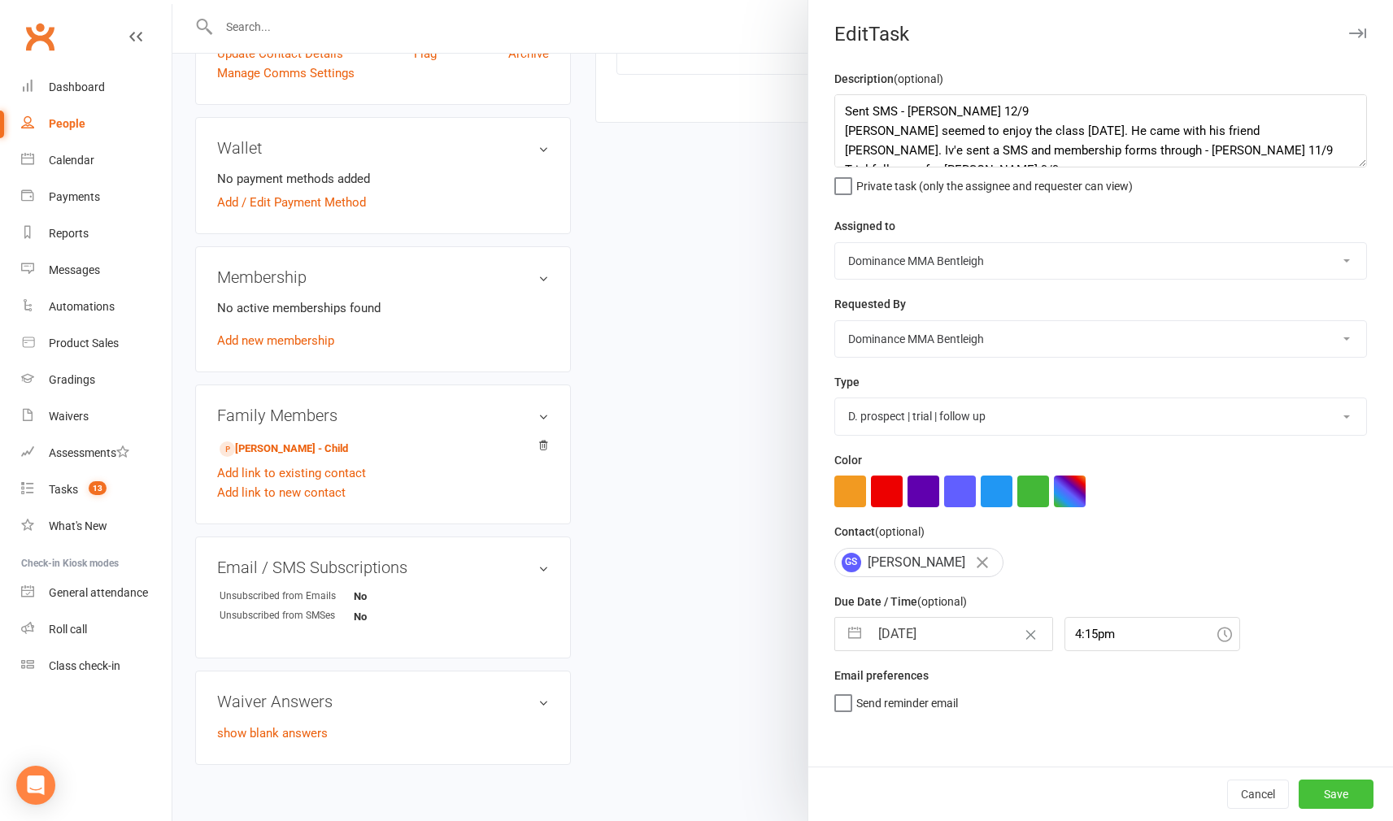
scroll to position [428, 0]
click at [1340, 794] on button "Save" at bounding box center [1335, 794] width 75 height 29
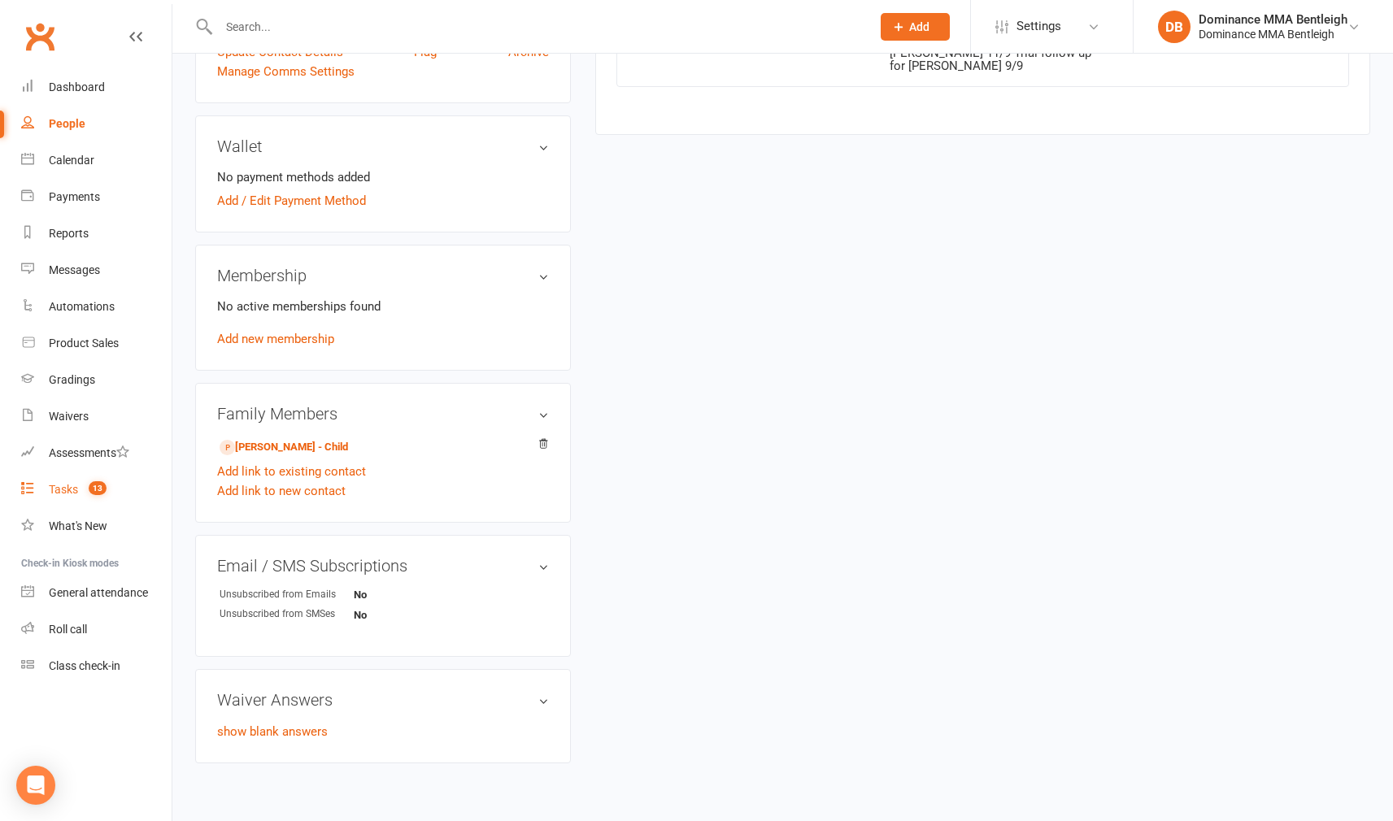
click at [54, 485] on div "Tasks" at bounding box center [63, 489] width 29 height 13
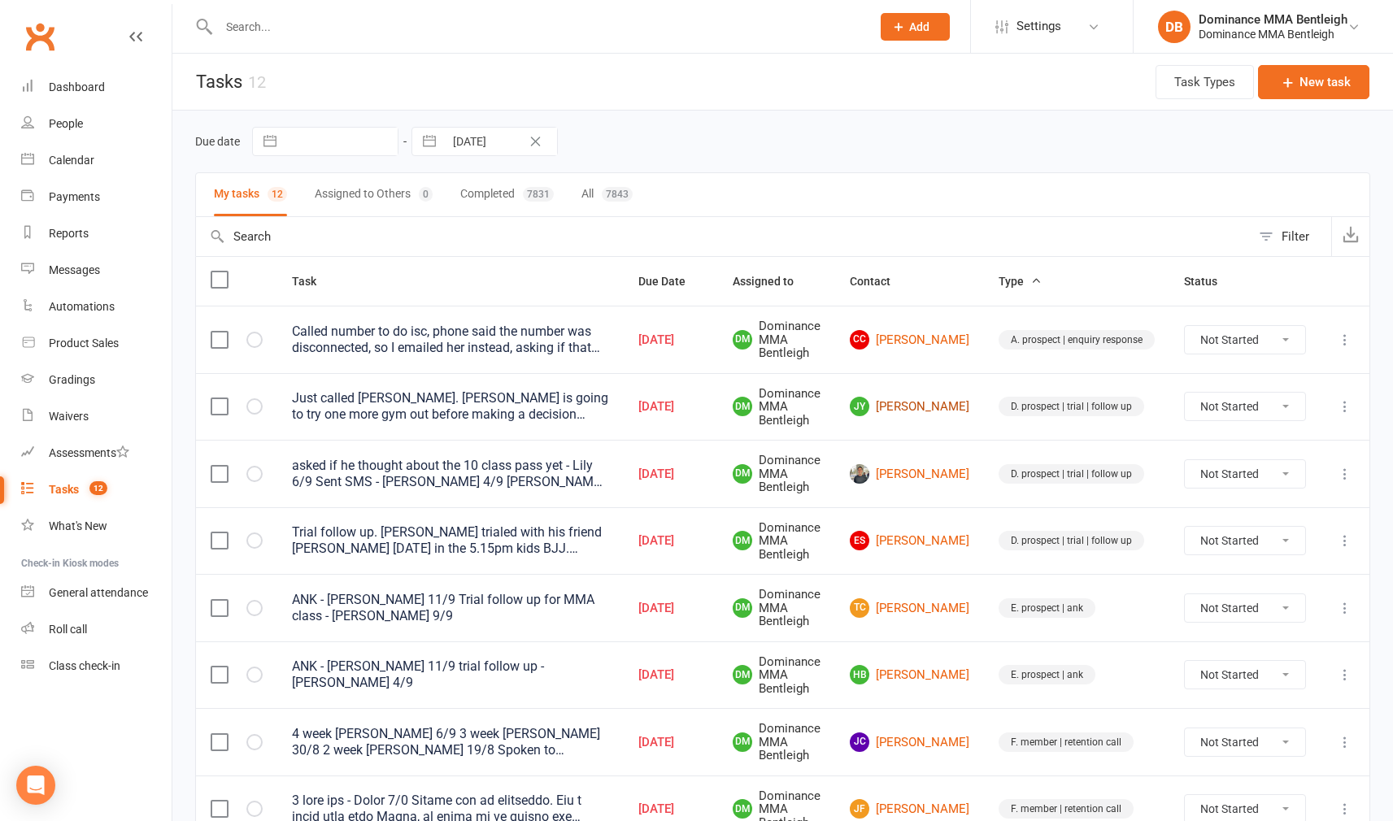
scroll to position [4, 0]
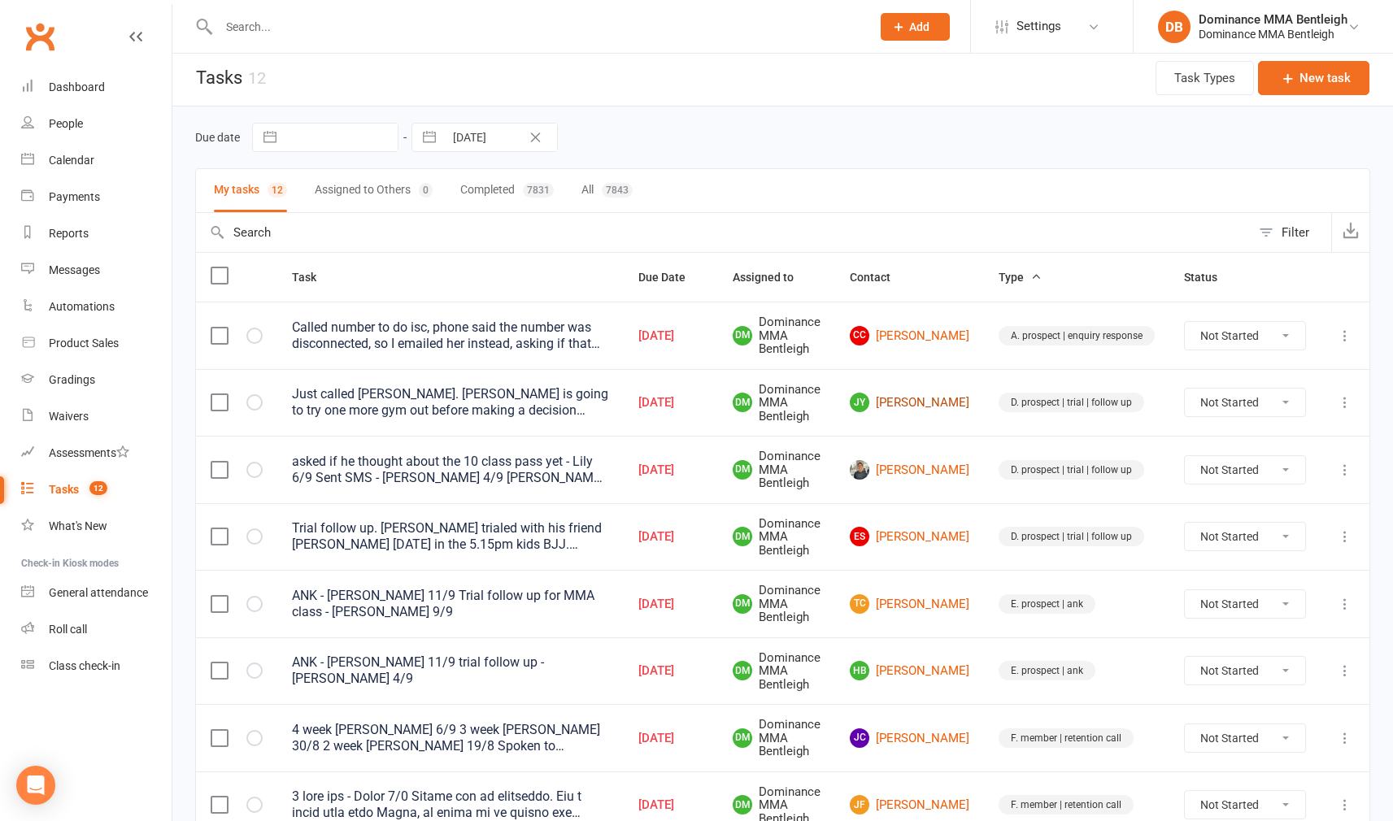
click at [941, 393] on link "JY Jayden Yang" at bounding box center [909, 403] width 119 height 20
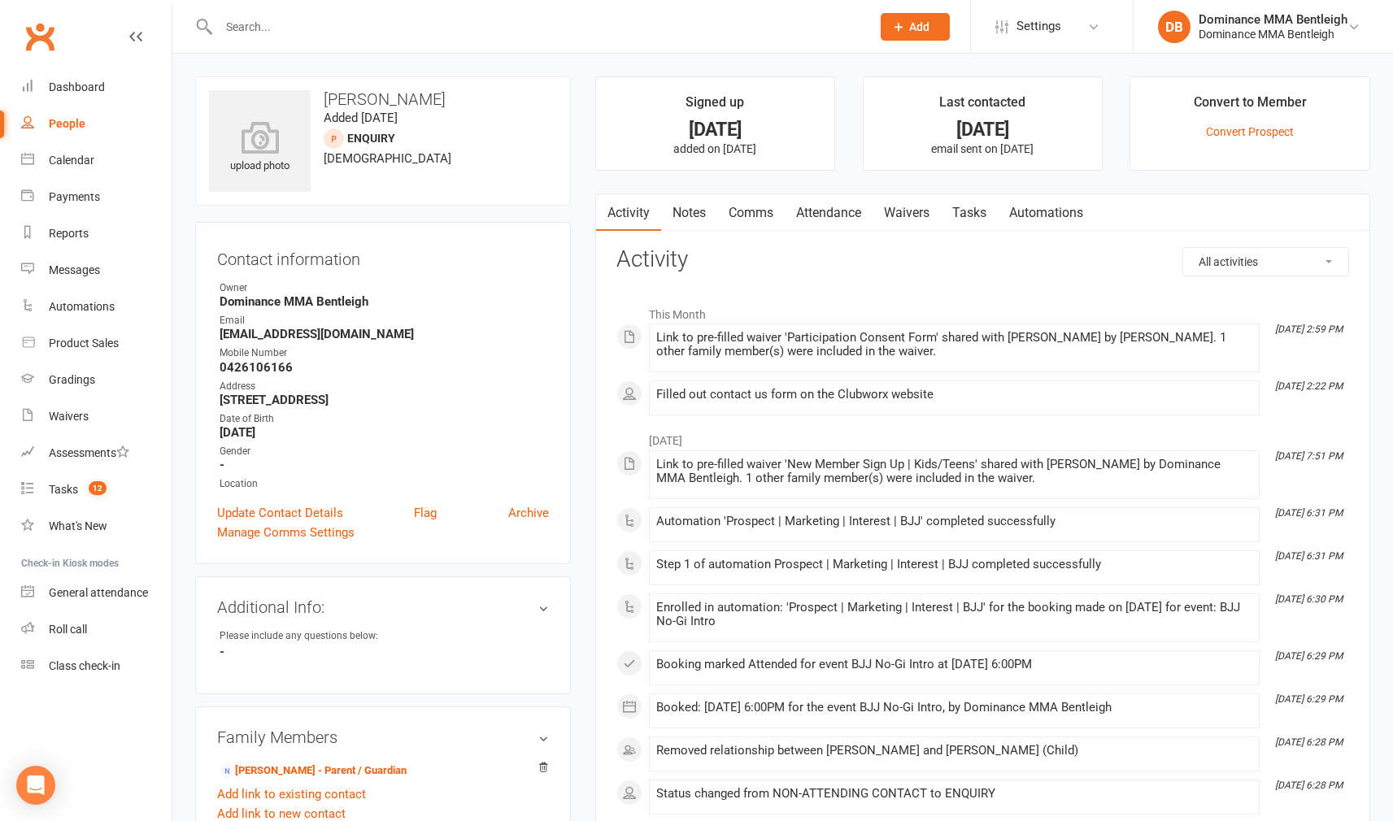
click at [964, 212] on link "Tasks" at bounding box center [969, 212] width 57 height 37
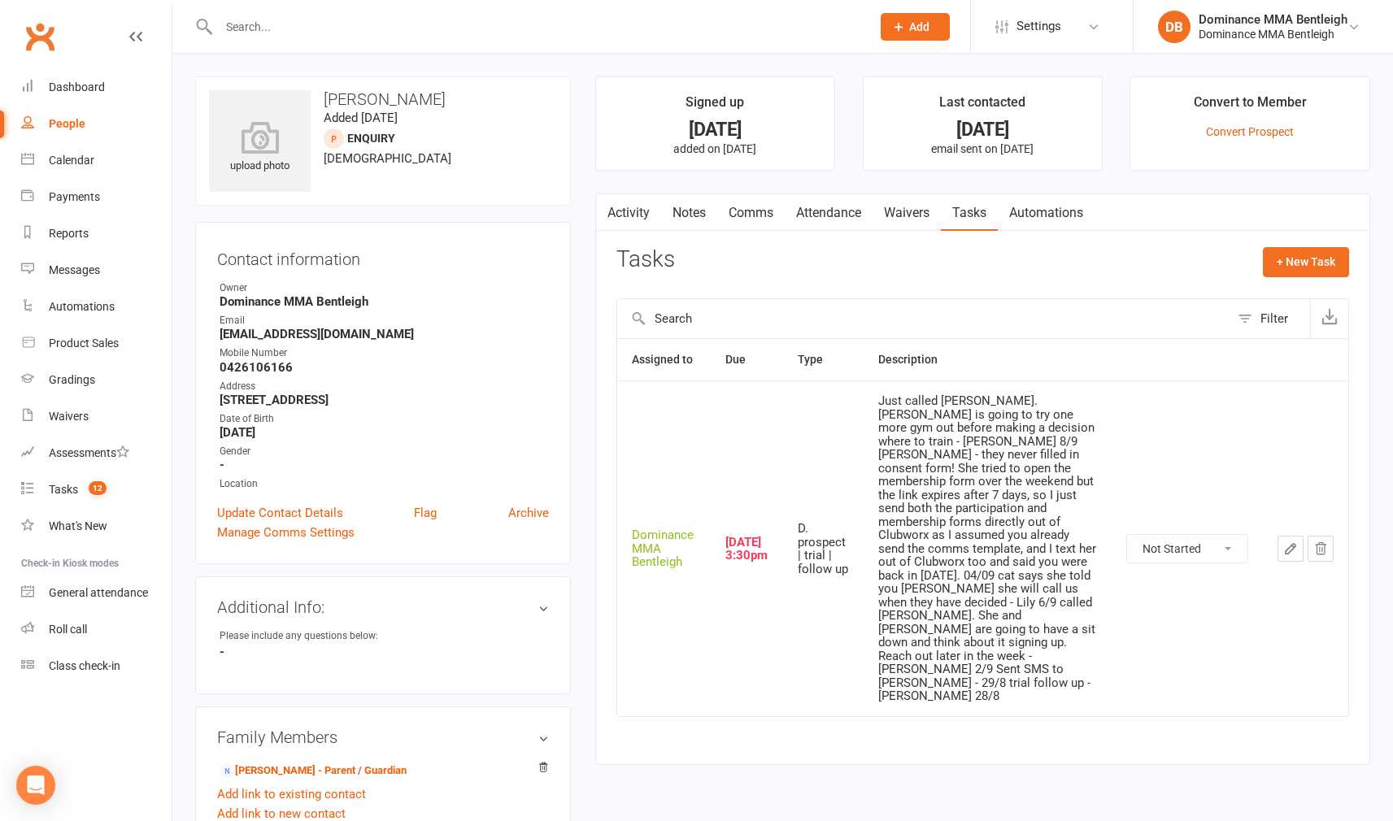
click at [1284, 541] on icon "button" at bounding box center [1290, 548] width 15 height 15
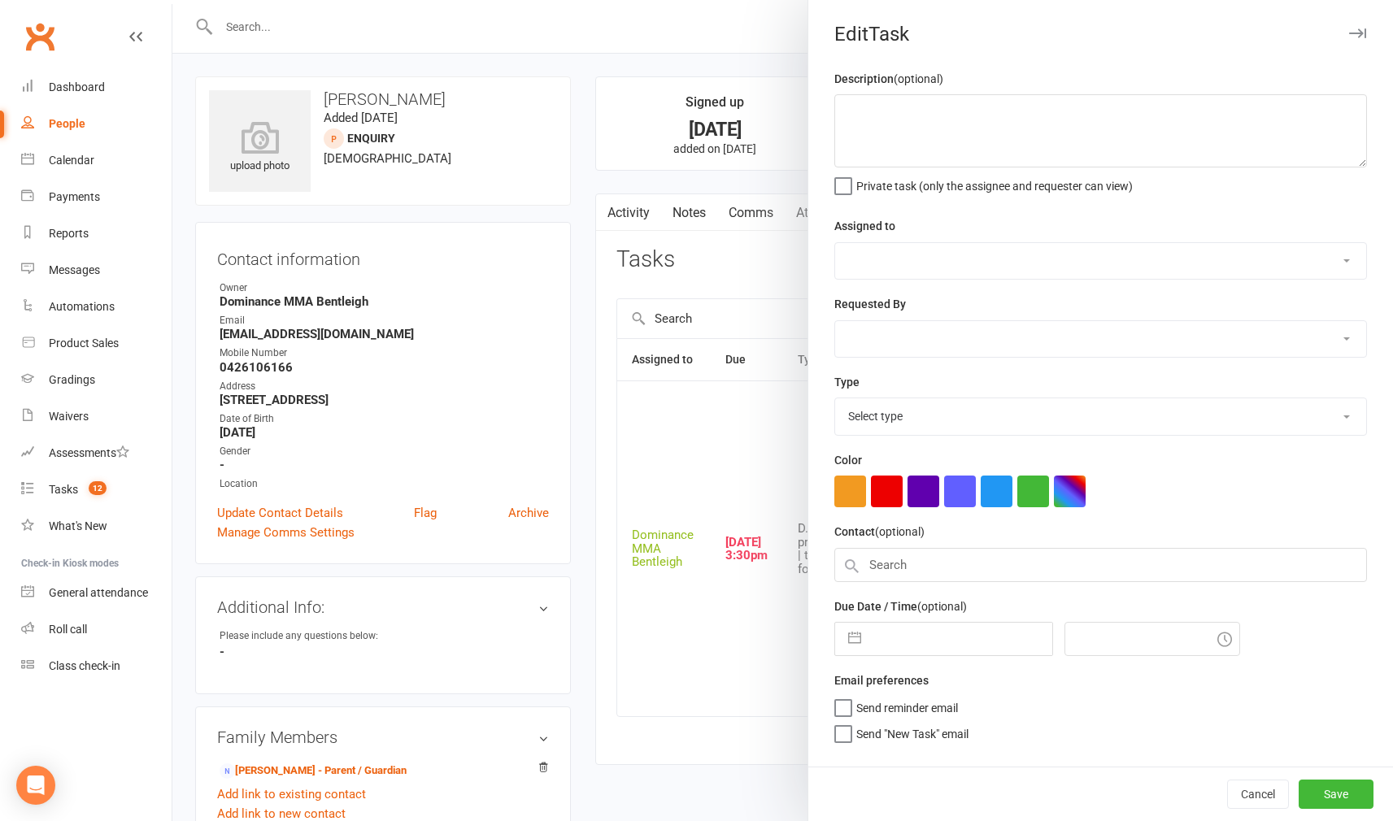
type textarea "Just called [PERSON_NAME]. [PERSON_NAME] is going to try one more gym out befor…"
select select "24839"
type input "[DATE]"
type input "3:30pm"
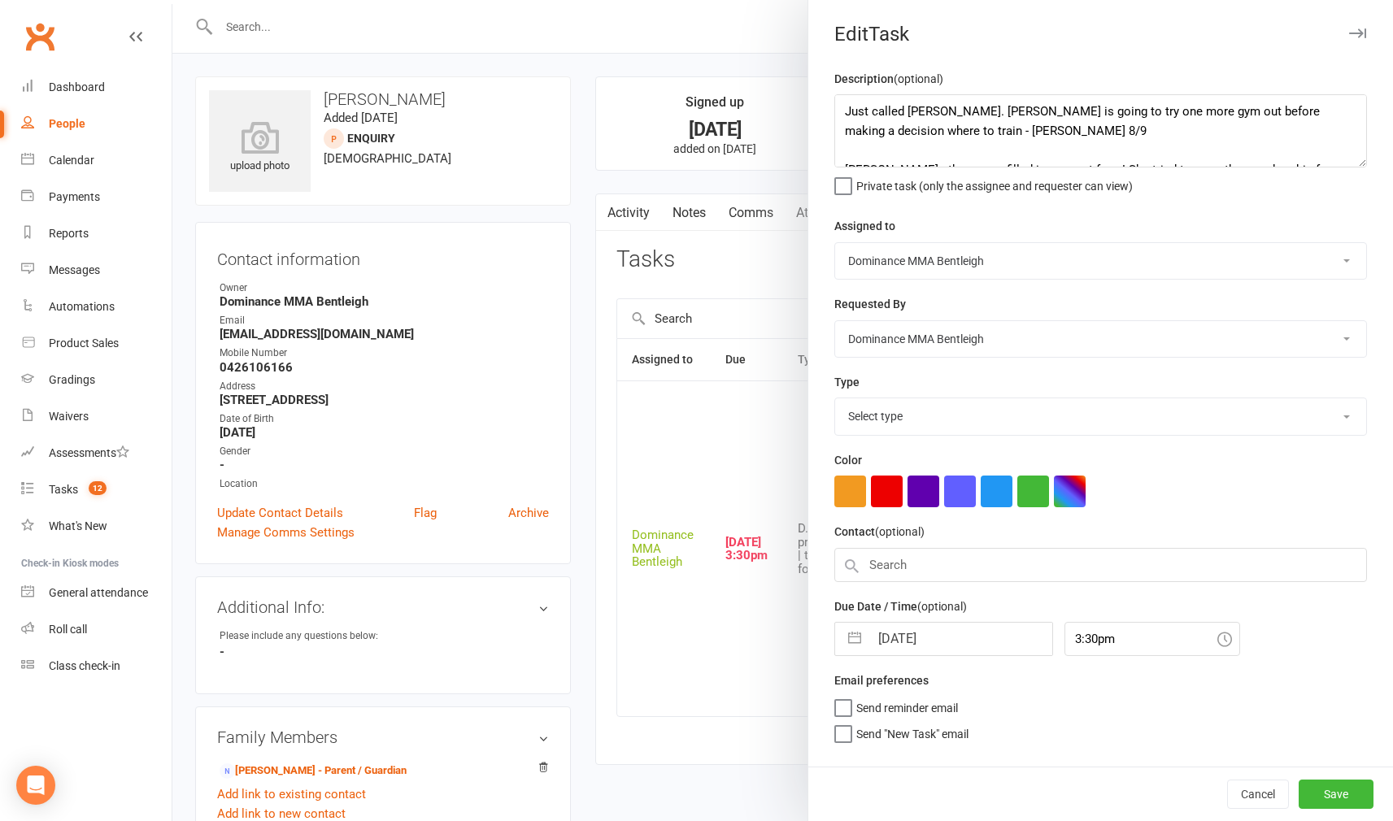
select select "13787"
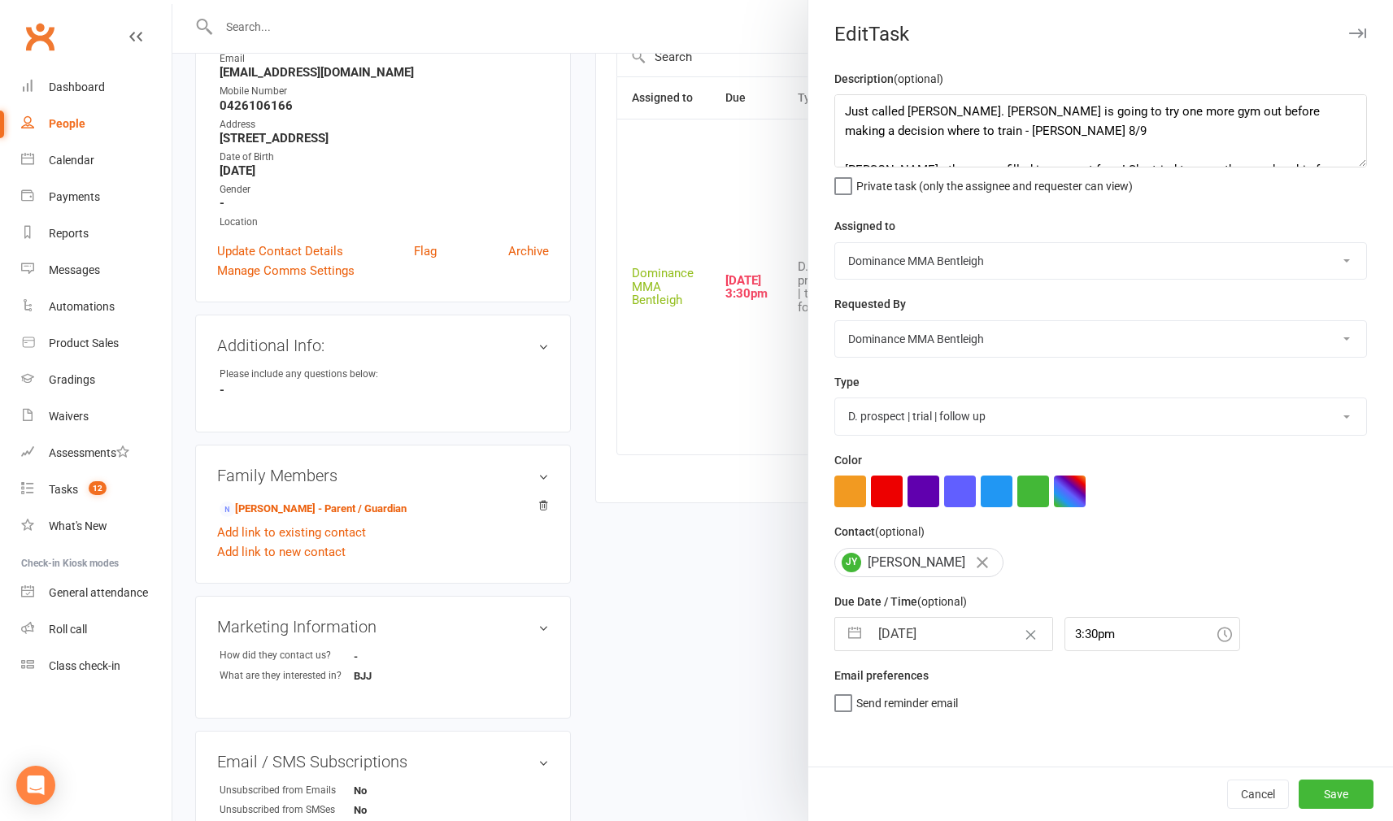
scroll to position [292, 0]
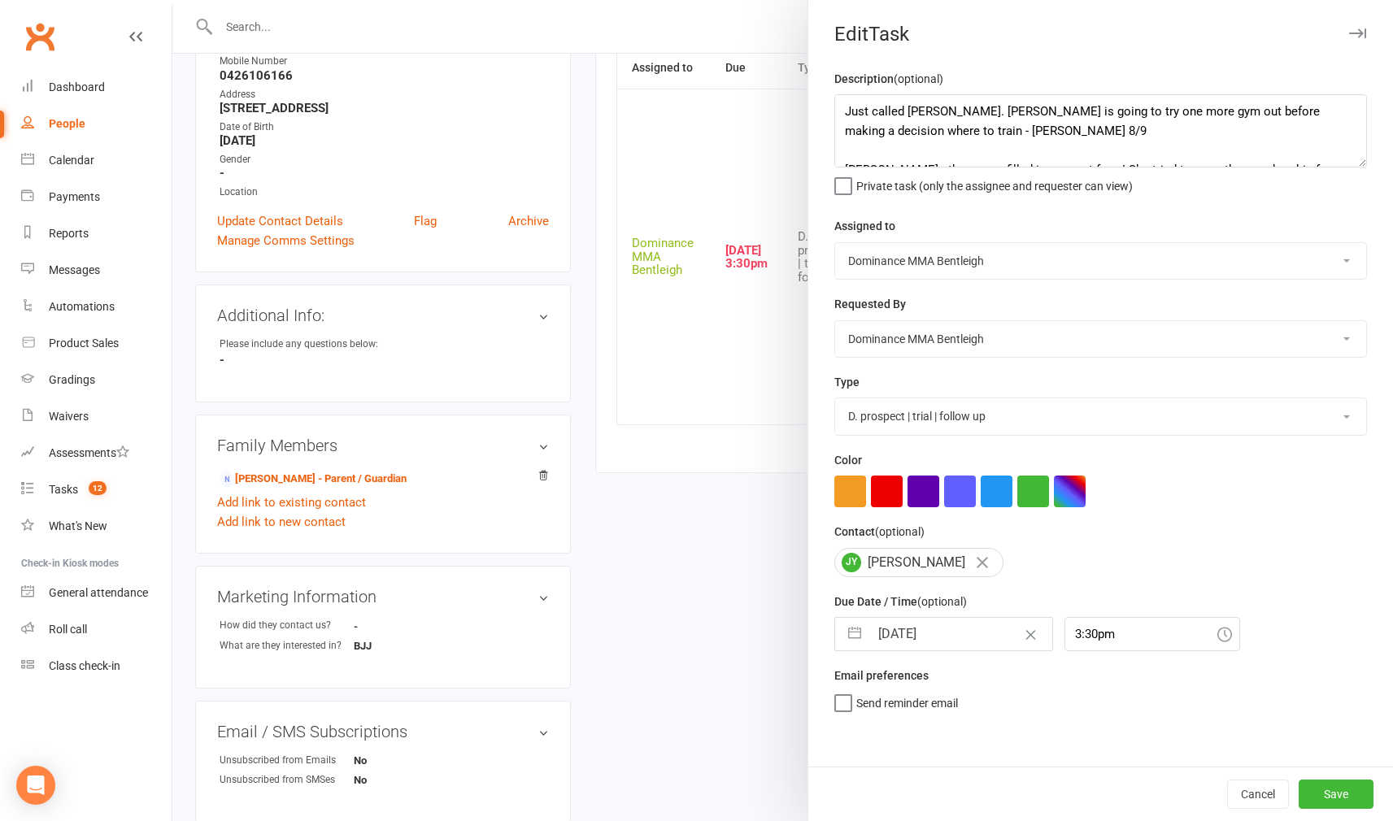
click at [964, 624] on input "[DATE]" at bounding box center [960, 634] width 183 height 33
select select "7"
select select "2025"
select select "8"
select select "2025"
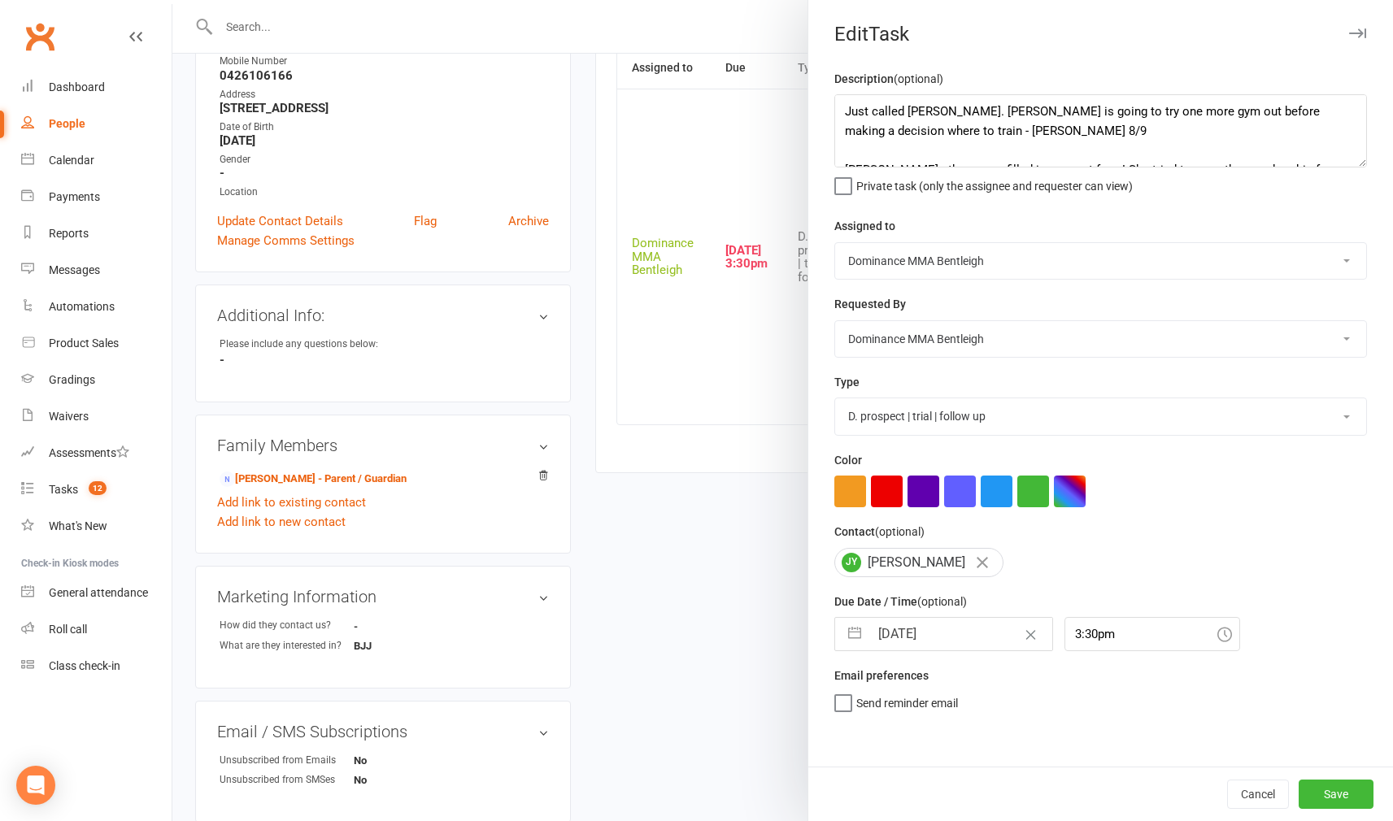
select select "9"
select select "2025"
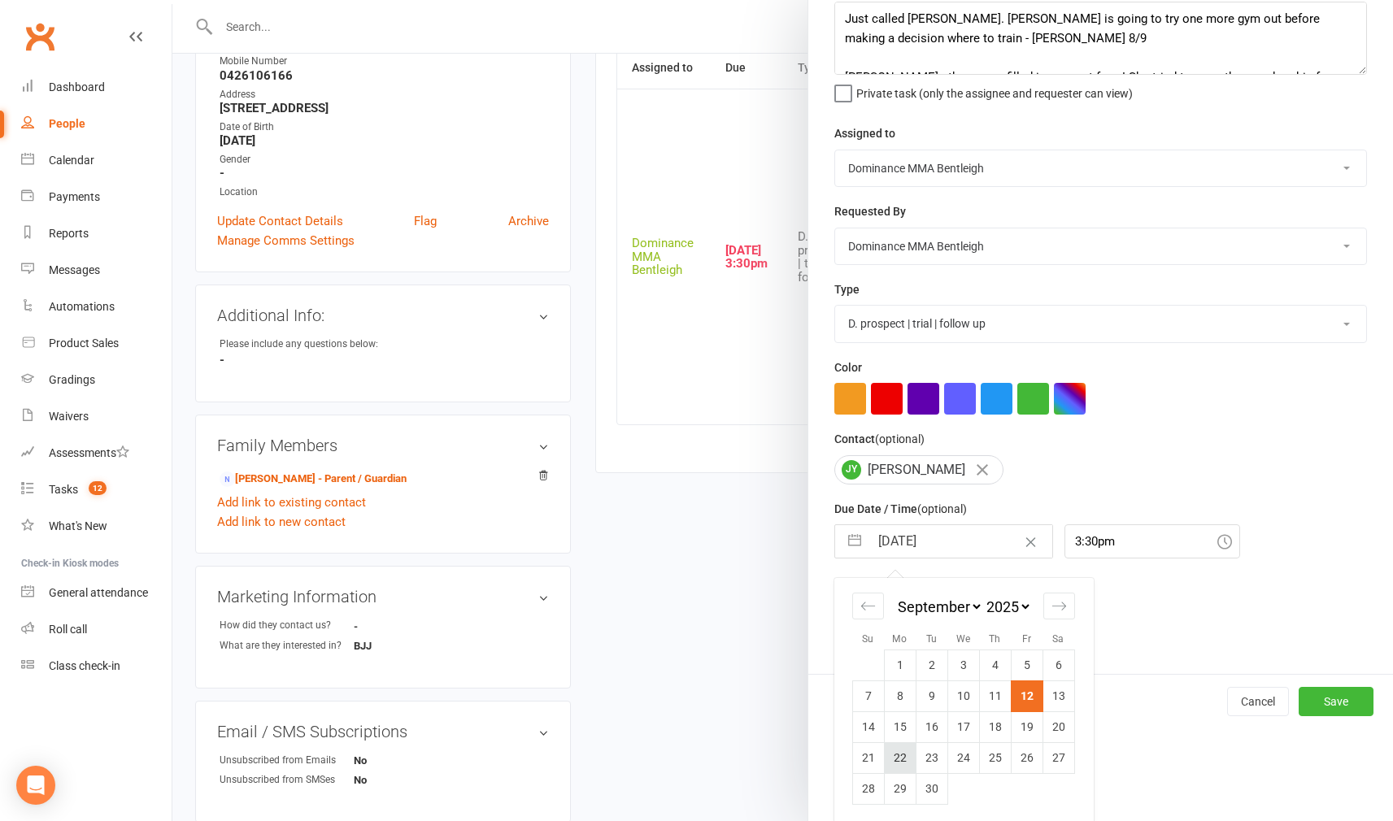
scroll to position [92, 0]
click at [931, 727] on td "16" at bounding box center [931, 727] width 32 height 31
type input "[DATE]"
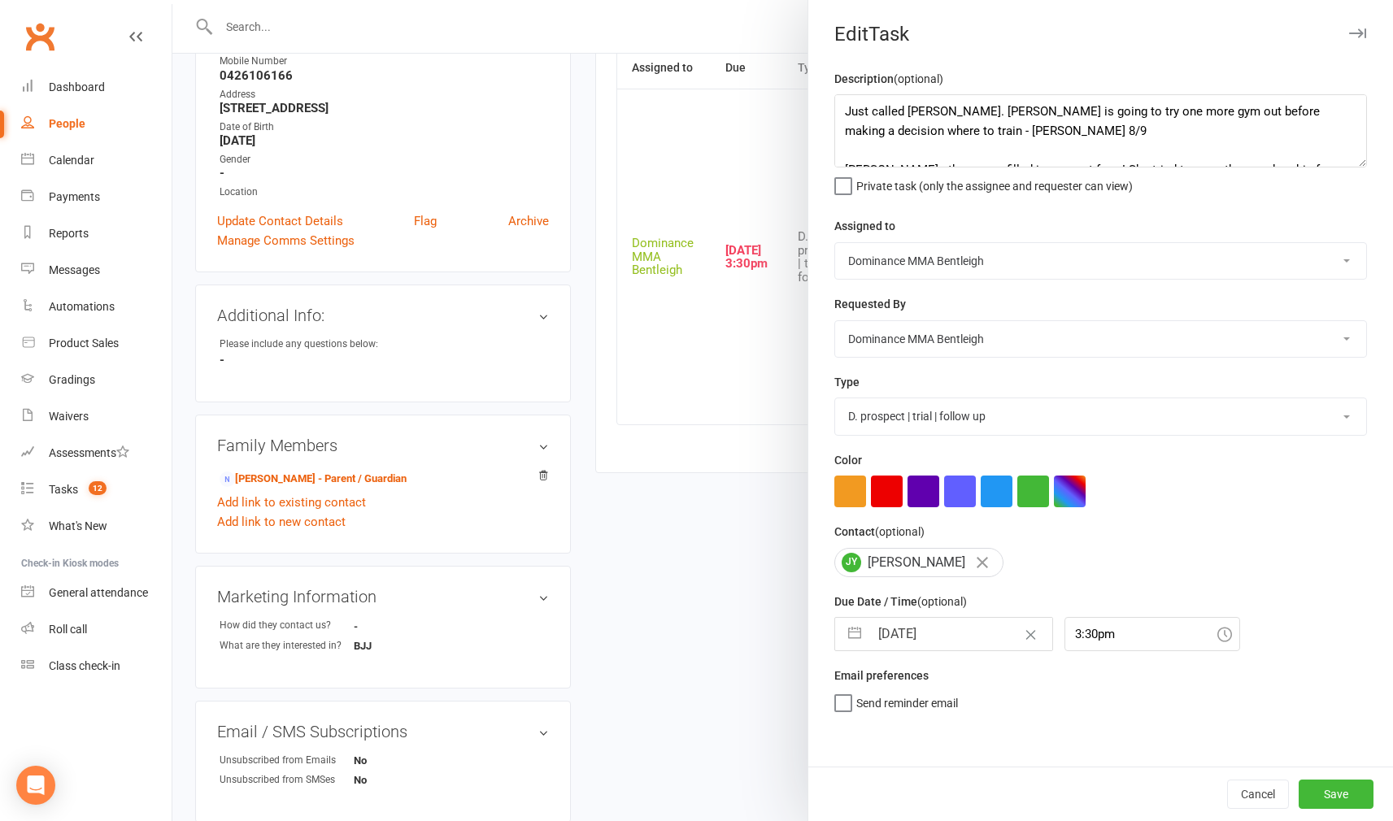
click at [1319, 777] on div "Cancel Save" at bounding box center [1100, 794] width 584 height 54
click at [1320, 781] on button "Save" at bounding box center [1335, 794] width 75 height 29
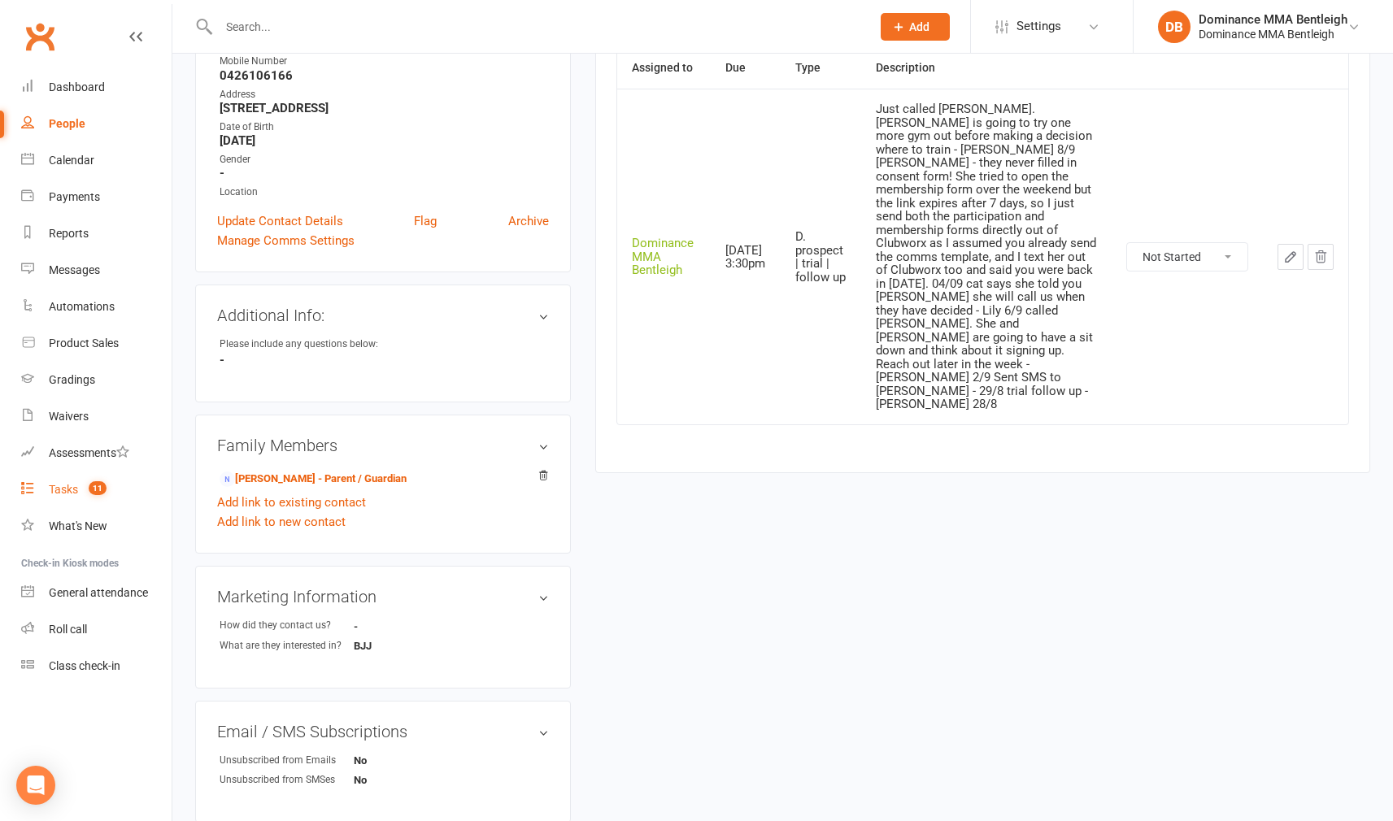
click at [58, 496] on link "Tasks 11" at bounding box center [96, 489] width 150 height 37
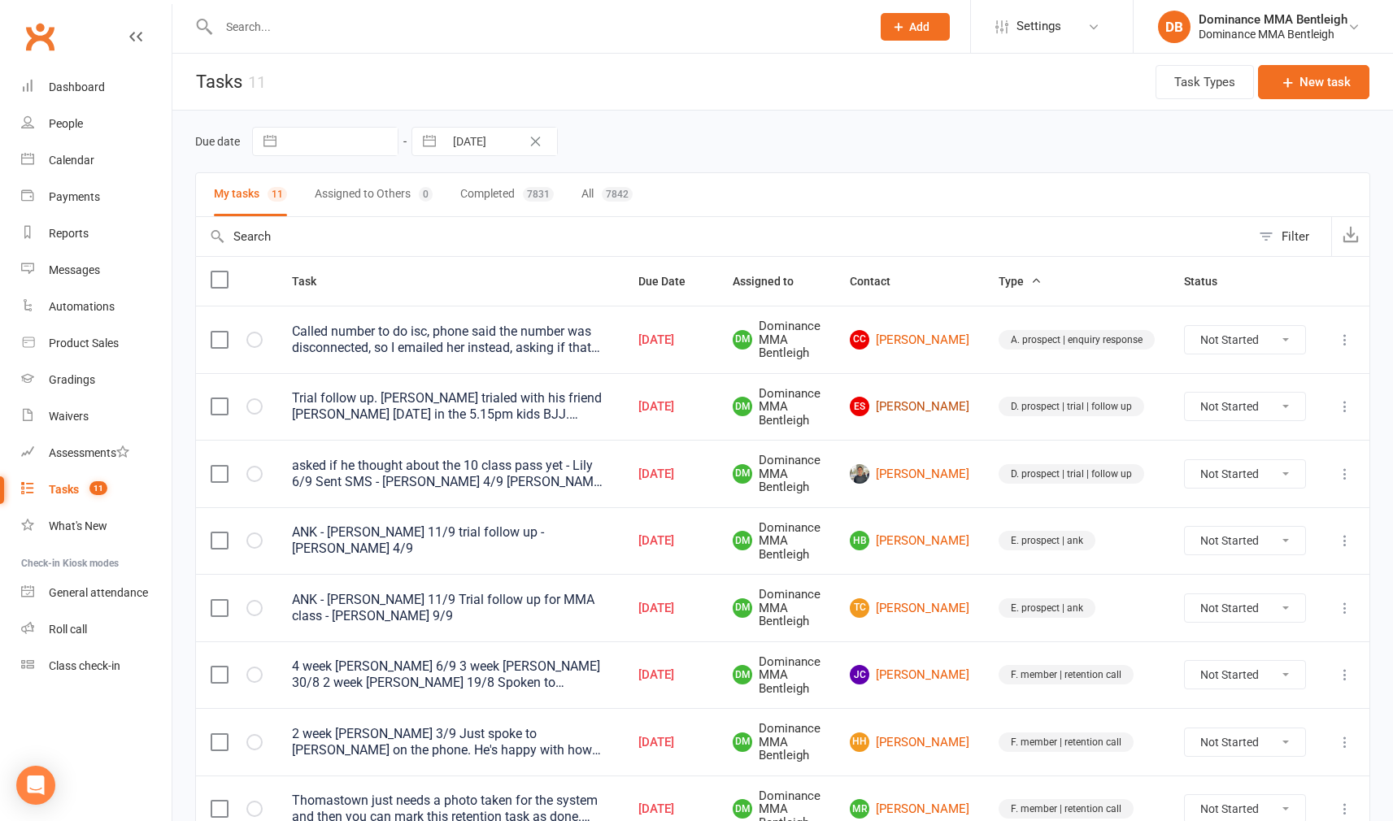
click at [930, 408] on link "ES Eli Silverman" at bounding box center [909, 407] width 119 height 20
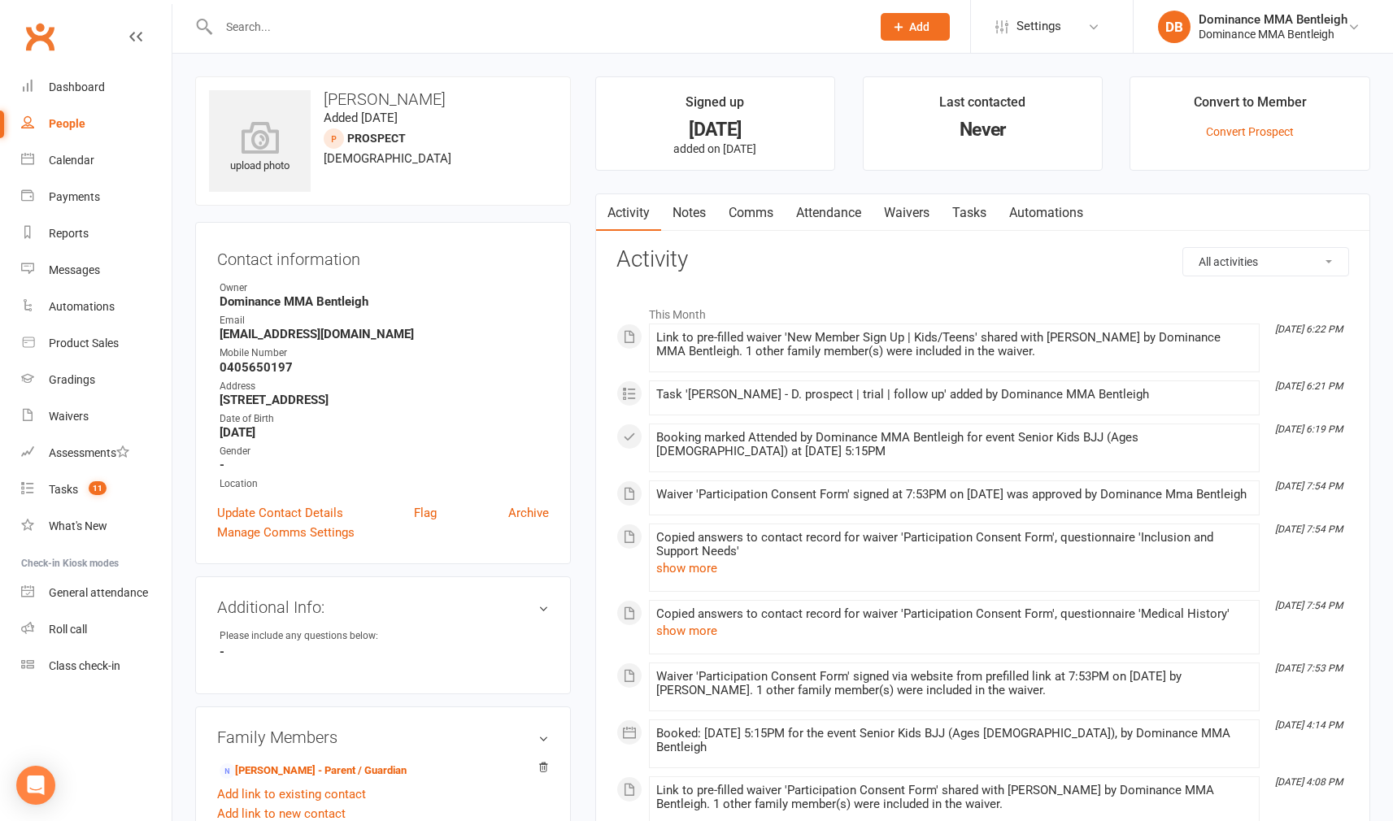
click at [967, 213] on link "Tasks" at bounding box center [969, 212] width 57 height 37
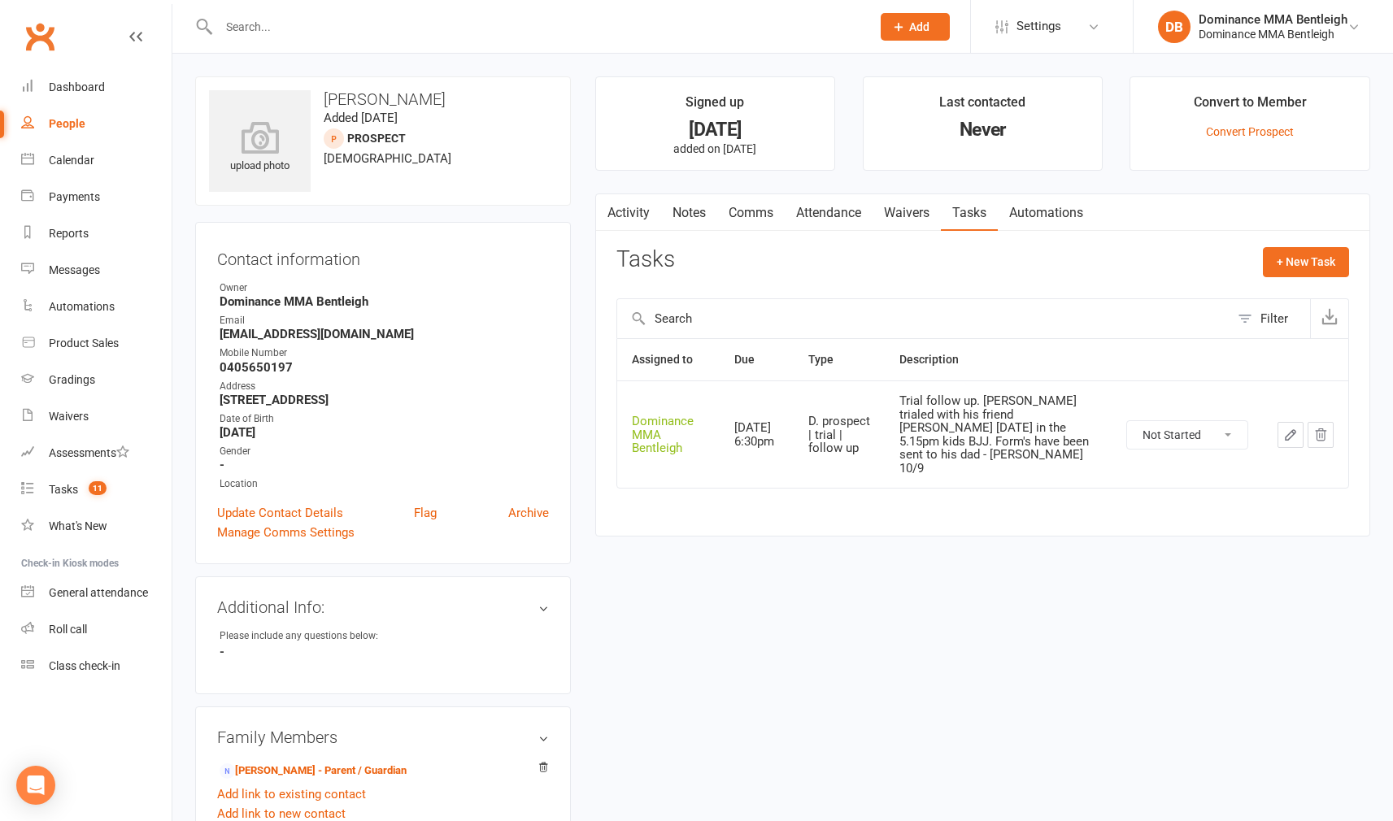
click at [1288, 428] on icon "button" at bounding box center [1290, 435] width 15 height 15
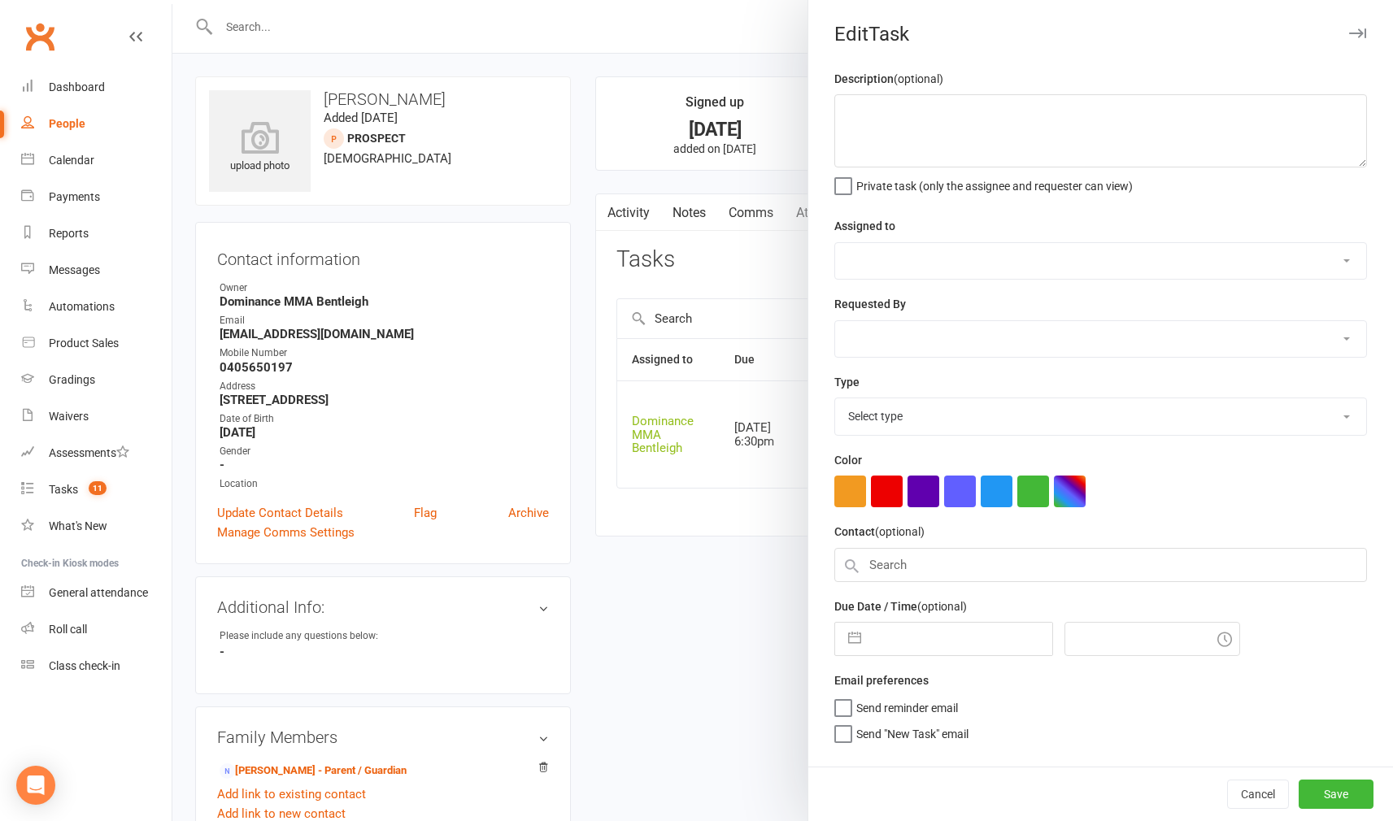
type textarea "Trial follow up. [PERSON_NAME] trialed with his friend [PERSON_NAME] [DATE] in …"
select select "24839"
type input "[DATE]"
type input "6:30pm"
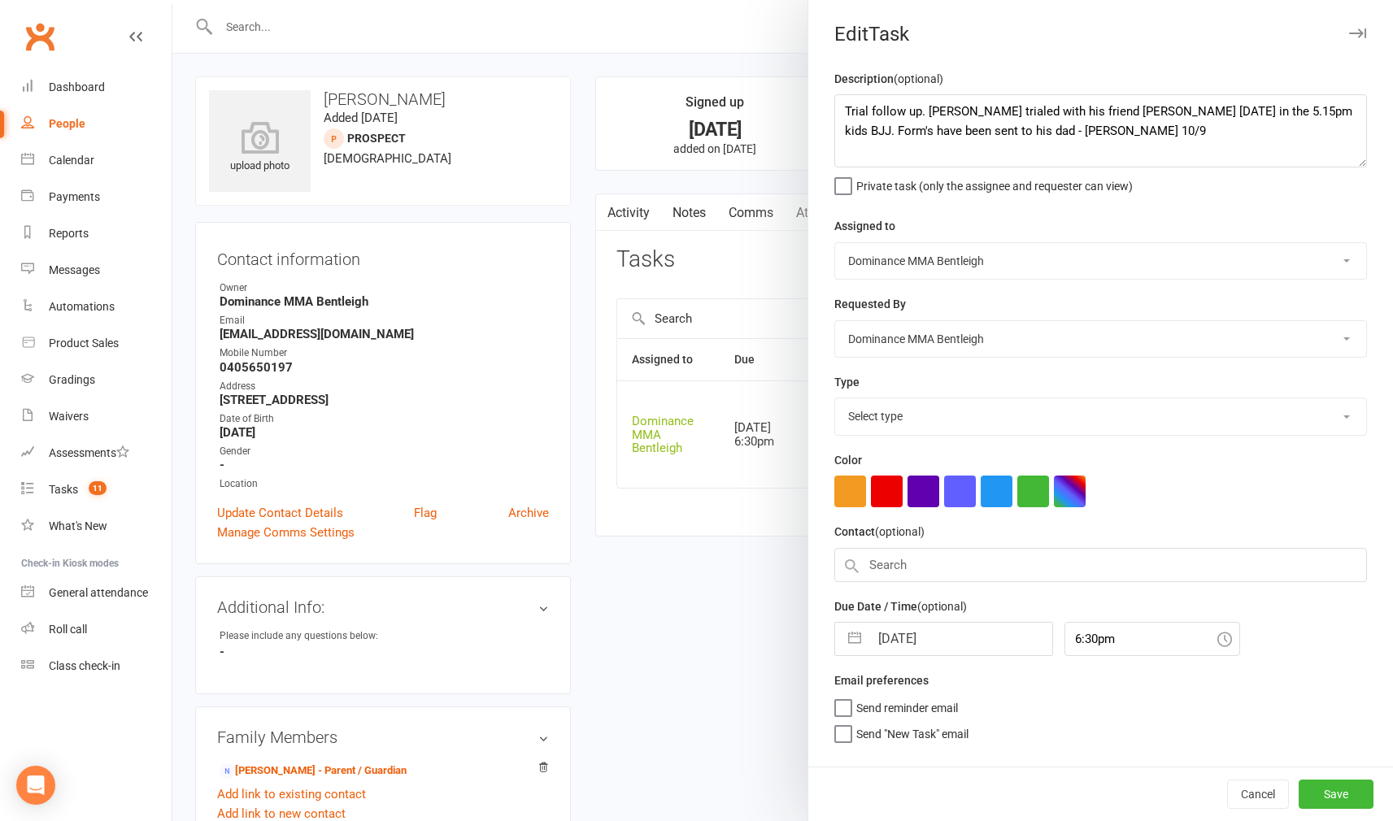
select select "13787"
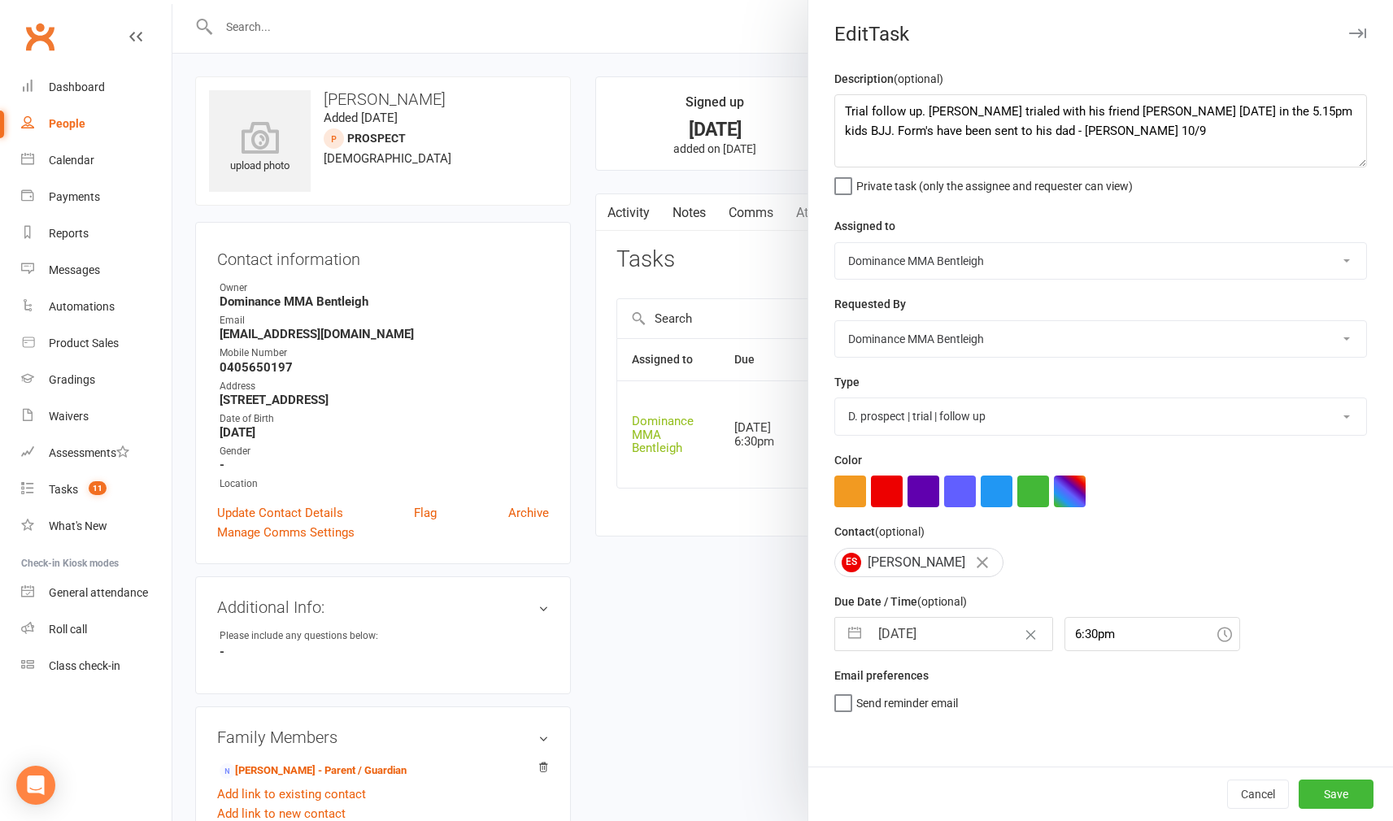
scroll to position [16, 0]
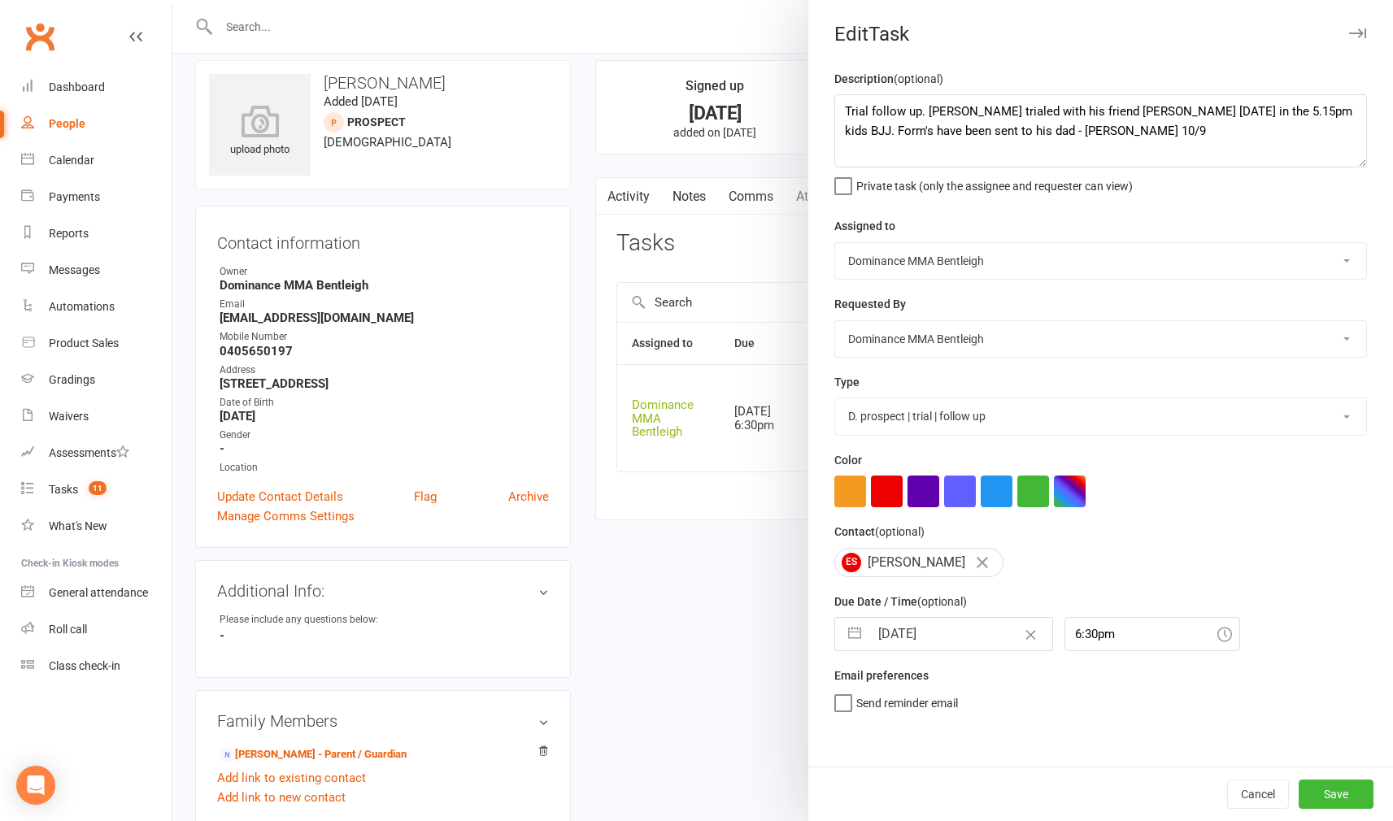
click at [971, 622] on input "[DATE]" at bounding box center [960, 634] width 183 height 33
select select "7"
select select "2025"
select select "8"
select select "2025"
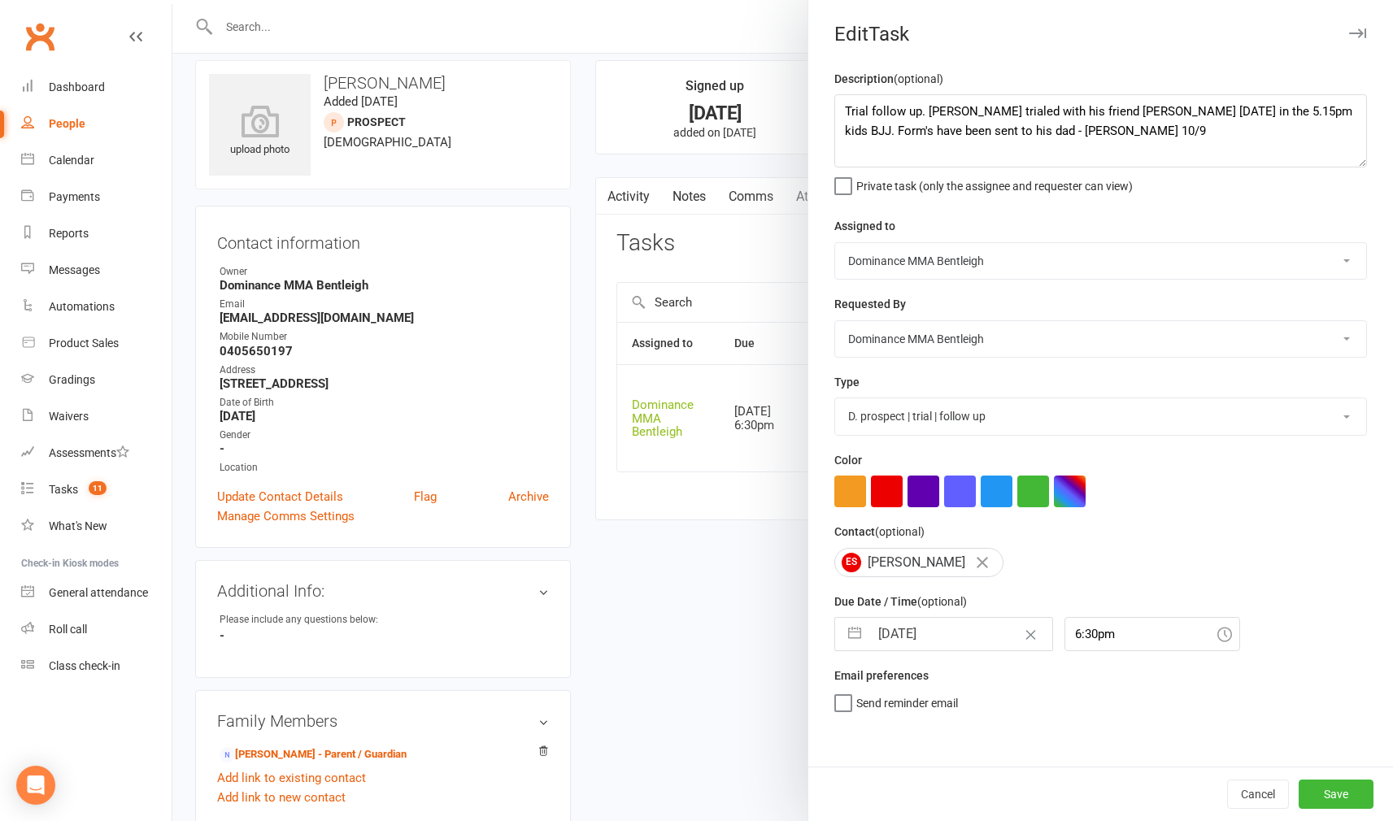
select select "9"
select select "2025"
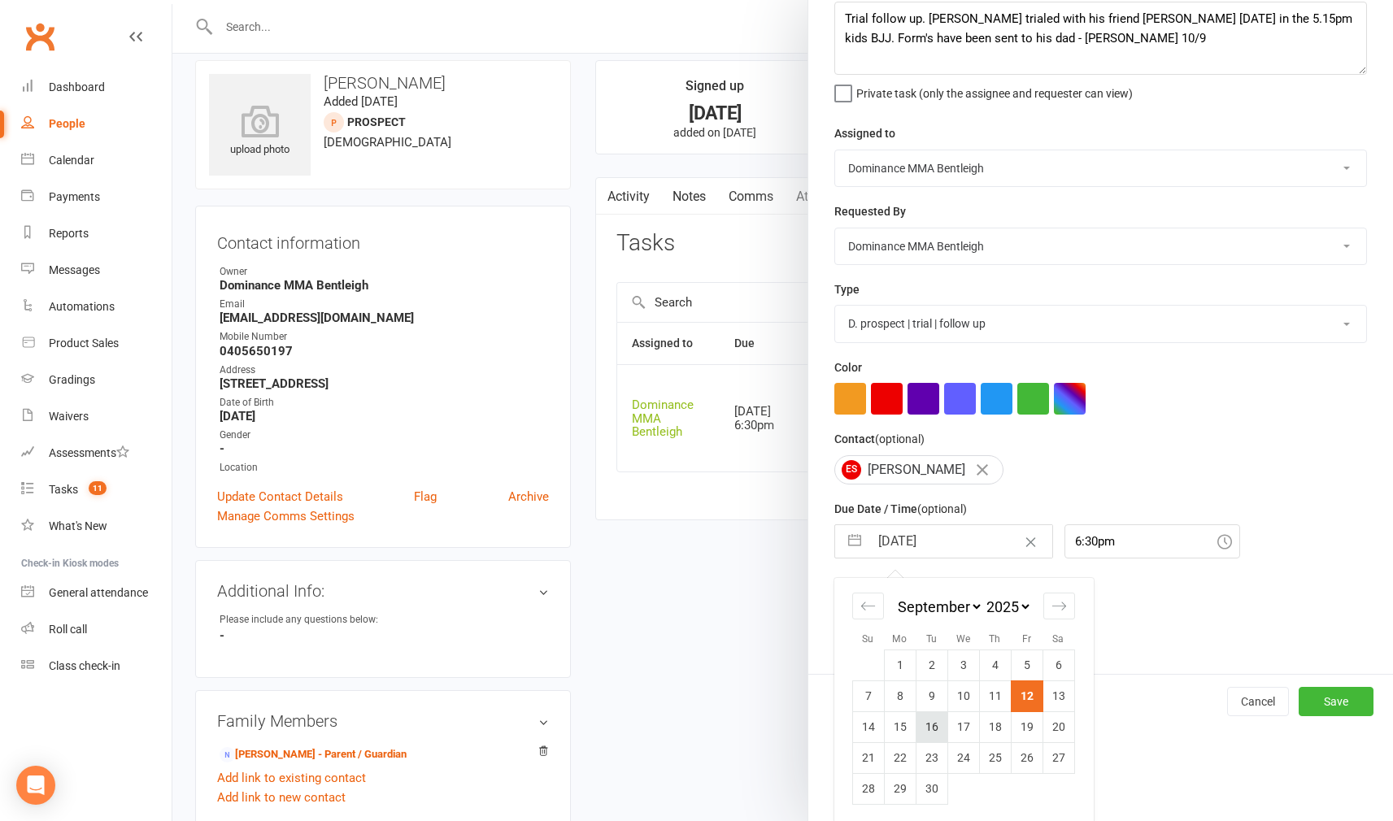
scroll to position [92, 0]
drag, startPoint x: 930, startPoint y: 724, endPoint x: 939, endPoint y: 723, distance: 9.0
click at [932, 724] on td "16" at bounding box center [931, 727] width 32 height 31
type input "[DATE]"
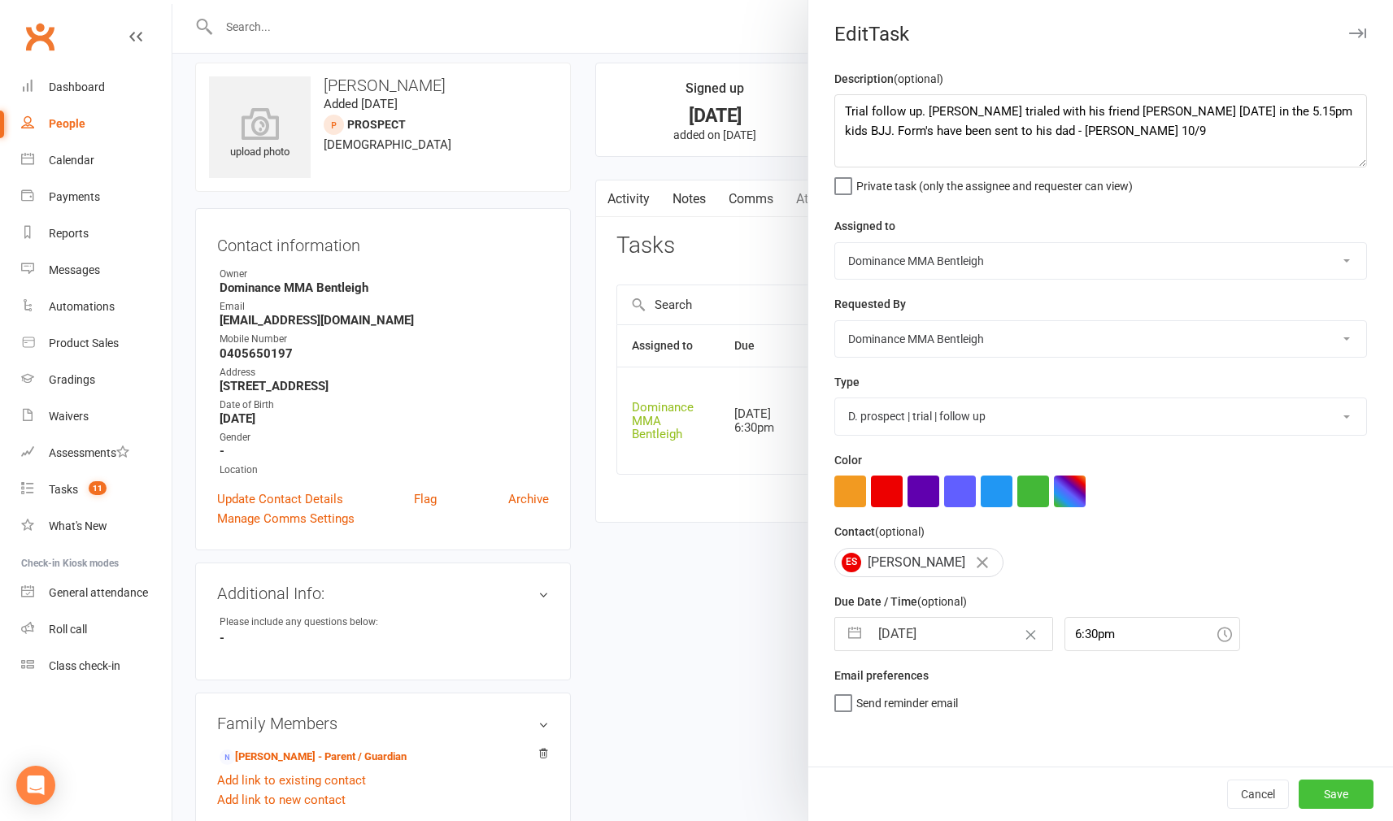
click at [1333, 807] on div "Cancel Save" at bounding box center [1100, 794] width 584 height 54
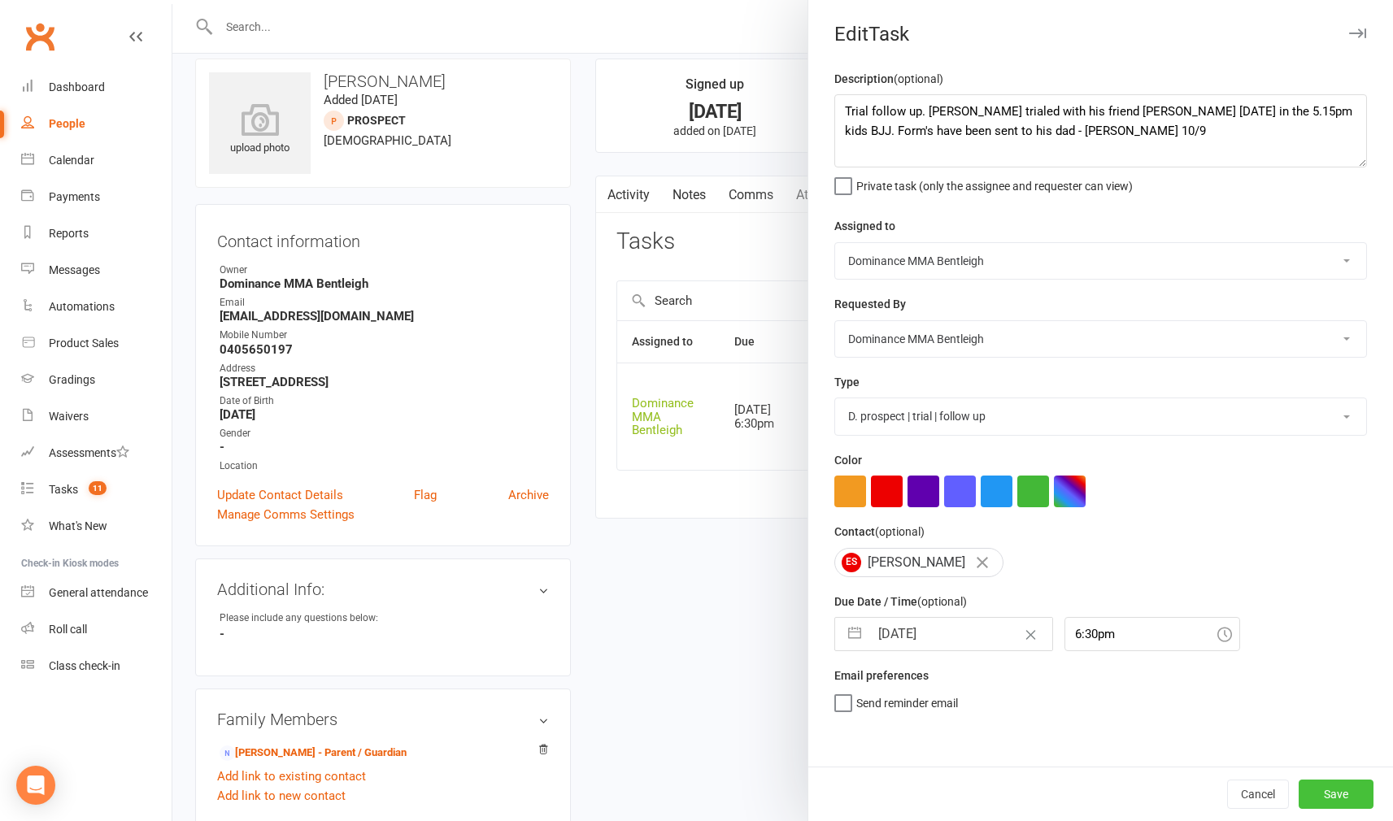
click at [1332, 800] on button "Save" at bounding box center [1335, 794] width 75 height 29
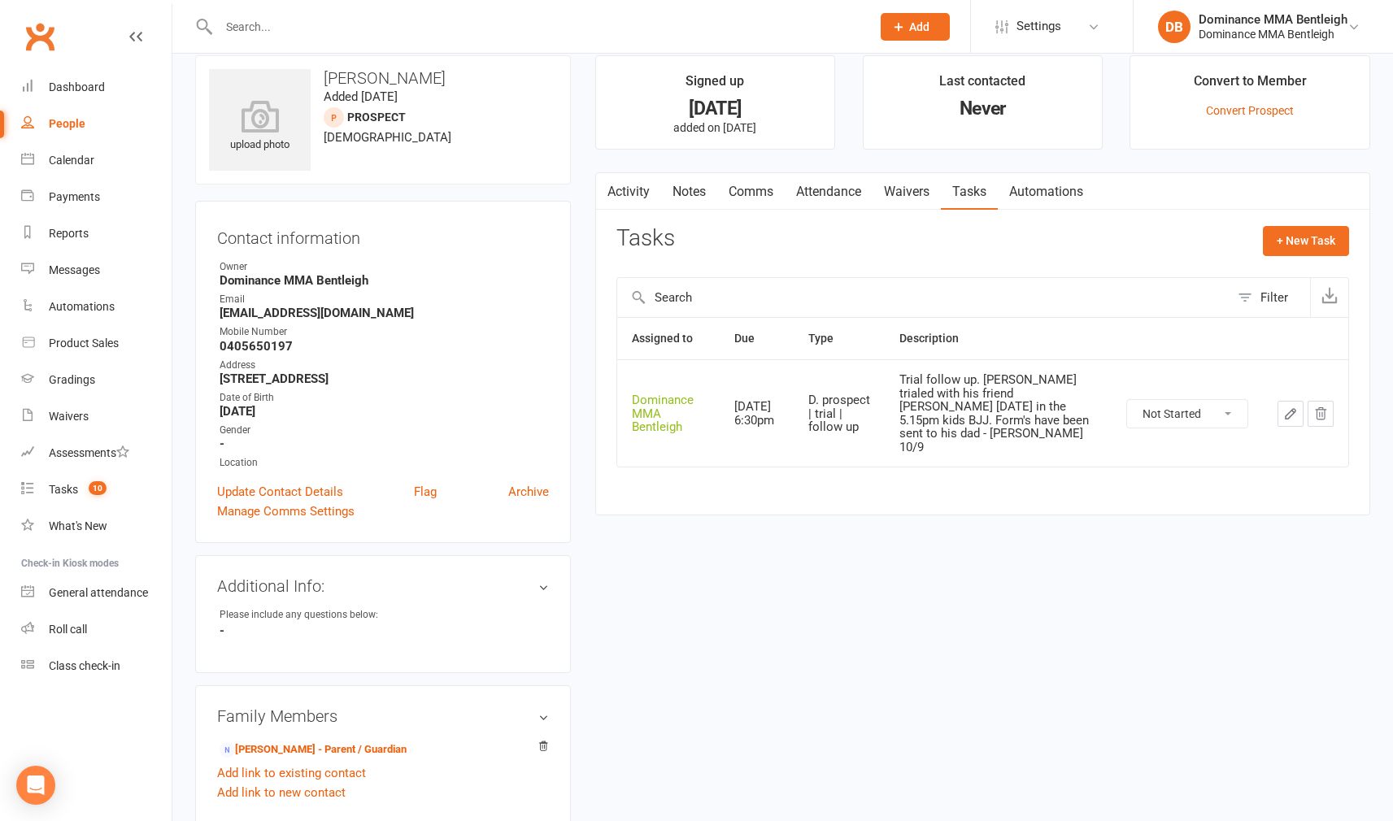
click at [1281, 404] on button "button" at bounding box center [1290, 414] width 26 height 26
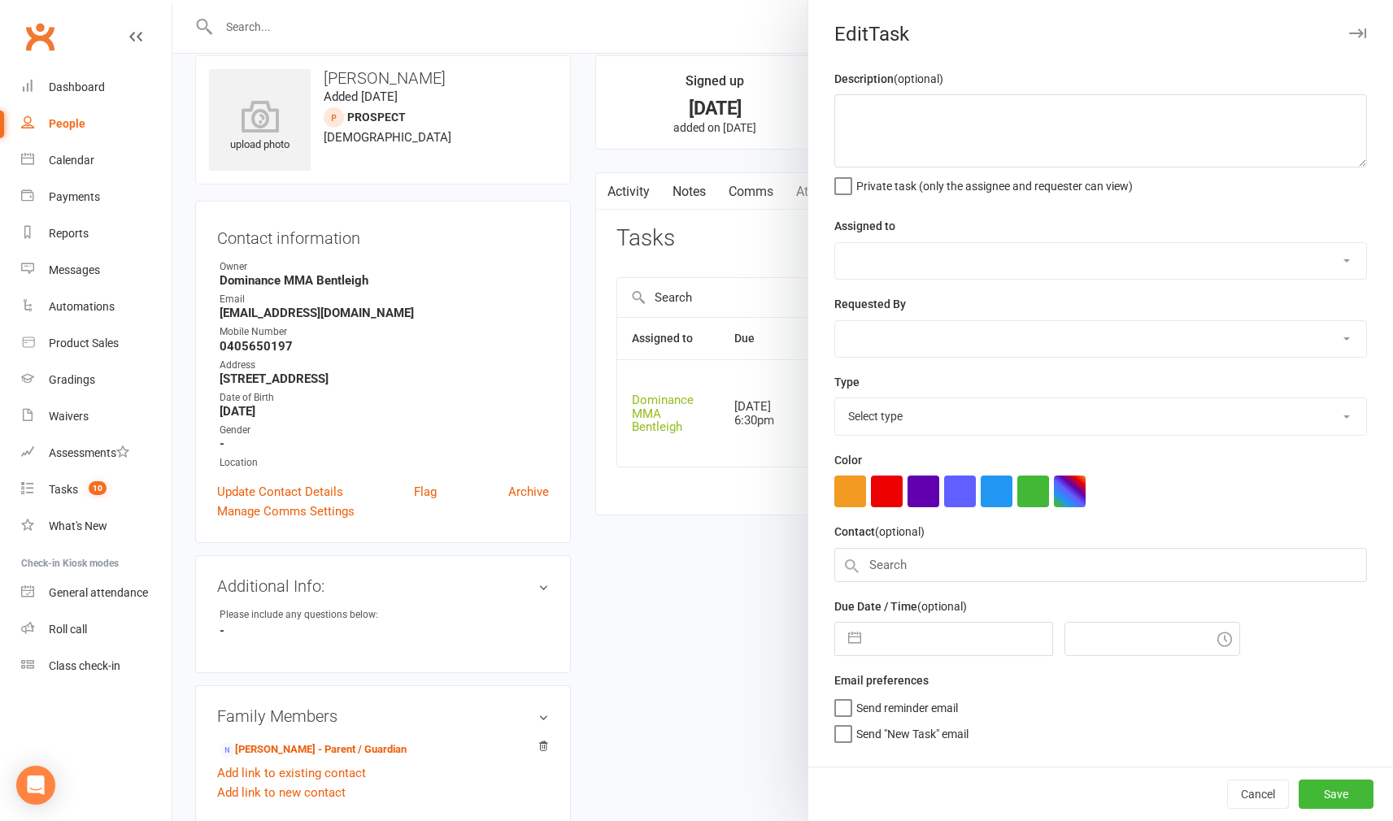
type textarea "Trial follow up. [PERSON_NAME] trialed with his friend [PERSON_NAME] [DATE] in …"
select select "24839"
type input "[DATE]"
type input "6:30pm"
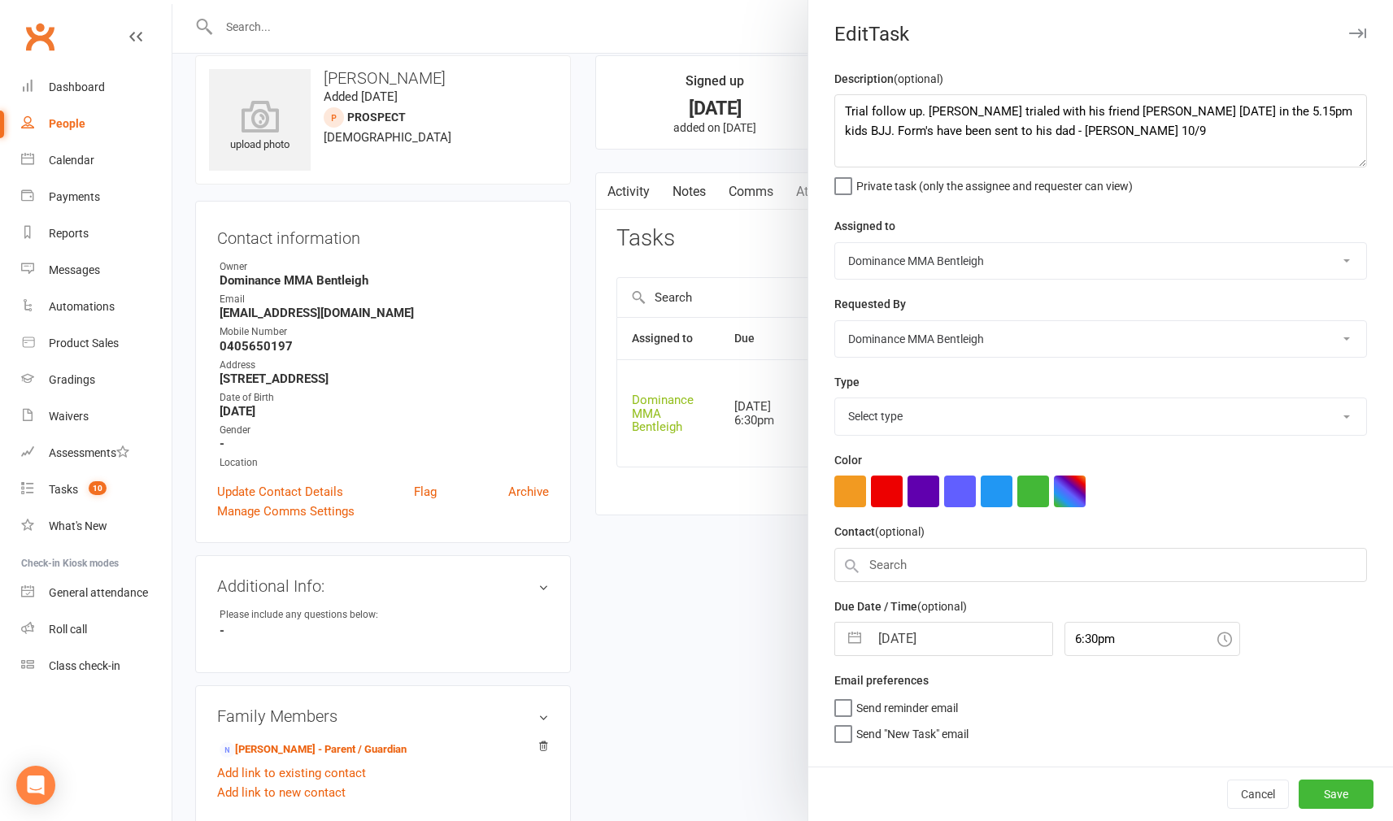
select select "13787"
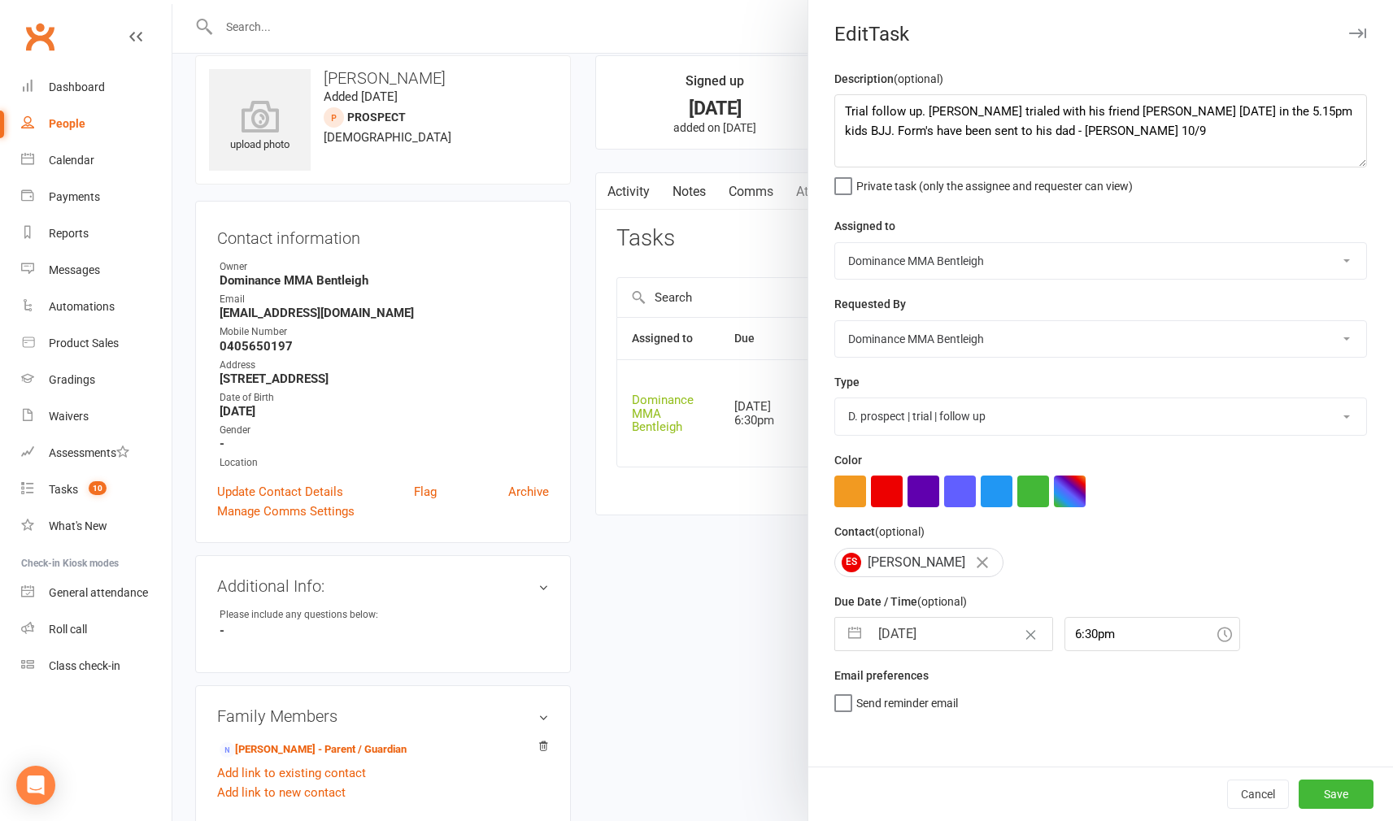
click at [955, 640] on input "[DATE]" at bounding box center [960, 634] width 183 height 33
select select "7"
select select "2025"
select select "8"
select select "2025"
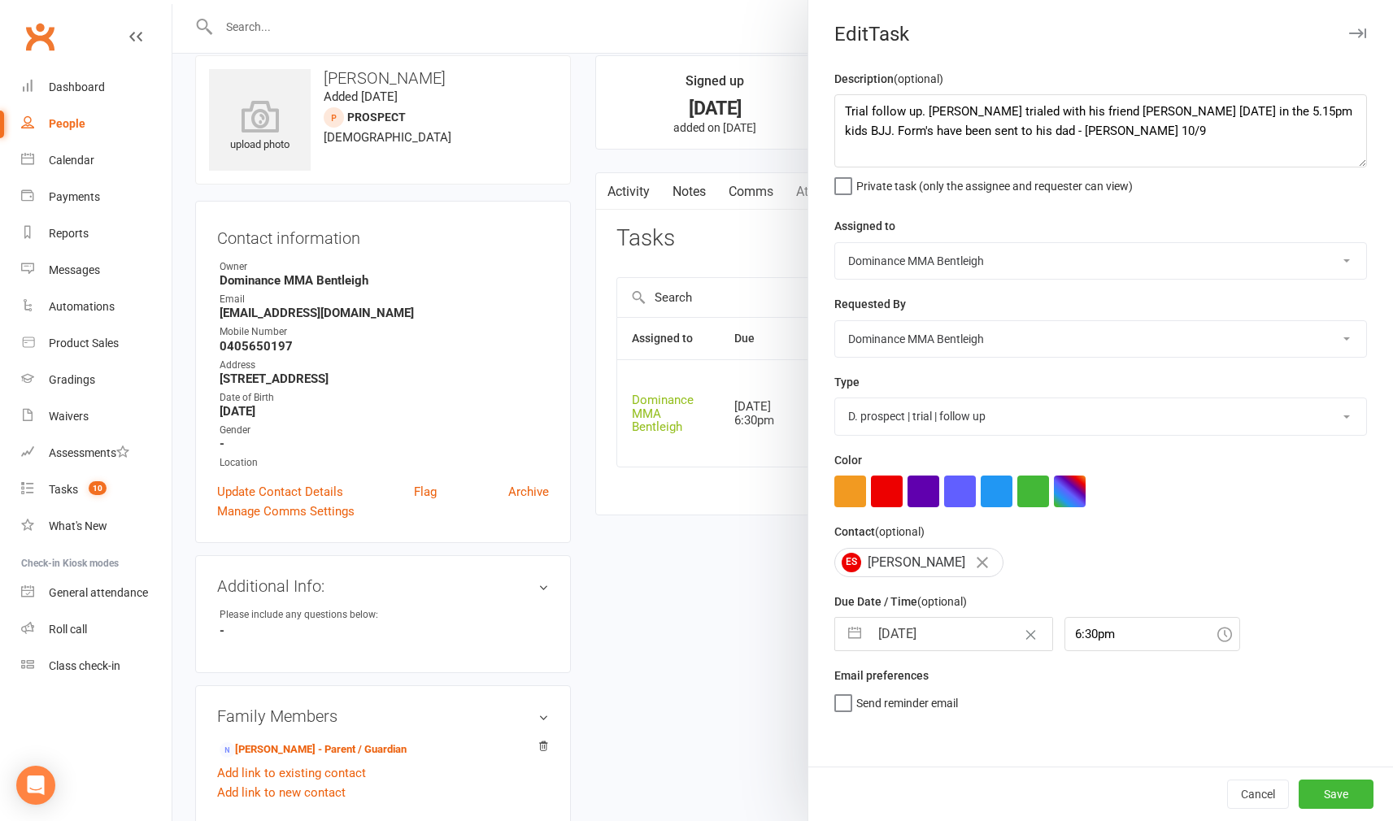
select select "9"
select select "2025"
click at [1341, 801] on button "Save" at bounding box center [1335, 794] width 75 height 29
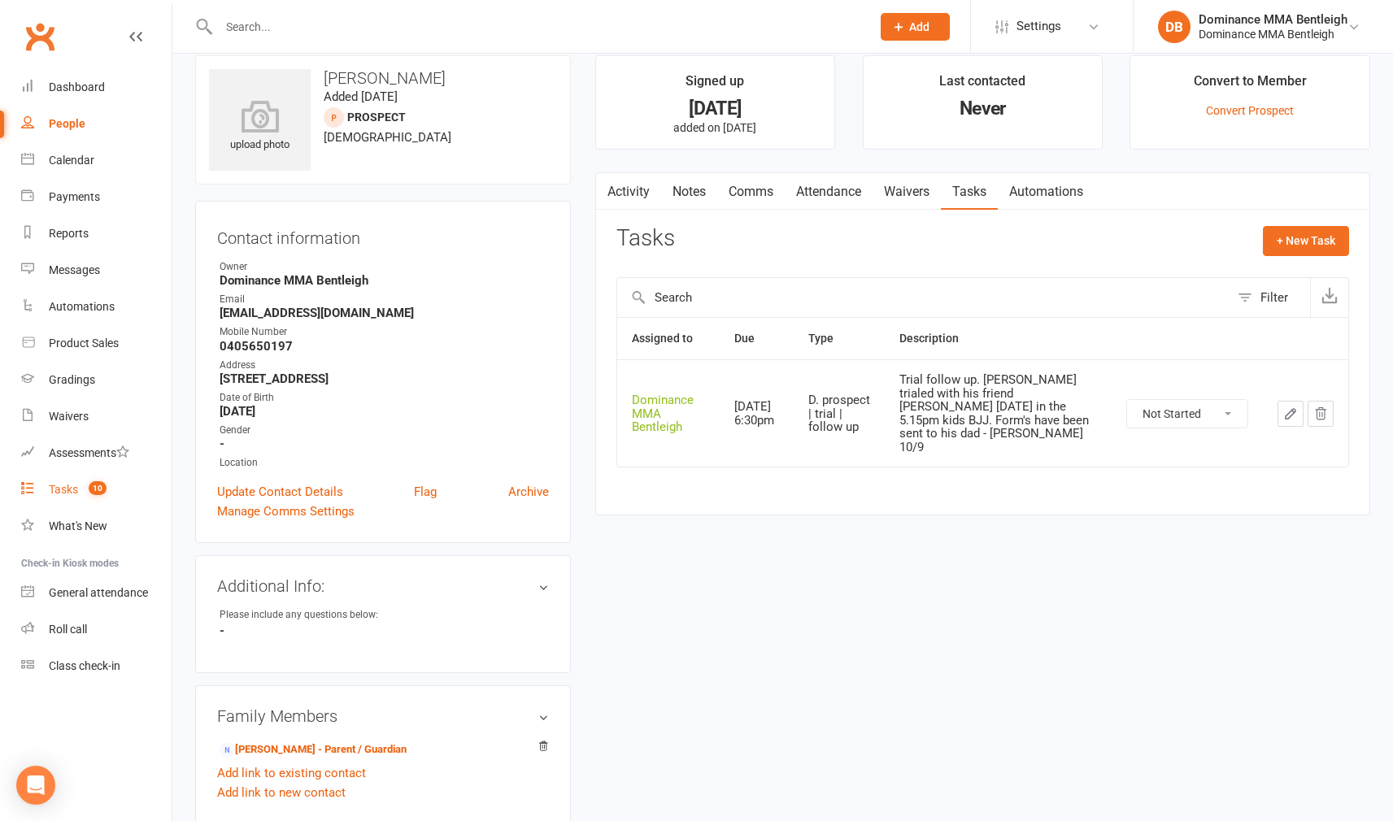
click at [69, 494] on div "Tasks" at bounding box center [63, 489] width 29 height 13
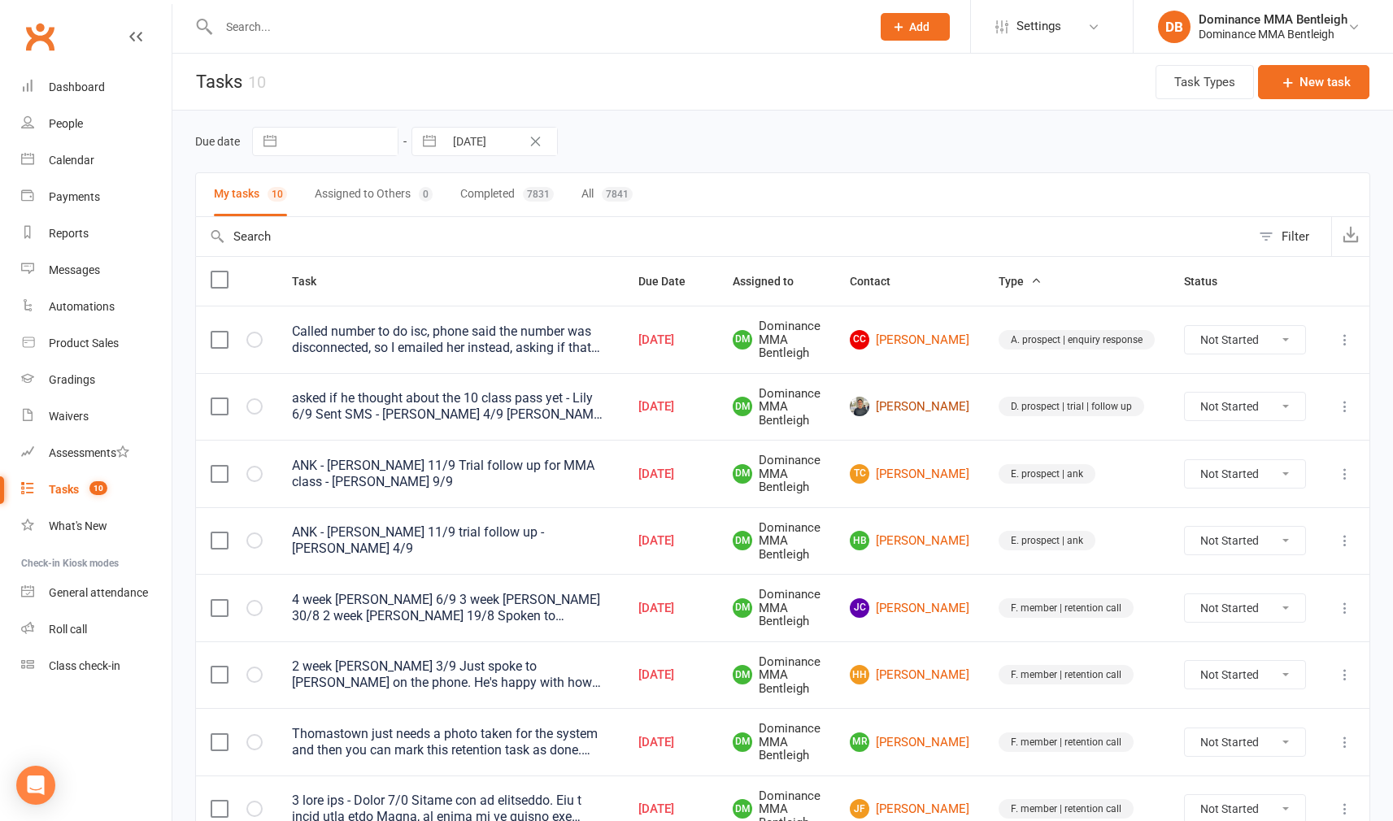
click at [944, 407] on link "[PERSON_NAME]" at bounding box center [909, 407] width 119 height 20
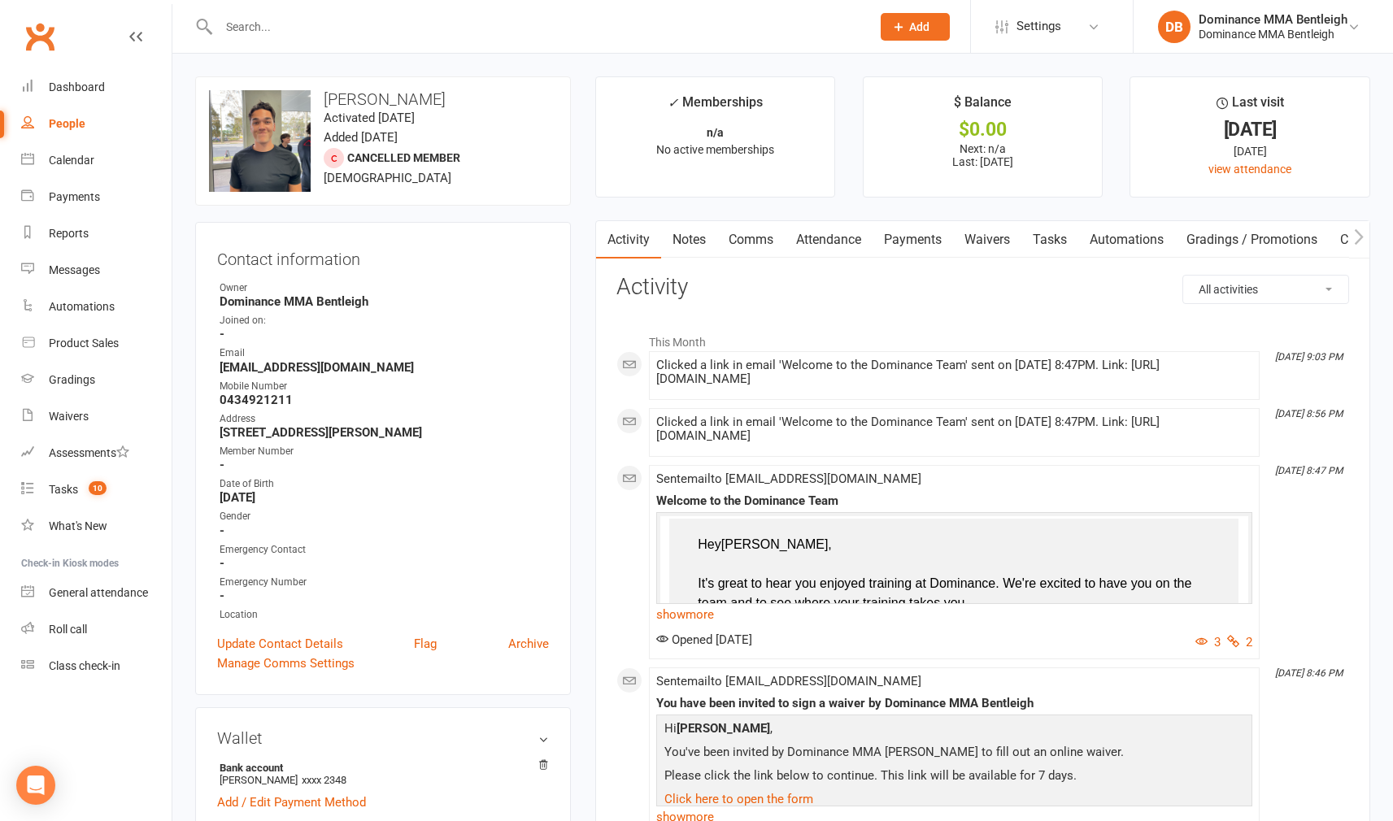
click at [1071, 243] on link "Tasks" at bounding box center [1049, 239] width 57 height 37
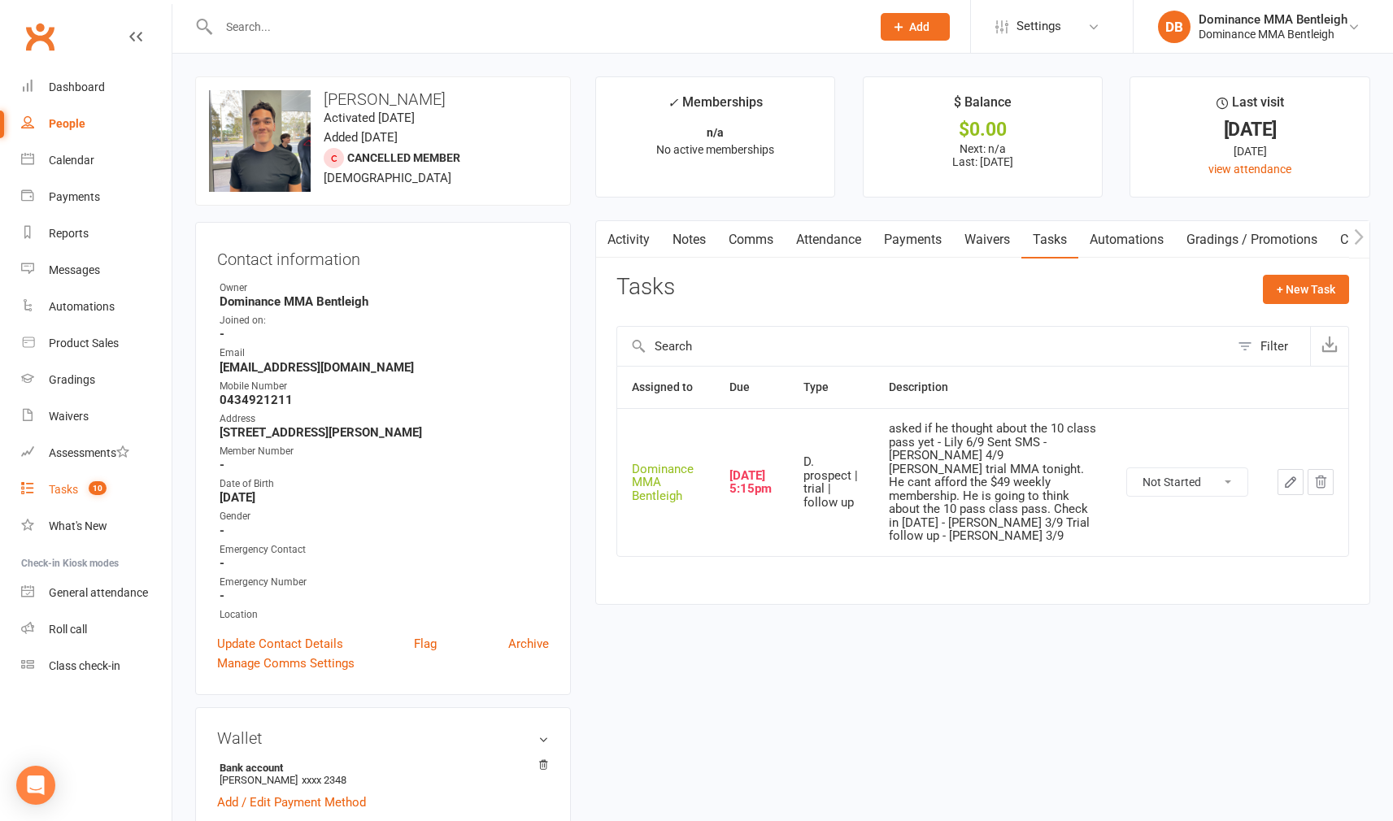
click at [50, 492] on div "Tasks" at bounding box center [63, 489] width 29 height 13
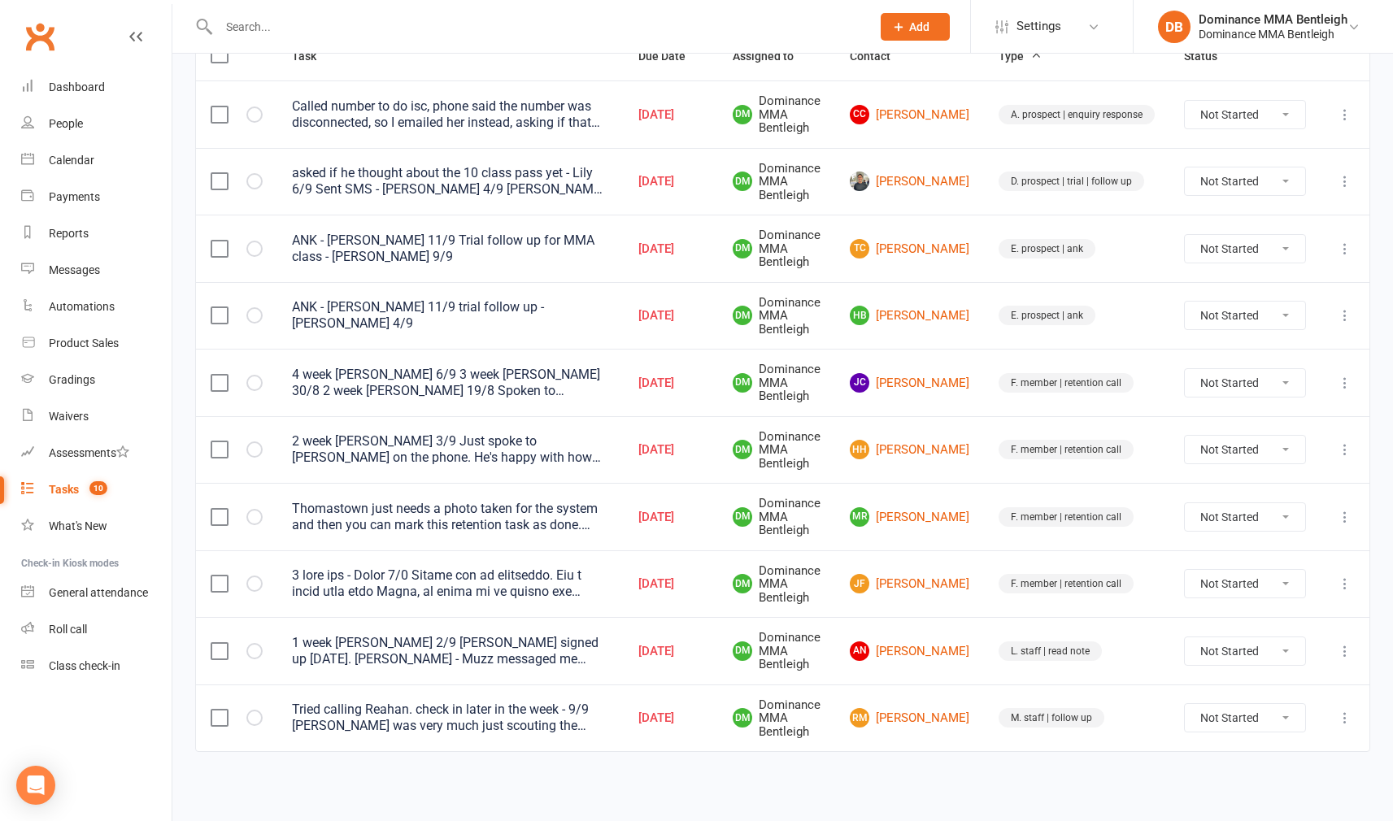
scroll to position [227, 0]
click at [970, 706] on td "RM Rehan Mulani" at bounding box center [909, 717] width 149 height 67
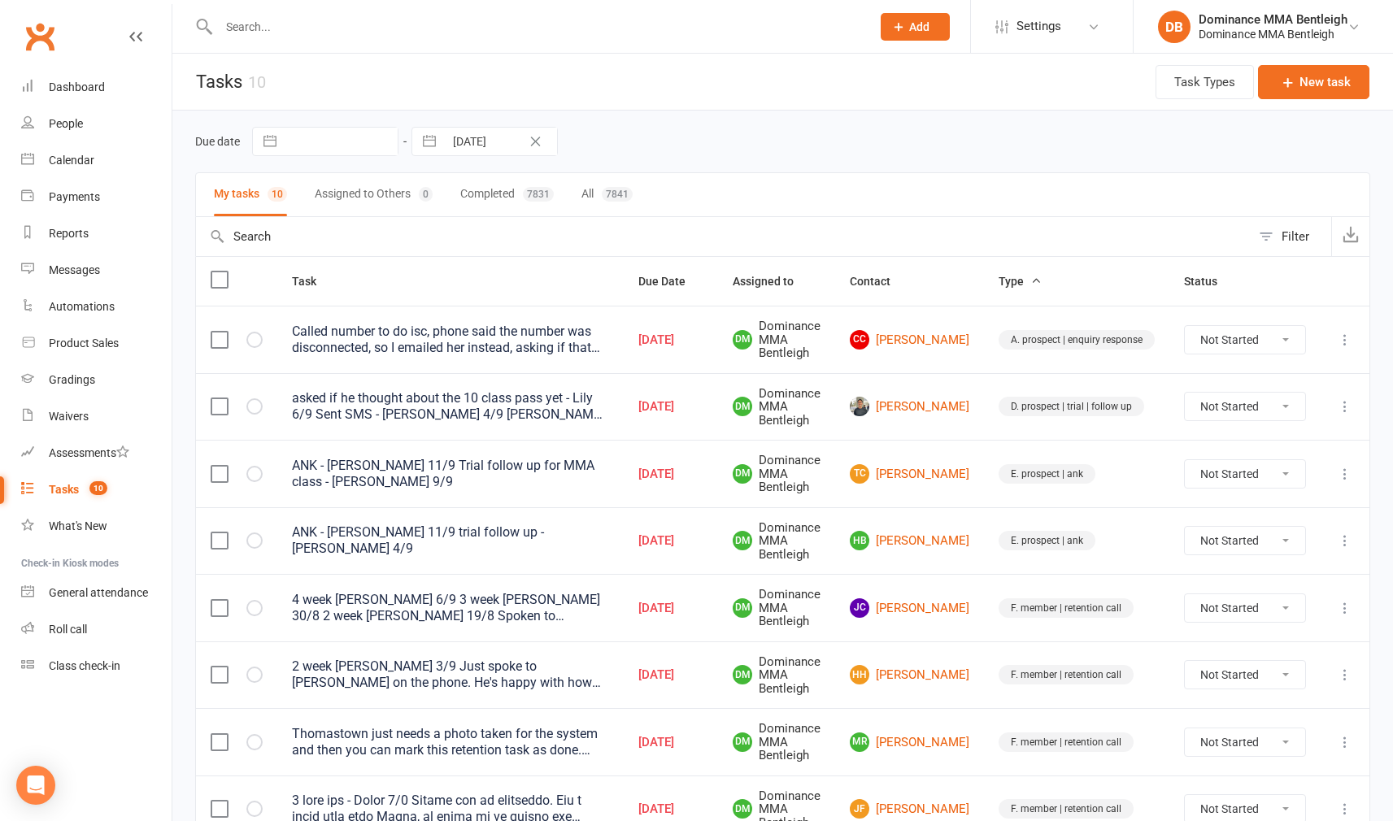
scroll to position [0, 0]
click at [914, 405] on link "[PERSON_NAME]" at bounding box center [909, 406] width 119 height 20
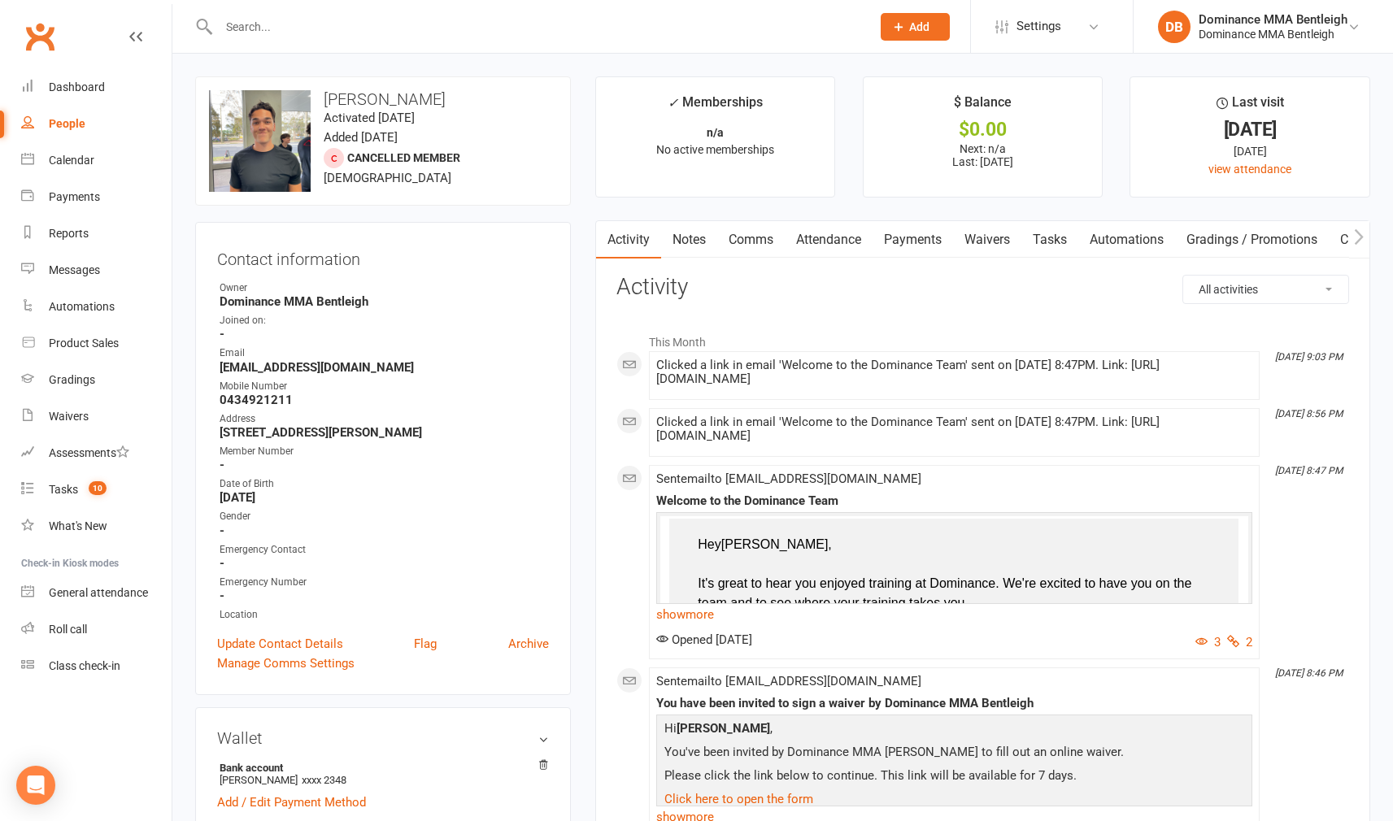
click at [1061, 233] on link "Tasks" at bounding box center [1049, 239] width 57 height 37
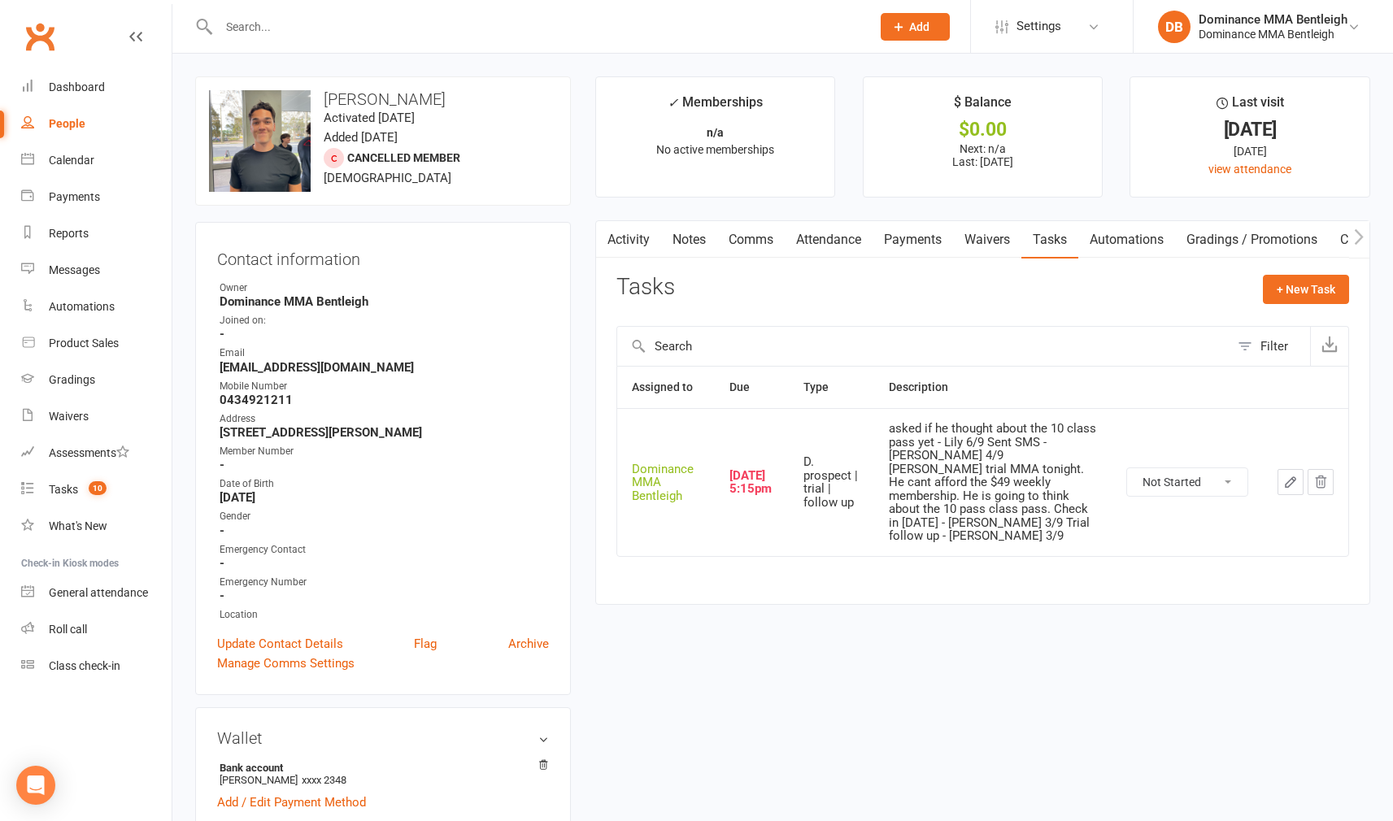
click at [1289, 469] on button "button" at bounding box center [1290, 482] width 26 height 26
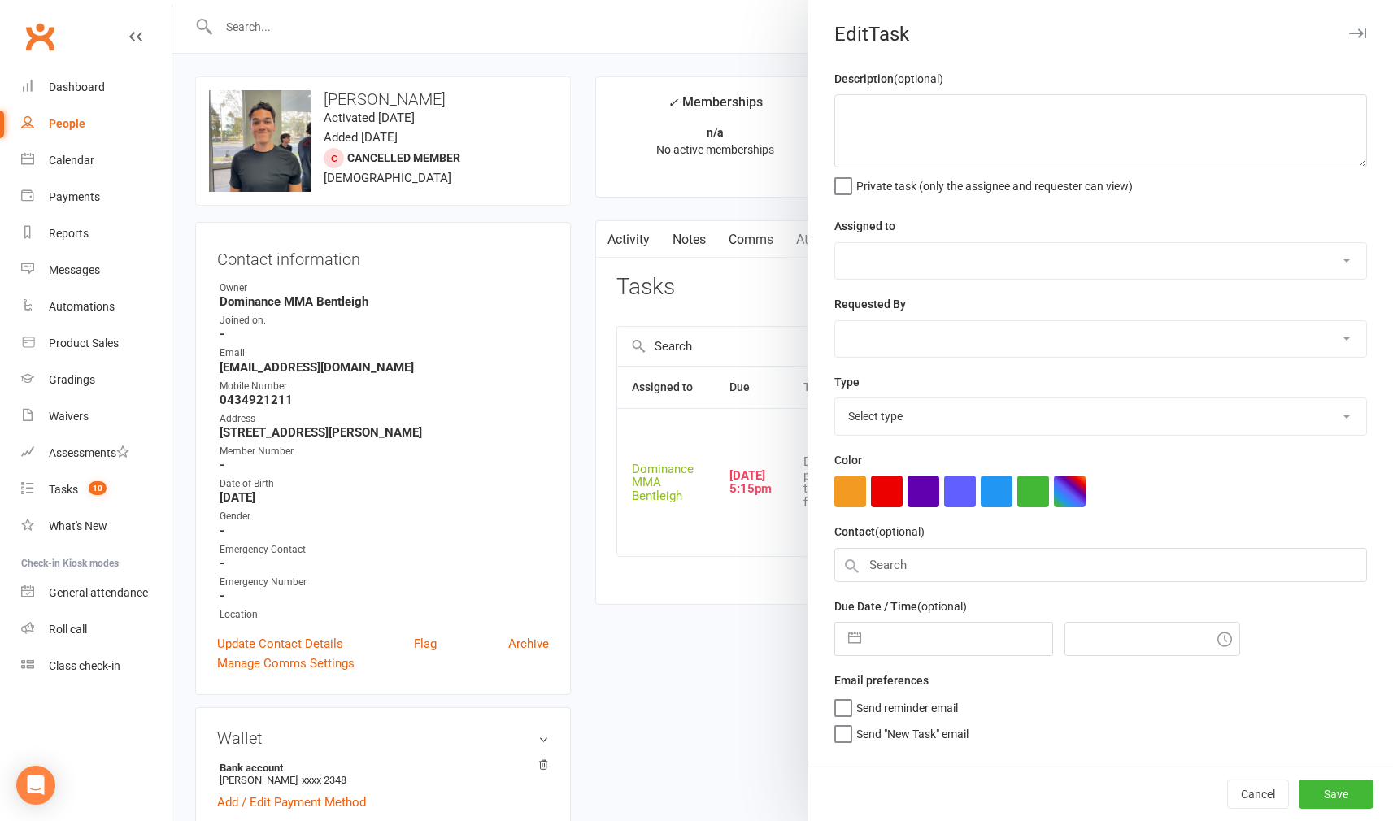
type textarea "asked if he thought about the 10 class pass yet - Lily 6/9 Sent SMS - [PERSON_N…"
select select "24839"
type input "[DATE]"
type input "5:15pm"
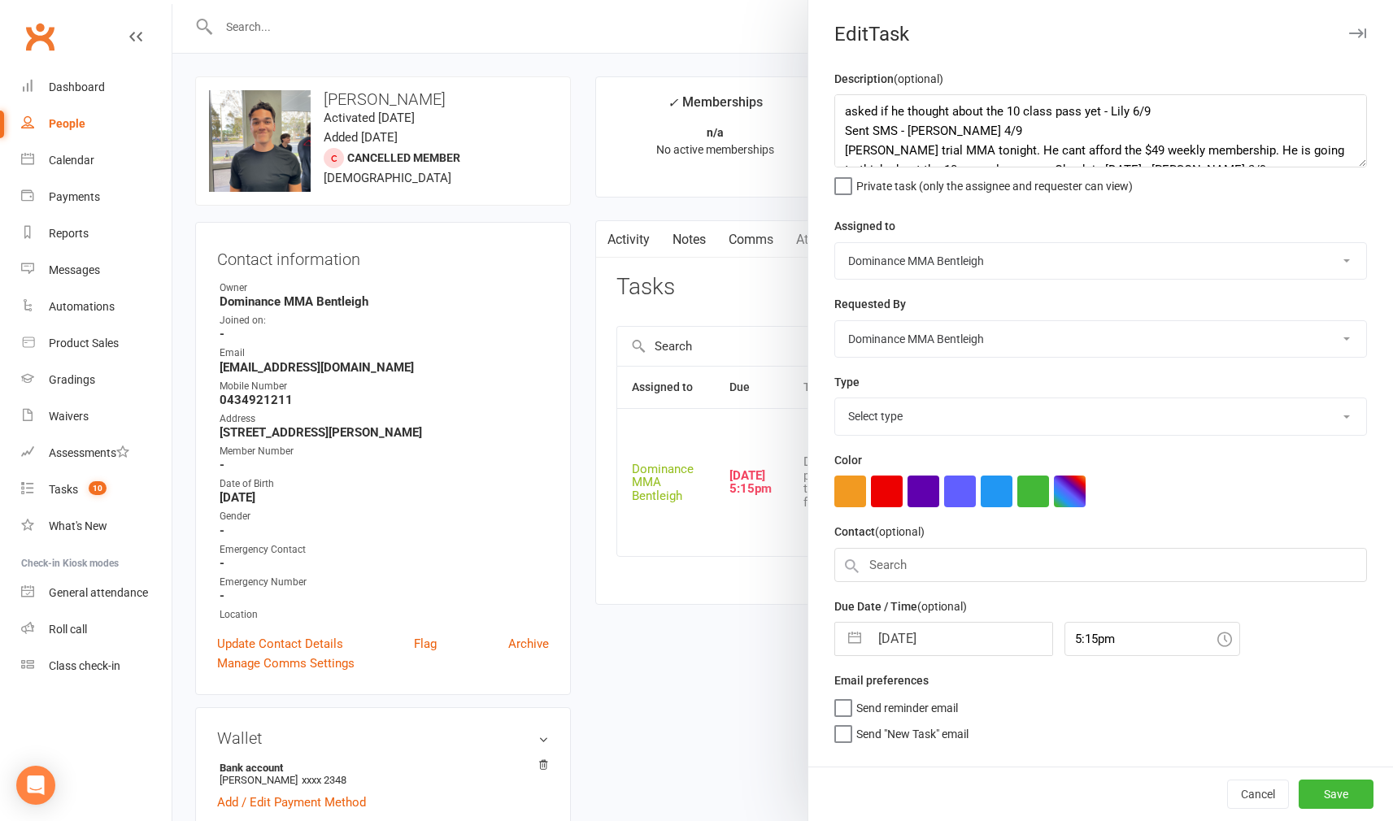
select select "13787"
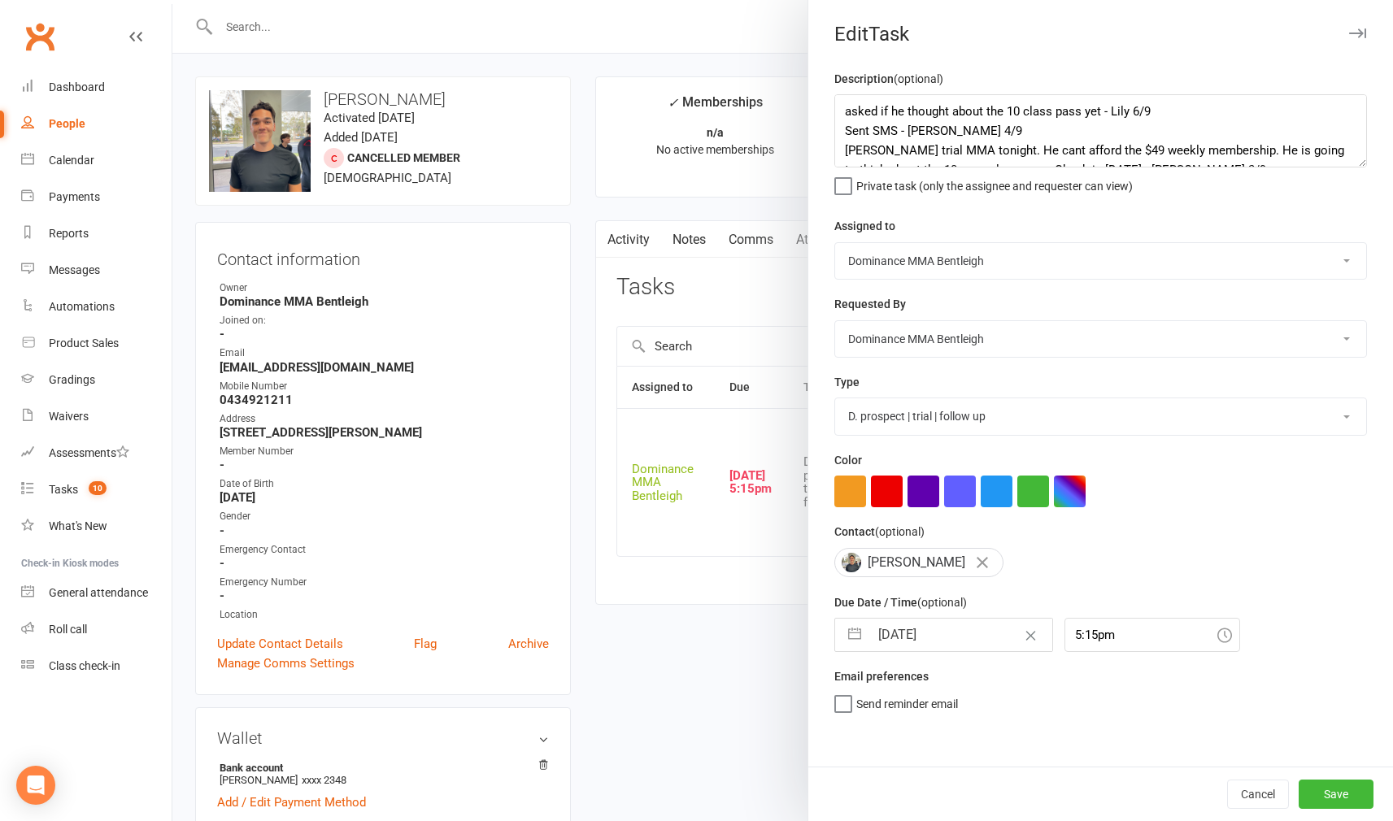
scroll to position [2, 0]
click at [838, 108] on textarea "asked if he thought about the 10 class pass yet - Lily 6/9 Sent SMS - [PERSON_N…" at bounding box center [1100, 130] width 532 height 73
click at [845, 111] on textarea "asked if he thought about the 10 class pass yet - Lily 6/9 Sent SMS - [PERSON_N…" at bounding box center [1100, 130] width 532 height 73
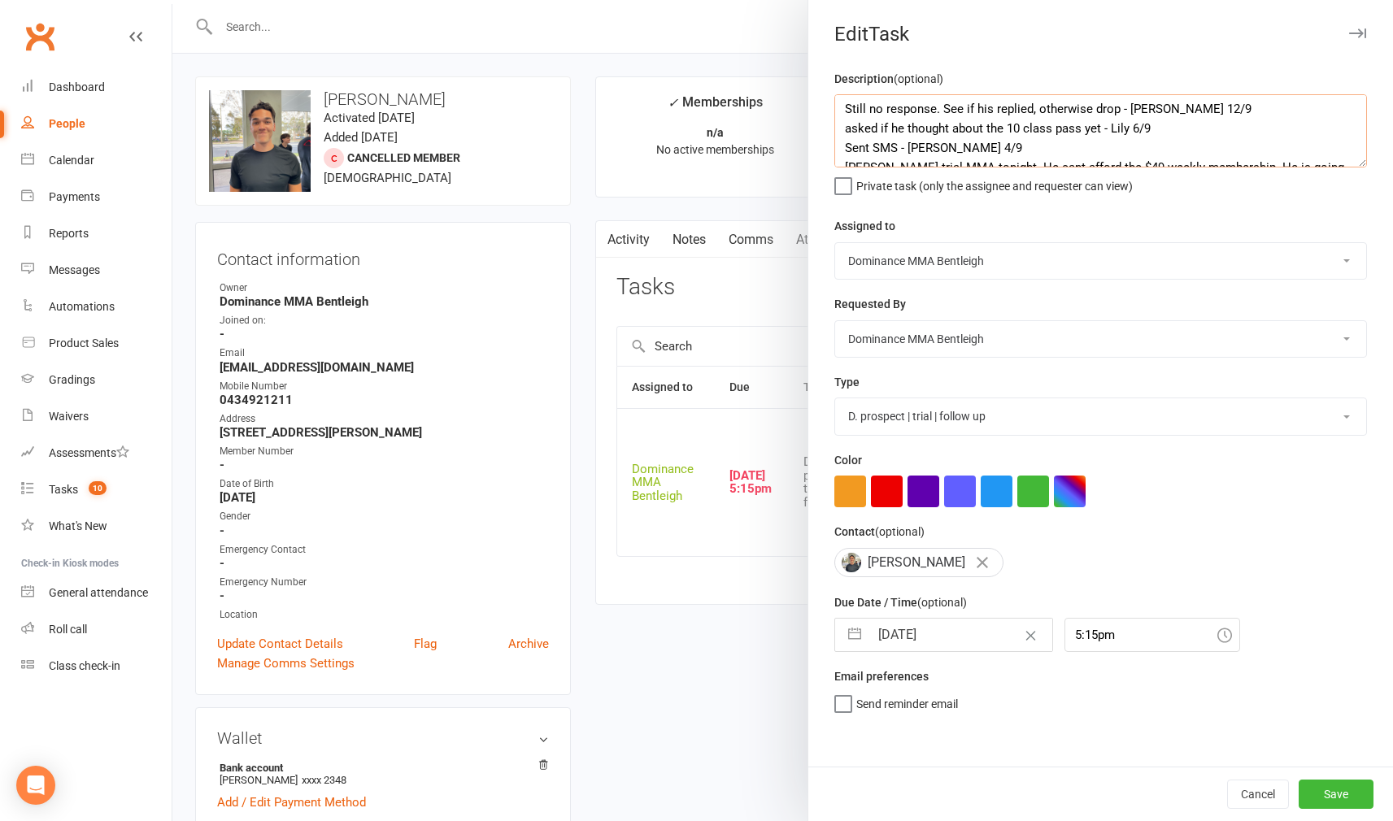
type textarea "Still no response. See if his replied, otherwise drop - Dylan 12/9 asked if he …"
click at [947, 648] on input "[DATE]" at bounding box center [960, 635] width 183 height 33
select select "7"
select select "2025"
select select "8"
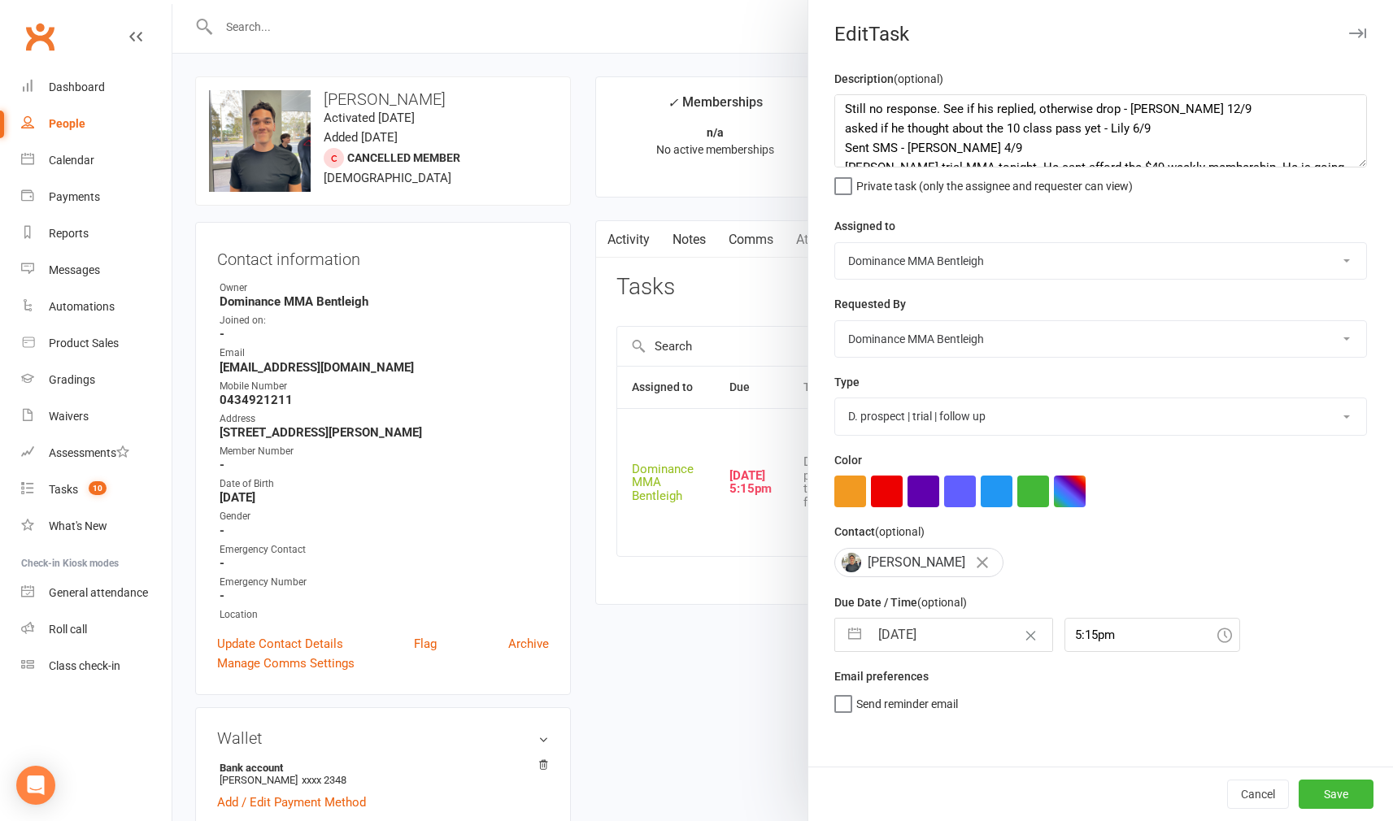
select select "2025"
select select "9"
select select "2025"
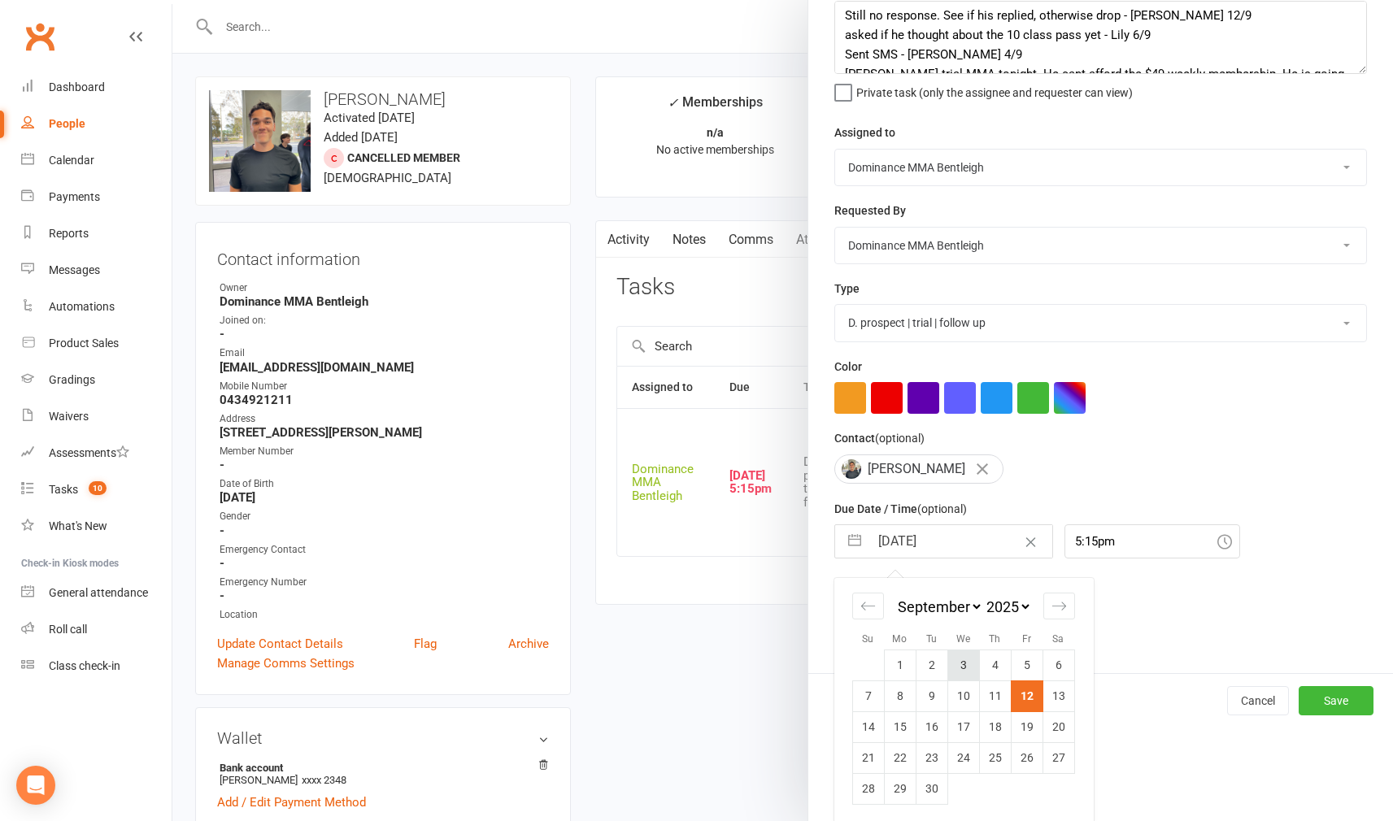
scroll to position [93, 0]
click at [936, 720] on td "16" at bounding box center [931, 727] width 32 height 31
type input "[DATE]"
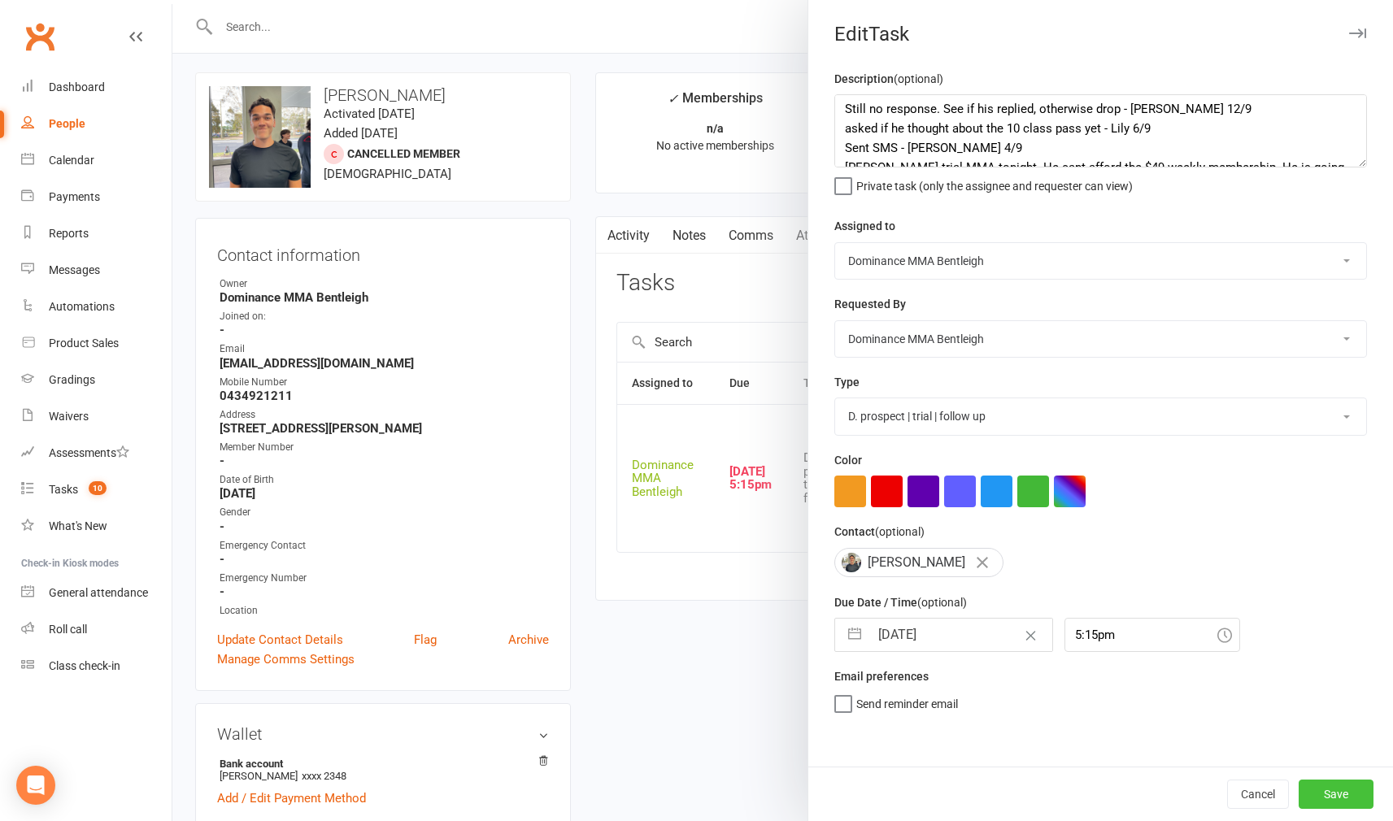
scroll to position [7, 0]
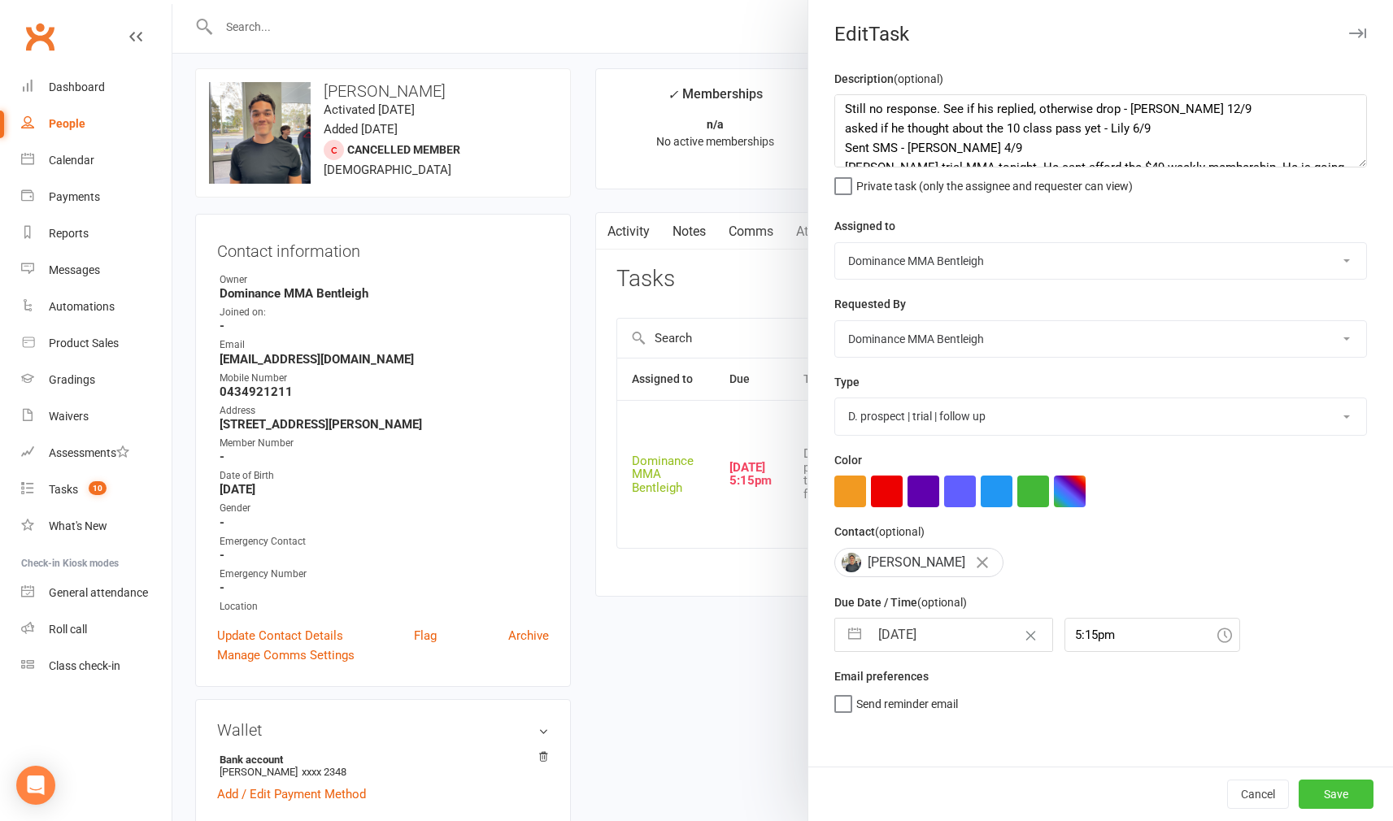
click at [1317, 787] on button "Save" at bounding box center [1335, 794] width 75 height 29
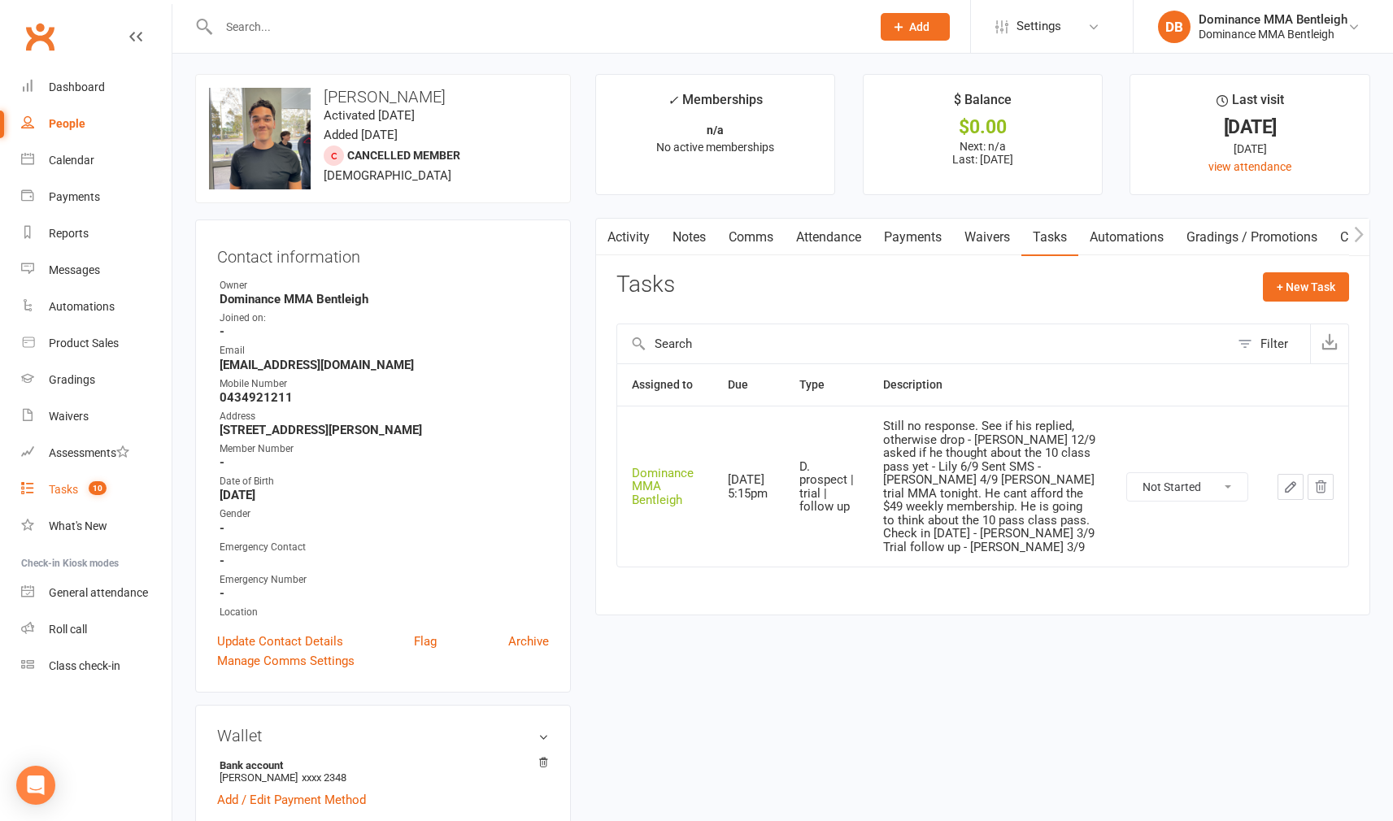
scroll to position [2, 0]
click at [81, 495] on count-badge "10" at bounding box center [93, 489] width 26 height 13
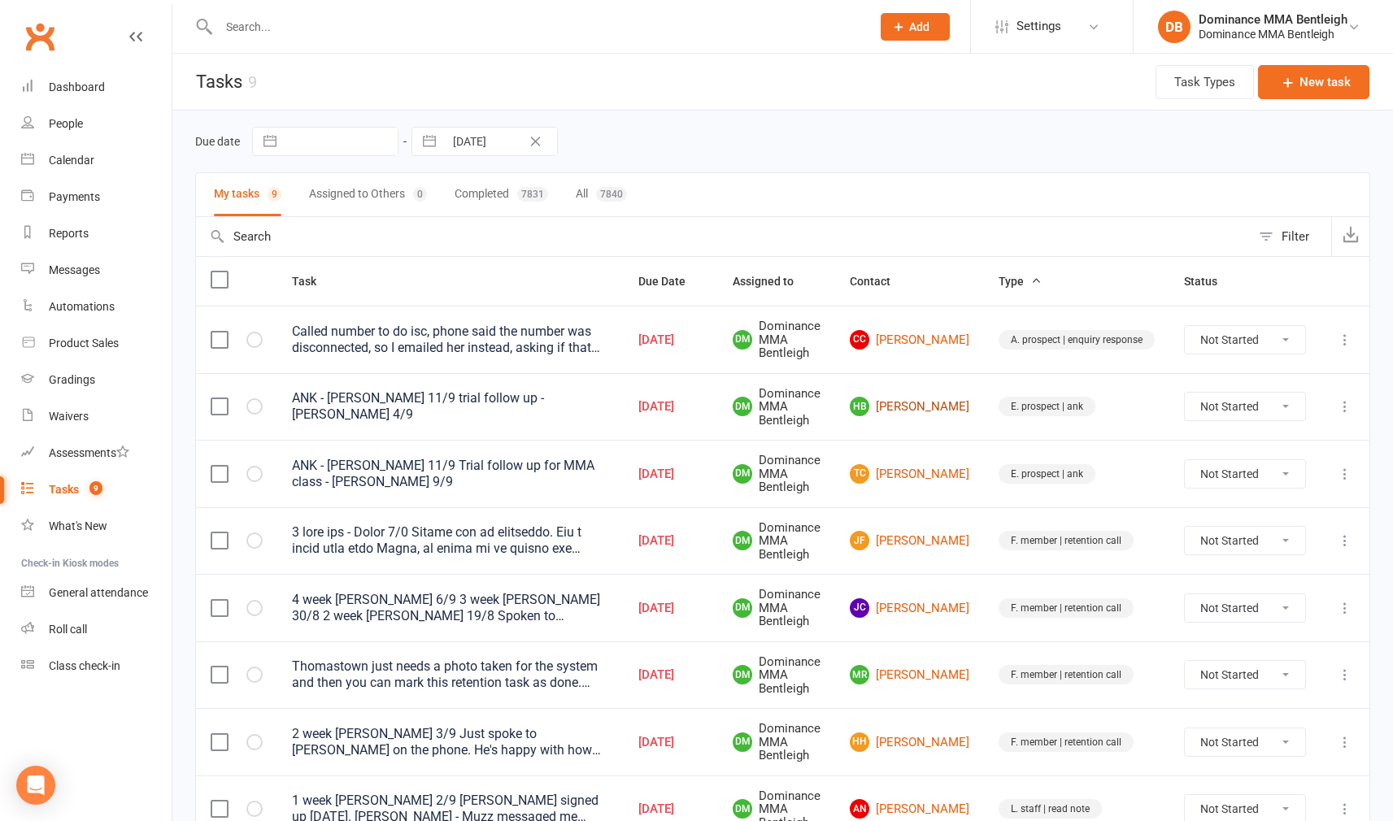
click at [938, 410] on link "HB Harry Bould" at bounding box center [909, 407] width 119 height 20
click at [0, 0] on div "Loading" at bounding box center [0, 0] width 0 height 0
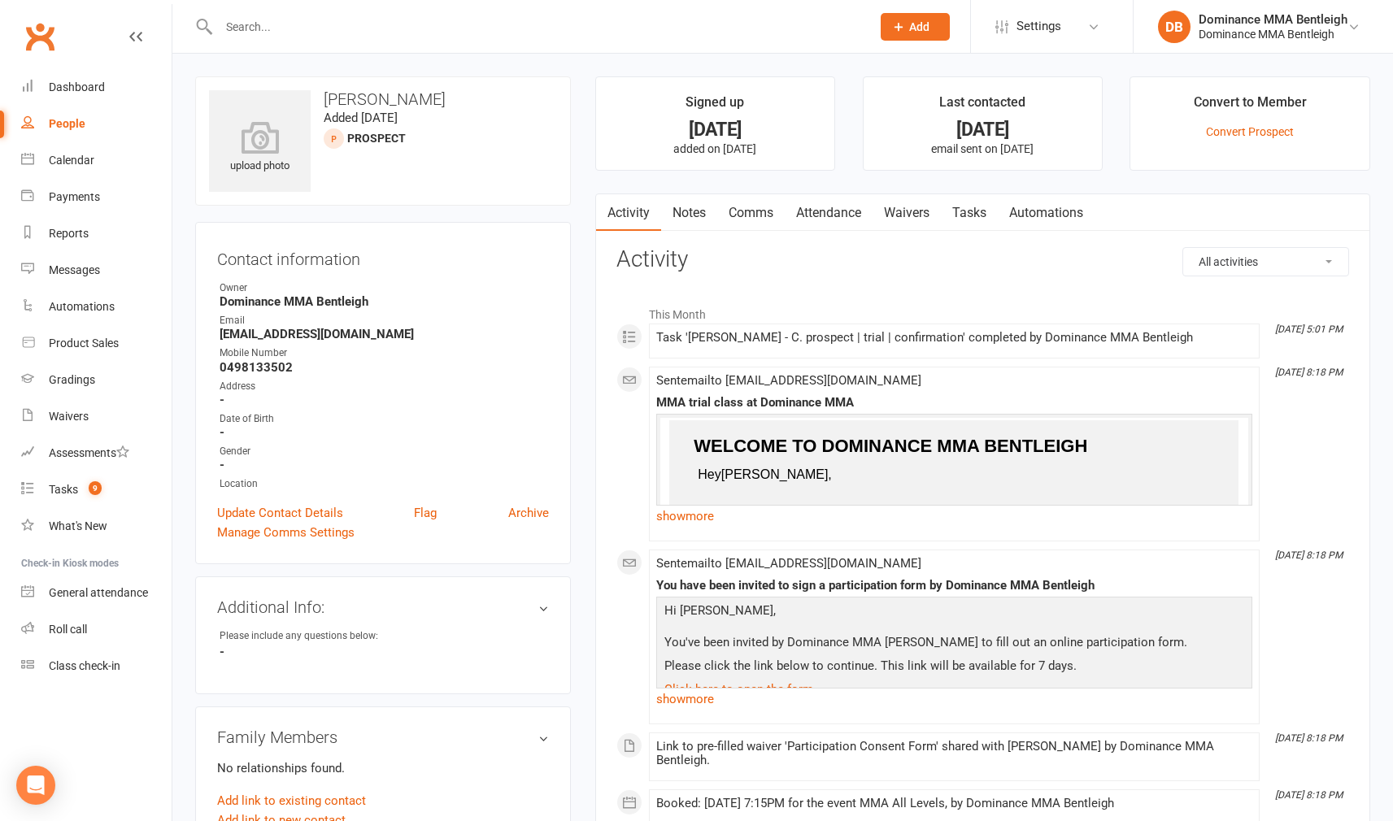
click at [970, 209] on link "Tasks" at bounding box center [969, 212] width 57 height 37
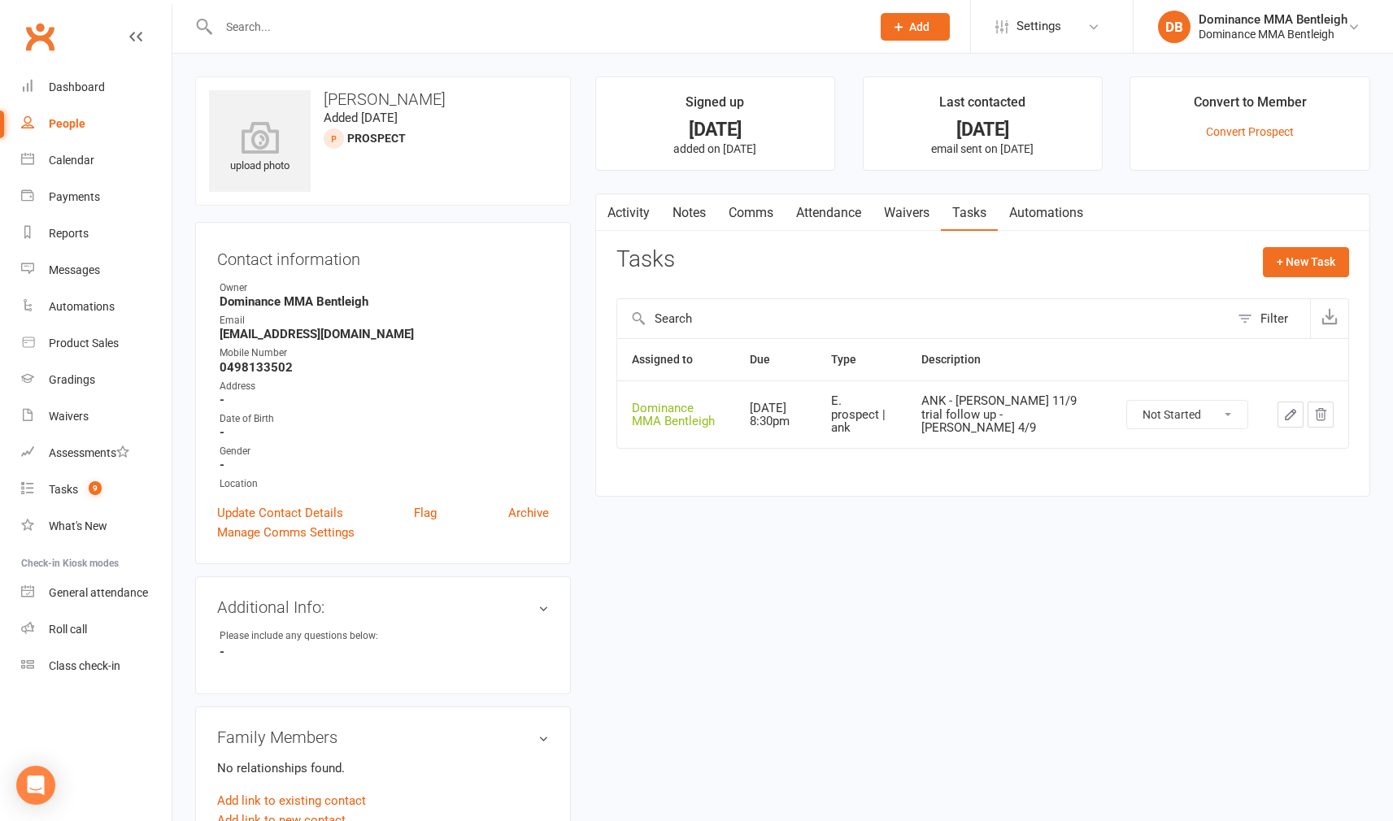
click at [1291, 414] on icon "button" at bounding box center [1290, 415] width 10 height 10
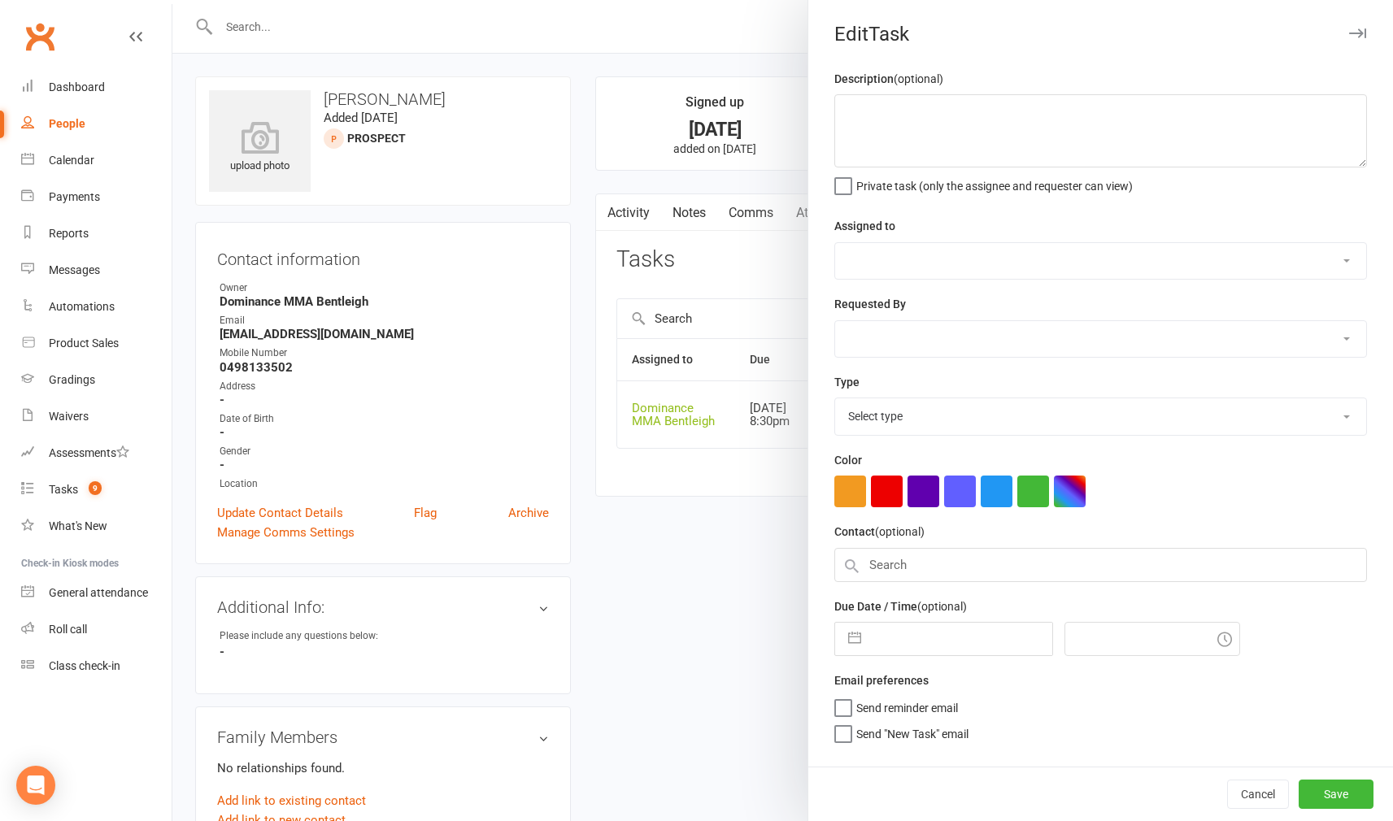
type textarea "ANK - [PERSON_NAME] 11/9 trial follow up - [PERSON_NAME] 4/9"
select select "24839"
type input "[DATE]"
type input "8:30pm"
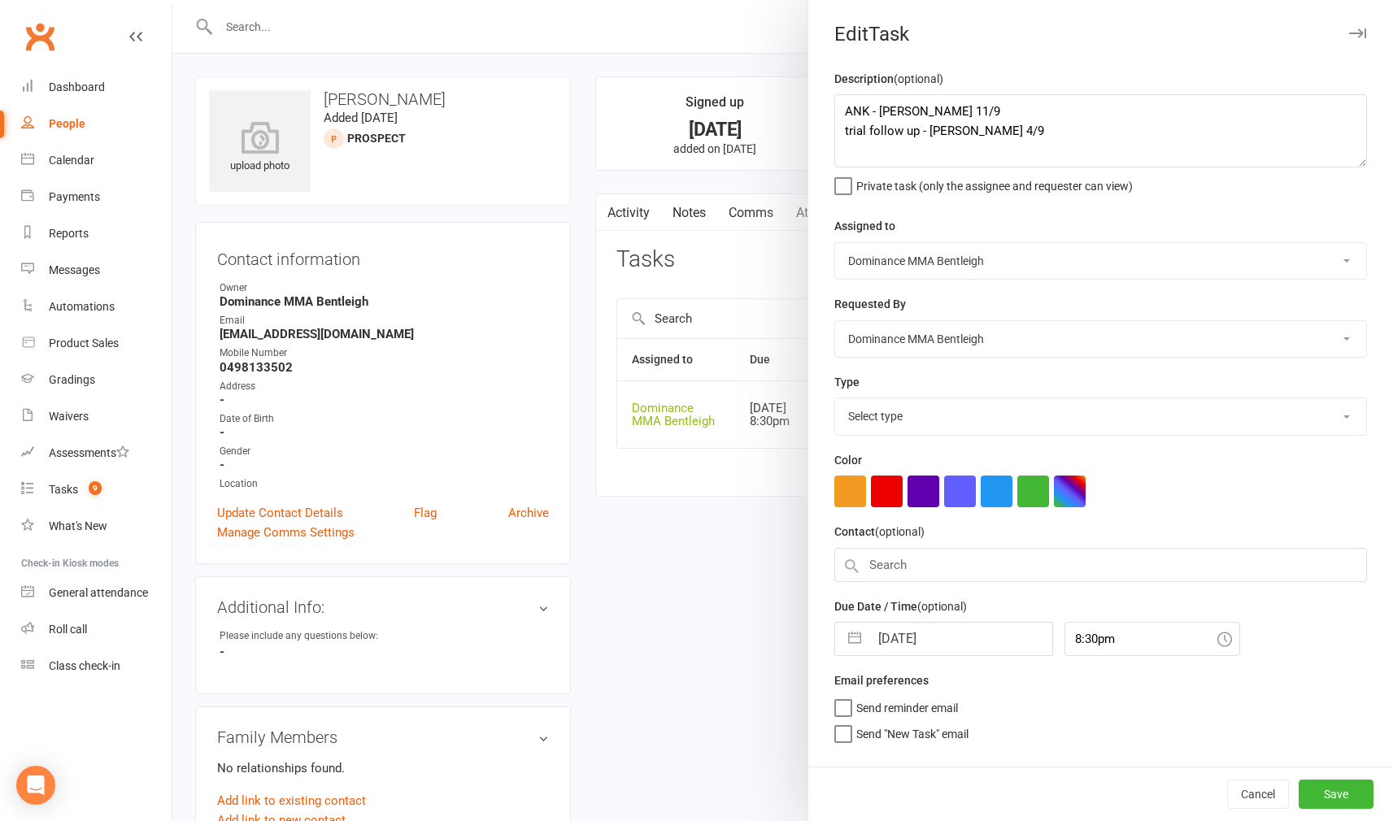
select select "13788"
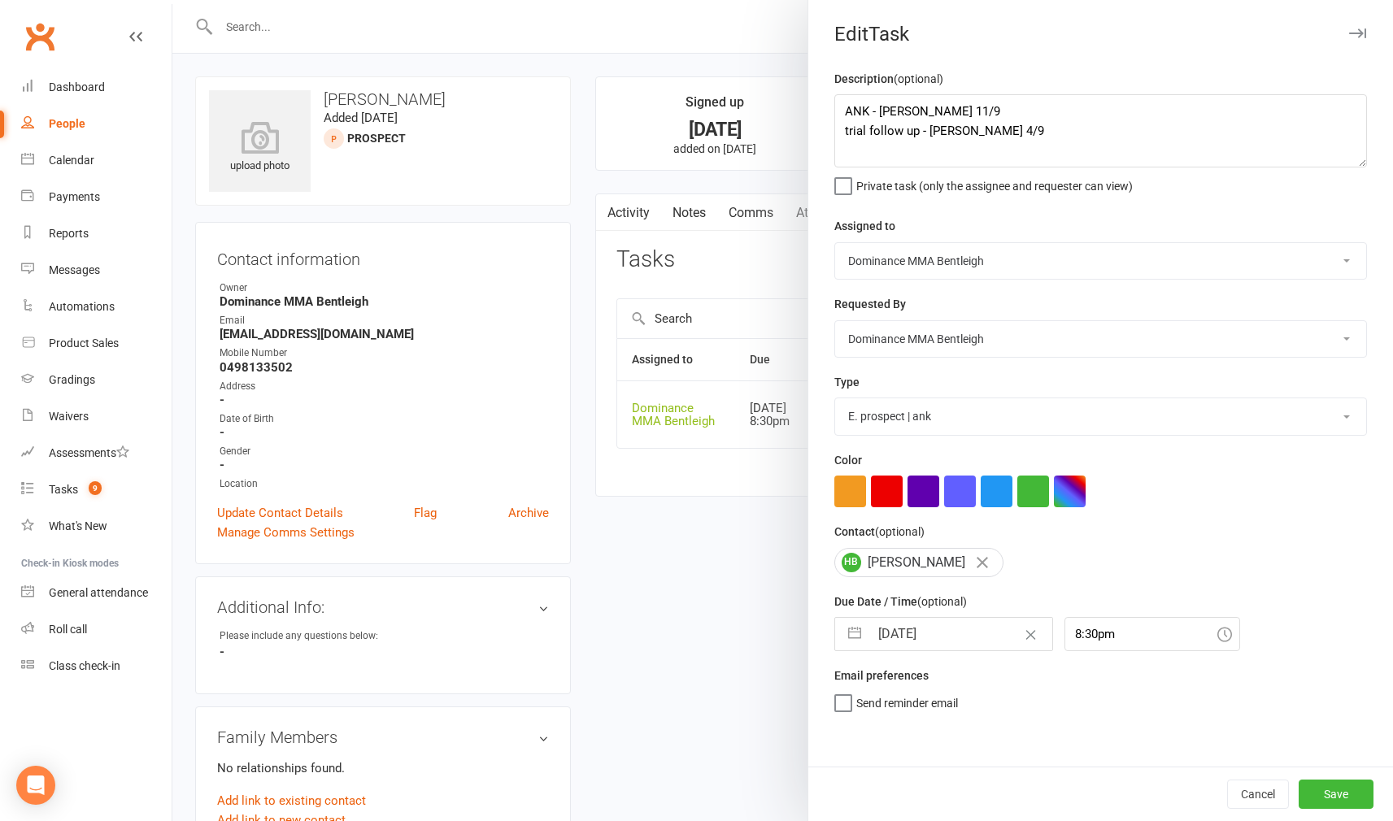
click at [967, 628] on input "[DATE]" at bounding box center [960, 634] width 183 height 33
select select "7"
select select "2025"
select select "8"
select select "2025"
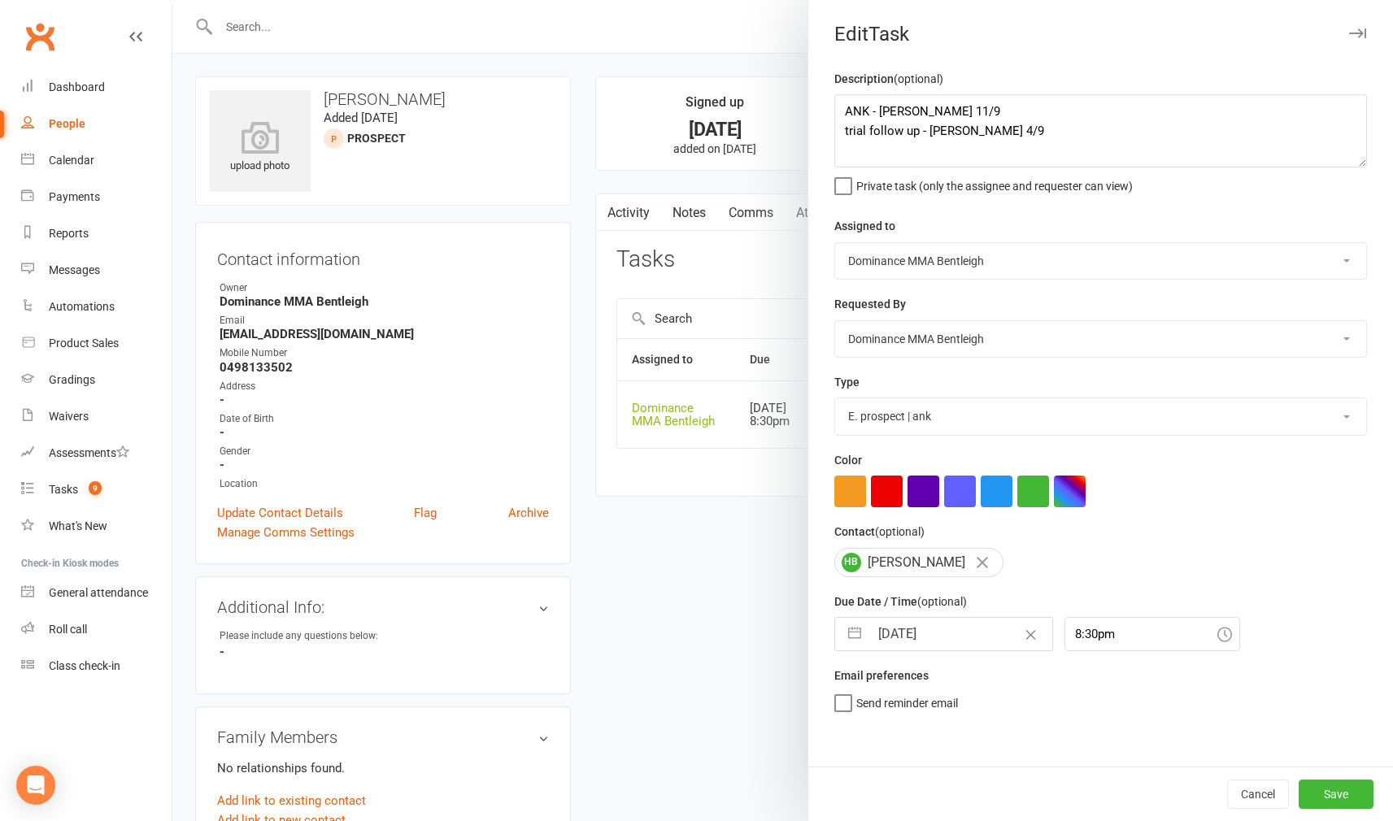
select select "9"
select select "2025"
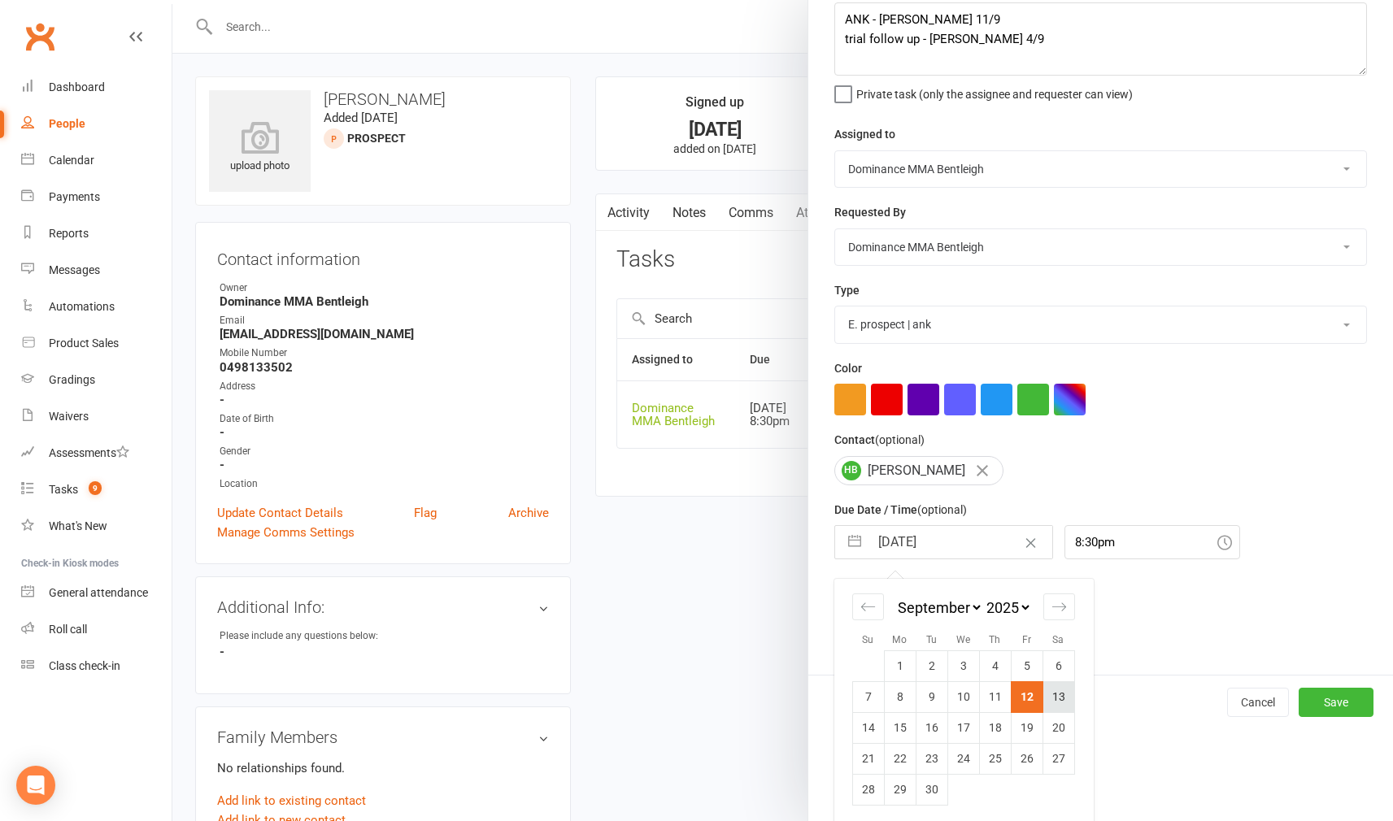
scroll to position [0, 1]
click at [1052, 697] on td "13" at bounding box center [1058, 696] width 32 height 31
type input "[DATE]"
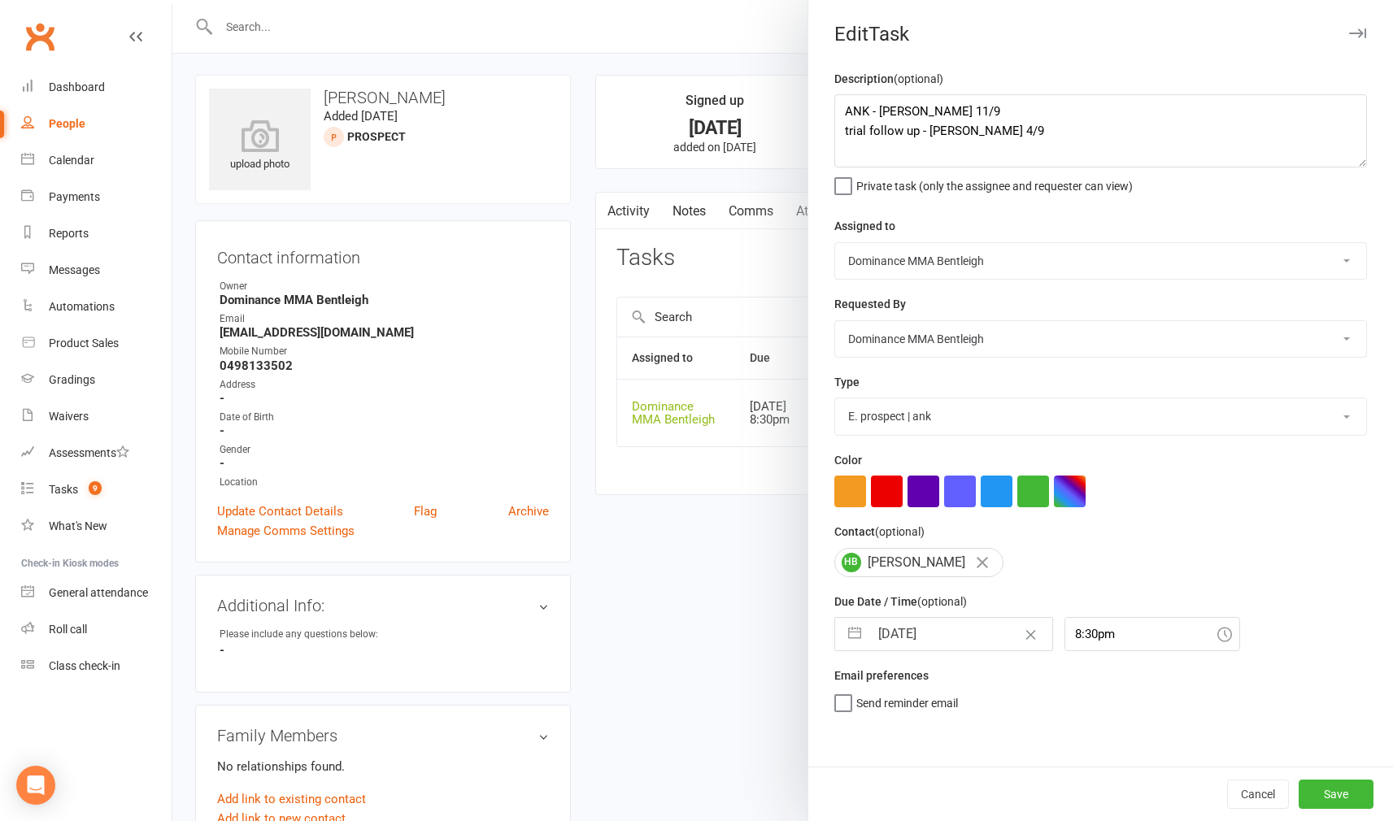
scroll to position [2, 0]
click at [1341, 790] on button "Save" at bounding box center [1335, 794] width 75 height 29
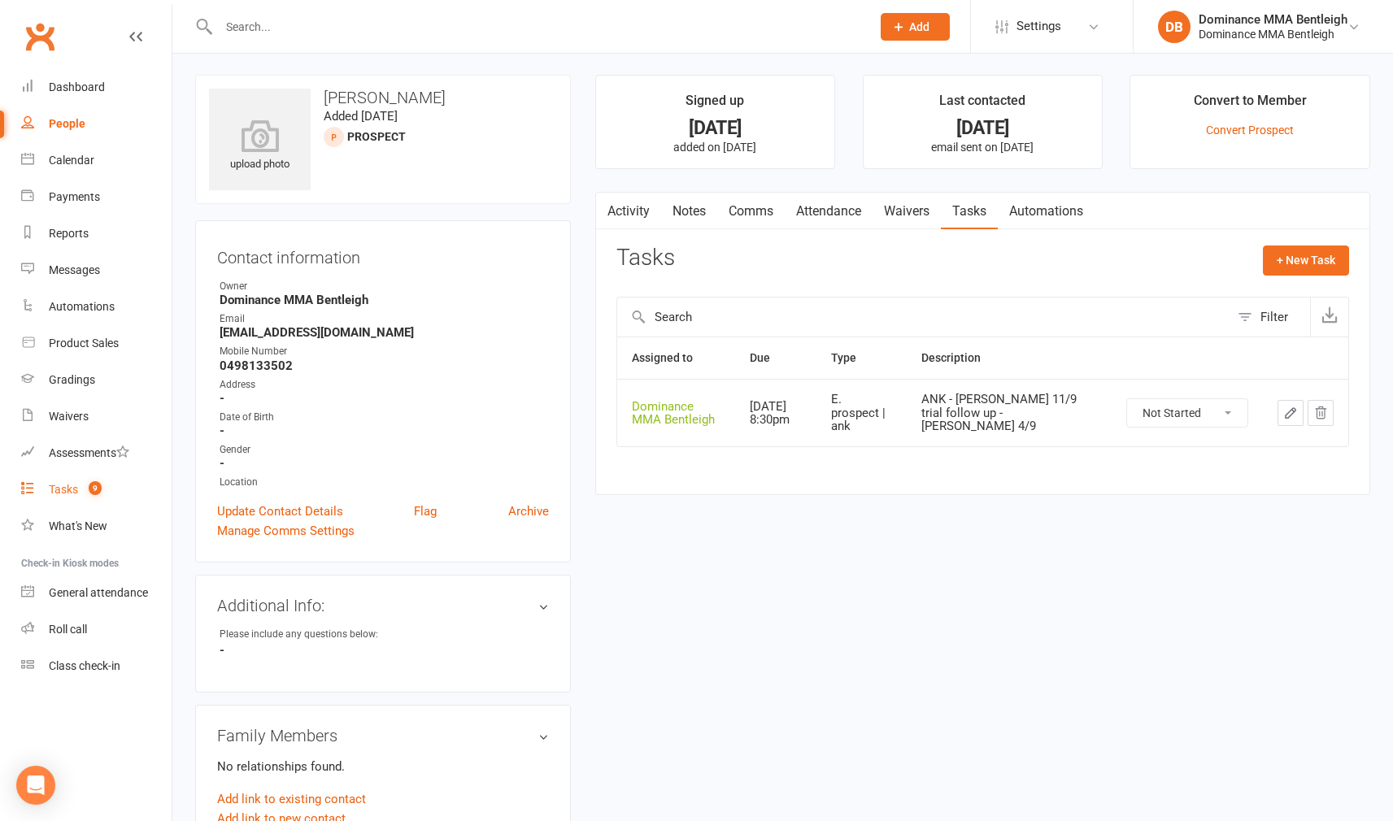
click at [71, 492] on div "Tasks" at bounding box center [63, 489] width 29 height 13
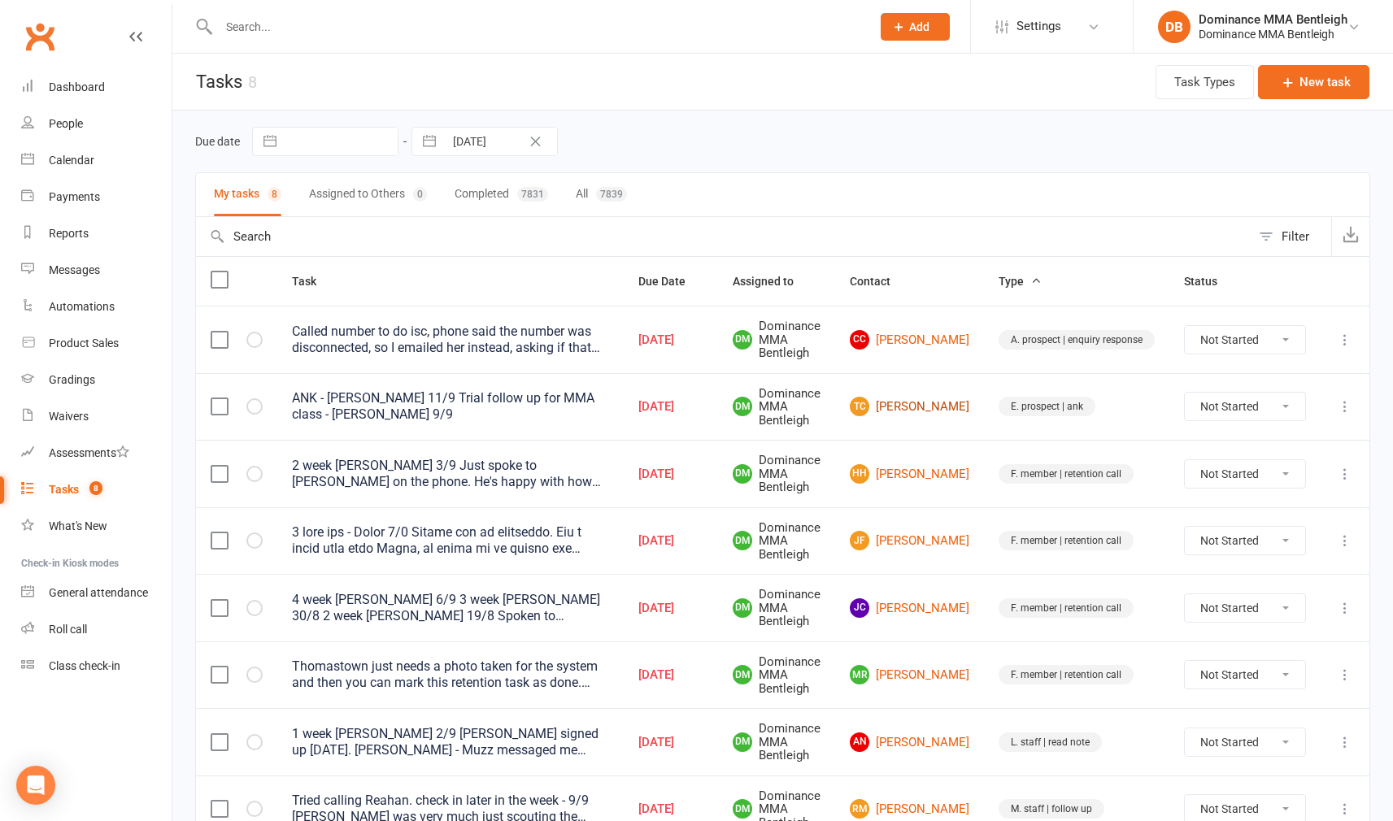
click at [945, 407] on link "TC Tom Campbell" at bounding box center [909, 407] width 119 height 20
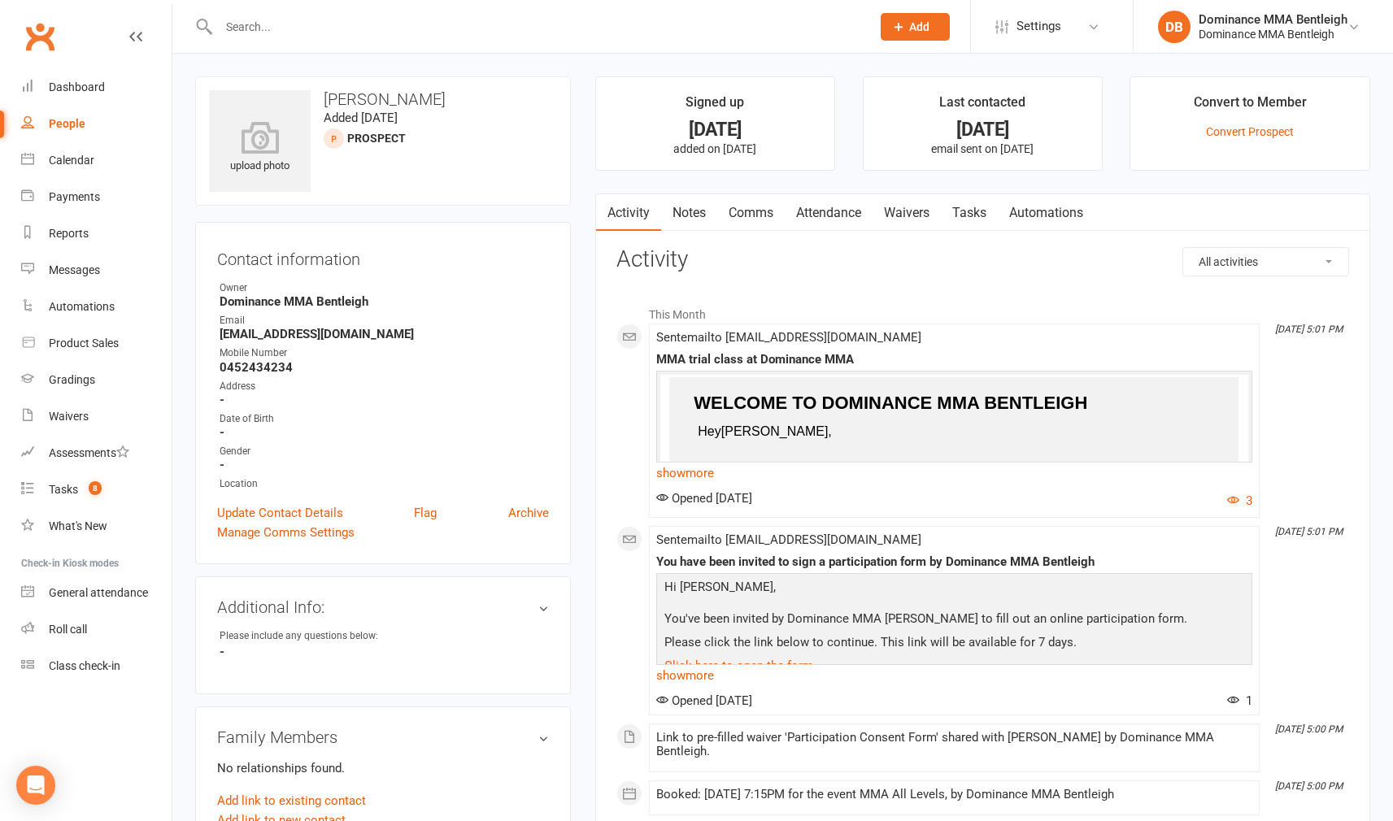
click at [991, 211] on link "Tasks" at bounding box center [969, 212] width 57 height 37
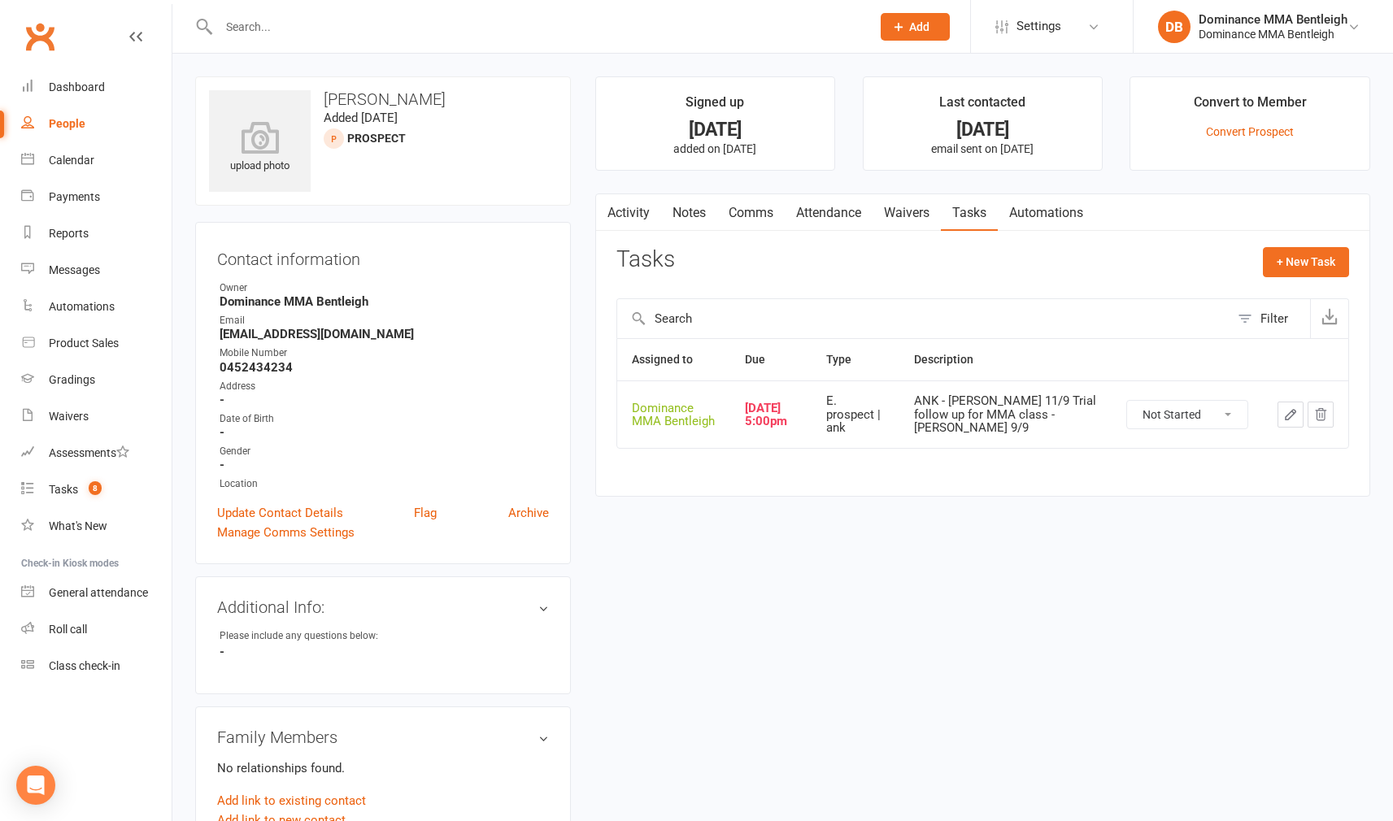
click at [1284, 416] on icon "button" at bounding box center [1290, 414] width 15 height 15
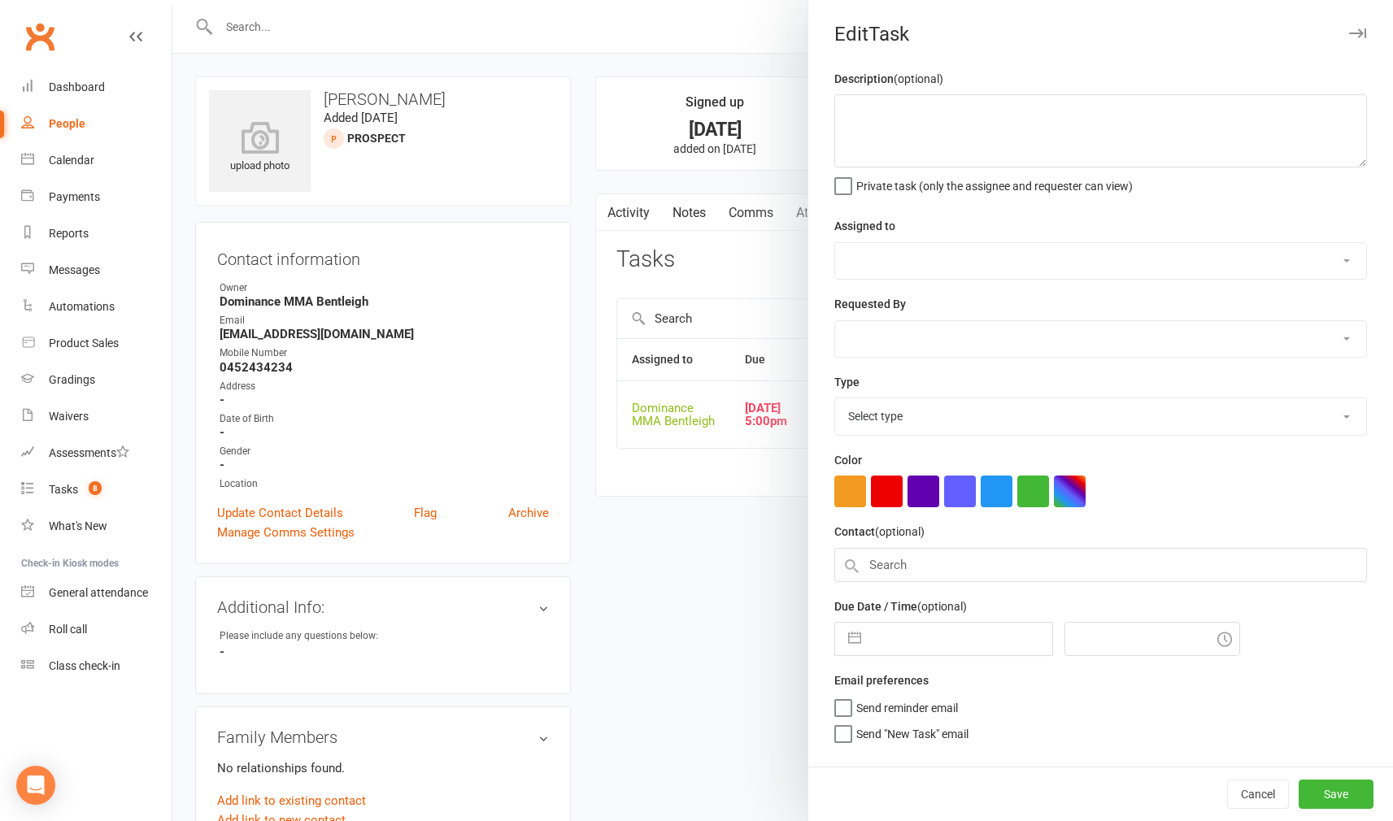
type textarea "ANK - [PERSON_NAME] 11/9 Trial follow up for MMA class - [PERSON_NAME] 9/9"
select select "24839"
type input "[DATE]"
type input "5:00pm"
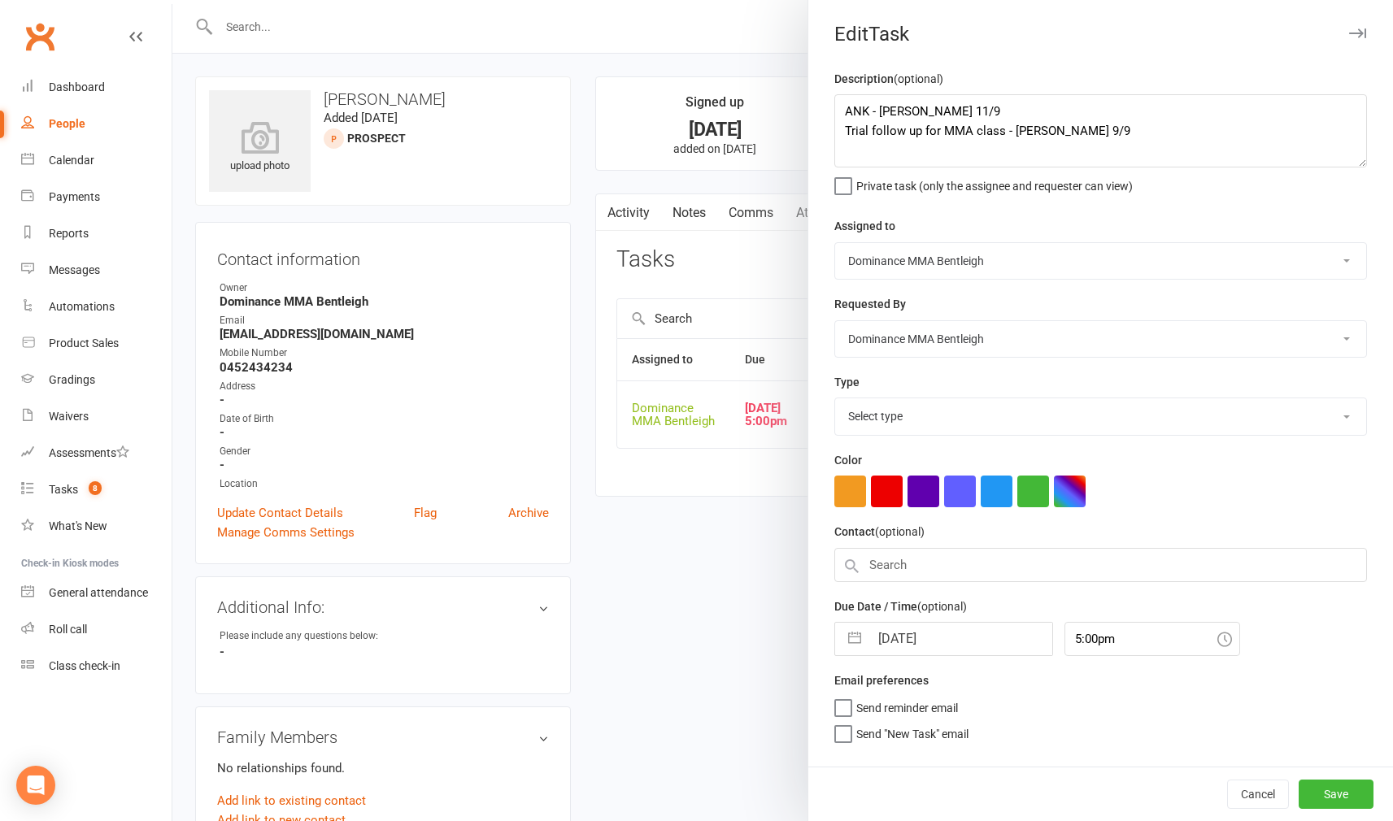
select select "13788"
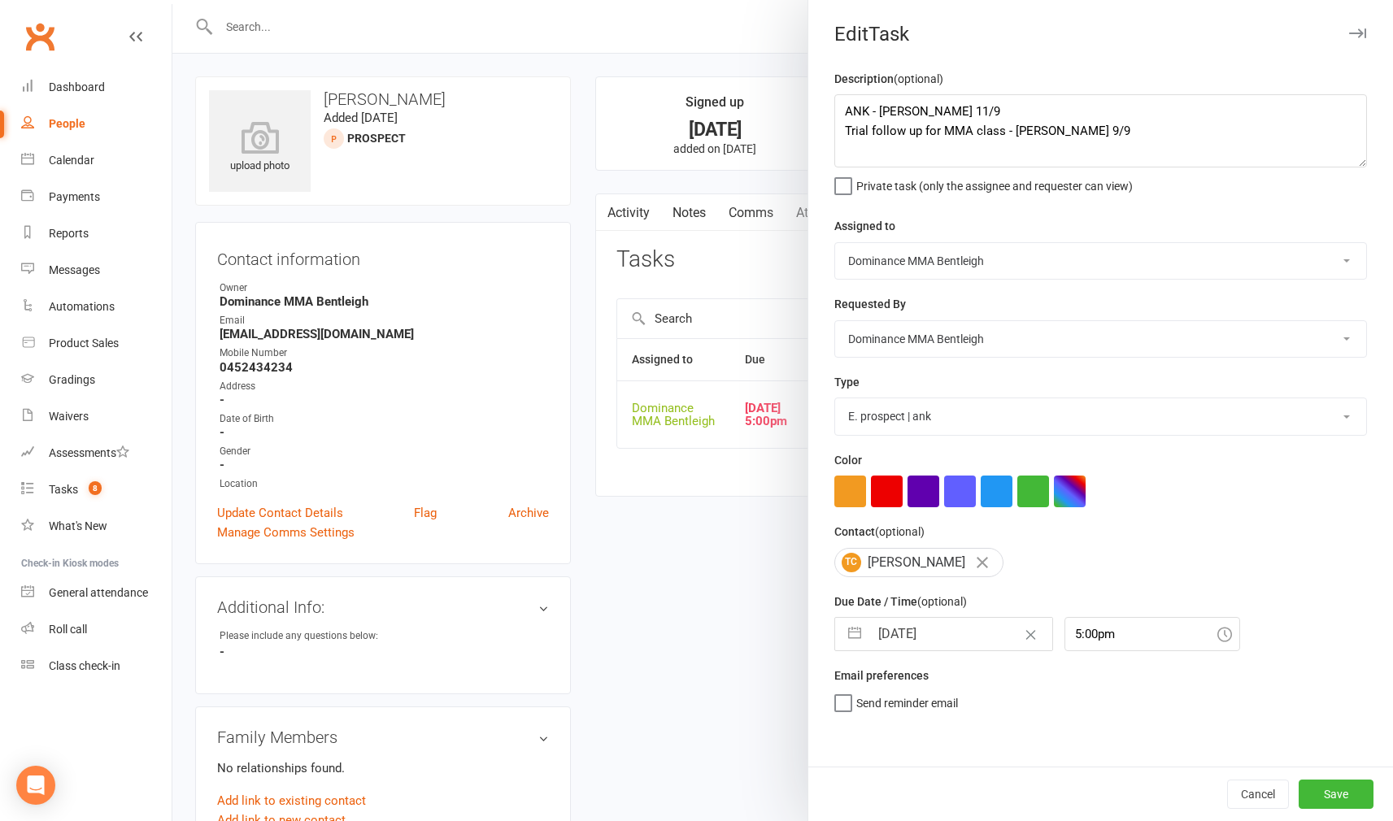
select select "7"
select select "2025"
select select "8"
select select "2025"
select select "9"
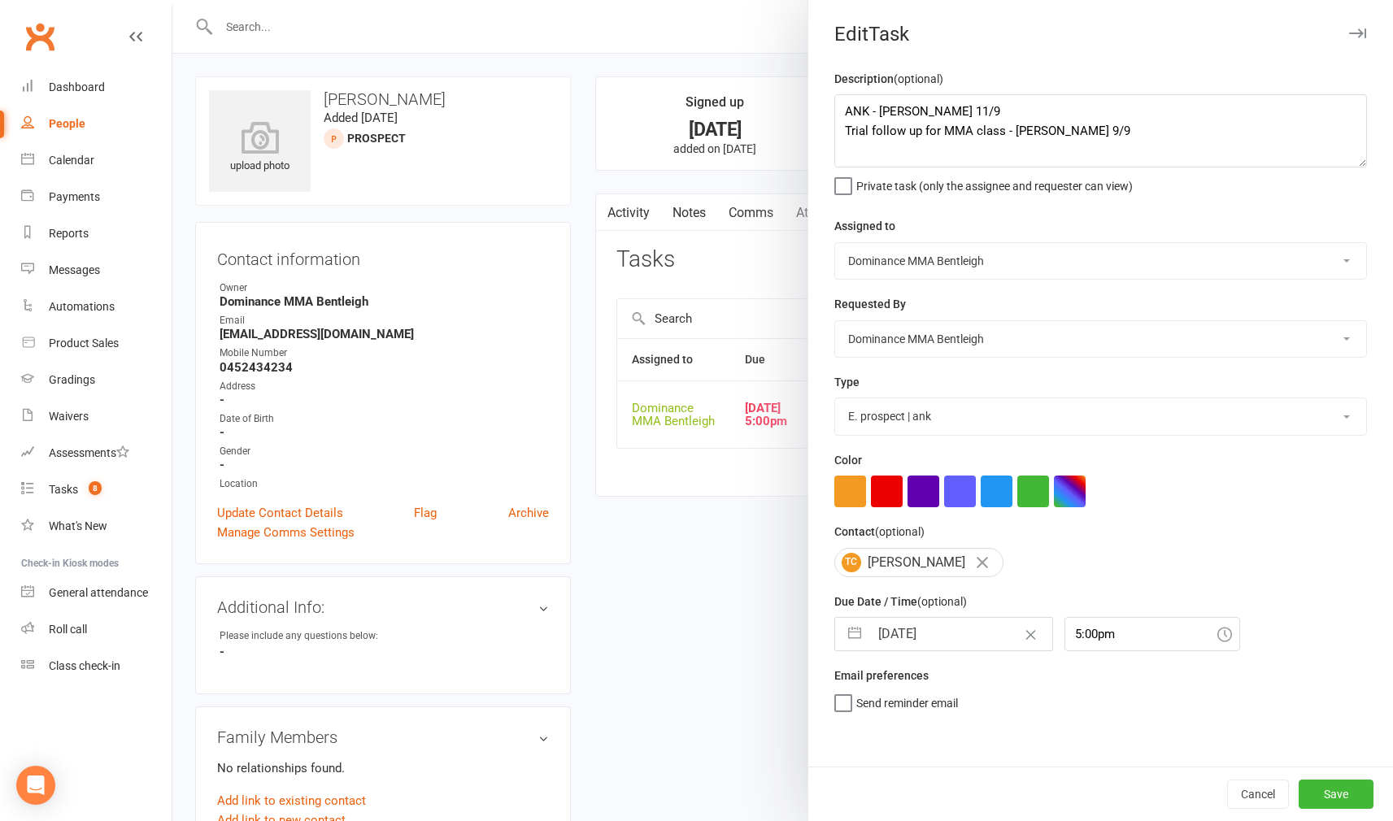
select select "2025"
click at [971, 630] on input "[DATE]" at bounding box center [960, 634] width 183 height 33
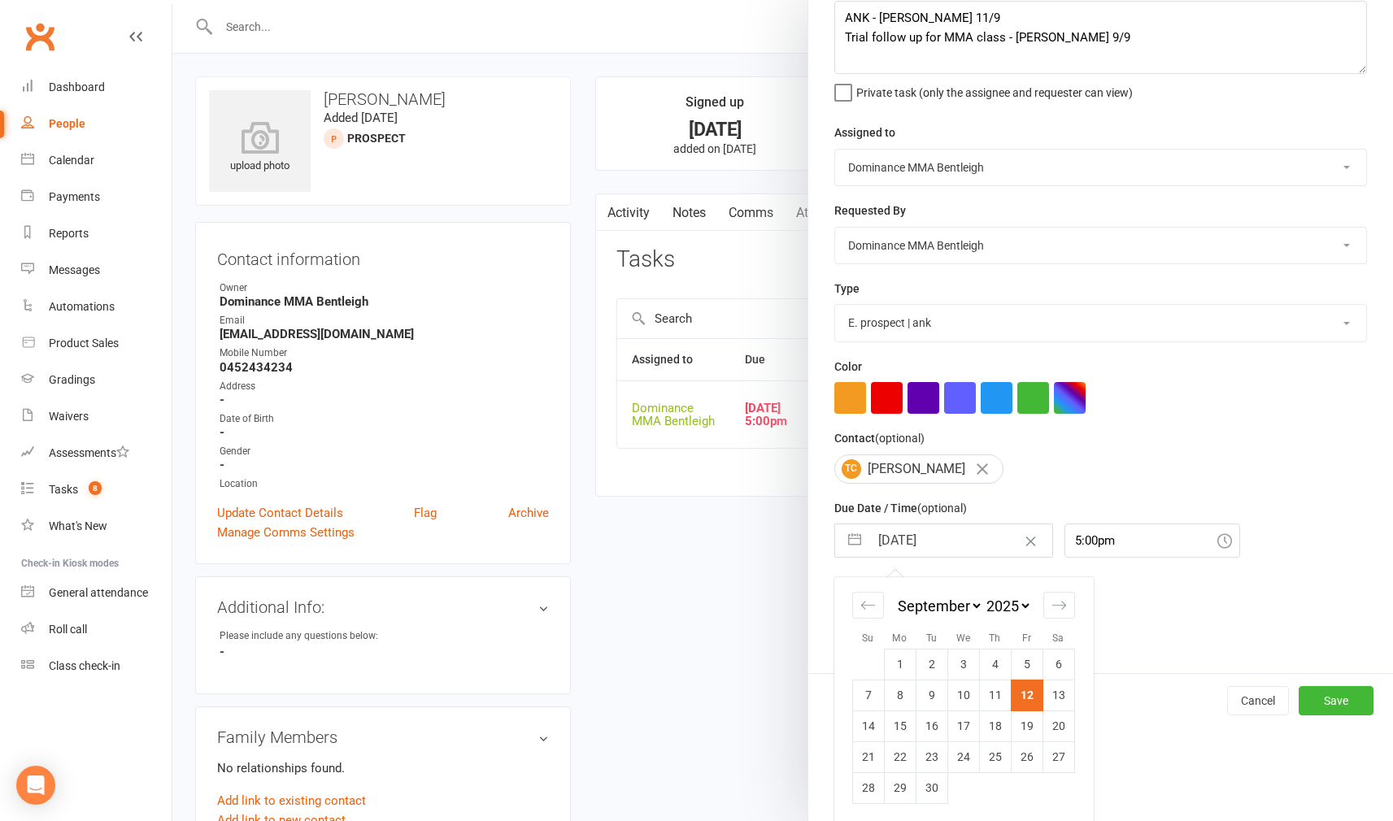
scroll to position [92, 0]
click at [1045, 697] on td "13" at bounding box center [1058, 696] width 32 height 31
type input "[DATE]"
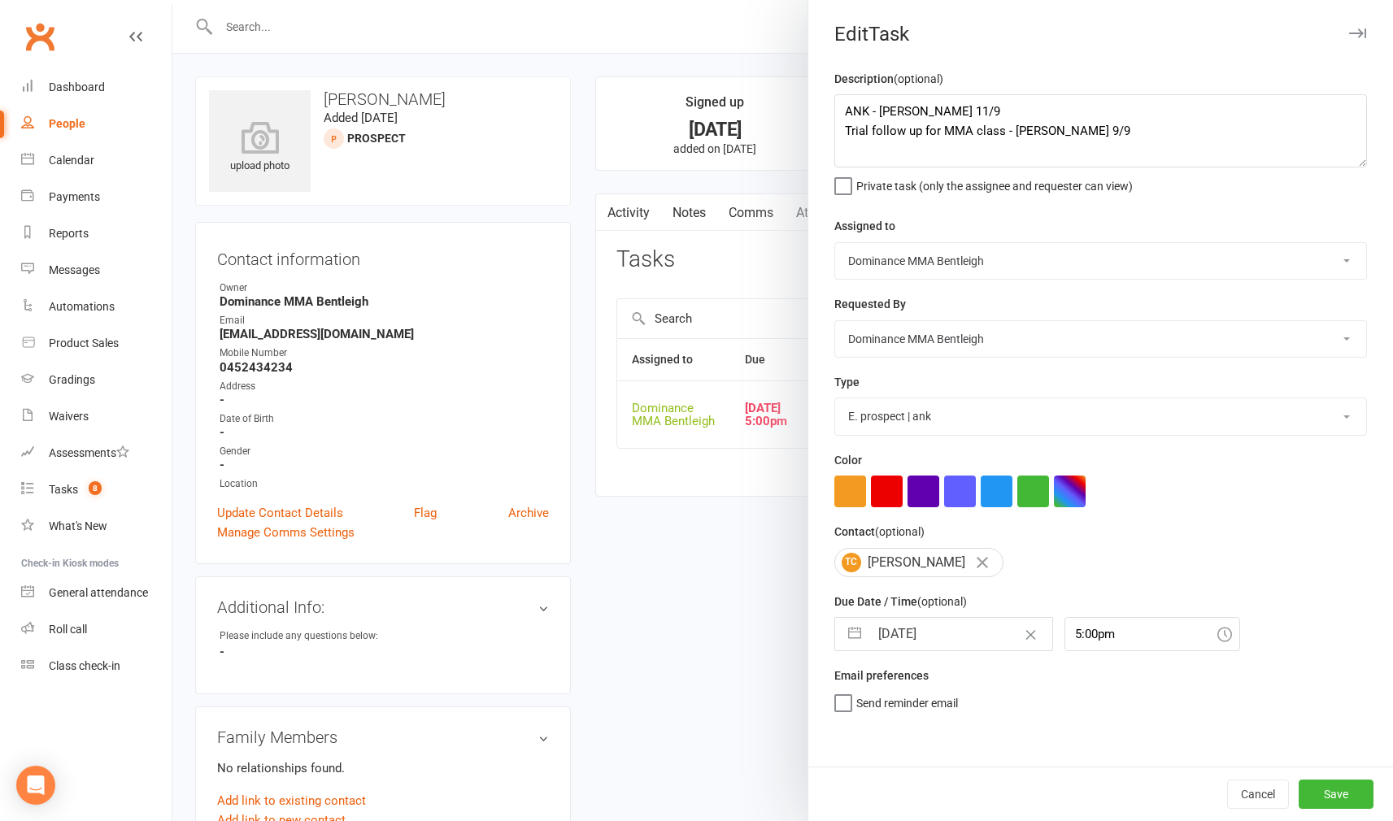
drag, startPoint x: 1354, startPoint y: 793, endPoint x: 1297, endPoint y: 767, distance: 62.2
click at [1354, 793] on button "Save" at bounding box center [1335, 794] width 75 height 29
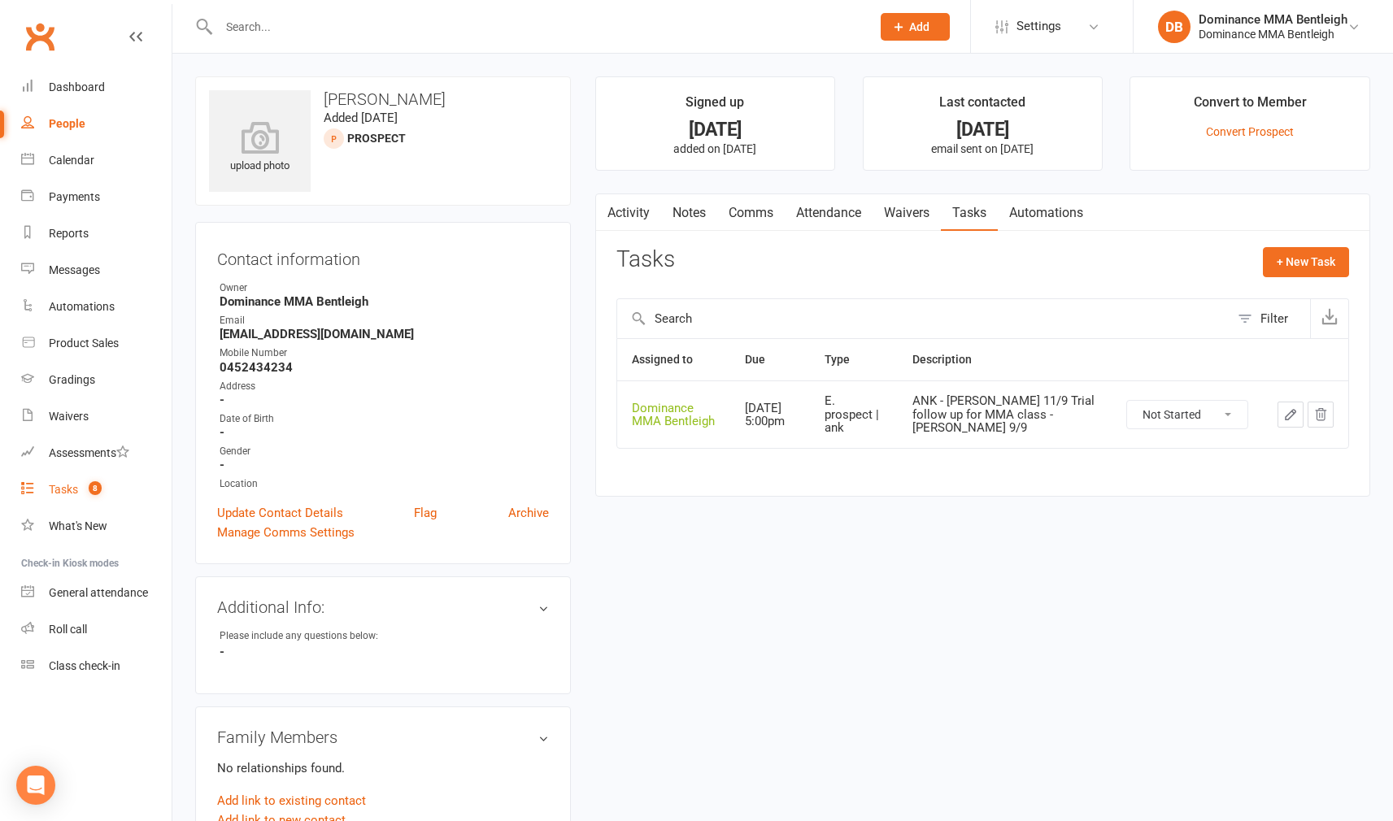
click at [88, 484] on count-badge "8" at bounding box center [90, 489] width 21 height 13
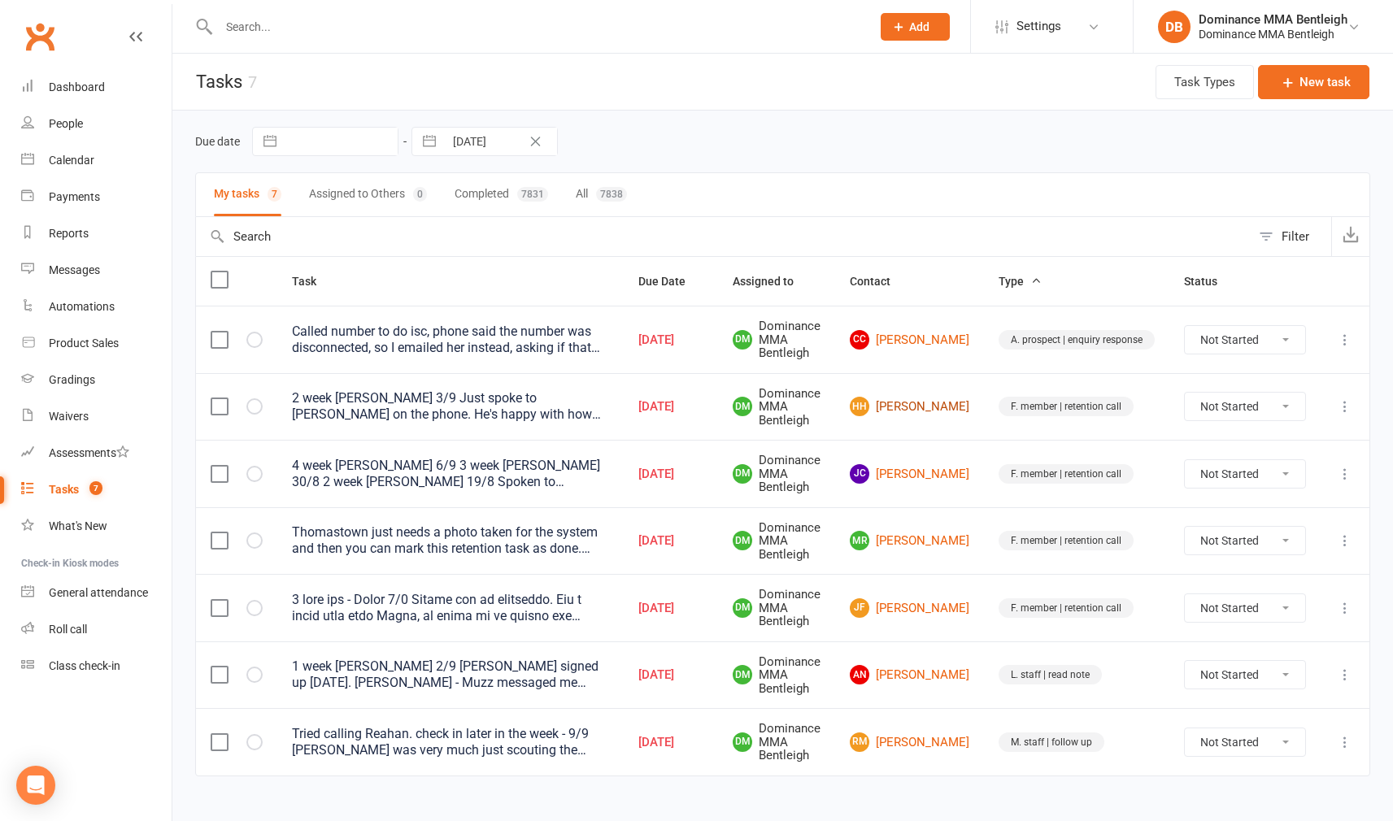
click at [969, 412] on link "HH Hasan Haidar" at bounding box center [909, 407] width 119 height 20
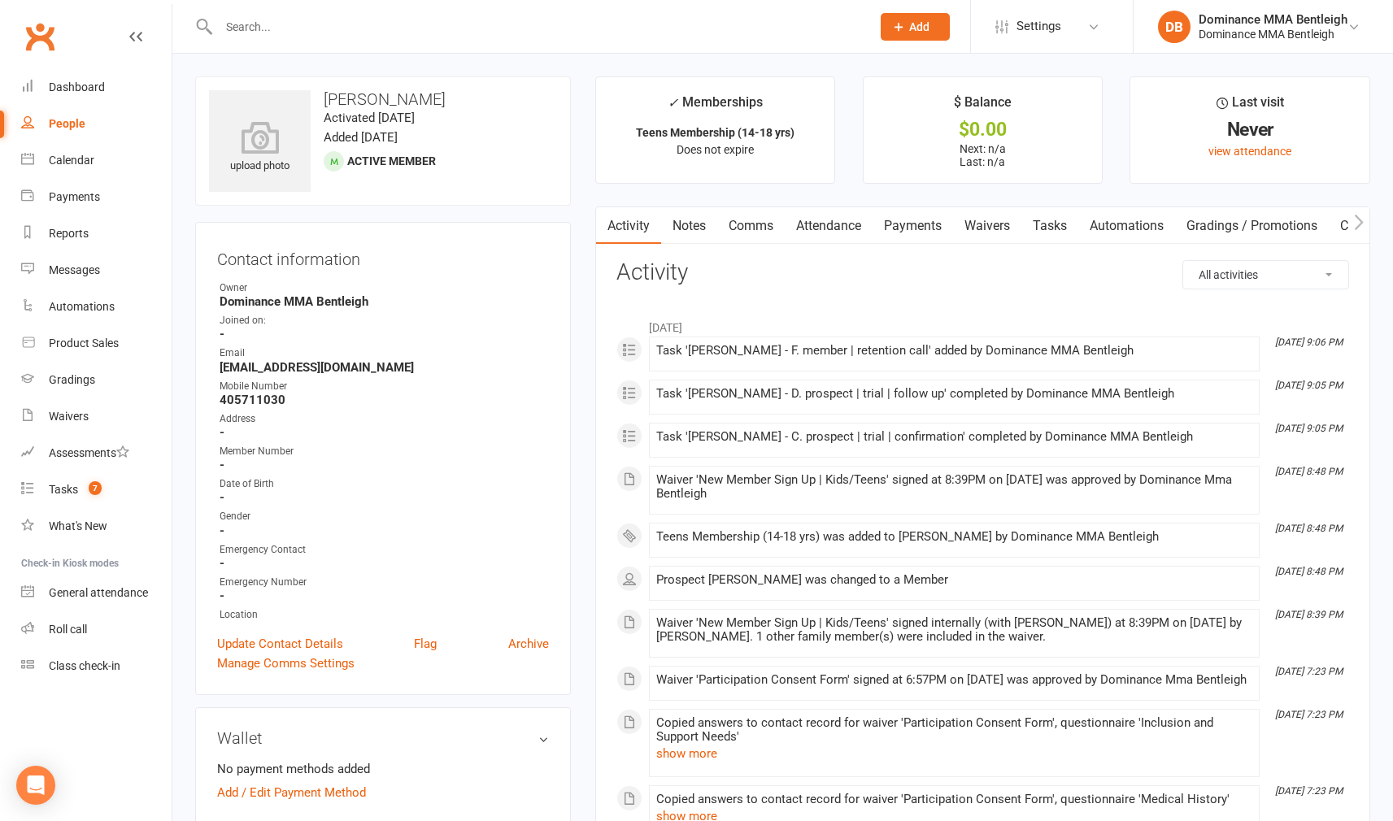
click at [1067, 225] on link "Tasks" at bounding box center [1049, 225] width 57 height 37
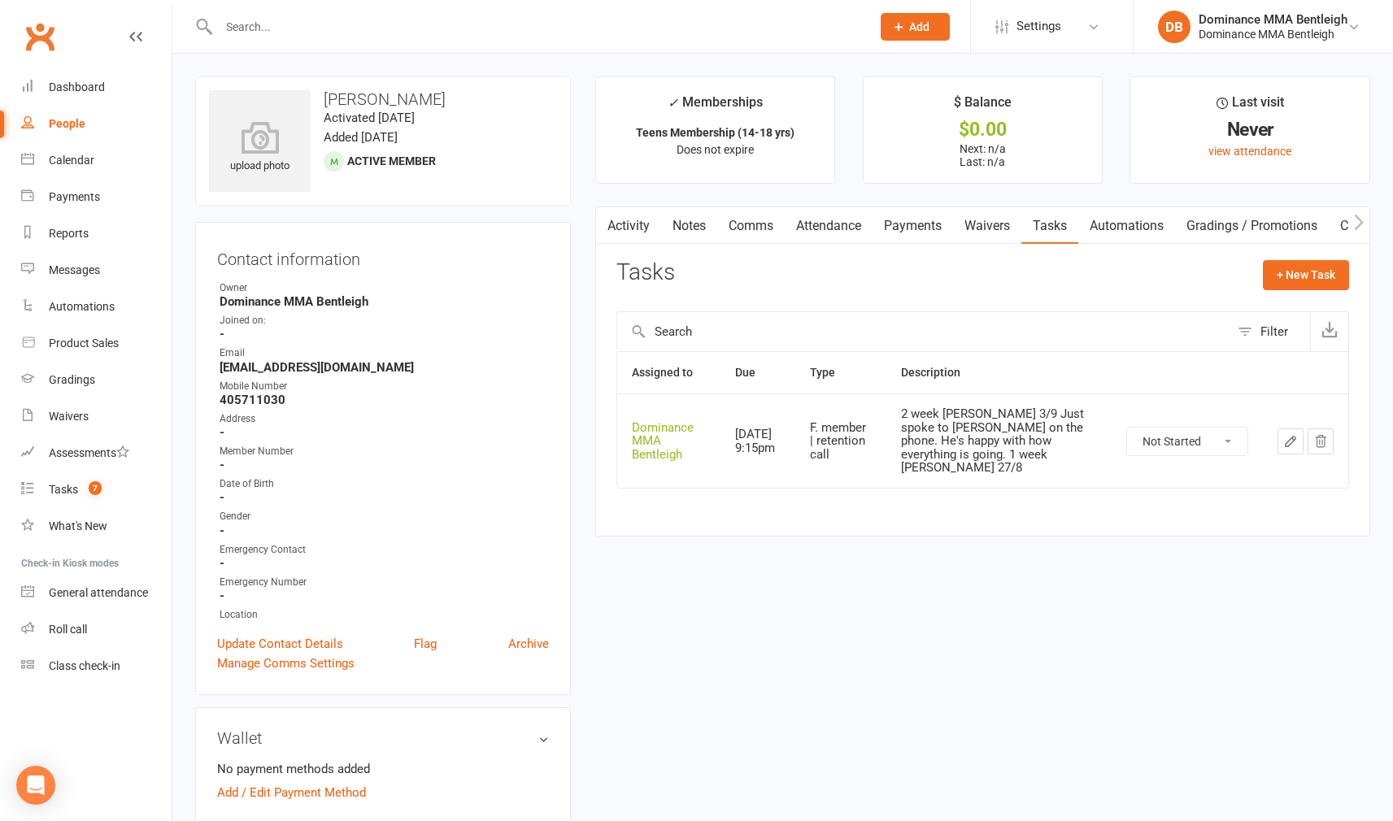
click at [1286, 445] on td at bounding box center [1304, 440] width 85 height 94
click at [1275, 432] on td at bounding box center [1304, 440] width 85 height 94
click at [1280, 428] on button "button" at bounding box center [1290, 441] width 26 height 26
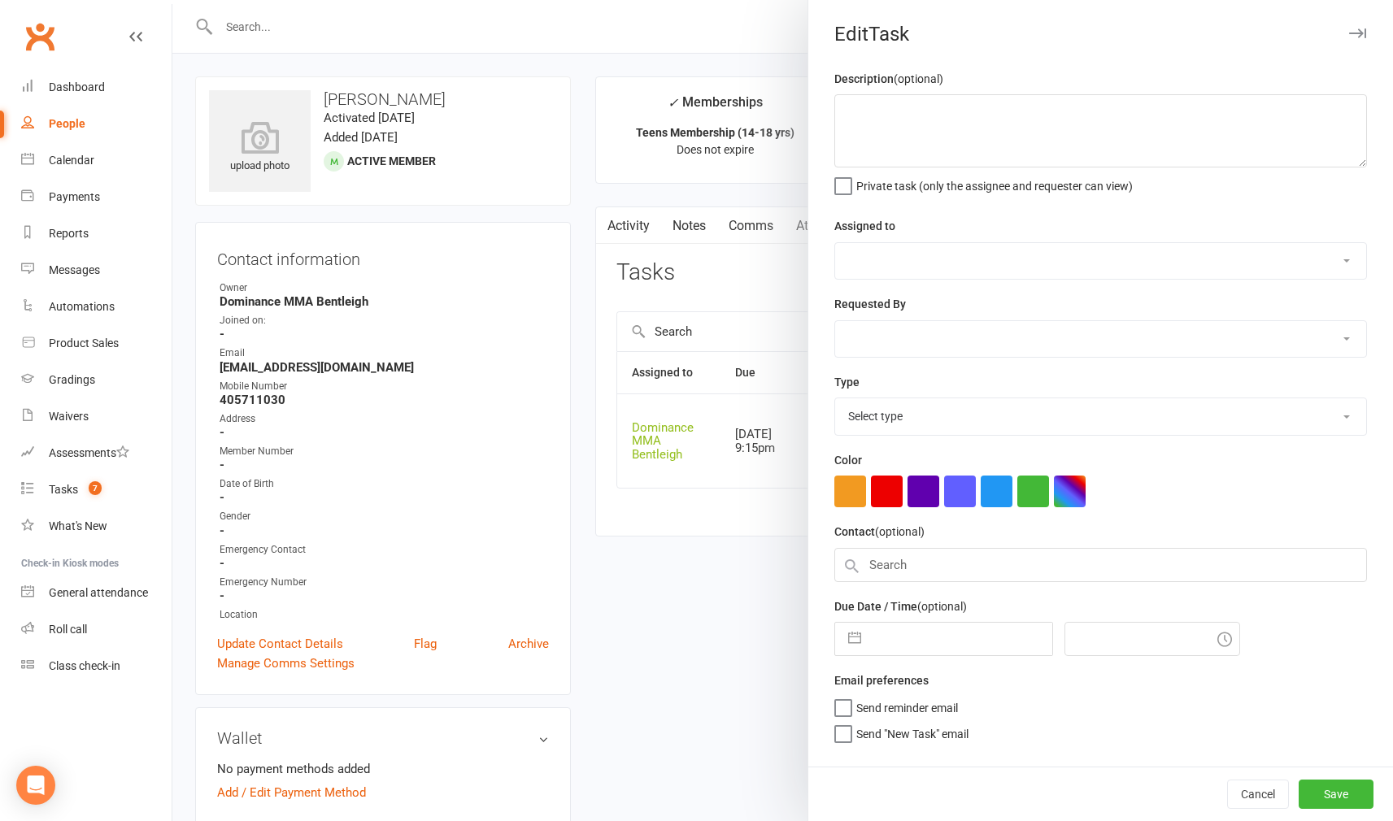
type textarea "2 week [PERSON_NAME] 3/9 Just spoke to [PERSON_NAME] on the phone. He's happy w…"
select select "24839"
type input "[DATE]"
type input "9:15pm"
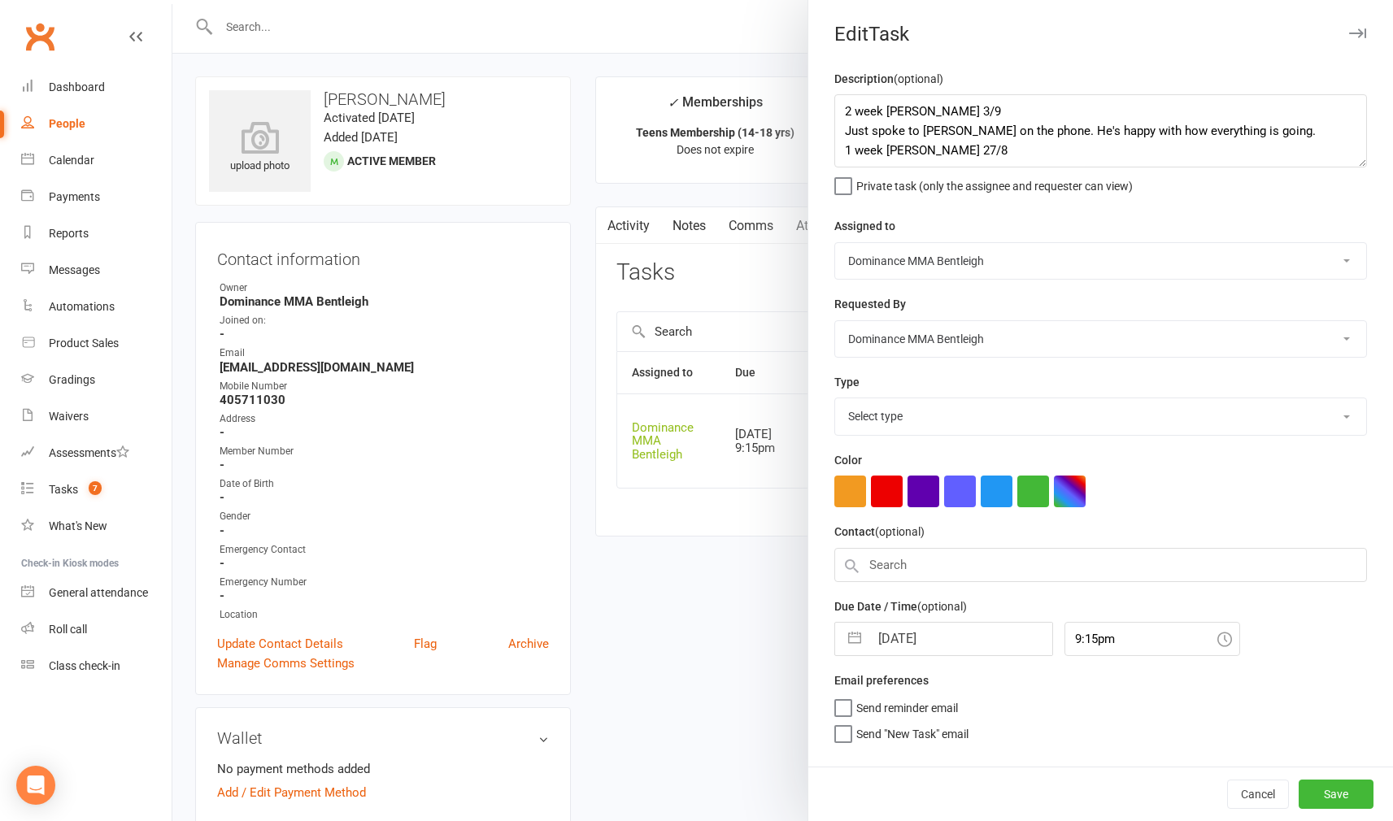
select select "13789"
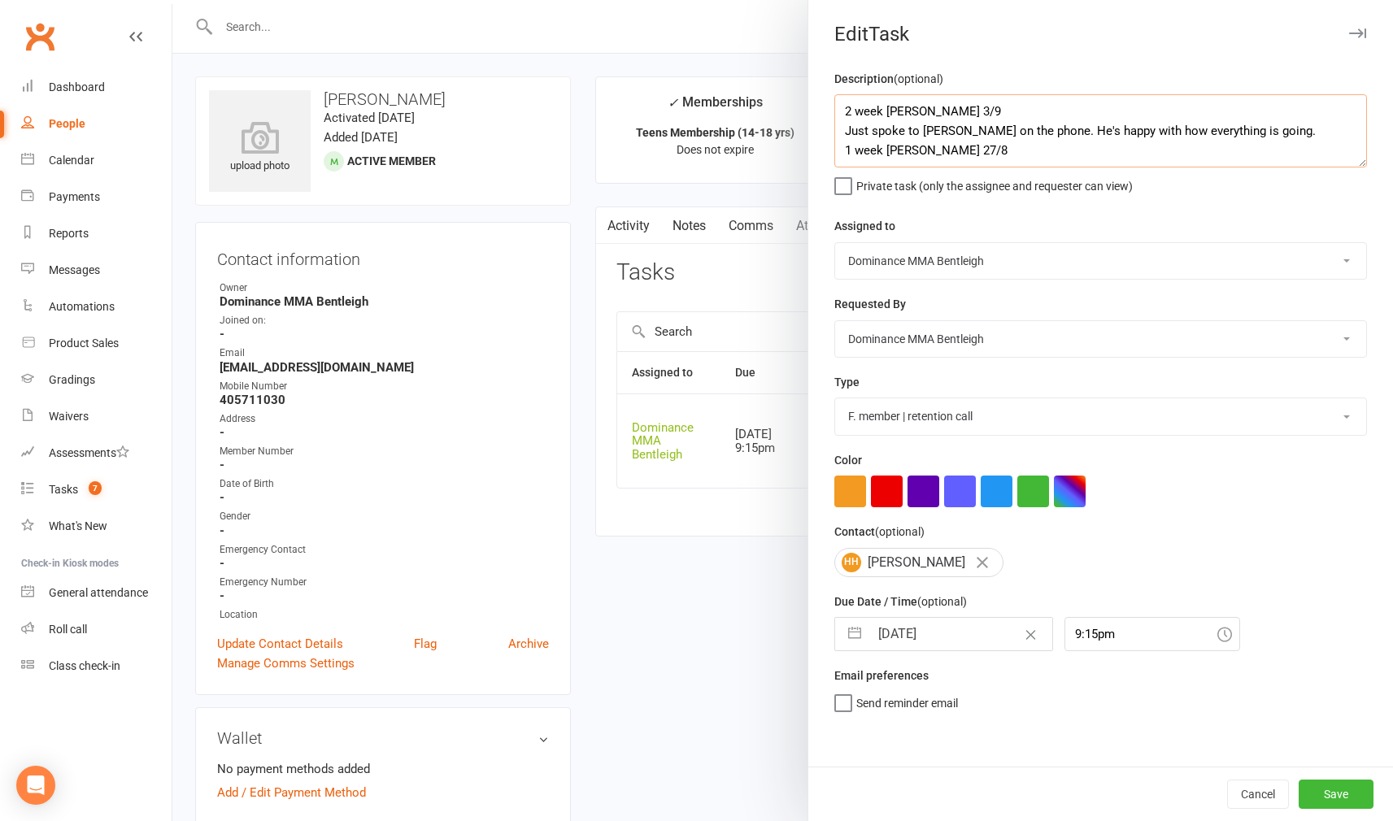
click at [842, 106] on textarea "2 week [PERSON_NAME] 3/9 Just spoke to [PERSON_NAME] on the phone. He's happy w…" at bounding box center [1100, 130] width 532 height 73
click at [908, 109] on textarea "2 week [PERSON_NAME] 3/9 Just spoke to [PERSON_NAME] on the phone. He's happy w…" at bounding box center [1100, 130] width 532 height 73
click at [842, 102] on textarea "Ibrahim messaged me saying Hasan is enjoying the classes - Dylan 12/9 2 week re…" at bounding box center [1100, 130] width 532 height 73
click at [870, 106] on textarea "Ibrahim messaged me saying Hasan is enjoying the classes - Dylan 12/9 2 week re…" at bounding box center [1100, 130] width 532 height 73
type textarea "3 week ret - Dylan 12/9 Ibrahim messaged me saying Hasan is enjoying the classe…"
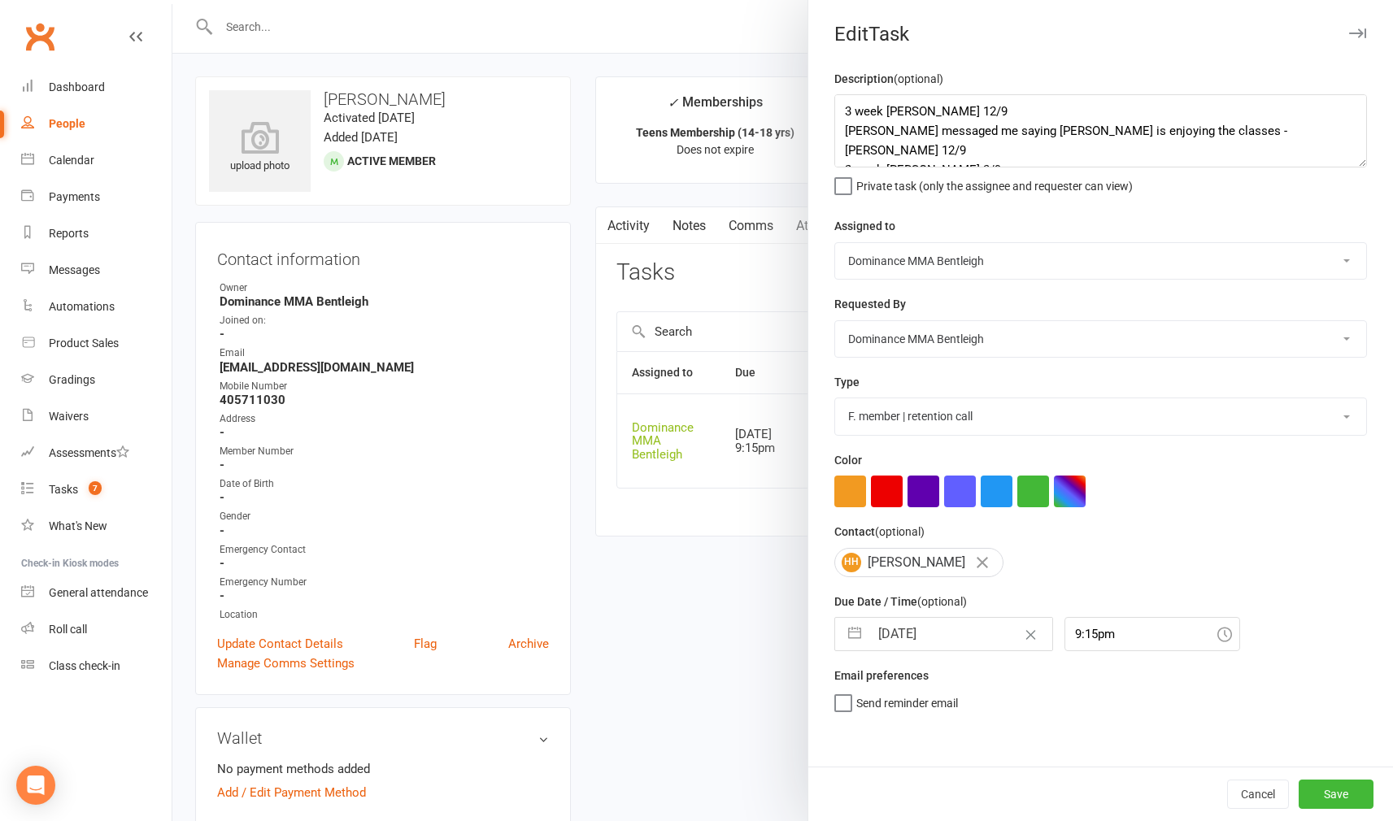
click at [958, 651] on div "Description (optional) 3 week ret - Dylan 12/9 Ibrahim messaged me saying Hasan…" at bounding box center [1100, 417] width 584 height 697
click at [958, 641] on input "[DATE]" at bounding box center [960, 634] width 183 height 33
select select "7"
select select "2025"
select select "8"
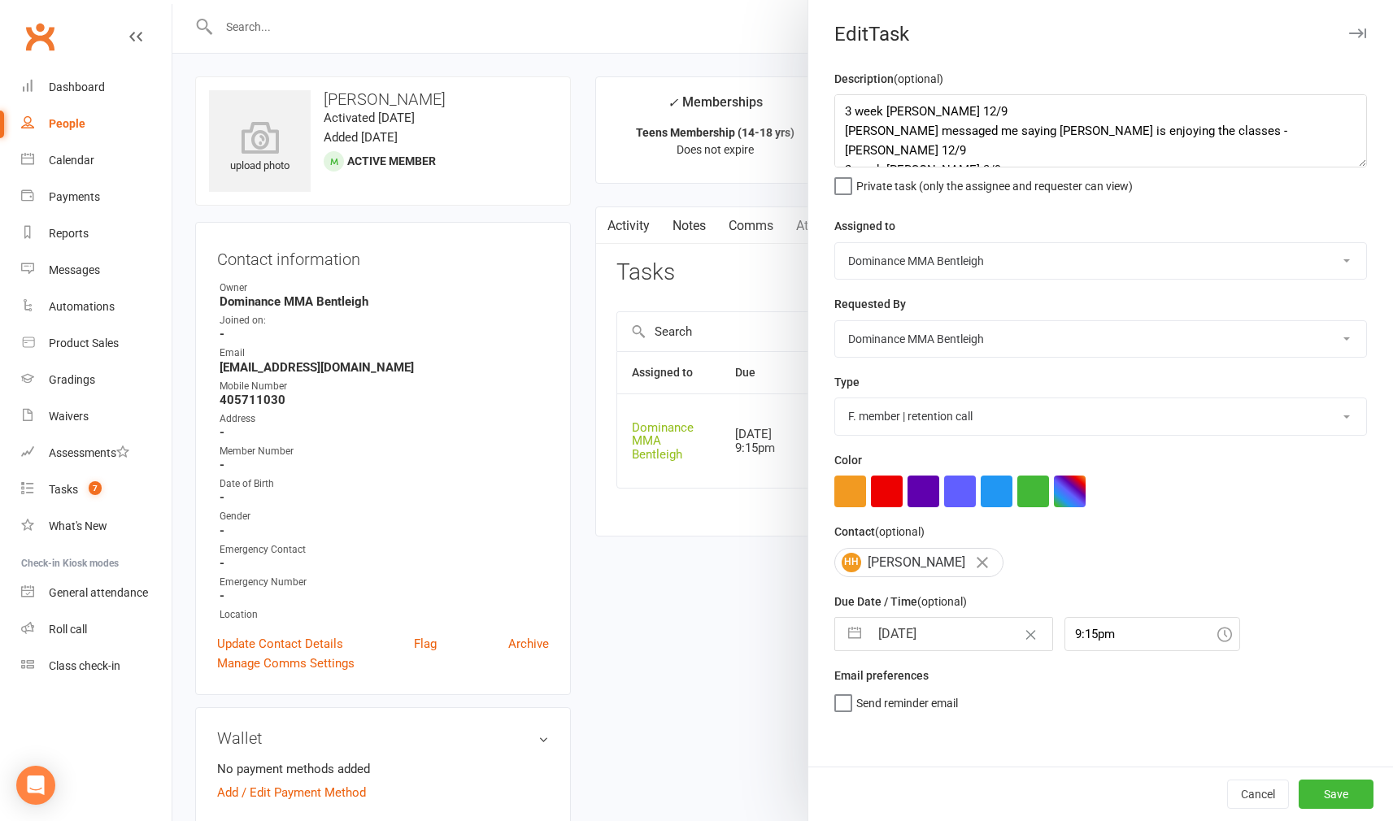
select select "2025"
select select "9"
select select "2025"
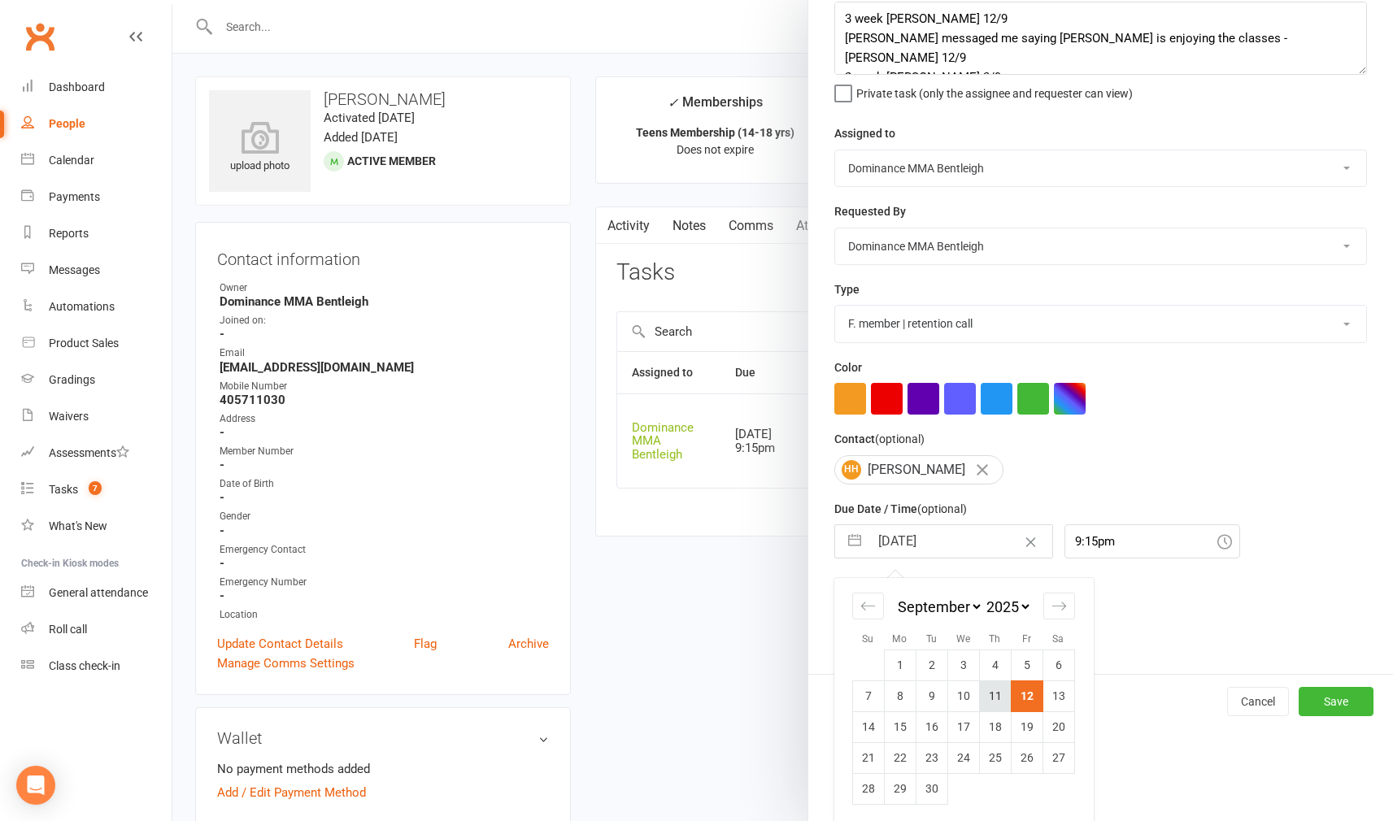
scroll to position [92, 0]
click at [1023, 719] on td "19" at bounding box center [1026, 727] width 32 height 31
type input "[DATE]"
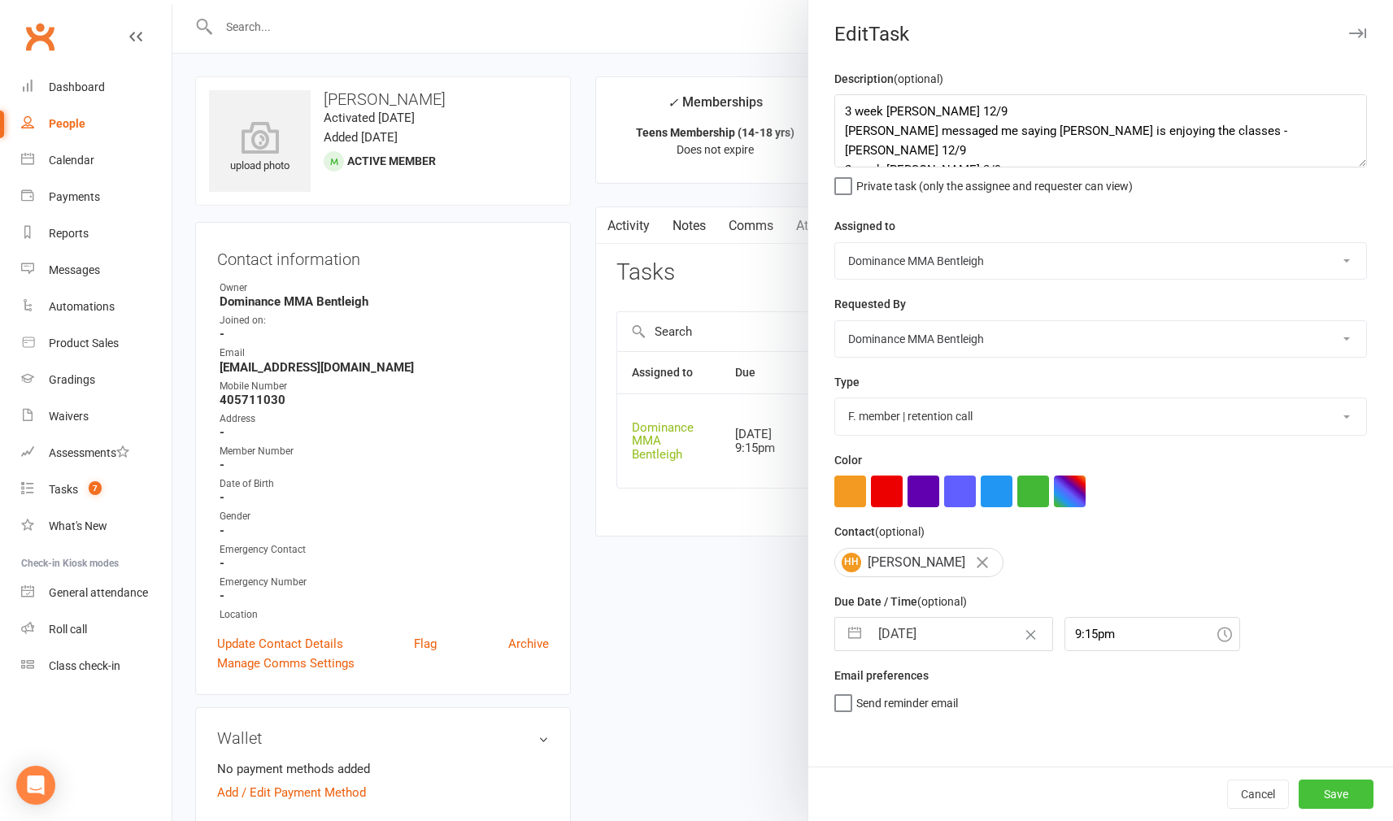
click at [1341, 792] on button "Save" at bounding box center [1335, 794] width 75 height 29
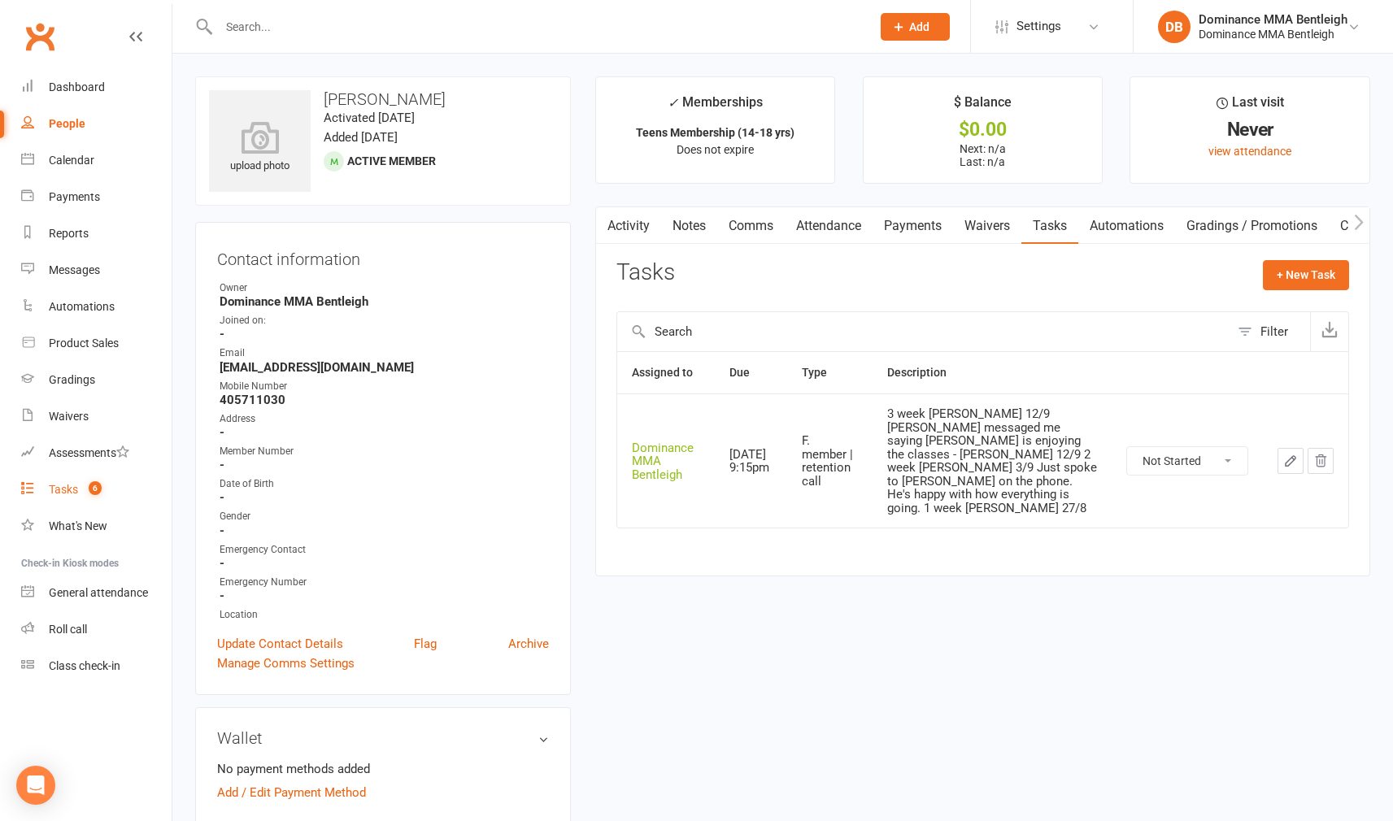
click at [81, 480] on link "Tasks 6" at bounding box center [96, 489] width 150 height 37
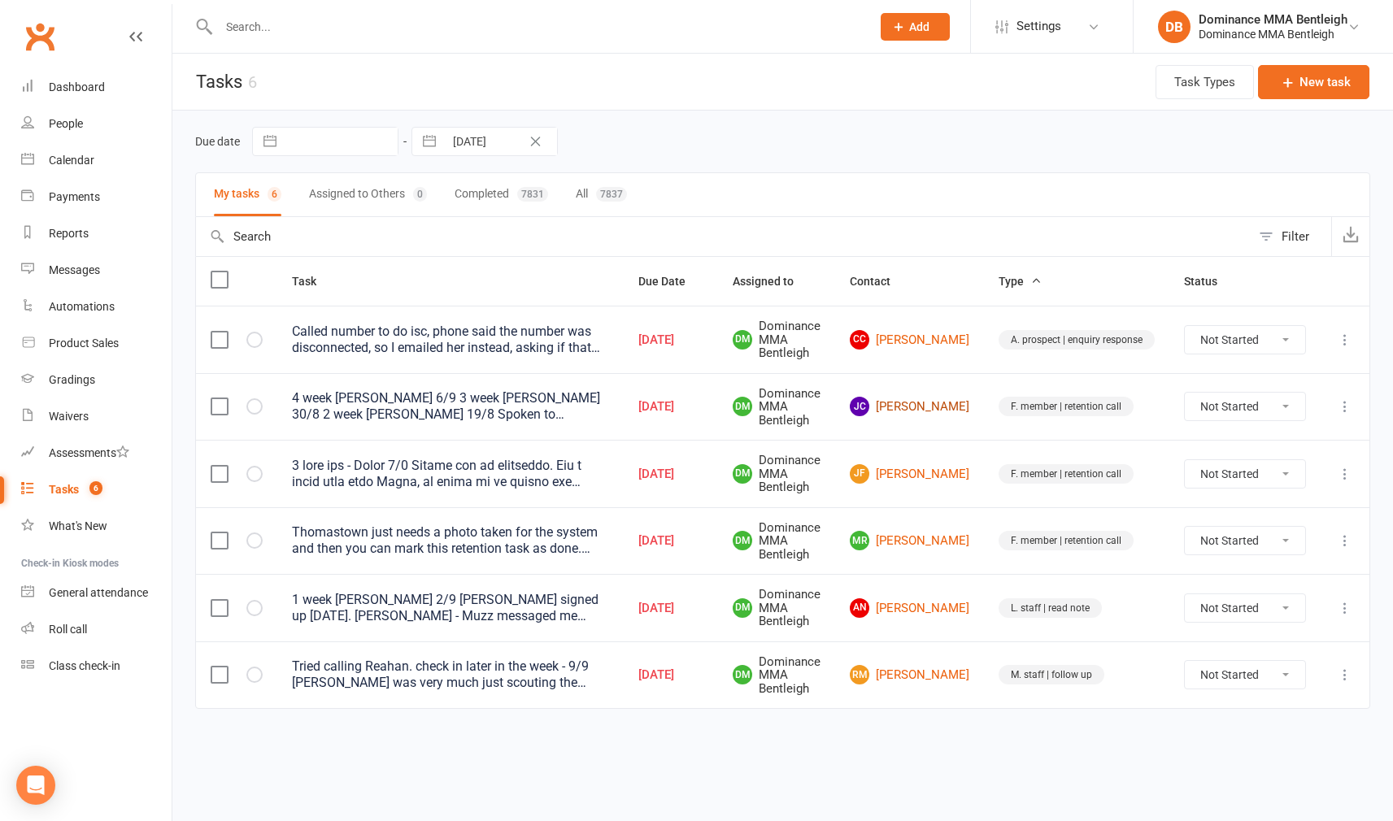
click at [945, 399] on link "JC Justine Carter" at bounding box center [909, 407] width 119 height 20
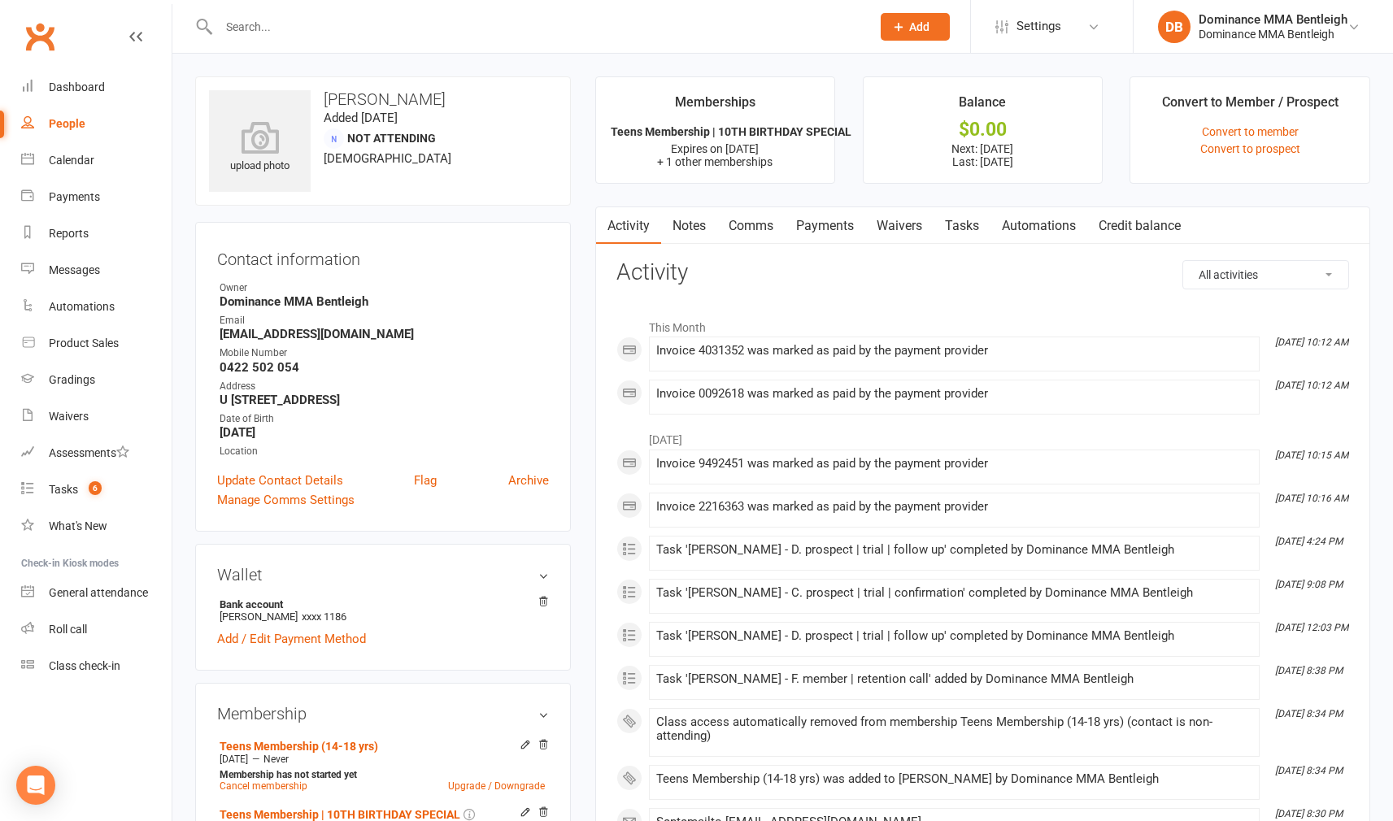
click at [979, 219] on link "Tasks" at bounding box center [961, 225] width 57 height 37
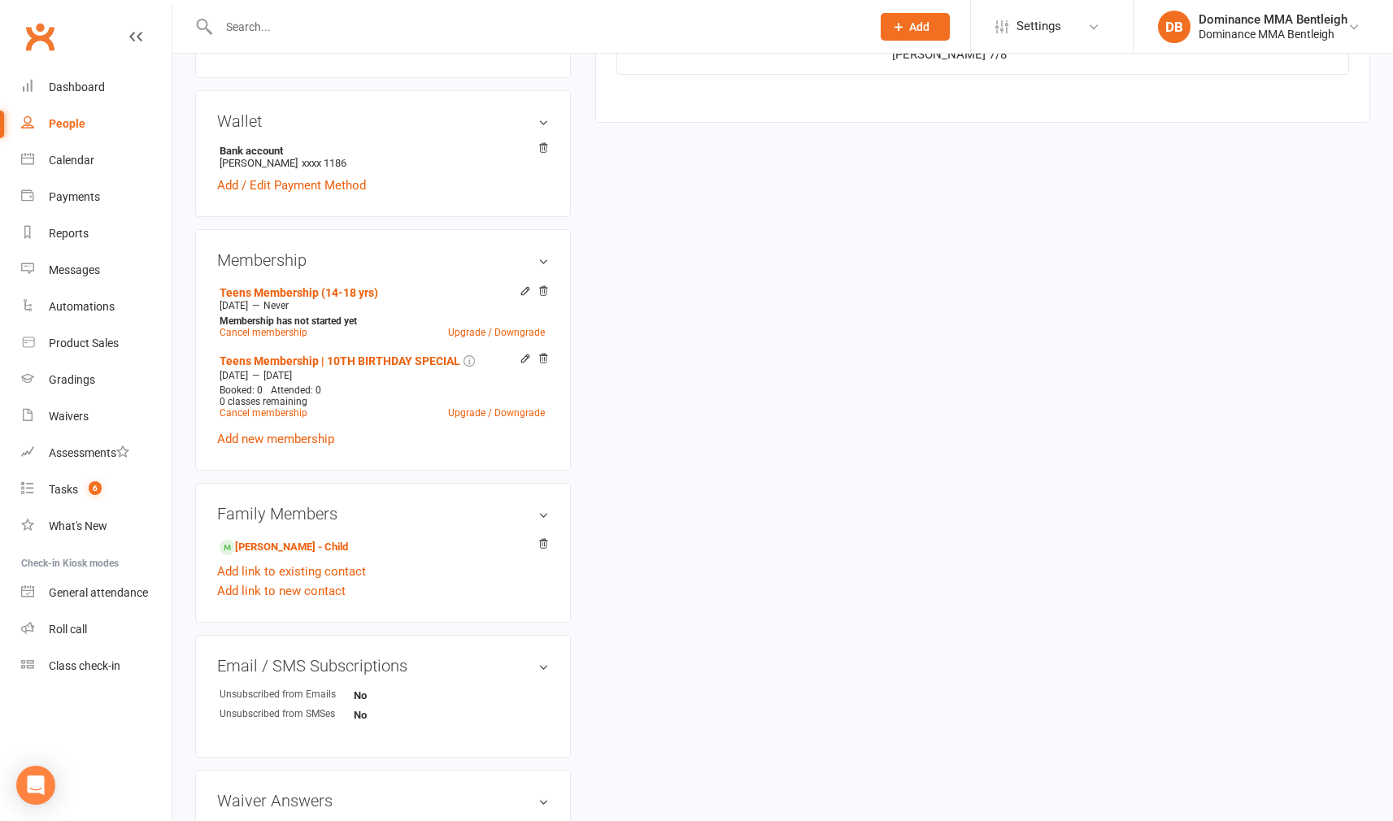
scroll to position [463, 0]
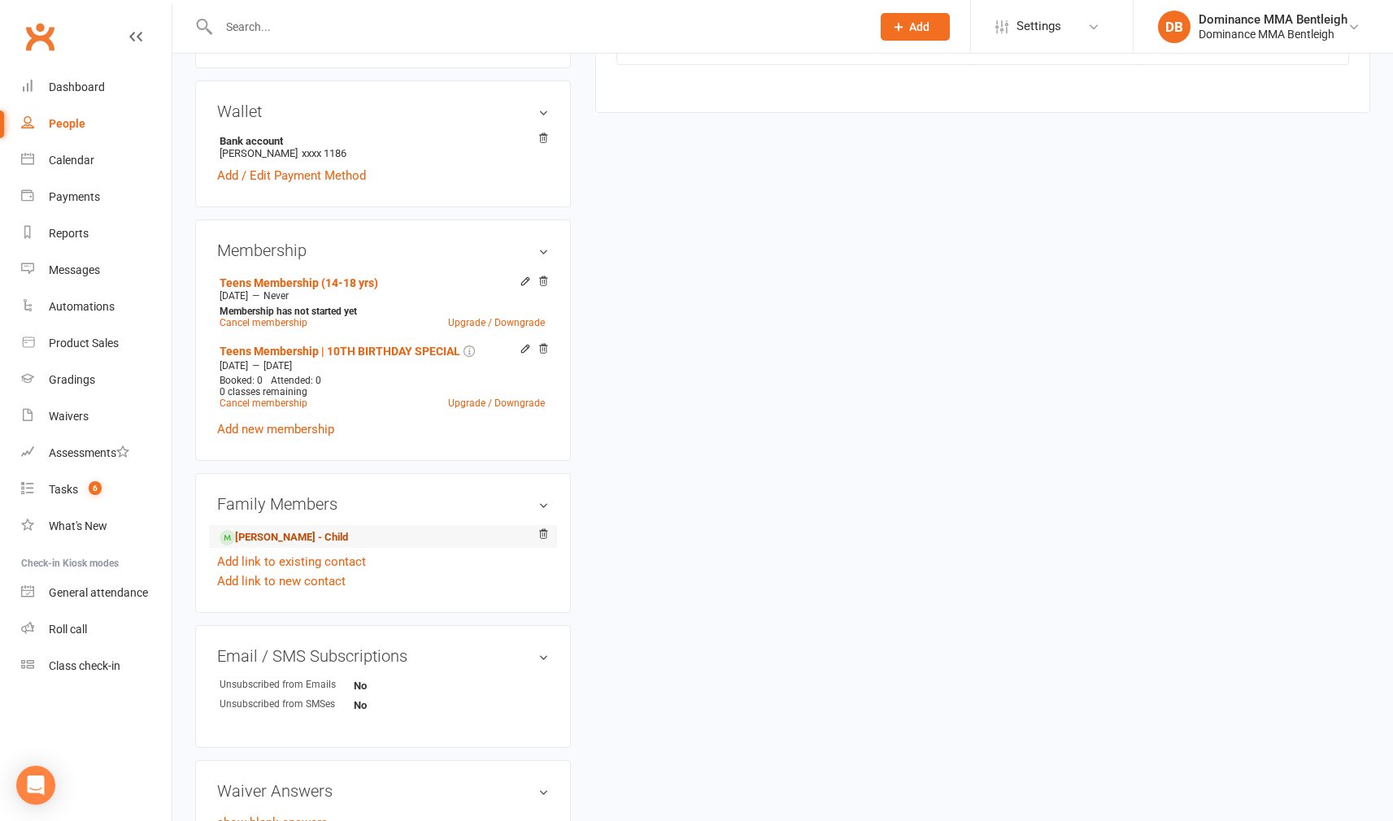
click at [312, 537] on link "Maxwell Larsen - Child" at bounding box center [283, 537] width 128 height 17
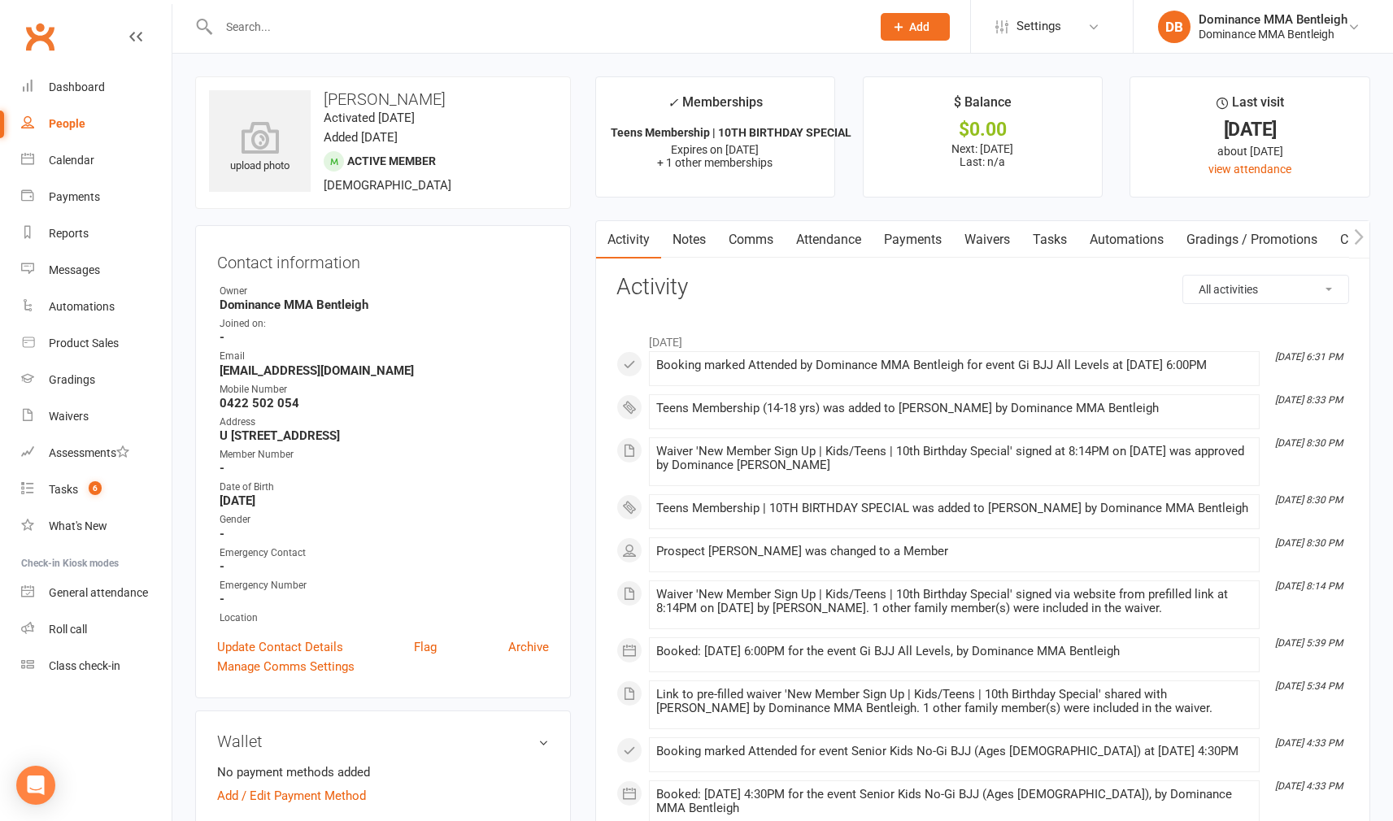
click at [795, 231] on link "Attendance" at bounding box center [828, 239] width 88 height 37
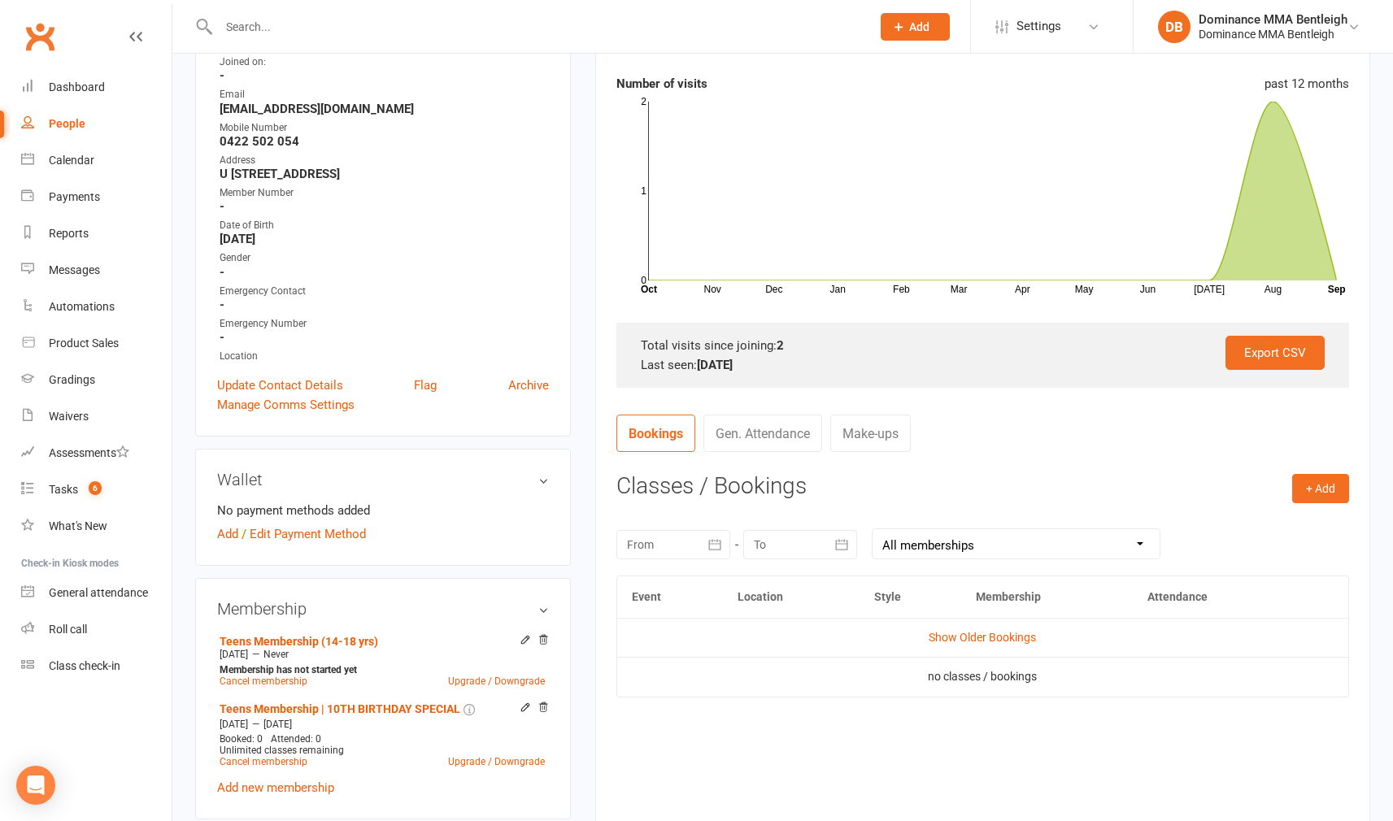
scroll to position [397, 0]
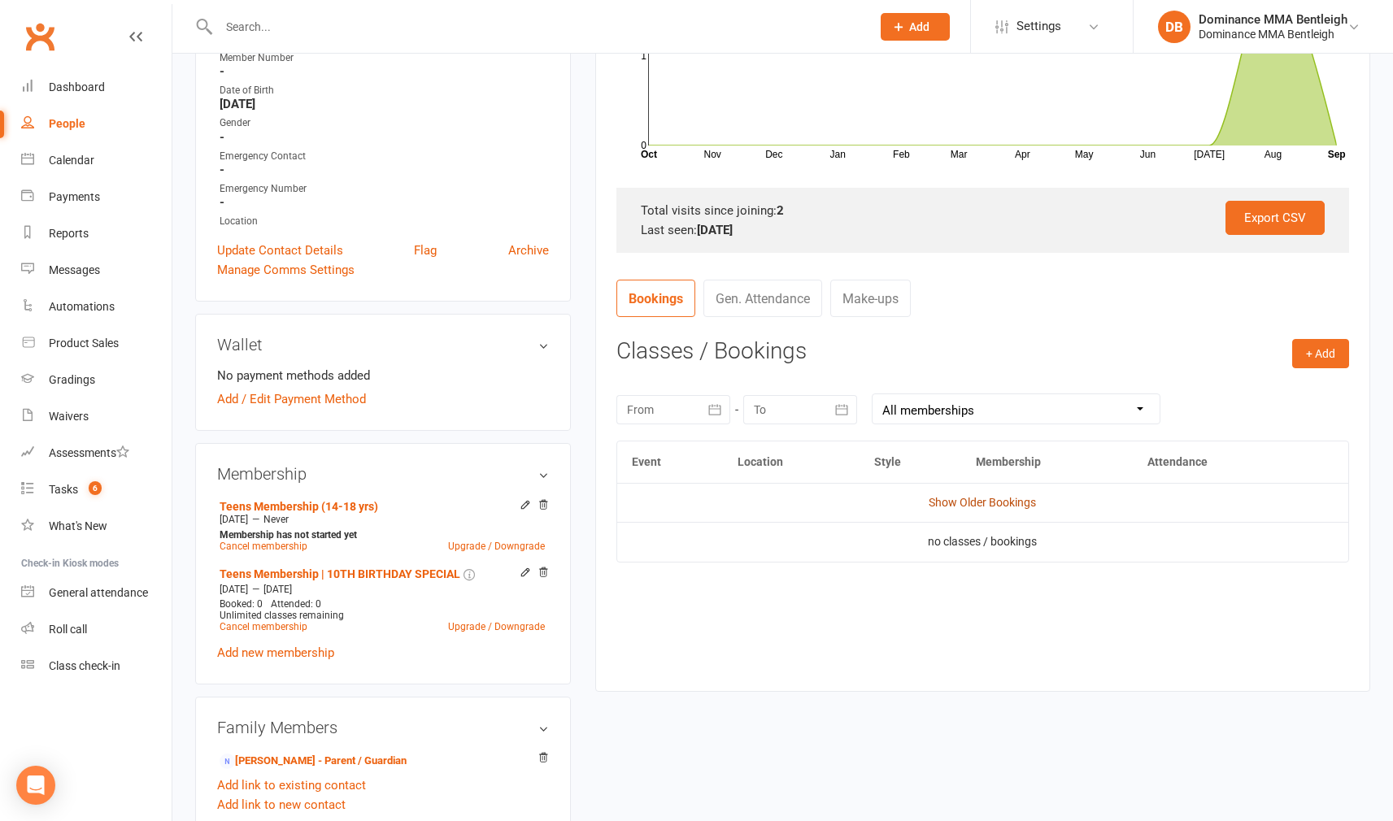
click at [1009, 504] on link "Show Older Bookings" at bounding box center [981, 502] width 107 height 13
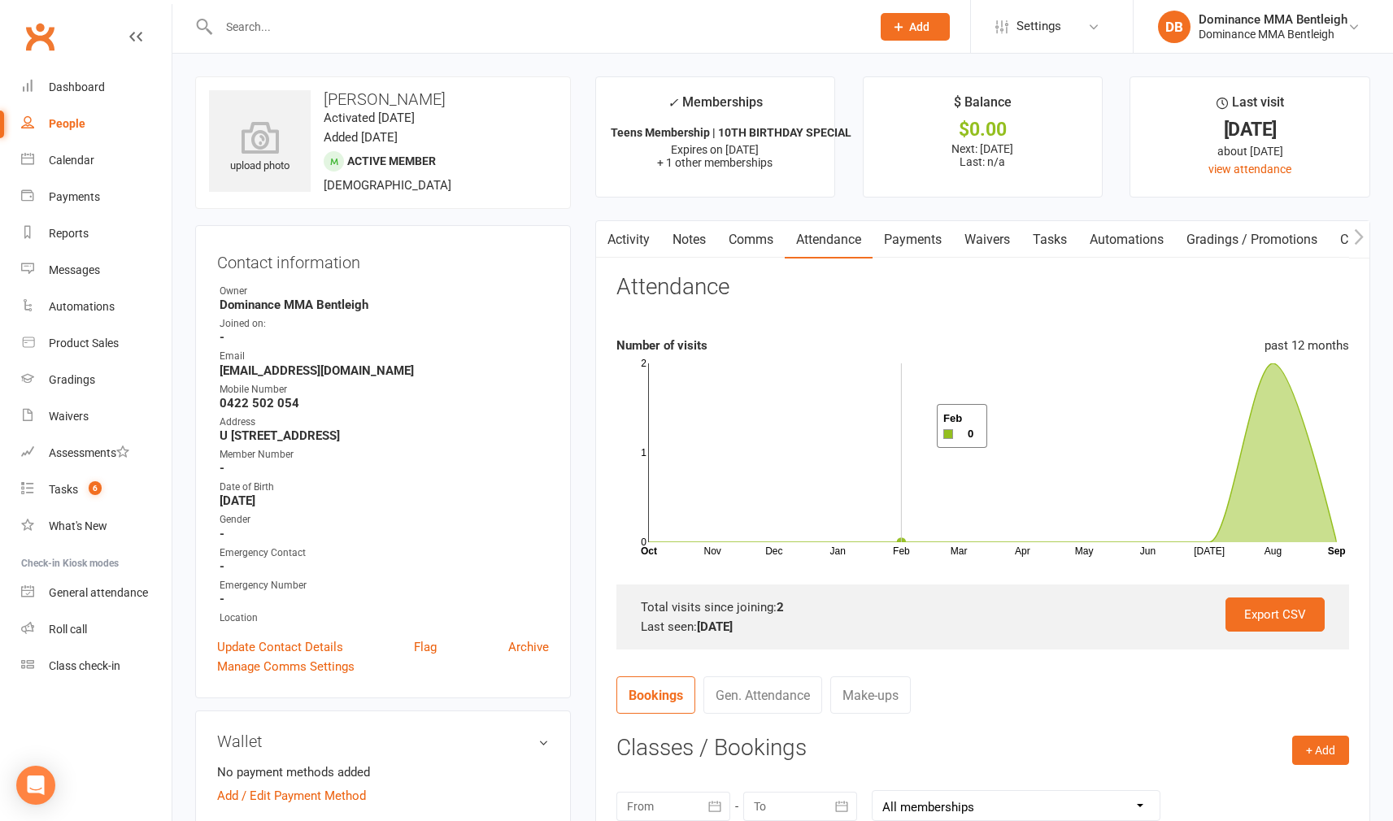
scroll to position [0, 0]
click at [64, 489] on div "Tasks" at bounding box center [63, 489] width 29 height 13
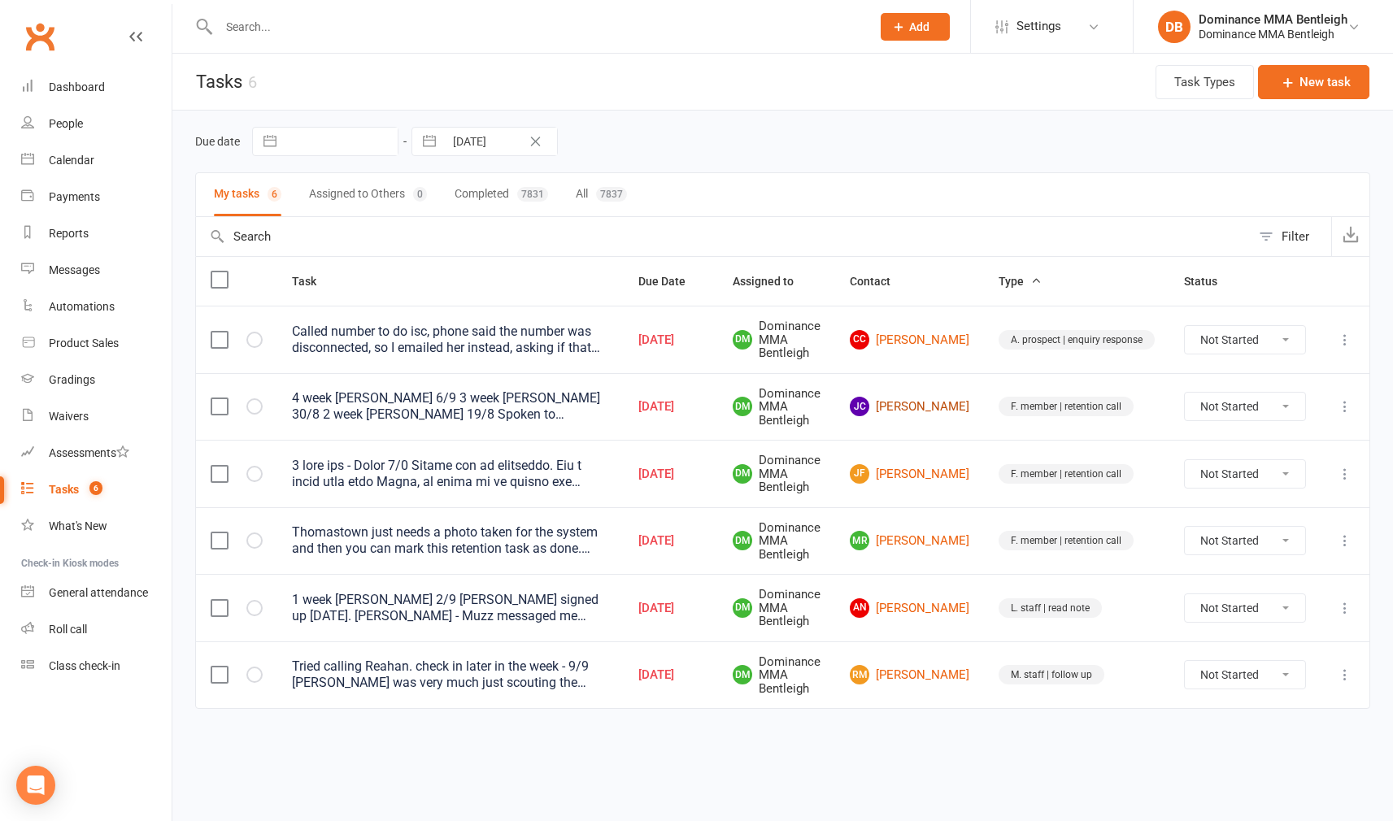
click at [928, 415] on link "JC Justine Carter" at bounding box center [909, 407] width 119 height 20
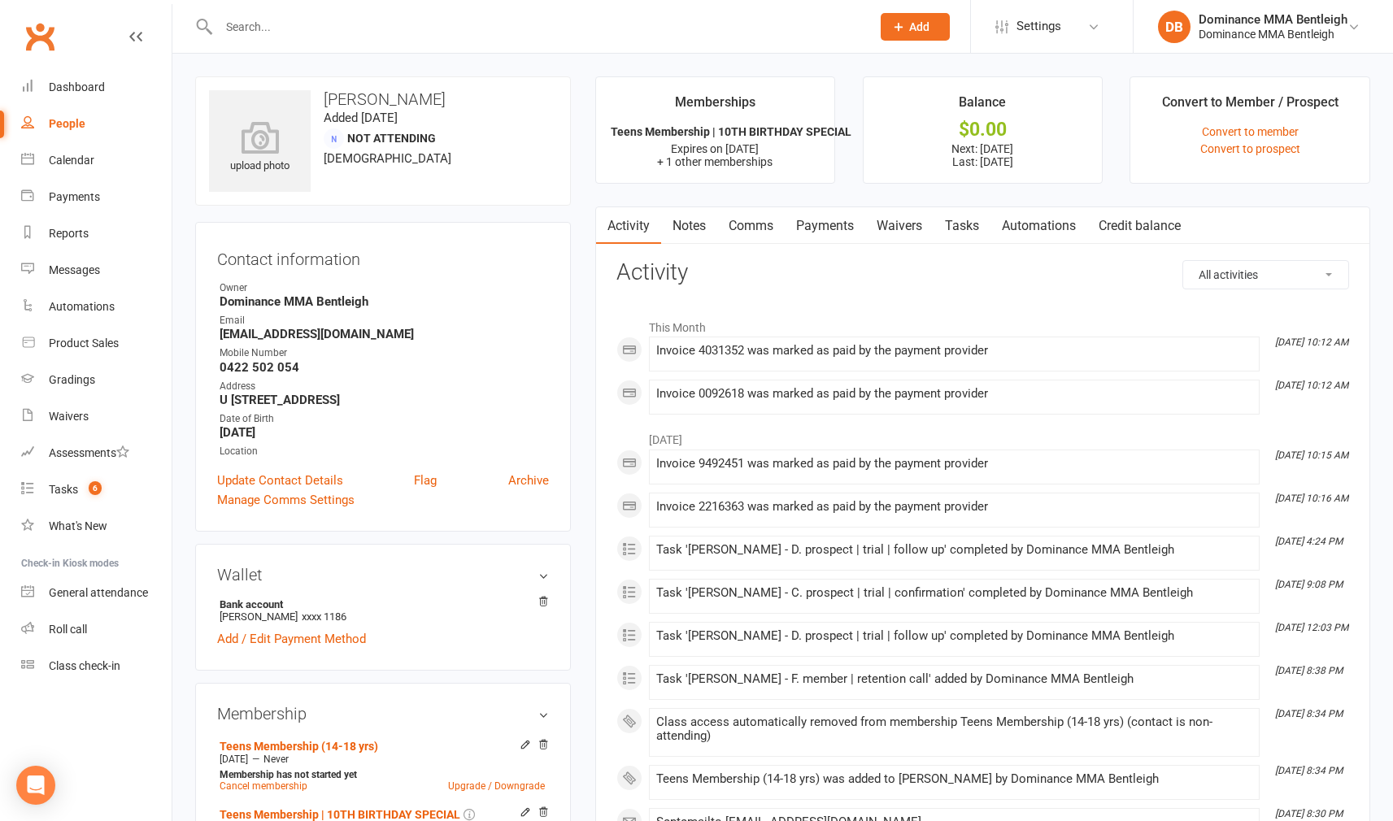
click at [952, 226] on link "Tasks" at bounding box center [961, 225] width 57 height 37
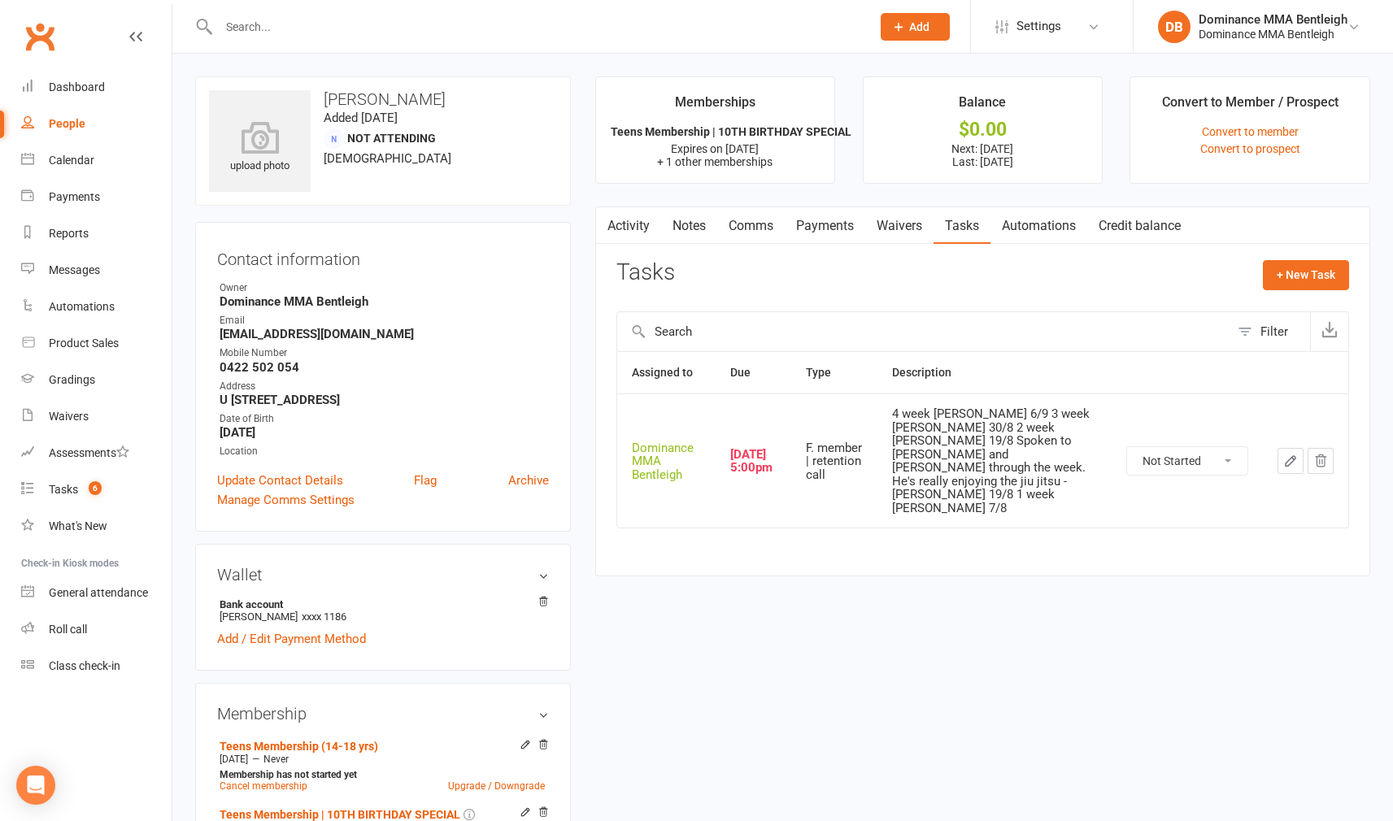
click at [1278, 448] on button "button" at bounding box center [1290, 461] width 26 height 26
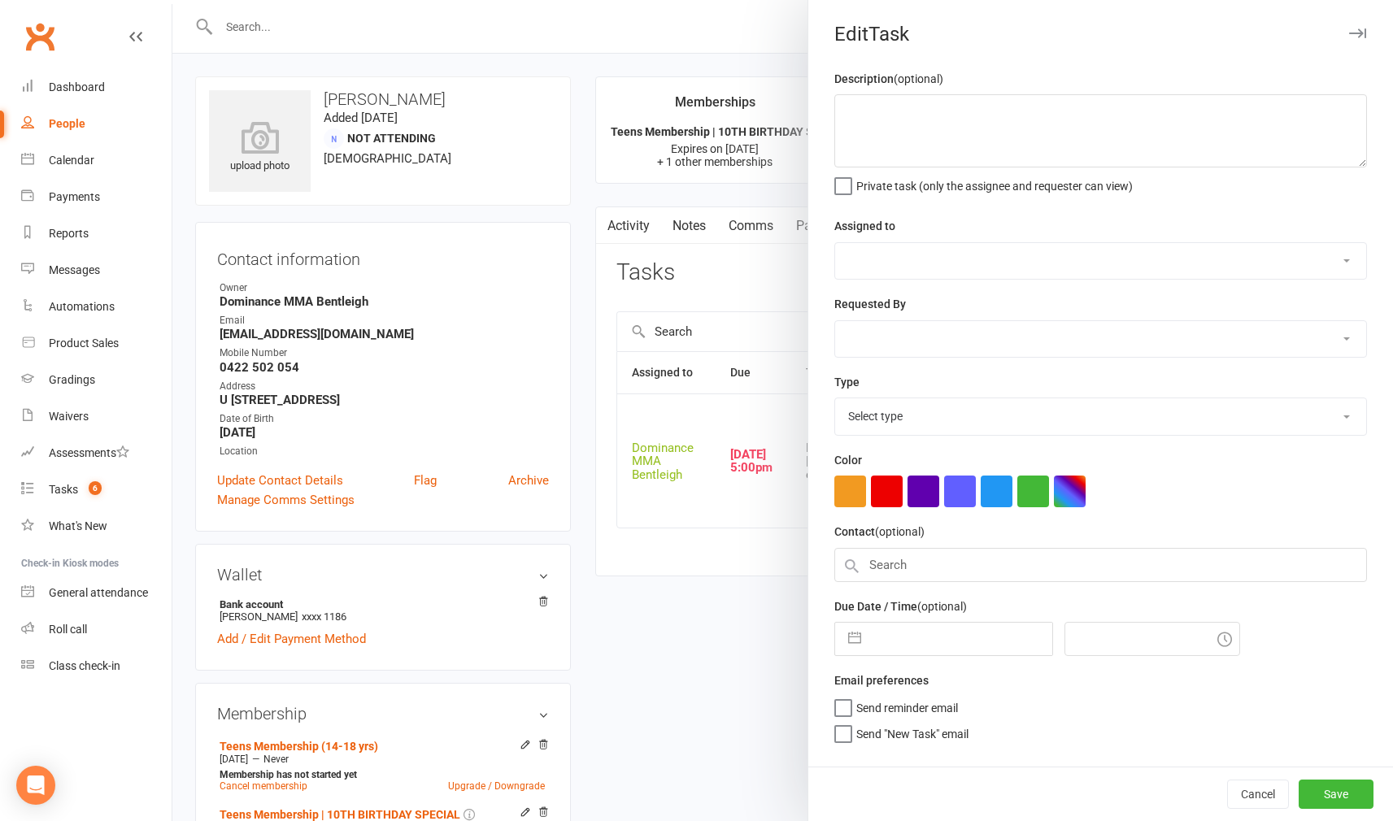
type textarea "4 week [PERSON_NAME] 6/9 3 week [PERSON_NAME] 30/8 2 week [PERSON_NAME] 19/8 Sp…"
select select "24839"
type input "[DATE]"
type input "5:00pm"
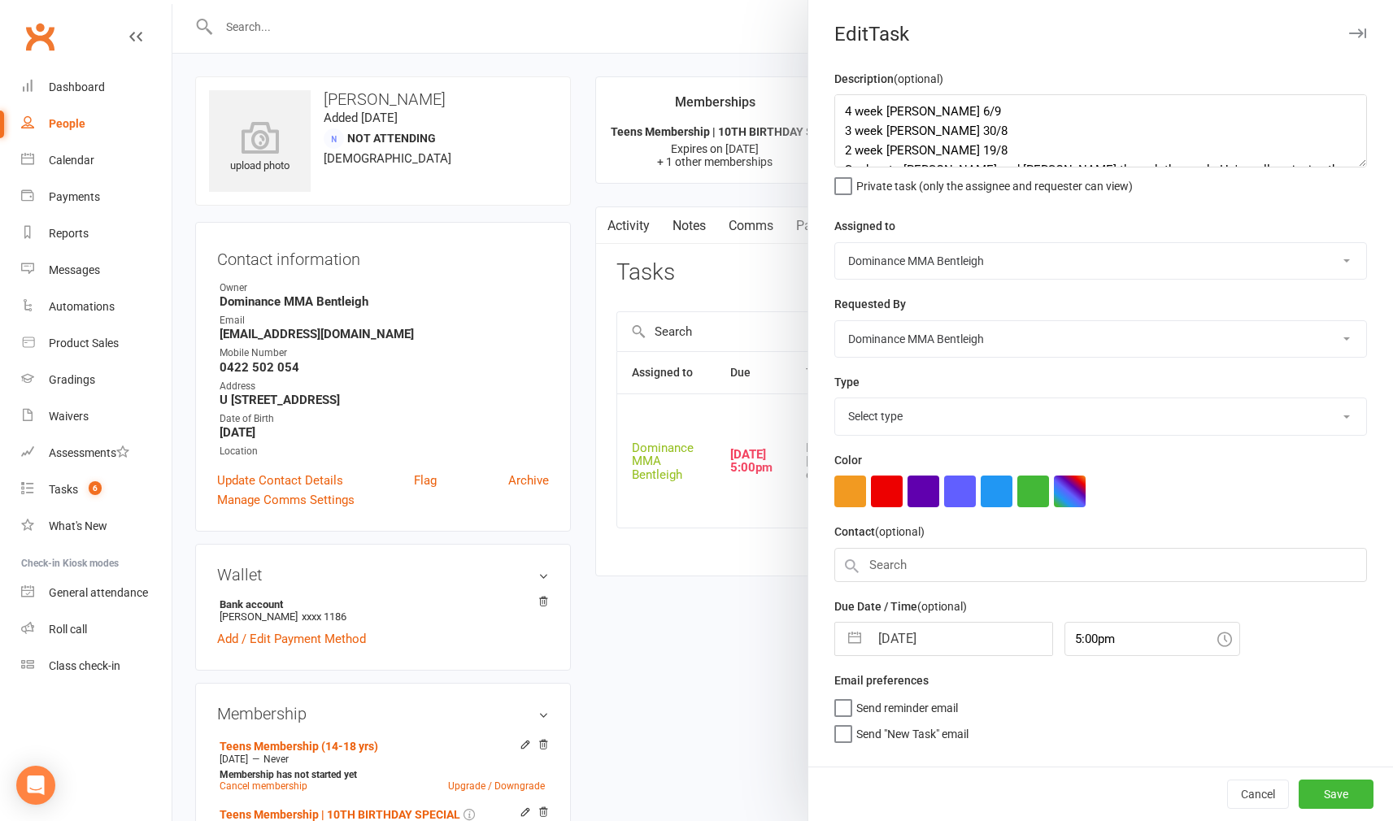
select select "13789"
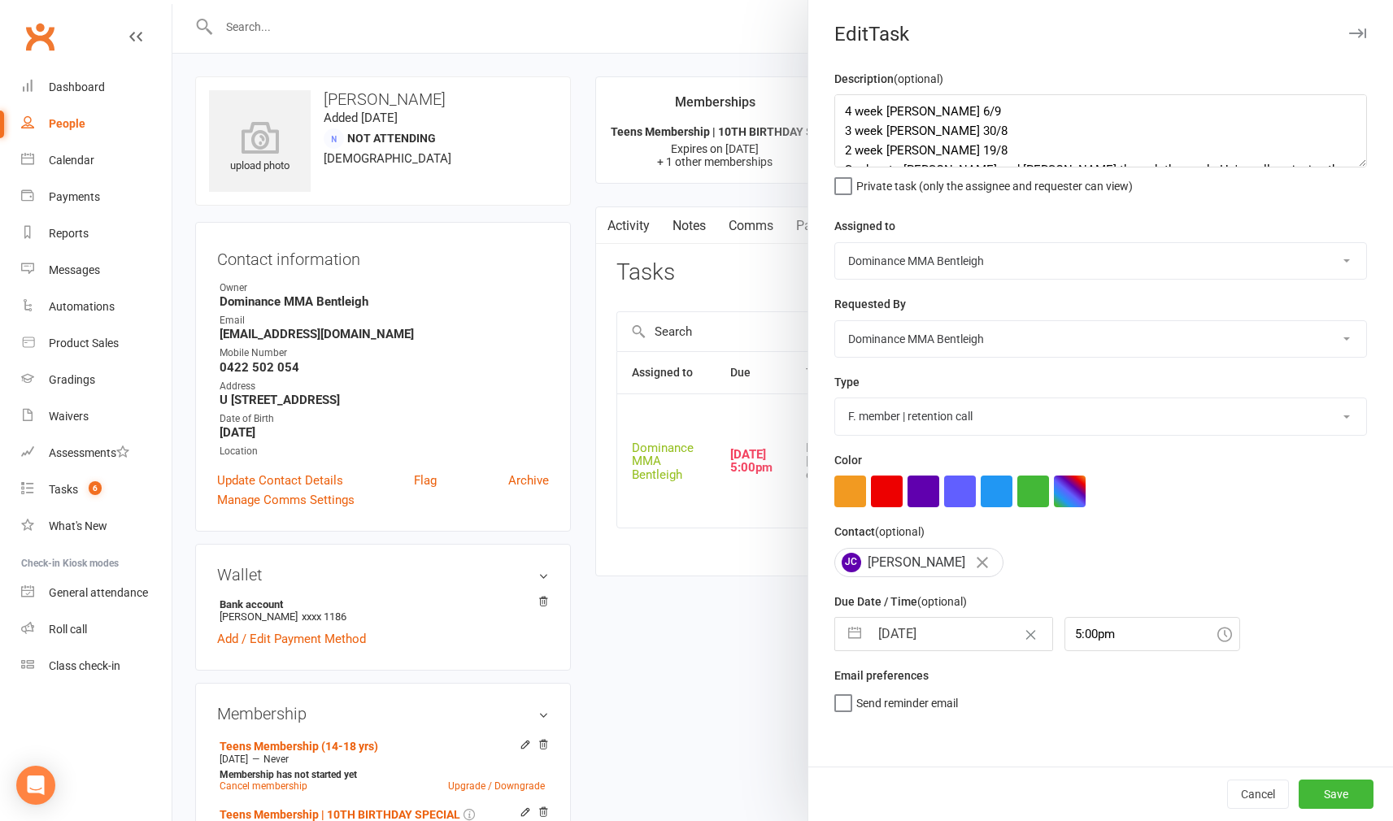
drag, startPoint x: 957, startPoint y: 634, endPoint x: 958, endPoint y: 621, distance: 13.0
click at [957, 633] on input "[DATE]" at bounding box center [960, 634] width 183 height 33
select select "7"
select select "2025"
select select "8"
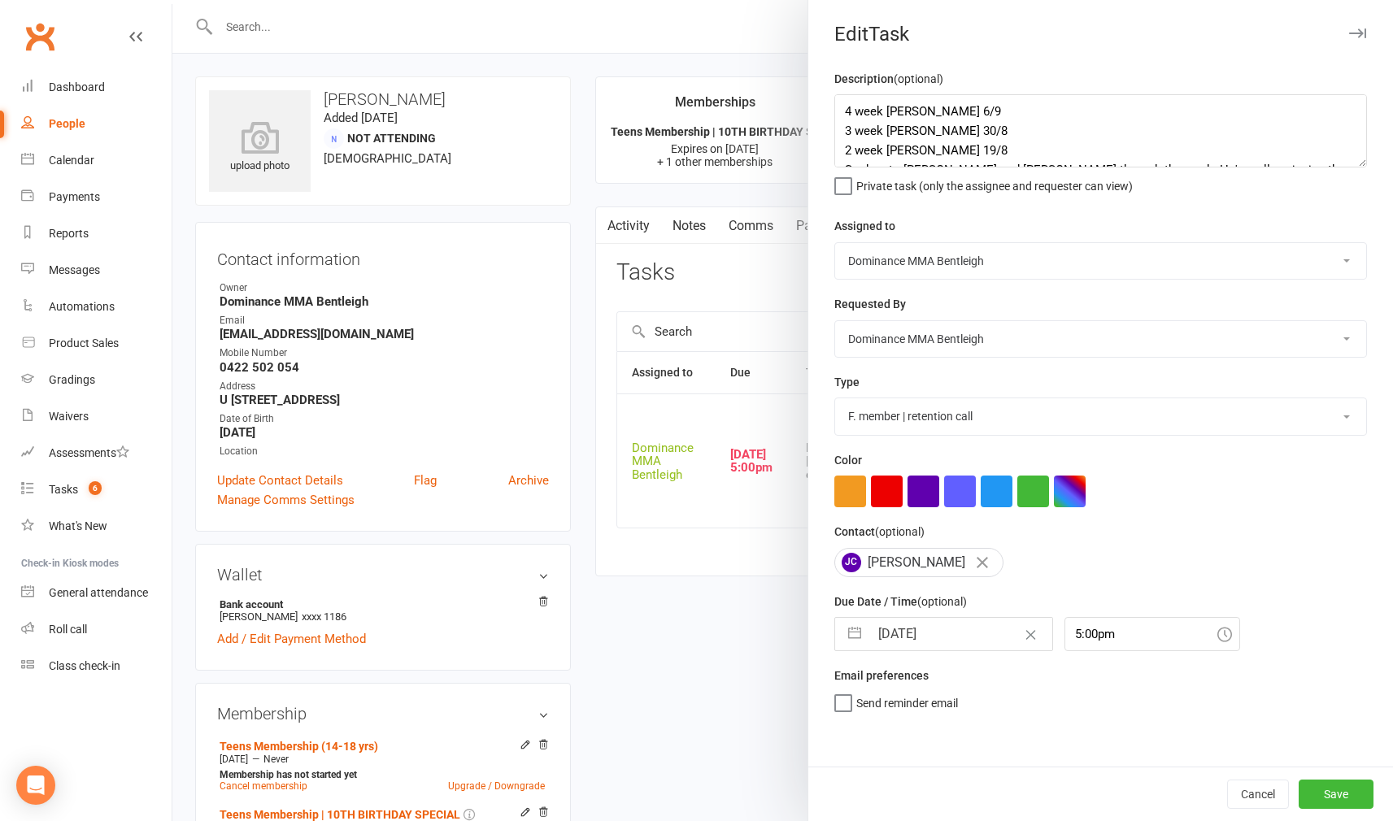
select select "2025"
select select "9"
select select "2025"
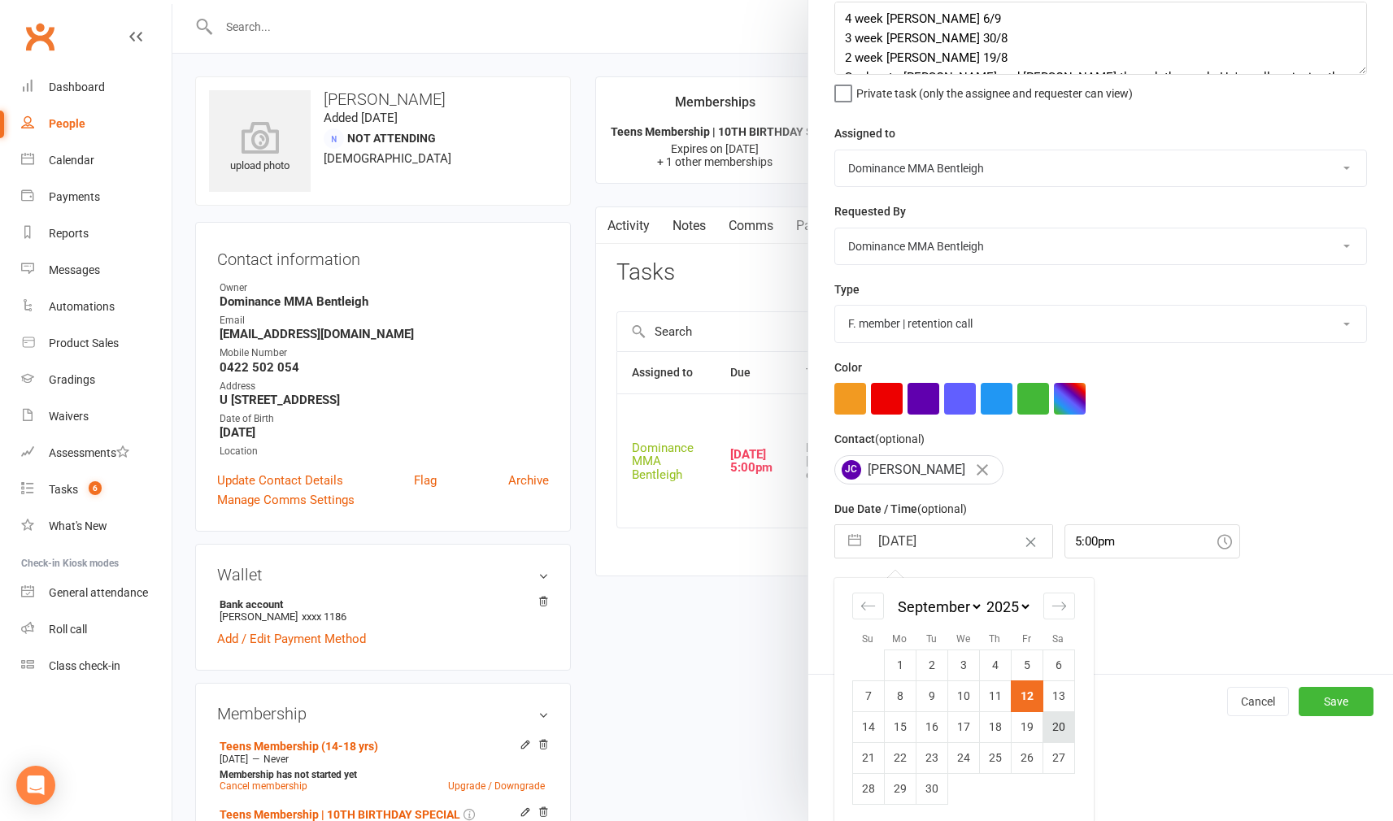
scroll to position [92, 0]
click at [1060, 697] on td "13" at bounding box center [1058, 696] width 32 height 31
type input "[DATE]"
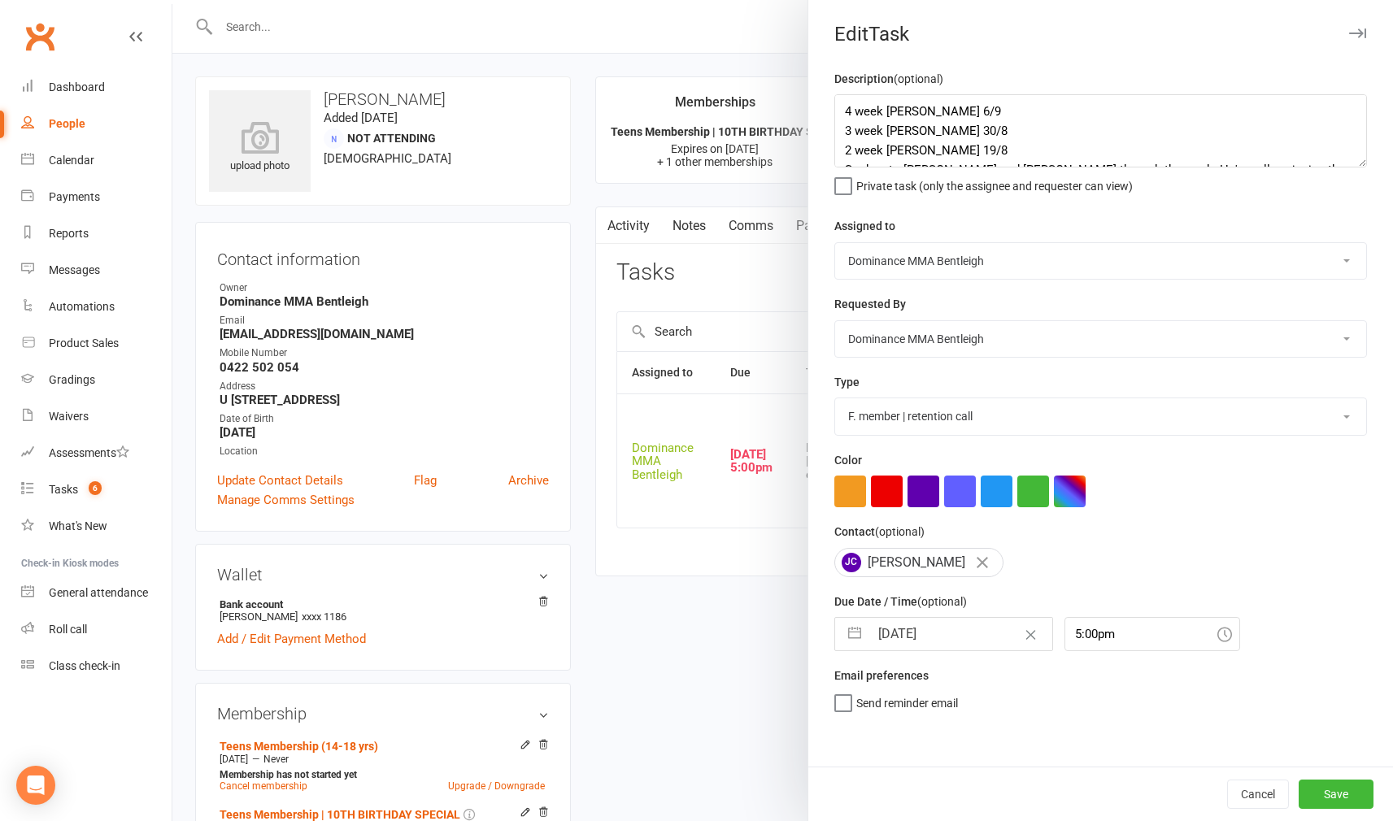
scroll to position [0, 0]
click at [1336, 791] on button "Save" at bounding box center [1335, 794] width 75 height 29
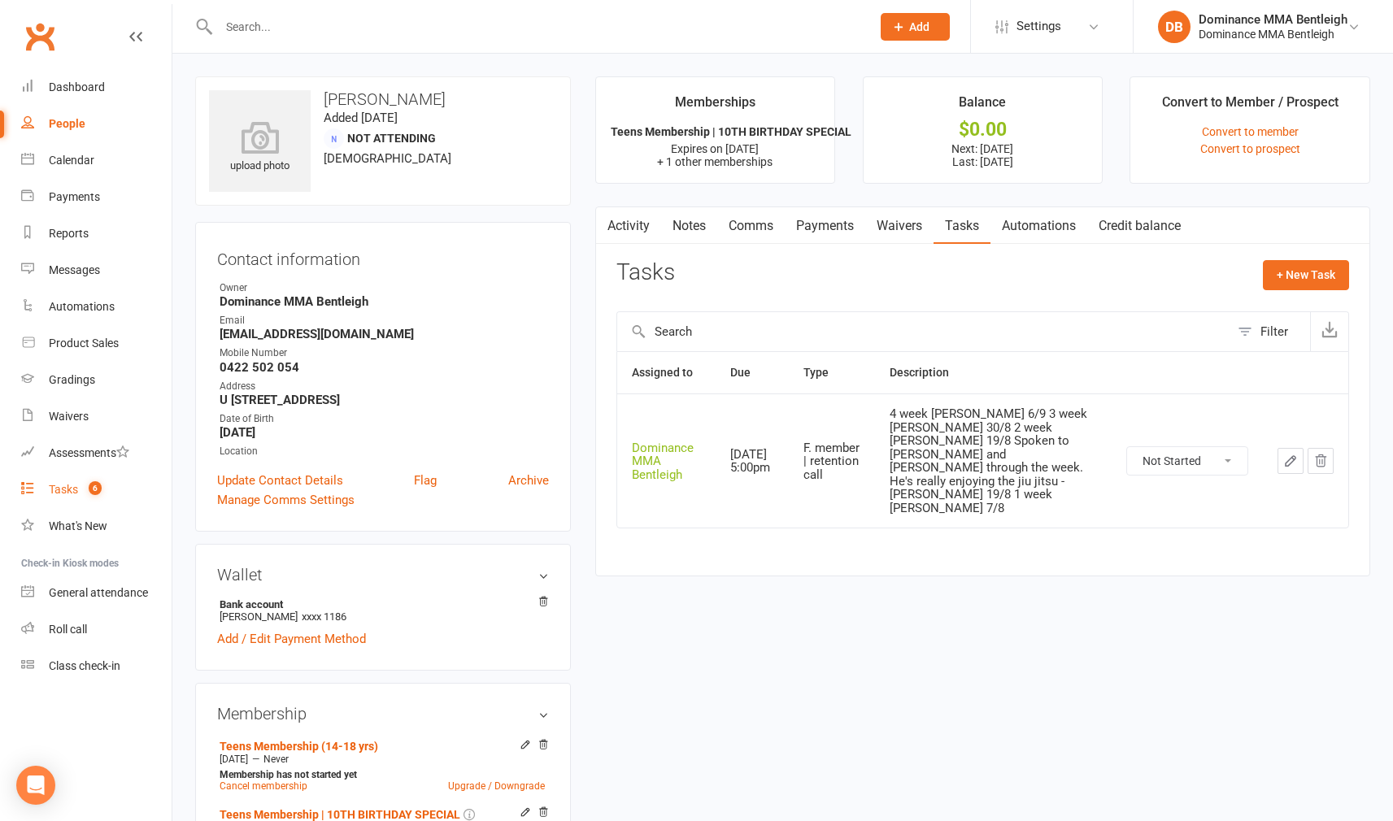
click at [50, 496] on link "Tasks 6" at bounding box center [96, 489] width 150 height 37
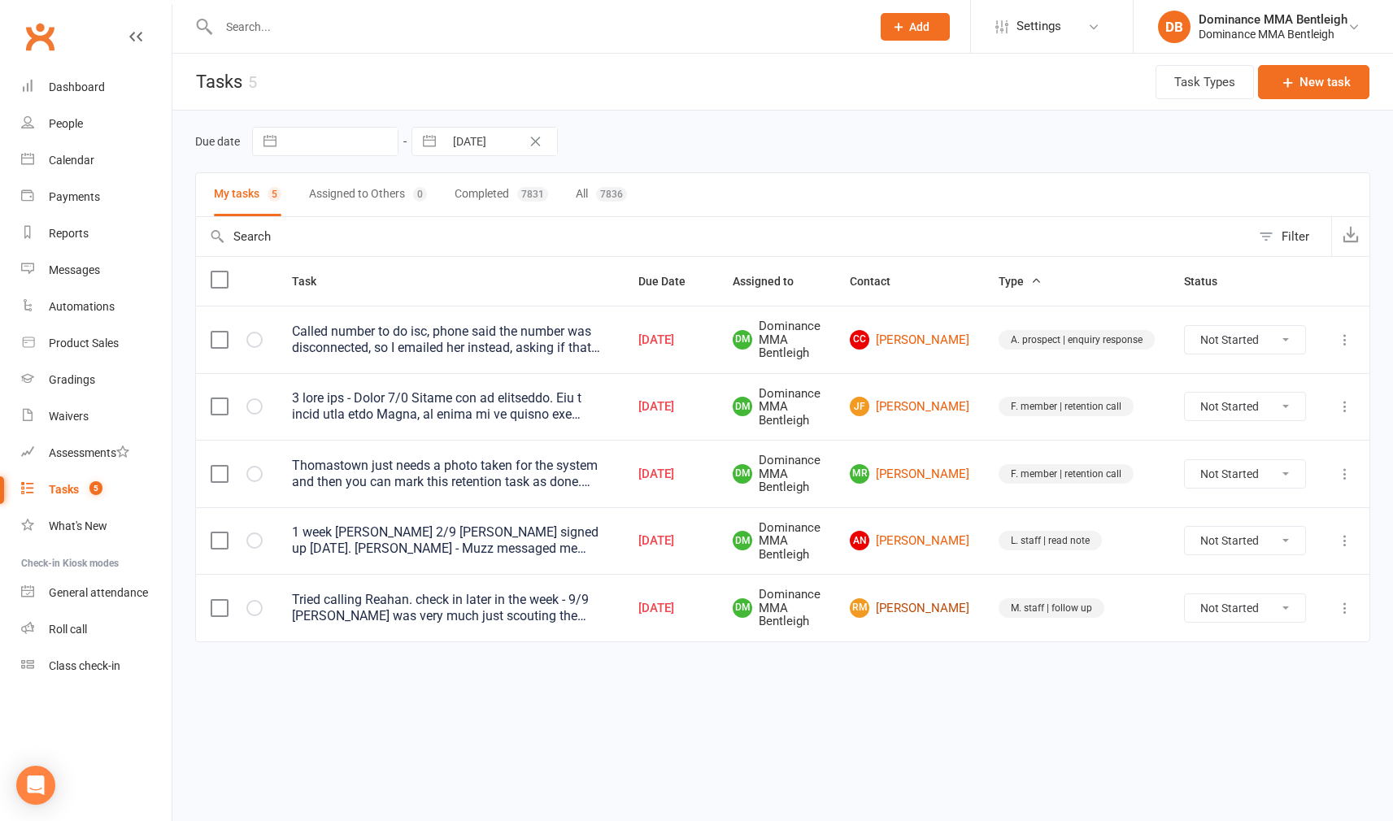
click at [928, 598] on link "RM Rehan Mulani" at bounding box center [909, 608] width 119 height 20
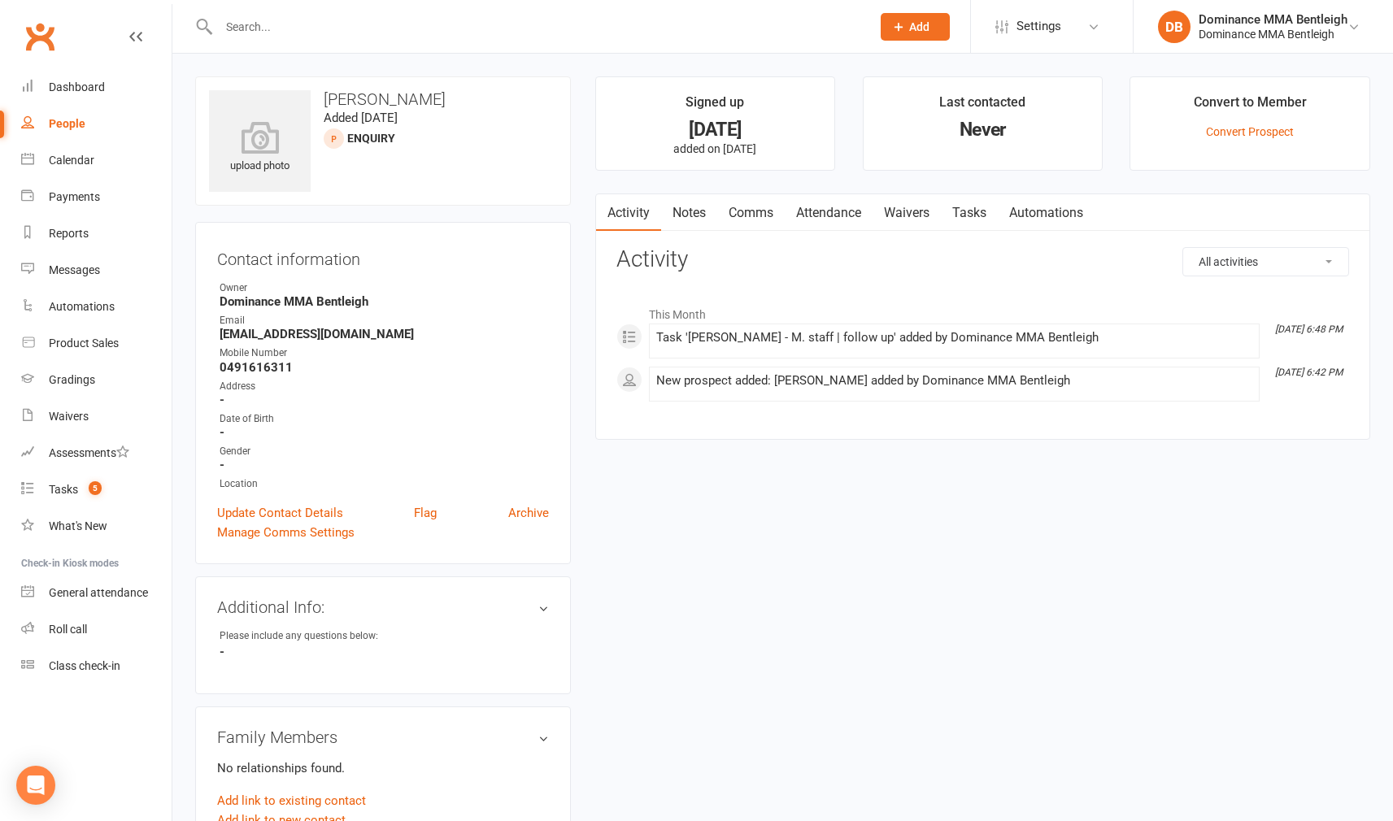
click at [970, 211] on link "Tasks" at bounding box center [969, 212] width 57 height 37
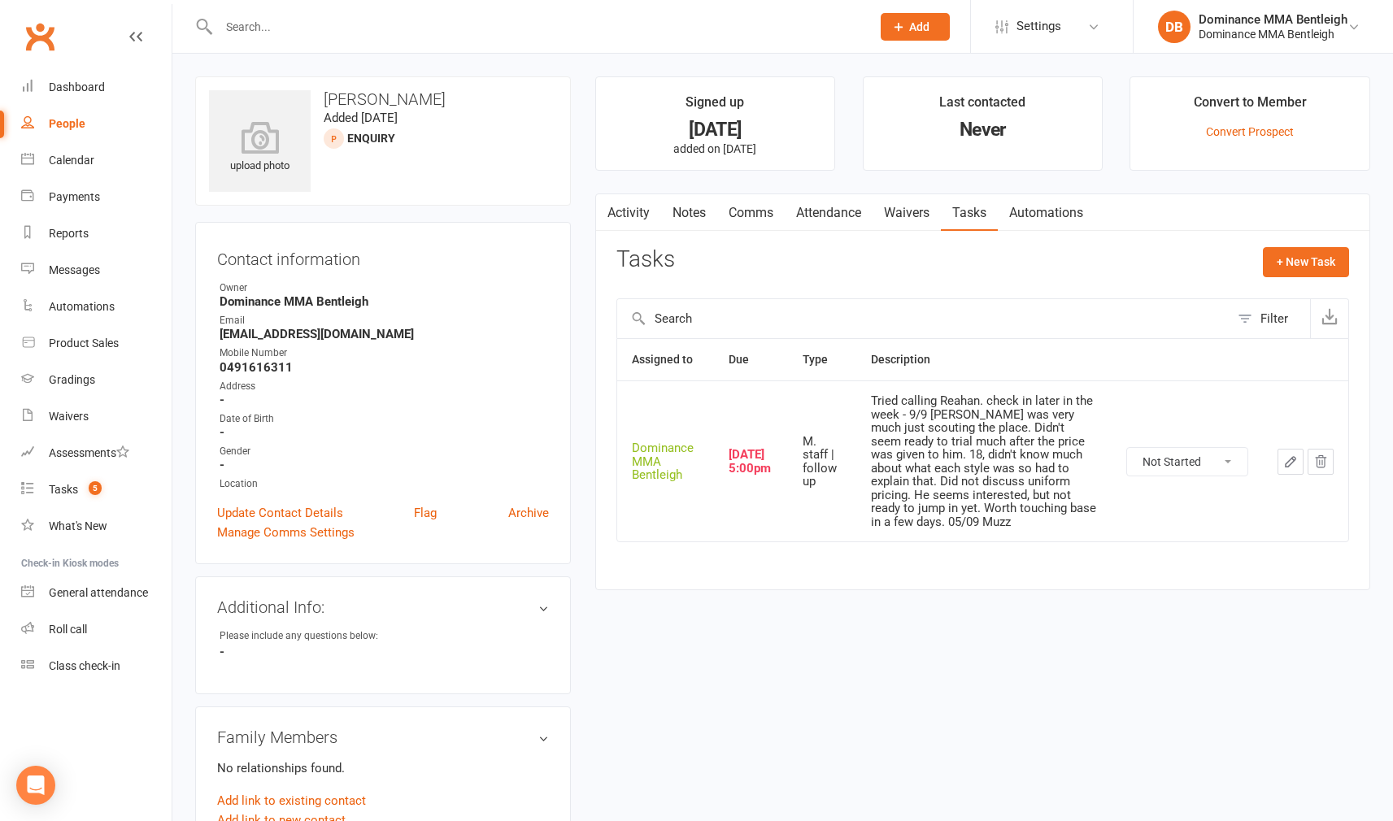
click at [919, 214] on link "Waivers" at bounding box center [906, 212] width 68 height 37
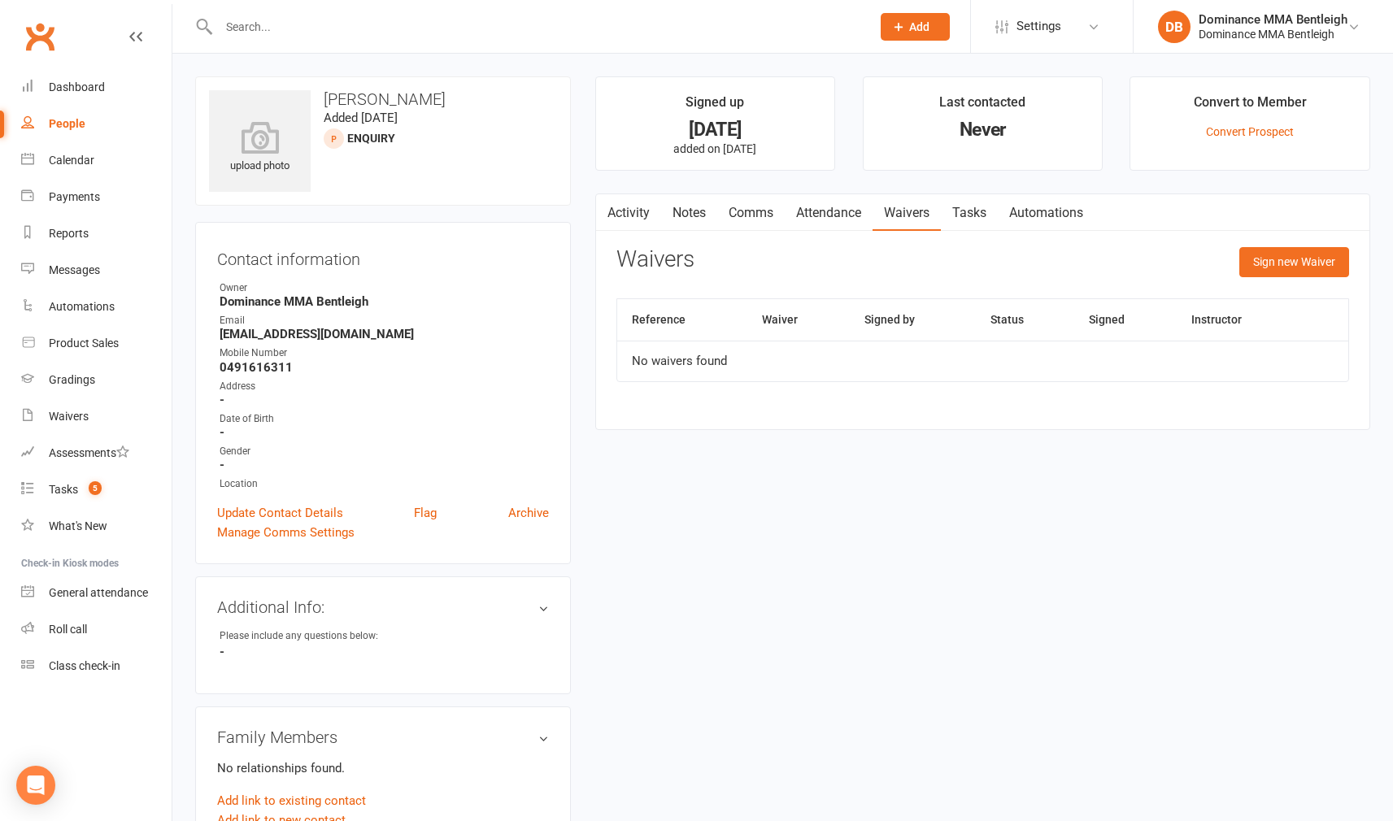
click at [1251, 276] on div "Sign new Waiver" at bounding box center [1294, 266] width 110 height 38
click at [1251, 265] on button "Sign new Waiver" at bounding box center [1294, 261] width 110 height 29
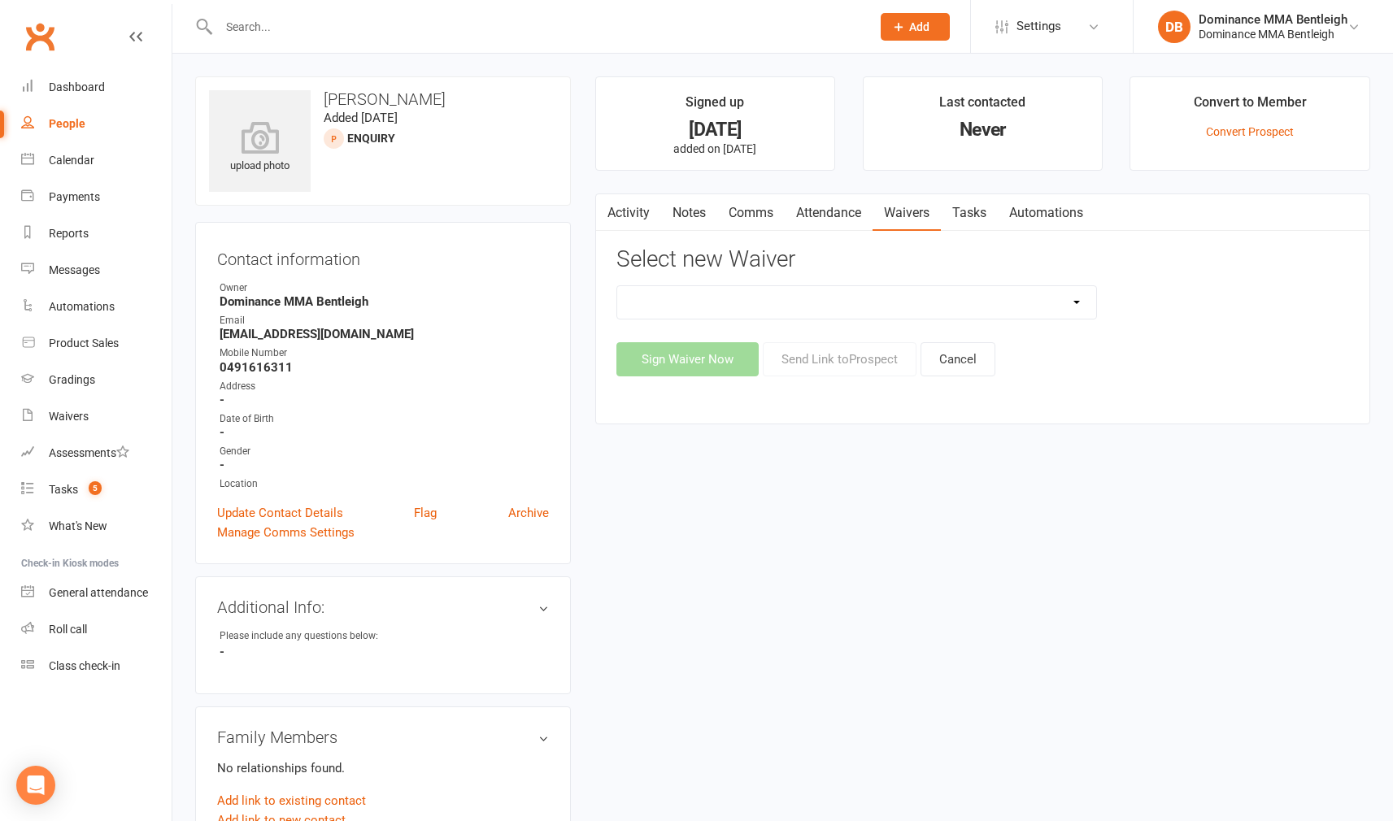
click at [1078, 308] on ui-view "Prospect Member Non-attending contact Task Bulk message Add Settings Membership…" at bounding box center [696, 682] width 1393 height 1356
click at [641, 215] on link "Activity" at bounding box center [628, 212] width 65 height 37
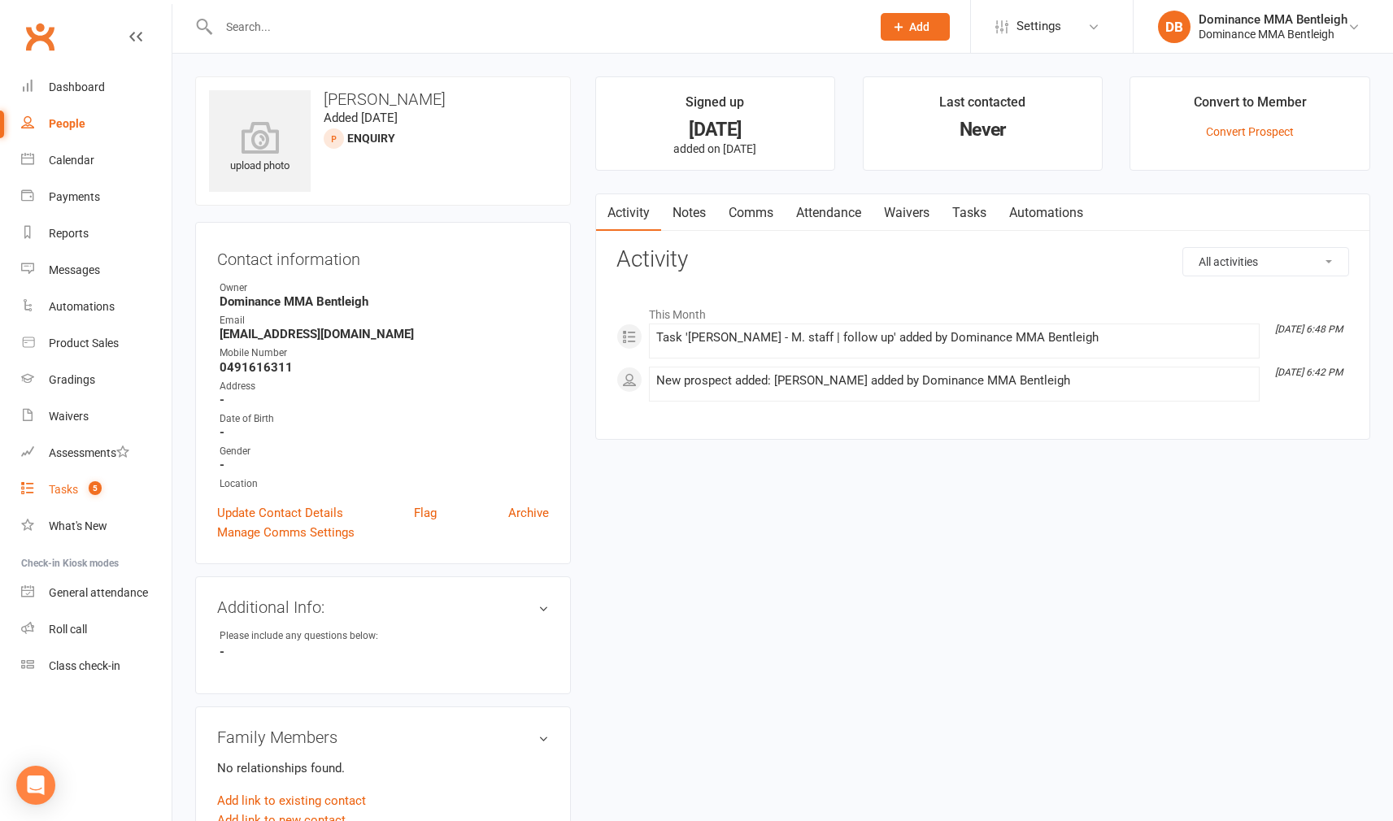
click at [45, 488] on link "Tasks 5" at bounding box center [96, 489] width 150 height 37
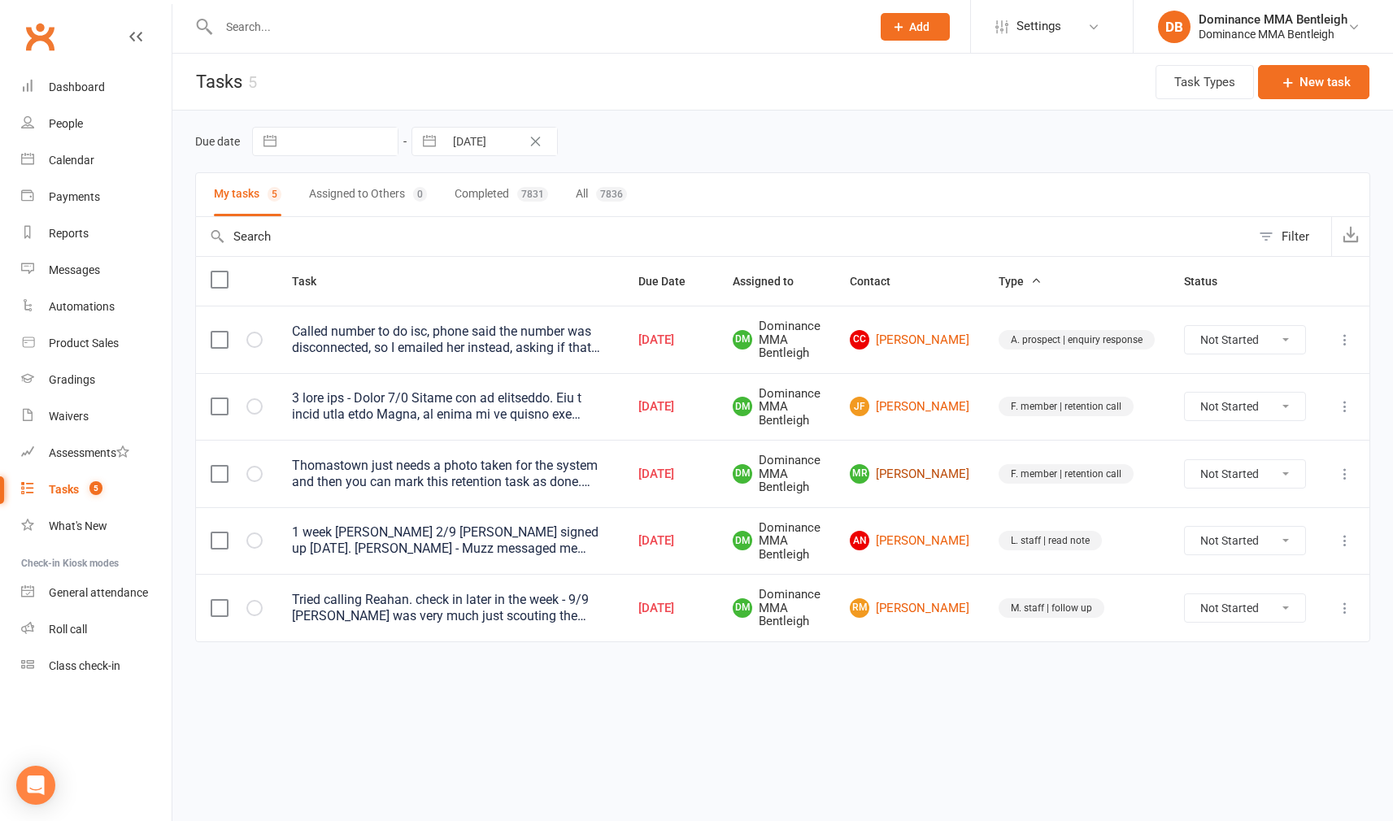
click at [945, 471] on link "MR Mark Ransom" at bounding box center [909, 474] width 119 height 20
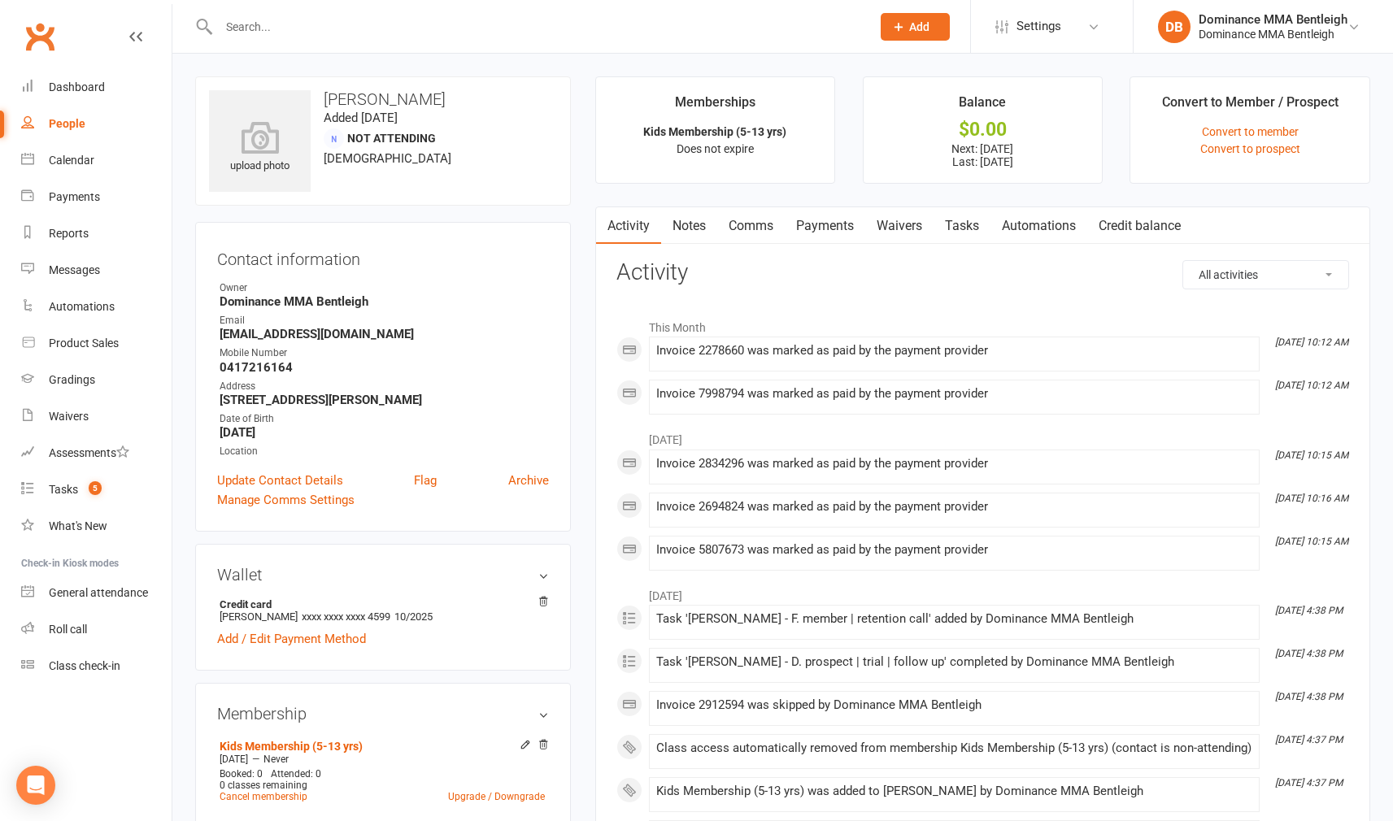
click at [964, 224] on link "Tasks" at bounding box center [961, 225] width 57 height 37
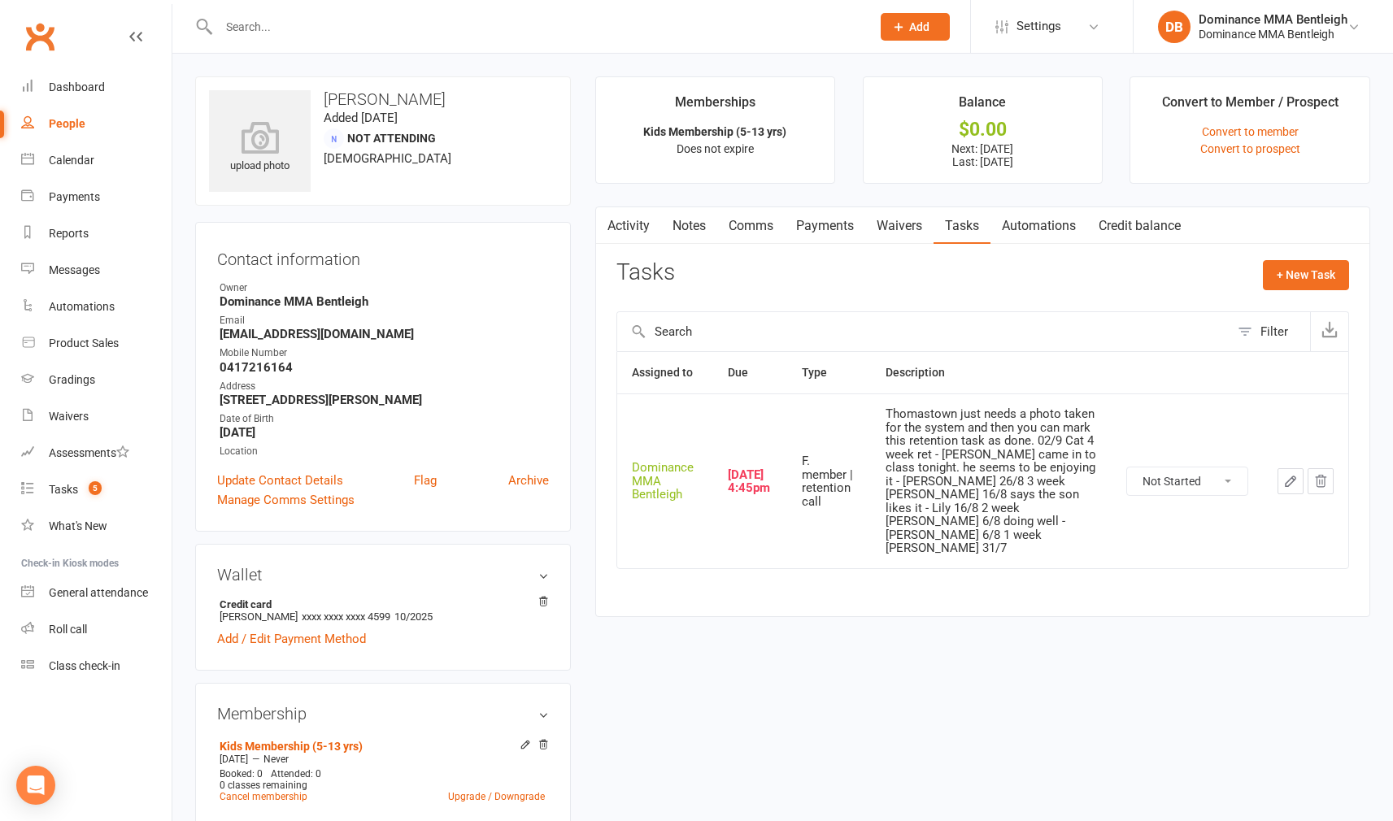
click at [1280, 468] on button "button" at bounding box center [1290, 481] width 26 height 26
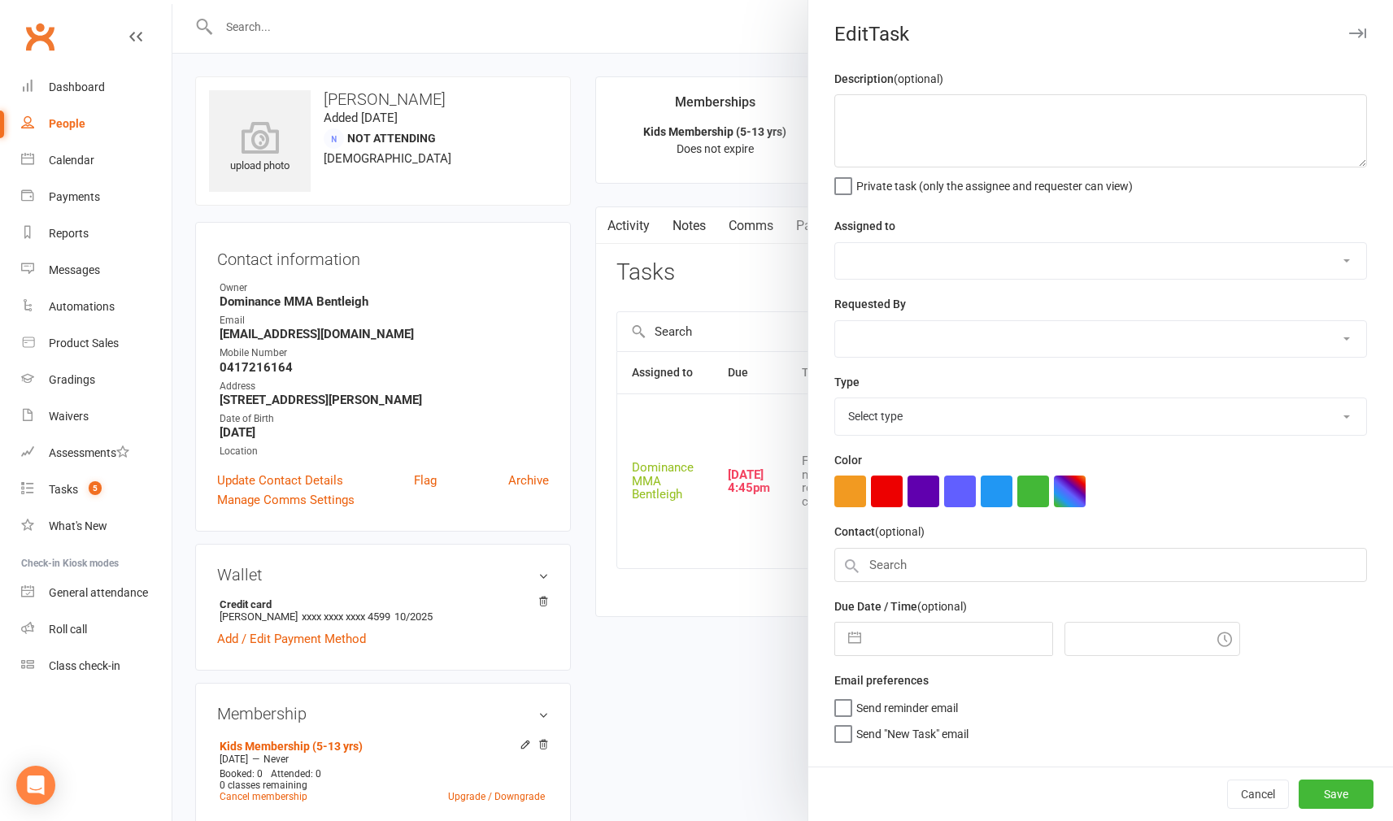
type textarea "Thomastown just needs a photo taken for the system and then you can mark this r…"
select select "24839"
type input "[DATE]"
type input "4:45pm"
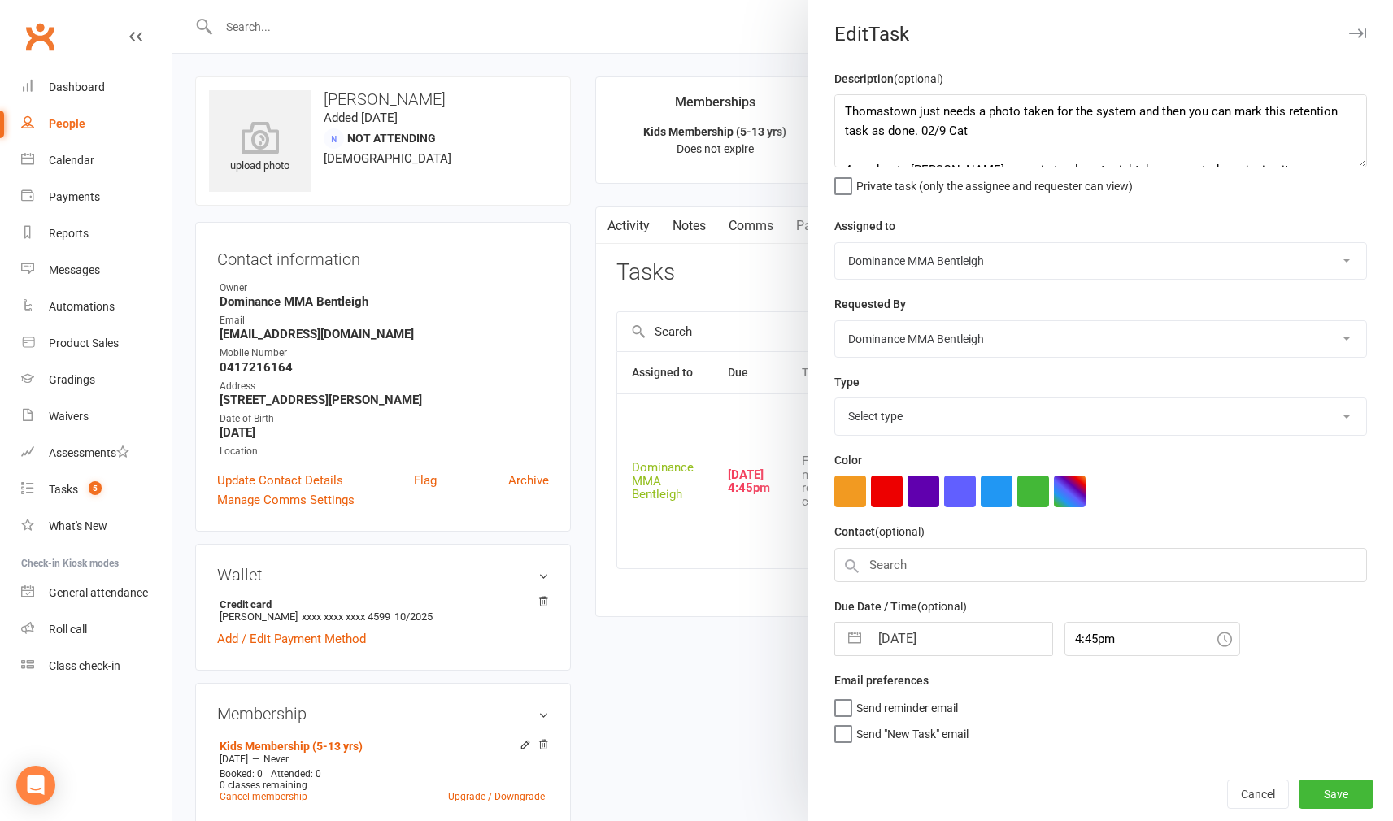
select select "13789"
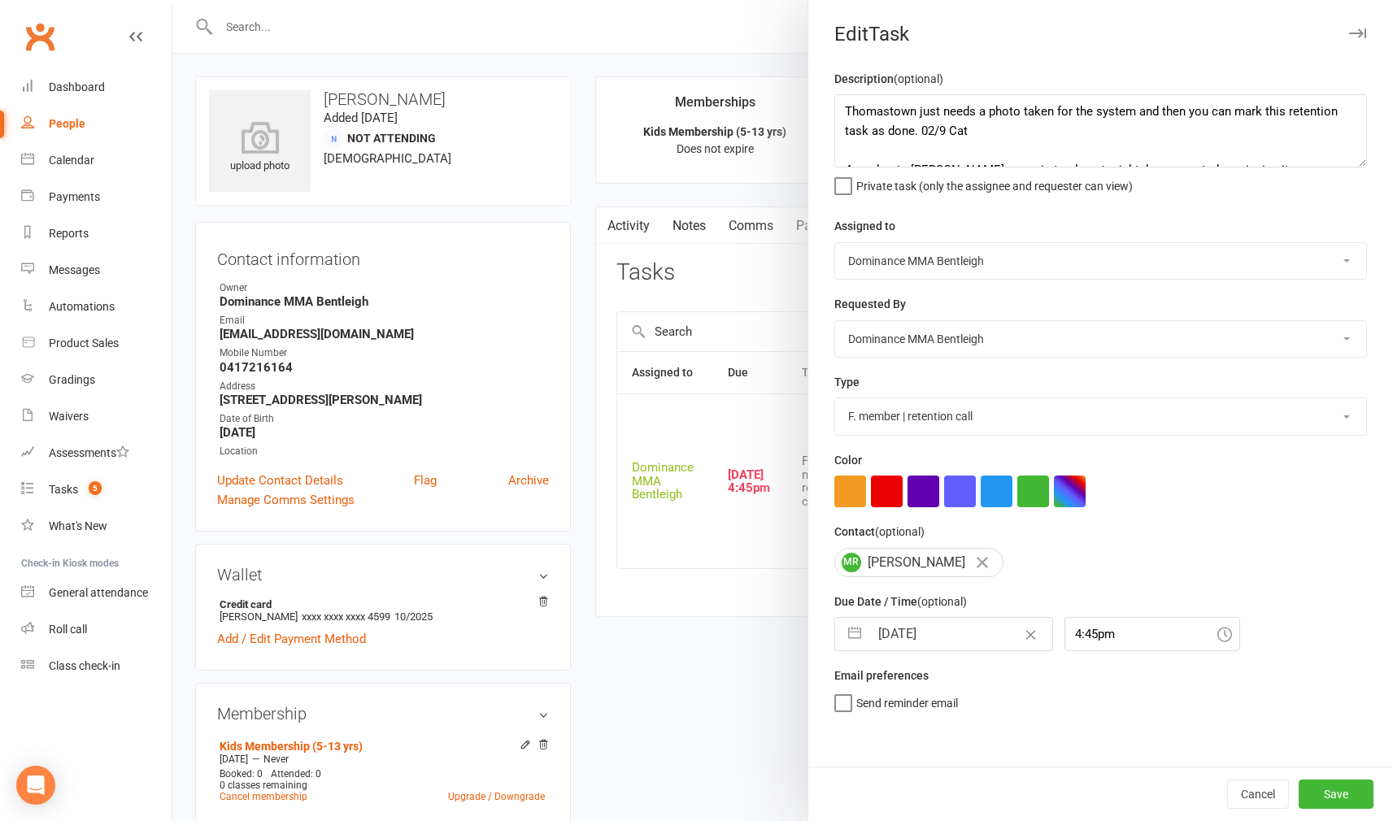
click at [955, 635] on input "[DATE]" at bounding box center [960, 634] width 183 height 33
select select "7"
select select "2025"
select select "8"
select select "2025"
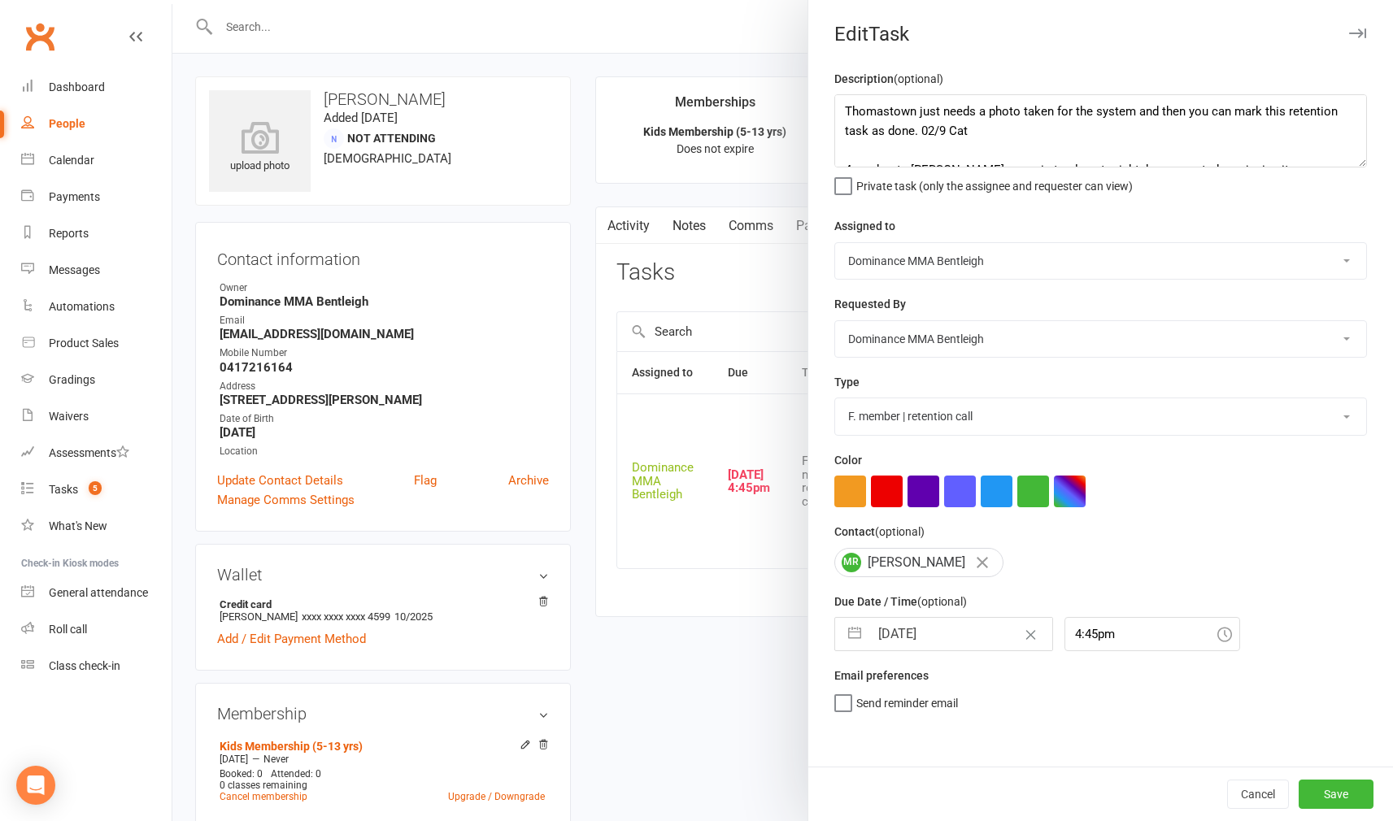
select select "9"
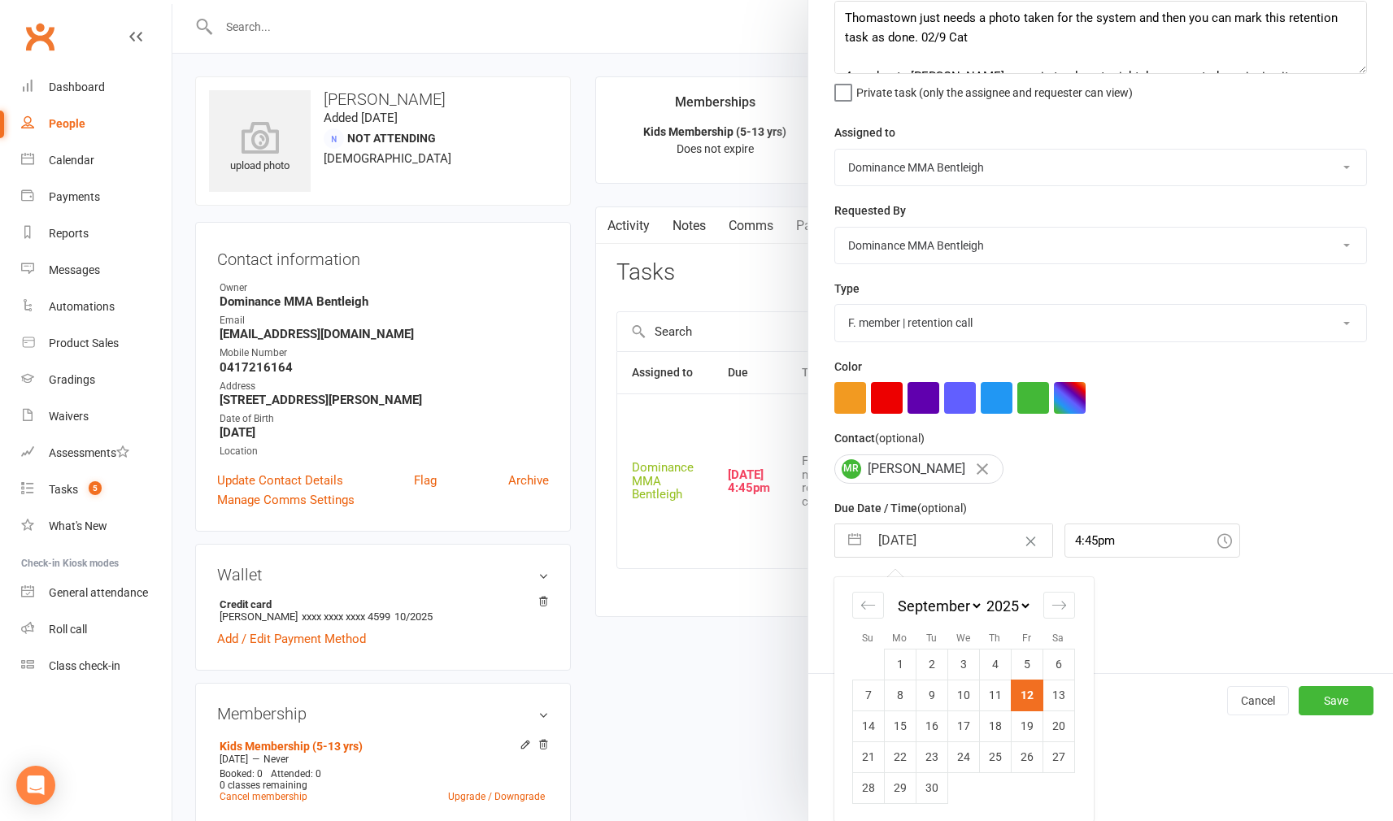
scroll to position [92, 0]
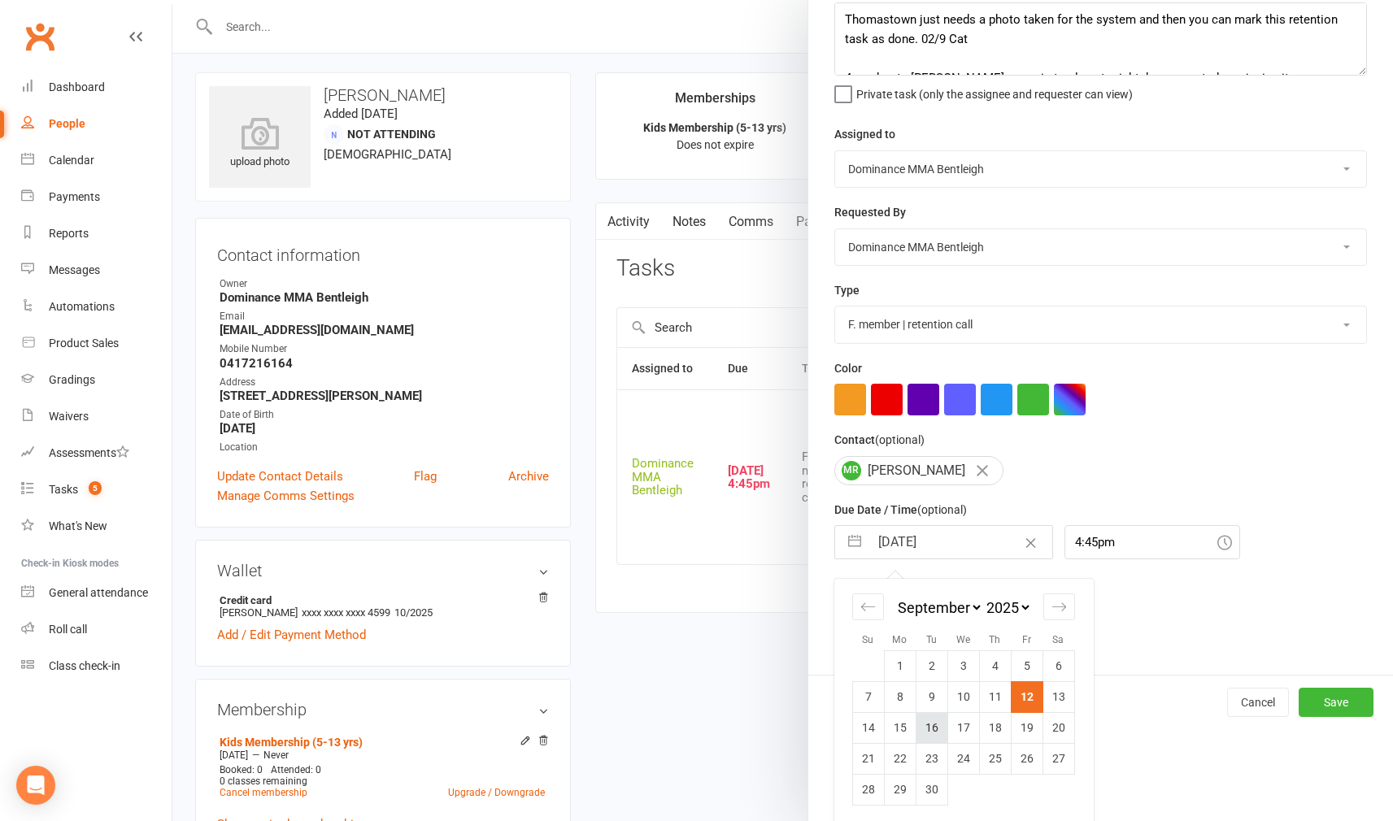
click at [940, 720] on td "16" at bounding box center [931, 727] width 32 height 31
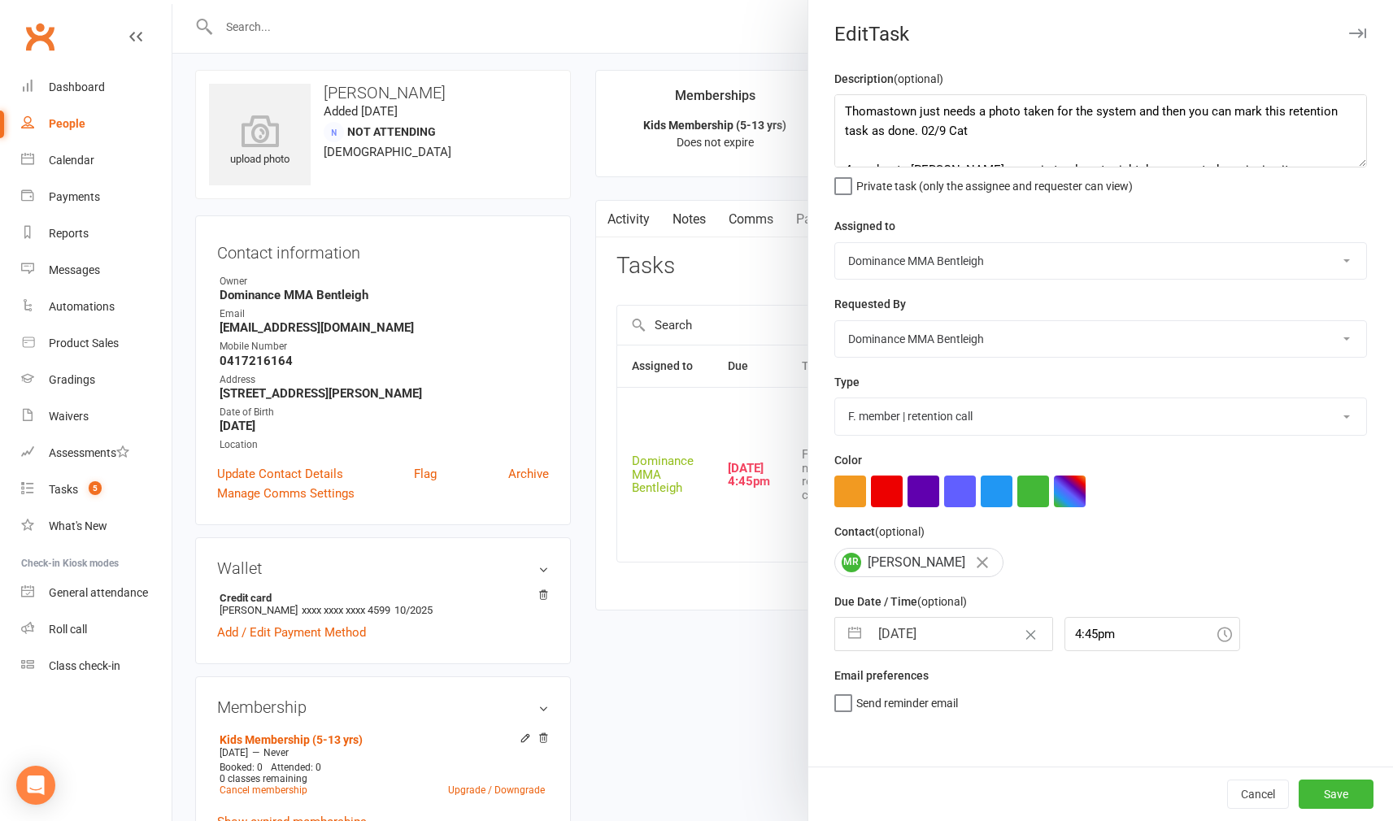
scroll to position [0, 0]
click at [1320, 784] on button "Save" at bounding box center [1335, 794] width 75 height 29
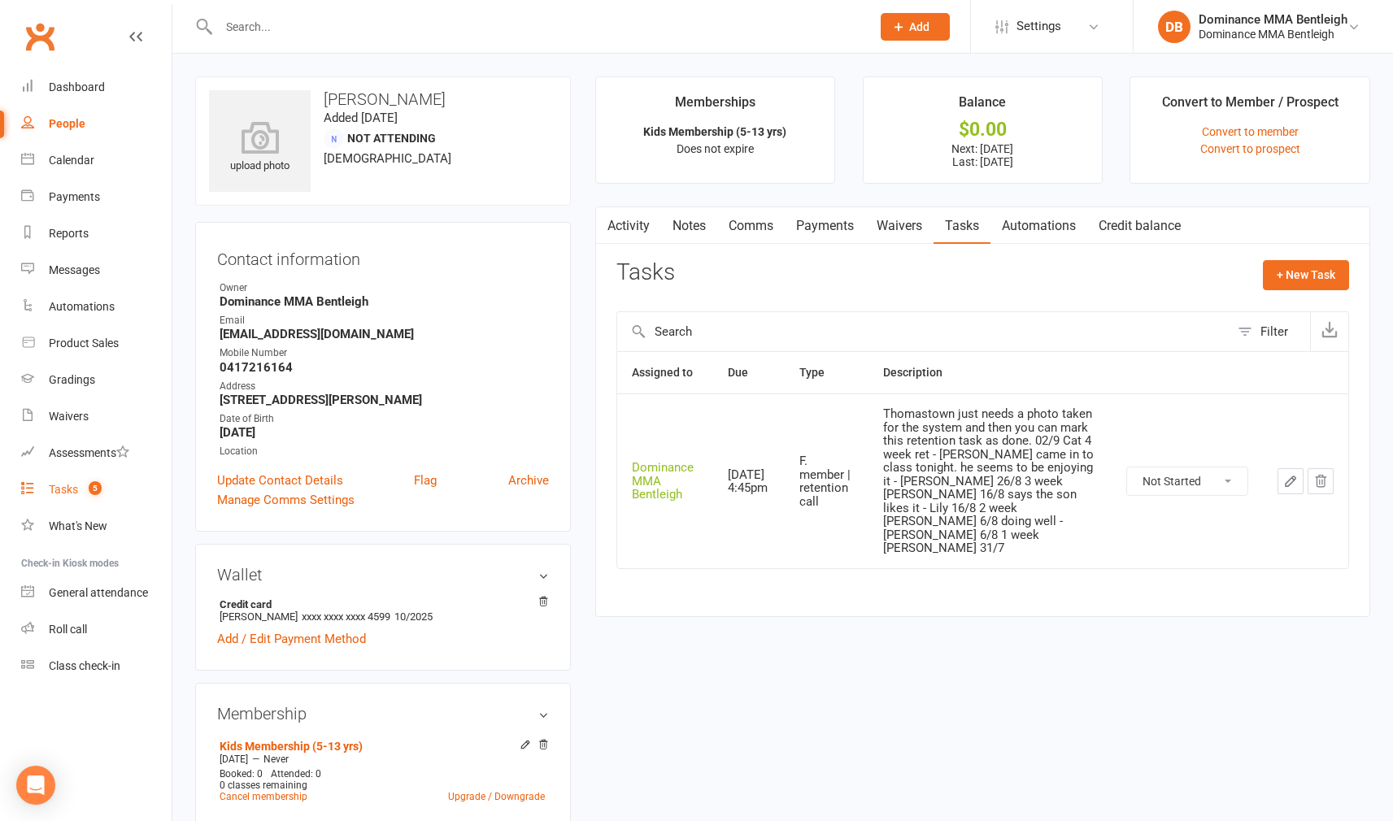
click at [59, 484] on div "Tasks" at bounding box center [63, 489] width 29 height 13
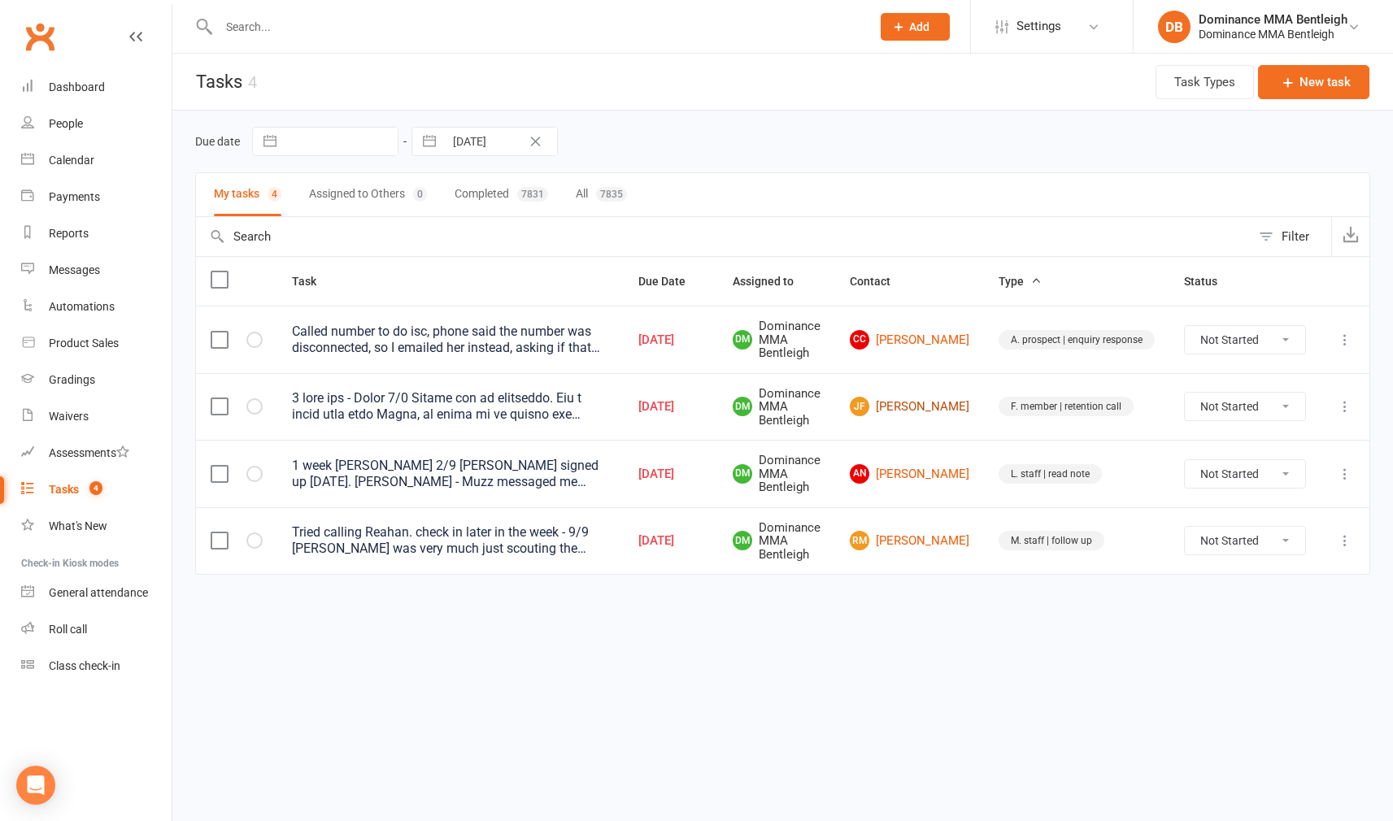
click at [949, 407] on link "JF James Fowler" at bounding box center [909, 407] width 119 height 20
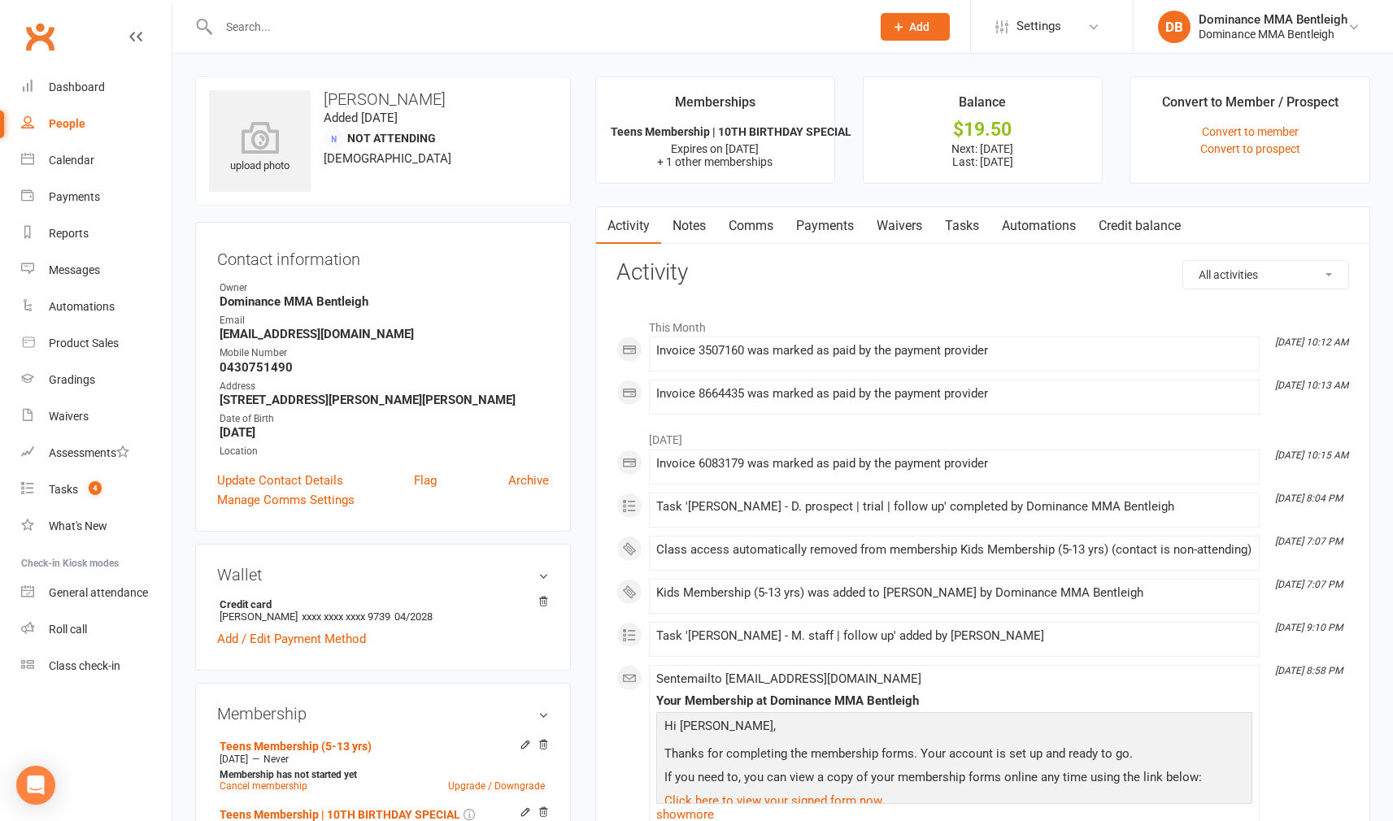
click at [963, 218] on link "Tasks" at bounding box center [961, 225] width 57 height 37
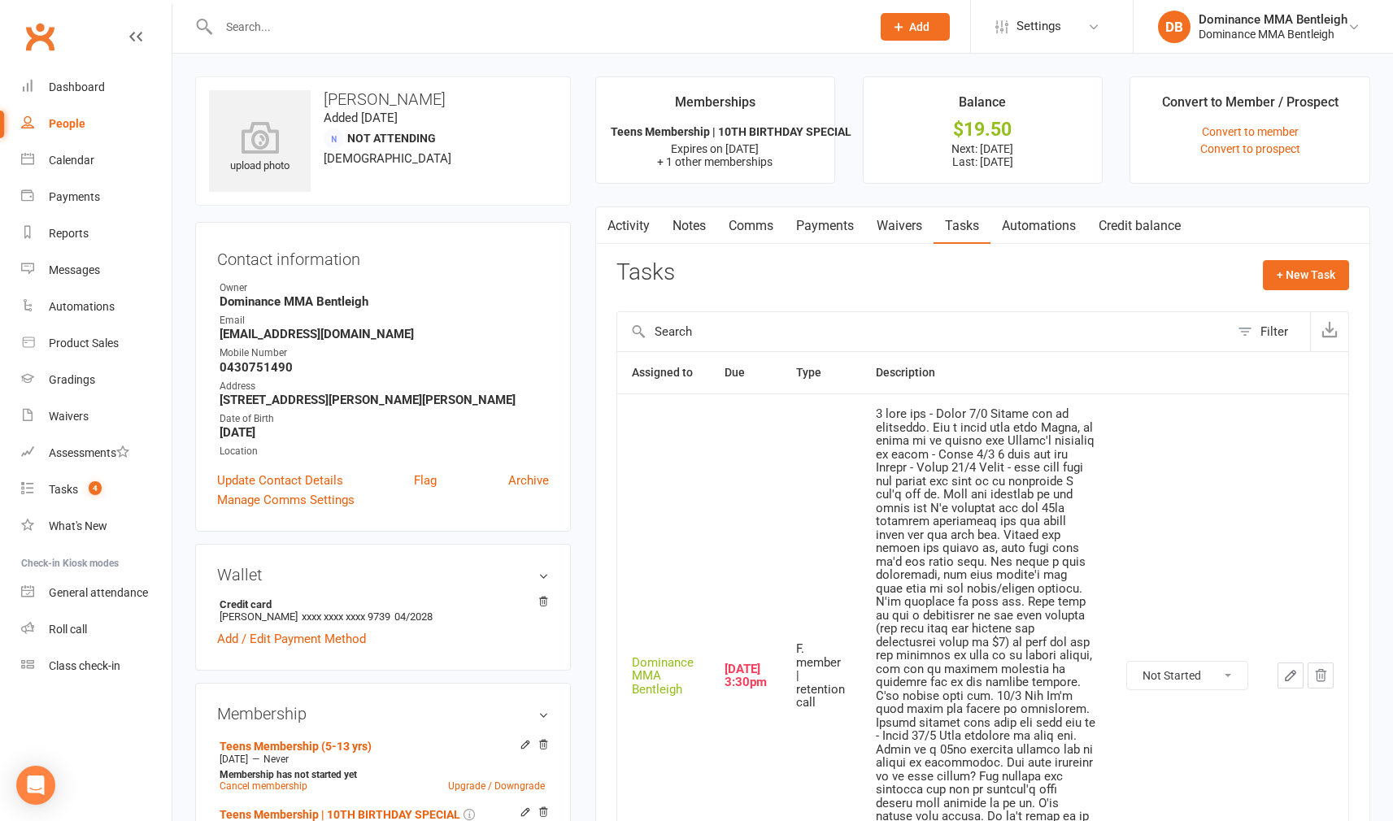
click at [1285, 668] on icon "button" at bounding box center [1290, 675] width 15 height 15
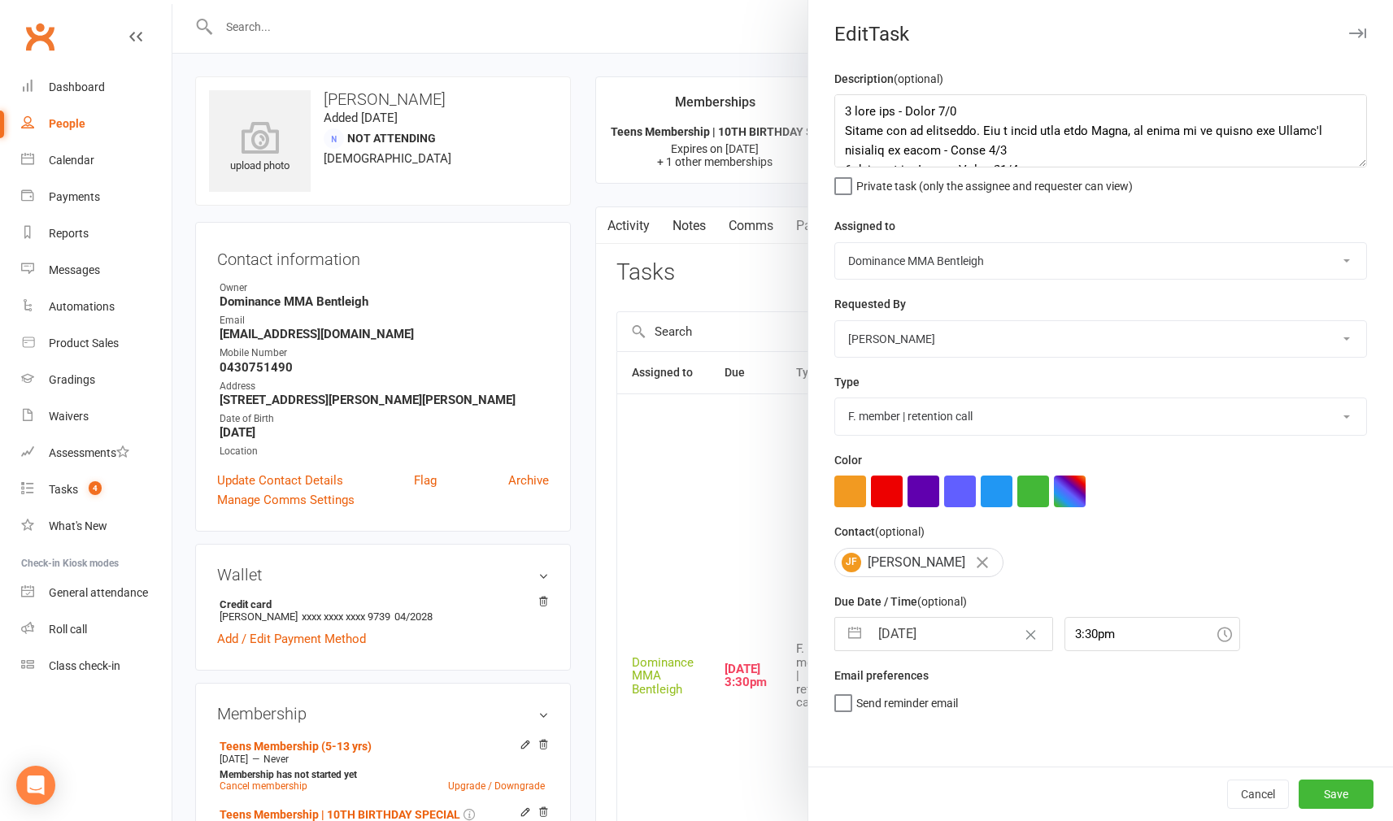
scroll to position [6, 0]
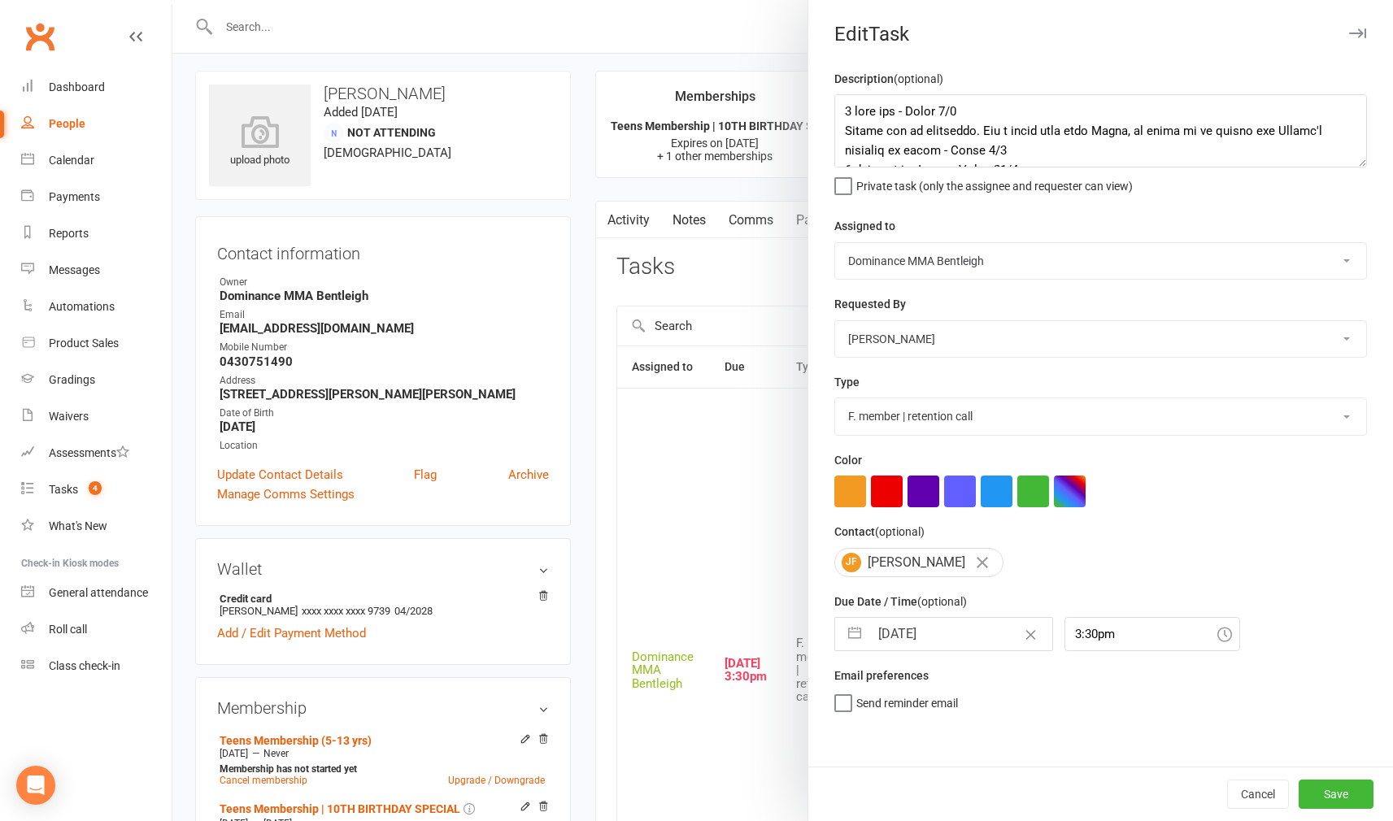
click at [952, 626] on input "[DATE]" at bounding box center [960, 634] width 183 height 33
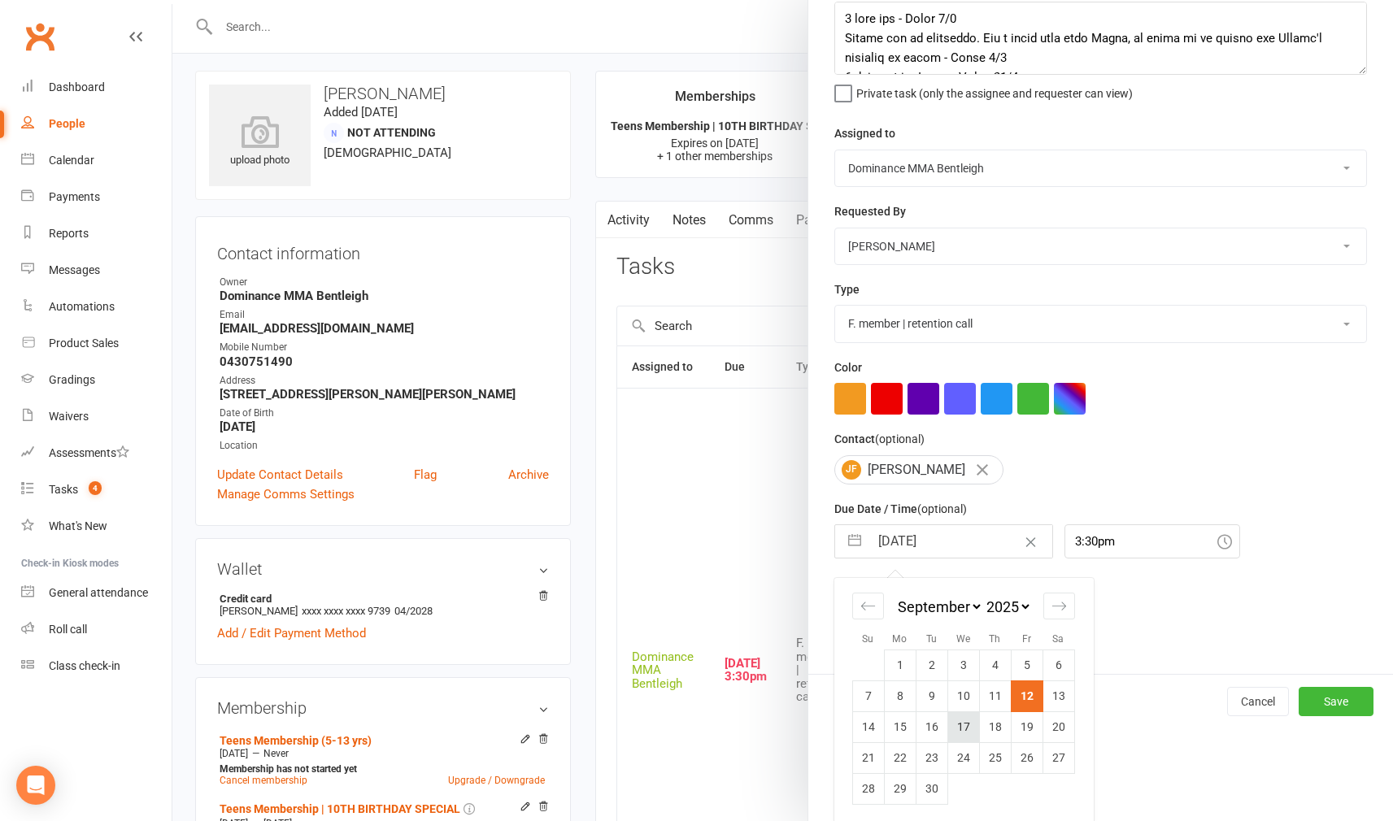
scroll to position [92, 0]
click at [921, 728] on td "16" at bounding box center [931, 727] width 32 height 31
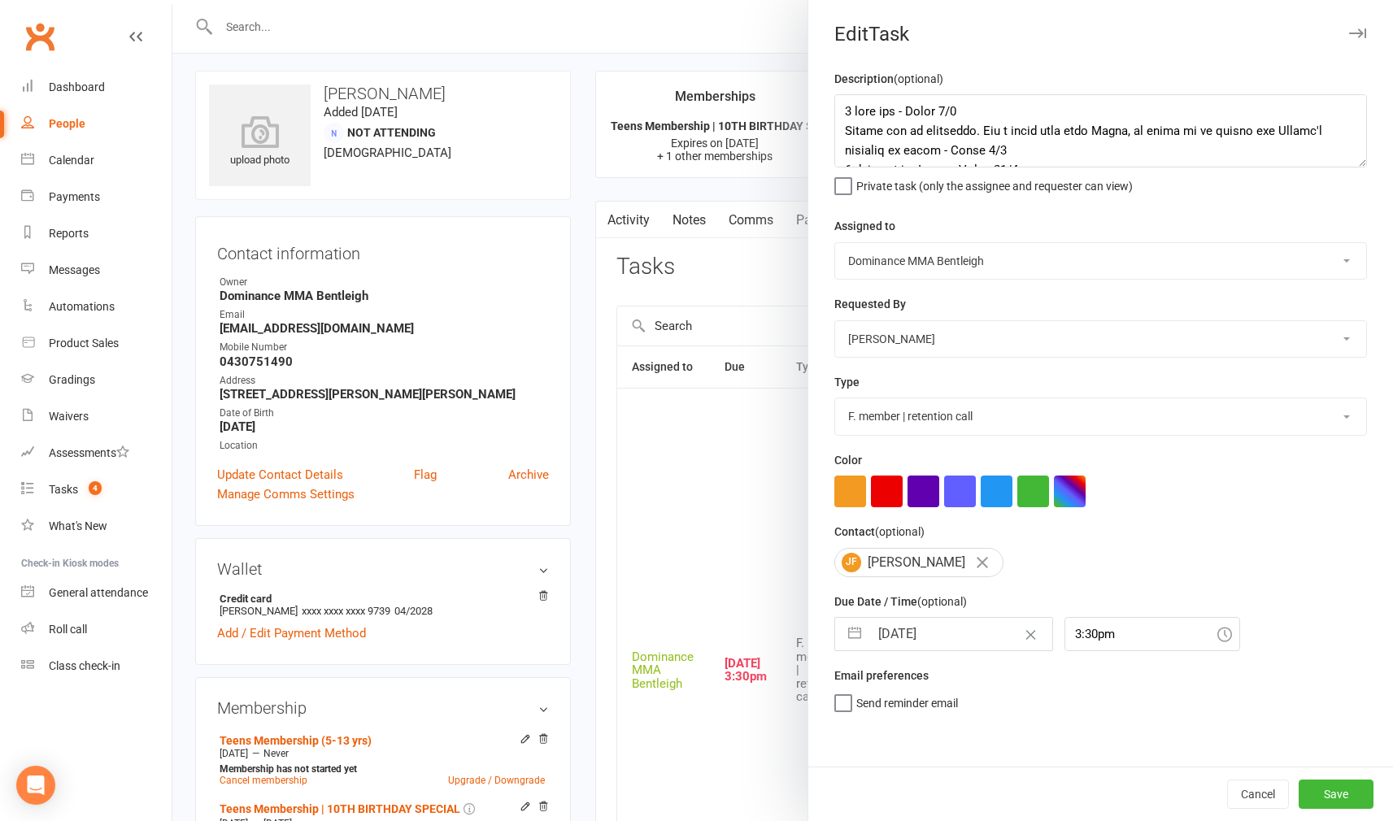
click at [1311, 780] on button "Save" at bounding box center [1335, 794] width 75 height 29
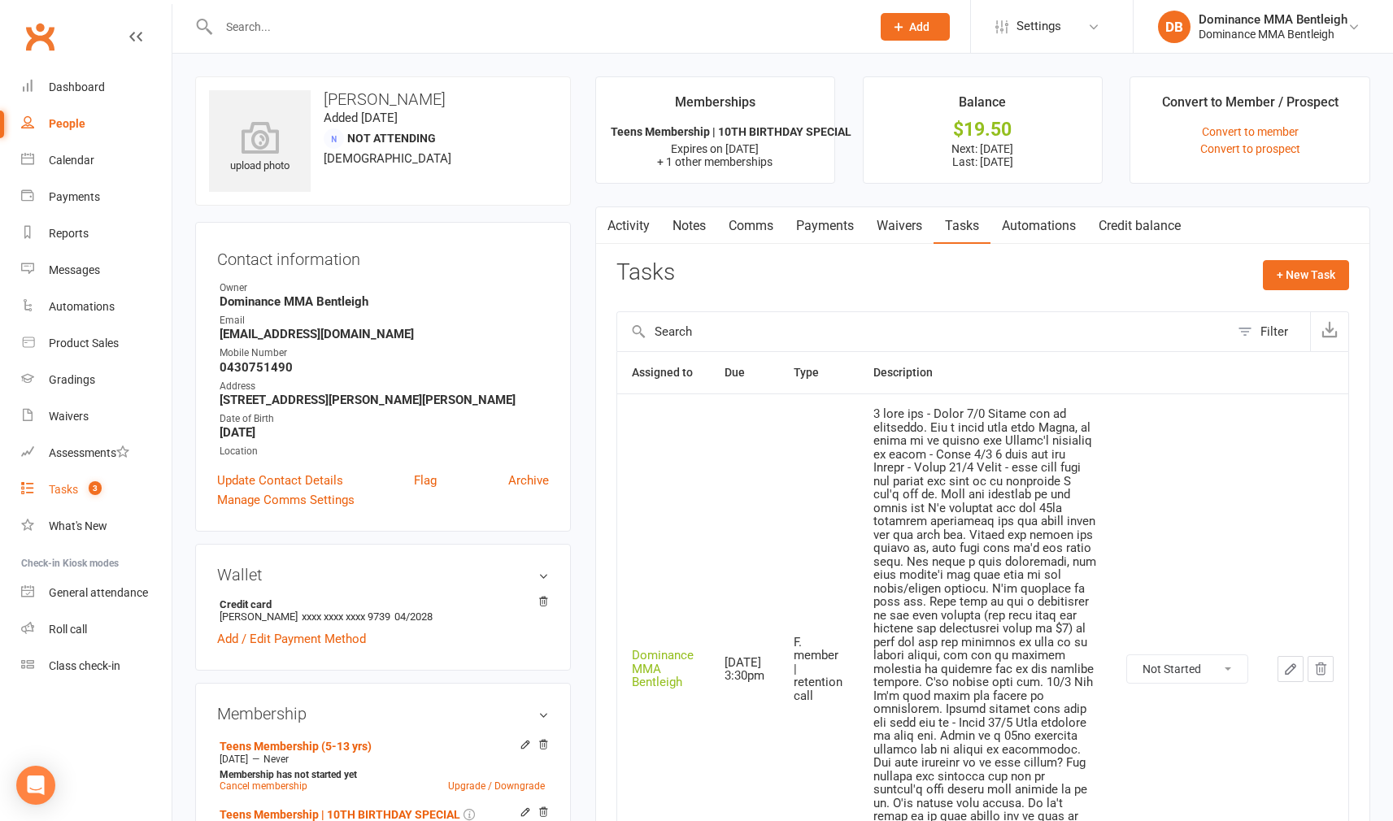
click at [77, 493] on div "Tasks" at bounding box center [63, 489] width 29 height 13
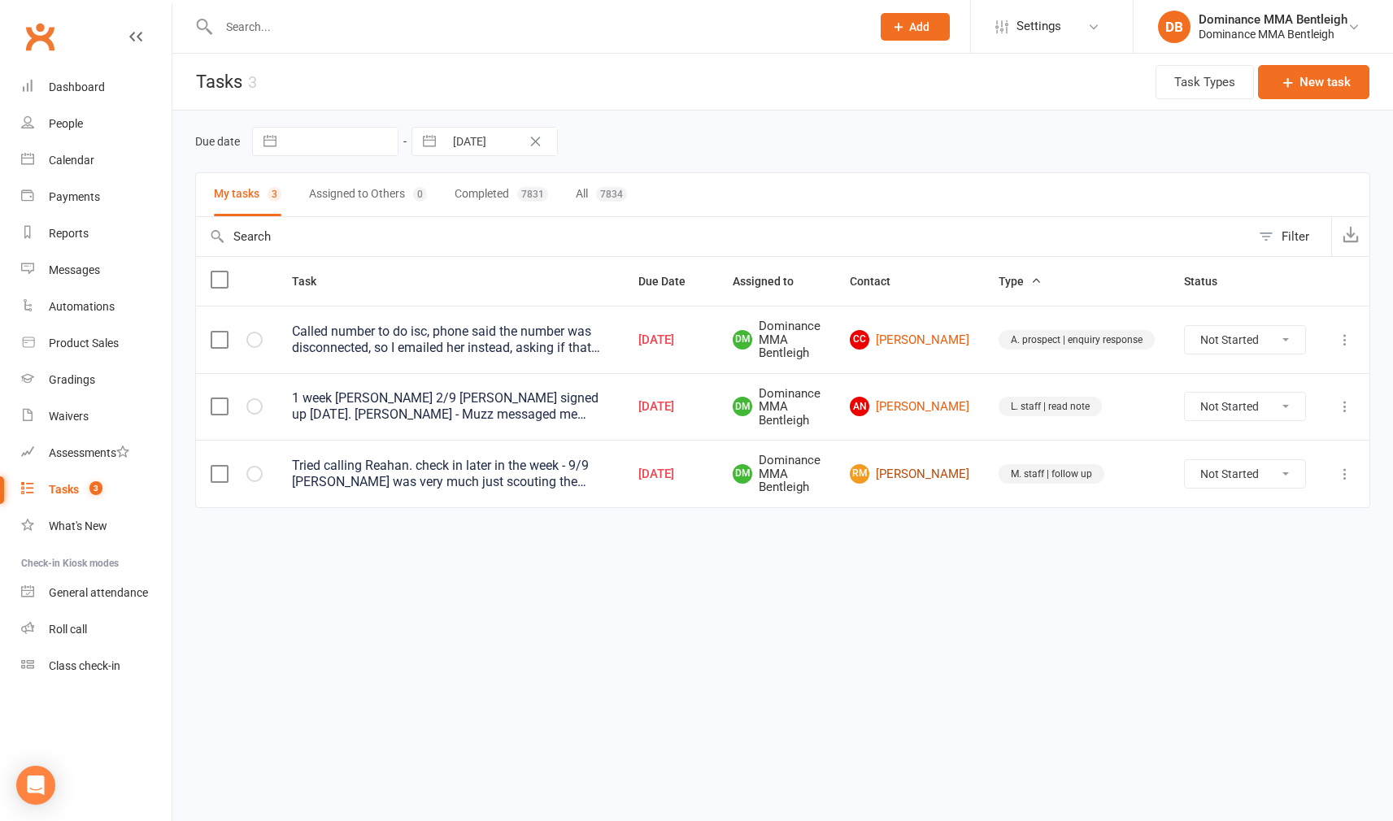
click at [933, 469] on link "RM Rehan Mulani" at bounding box center [909, 474] width 119 height 20
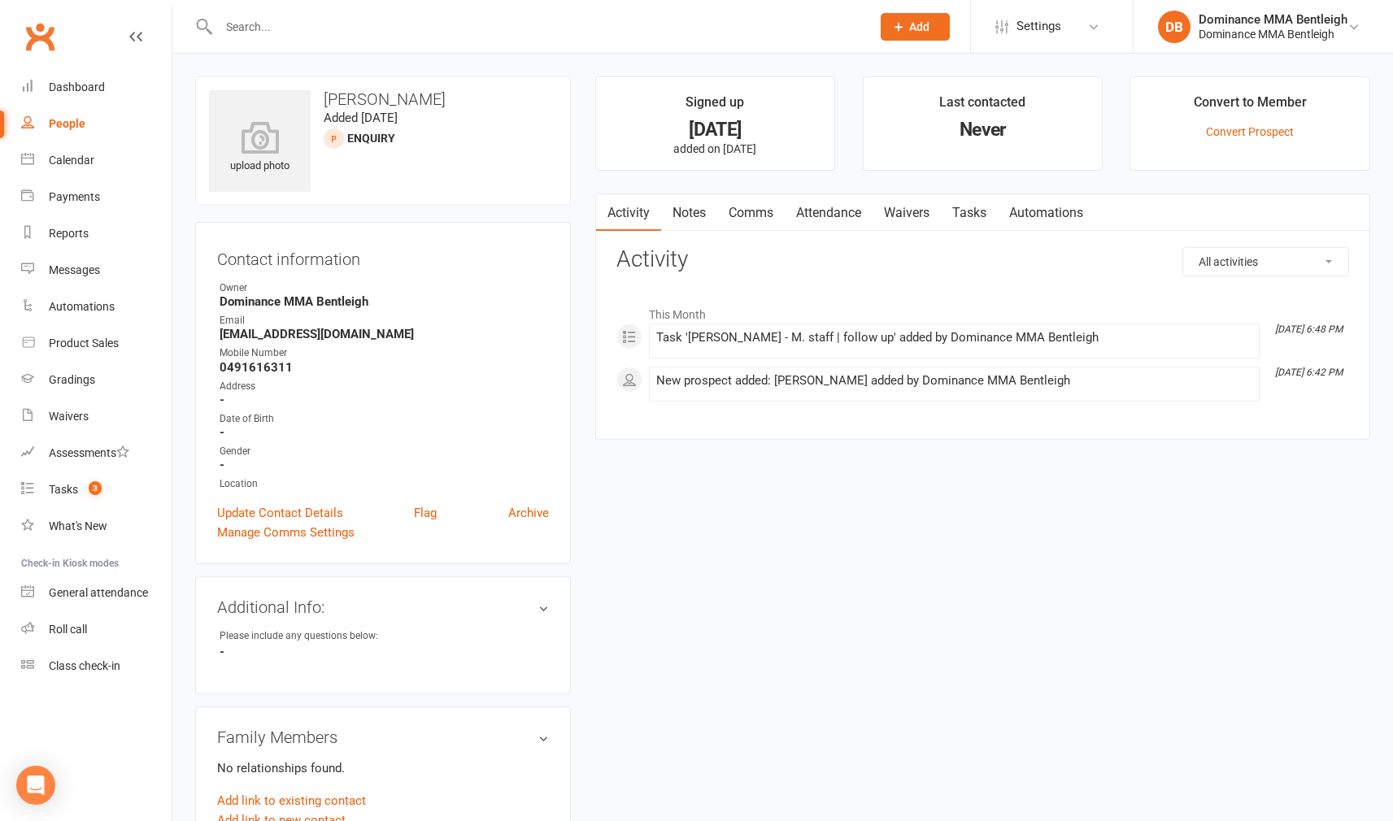
click at [980, 231] on div "Activity Notes Comms Attendance Waivers Tasks Automations All activities Bookin…" at bounding box center [982, 316] width 775 height 247
click at [980, 219] on link "Tasks" at bounding box center [969, 212] width 57 height 37
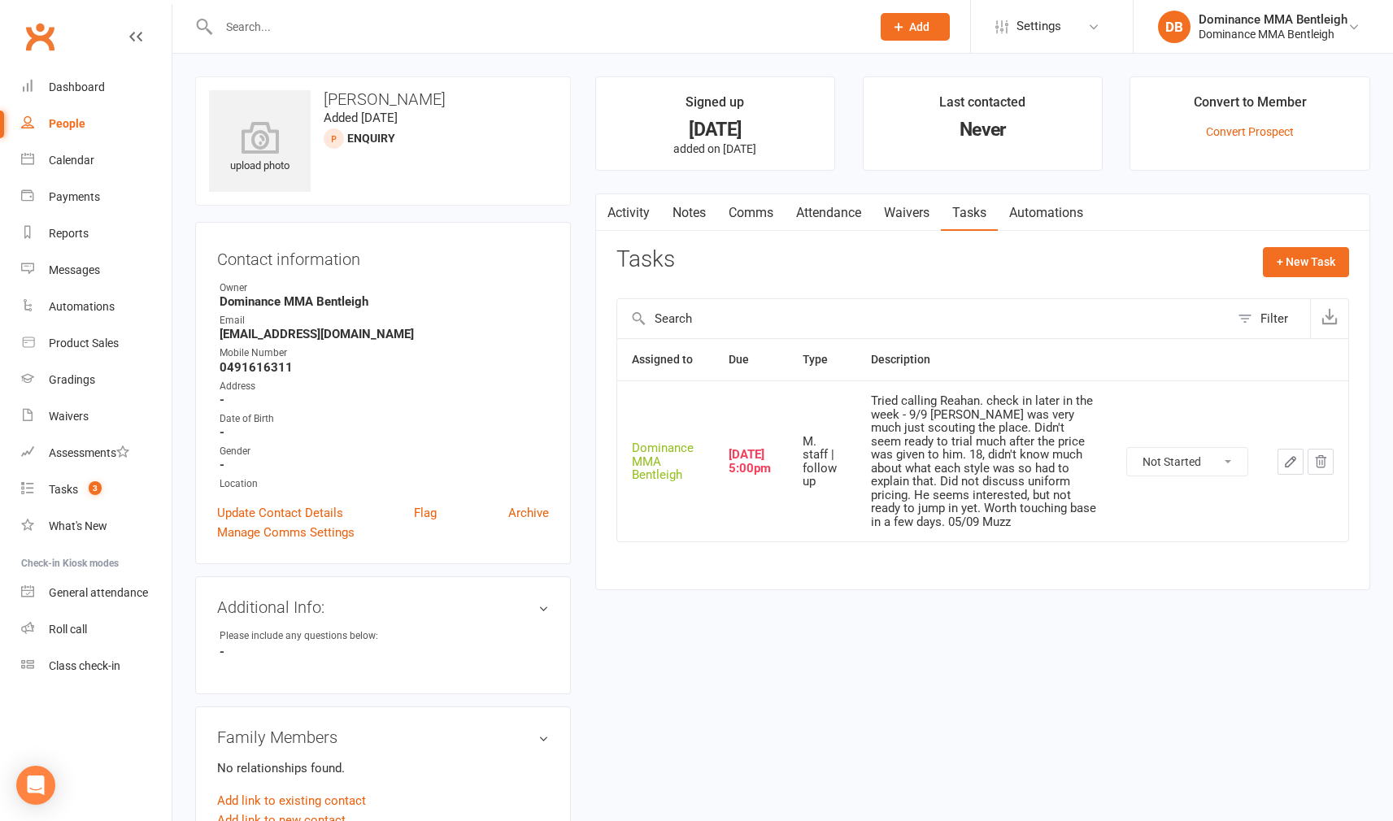
click at [1279, 449] on button "button" at bounding box center [1290, 462] width 26 height 26
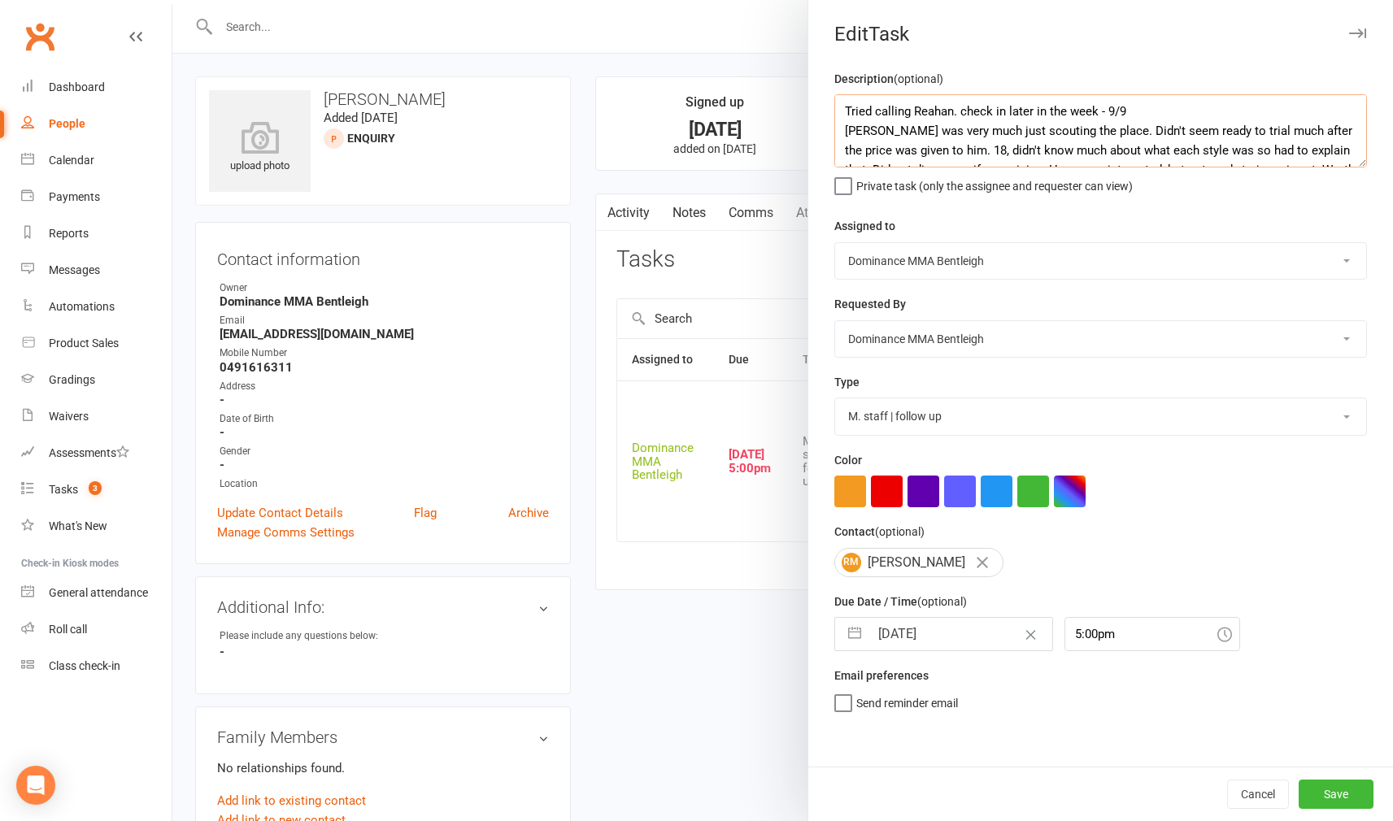
click at [836, 106] on textarea "Tried calling Reahan. check in later in the week - 9/9 [PERSON_NAME] was very m…" at bounding box center [1100, 130] width 532 height 73
click at [892, 111] on textarea "Tried calling Reahan. check in later in the week - 9/9 [PERSON_NAME] was very m…" at bounding box center [1100, 130] width 532 height 73
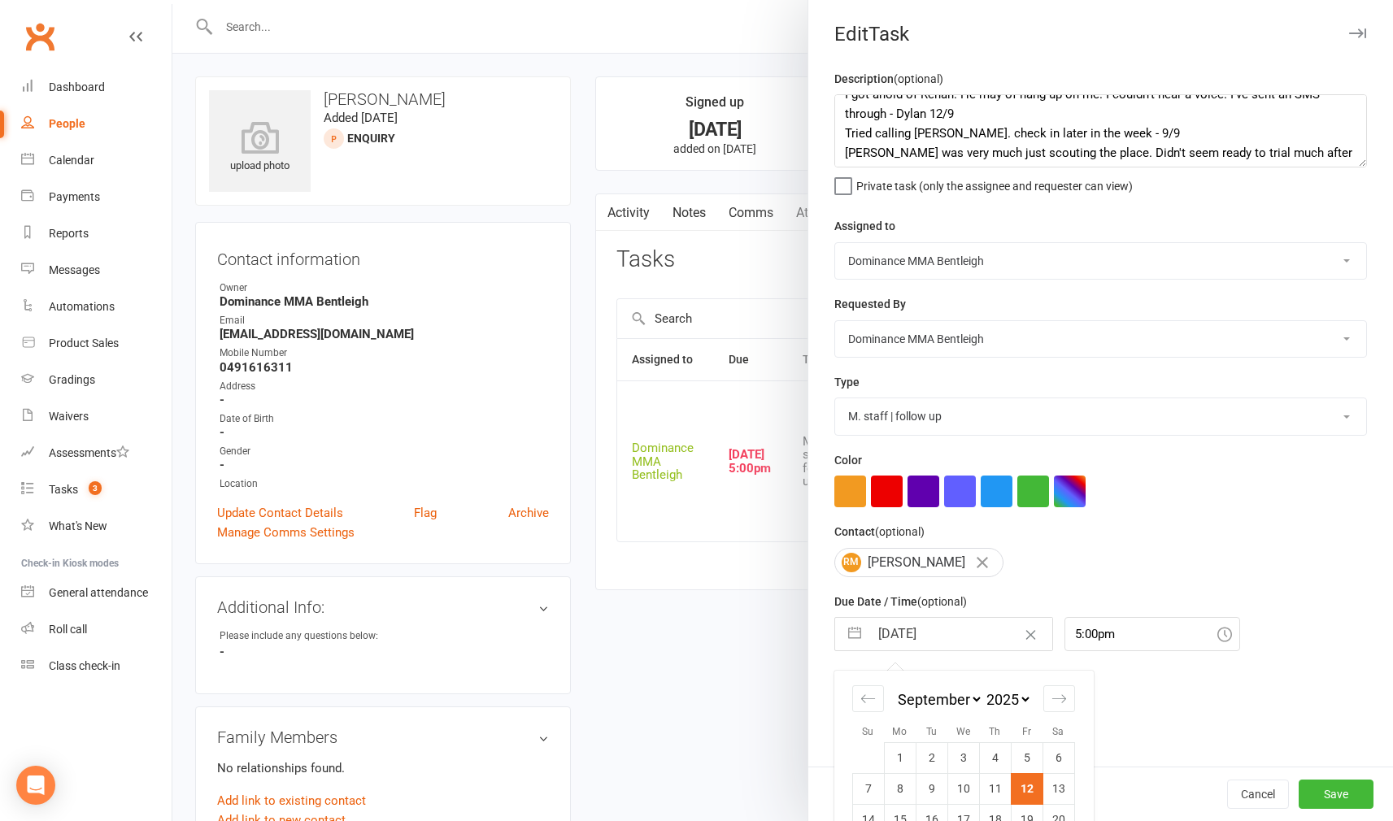
drag, startPoint x: 964, startPoint y: 625, endPoint x: 955, endPoint y: 618, distance: 11.6
click at [963, 625] on input "[DATE]" at bounding box center [960, 634] width 183 height 33
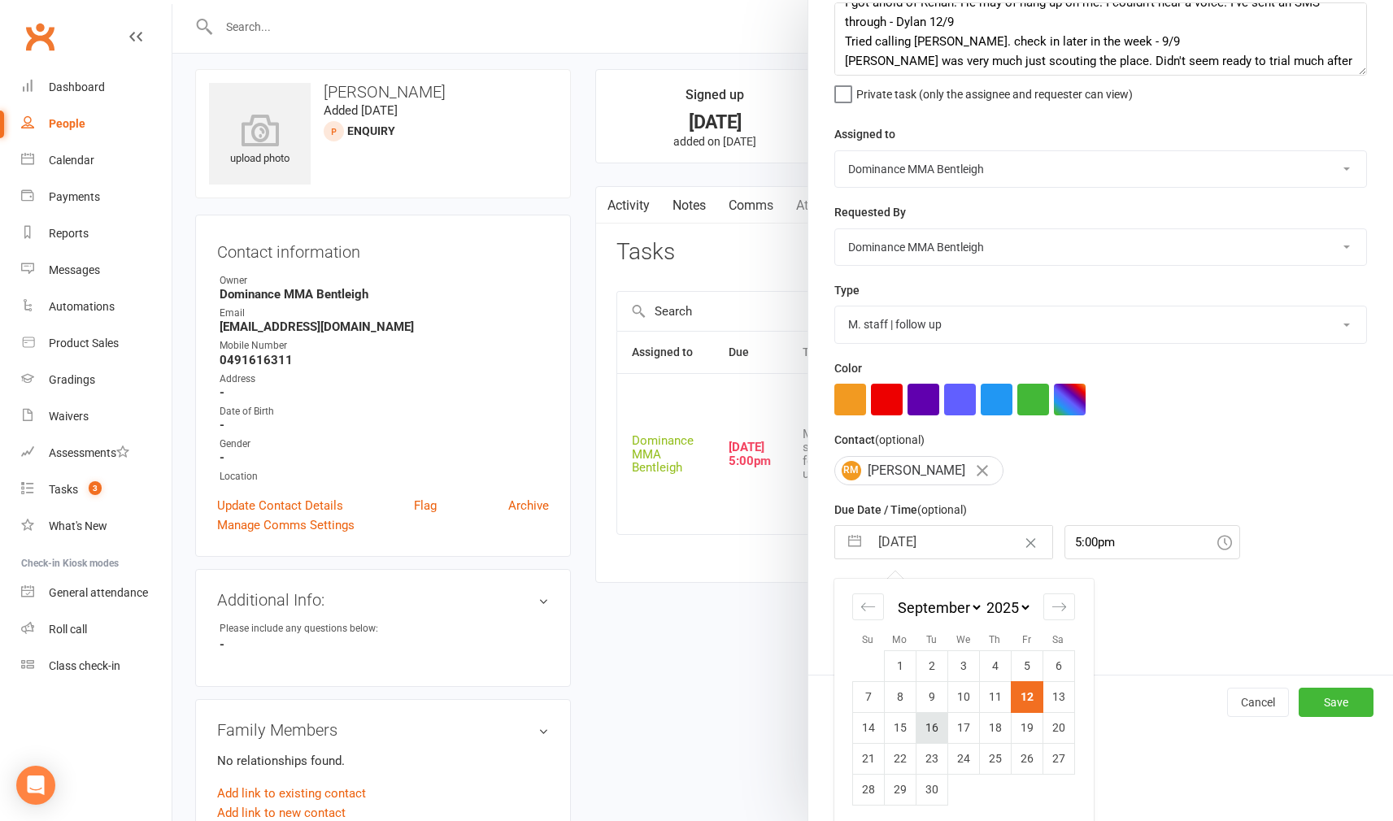
scroll to position [9, 2]
click at [923, 728] on td "16" at bounding box center [931, 727] width 32 height 31
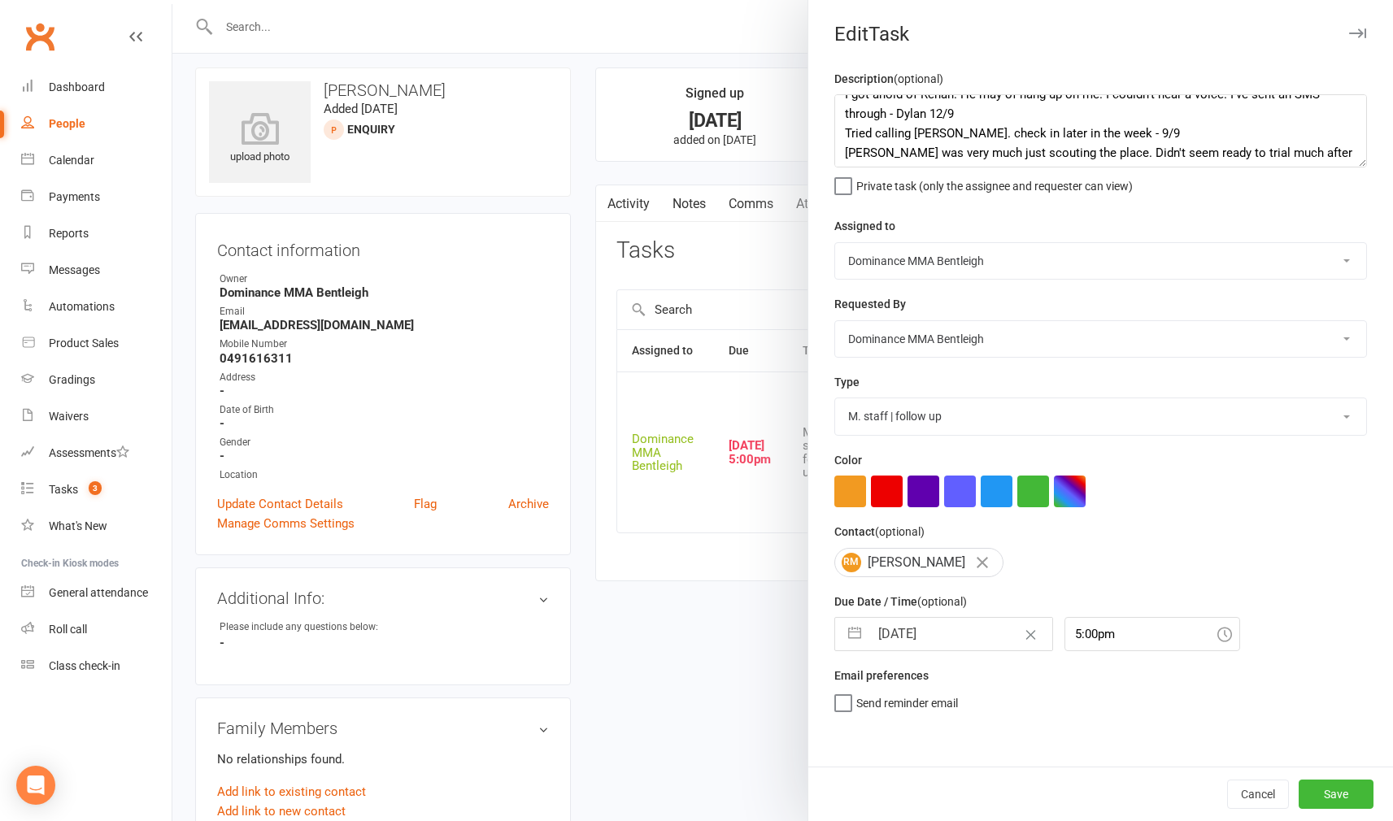
scroll to position [0, 0]
click at [1335, 793] on button "Save" at bounding box center [1335, 794] width 75 height 29
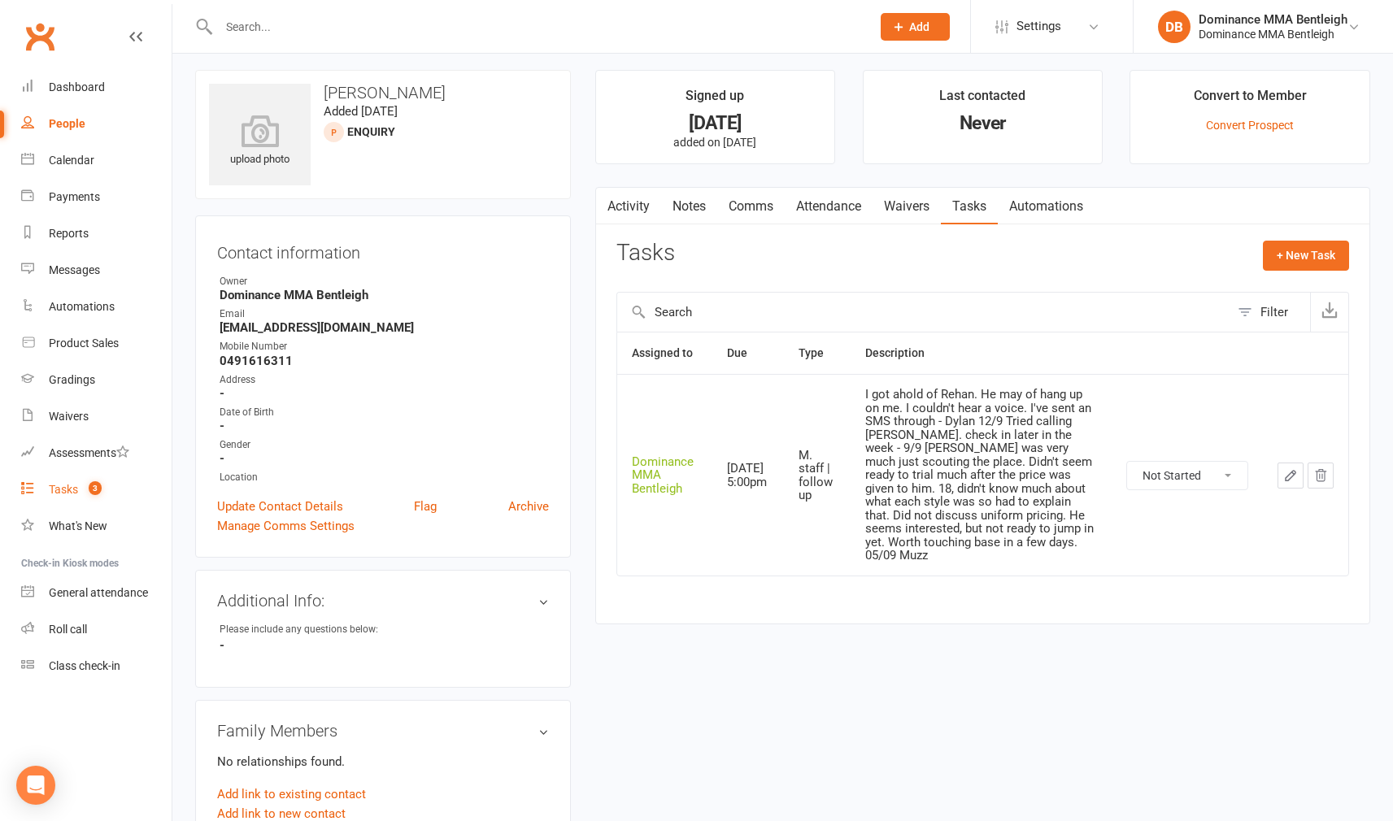
click at [77, 492] on div "Tasks" at bounding box center [63, 489] width 29 height 13
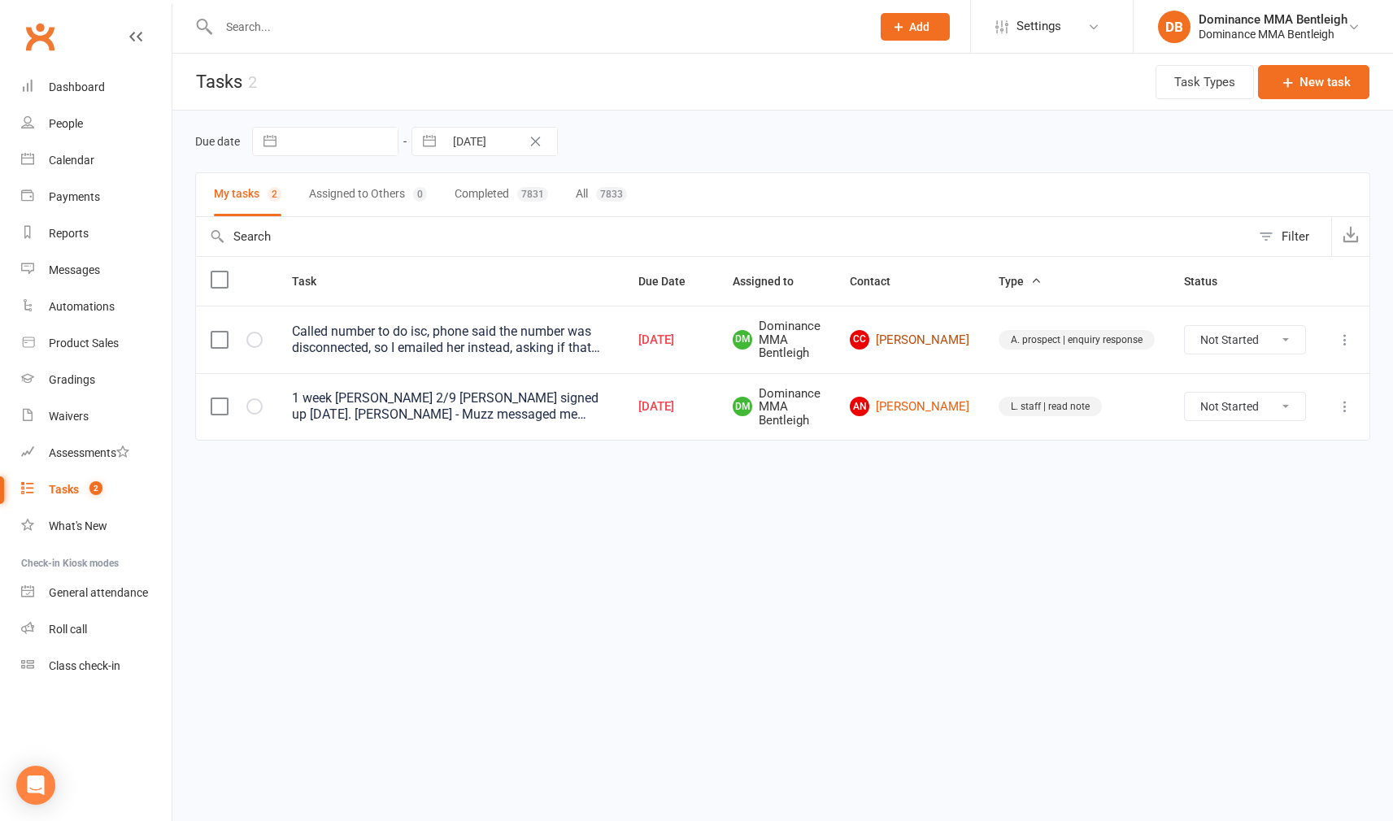
click at [936, 332] on link "CC Cierra Cannon" at bounding box center [909, 340] width 119 height 20
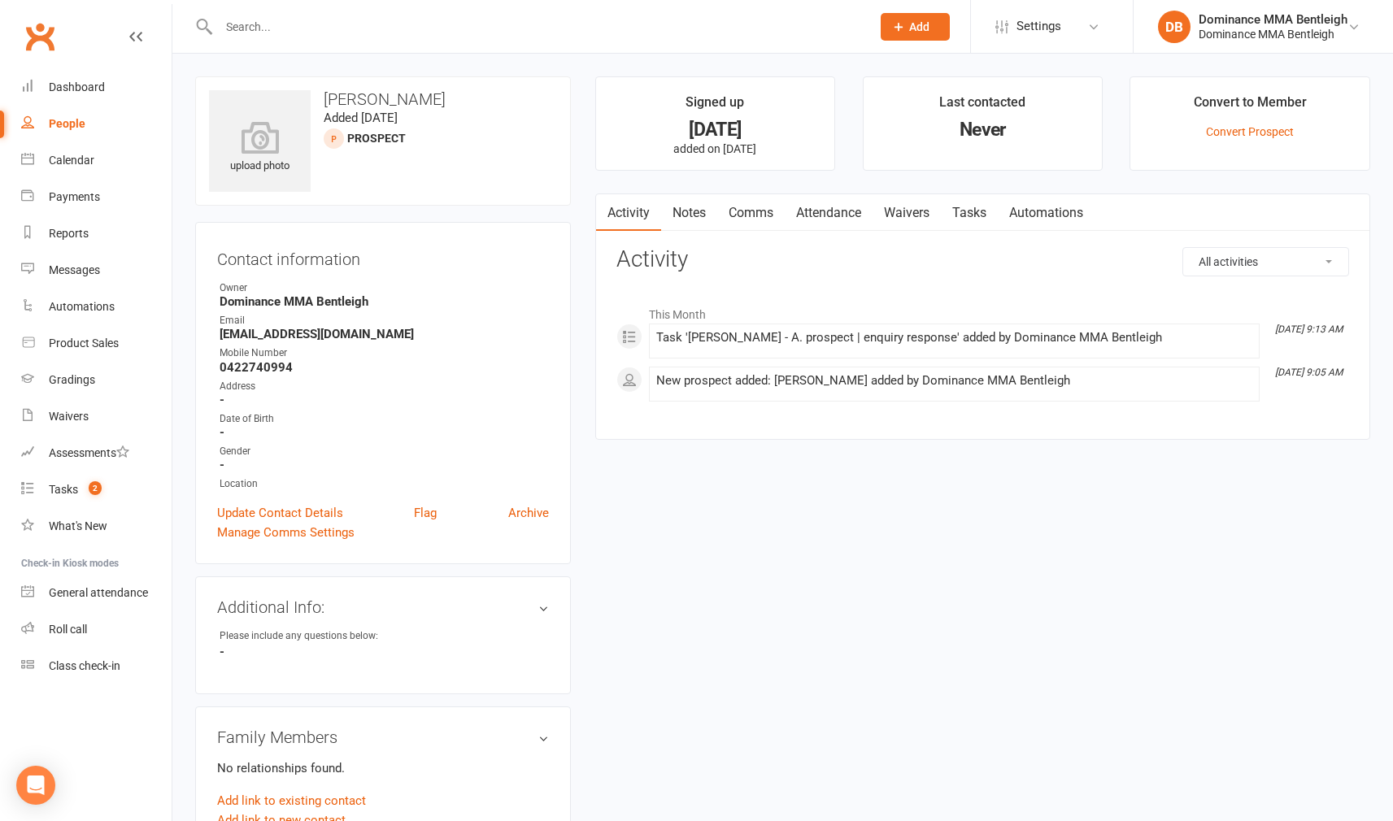
click at [697, 211] on link "Notes" at bounding box center [689, 212] width 56 height 37
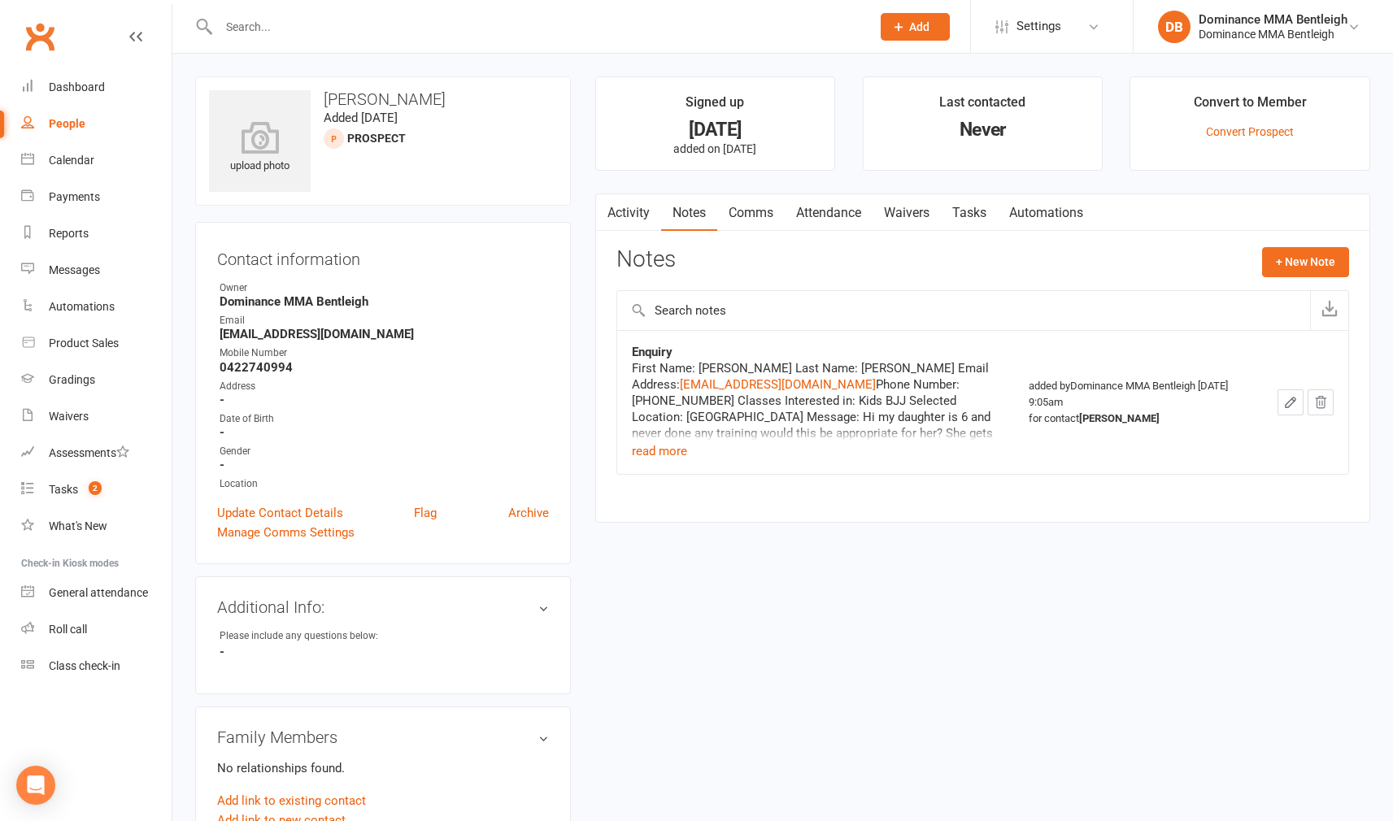
click at [980, 215] on link "Tasks" at bounding box center [969, 212] width 57 height 37
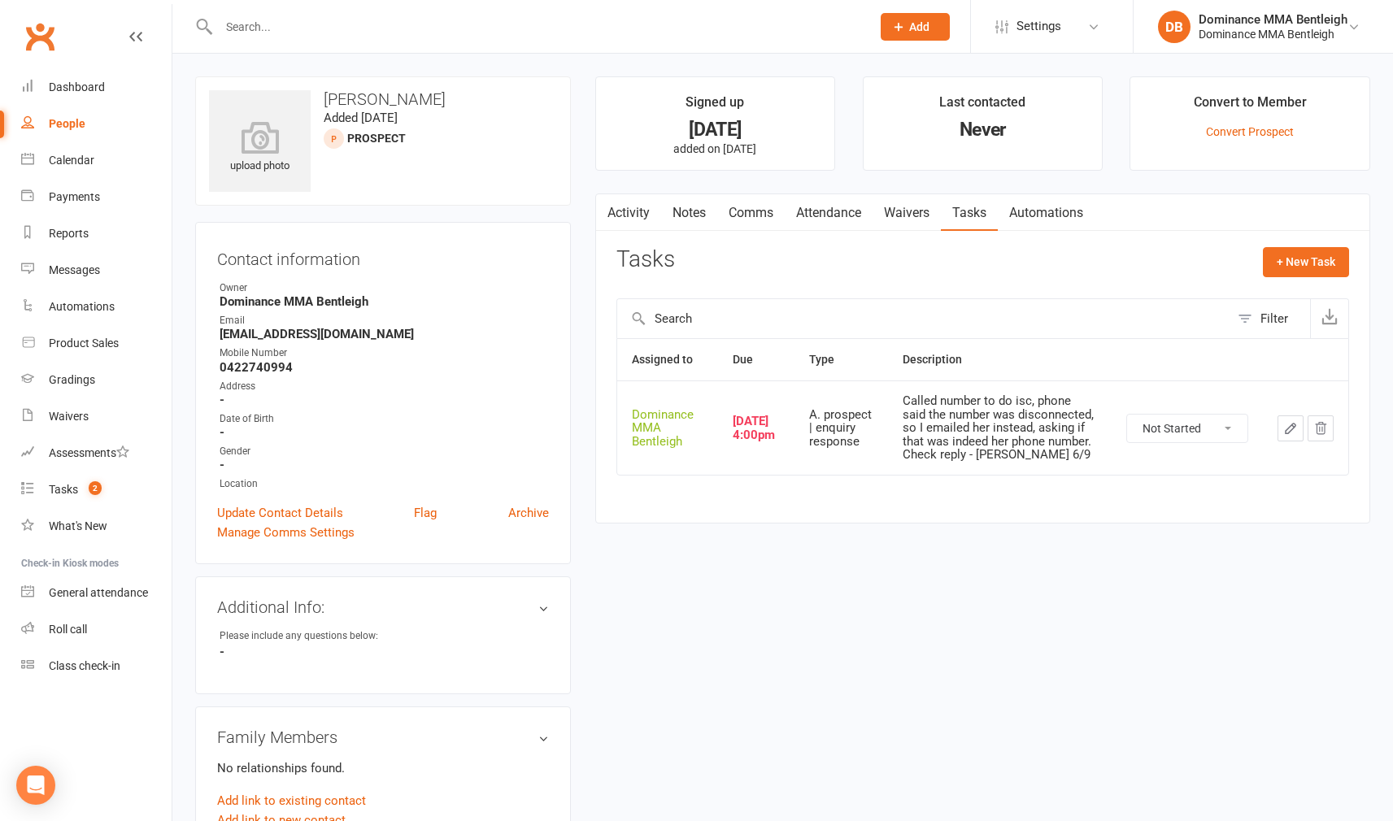
click at [1288, 424] on icon "button" at bounding box center [1290, 429] width 10 height 10
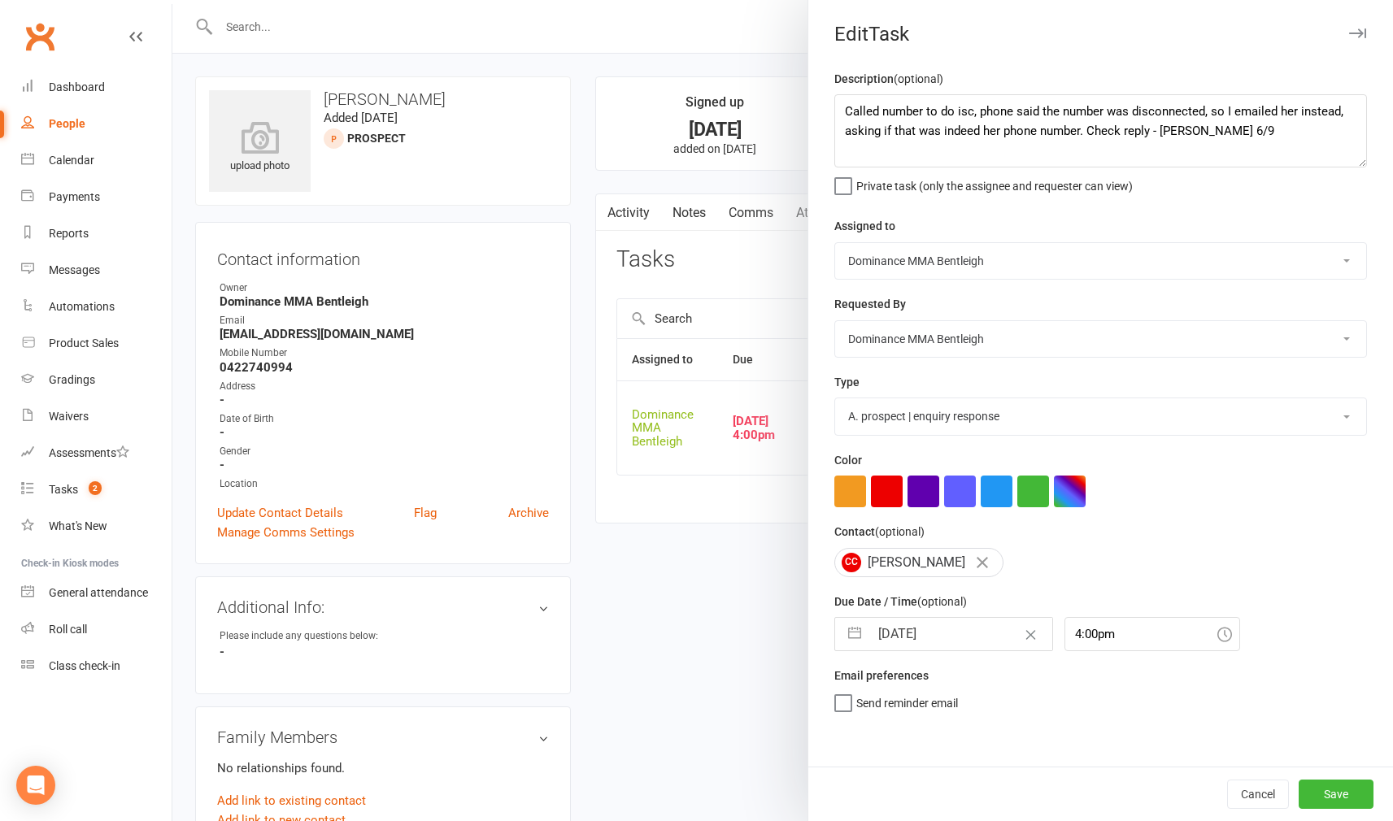
scroll to position [0, 1]
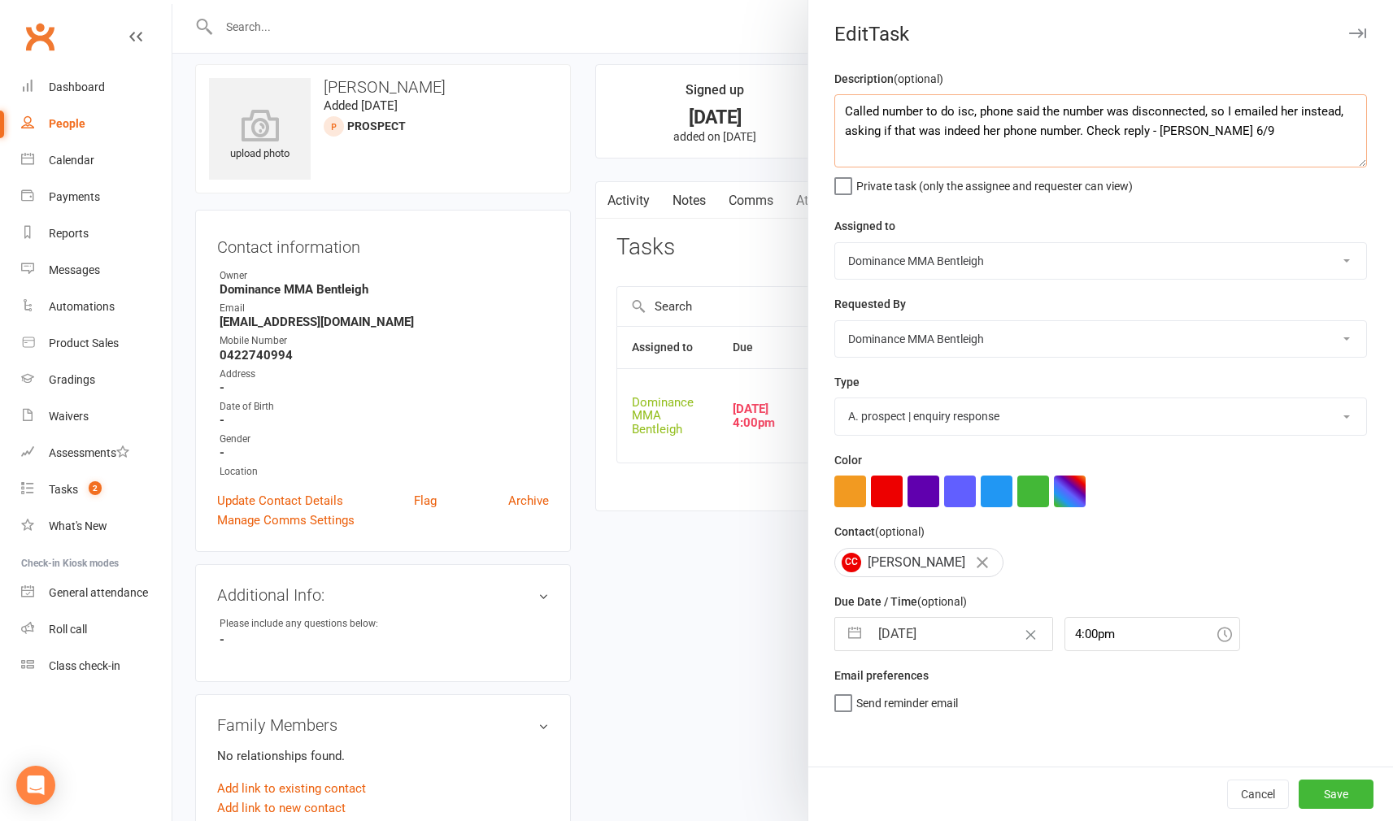
click at [835, 104] on textarea "Called number to do isc, phone said the number was disconnected, so I emailed h…" at bounding box center [1100, 130] width 532 height 73
click at [890, 115] on textarea "Called number to do isc, phone said the number was disconnected, so I emailed h…" at bounding box center [1100, 130] width 532 height 73
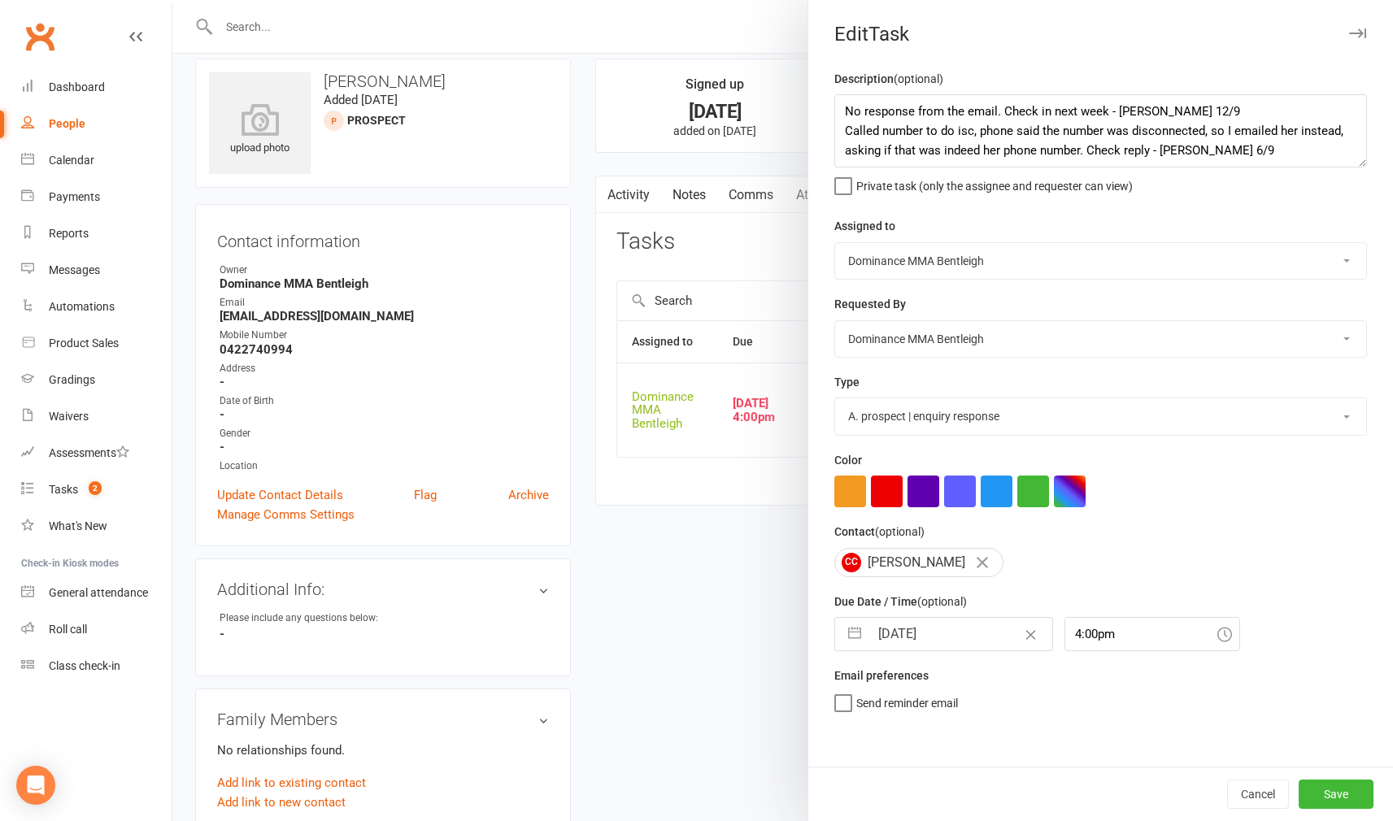
click at [934, 626] on input "[DATE]" at bounding box center [960, 634] width 183 height 33
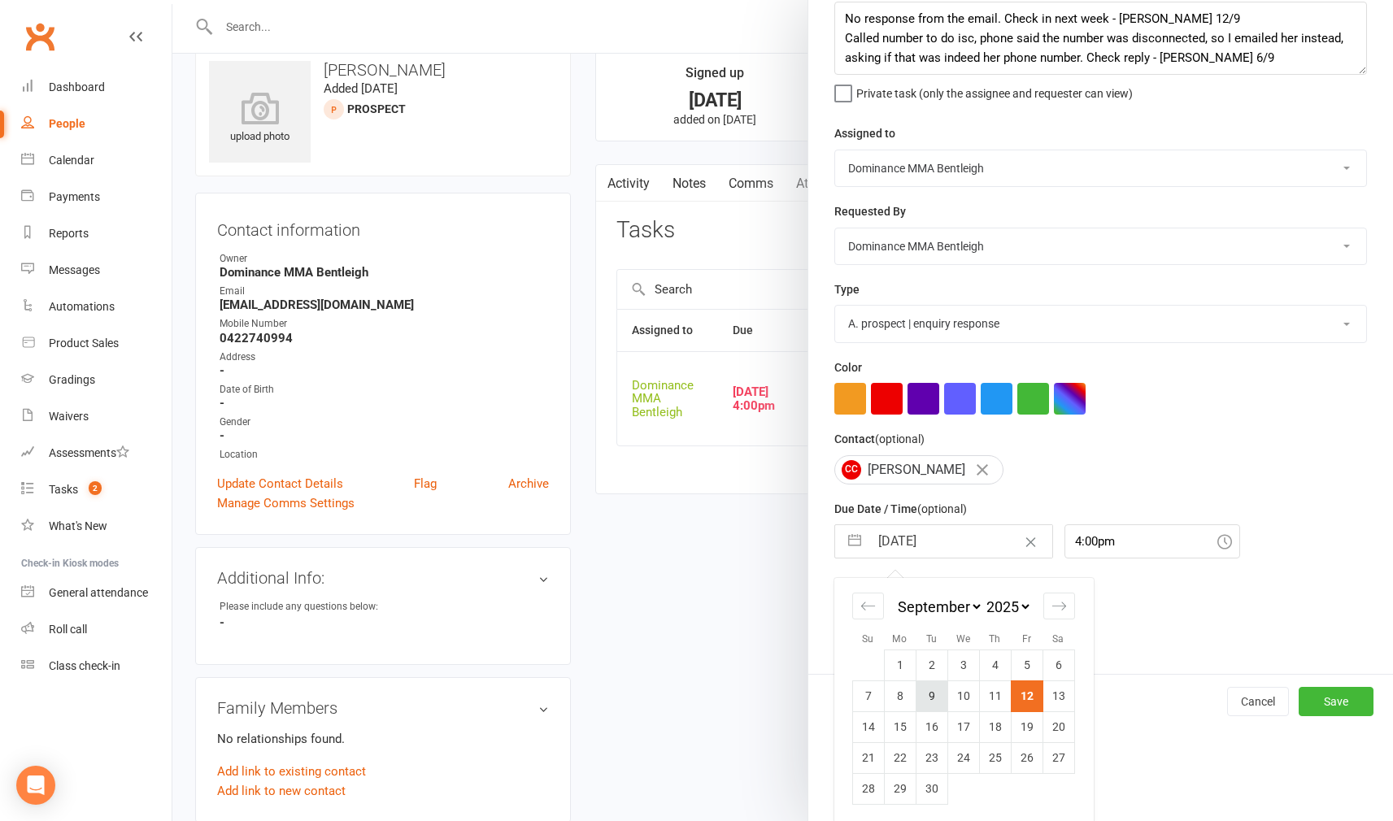
scroll to position [92, 0]
click at [928, 716] on td "16" at bounding box center [931, 727] width 32 height 31
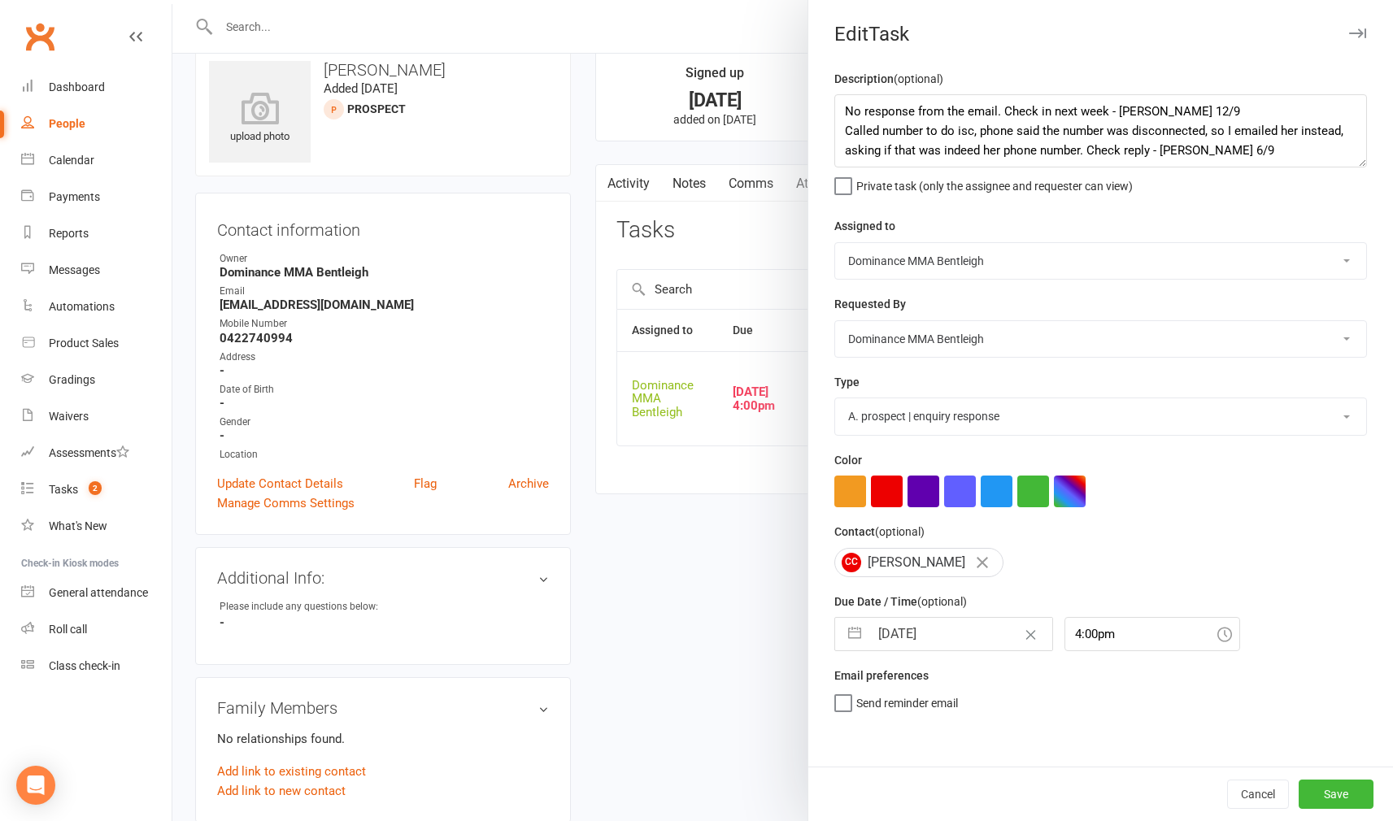
scroll to position [0, 0]
click at [1362, 791] on button "Save" at bounding box center [1335, 794] width 75 height 29
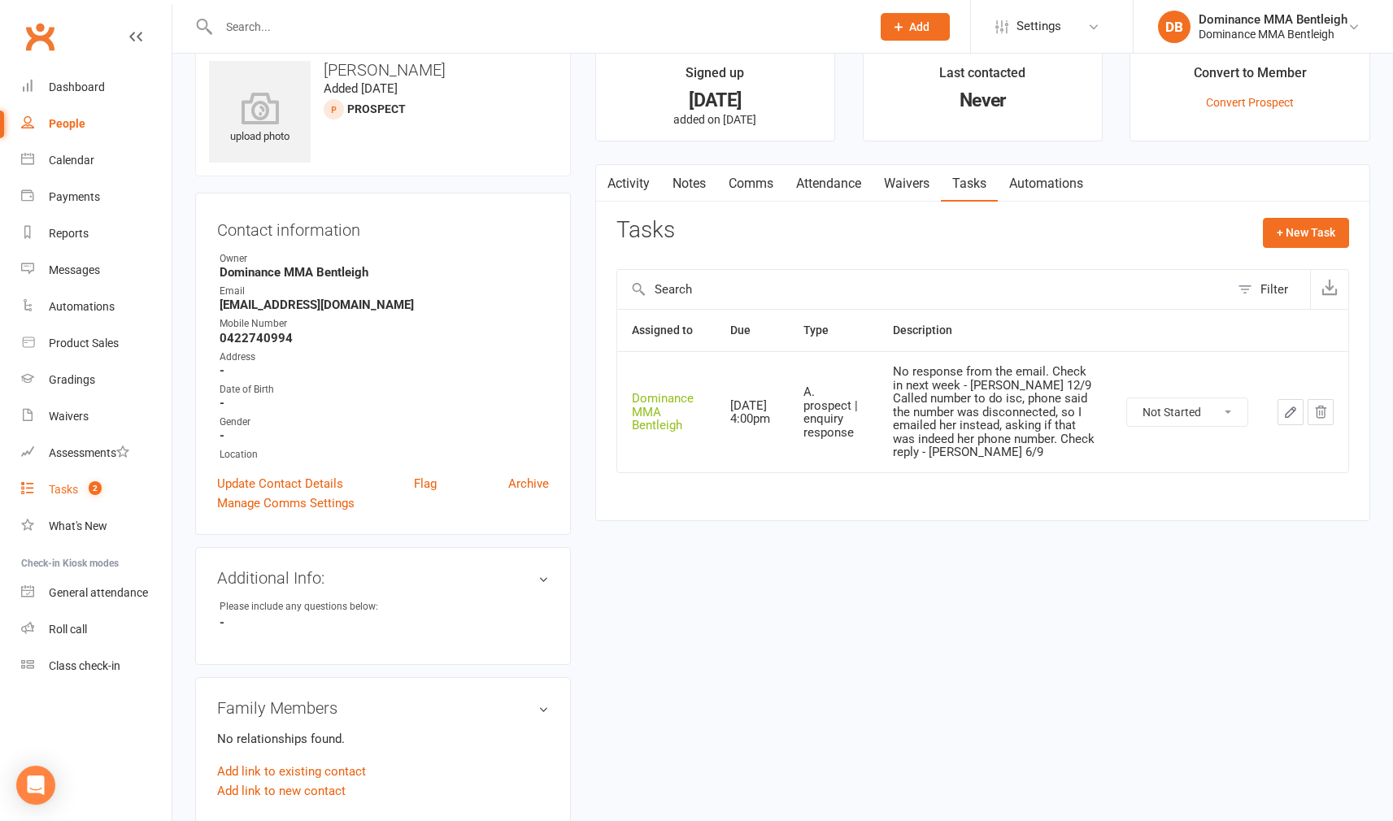
click at [73, 488] on div "Tasks" at bounding box center [63, 489] width 29 height 13
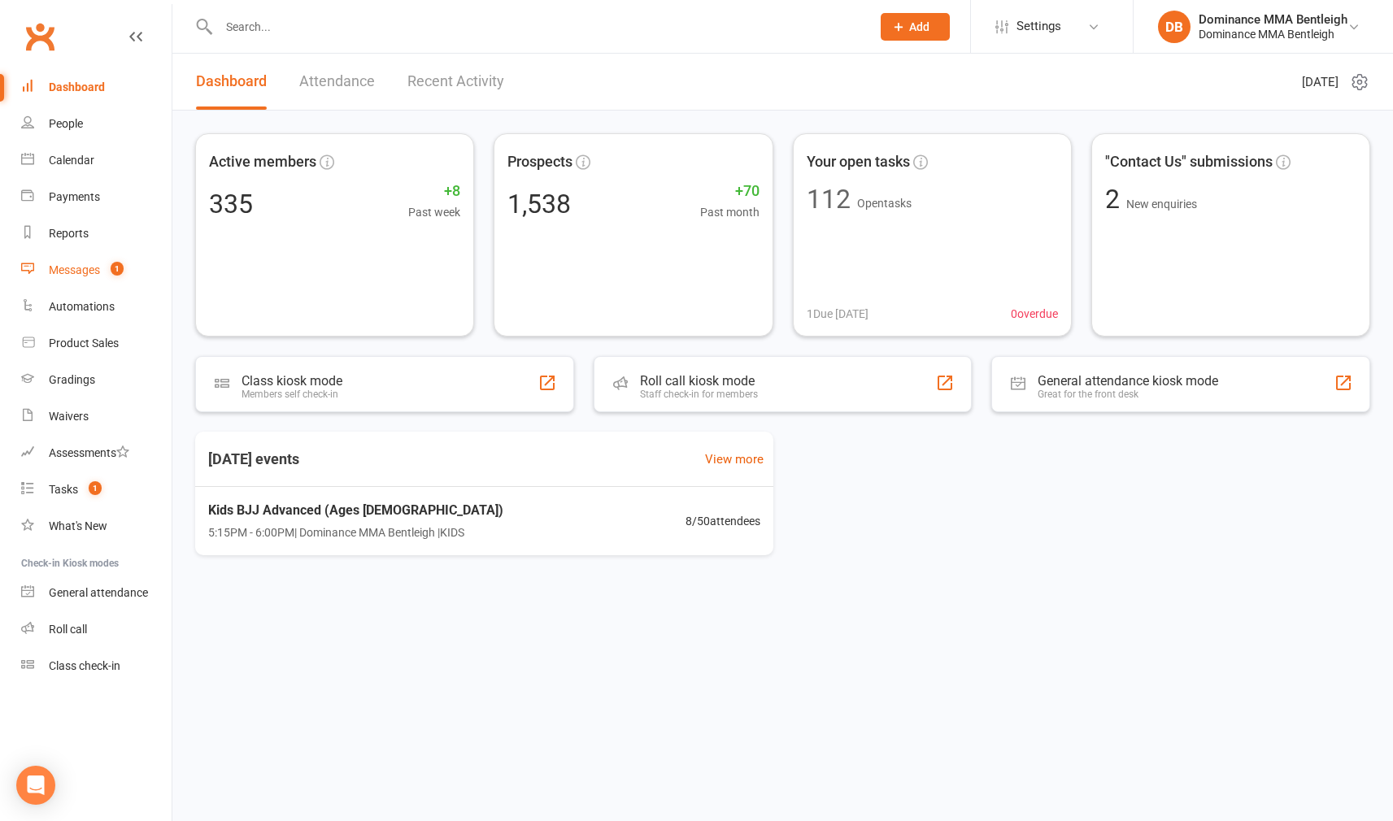
click at [98, 271] on div "Messages" at bounding box center [74, 269] width 51 height 13
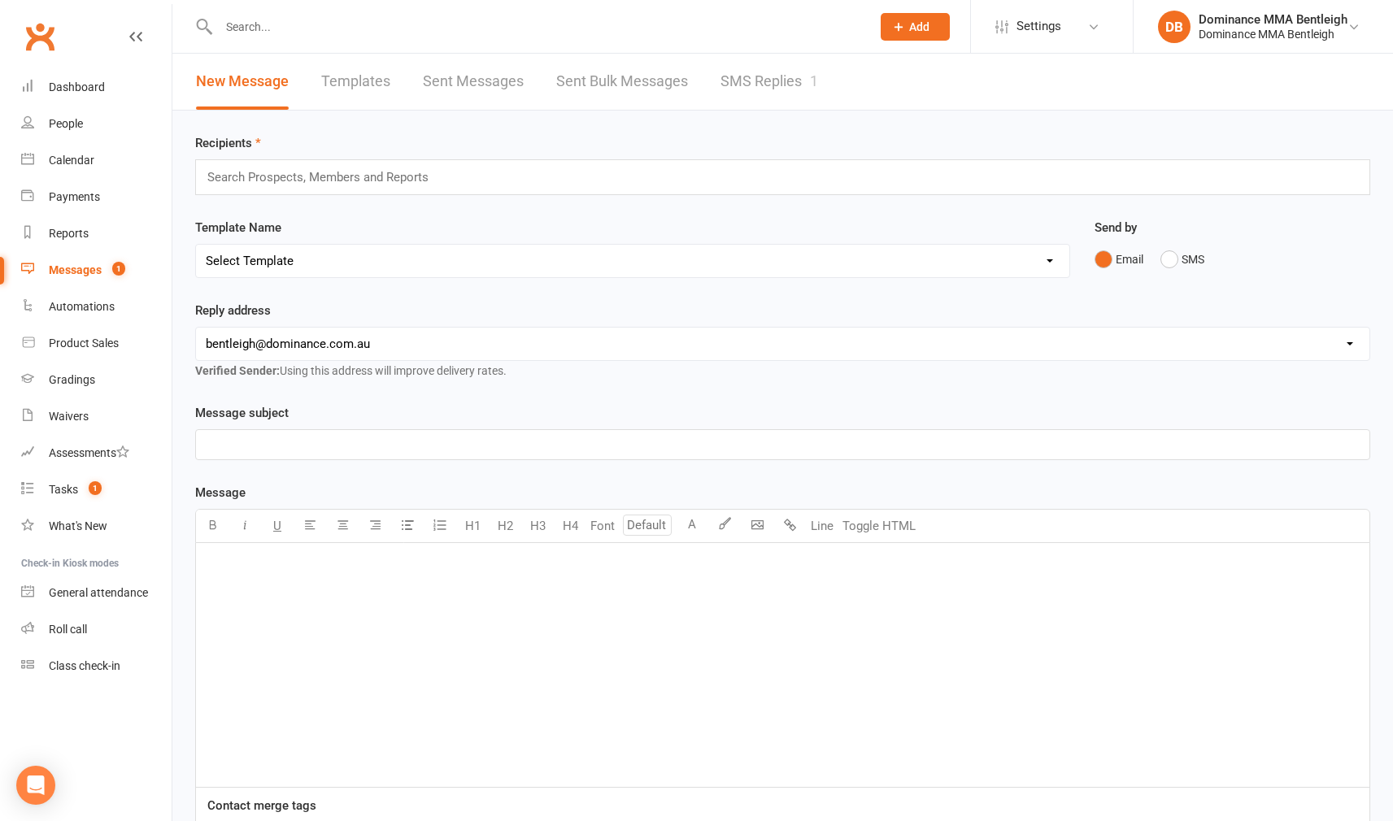
click at [731, 76] on link "SMS Replies 1" at bounding box center [769, 82] width 98 height 56
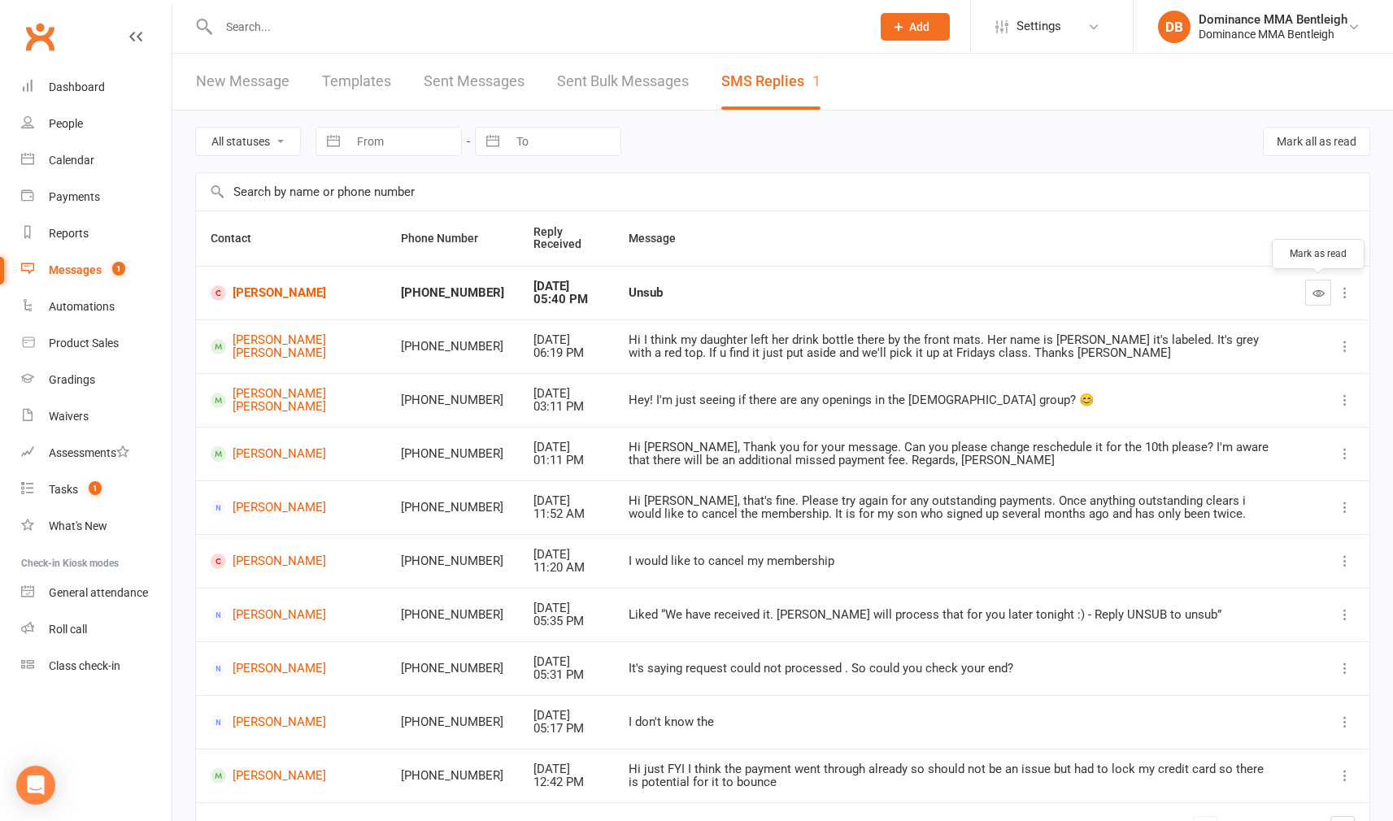
click at [1315, 292] on icon "button" at bounding box center [1318, 293] width 12 height 12
click at [59, 498] on link "Tasks 1" at bounding box center [96, 489] width 150 height 37
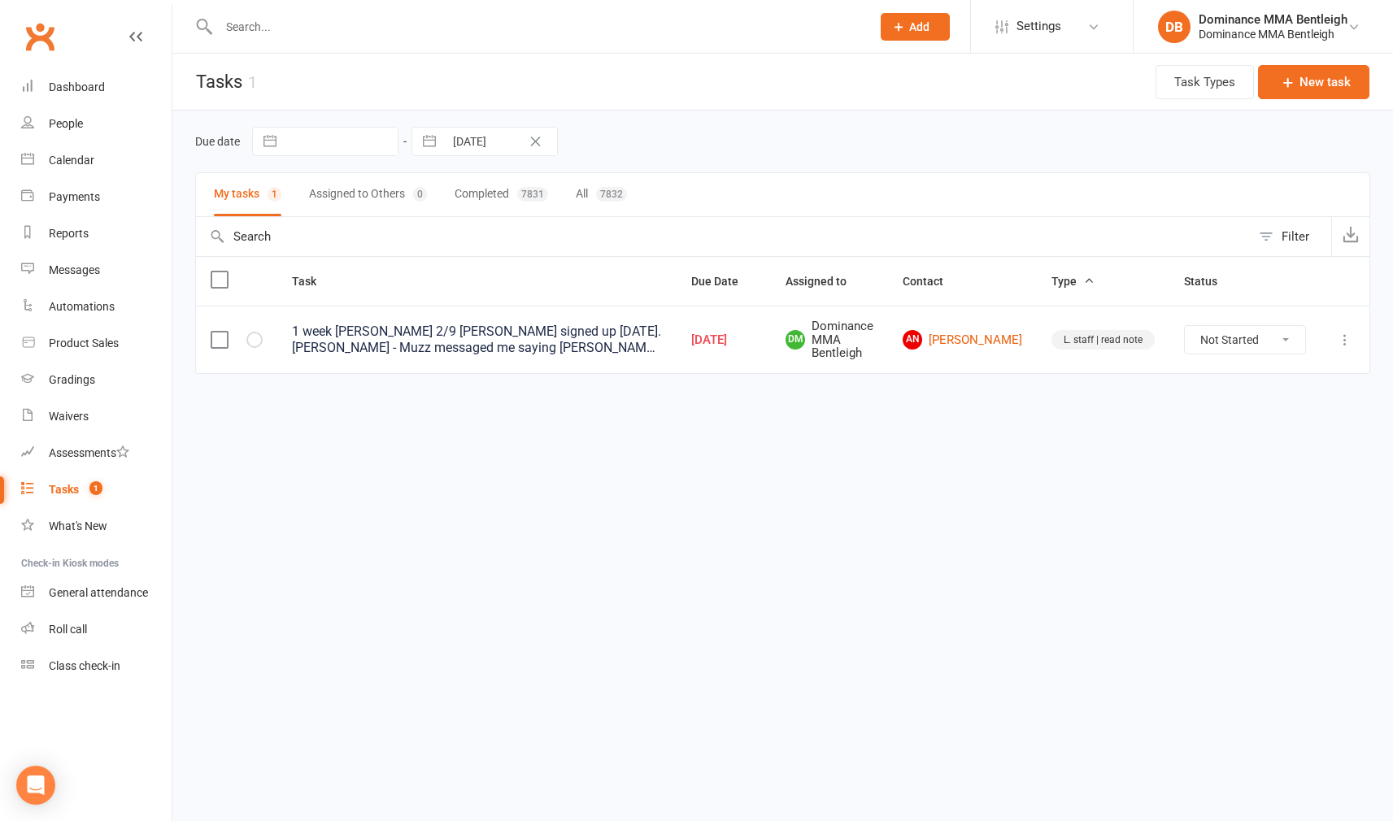
click at [984, 348] on link "AN Angela Nguyen" at bounding box center [961, 340] width 119 height 20
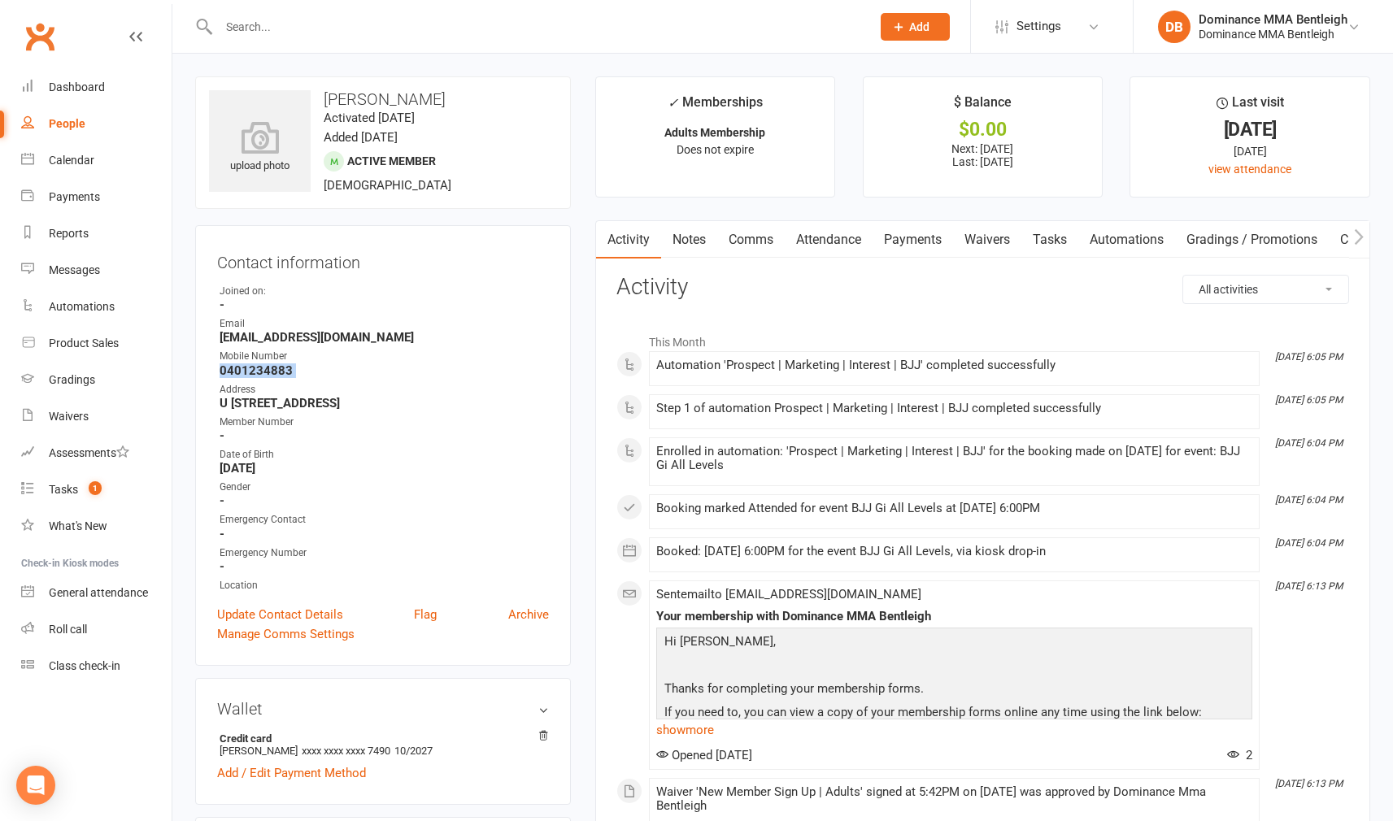
drag, startPoint x: 218, startPoint y: 372, endPoint x: 302, endPoint y: 378, distance: 84.0
click at [302, 378] on ul "Owner Joined on: - Email Angelanguyen259@hotmail.com Mobile Number 0401234883 A…" at bounding box center [383, 439] width 332 height 310
copy render-form-field "0401234883"
drag, startPoint x: 1089, startPoint y: 239, endPoint x: 1075, endPoint y: 238, distance: 13.8
click at [1088, 239] on link "Automations" at bounding box center [1126, 239] width 97 height 37
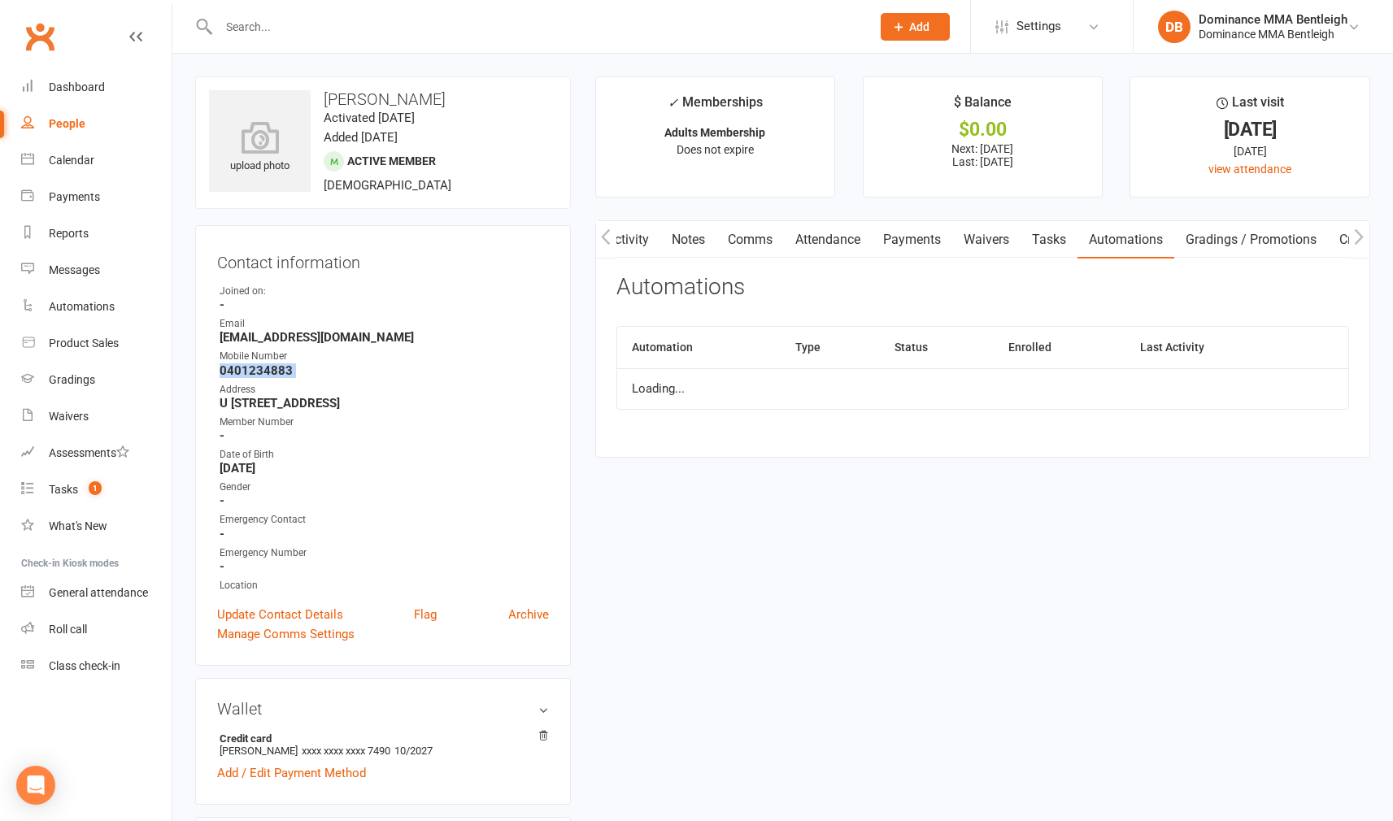
click at [1063, 235] on link "Tasks" at bounding box center [1048, 239] width 57 height 37
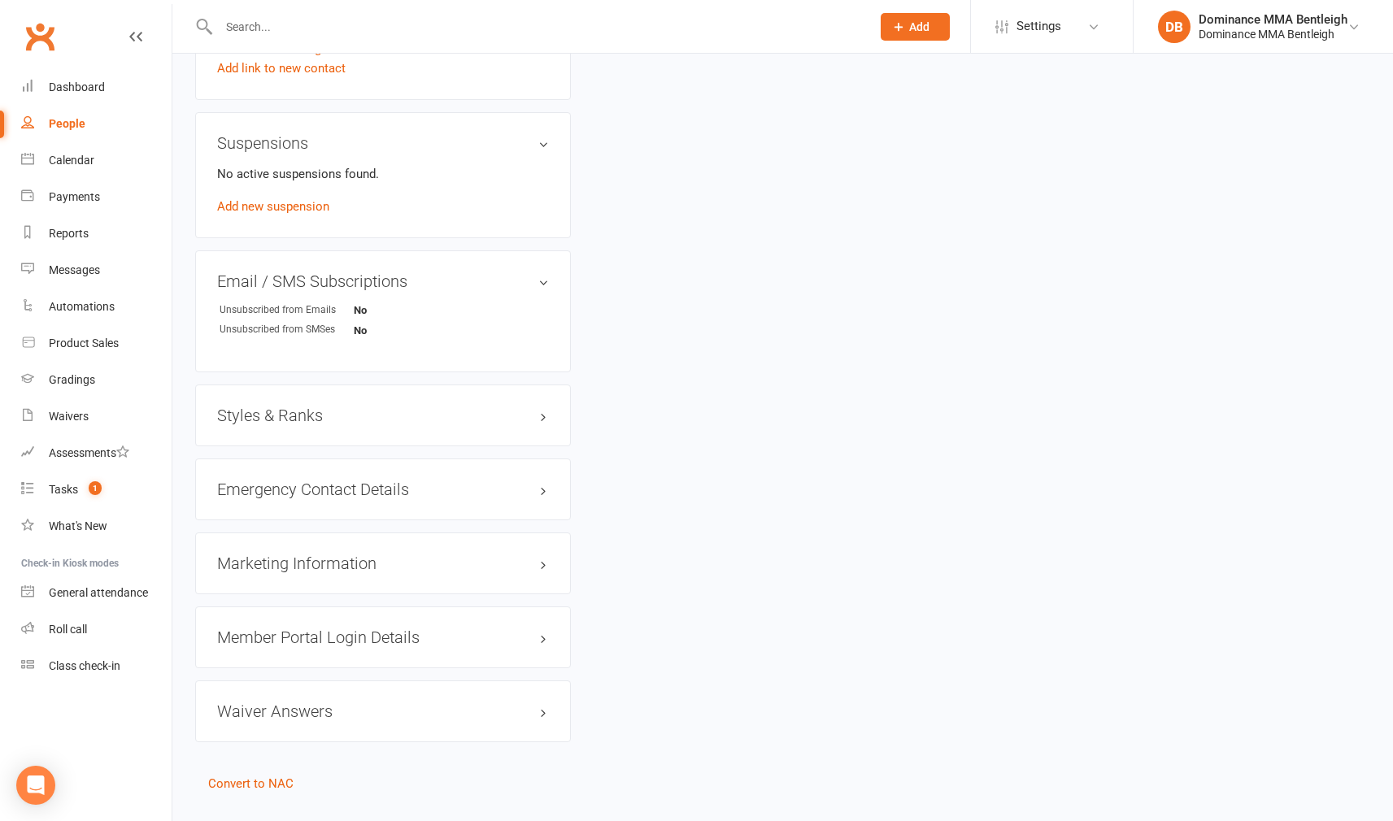
scroll to position [1124, 0]
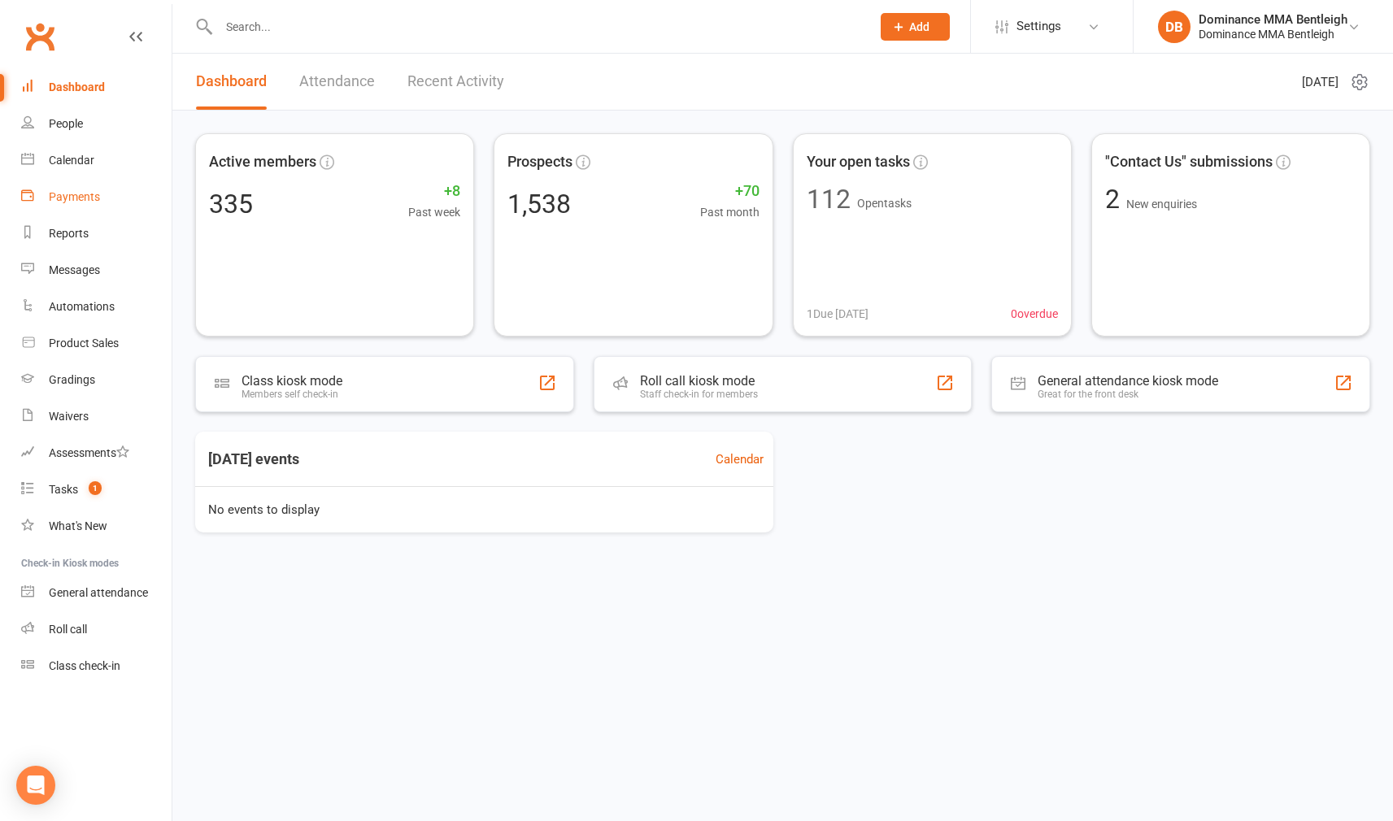
click at [98, 187] on link "Payments" at bounding box center [96, 197] width 150 height 37
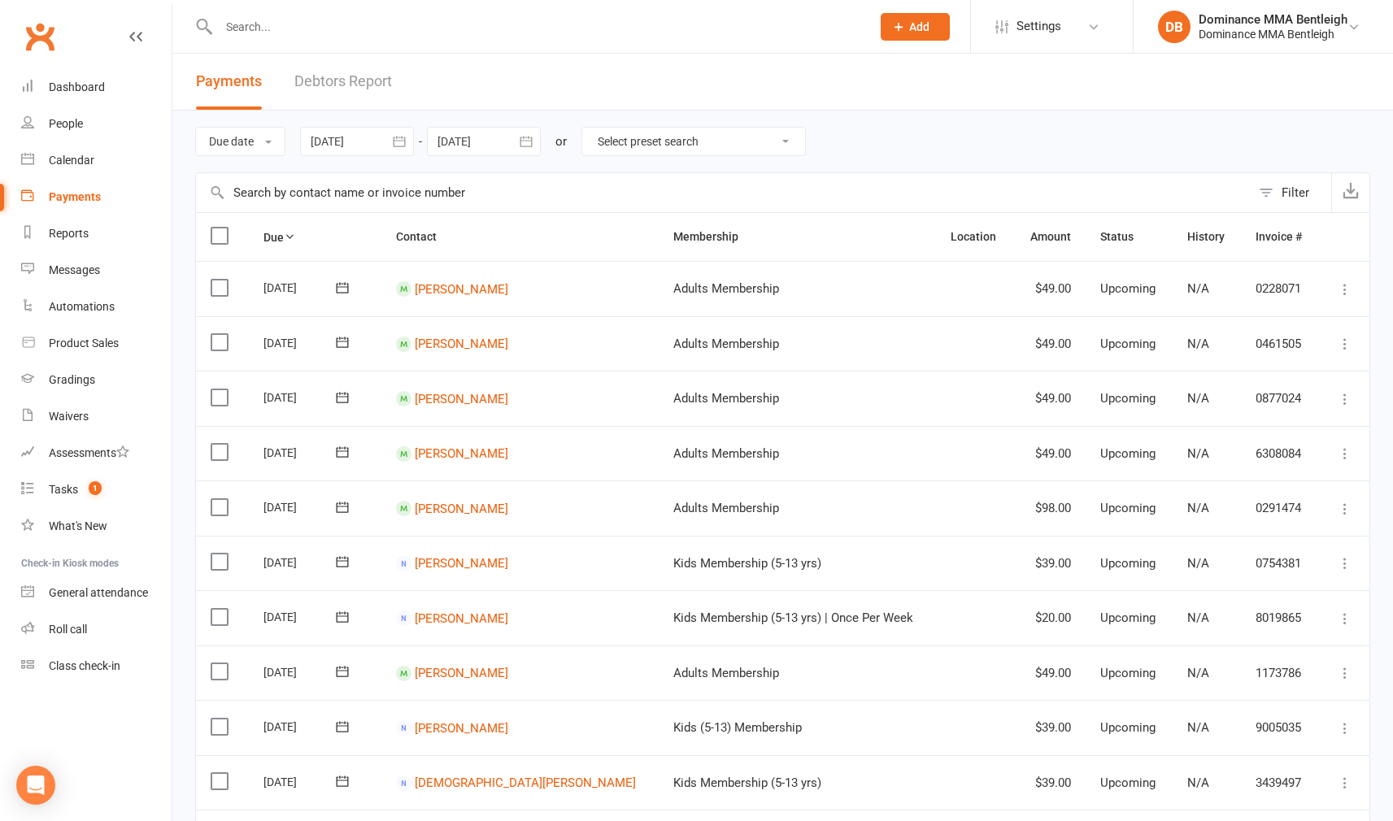
click at [392, 90] on link "Debtors Report" at bounding box center [343, 82] width 98 height 56
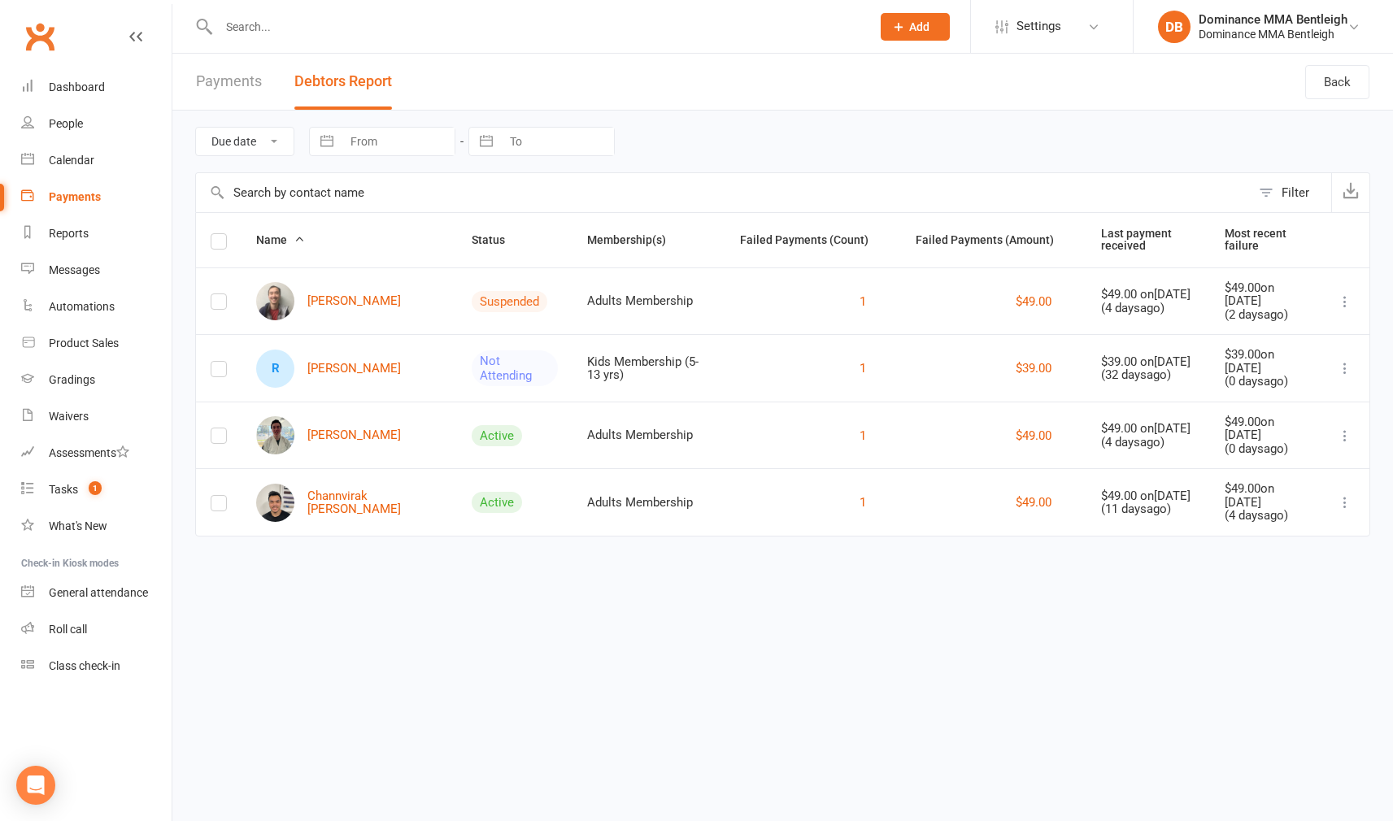
click at [248, 89] on link "Payments" at bounding box center [229, 82] width 66 height 56
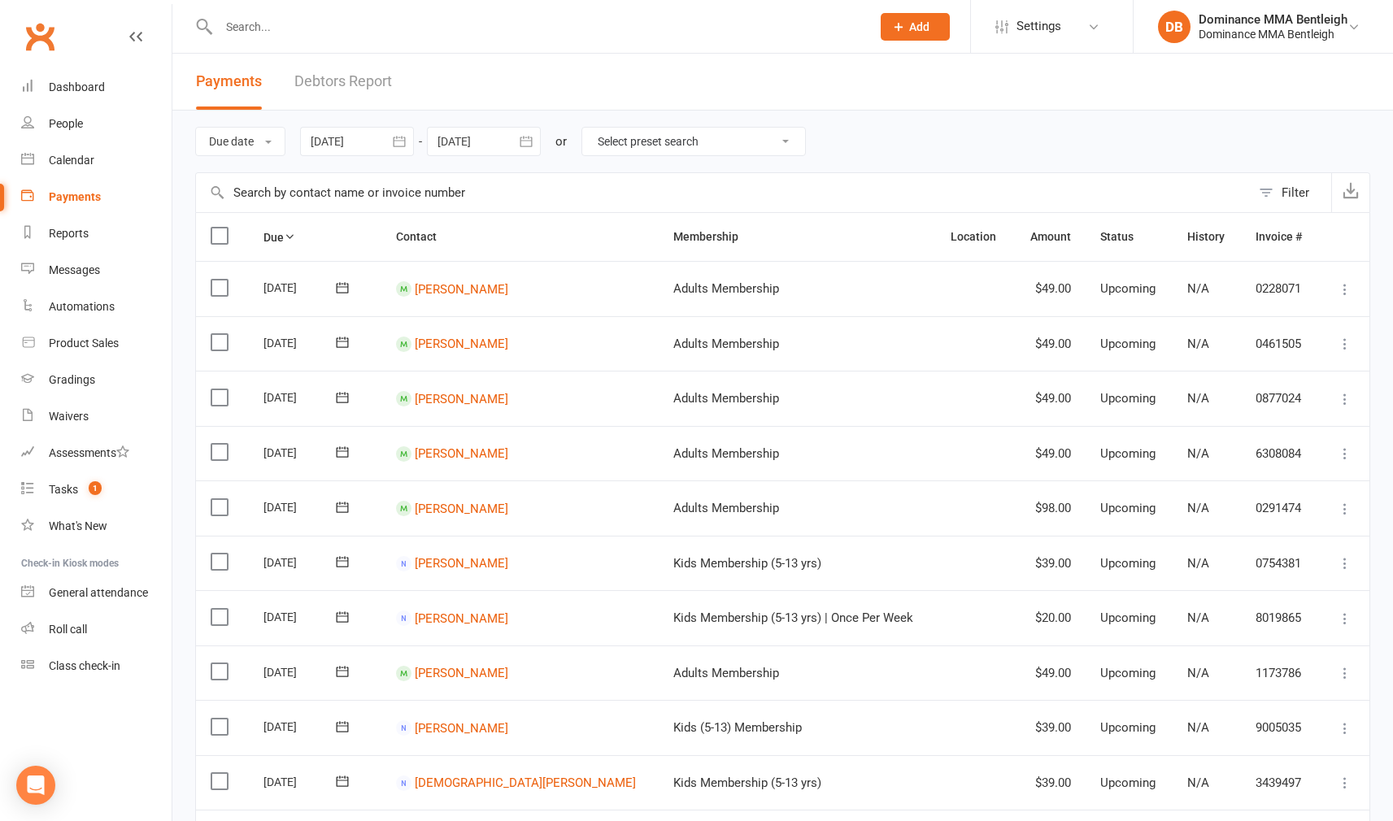
click at [337, 75] on link "Debtors Report" at bounding box center [343, 82] width 98 height 56
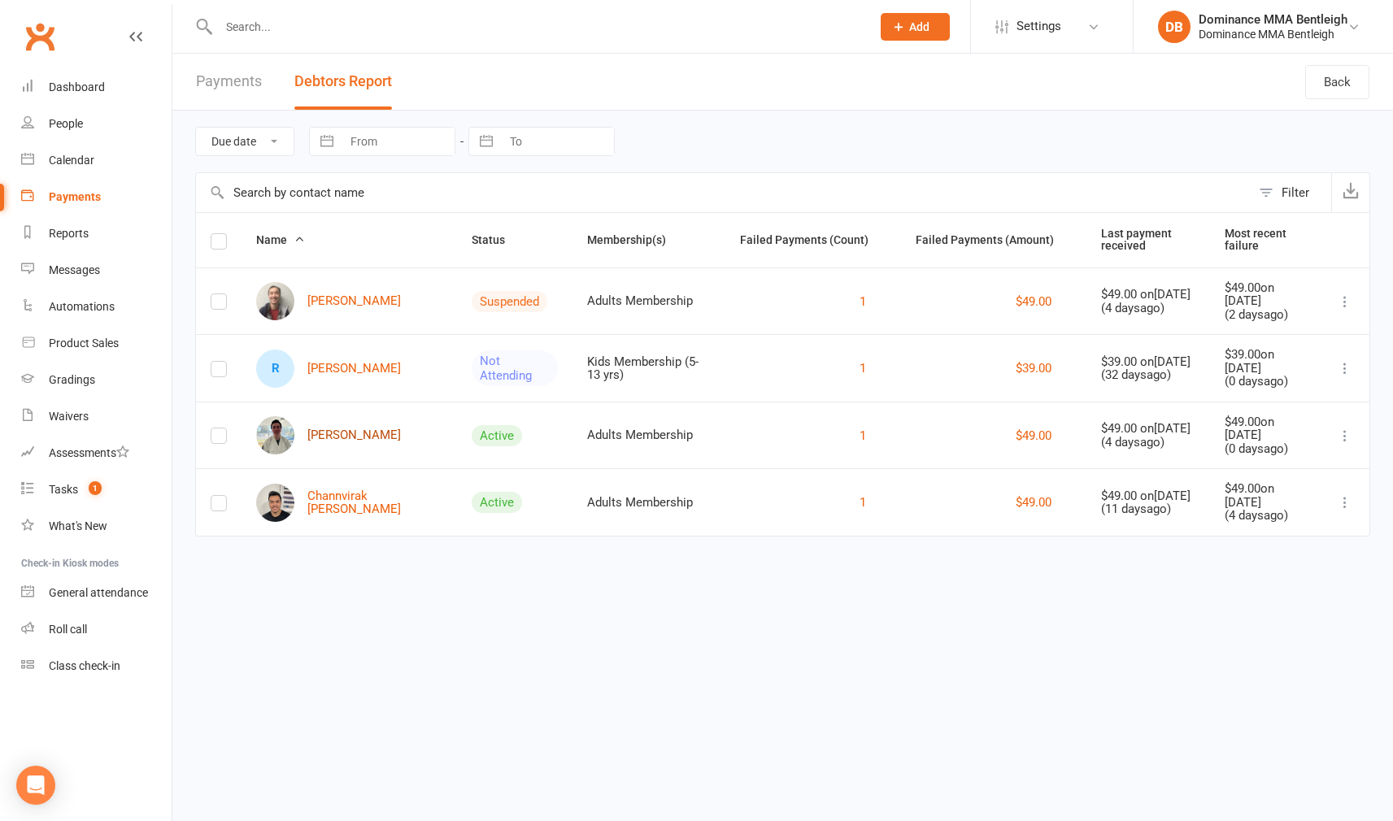
click at [398, 428] on link "Lochlan Paterson-Crisp" at bounding box center [328, 435] width 145 height 38
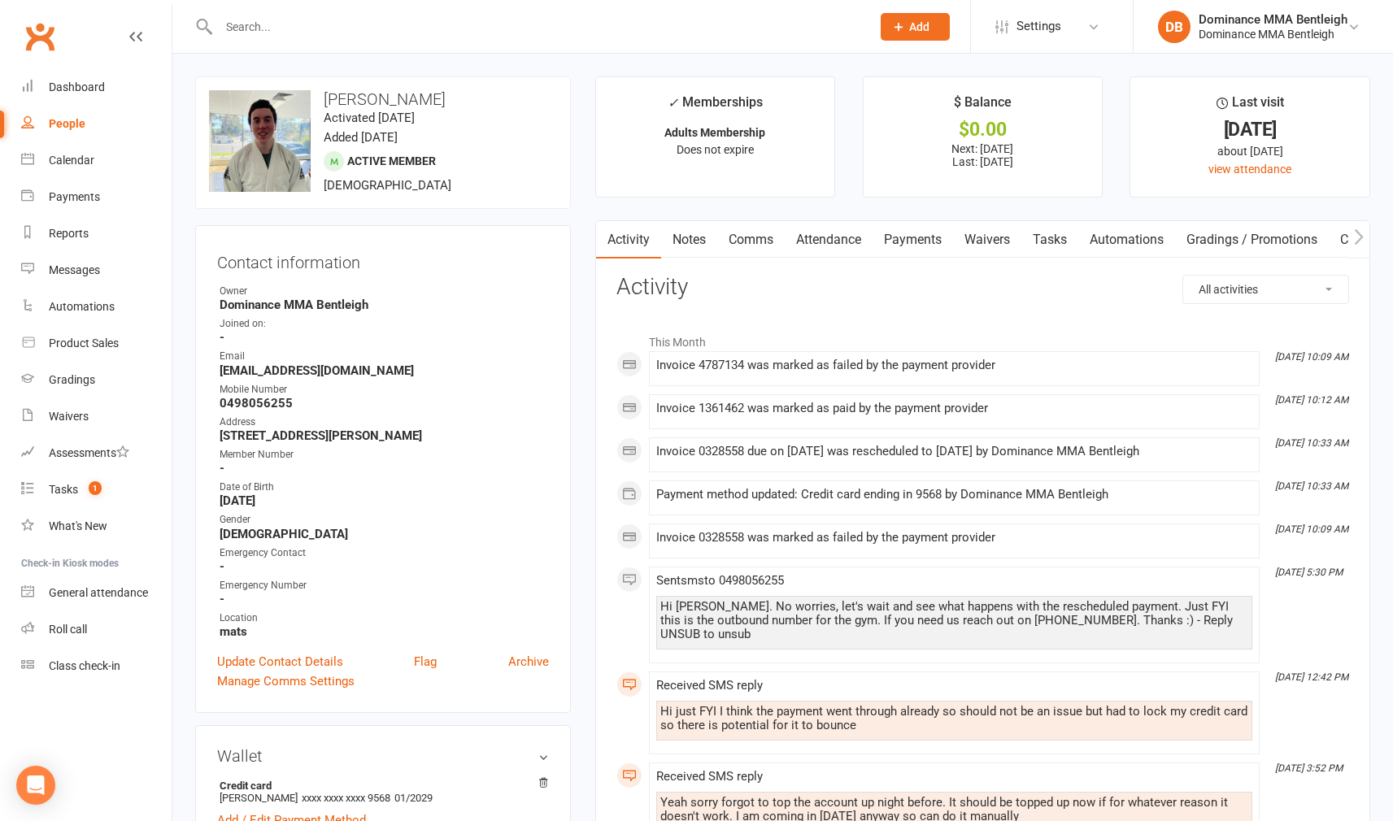
click at [908, 232] on link "Payments" at bounding box center [912, 239] width 80 height 37
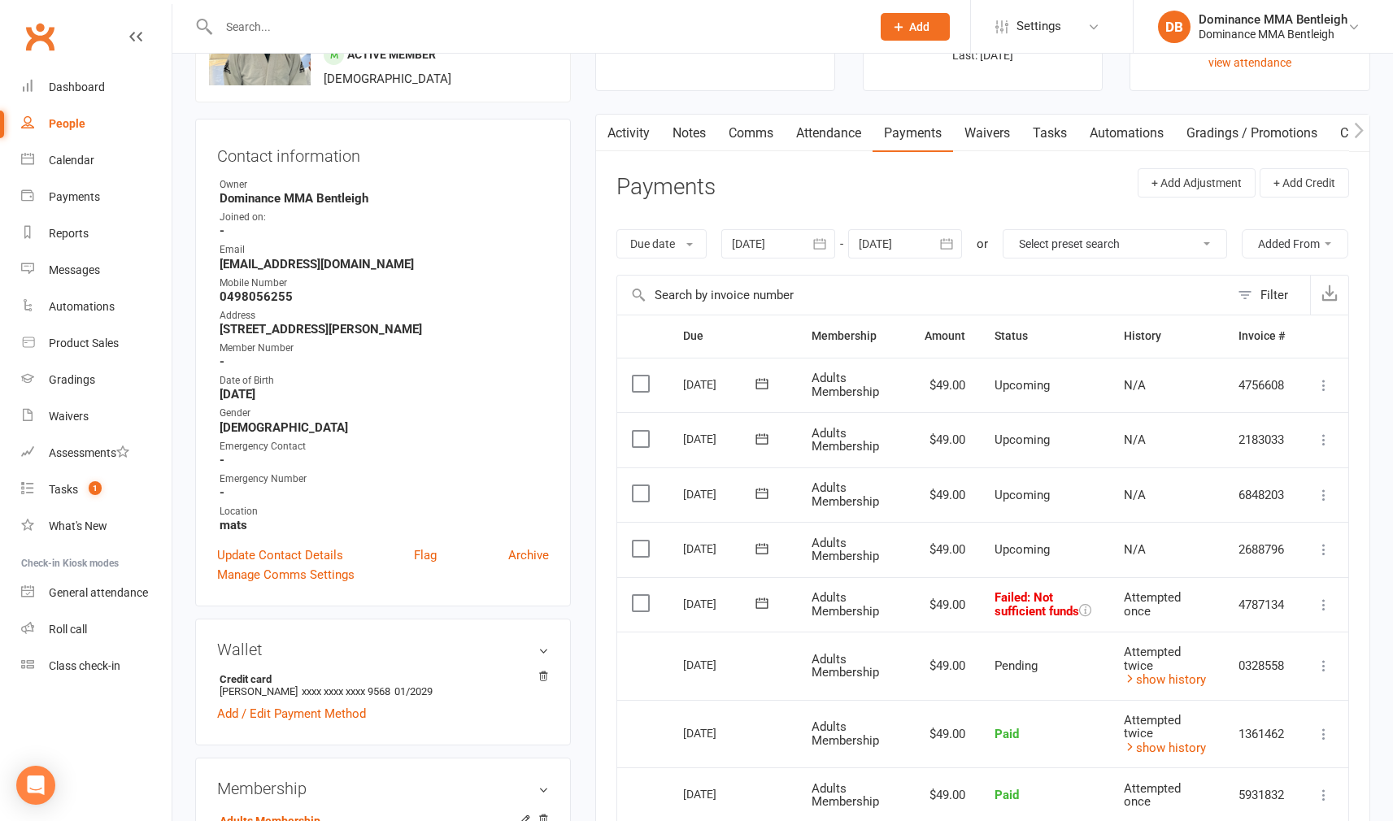
scroll to position [108, 0]
click at [767, 606] on icon at bounding box center [761, 601] width 12 height 11
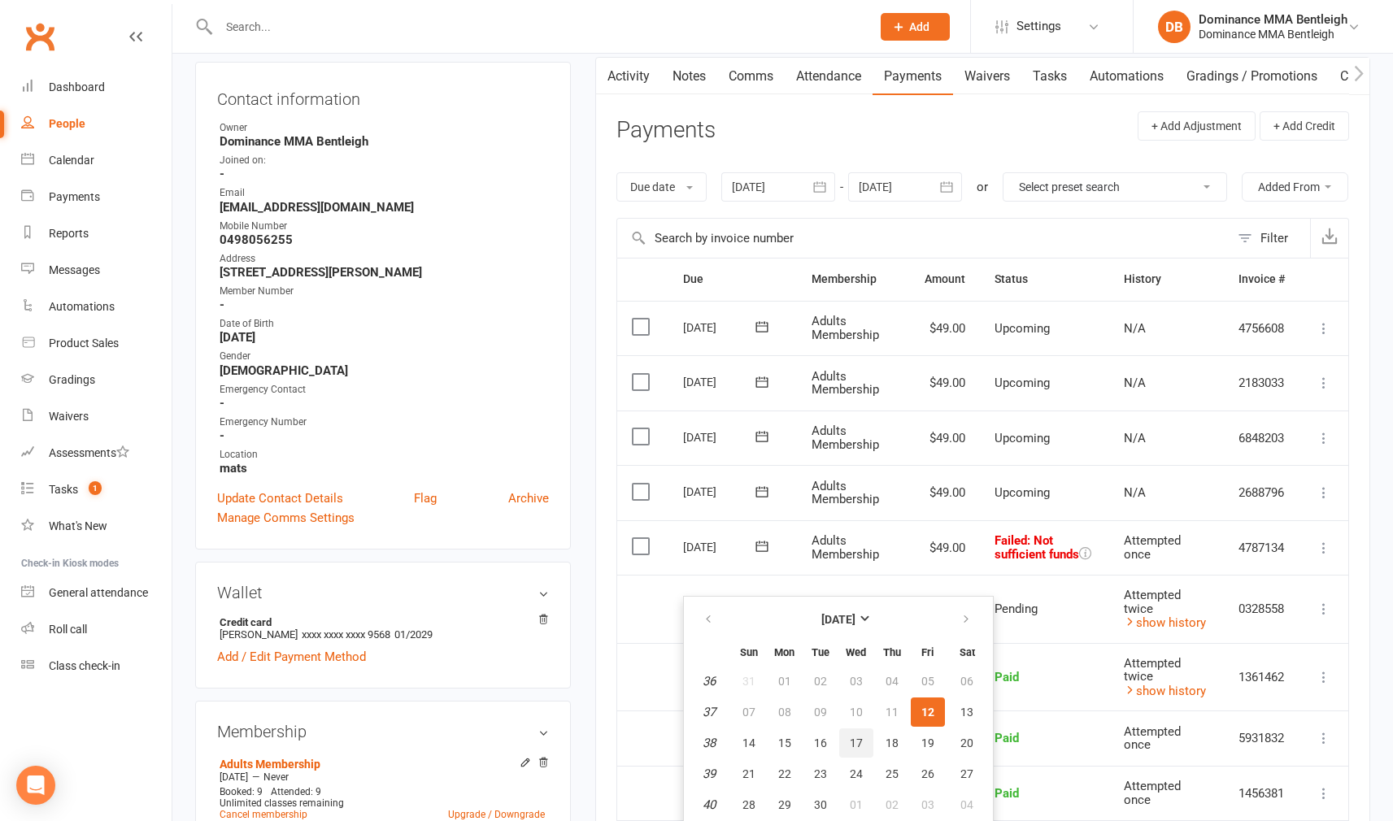
scroll to position [176, 0]
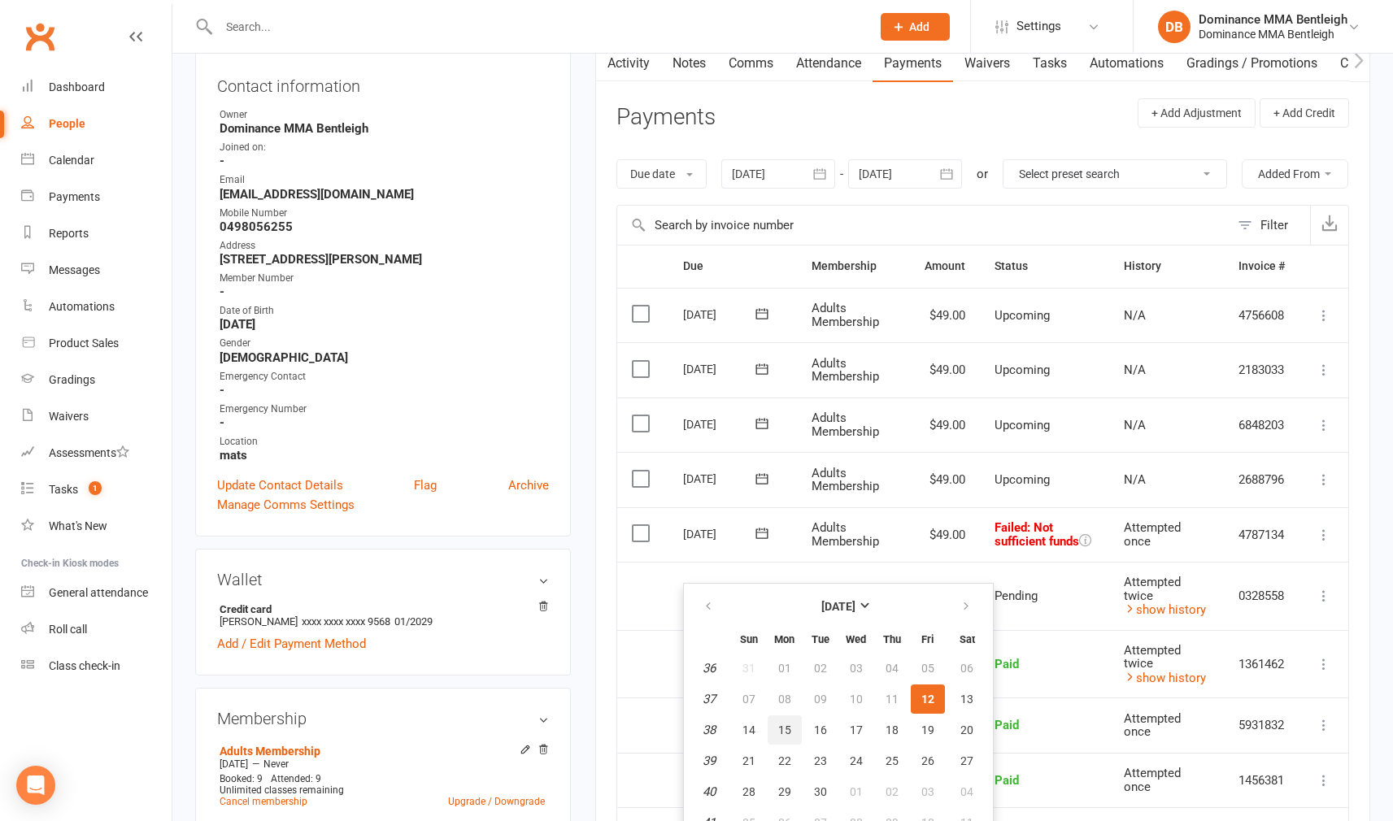
click at [794, 723] on button "15" at bounding box center [784, 729] width 34 height 29
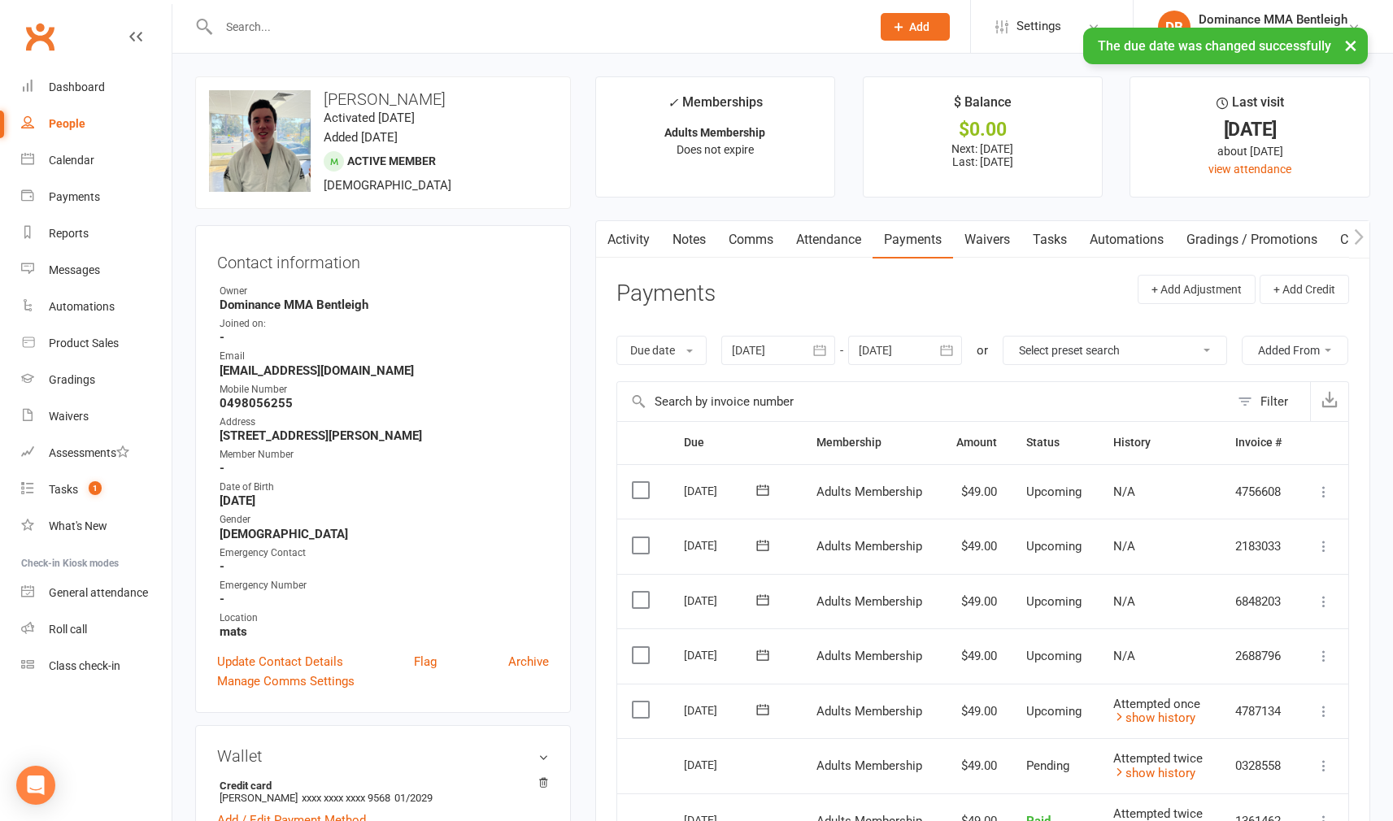
scroll to position [0, 0]
click at [763, 247] on link "Comms" at bounding box center [750, 239] width 67 height 37
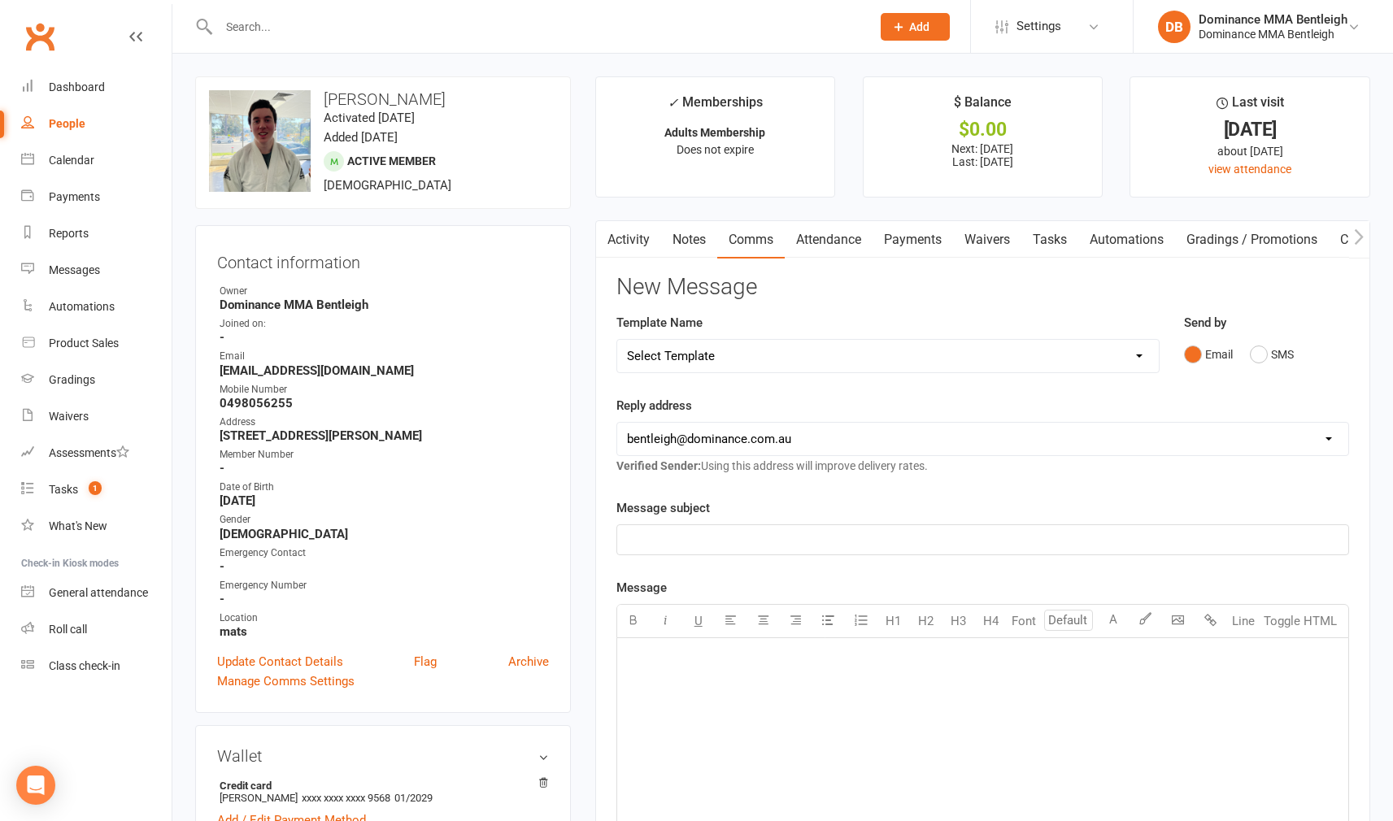
select select "10"
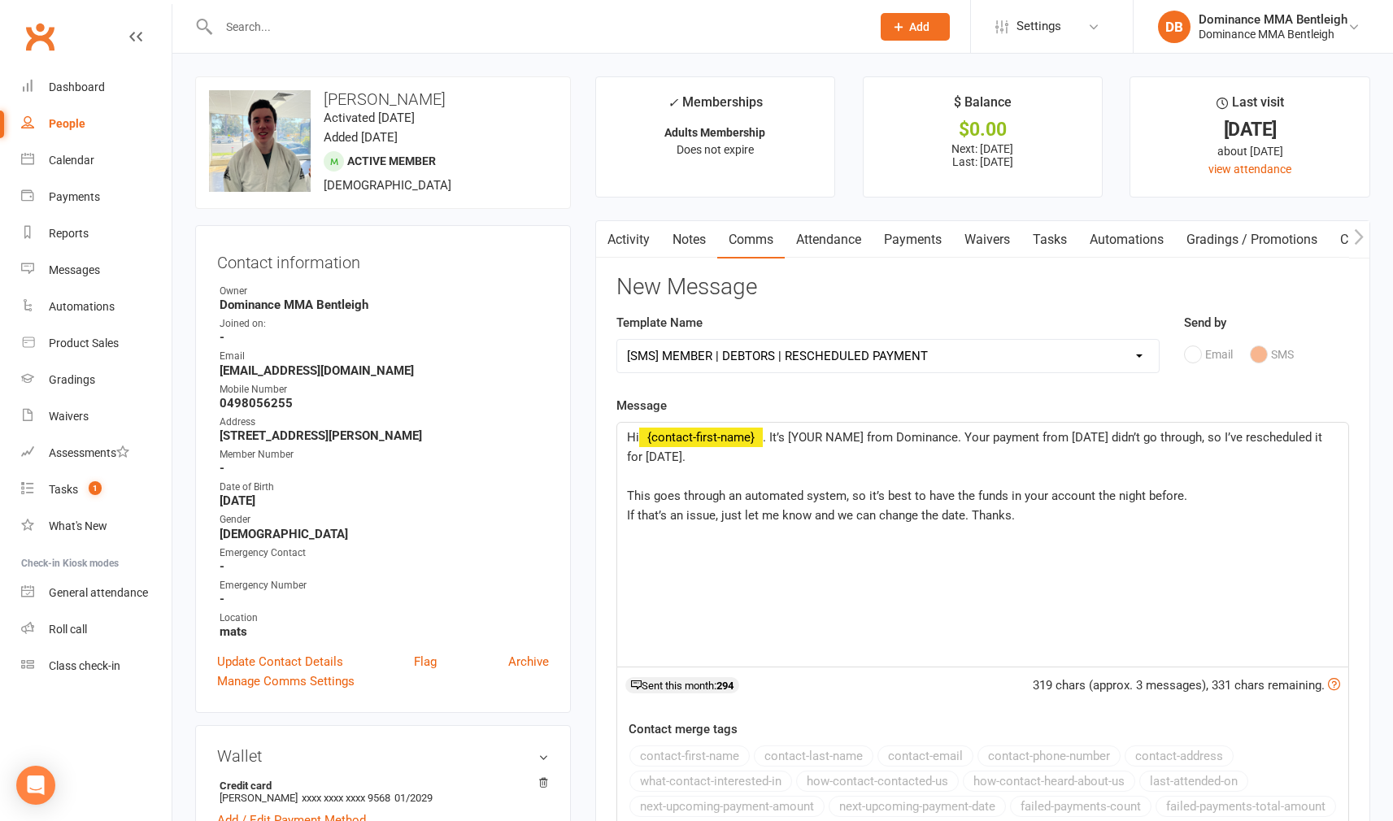
drag, startPoint x: 1109, startPoint y: 434, endPoint x: 1189, endPoint y: 385, distance: 94.5
click at [1110, 434] on span ". It’s [YOUR NAME] from Dominance. Your payment from [DATE] didn’t go through, …" at bounding box center [976, 447] width 698 height 34
drag, startPoint x: 661, startPoint y: 452, endPoint x: 863, endPoint y: 416, distance: 204.8
click at [663, 451] on span ". It’s [YOUR NAME] from Dominance. Your payment from 12/9 didn’t go through, so…" at bounding box center [979, 447] width 705 height 34
click at [862, 431] on span ". It’s [YOUR NAME] from Dominance. Your payment from 12/9 didn’t go through, so…" at bounding box center [979, 447] width 705 height 34
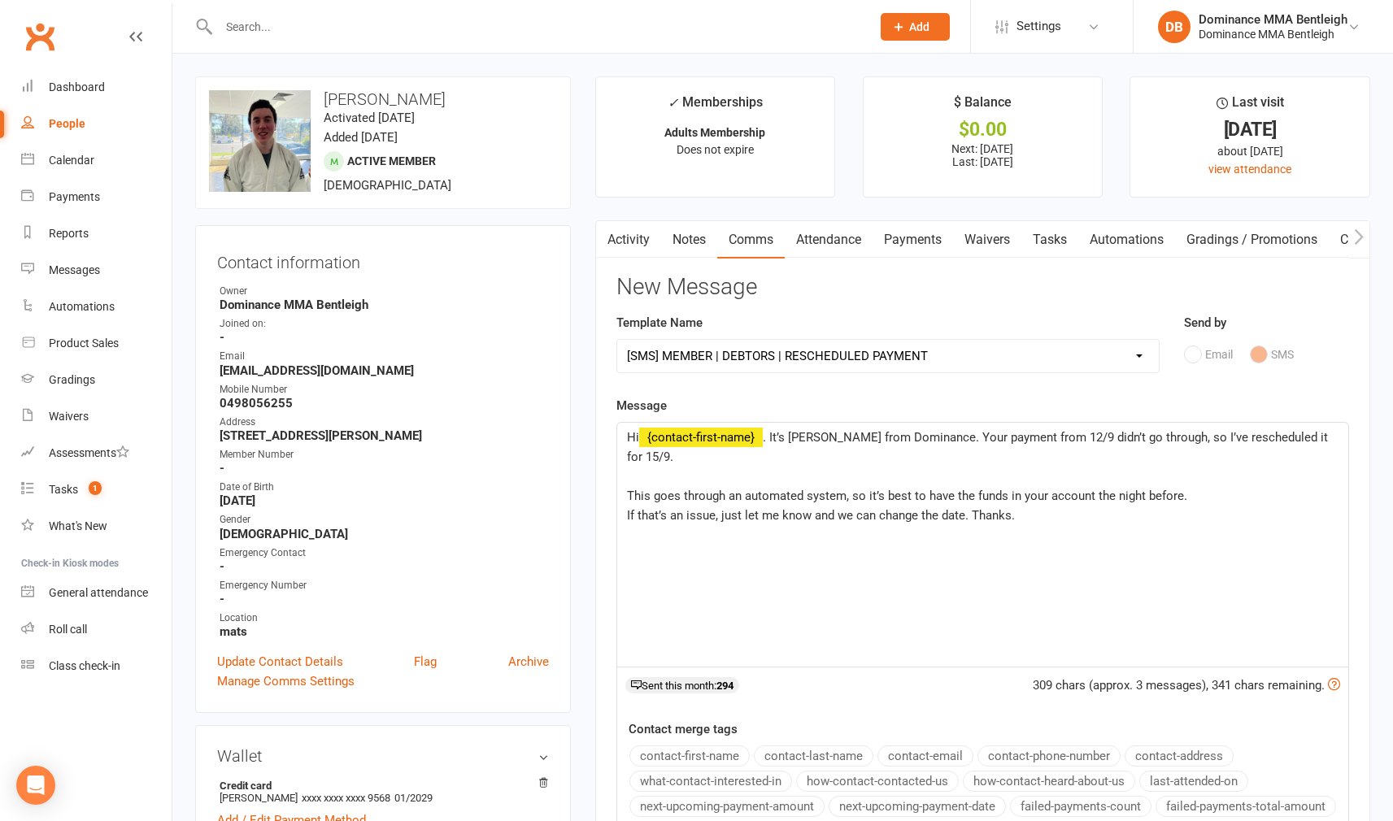
click at [753, 432] on span "﻿ {contact-first-name}" at bounding box center [701, 437] width 124 height 15
click at [757, 430] on span "﻿ {contact-first-name}" at bounding box center [701, 437] width 124 height 15
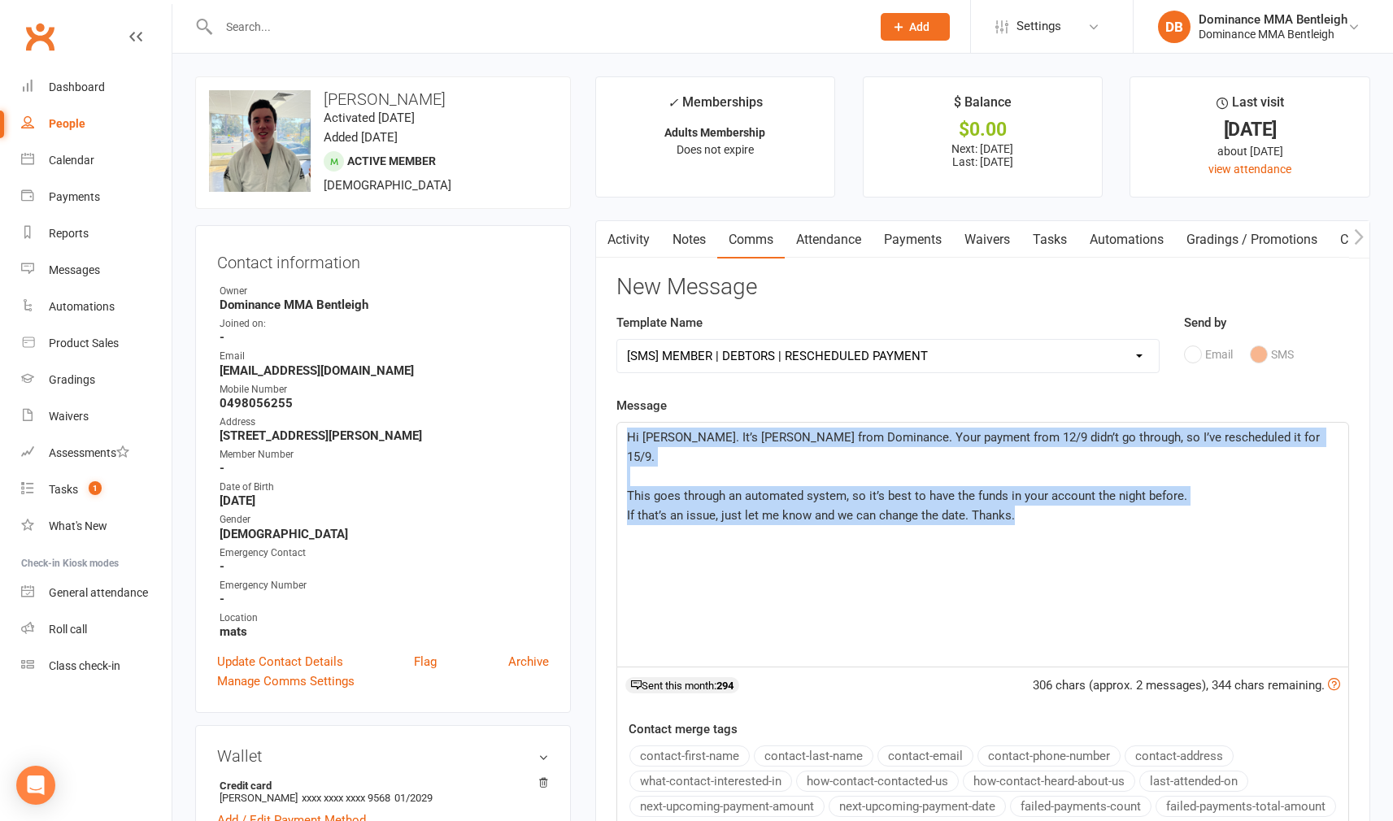
drag, startPoint x: 624, startPoint y: 436, endPoint x: 1132, endPoint y: 582, distance: 528.7
click at [1132, 582] on div "Hi Lochlan. It’s Dylan from Dominance. Your payment from 12/9 didn’t go through…" at bounding box center [982, 545] width 731 height 244
copy div "Hi Lochlan. It’s Dylan from Dominance. Your payment from 12/9 didn’t go through…"
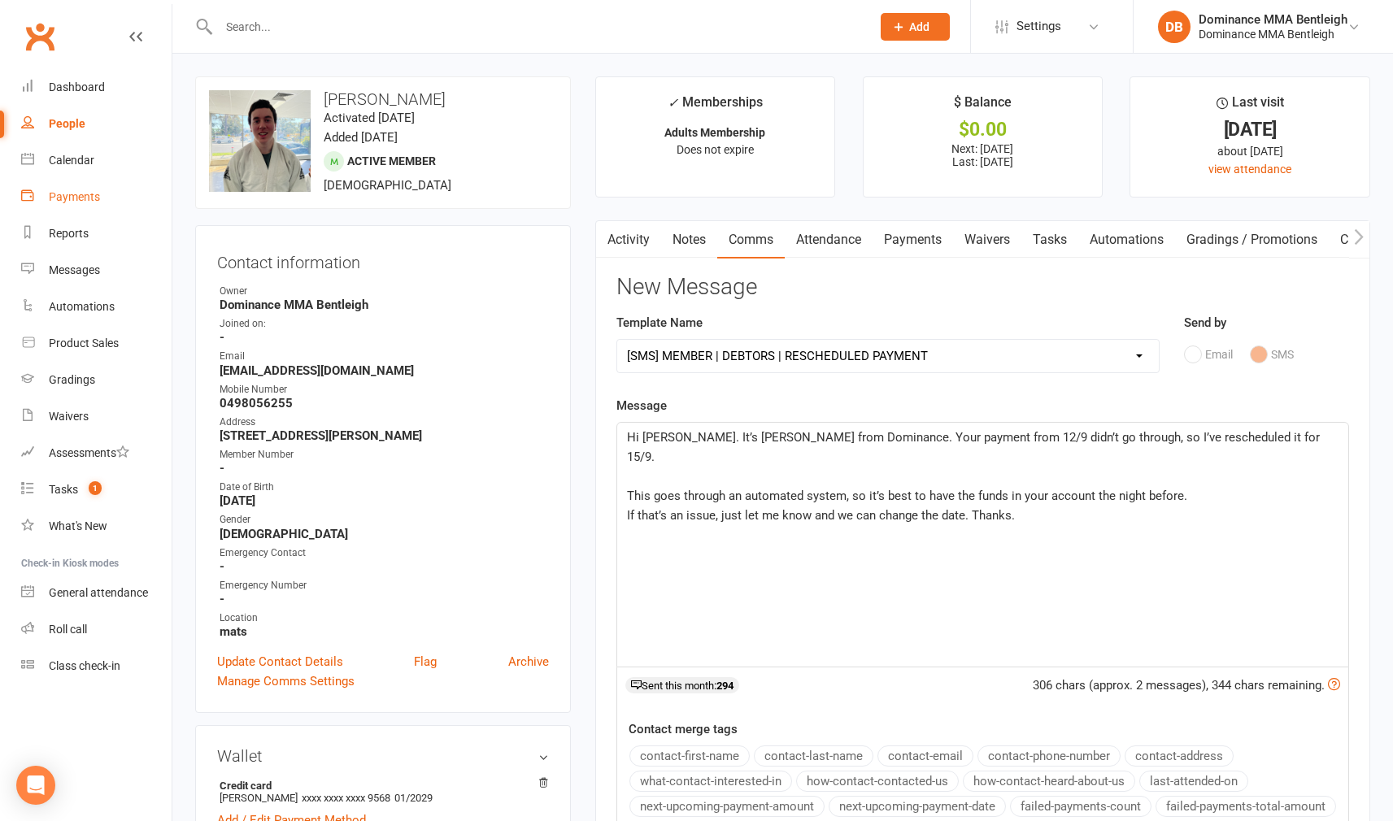
click at [97, 193] on div "Payments" at bounding box center [74, 196] width 51 height 13
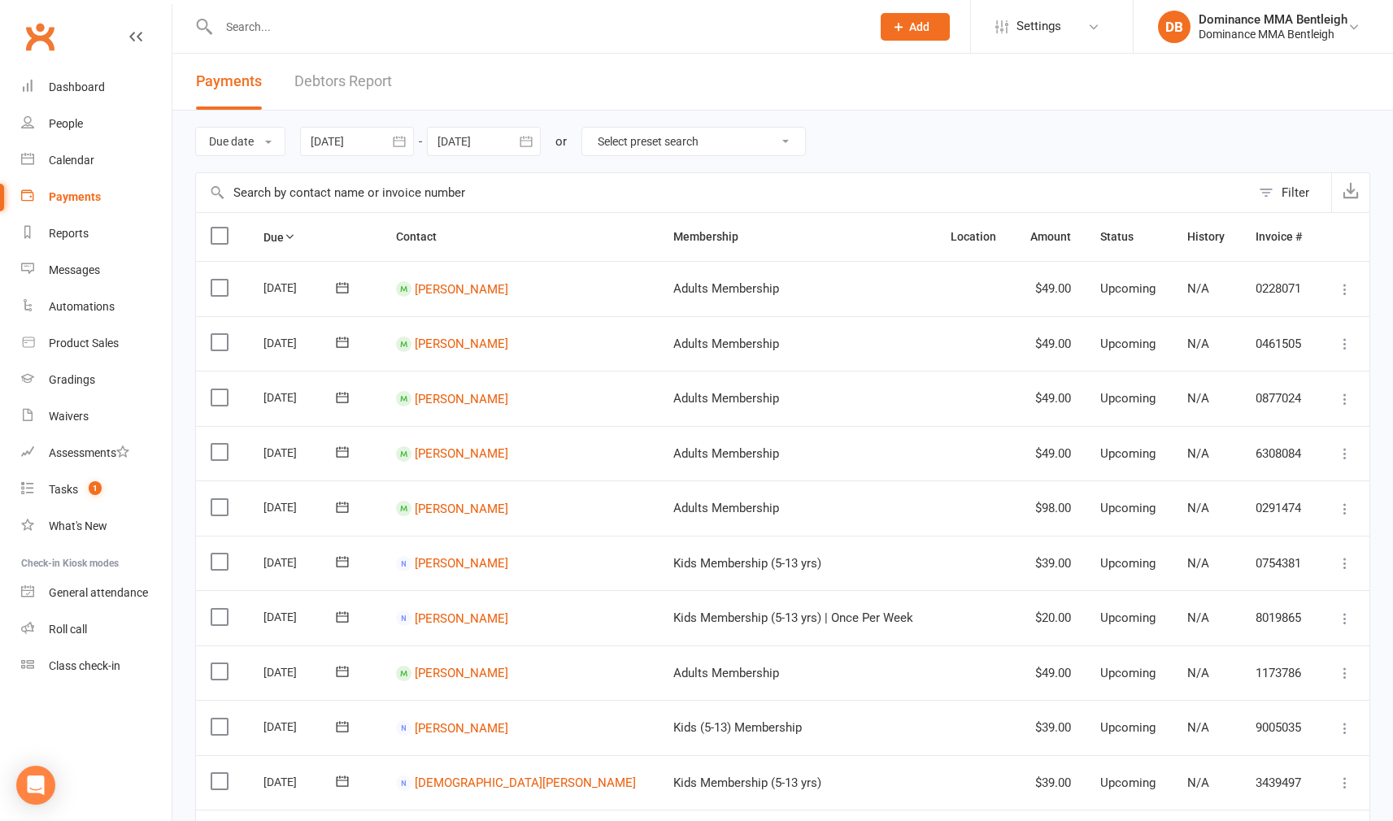
click at [354, 86] on link "Debtors Report" at bounding box center [343, 82] width 98 height 56
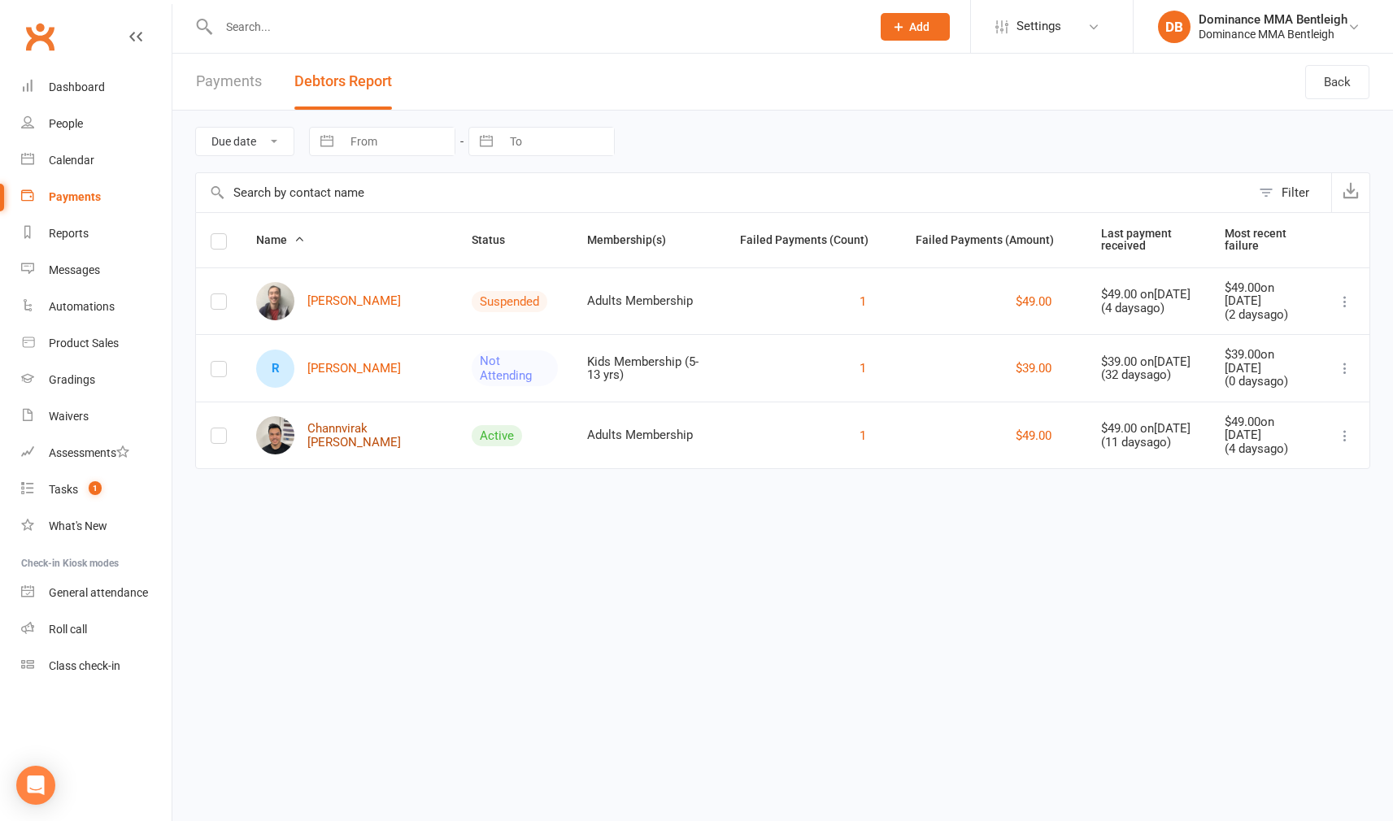
click at [356, 422] on link "Channvirak Vann" at bounding box center [349, 435] width 186 height 38
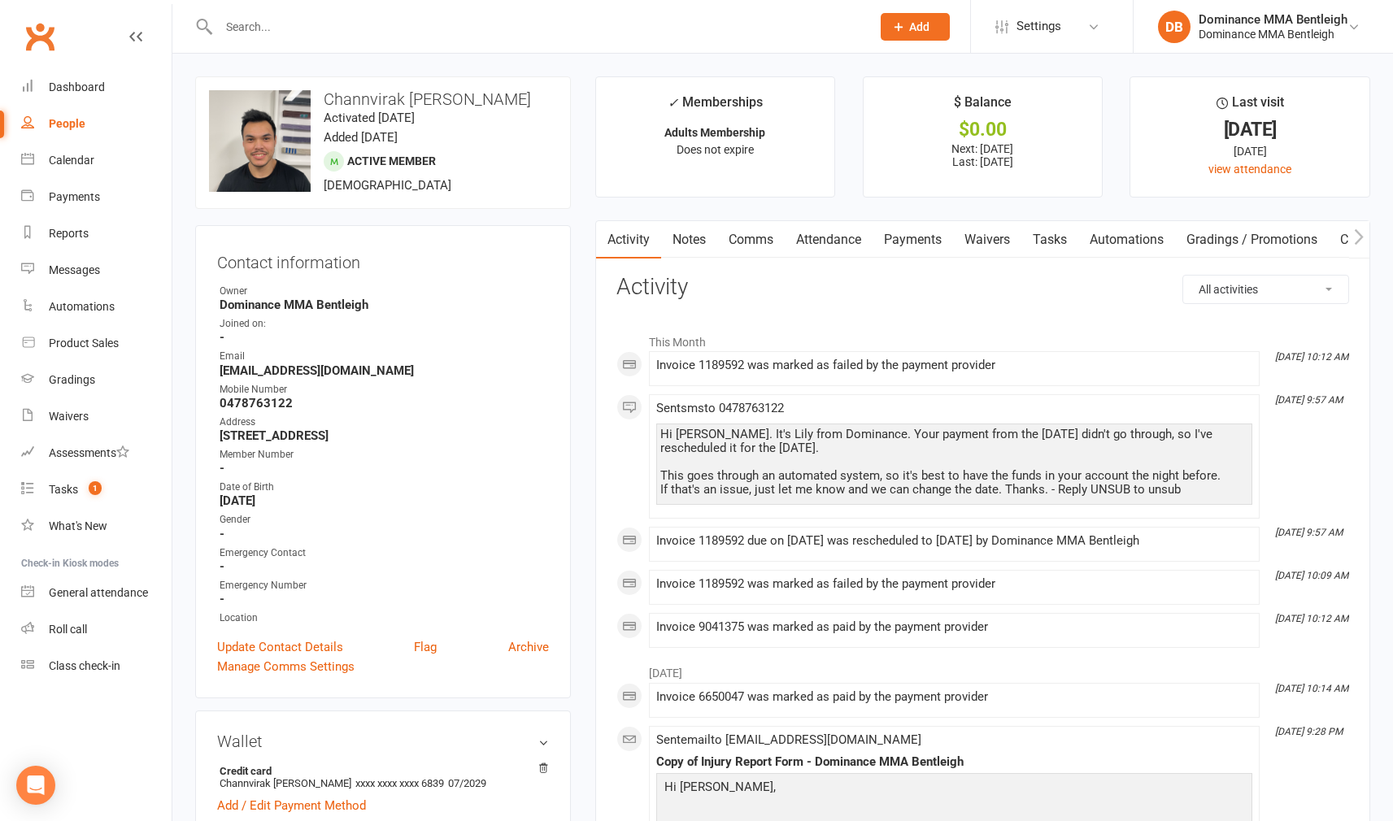
drag, startPoint x: 915, startPoint y: 230, endPoint x: 884, endPoint y: 224, distance: 31.6
click at [910, 232] on link "Payments" at bounding box center [912, 239] width 80 height 37
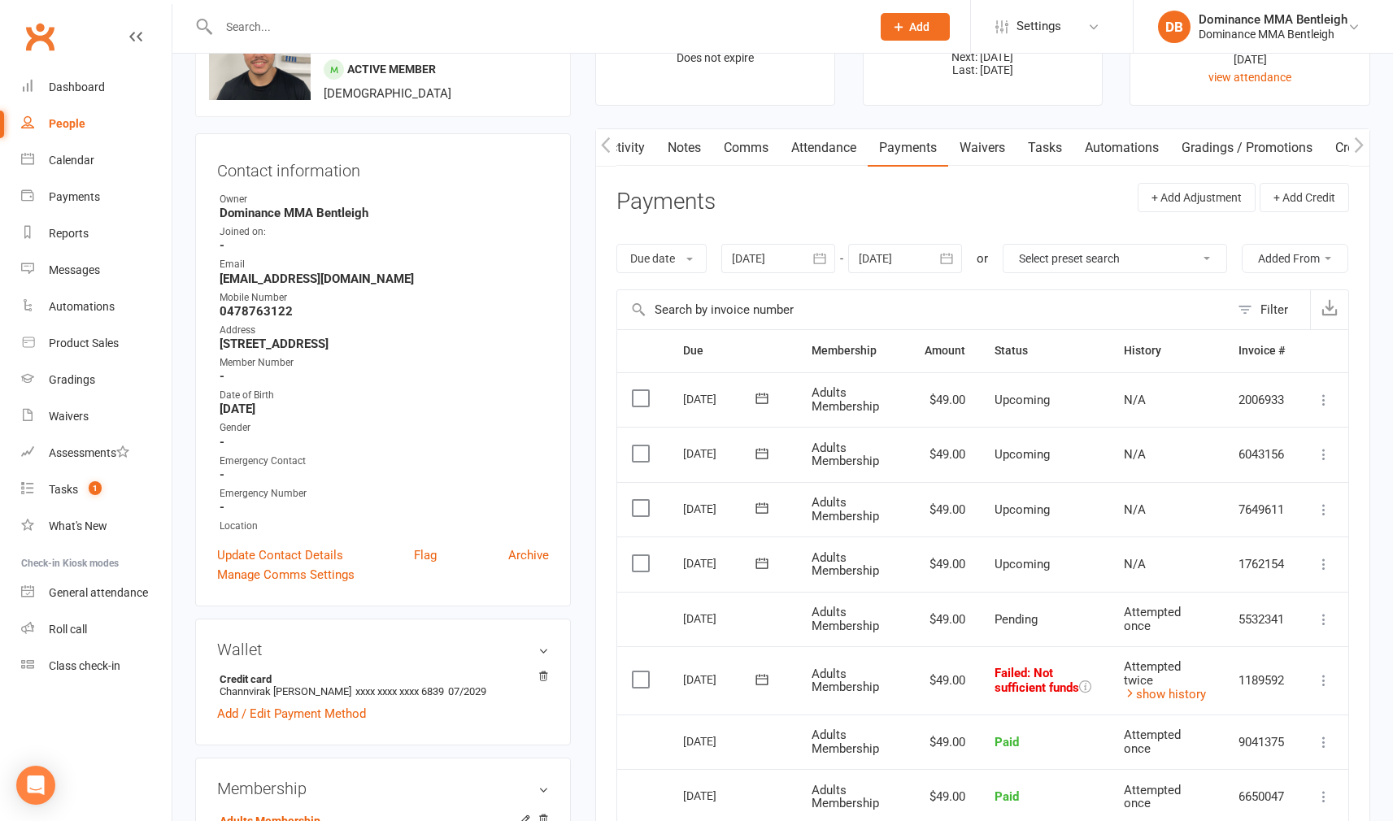
scroll to position [92, 0]
click at [93, 198] on div "Payments" at bounding box center [74, 196] width 51 height 13
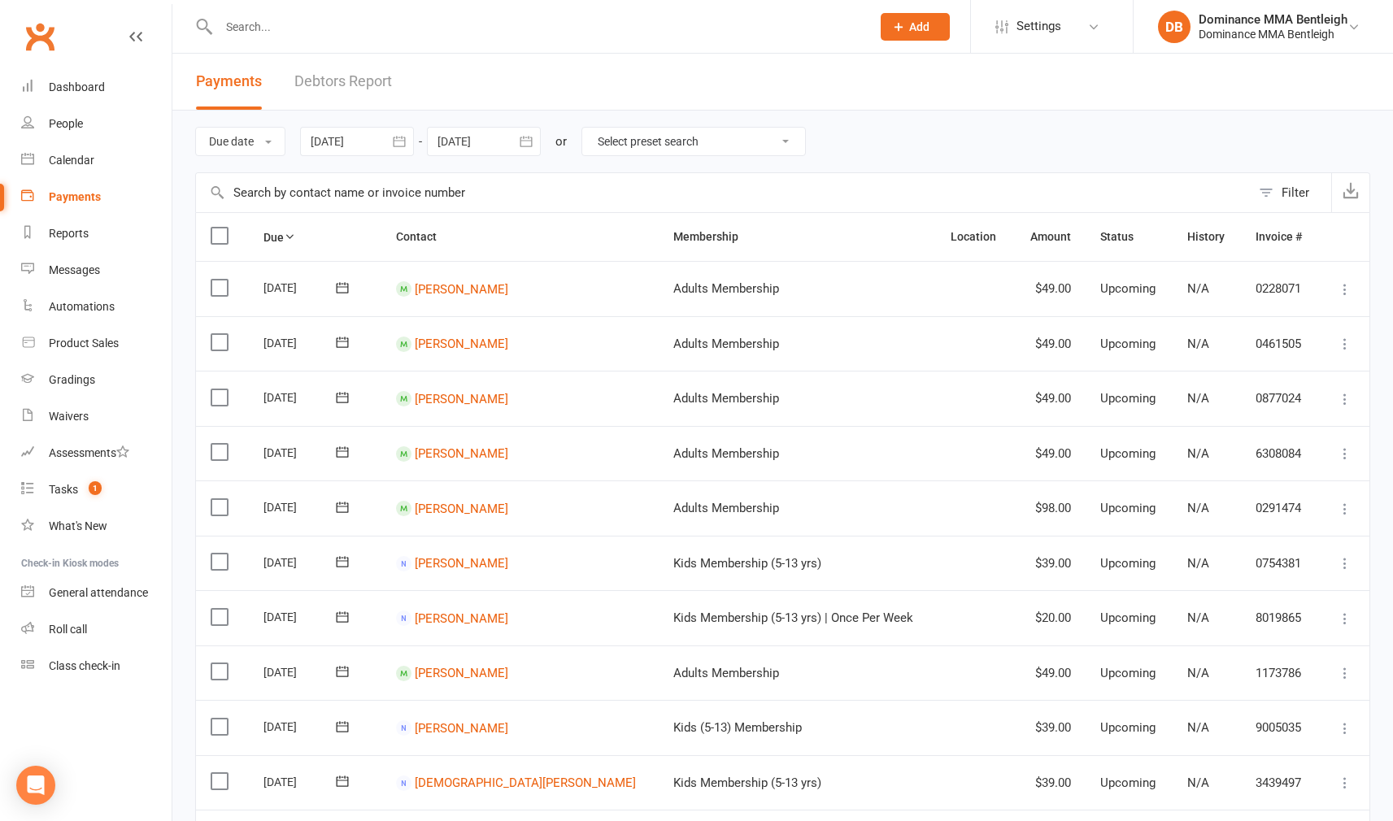
click at [346, 98] on link "Debtors Report" at bounding box center [343, 82] width 98 height 56
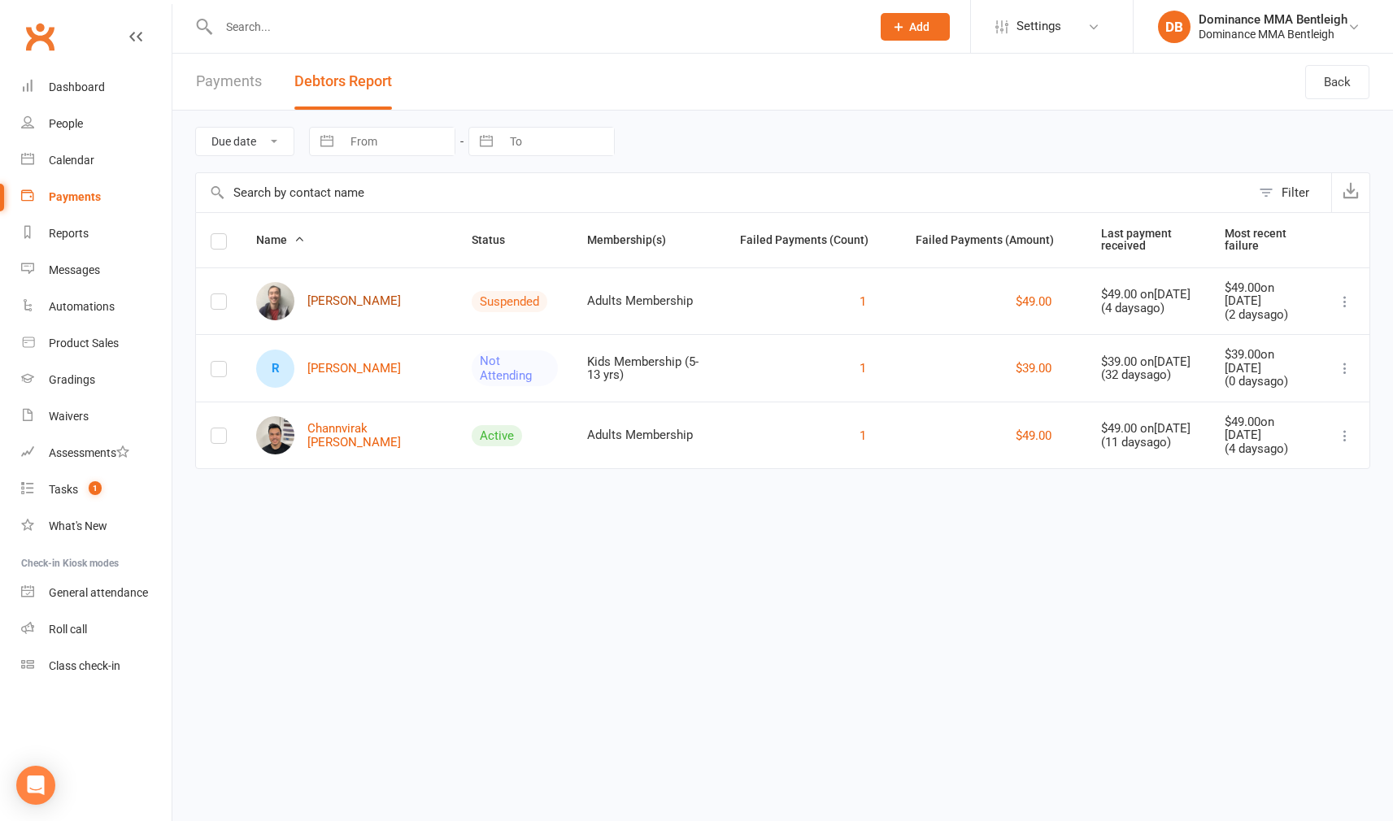
click at [340, 291] on link "Desmond Ching" at bounding box center [328, 301] width 145 height 38
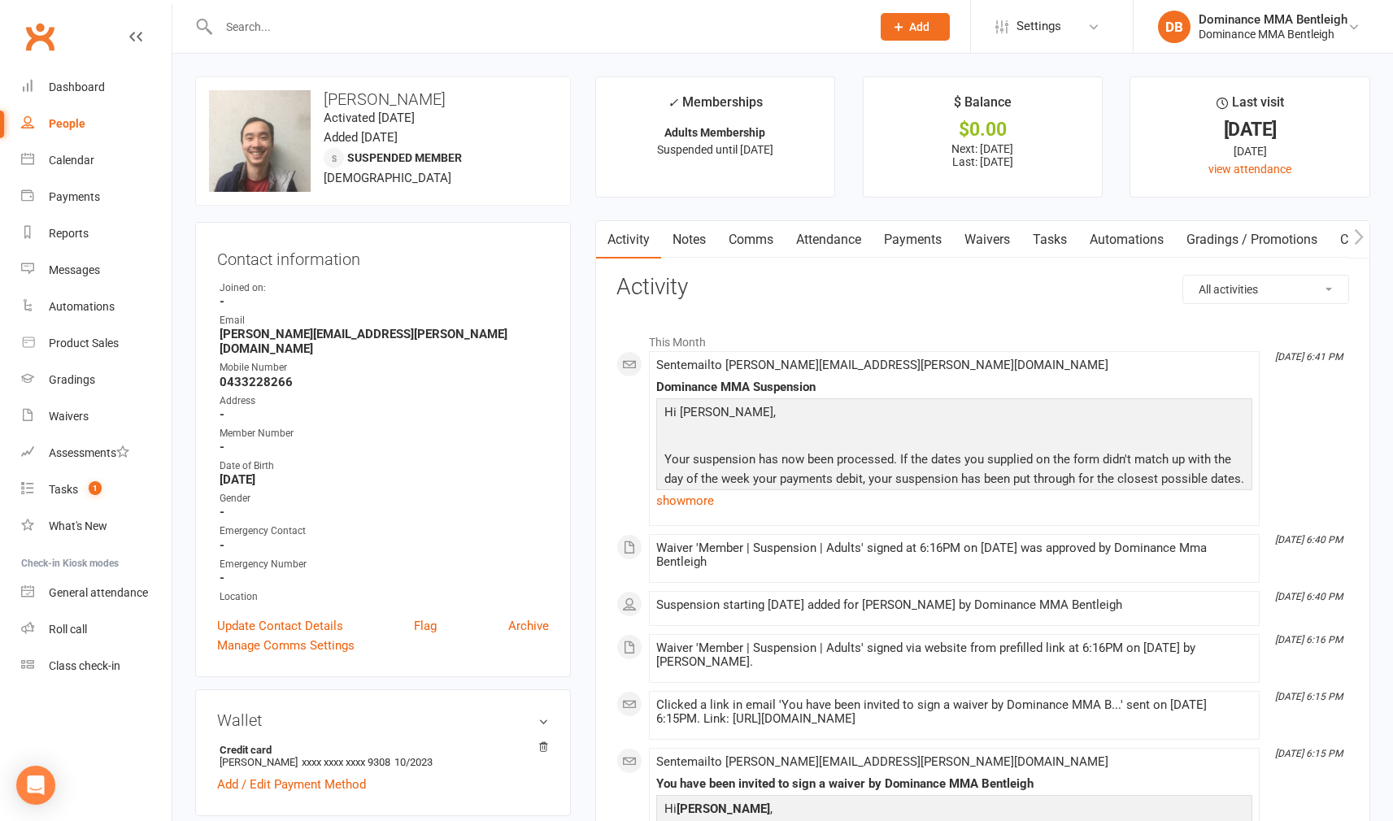
click at [905, 238] on link "Payments" at bounding box center [912, 239] width 80 height 37
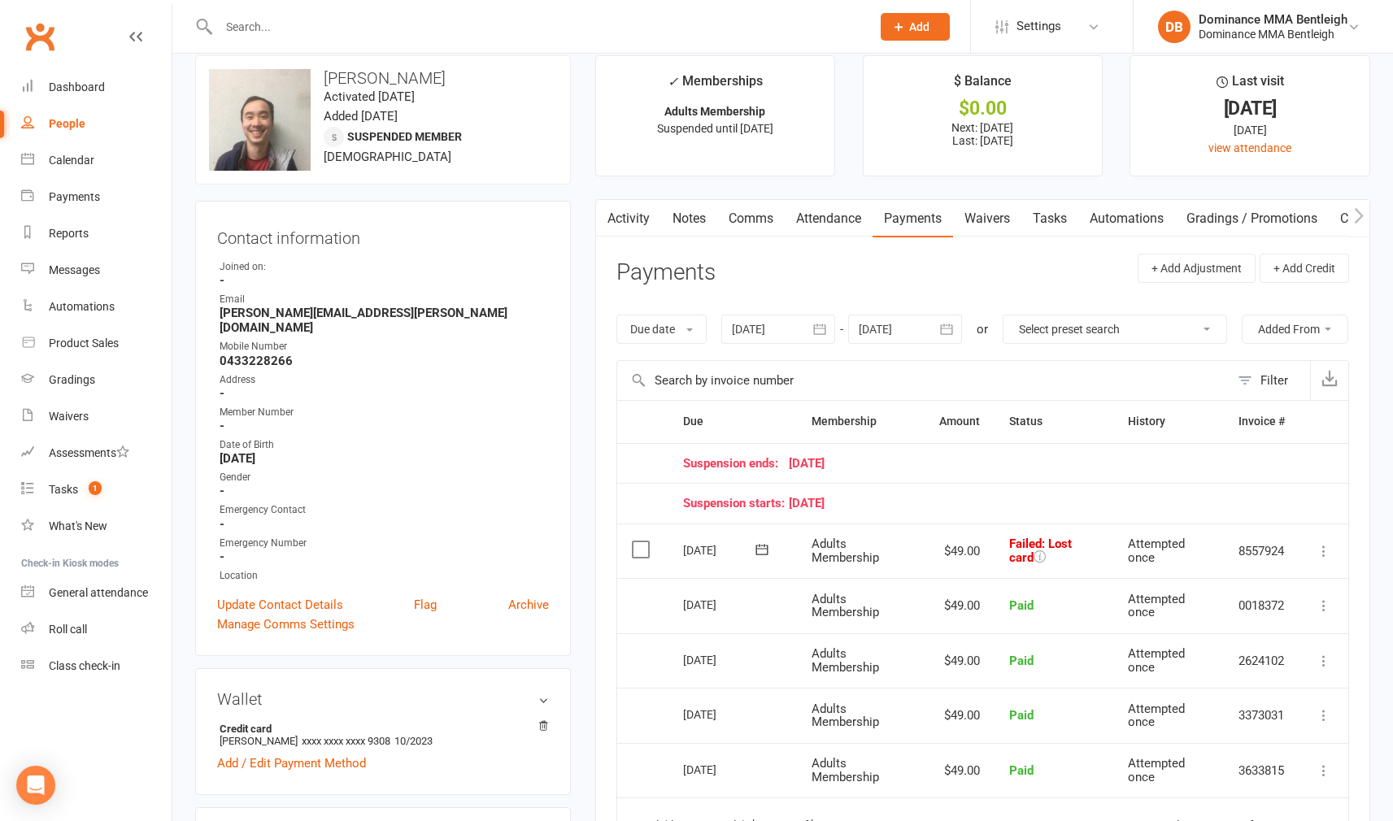
scroll to position [24, 0]
